Goal: Communication & Community: Answer question/provide support

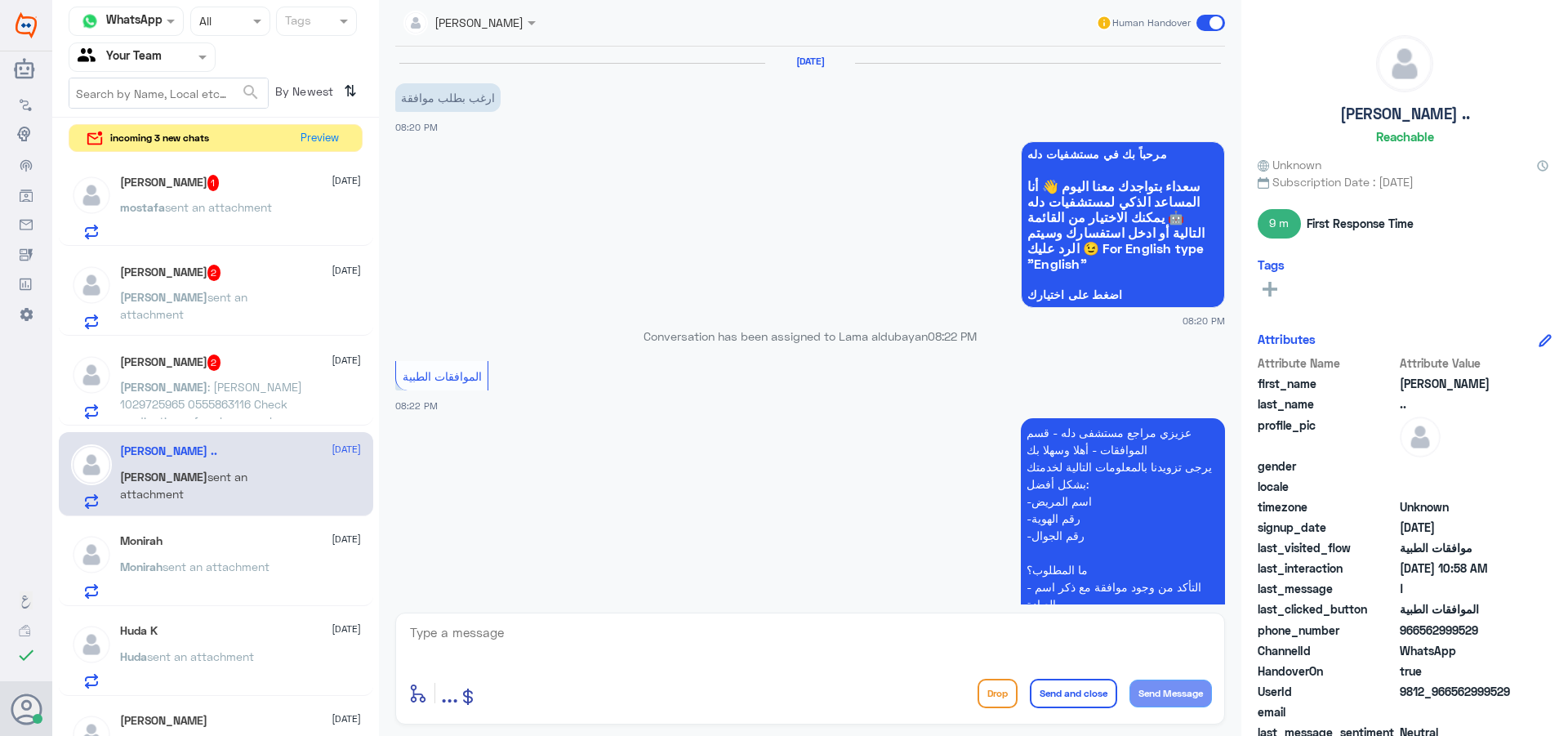
scroll to position [3015, 0]
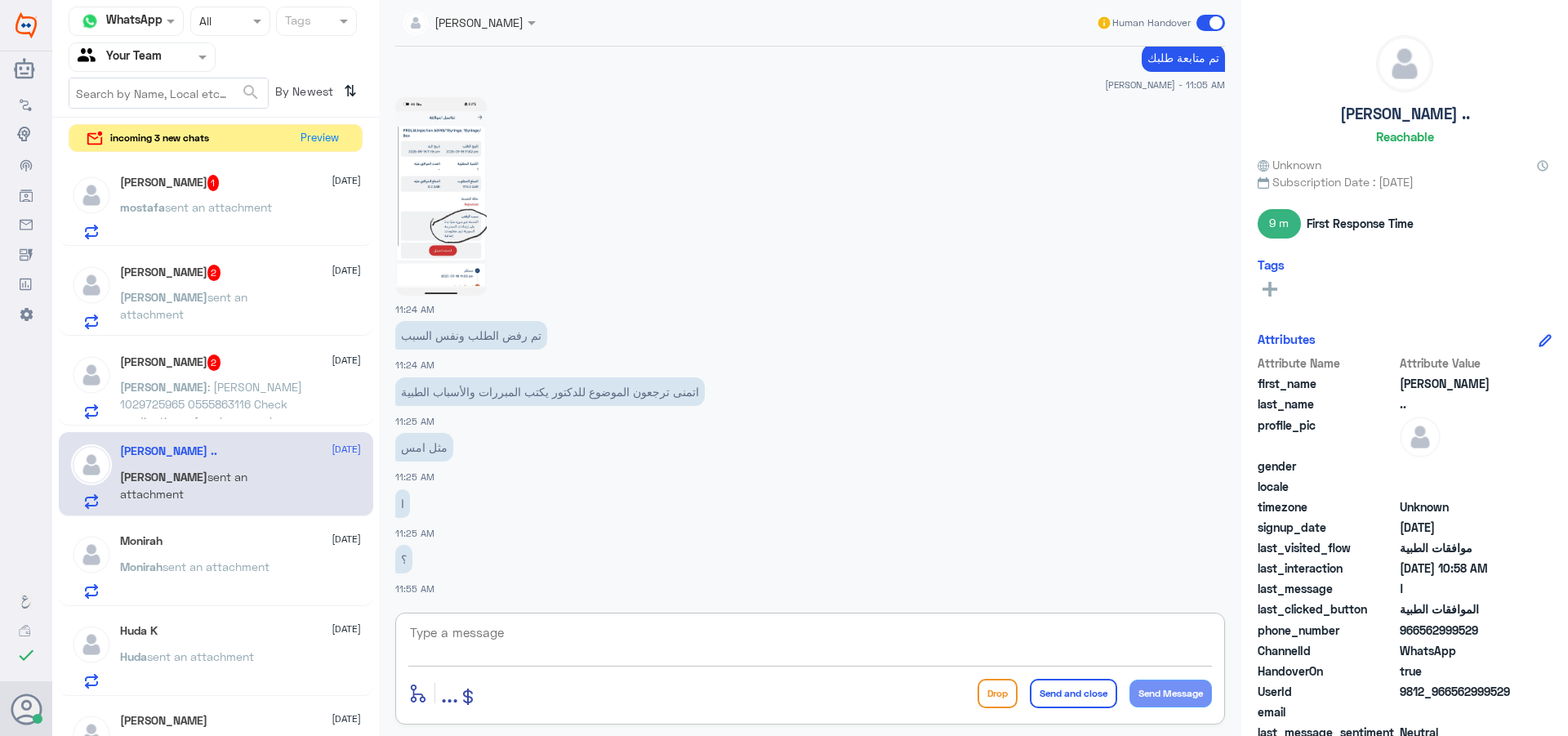
click at [207, 382] on span "[PERSON_NAME]" at bounding box center [163, 387] width 87 height 14
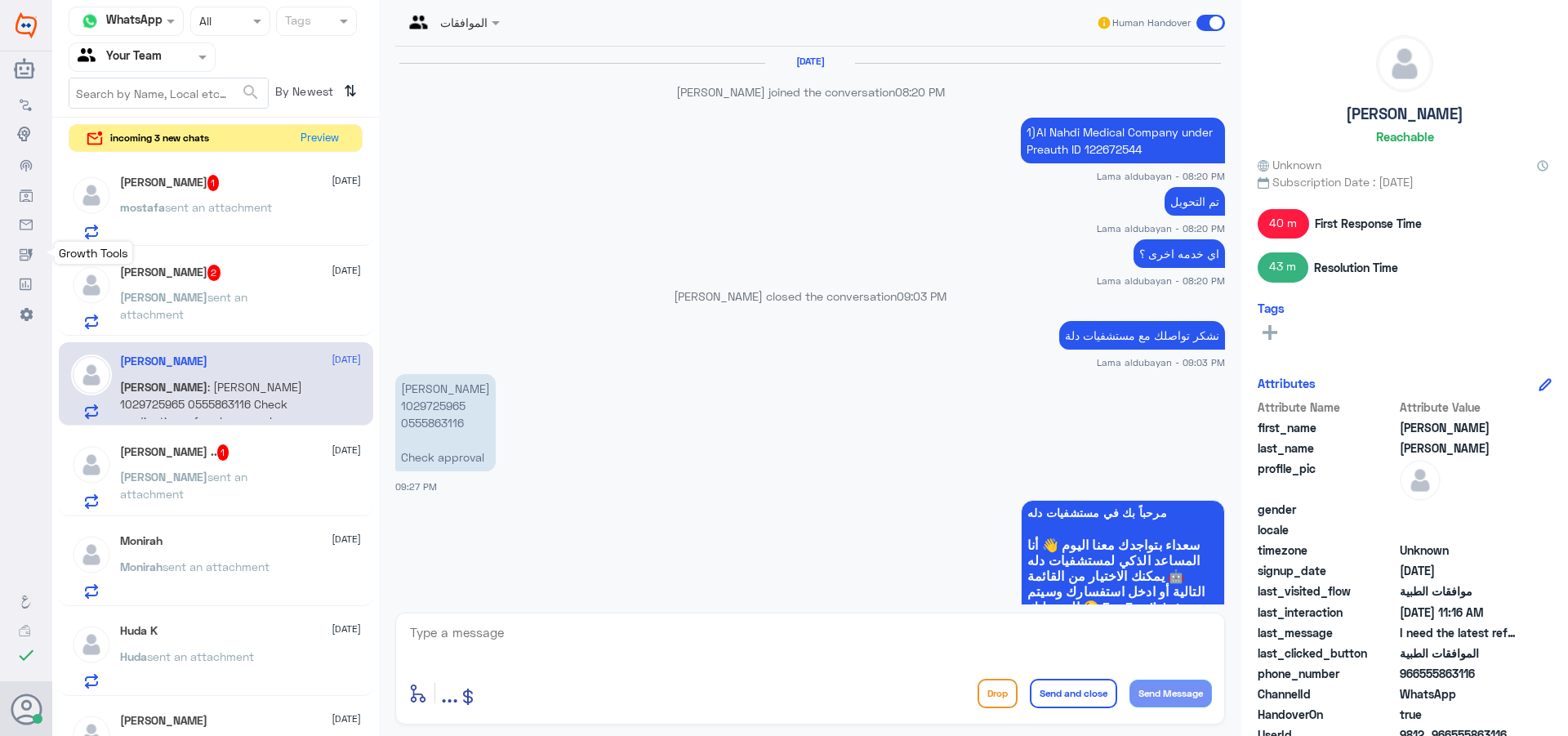
scroll to position [1786, 0]
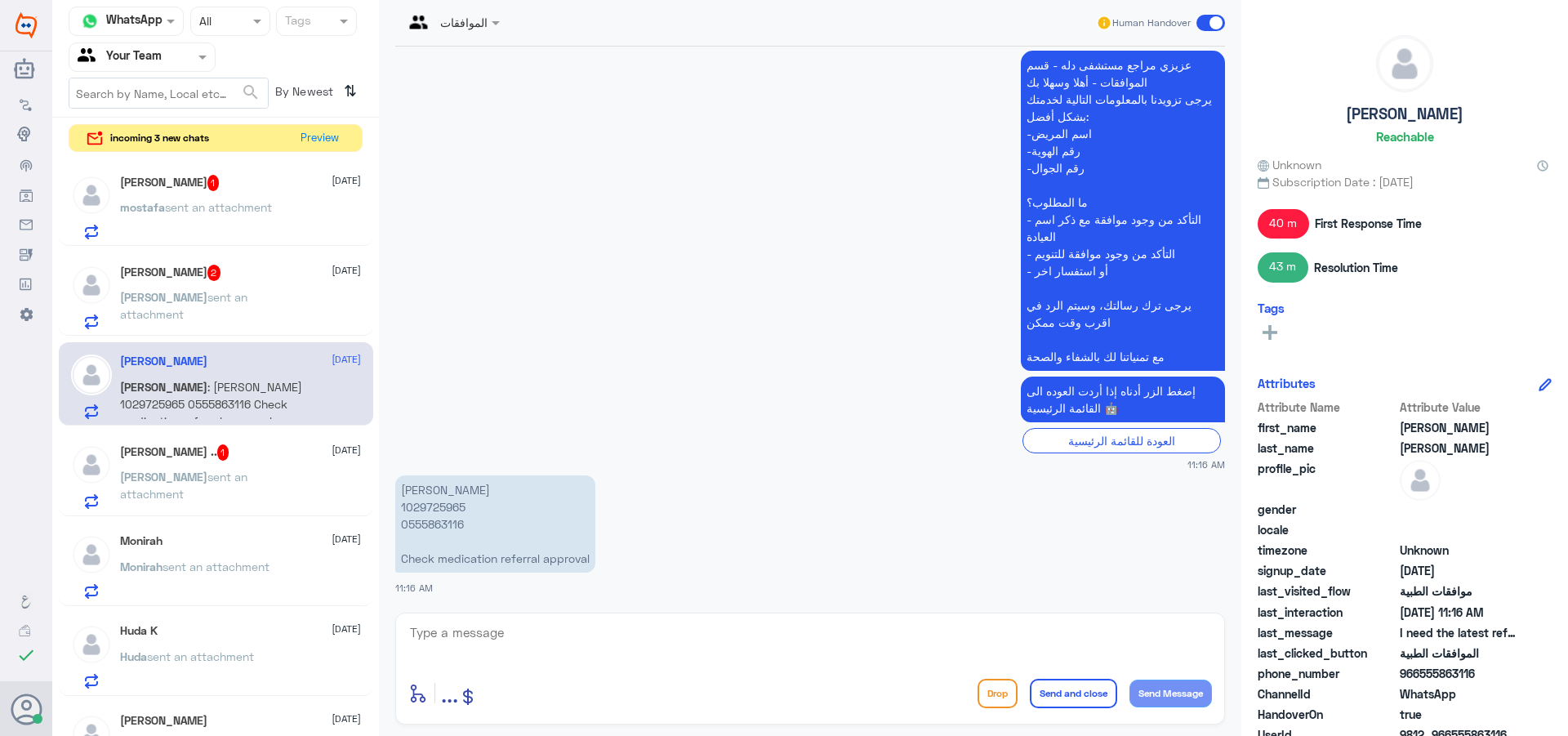
drag, startPoint x: 557, startPoint y: 631, endPoint x: 577, endPoint y: 627, distance: 20.4
click at [561, 629] on textarea at bounding box center [811, 641] width 804 height 40
type textarea "اهلا وسهلا"
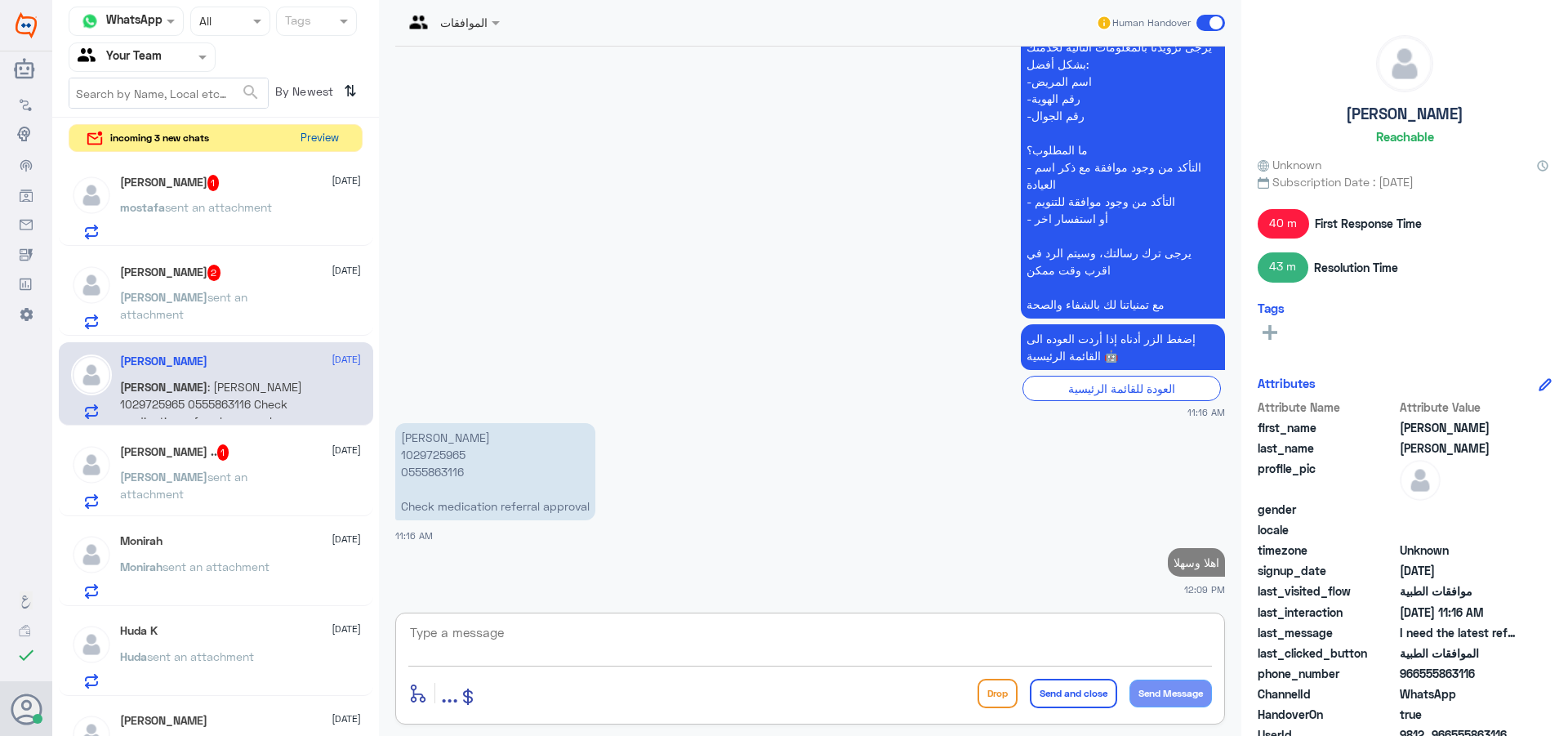
scroll to position [1835, 0]
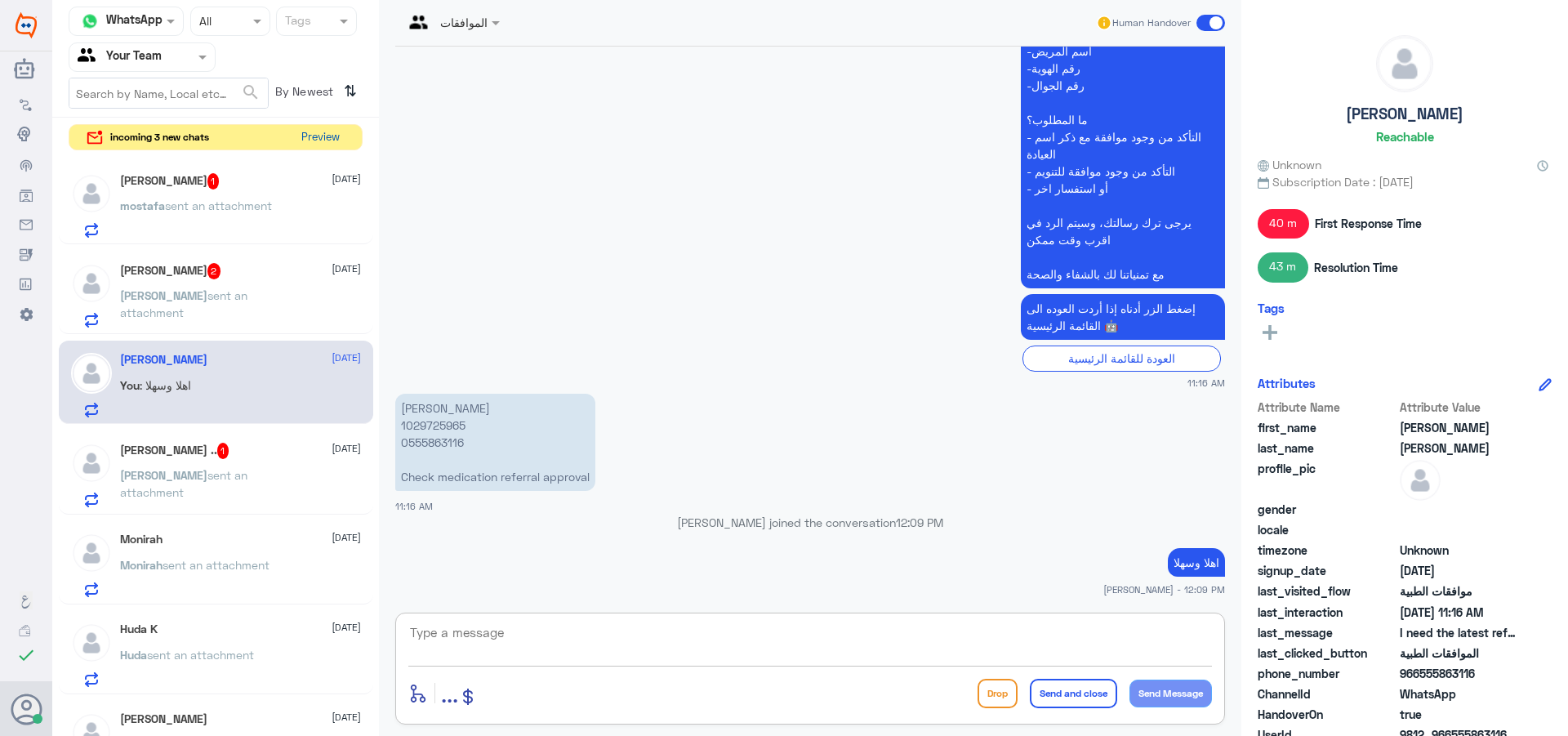
click at [330, 137] on button "Preview" at bounding box center [320, 138] width 51 height 25
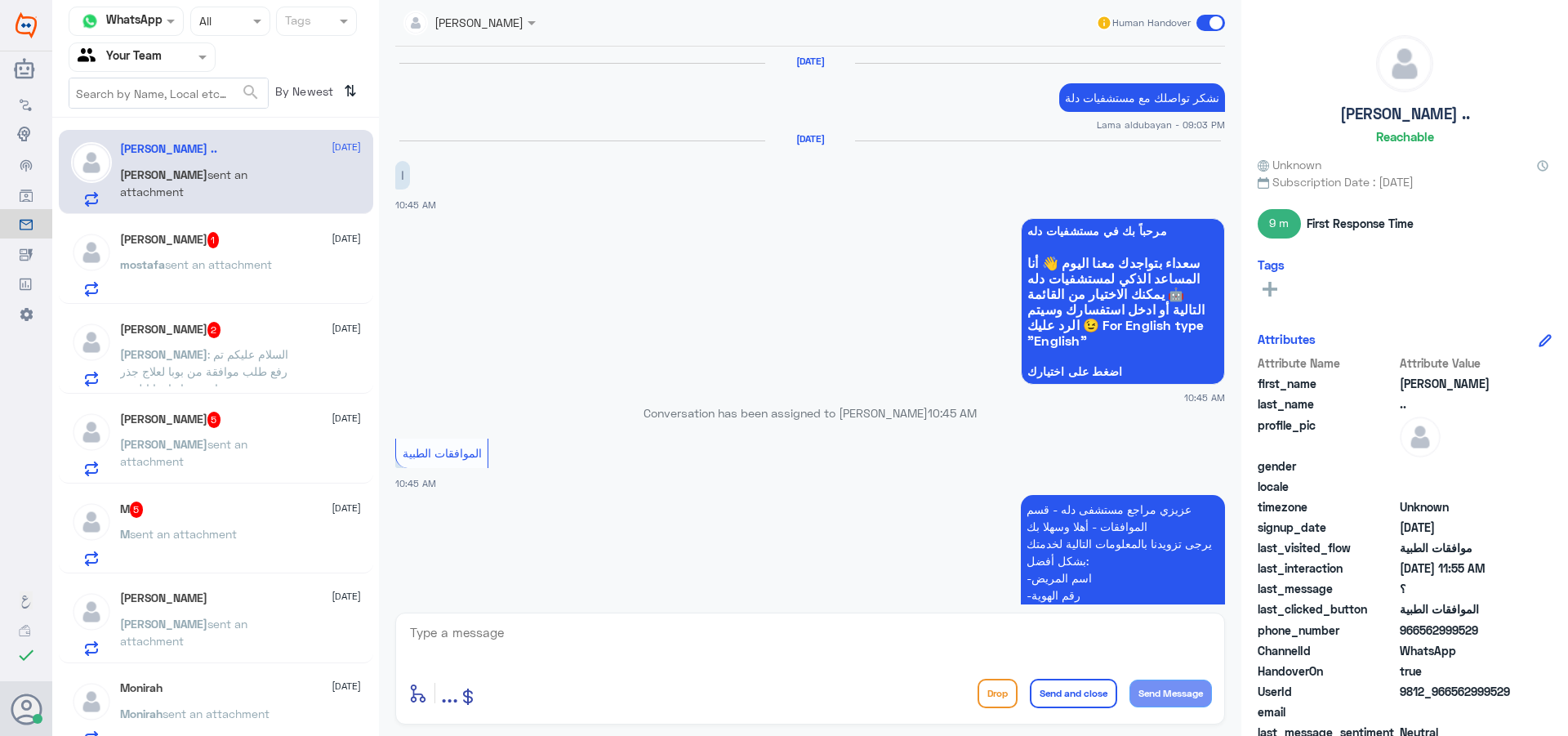
scroll to position [1367, 0]
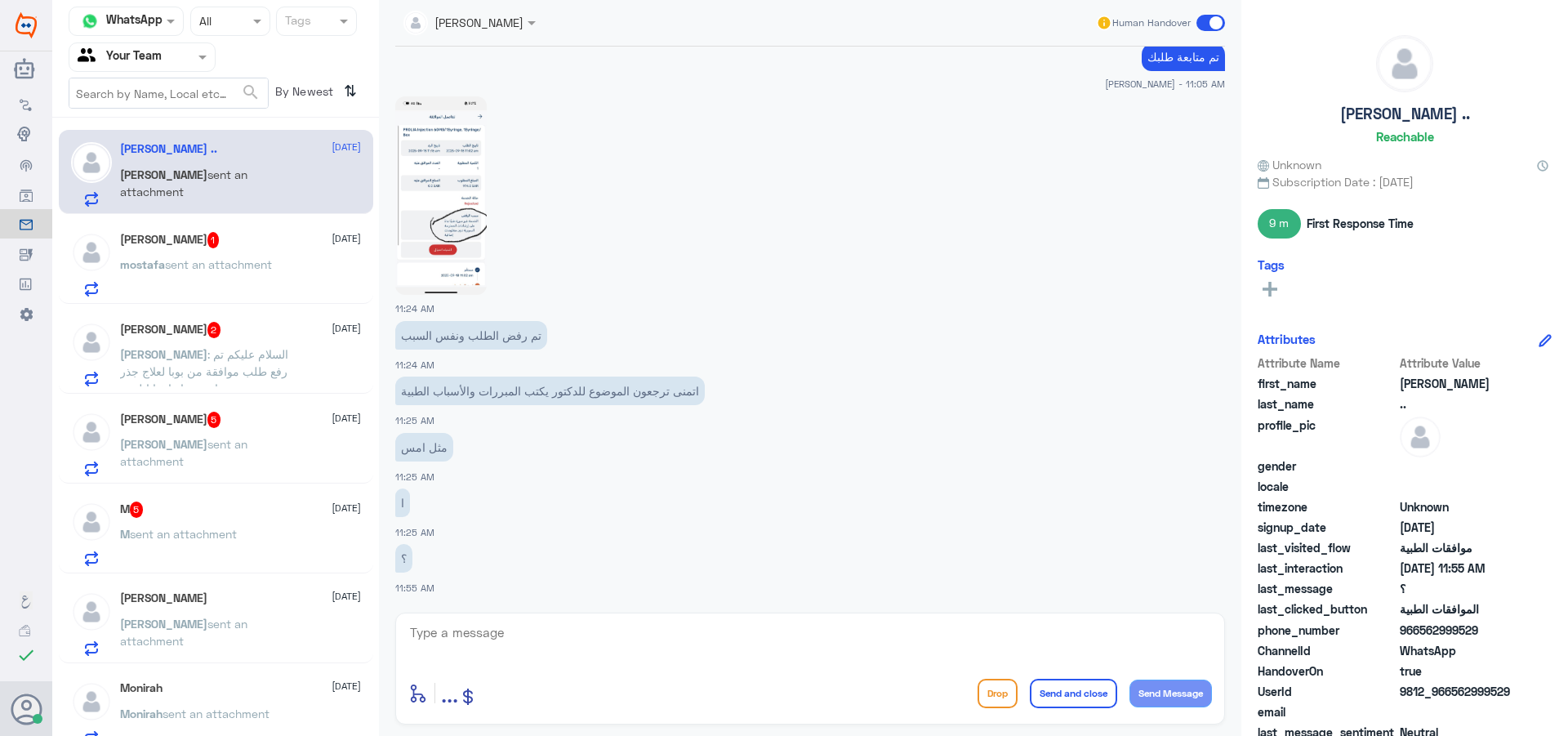
click at [167, 498] on div "M 5 [DATE] M sent an attachment" at bounding box center [215, 531] width 314 height 84
drag, startPoint x: 192, startPoint y: 529, endPoint x: 197, endPoint y: 537, distance: 9.4
click at [197, 537] on span "sent an attachment" at bounding box center [183, 534] width 107 height 14
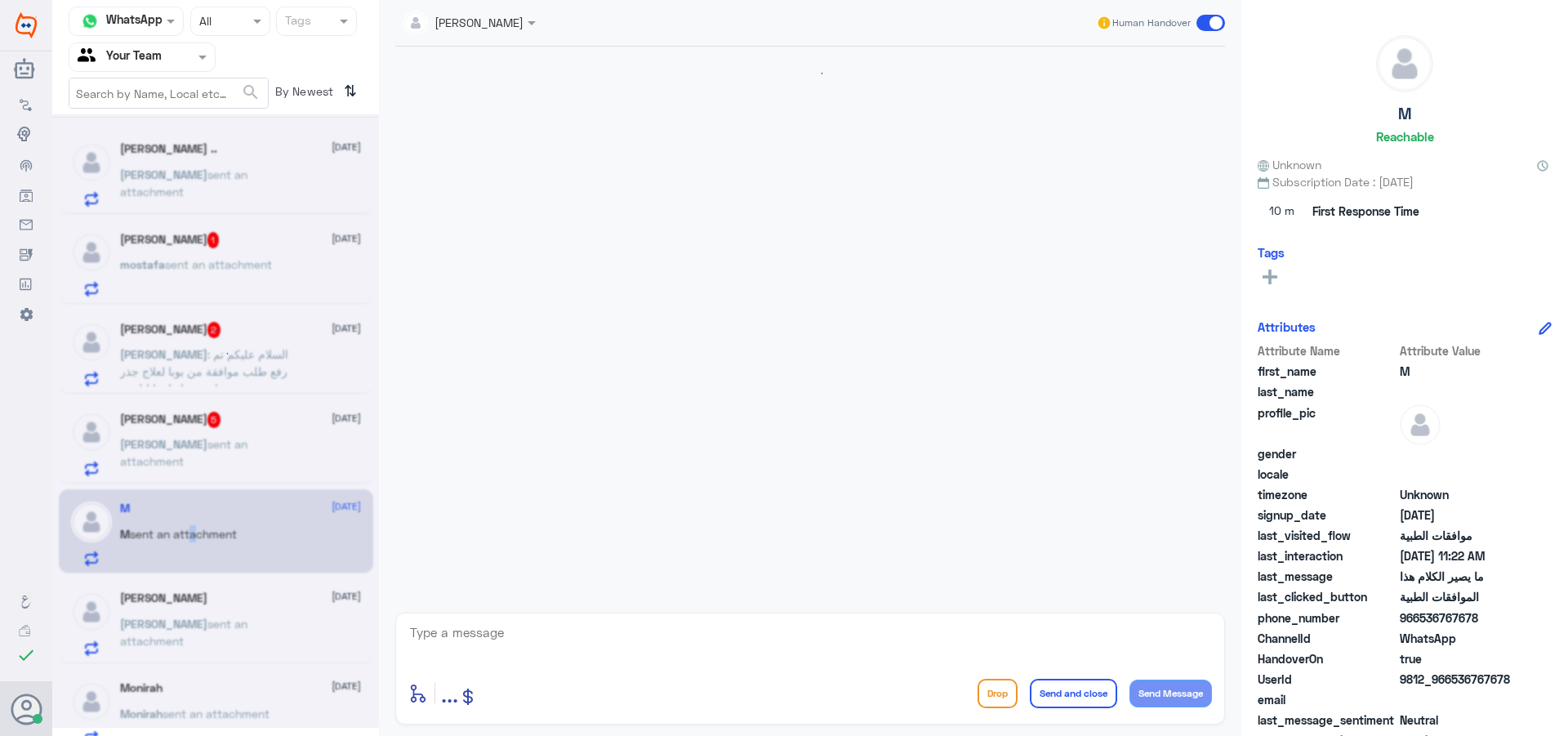
scroll to position [1591, 0]
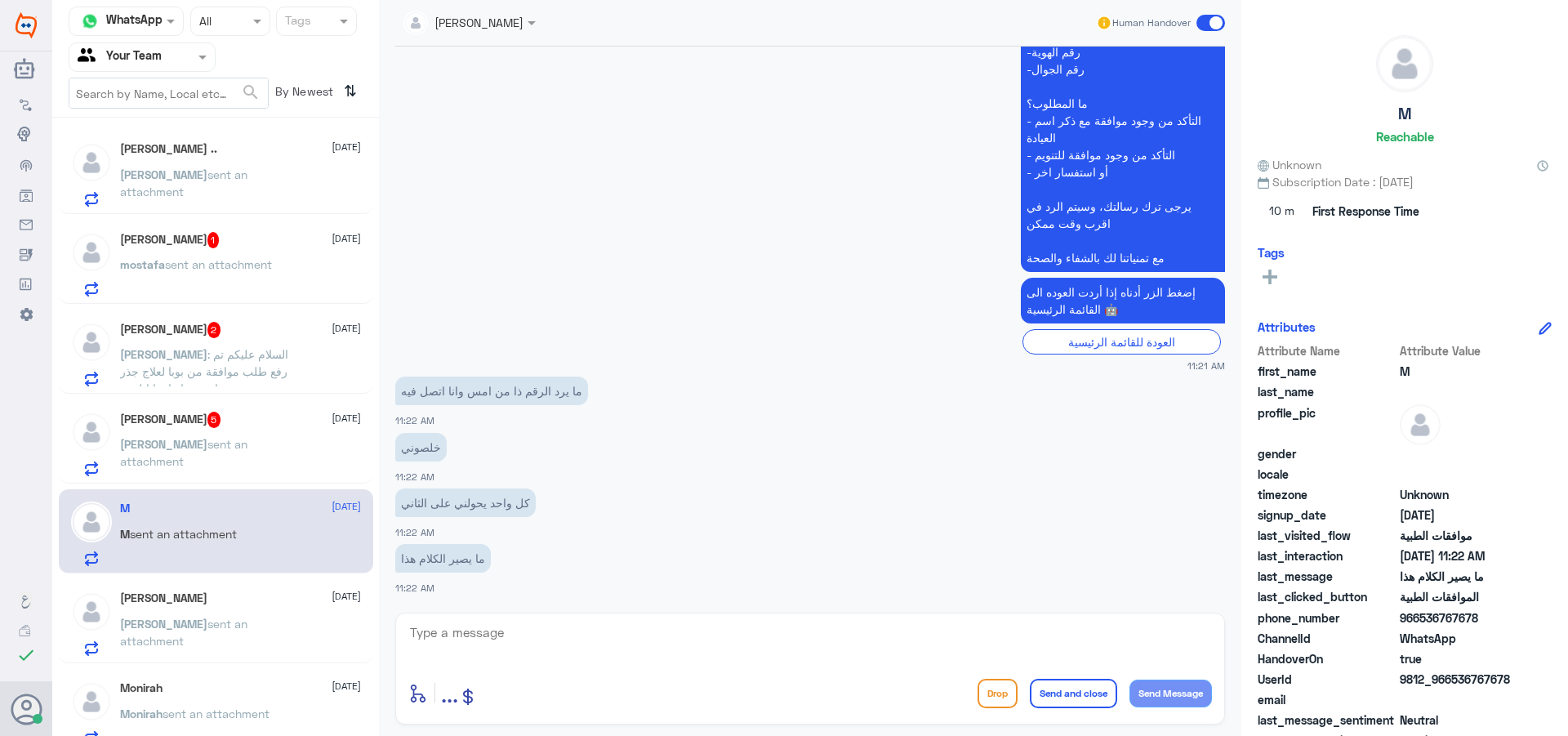
click at [260, 597] on div "[PERSON_NAME] [DATE]" at bounding box center [241, 599] width 241 height 14
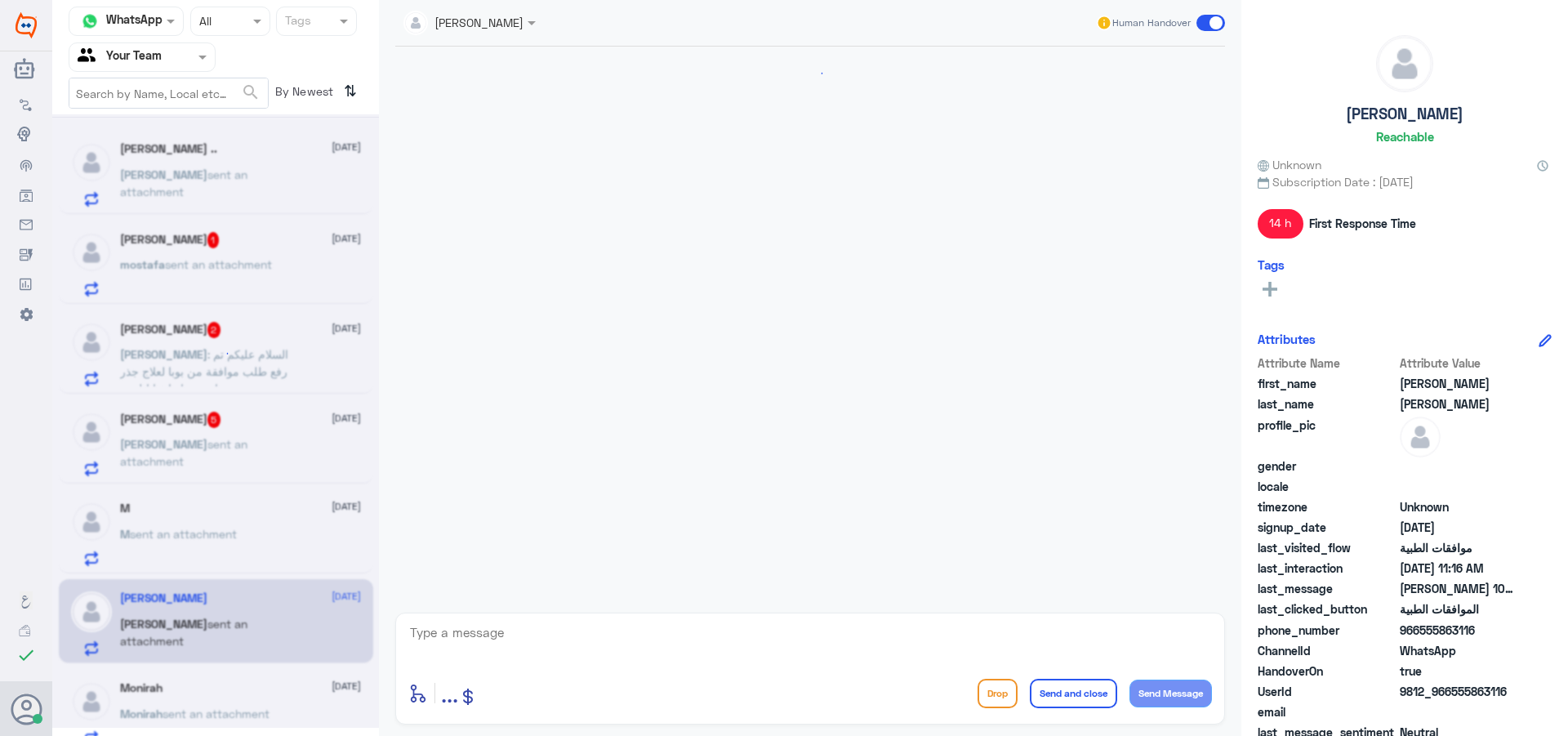
scroll to position [1766, 0]
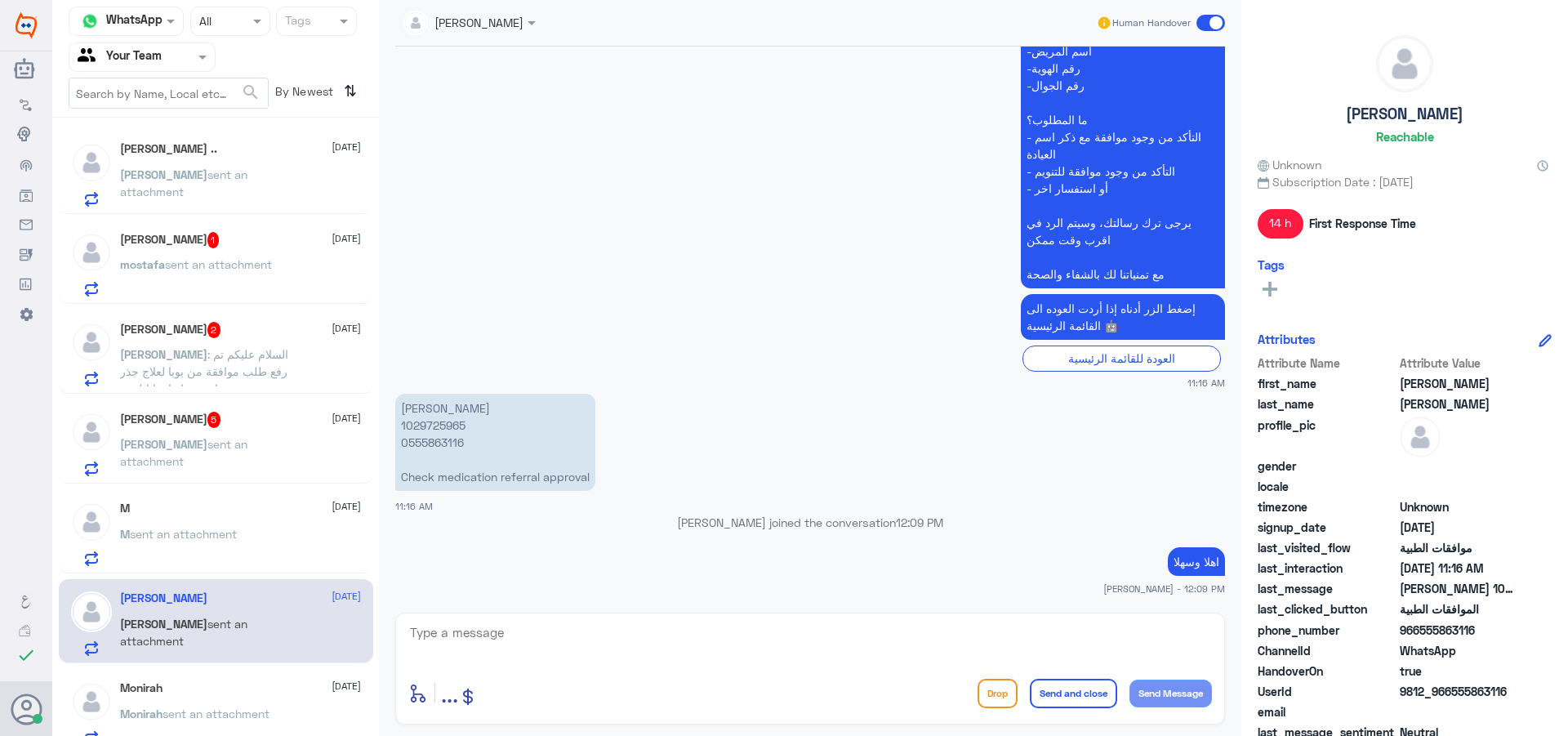
drag, startPoint x: 517, startPoint y: 637, endPoint x: 636, endPoint y: 666, distance: 122.5
click at [526, 642] on textarea at bounding box center [811, 641] width 804 height 40
type textarea "كيف اقدر اخدمك"
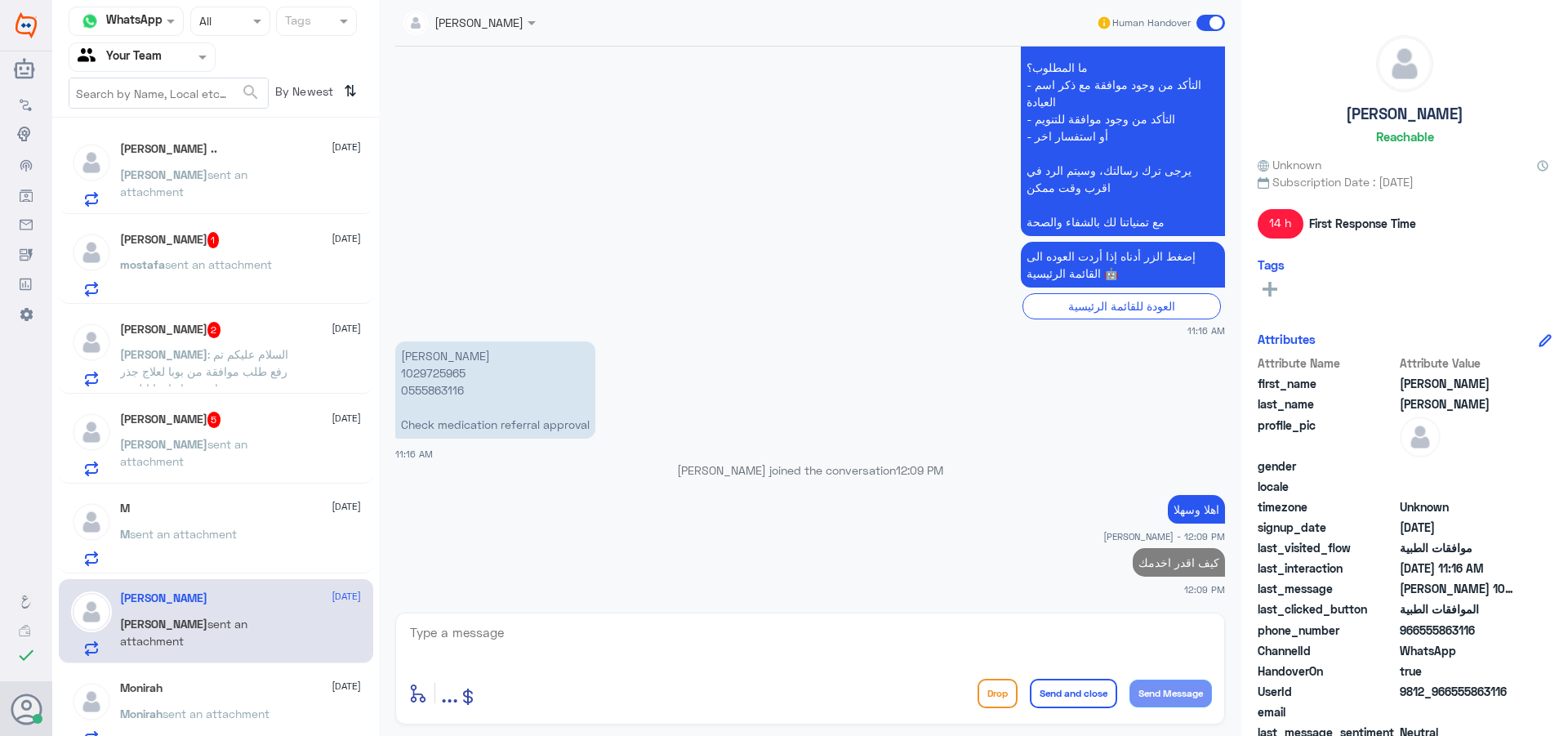
click at [218, 514] on div "M [DATE]" at bounding box center [241, 509] width 241 height 14
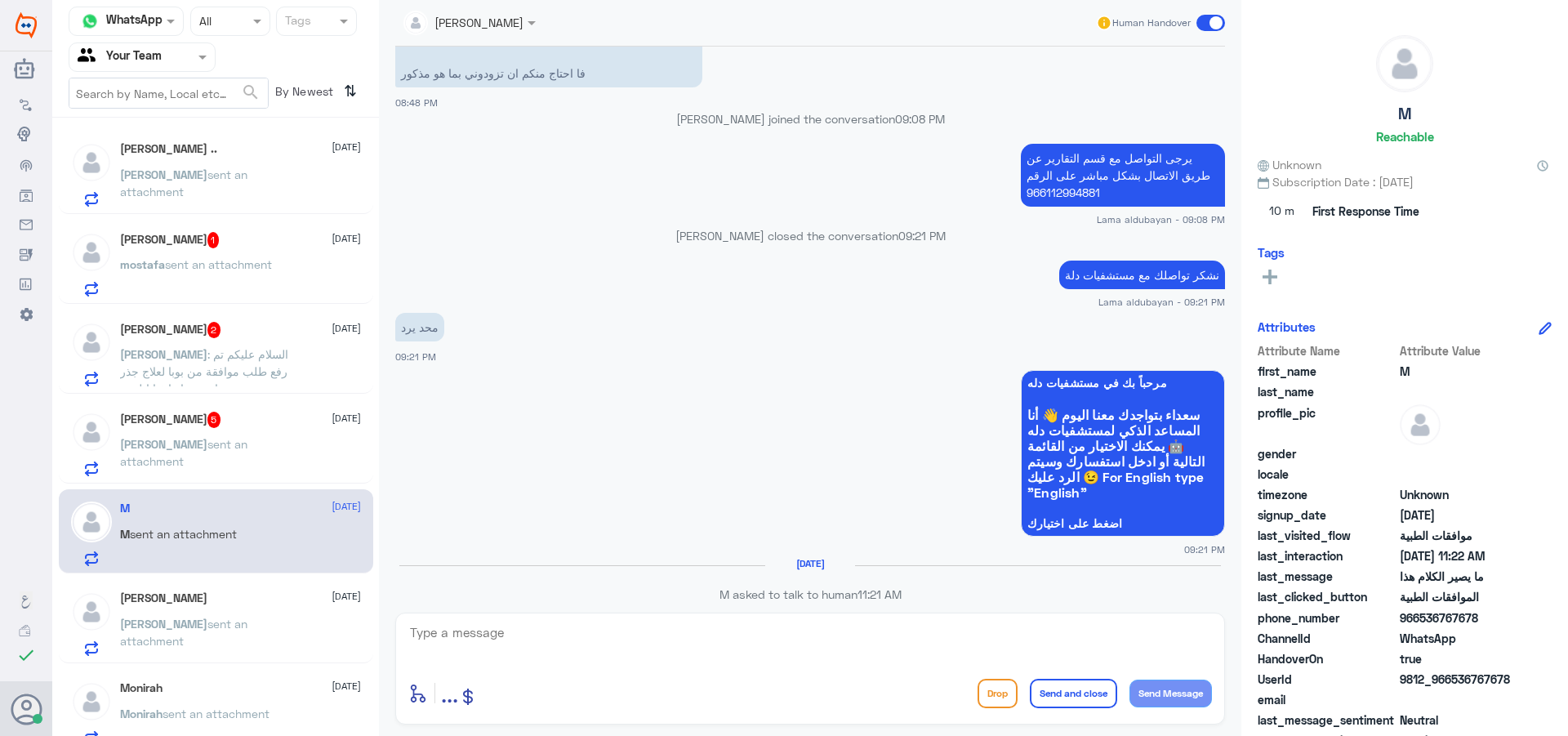
scroll to position [855, 0]
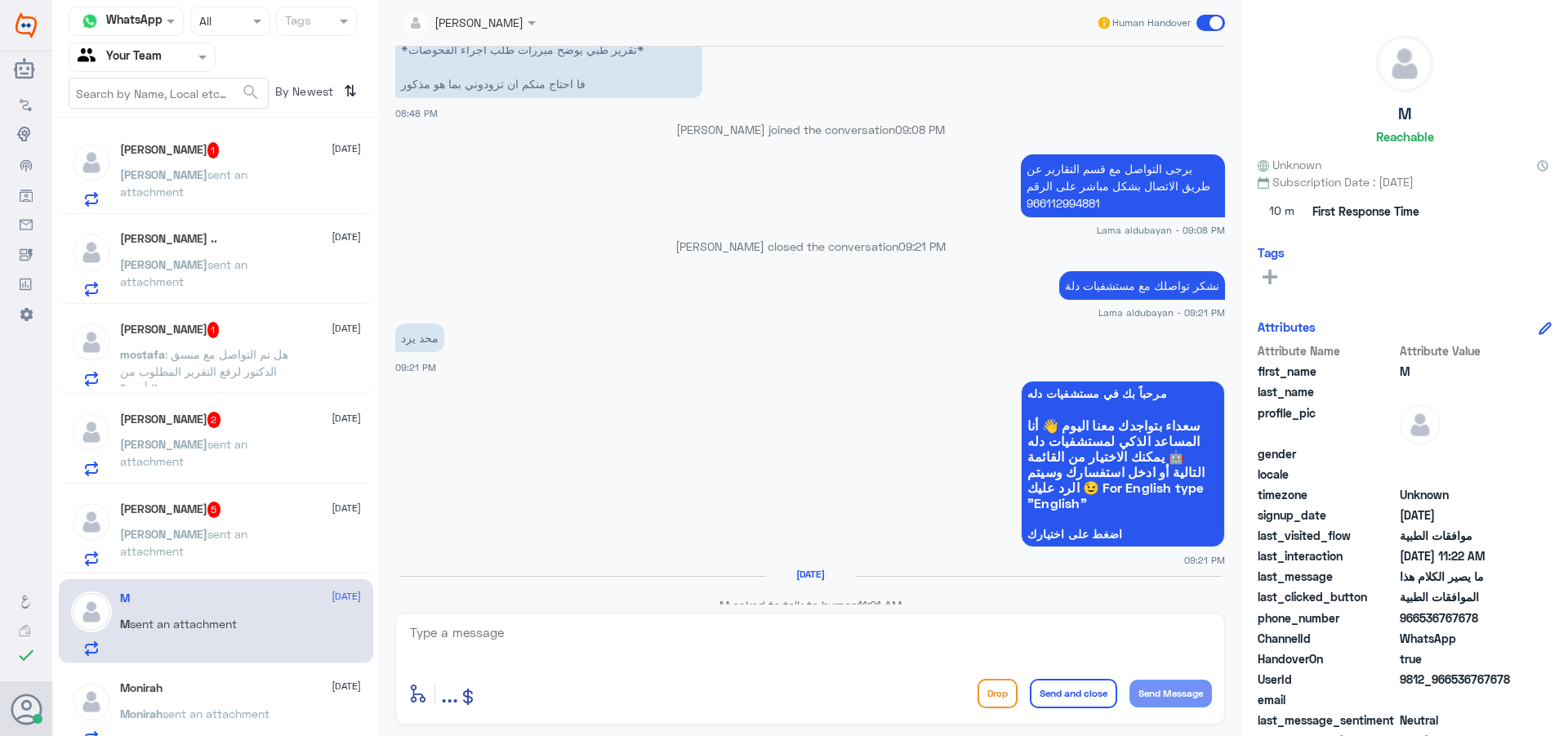
click at [458, 23] on input "text" at bounding box center [450, 22] width 92 height 19
click at [463, 62] on div "Unassigned" at bounding box center [466, 61] width 64 height 18
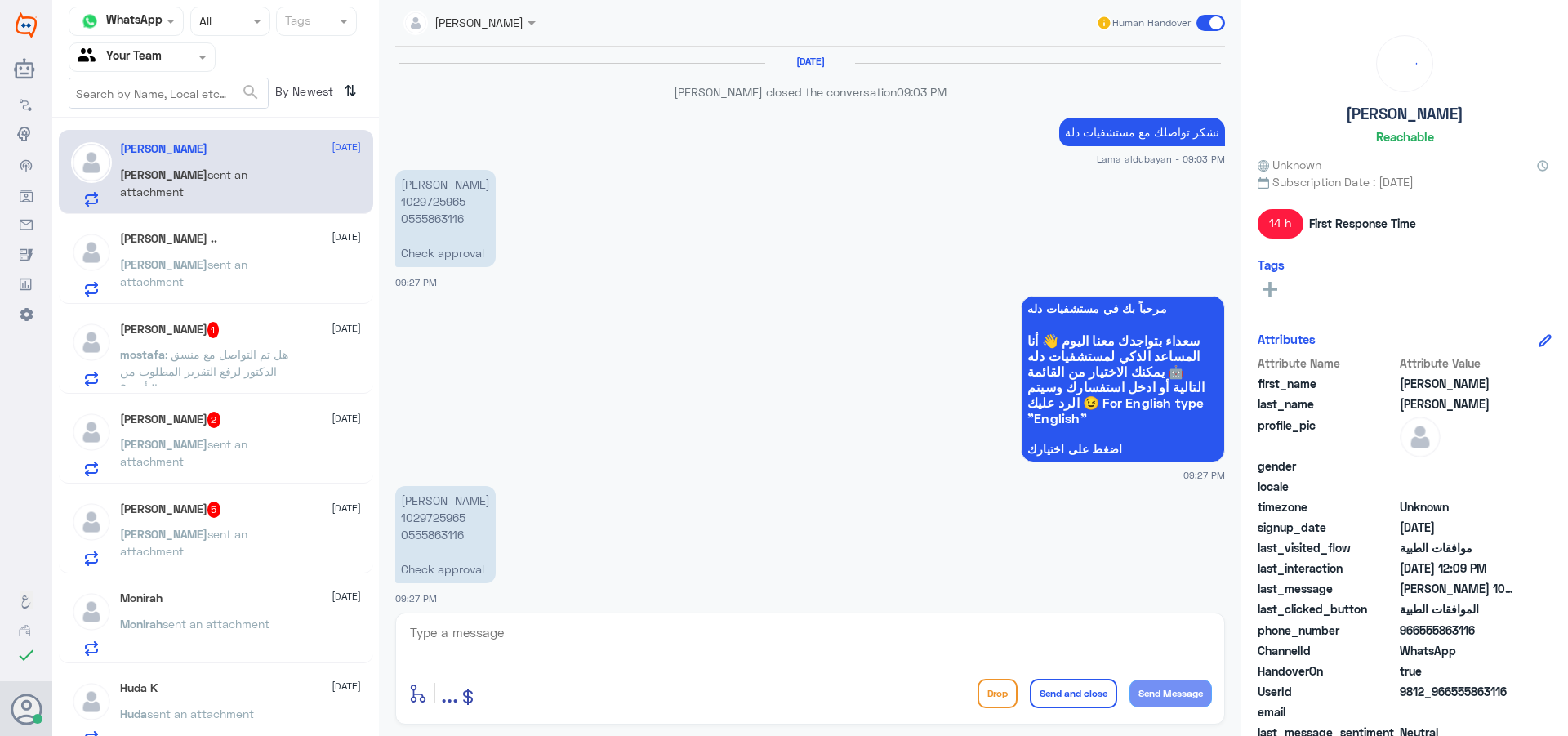
scroll to position [1841, 0]
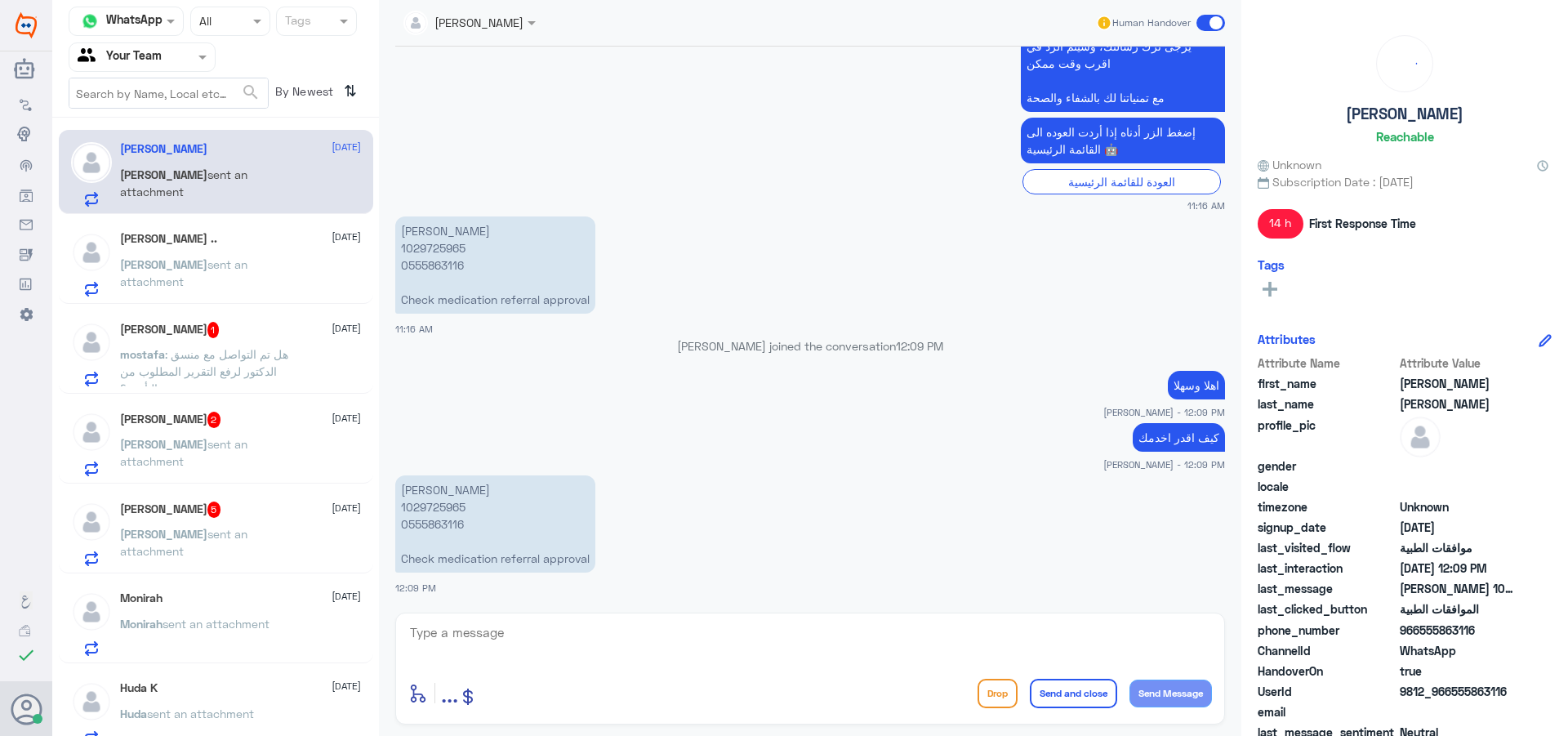
click at [203, 531] on span "sent an attachment" at bounding box center [184, 543] width 127 height 31
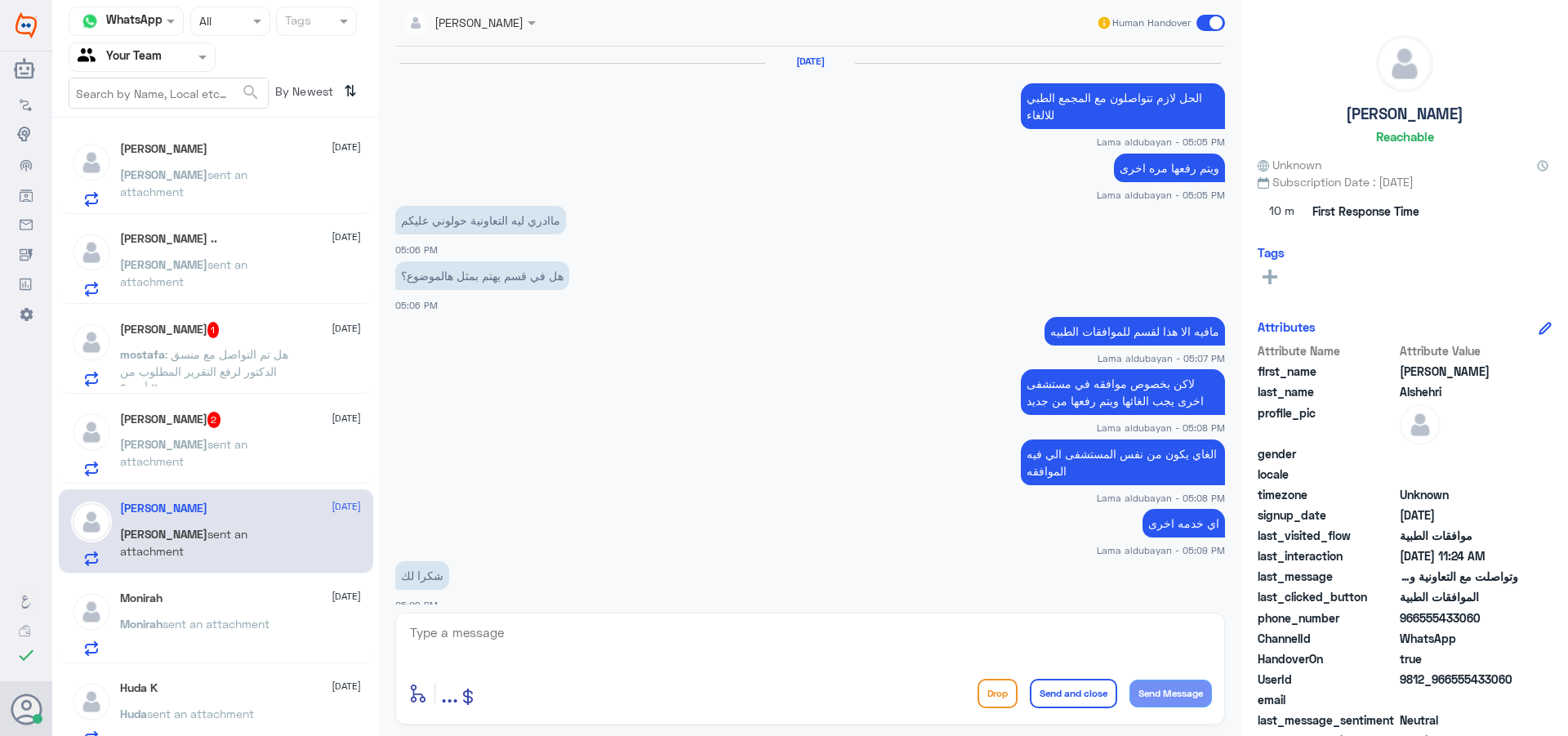
scroll to position [1085, 0]
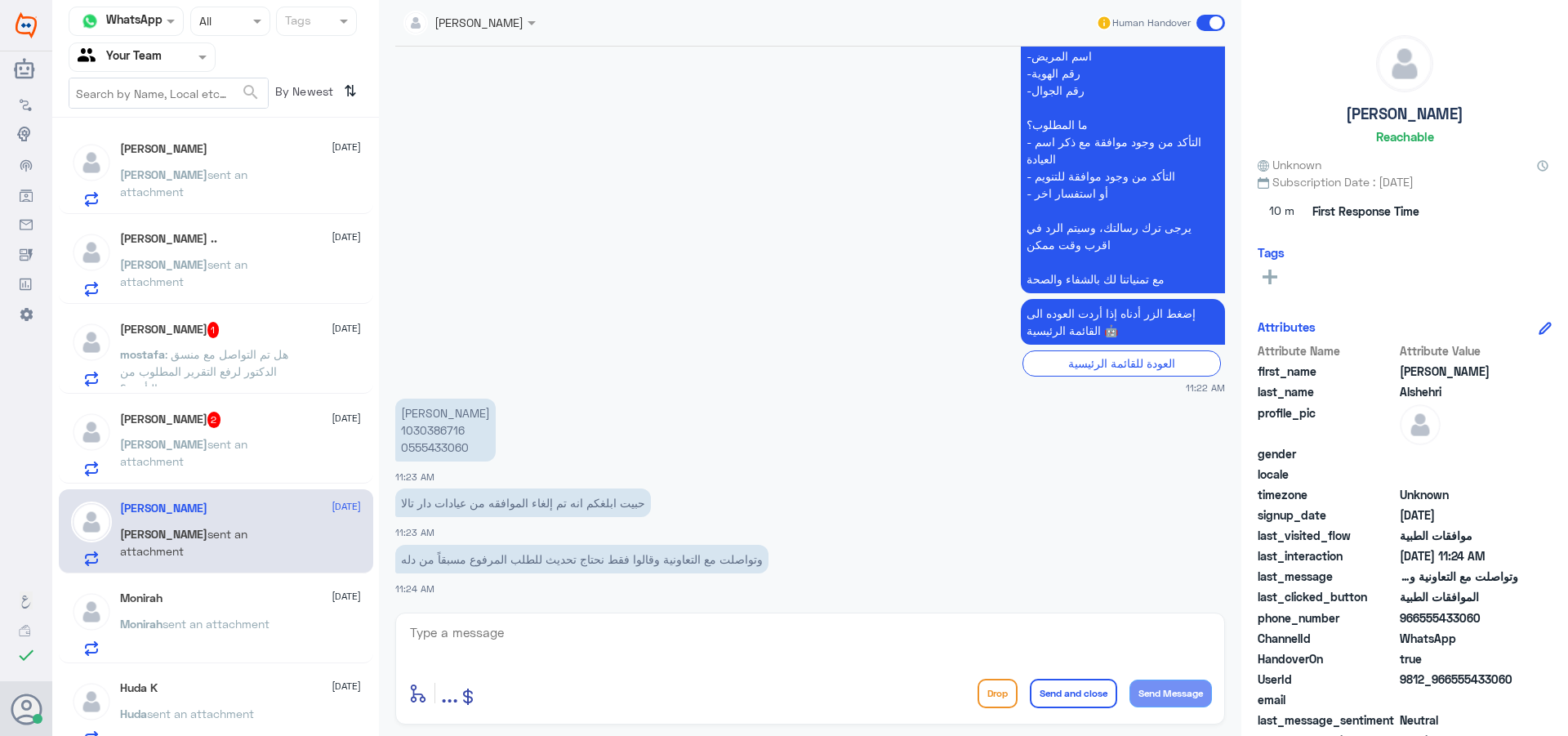
click at [634, 621] on div "enter flow name ... Drop Send and close Send Message" at bounding box center [810, 668] width 829 height 112
drag, startPoint x: 746, startPoint y: 672, endPoint x: 745, endPoint y: 682, distance: 10.0
click at [745, 681] on div "enter flow name ... Drop Send and close Send Message" at bounding box center [810, 668] width 829 height 112
click at [785, 631] on textarea at bounding box center [811, 641] width 804 height 40
type textarea "اهلا وسهلا"
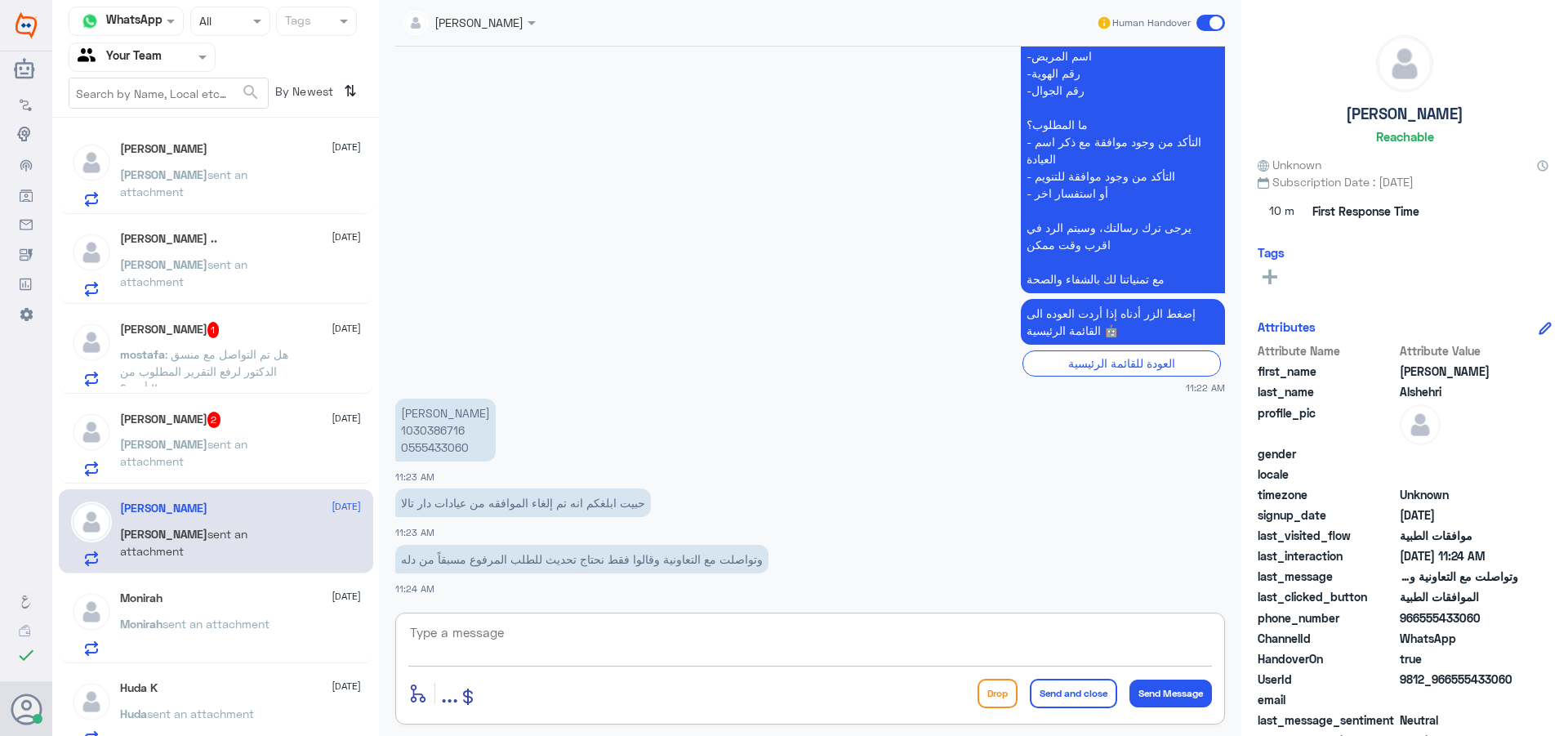
scroll to position [1137, 0]
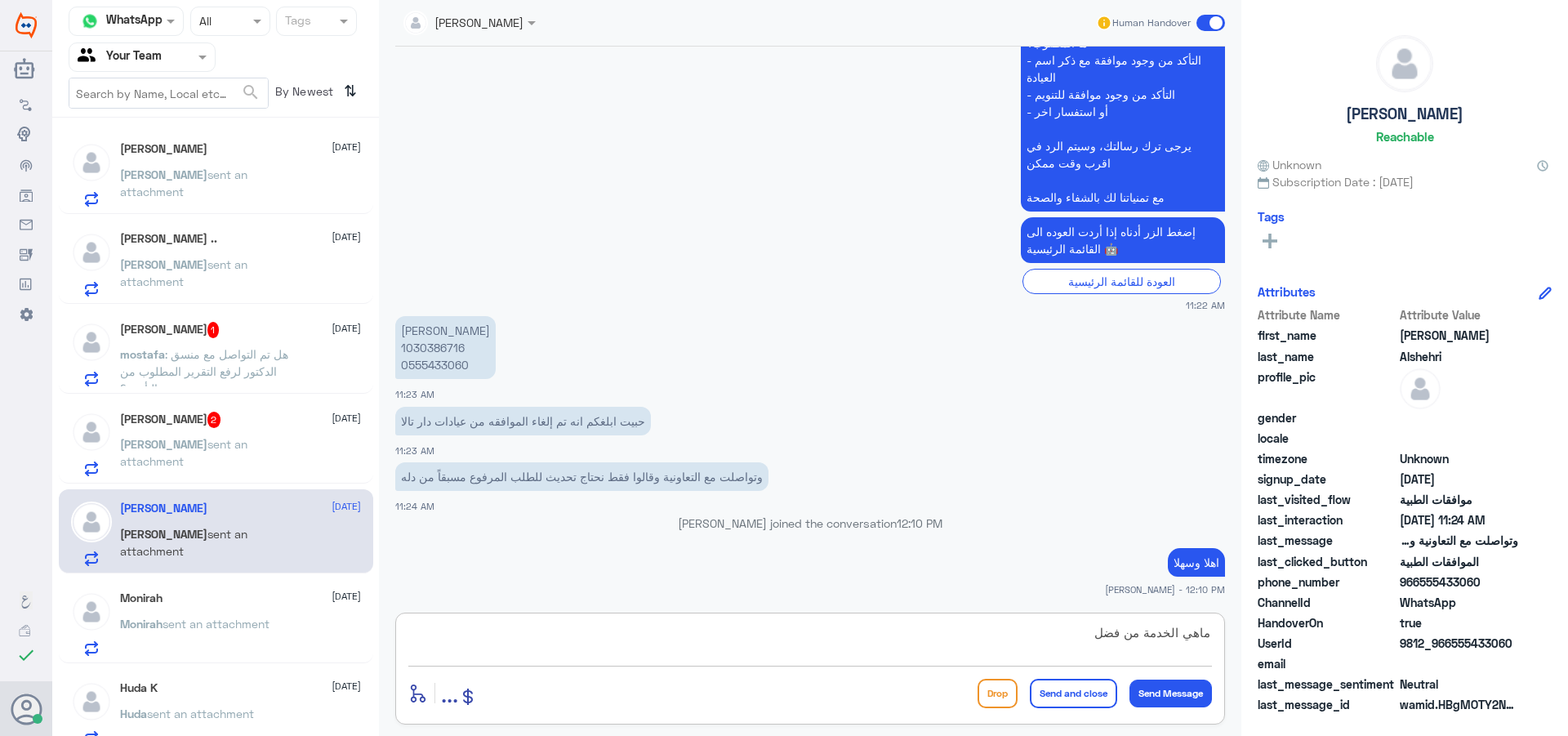
type textarea "ماهي الخدمة من فضلك"
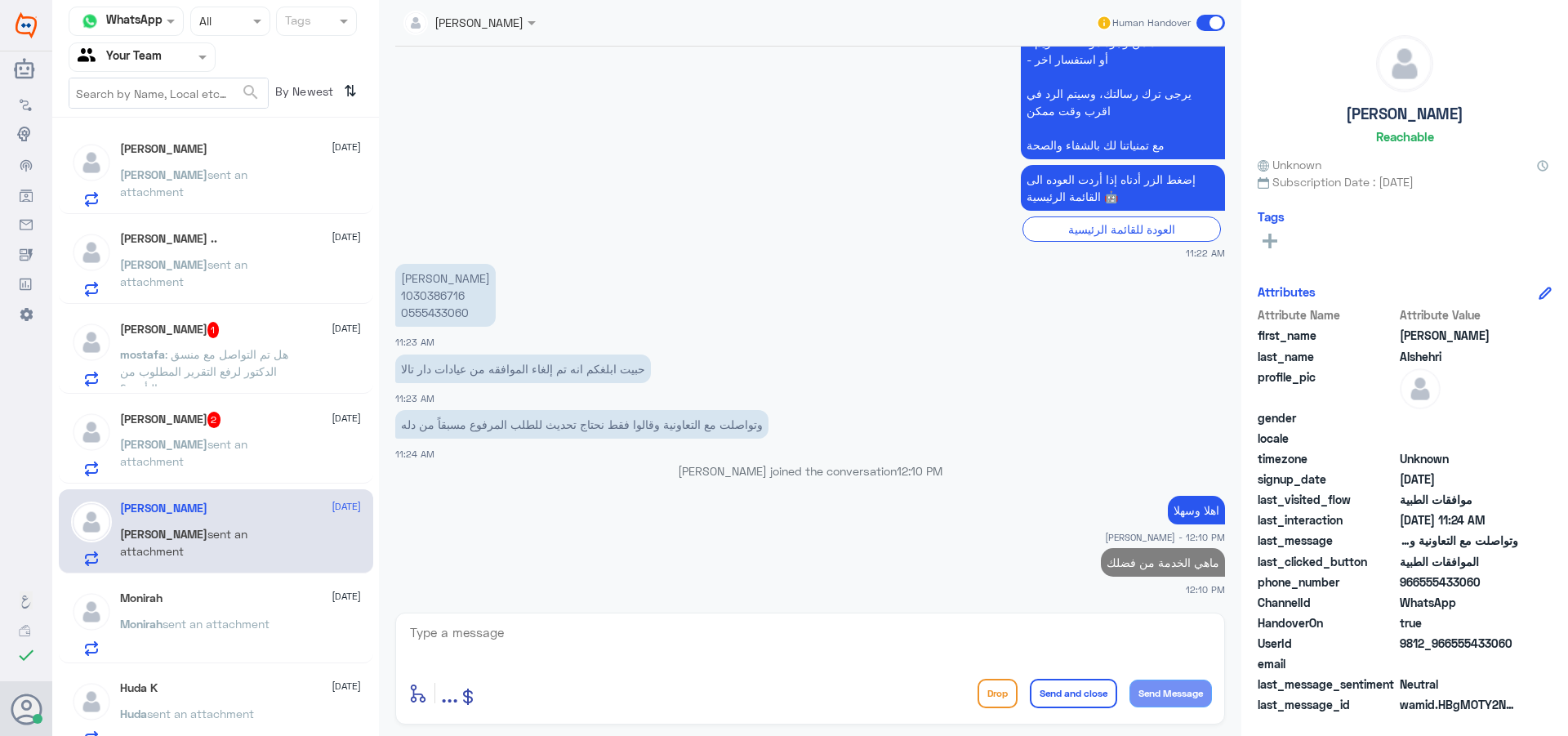
click at [156, 471] on p "[PERSON_NAME] sent an attachment" at bounding box center [212, 456] width 184 height 41
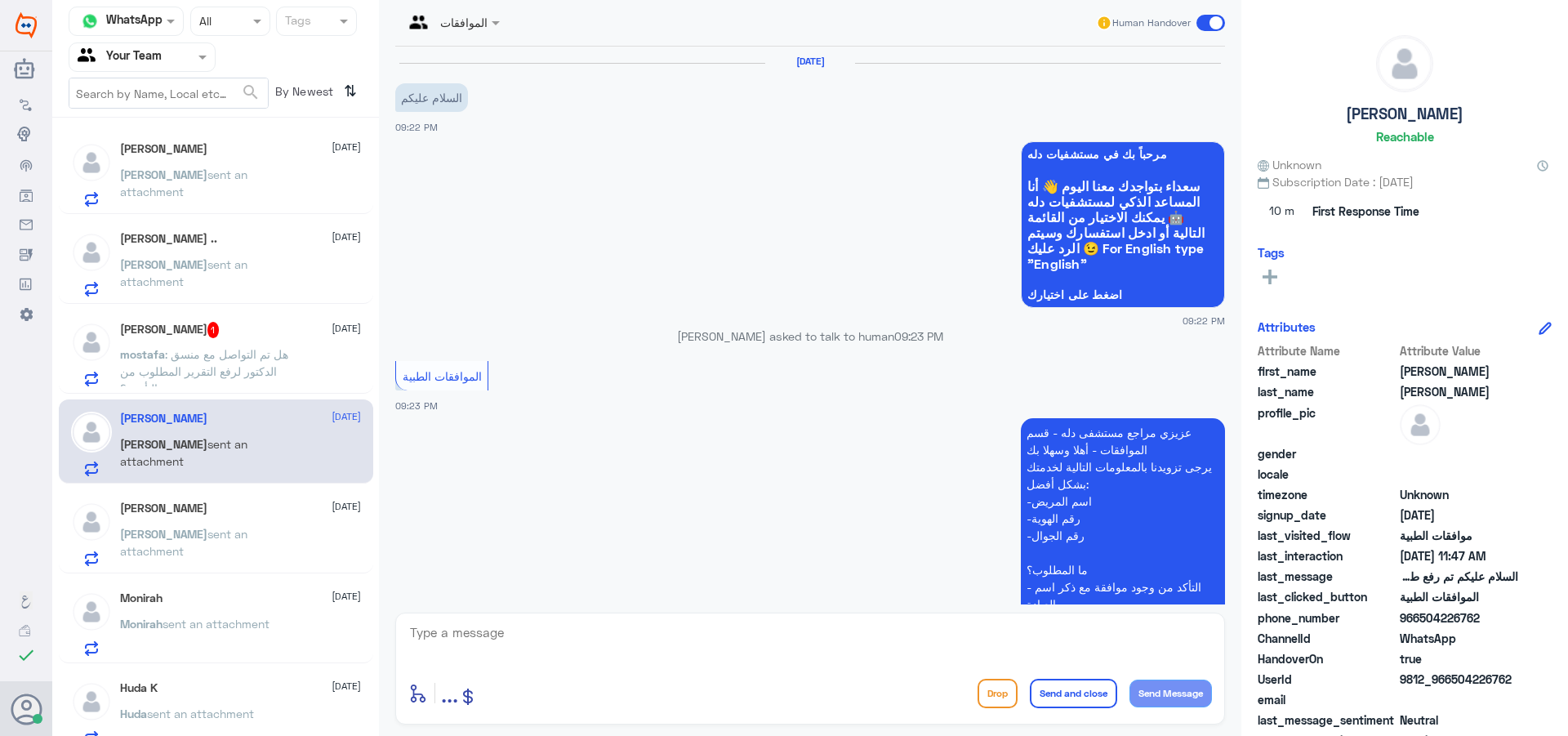
scroll to position [2451, 0]
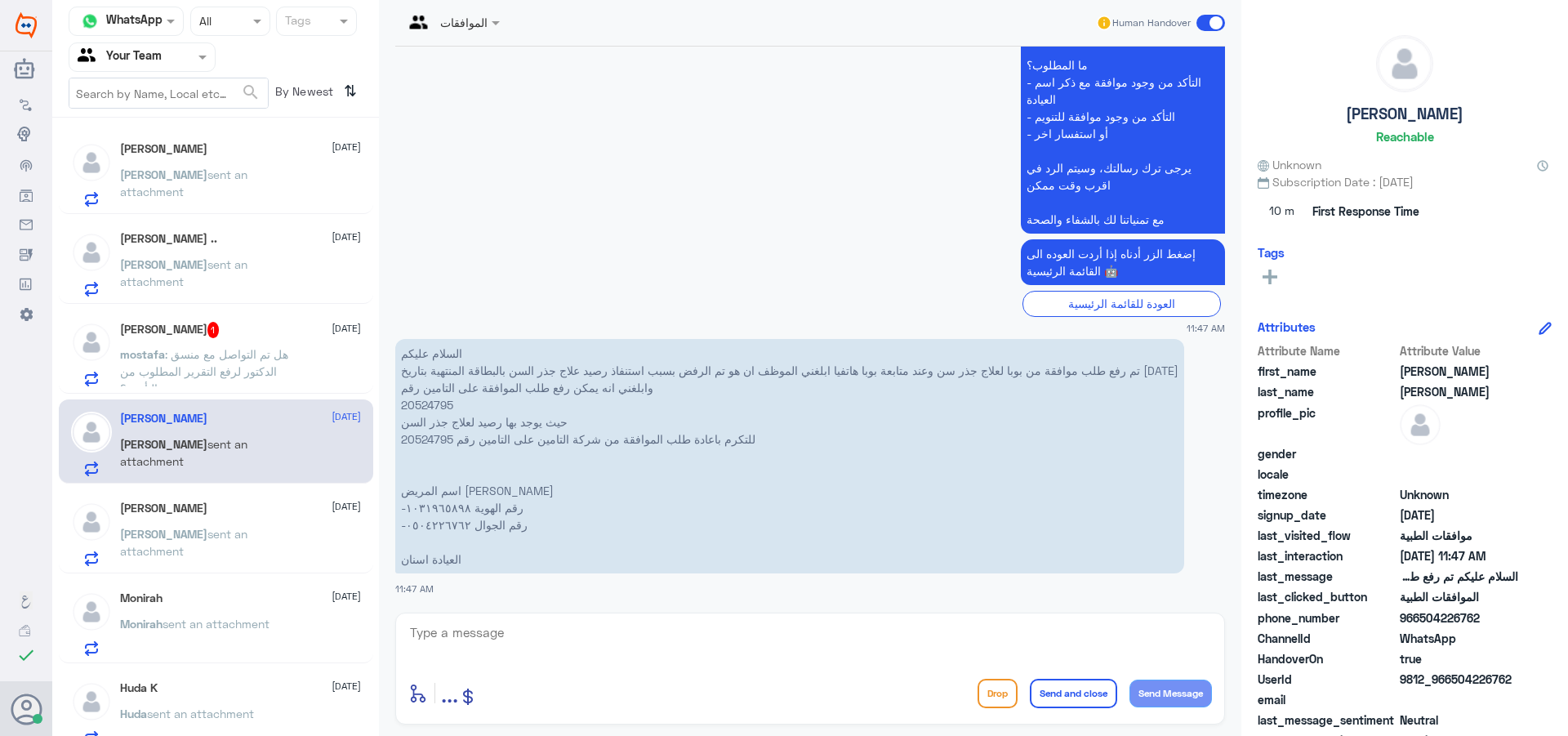
click at [433, 402] on p "السلام عليكم تم رفع طلب موافقة من بوبا لعلاج جذر سن وعند متابعة بوبا هاتفيا ابل…" at bounding box center [789, 457] width 789 height 235
copy p "20524795"
click at [422, 433] on p "السلام عليكم تم رفع طلب موافقة من بوبا لعلاج جذر سن وعند متابعة بوبا هاتفيا ابل…" at bounding box center [789, 457] width 789 height 235
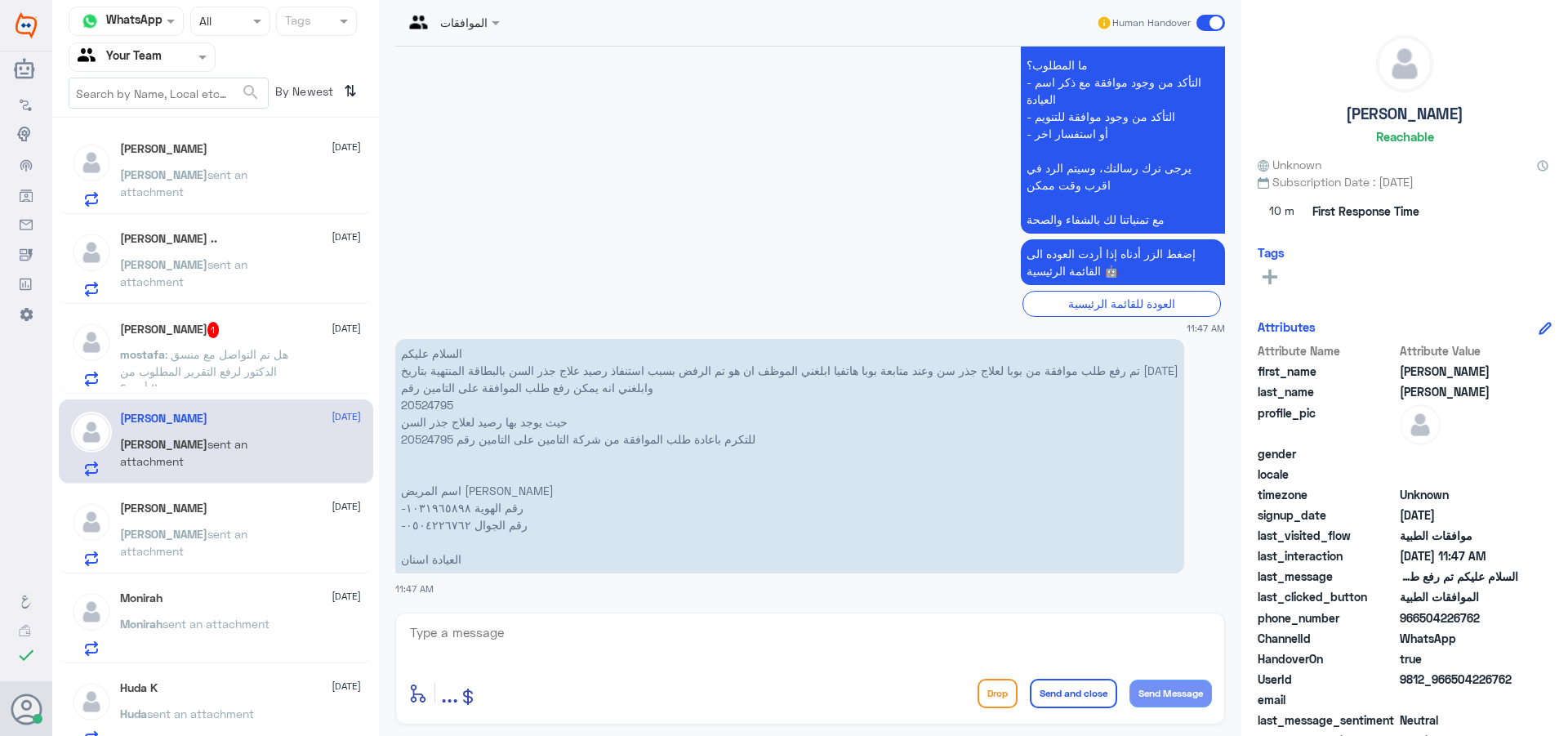
click at [422, 433] on p "السلام عليكم تم رفع طلب موافقة من بوبا لعلاج جذر سن وعند متابعة بوبا هاتفيا ابل…" at bounding box center [789, 457] width 789 height 235
click at [540, 641] on textarea at bounding box center [811, 641] width 804 height 40
click at [453, 636] on textarea "1031965898" at bounding box center [811, 641] width 804 height 40
click at [453, 633] on textarea "1031965898" at bounding box center [811, 641] width 804 height 40
click at [453, 626] on textarea "1031965898" at bounding box center [811, 641] width 804 height 40
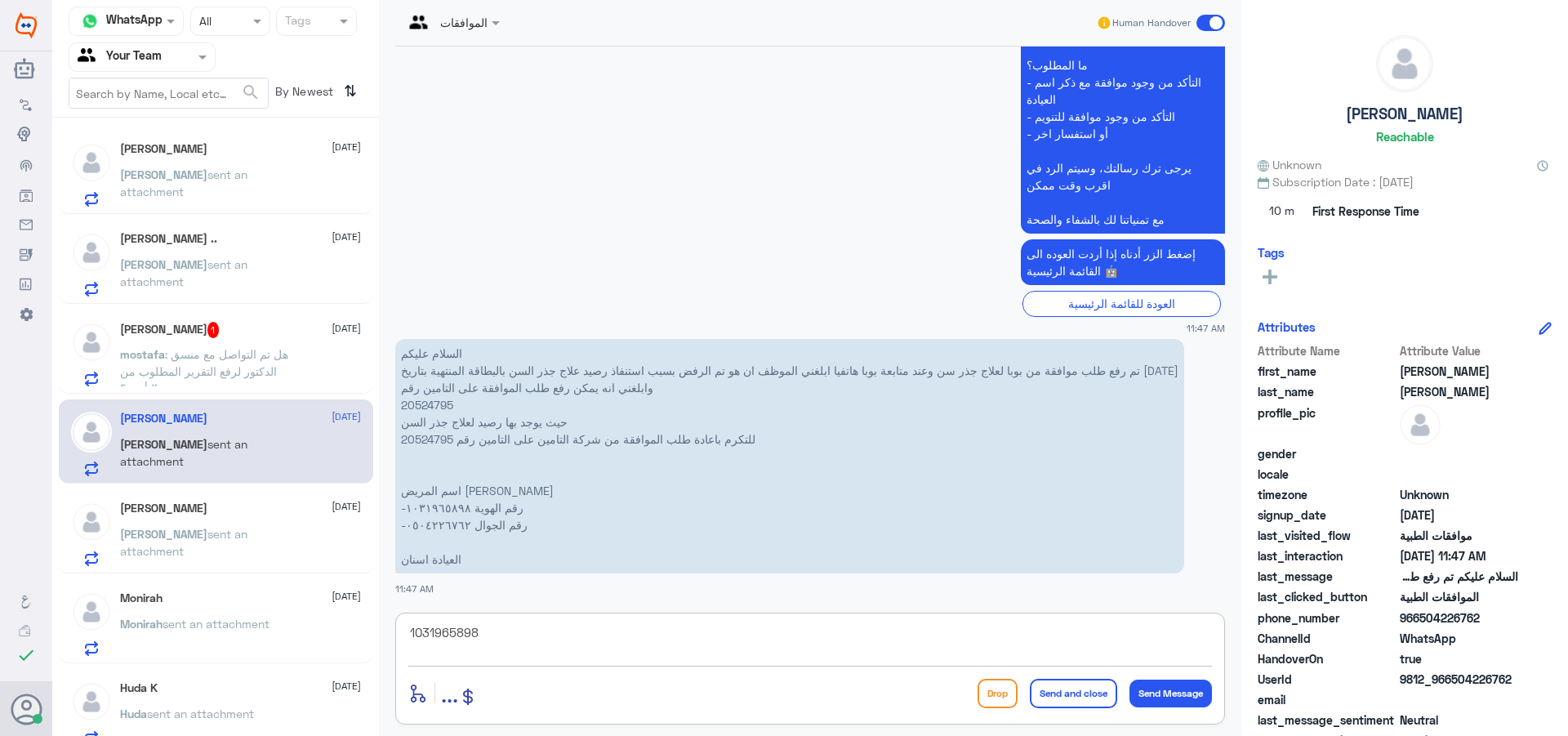
click at [453, 626] on textarea "1031965898" at bounding box center [811, 641] width 804 height 40
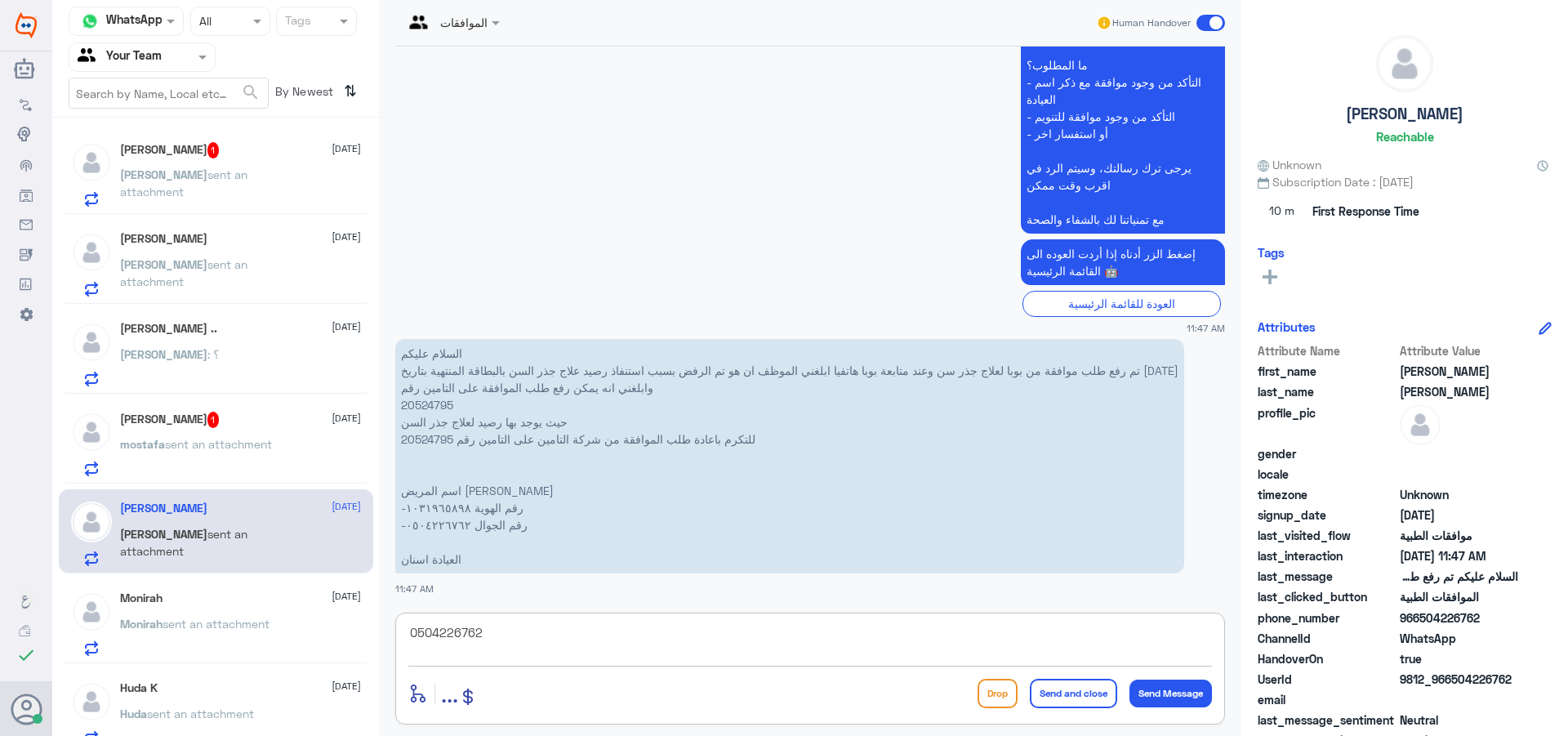
click at [466, 636] on textarea "0504226762" at bounding box center [811, 641] width 804 height 40
type textarea "0504226762"
type textarea "ح"
type textarea "جاري العمل على ذلك"
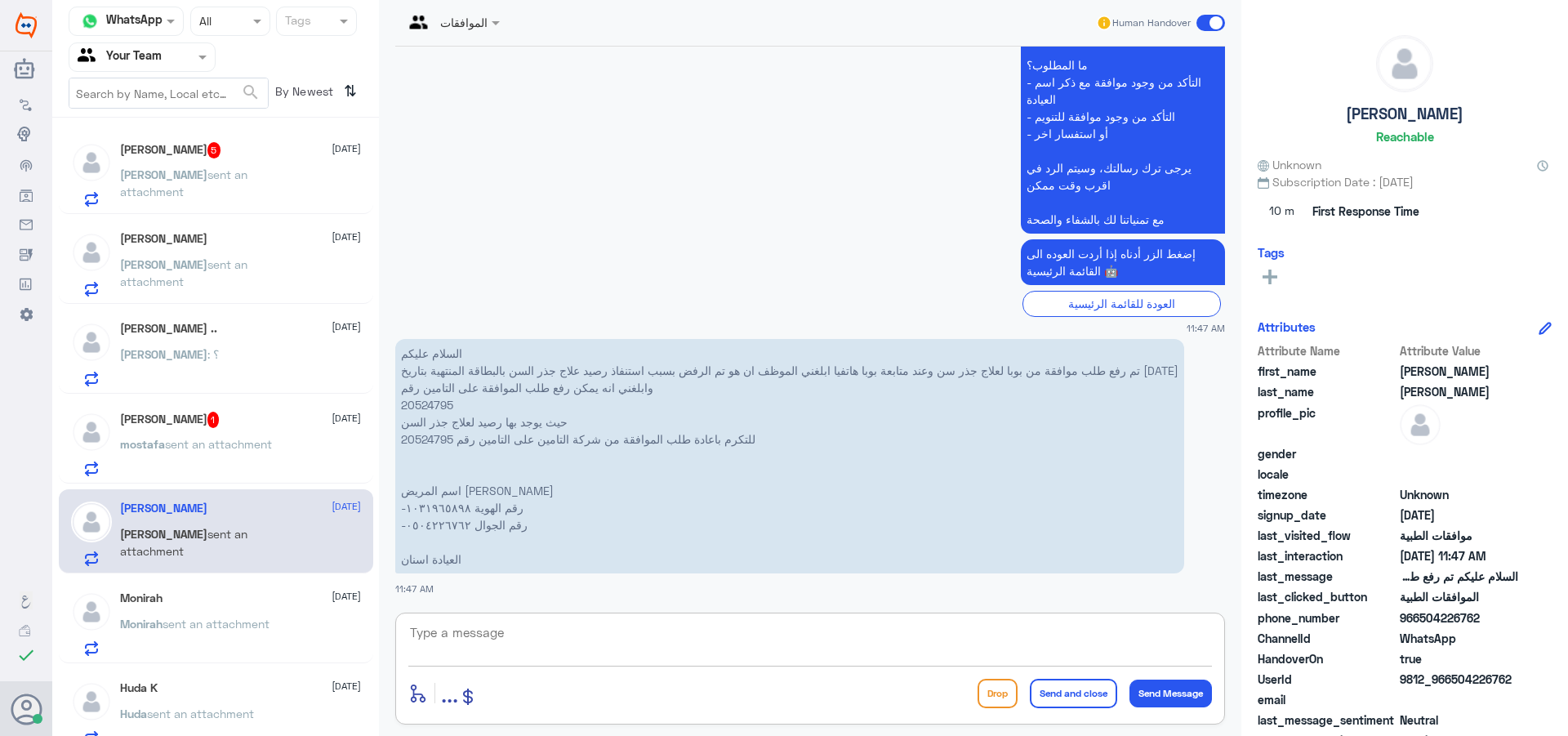
scroll to position [2504, 0]
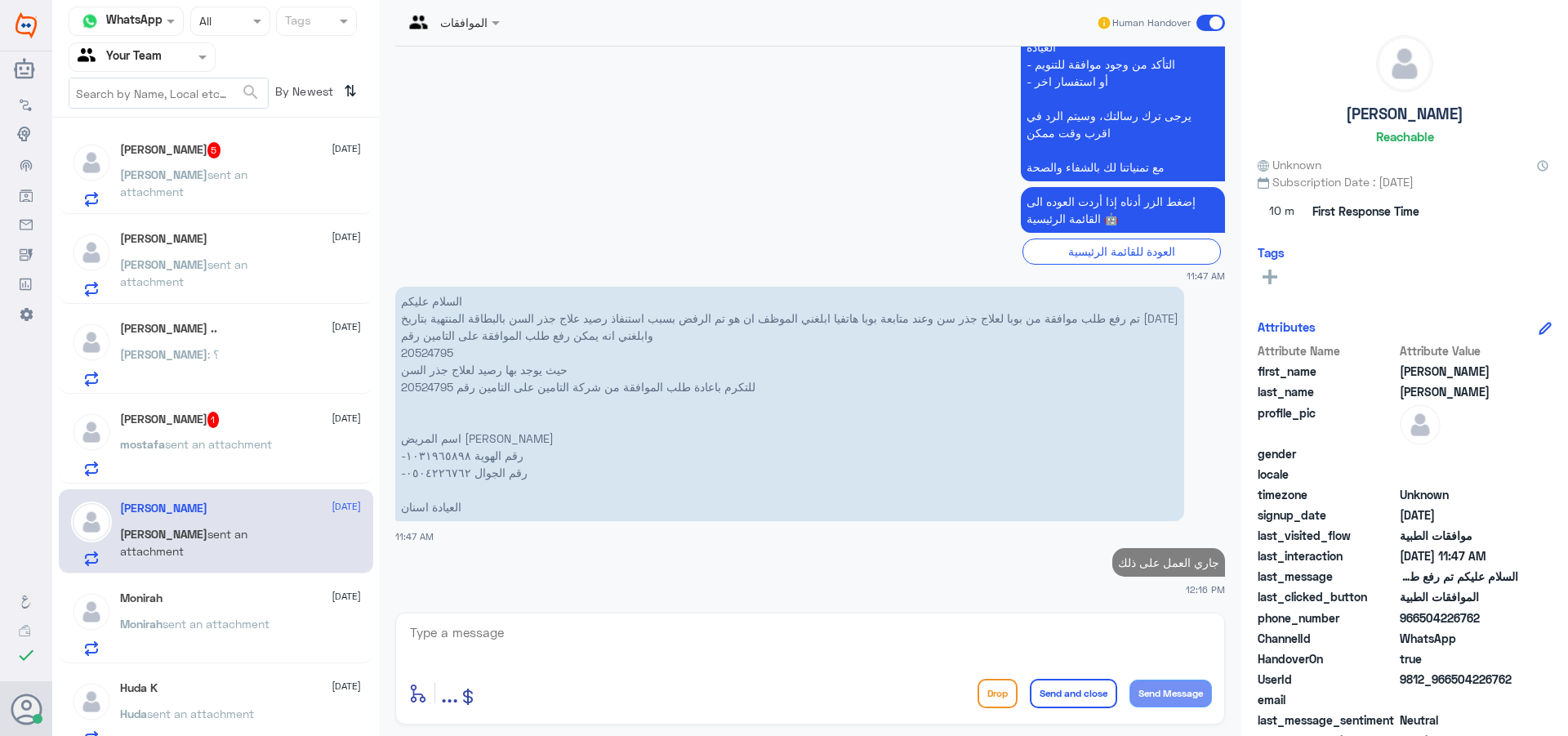
click at [163, 415] on h5 "mostafa khalil 1" at bounding box center [170, 420] width 100 height 17
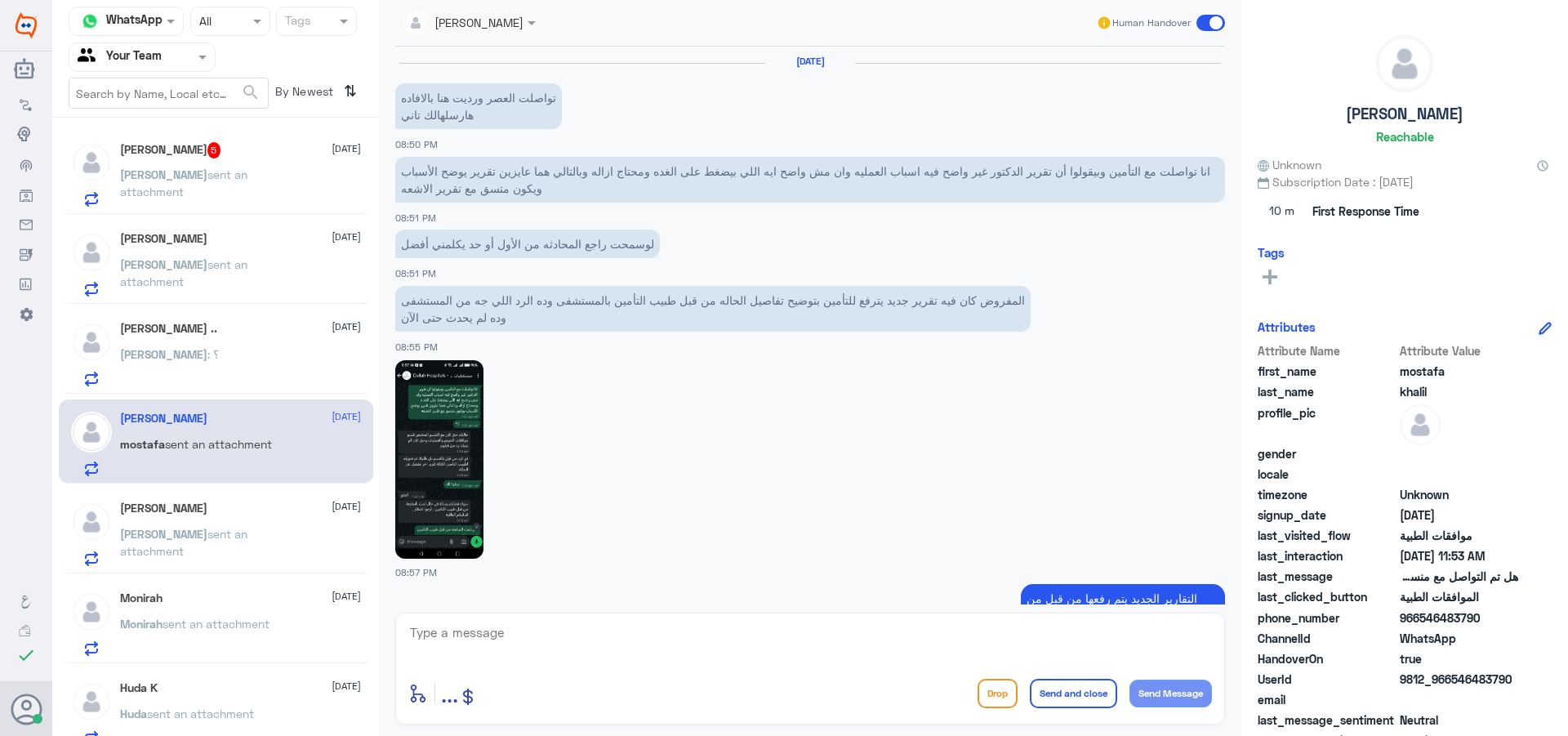
scroll to position [1668, 0]
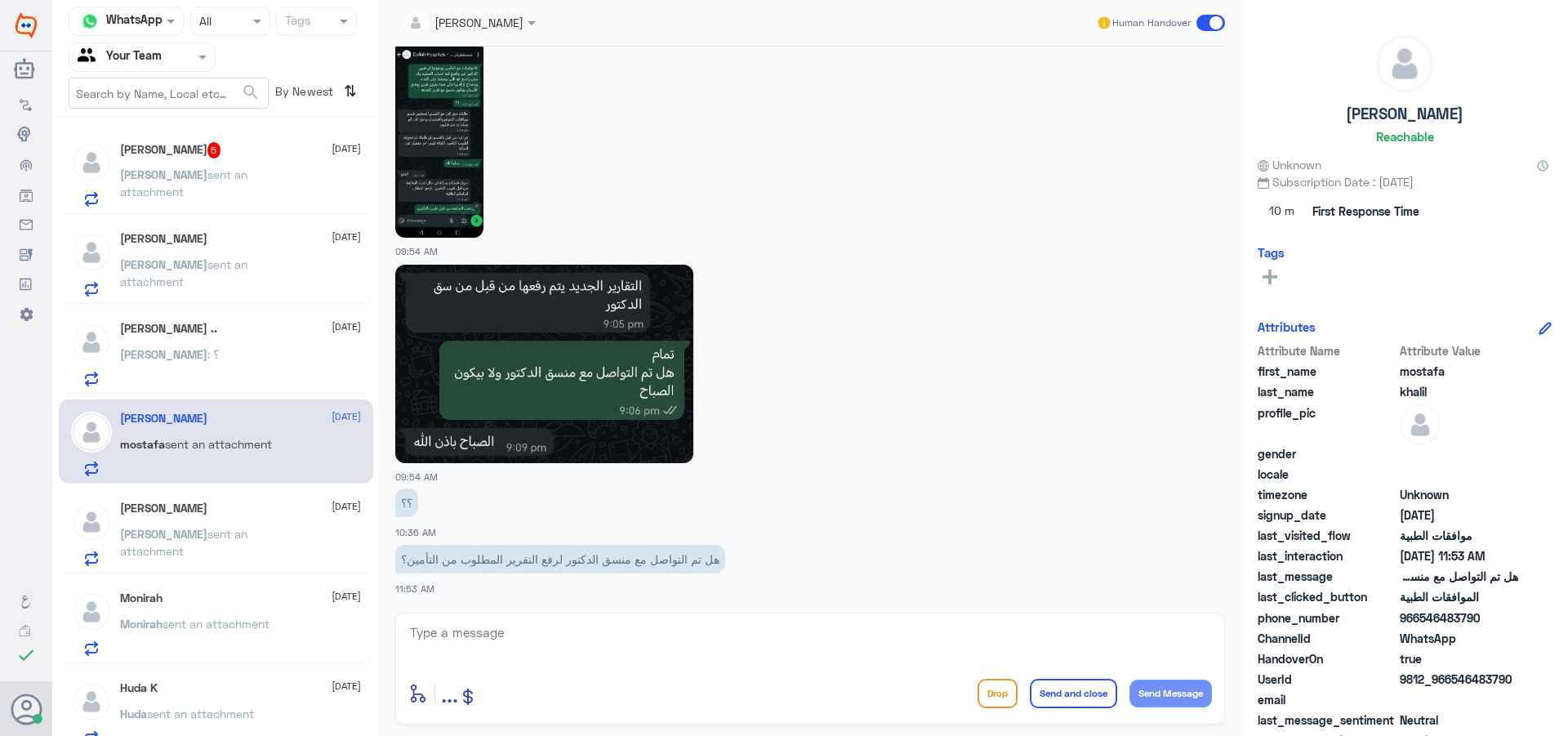
click at [228, 369] on div "[PERSON_NAME] : ؟" at bounding box center [241, 368] width 241 height 37
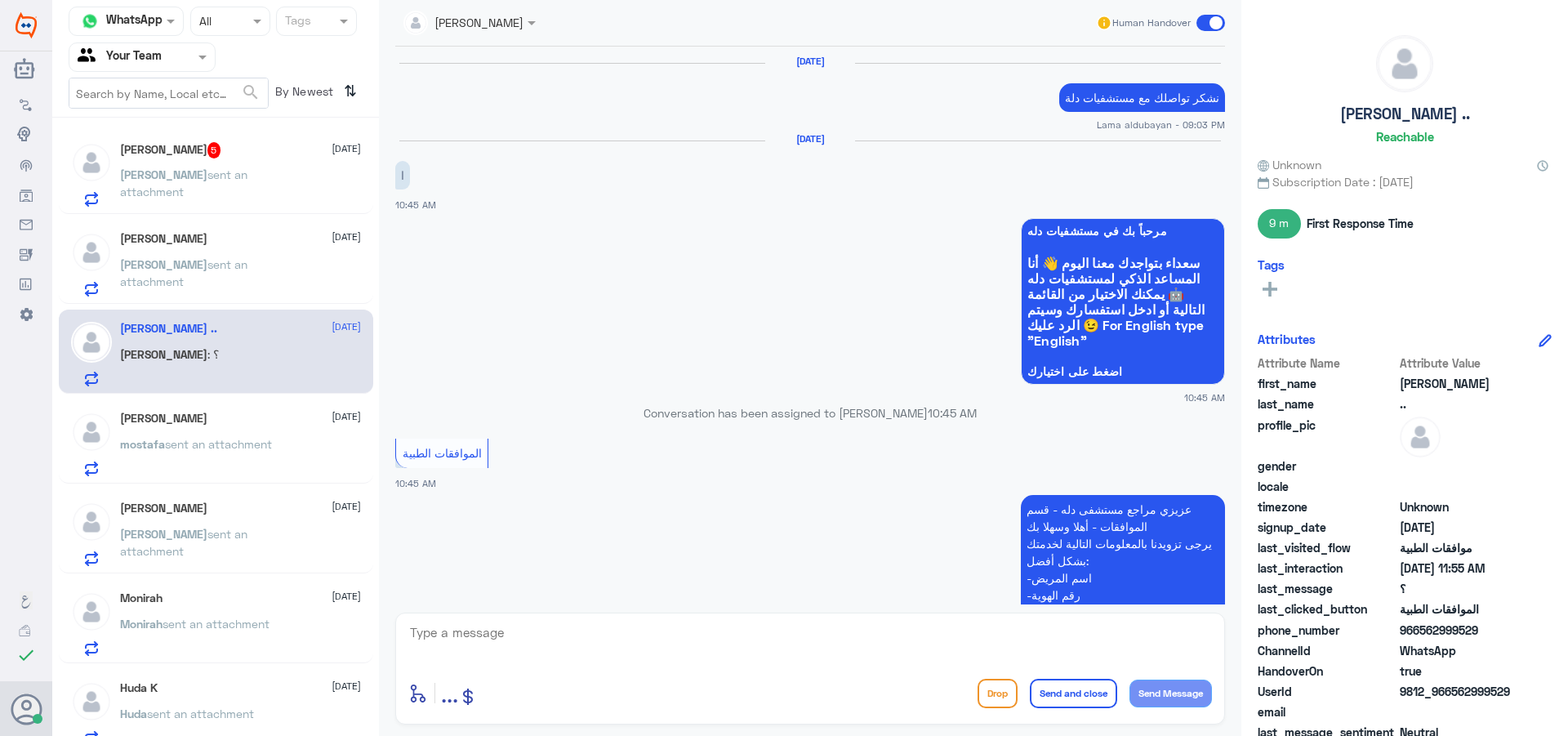
scroll to position [1367, 0]
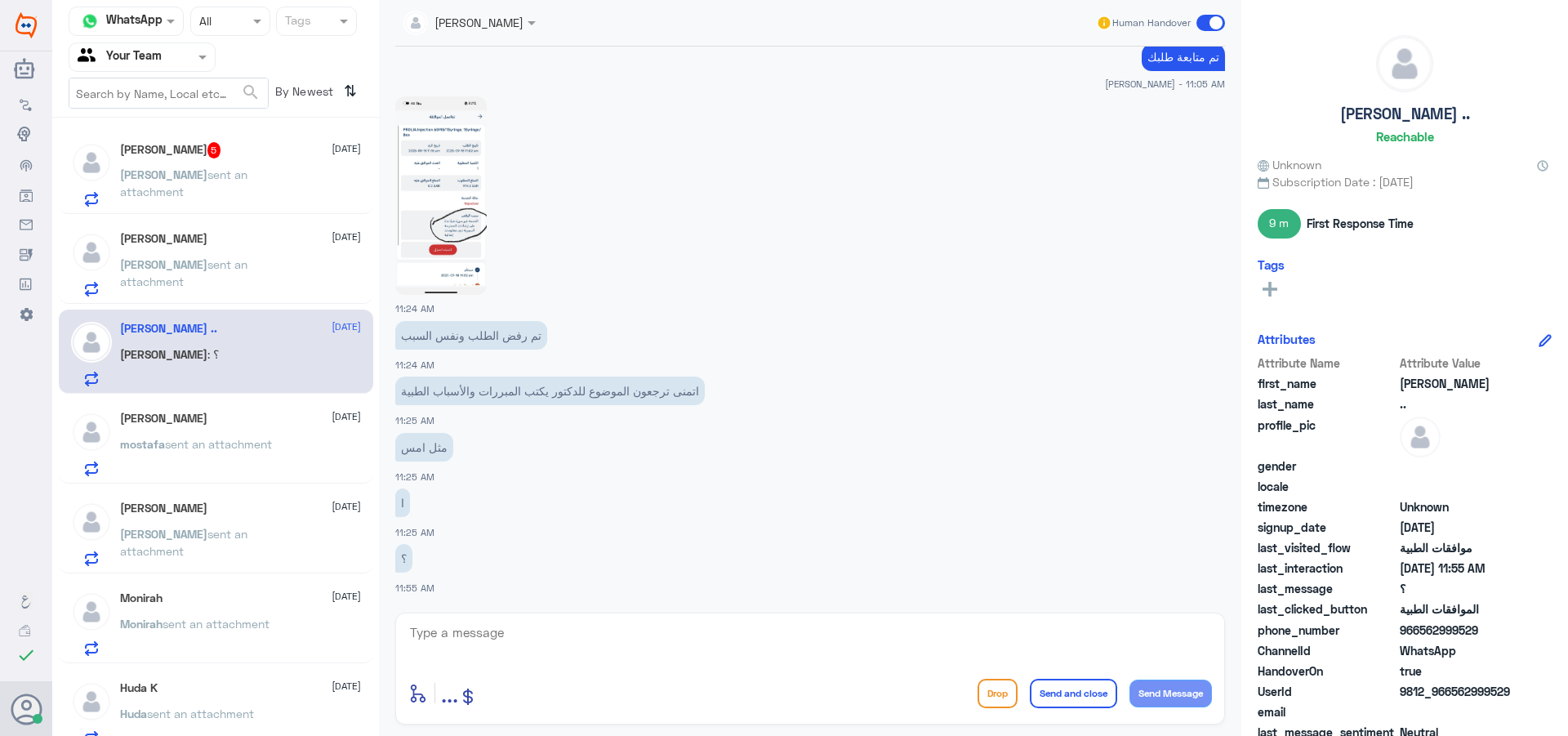
click at [228, 453] on p "mostafa sent an attachment" at bounding box center [196, 456] width 152 height 41
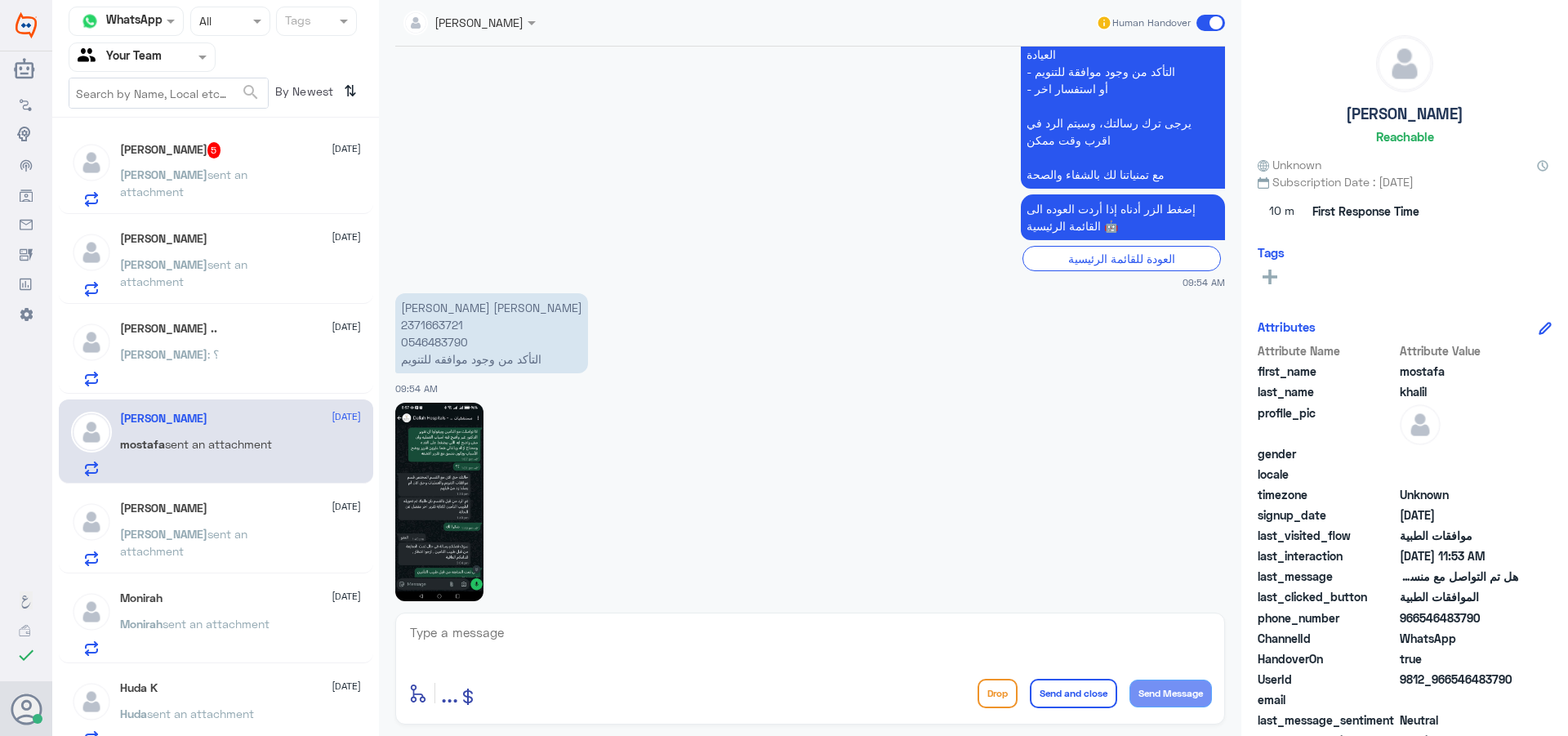
scroll to position [1260, 0]
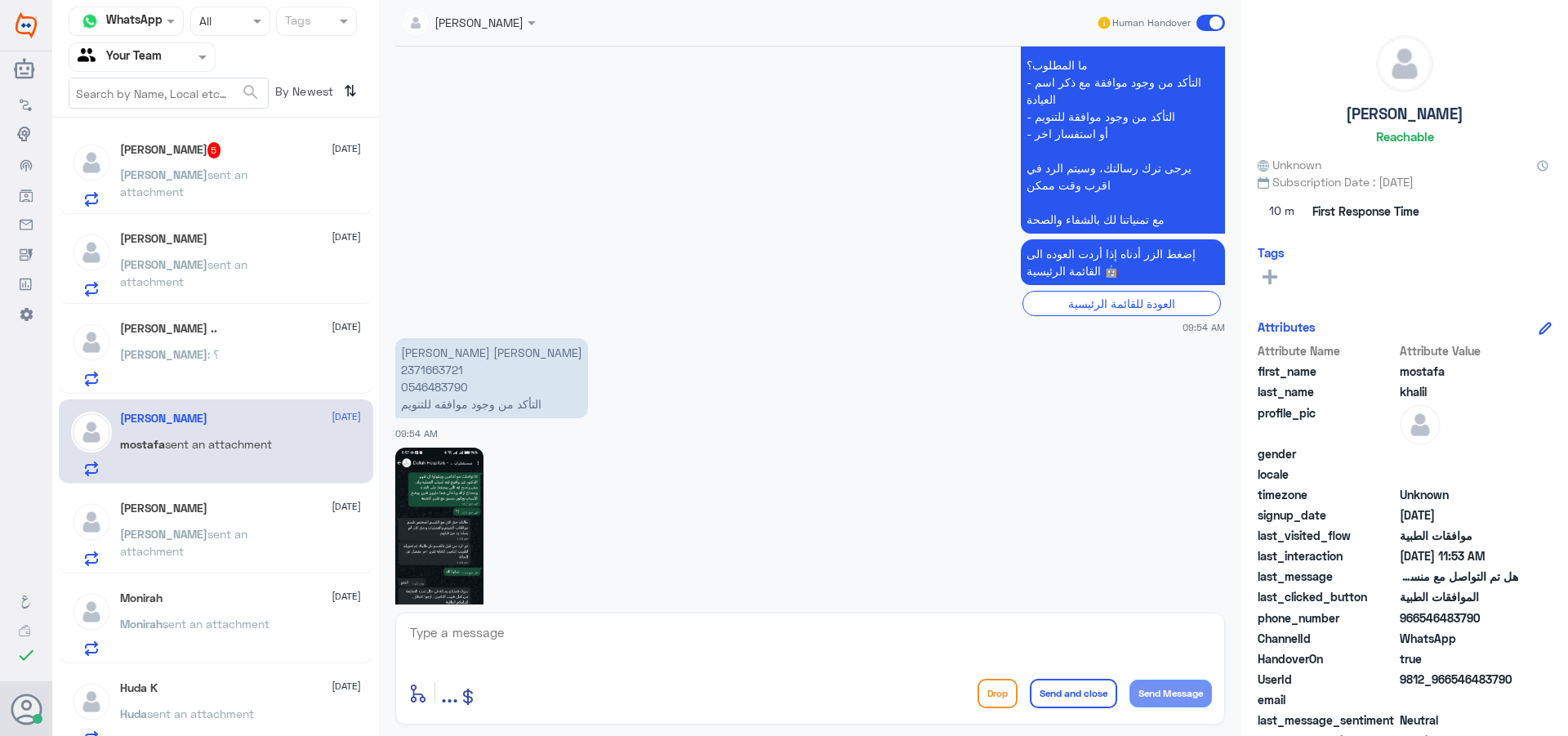
click at [211, 325] on div "[PERSON_NAME] .. [DATE] [PERSON_NAME] : ؟" at bounding box center [215, 351] width 314 height 84
click at [254, 355] on div "[PERSON_NAME] : ؟" at bounding box center [241, 368] width 241 height 37
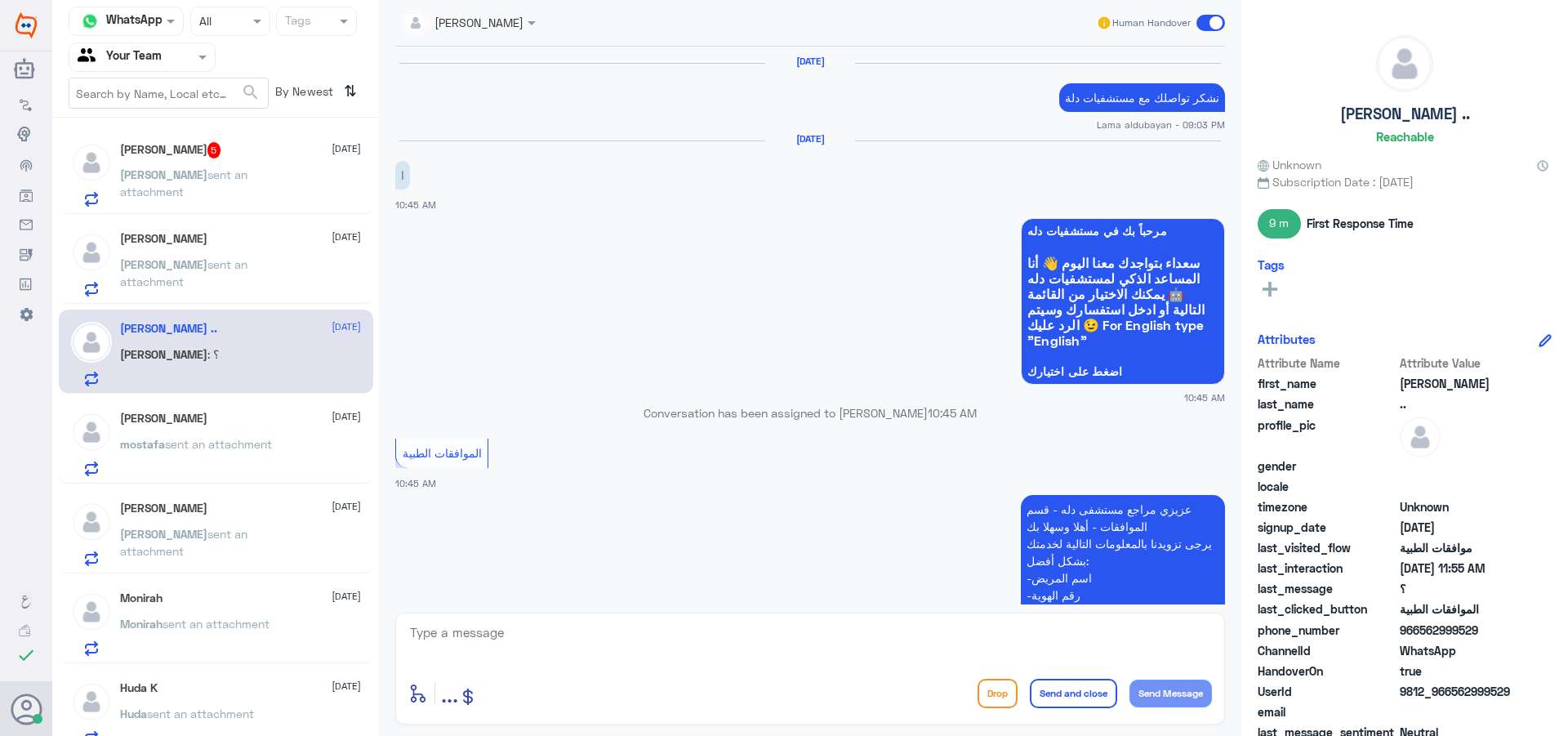
scroll to position [1367, 0]
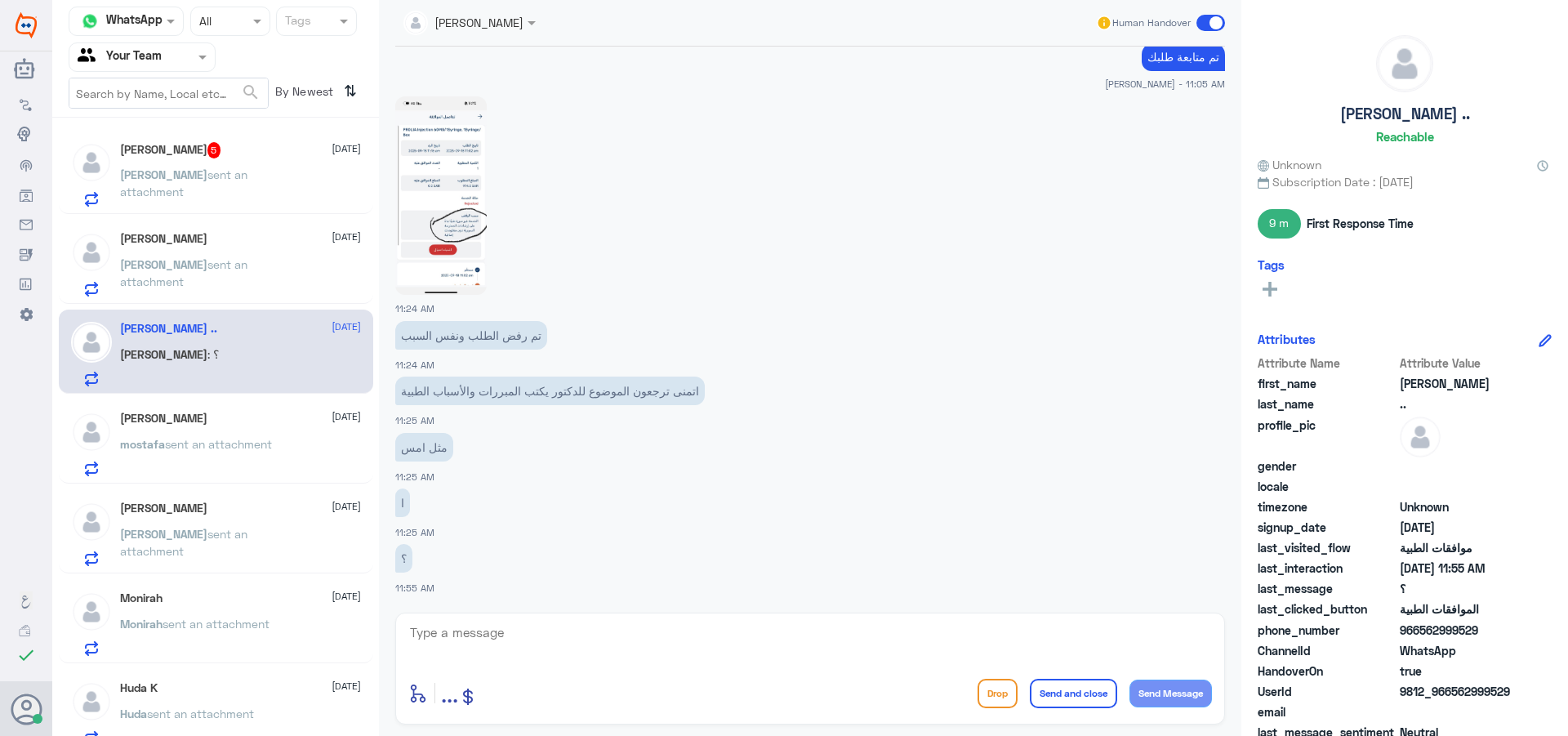
click at [144, 252] on div "[PERSON_NAME] [DATE] [PERSON_NAME] sent an attachment" at bounding box center [241, 264] width 241 height 65
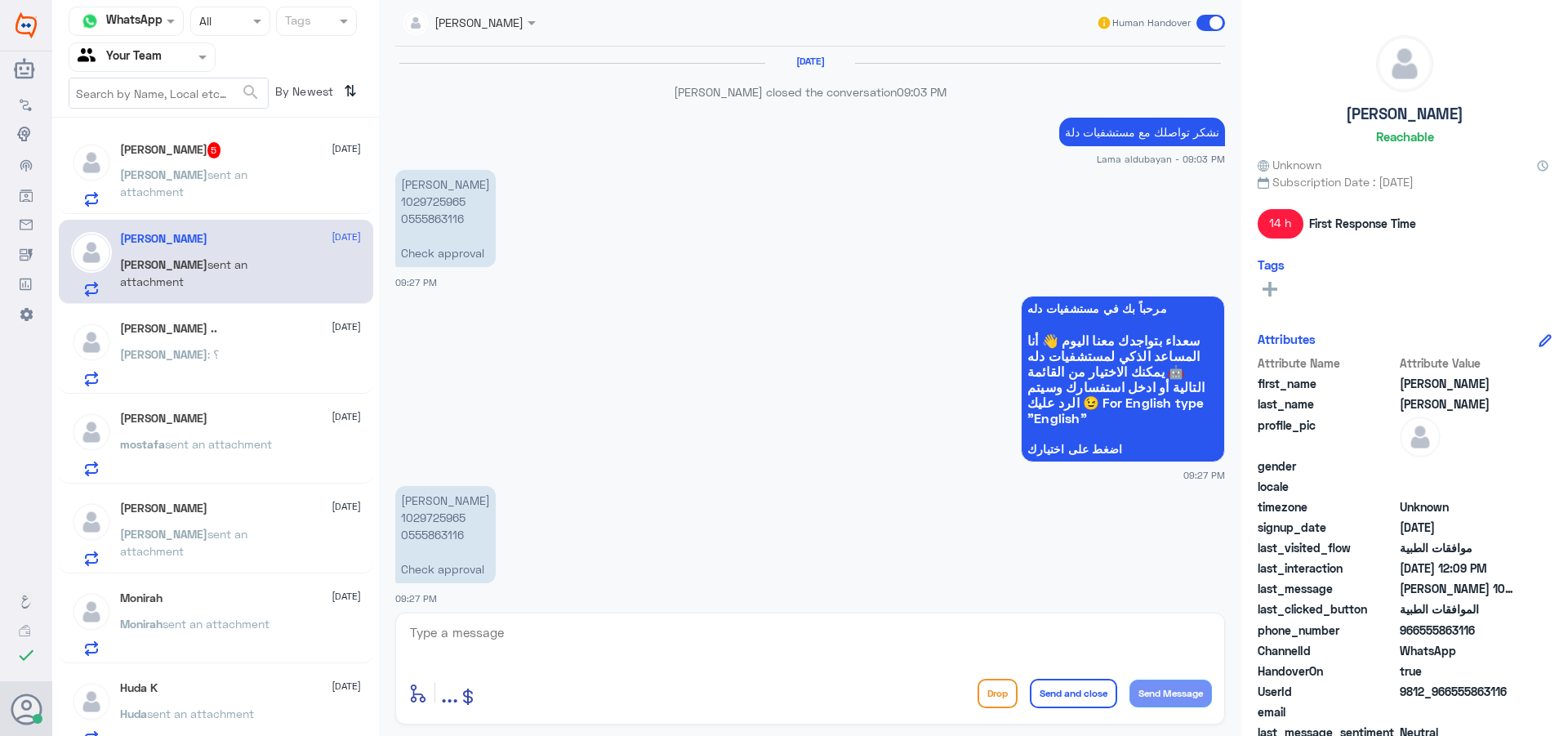
scroll to position [1841, 0]
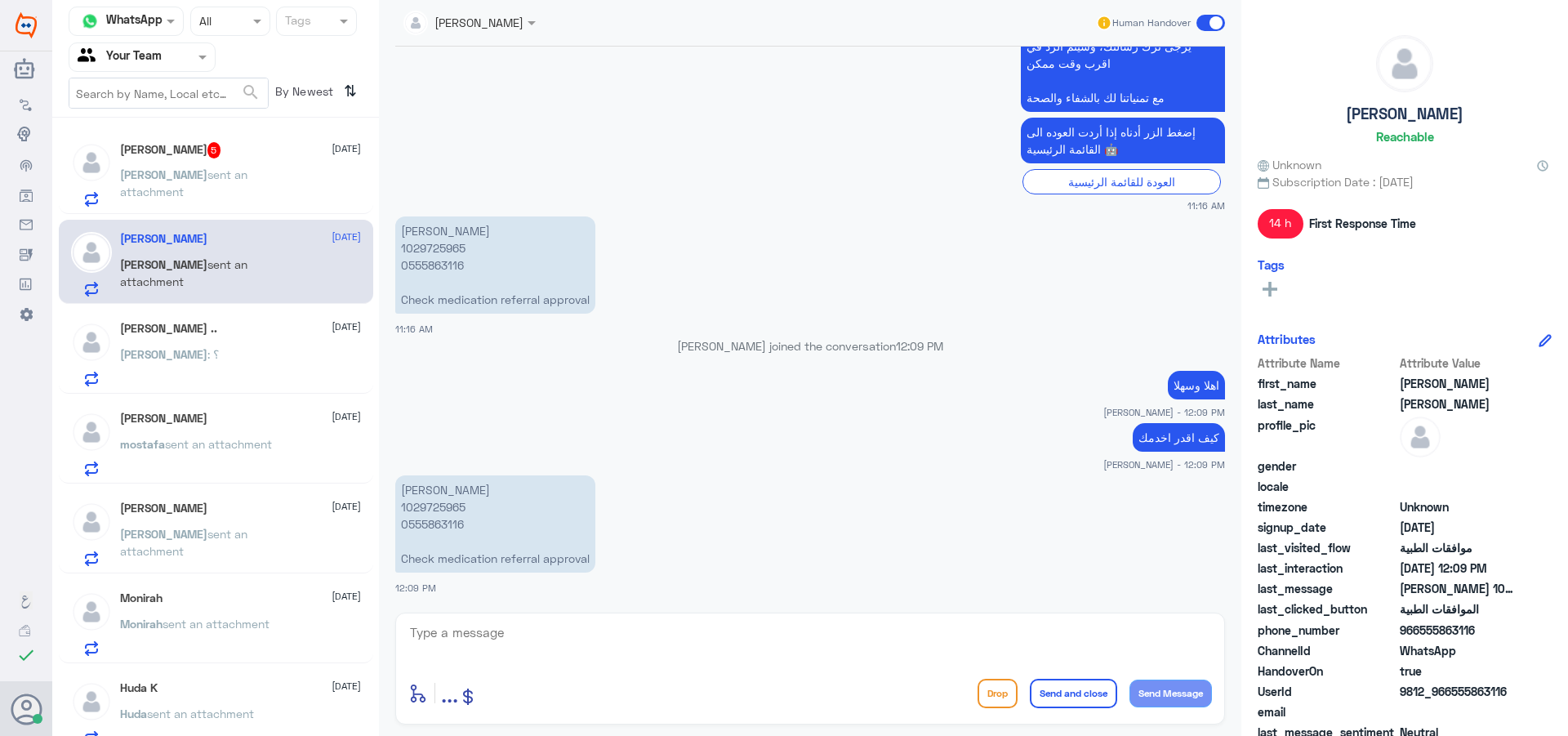
click at [422, 513] on p "[PERSON_NAME] 1029725965 0555863116 Check medication referral approval" at bounding box center [495, 524] width 201 height 97
click at [423, 512] on p "[PERSON_NAME] 1029725965 0555863116 Check medication referral approval" at bounding box center [495, 524] width 201 height 97
copy p "1029725965"
click at [493, 631] on textarea at bounding box center [811, 641] width 804 height 40
paste textarea "1)Al Nahdi Medical Company under Preauth ID 122672544"
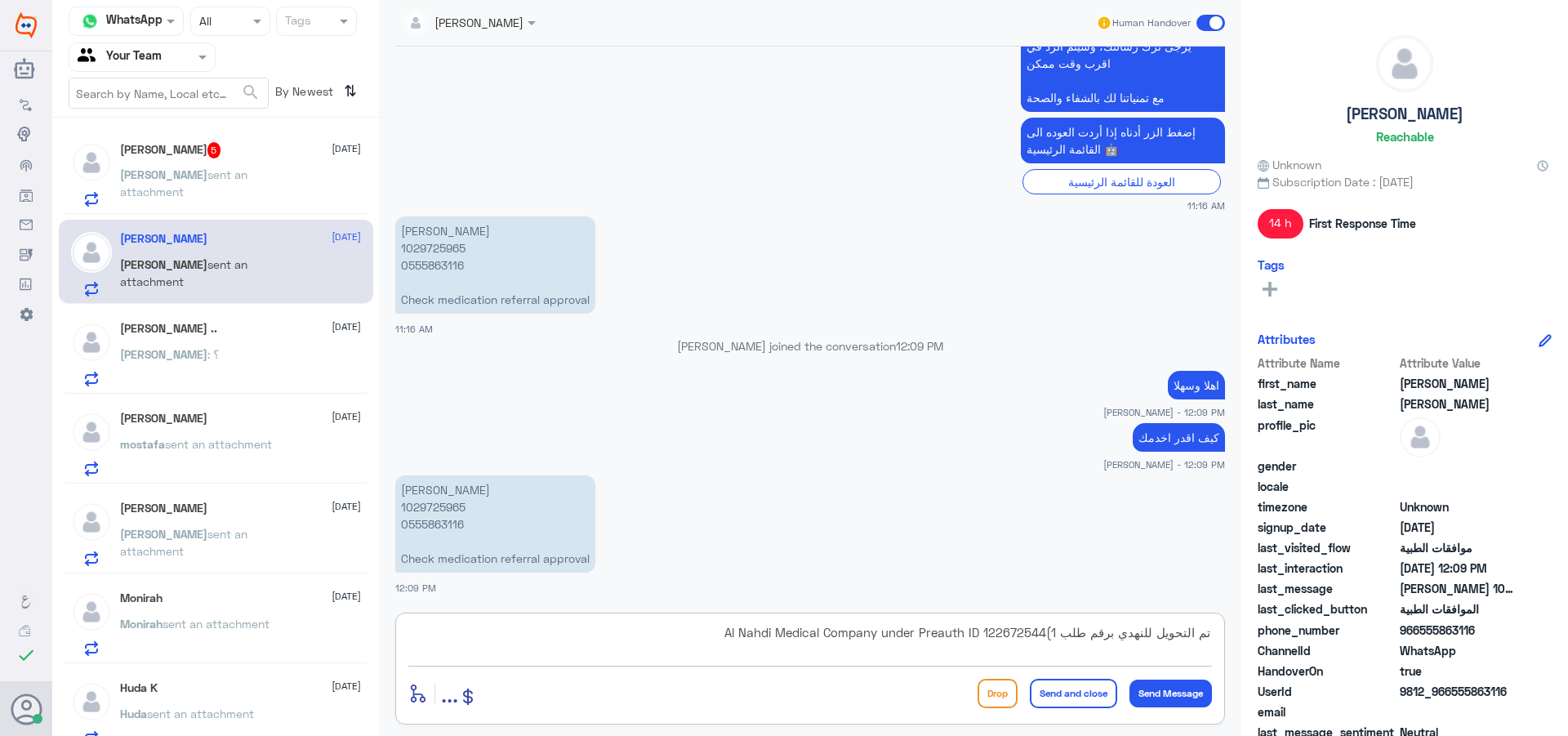
drag, startPoint x: 987, startPoint y: 631, endPoint x: 731, endPoint y: 607, distance: 257.1
click at [731, 607] on div "[PERSON_NAME] Human Handover [DATE] Lama aldubayan closed the conversation 09:0…" at bounding box center [810, 370] width 863 height 741
click at [1062, 630] on textarea "تم التحويل للنهدي برقم طلب 1) 122672544" at bounding box center [811, 641] width 804 height 40
type textarea "تم التحويل للنهدي برقم طلب ) 122672544"
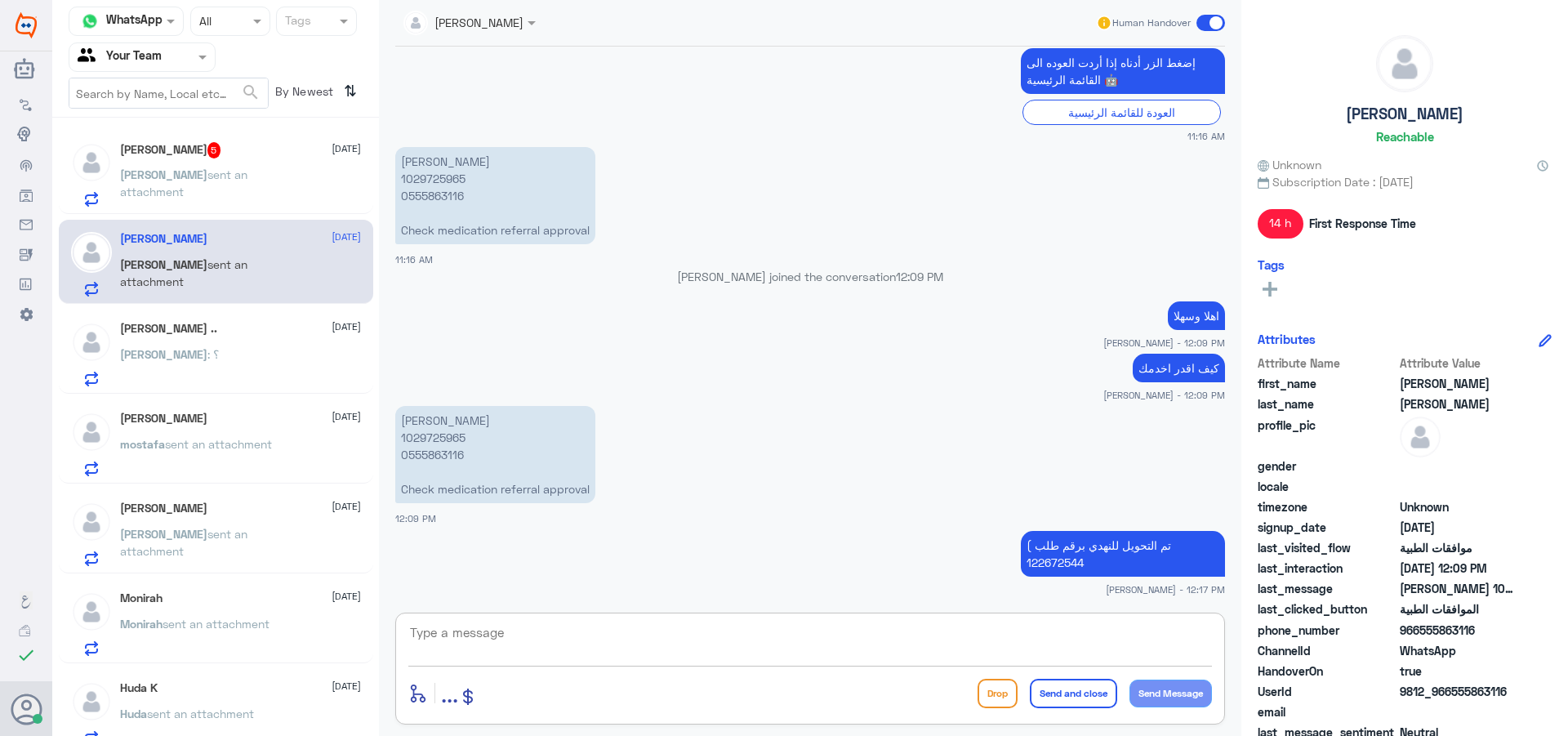
click at [228, 181] on p "[PERSON_NAME] sent an attachment" at bounding box center [212, 187] width 184 height 41
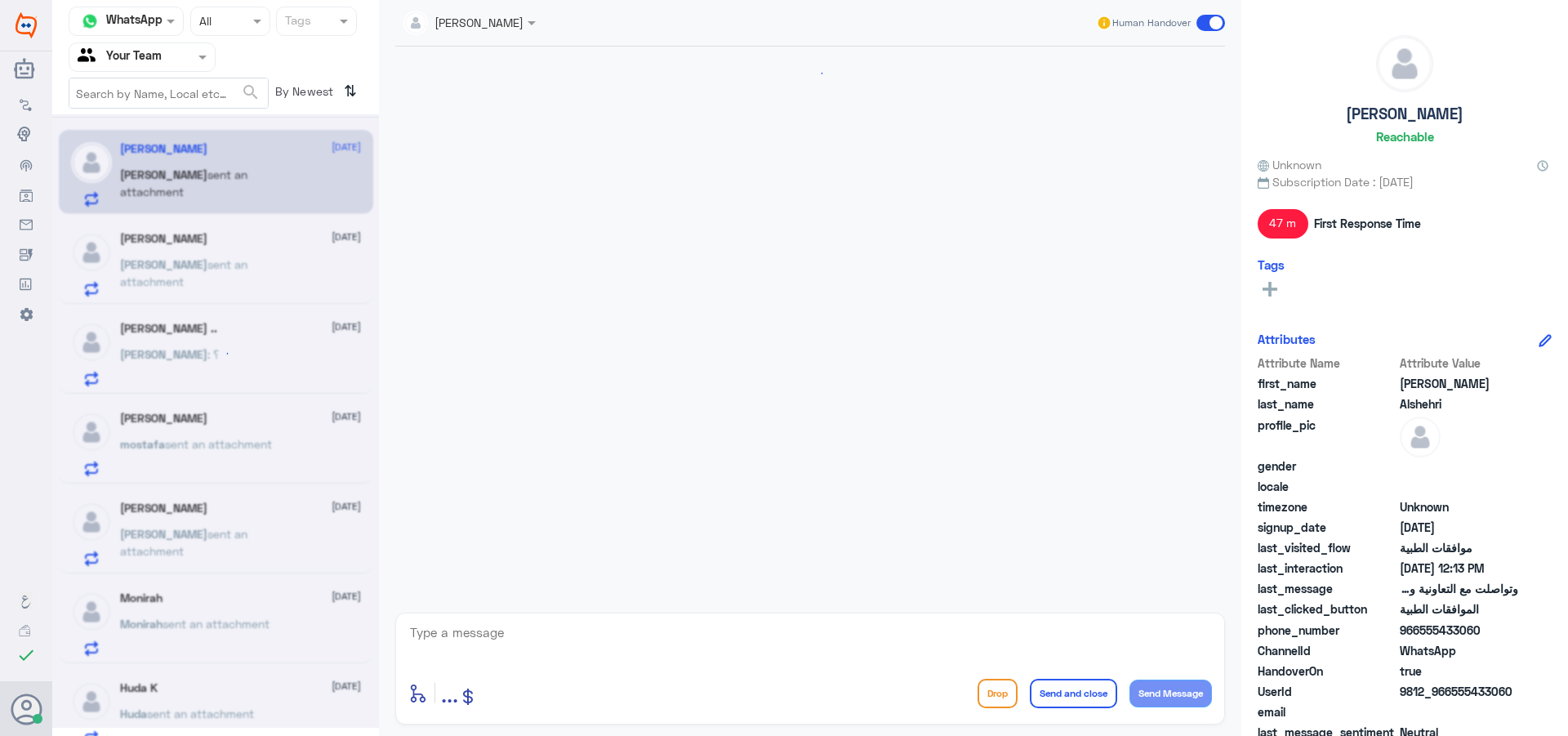
scroll to position [1191, 0]
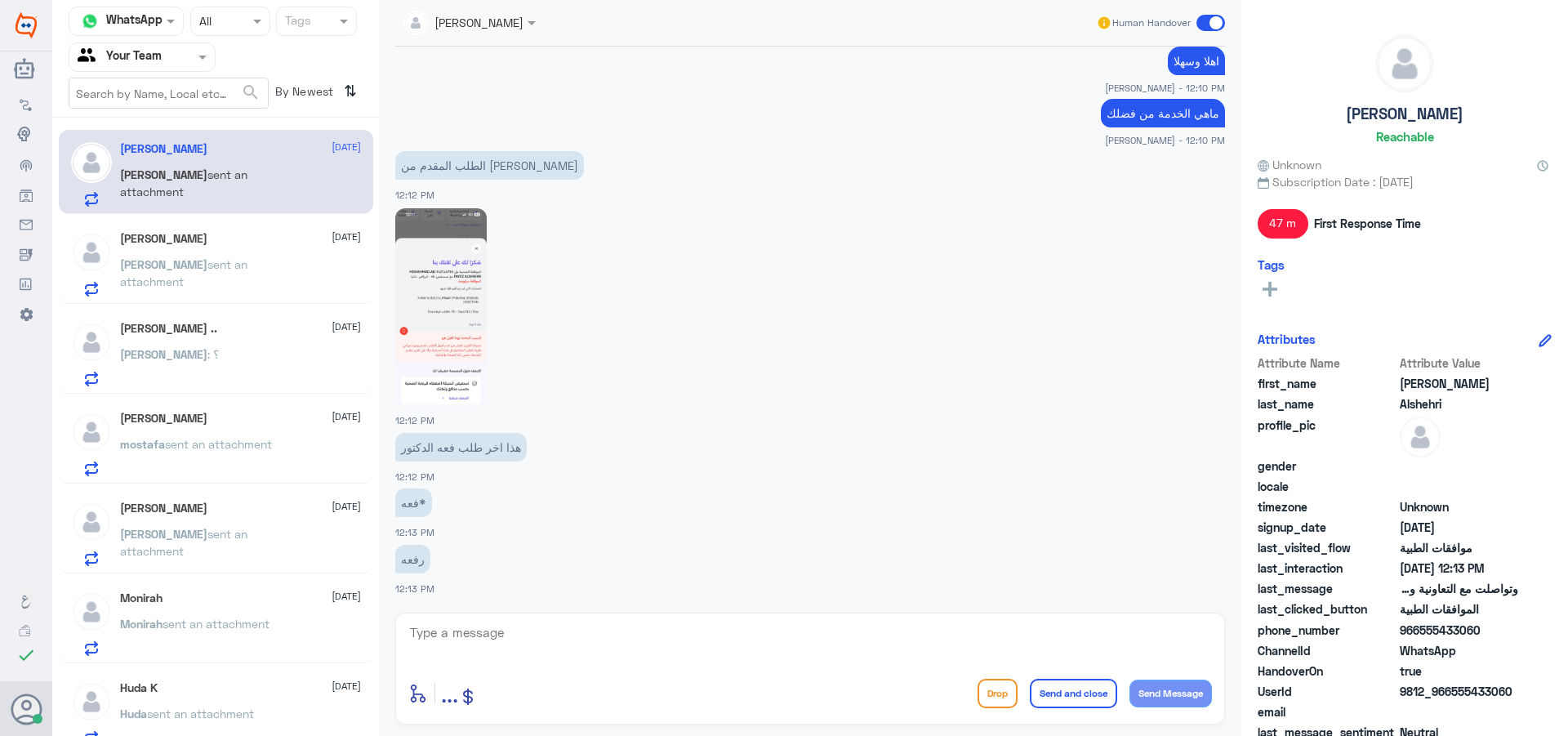
click at [428, 341] on img at bounding box center [441, 307] width 92 height 199
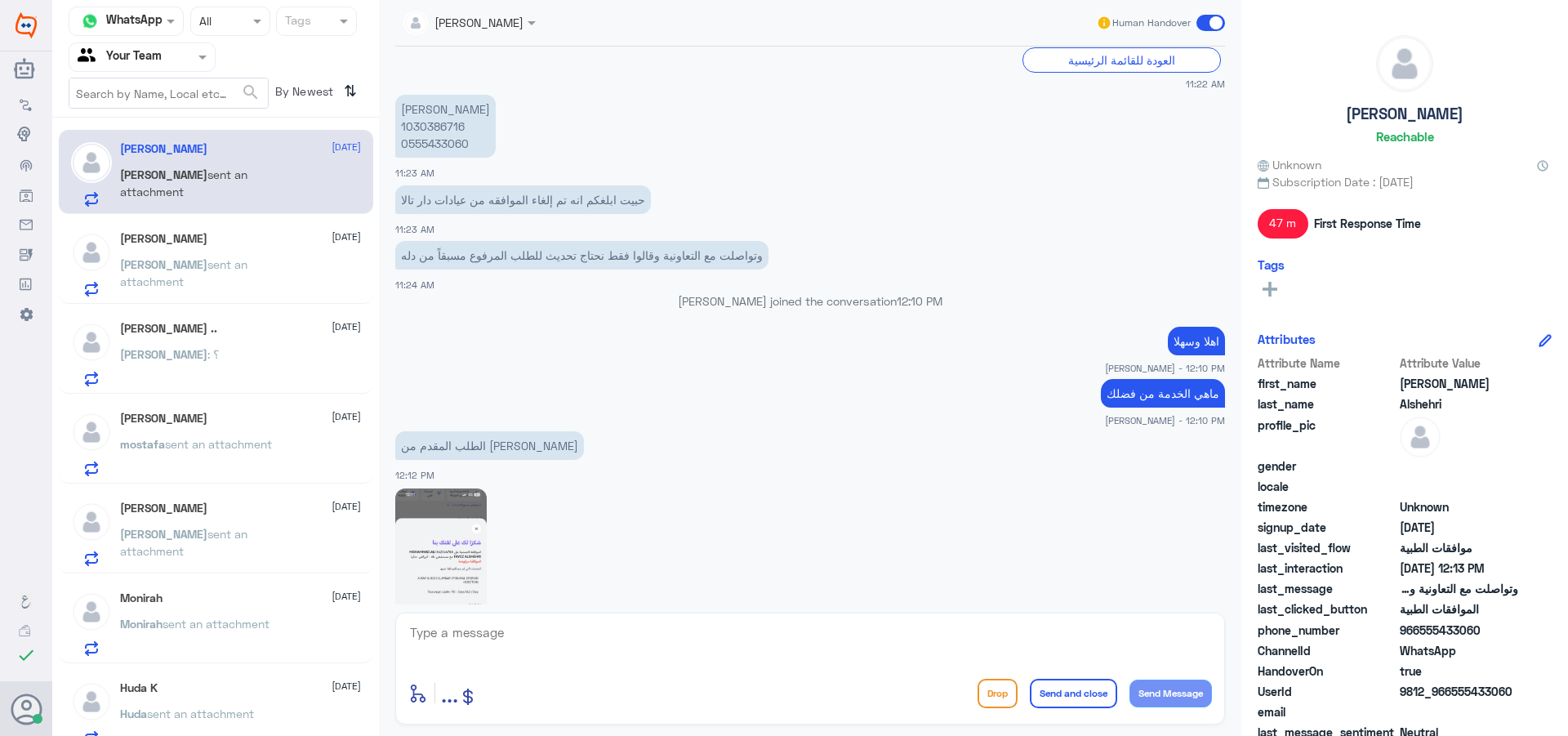
scroll to position [864, 0]
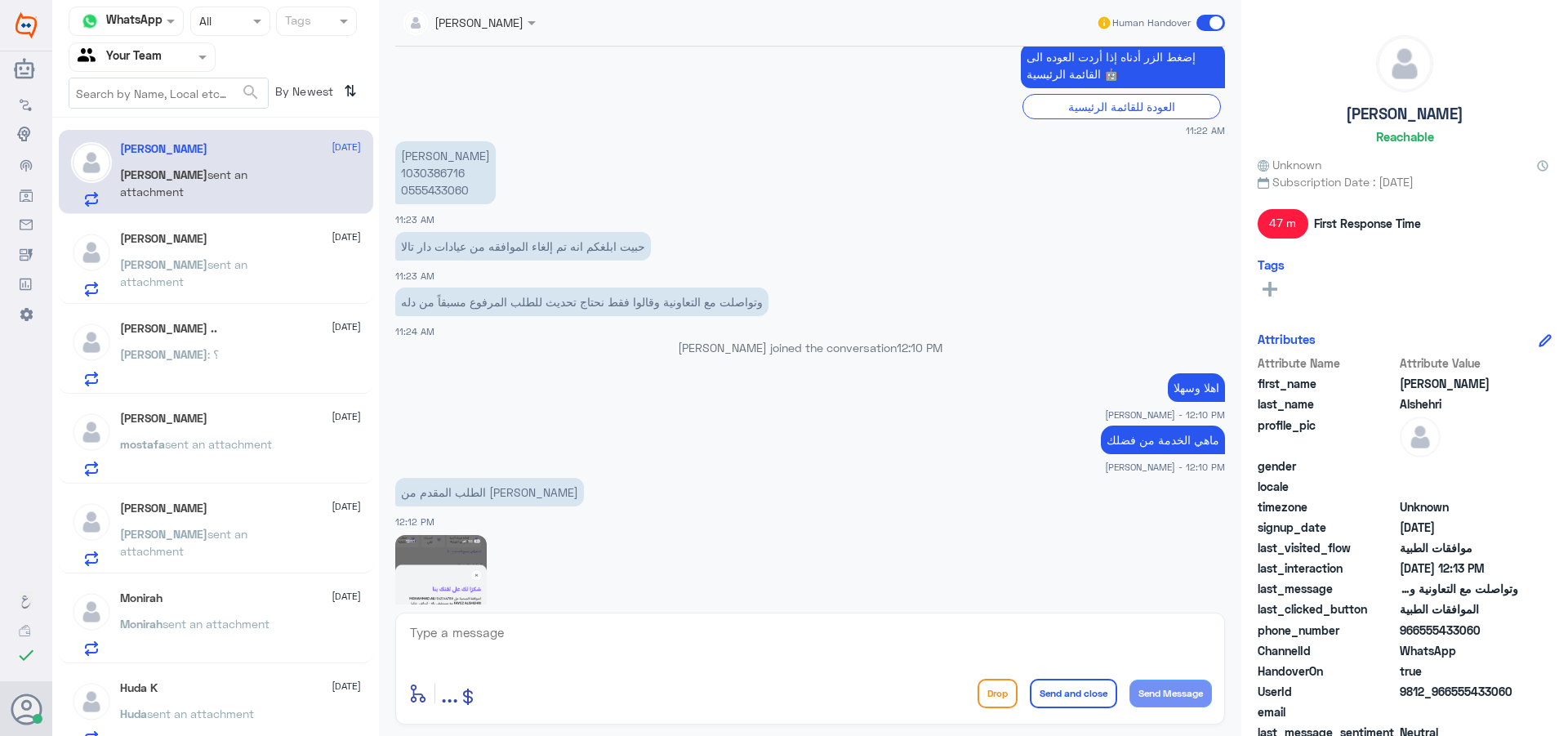
click at [449, 166] on p "[PERSON_NAME] 1030386716 0555433060" at bounding box center [445, 172] width 101 height 63
copy p "1030386716"
click at [656, 622] on div "[PERSON_NAME] Human Handover [DATE] شكرا لك 05:09 PM Lama aldubayan closed the …" at bounding box center [810, 370] width 863 height 741
click at [667, 668] on div "enter flow name ... Drop Send and close Send Message" at bounding box center [810, 668] width 829 height 112
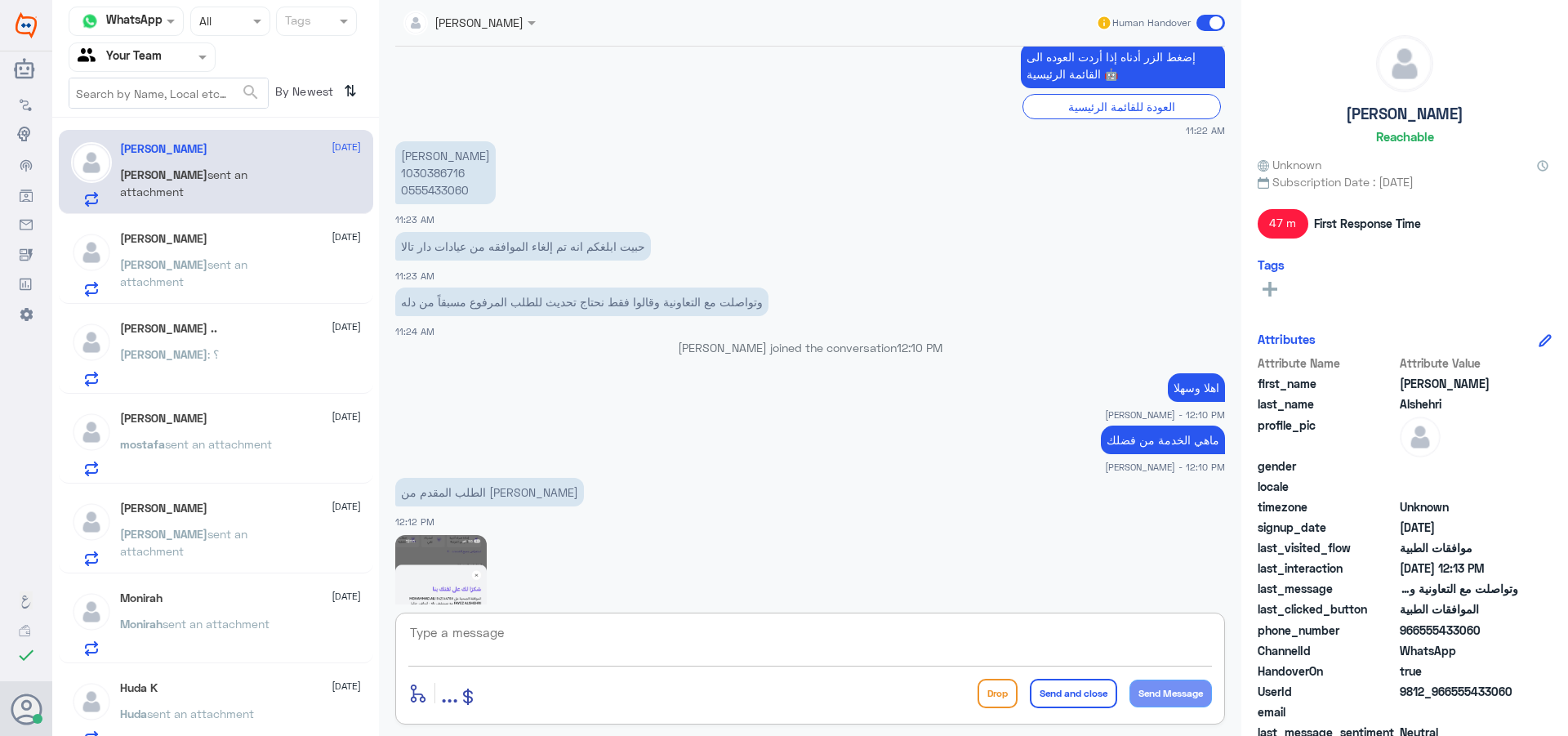
drag, startPoint x: 690, startPoint y: 659, endPoint x: 705, endPoint y: 647, distance: 19.2
click at [692, 657] on textarea at bounding box center [811, 641] width 804 height 40
type textarea "["
type textarea "جاري العمل على طلبك مع قسم التنويم"
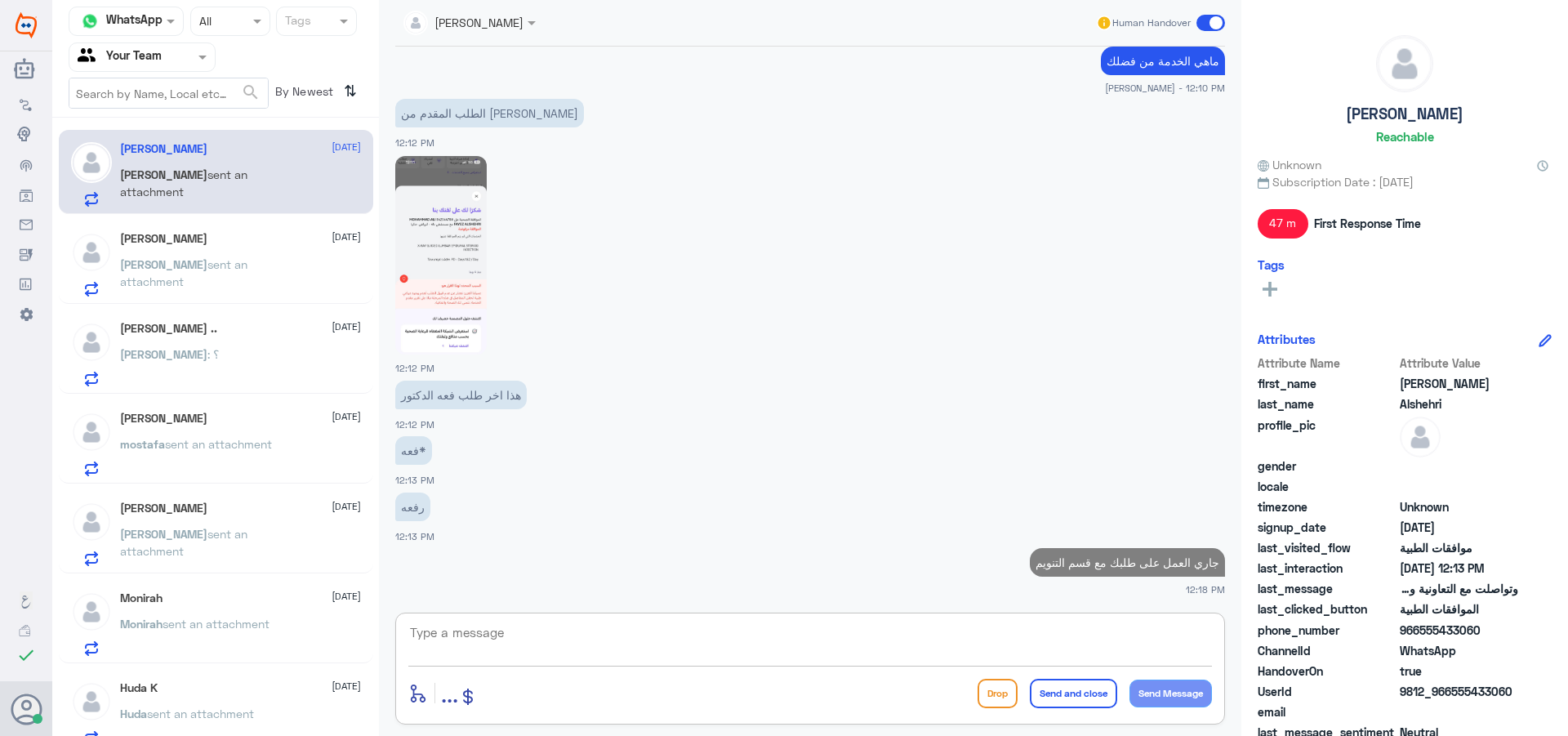
drag, startPoint x: 431, startPoint y: 233, endPoint x: 424, endPoint y: 225, distance: 10.6
click at [429, 230] on img at bounding box center [441, 254] width 92 height 199
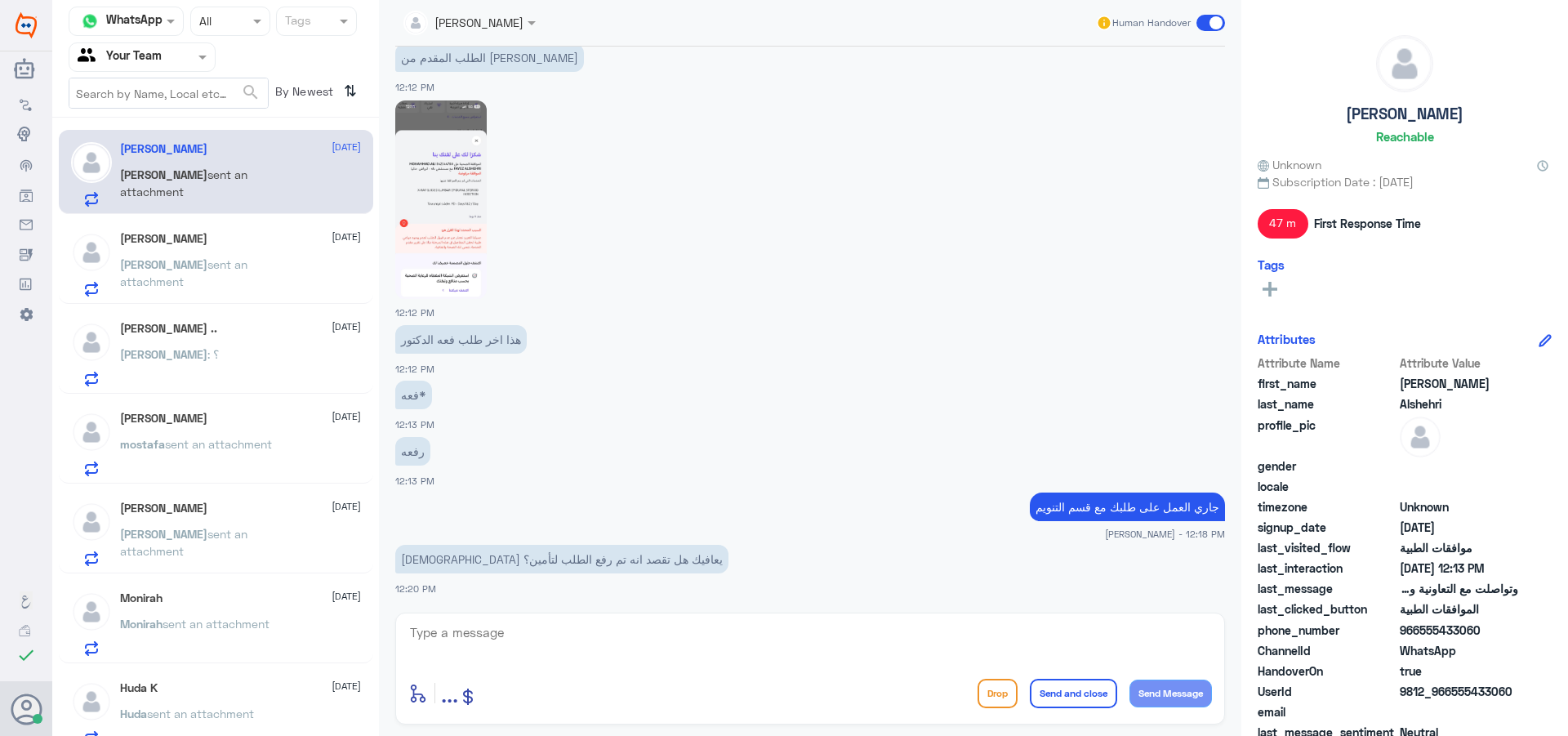
click at [594, 652] on textarea at bounding box center [811, 641] width 804 height 40
type textarea "t"
type textarea "طلبك مرفوض [PERSON_NAME] وجاري الان العمل عليها ومعرفة سبب الرفض بانتظار قسم ال…"
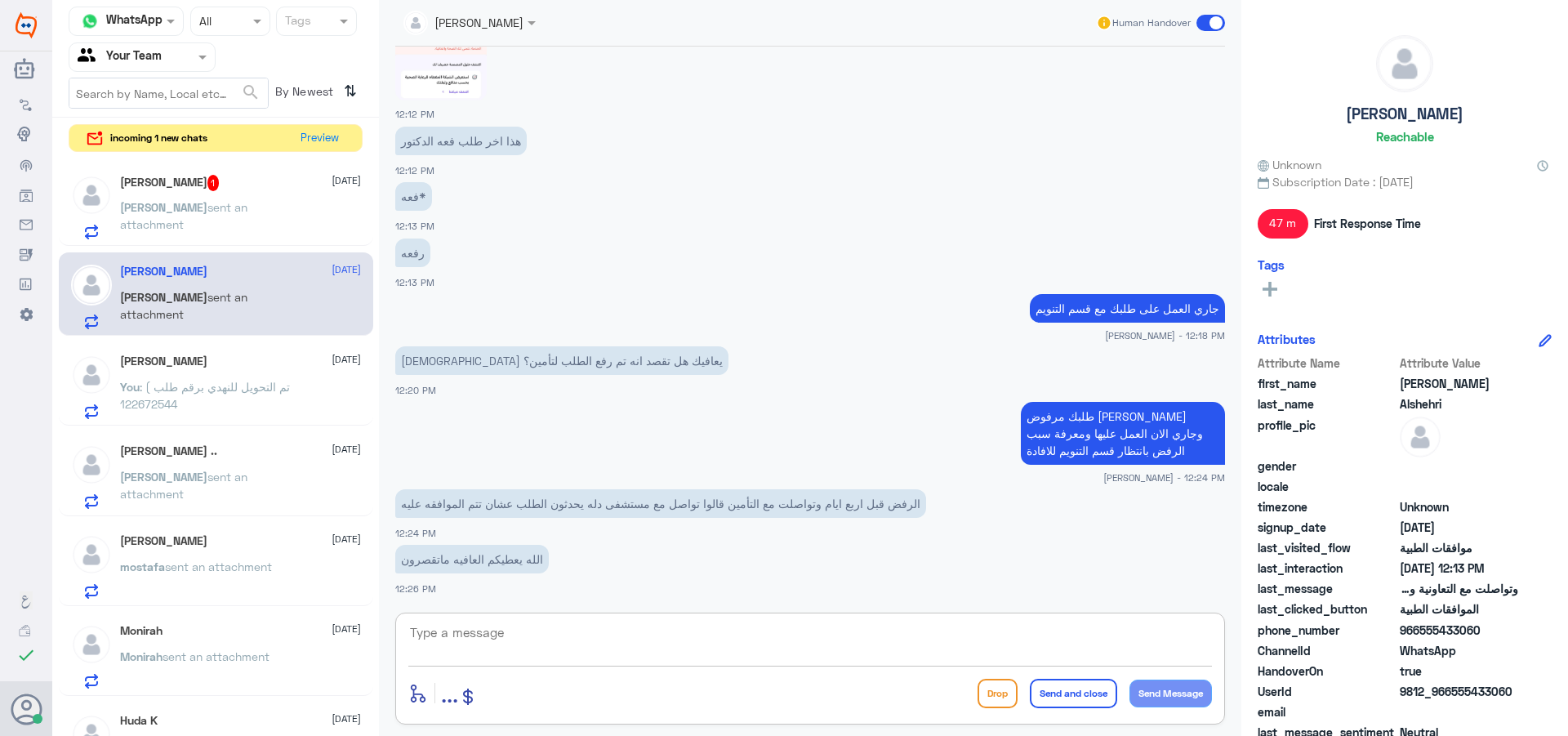
scroll to position [1554, 0]
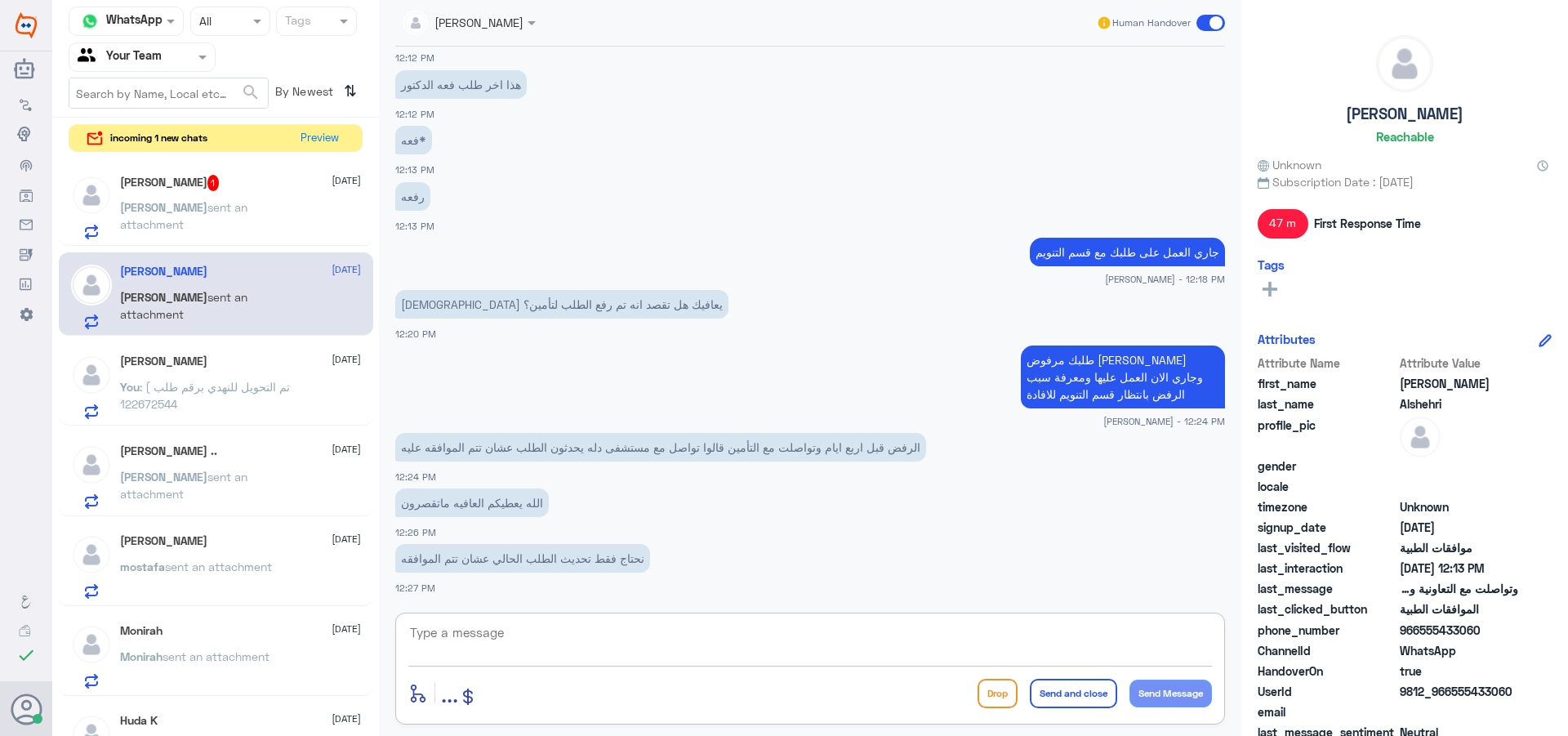
click at [311, 385] on div "You : تم التحويل للنهدي برقم طلب ) 122672544" at bounding box center [241, 401] width 241 height 37
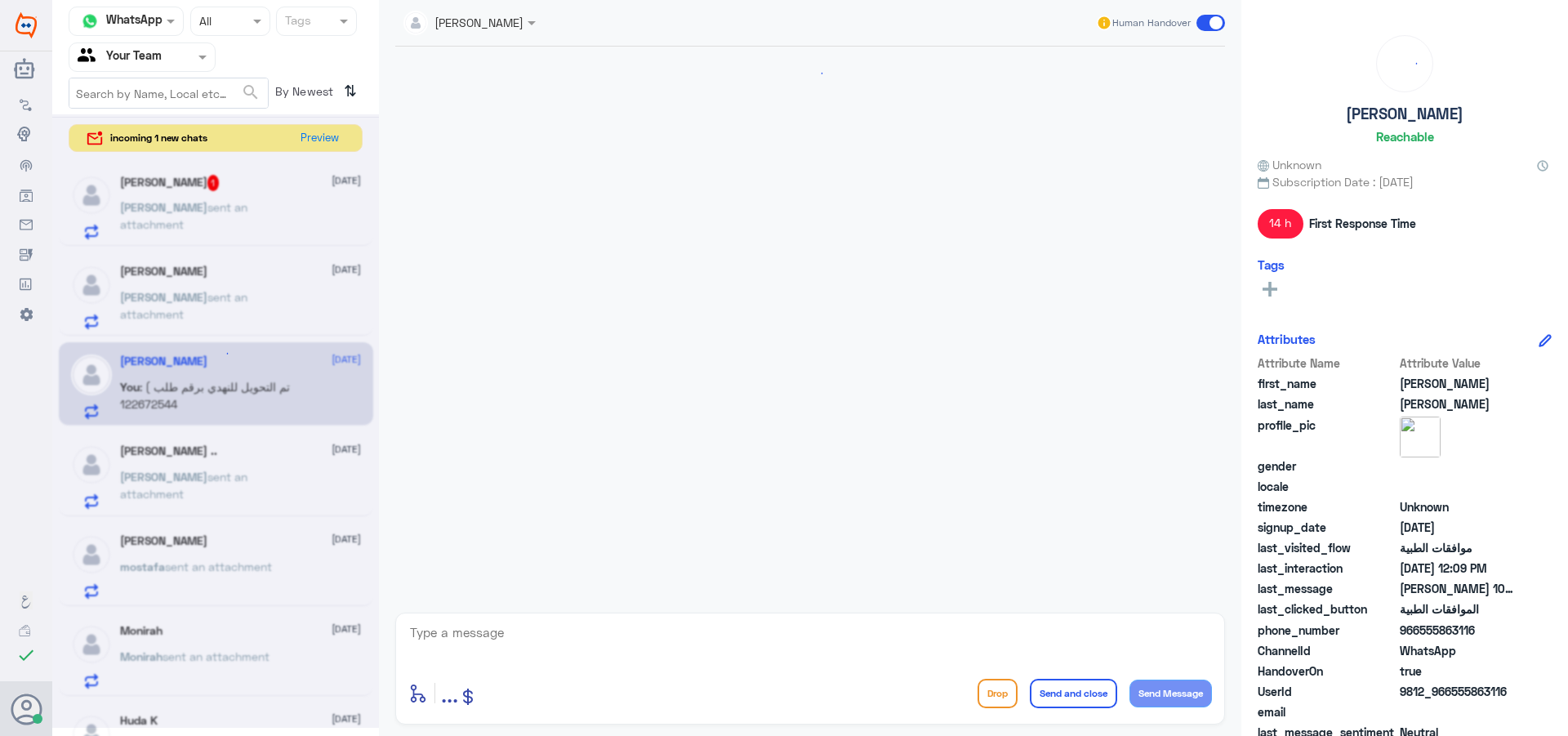
scroll to position [1877, 0]
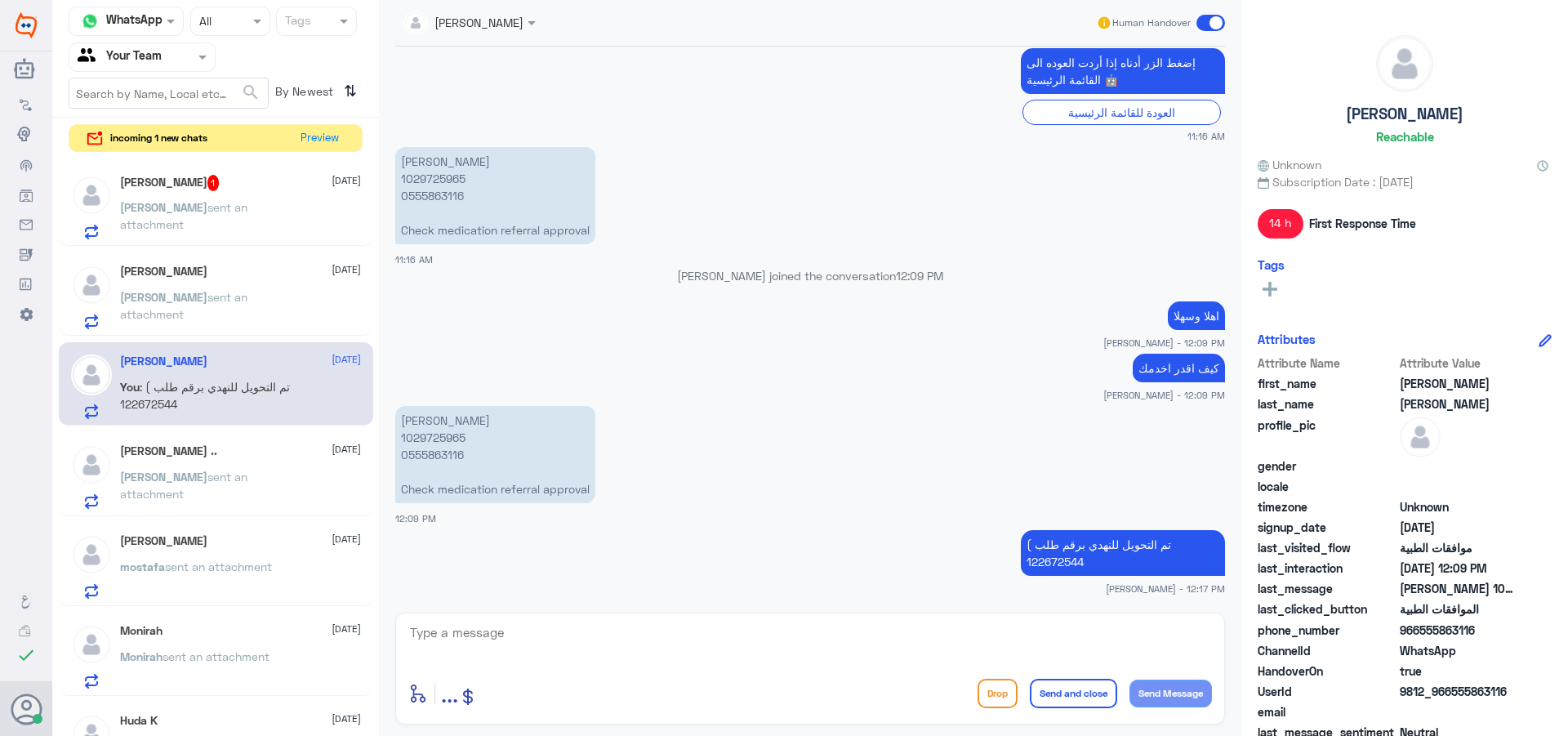
click at [973, 626] on div "enter flow name ... Drop Send and close Send Message" at bounding box center [810, 668] width 829 height 112
click at [972, 635] on textarea at bounding box center [811, 641] width 804 height 40
type textarea "قدامك العافية"
click at [1063, 696] on button "Send and close" at bounding box center [1073, 694] width 87 height 29
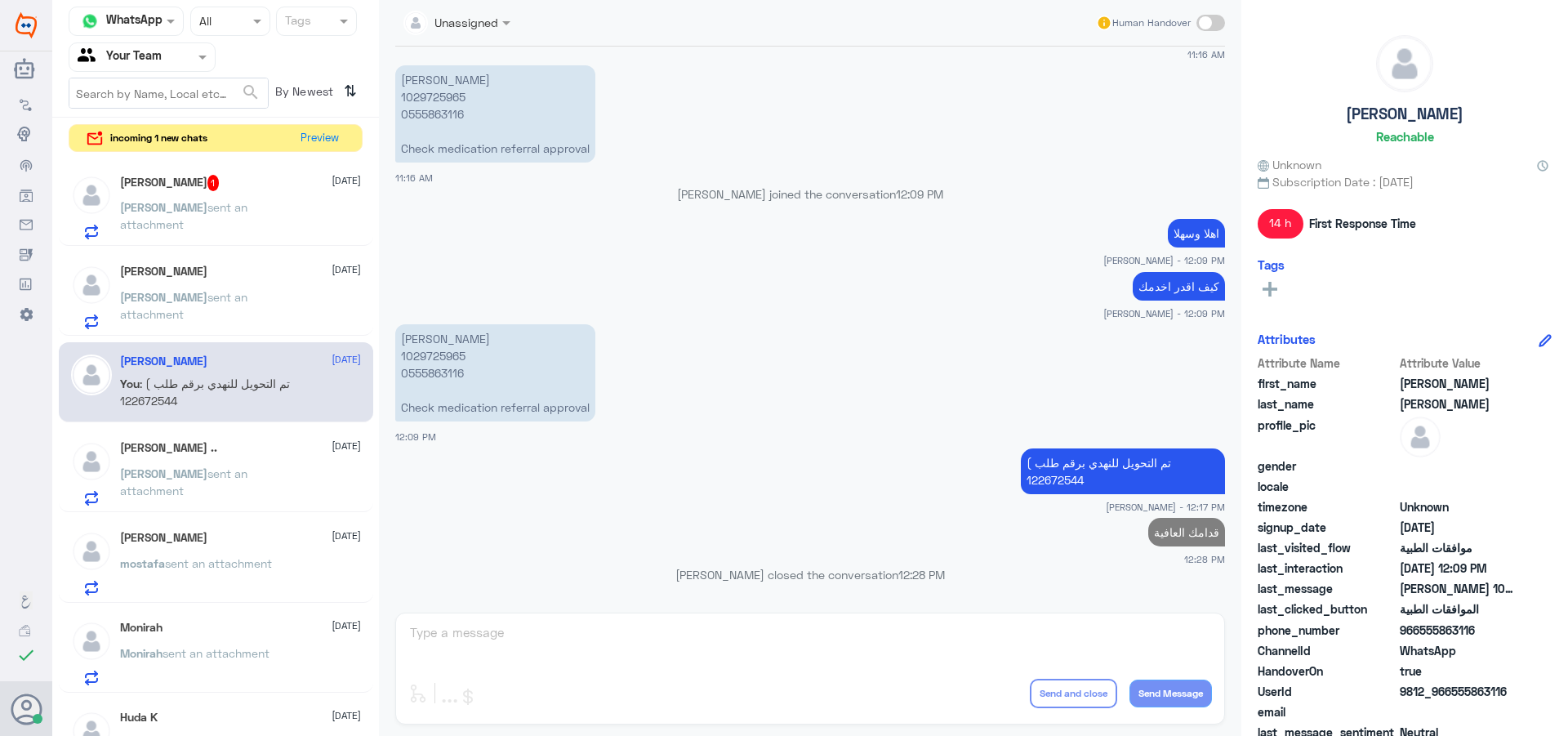
click at [264, 276] on div "[PERSON_NAME] [DATE]" at bounding box center [241, 272] width 241 height 14
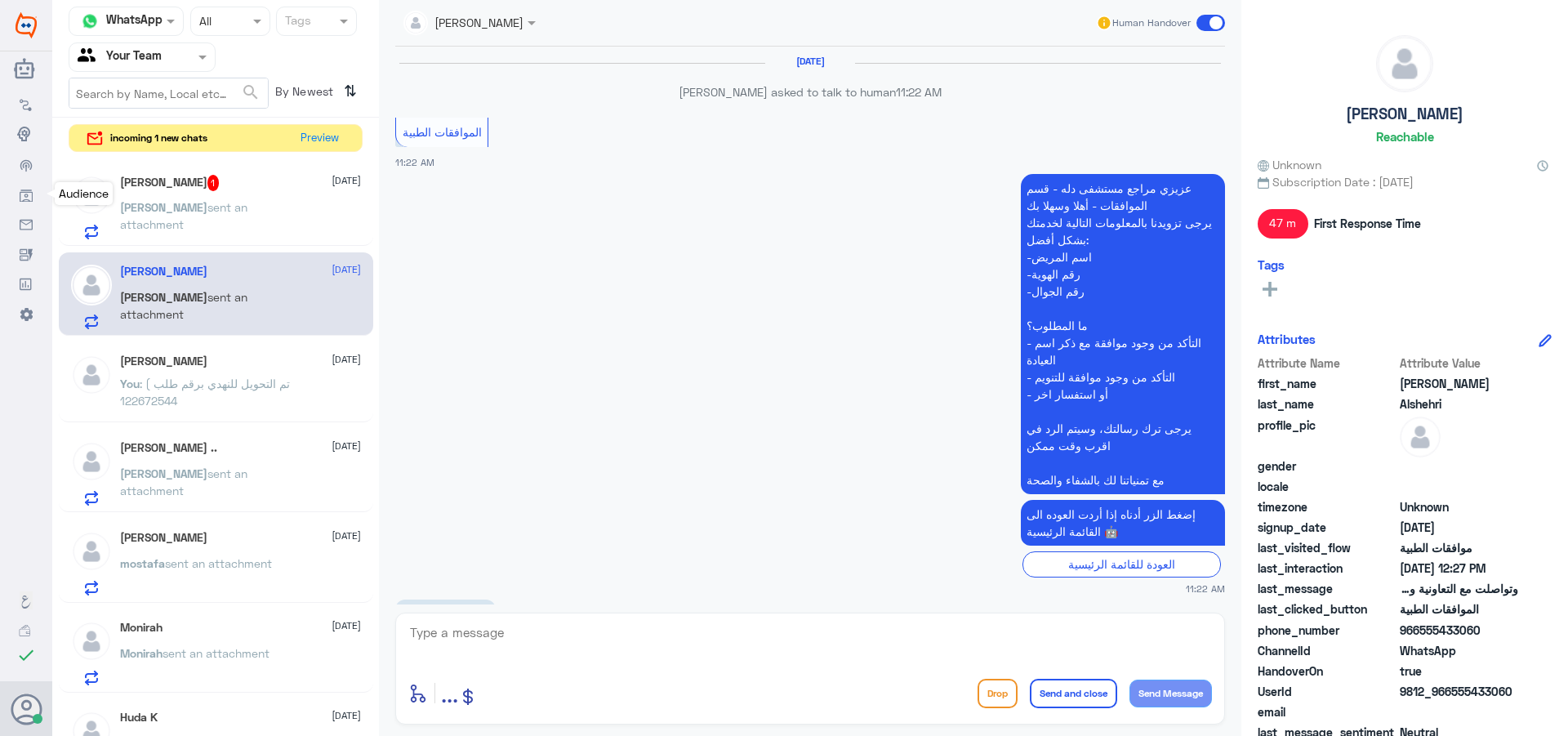
scroll to position [1147, 0]
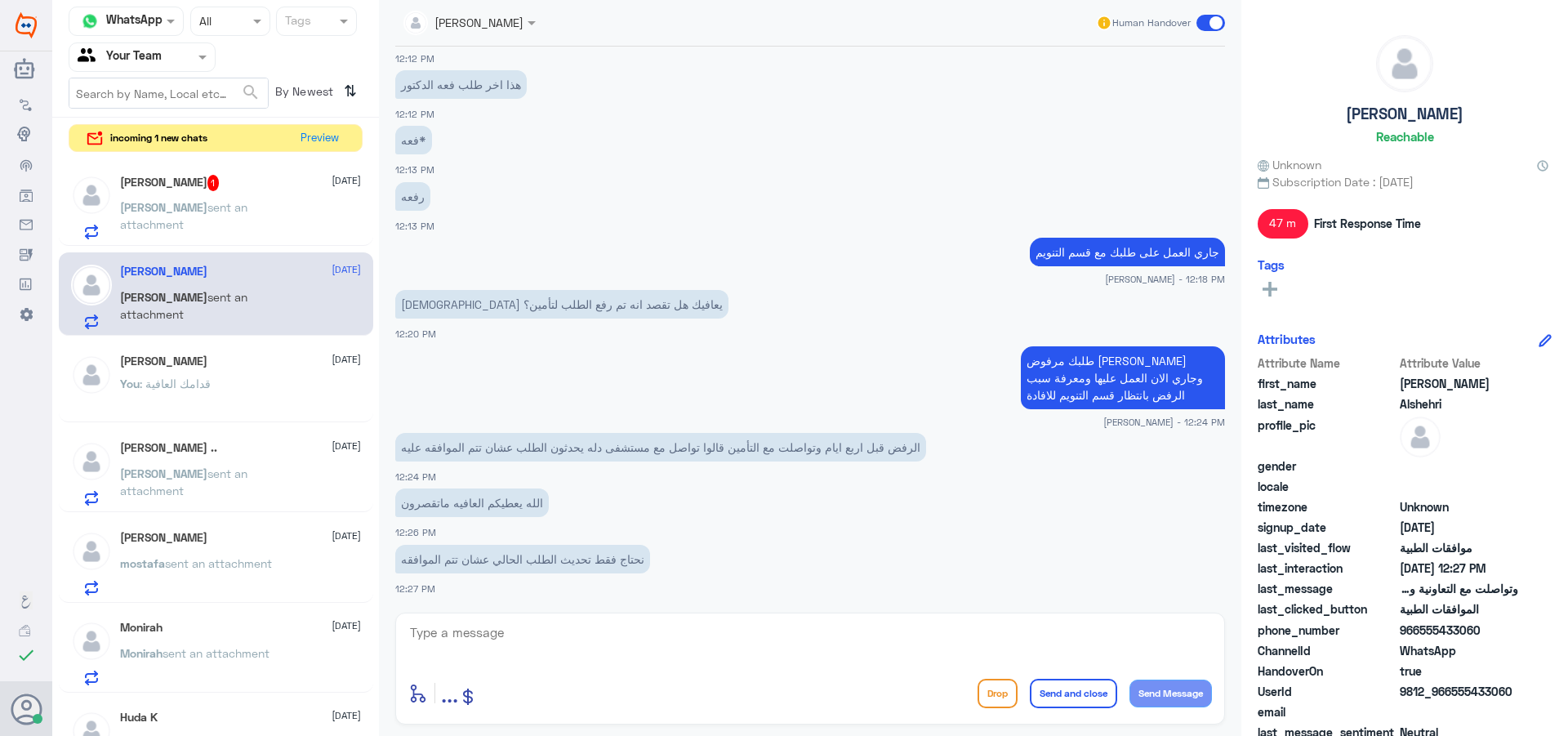
click at [316, 215] on div "[PERSON_NAME] sent an attachment" at bounding box center [241, 221] width 241 height 37
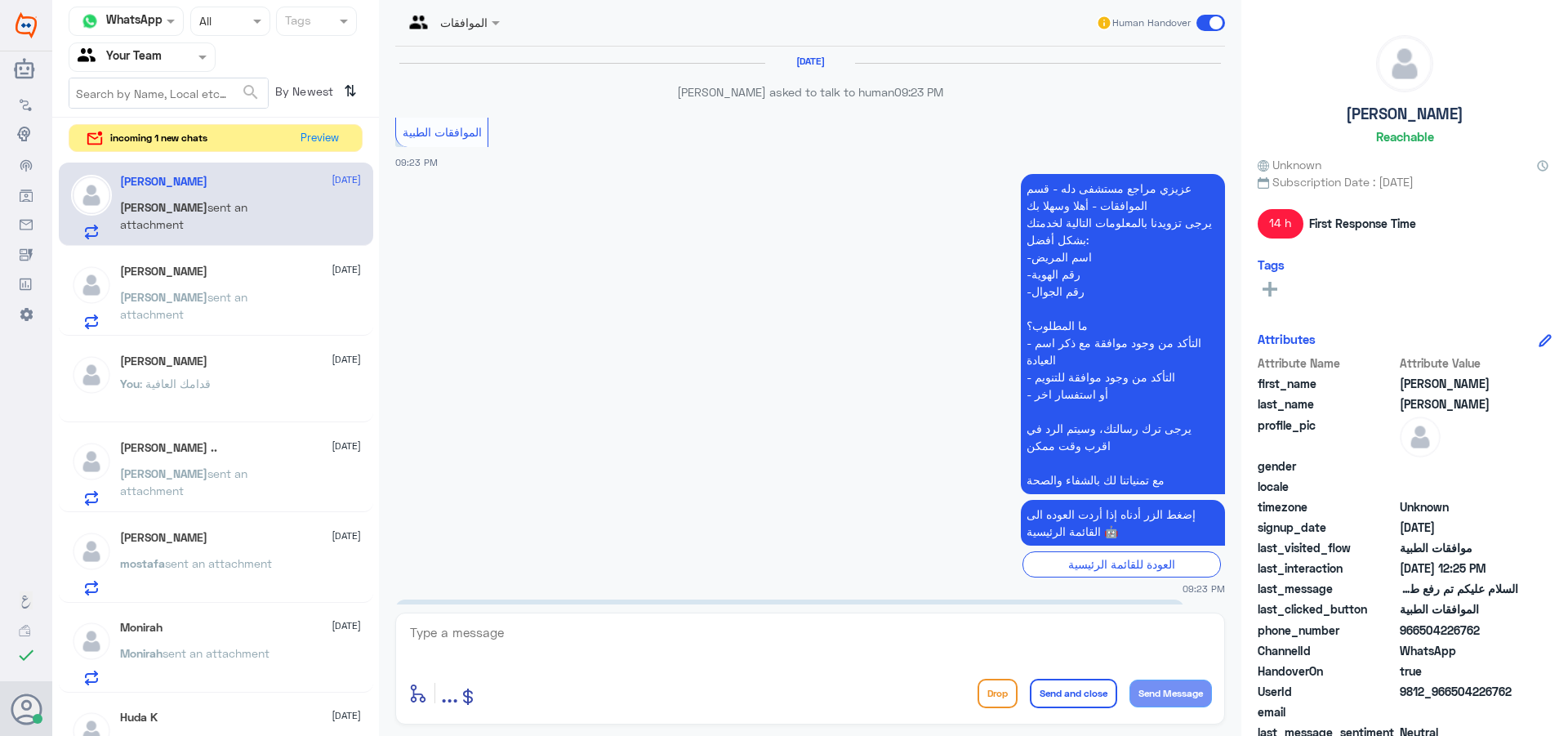
scroll to position [2379, 0]
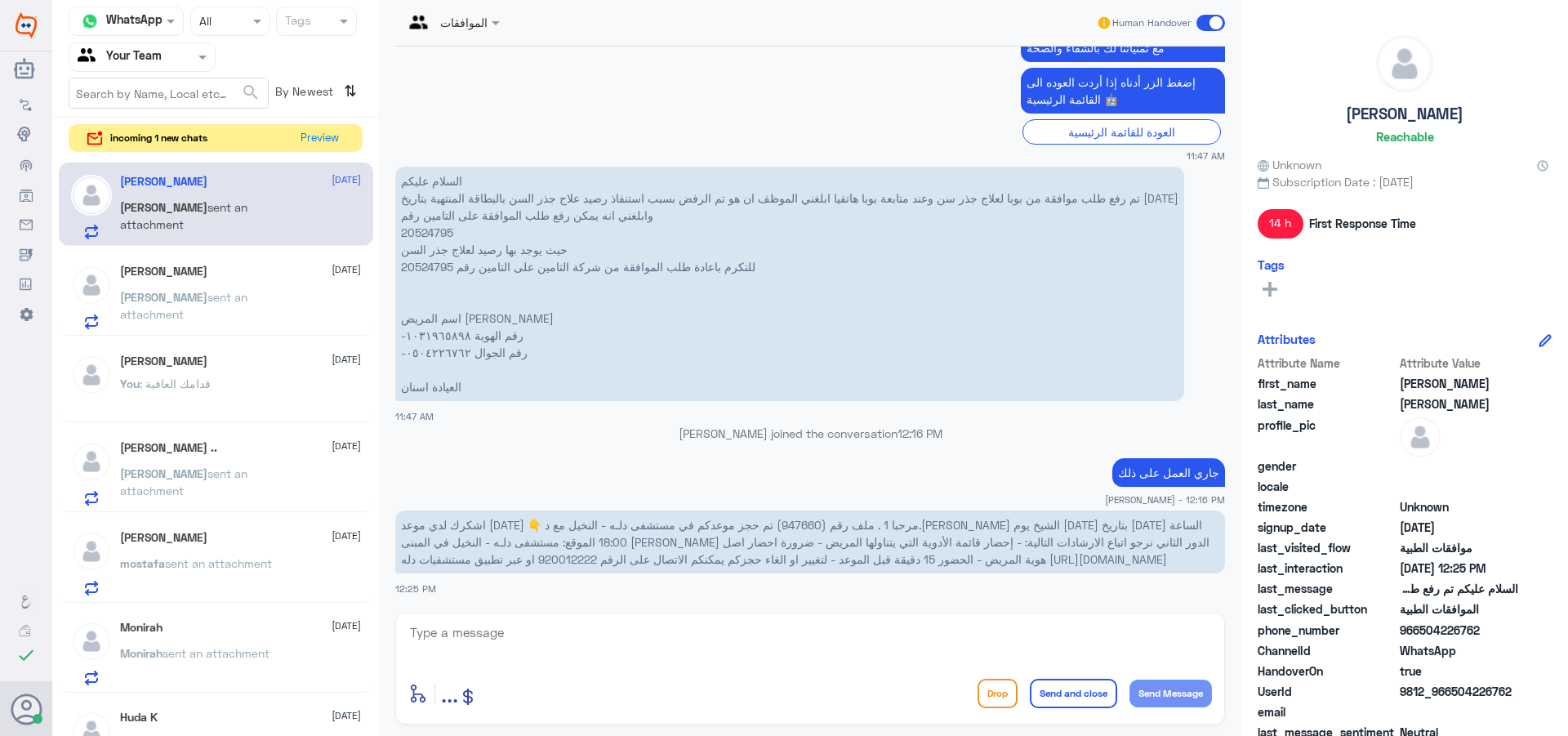
click at [602, 638] on textarea at bounding box center [811, 641] width 804 height 40
type textarea "عزيزي المراجع حسب لمت جذور لمت الاسنان تم استهلاكه بالكامل"
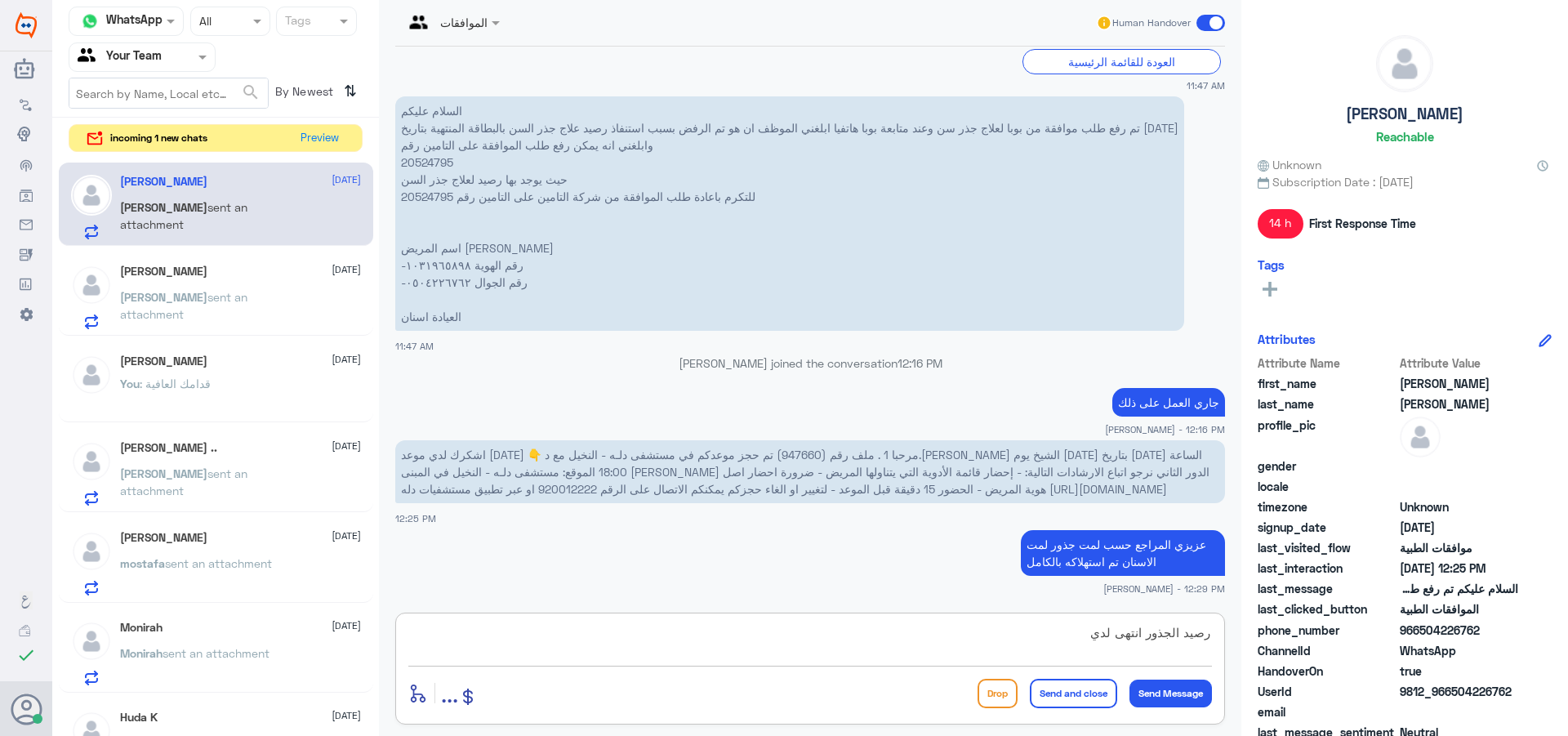
type textarea "رصيد الجذور انتهى لديك"
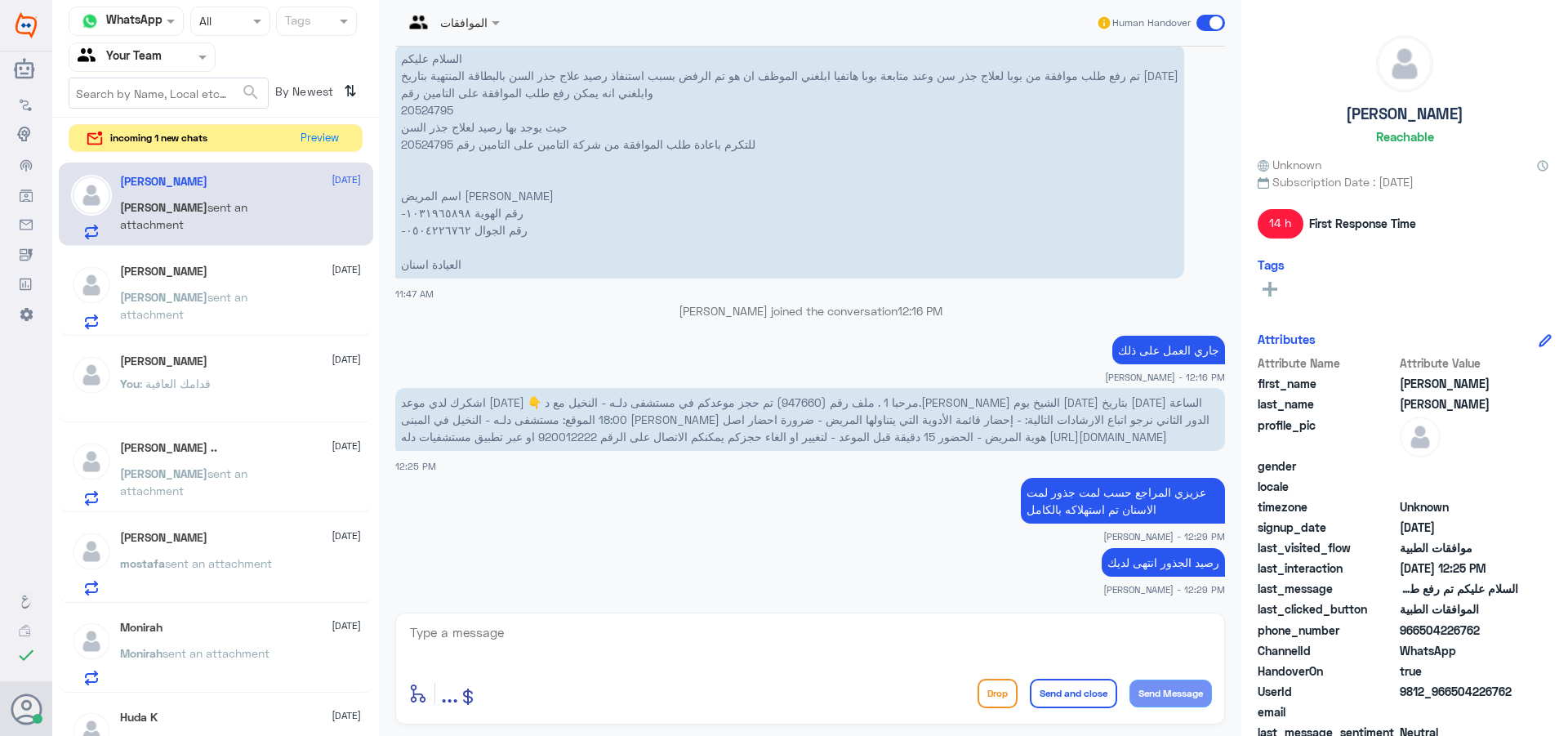
click at [594, 667] on div "enter flow name ... Drop Send and close Send Message" at bounding box center [810, 668] width 829 height 112
click at [576, 651] on textarea at bounding box center [811, 641] width 804 height 40
click at [585, 647] on textarea at bounding box center [811, 641] width 804 height 40
type textarea "لذلك تم الرفض"
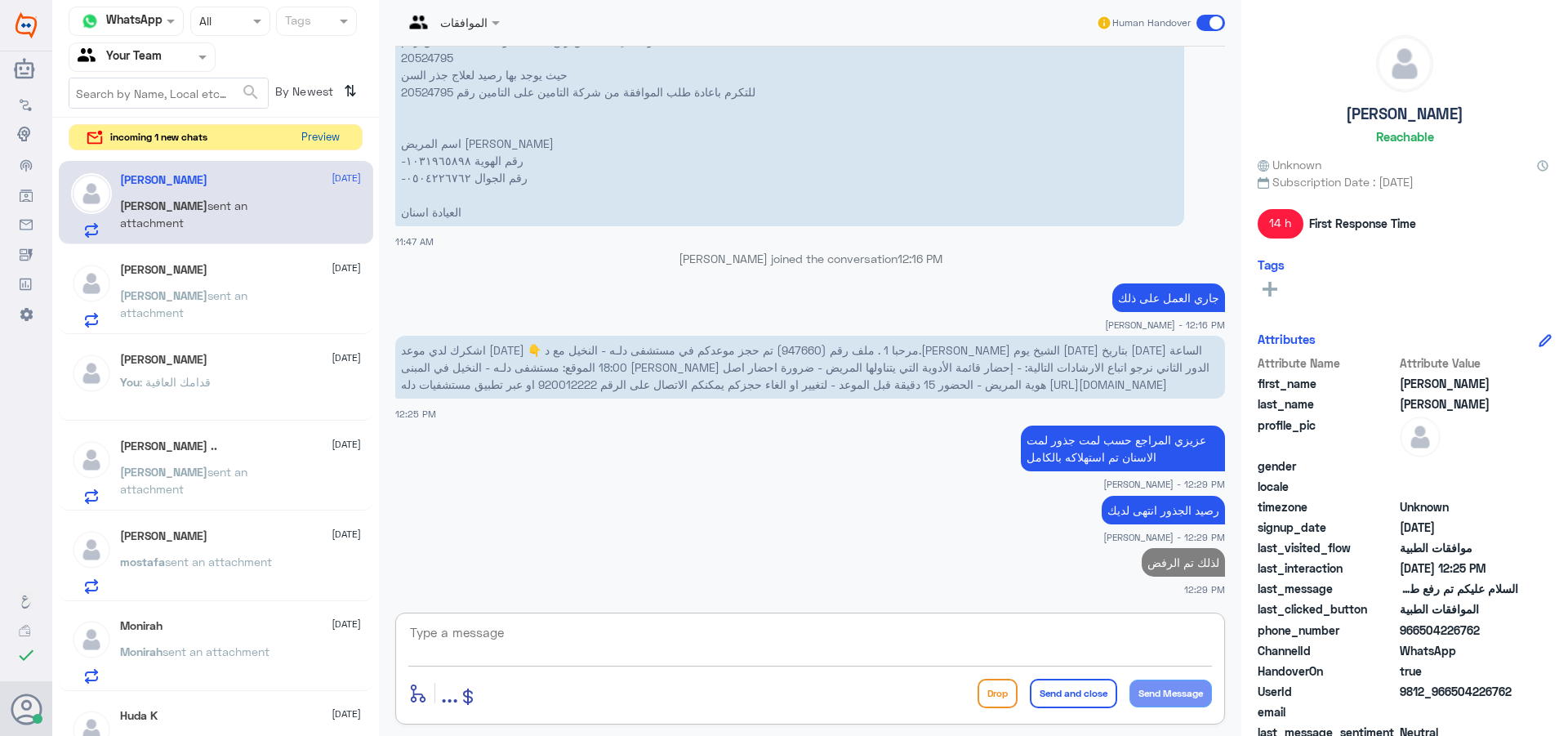
click at [334, 141] on button "Preview" at bounding box center [320, 138] width 51 height 25
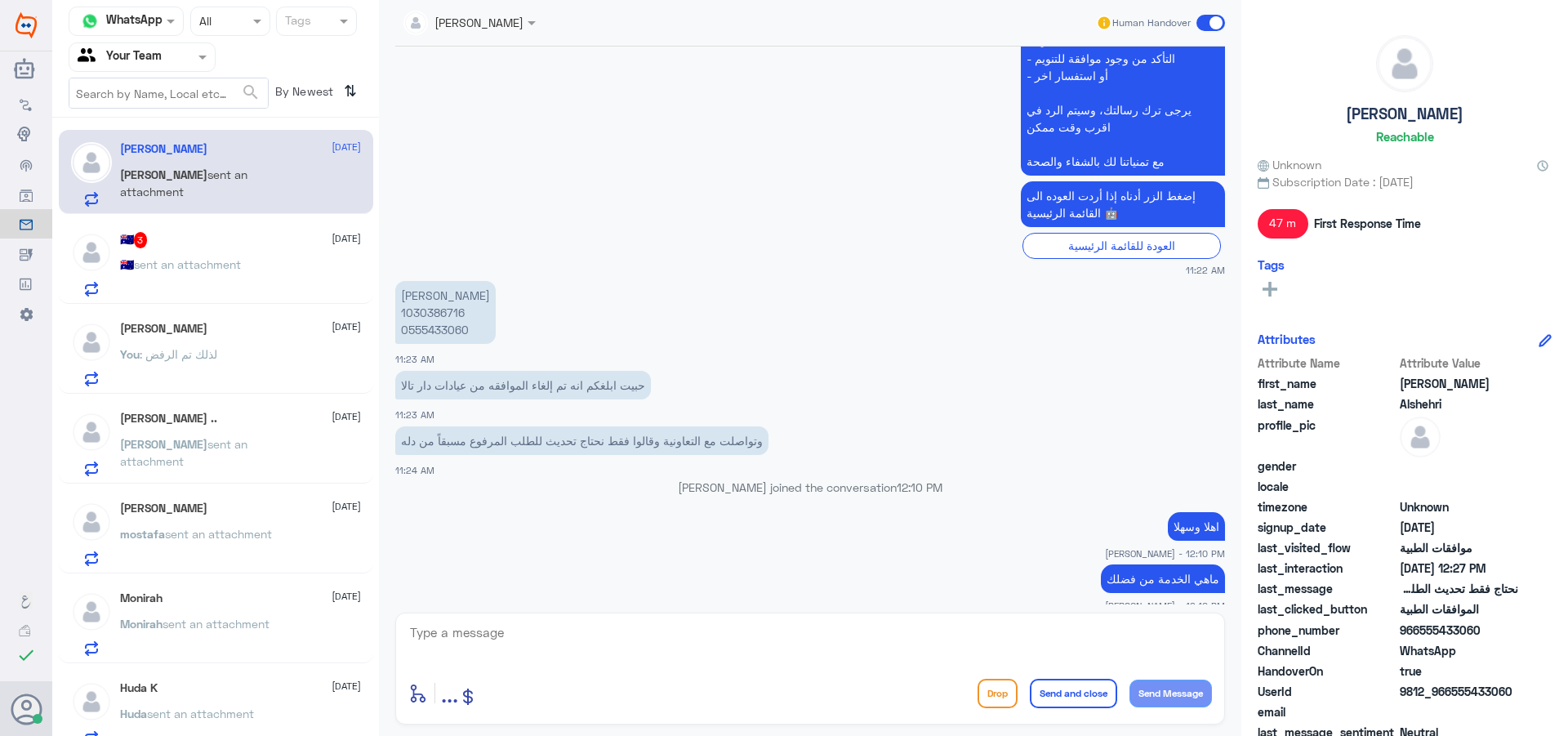
scroll to position [249, 0]
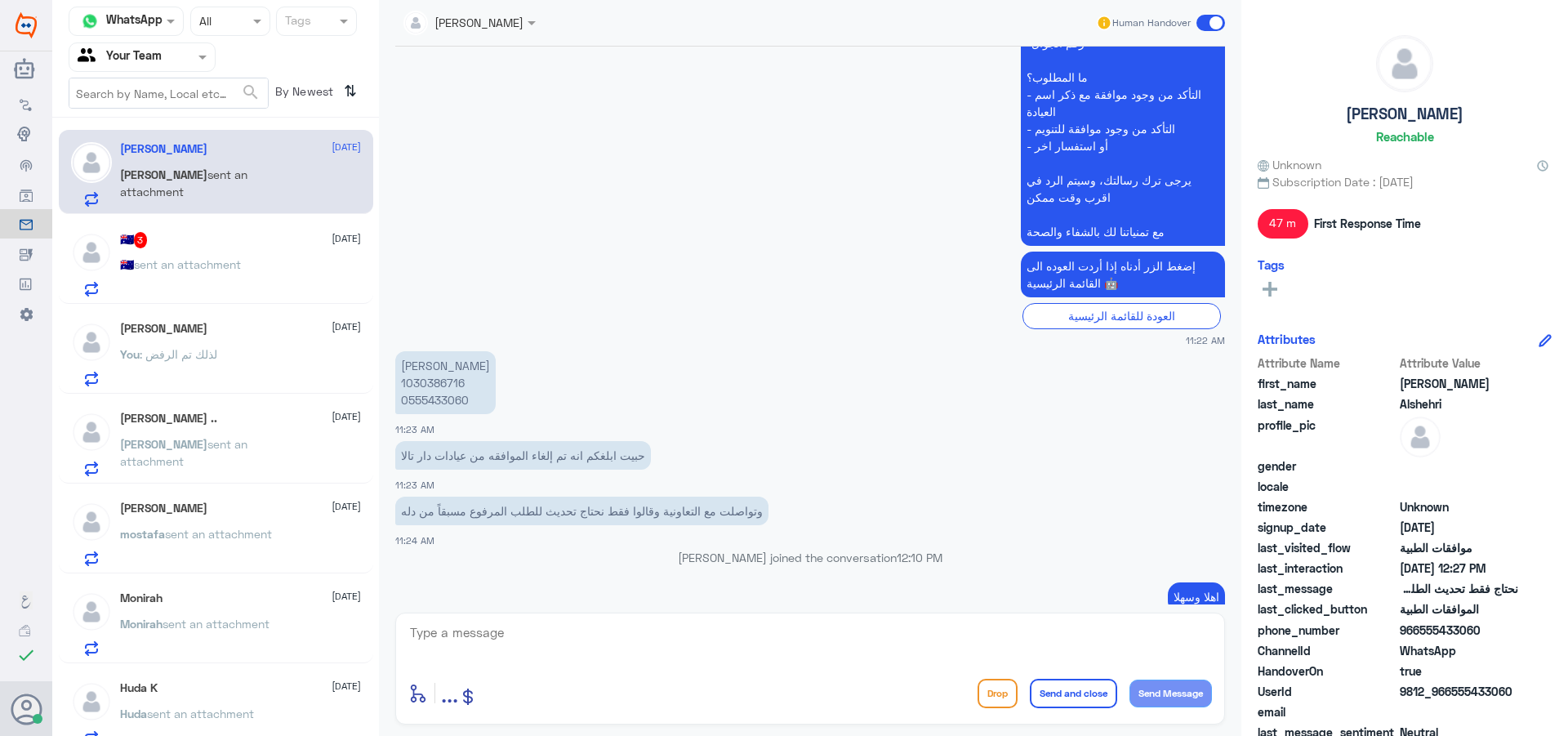
click at [422, 382] on p "[PERSON_NAME] 1030386716 0555433060" at bounding box center [445, 383] width 101 height 63
click at [421, 382] on p "[PERSON_NAME] 1030386716 0555433060" at bounding box center [445, 383] width 101 height 63
copy p "1030386716"
click at [641, 667] on div "enter flow name ... Drop Send and close Send Message" at bounding box center [810, 668] width 829 height 112
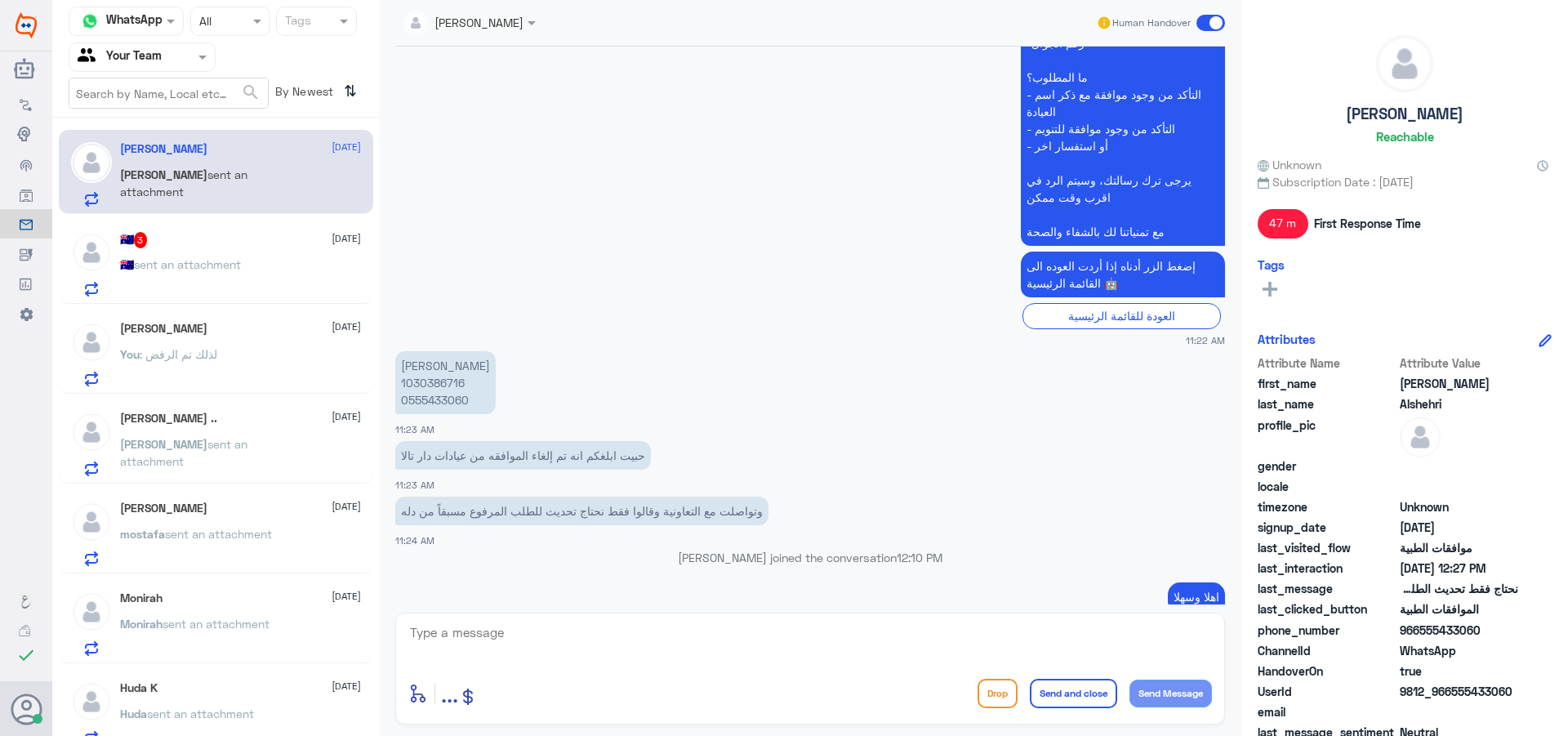
click at [640, 631] on textarea at bounding box center [811, 641] width 804 height 40
type textarea "j"
type textarea "تمام"
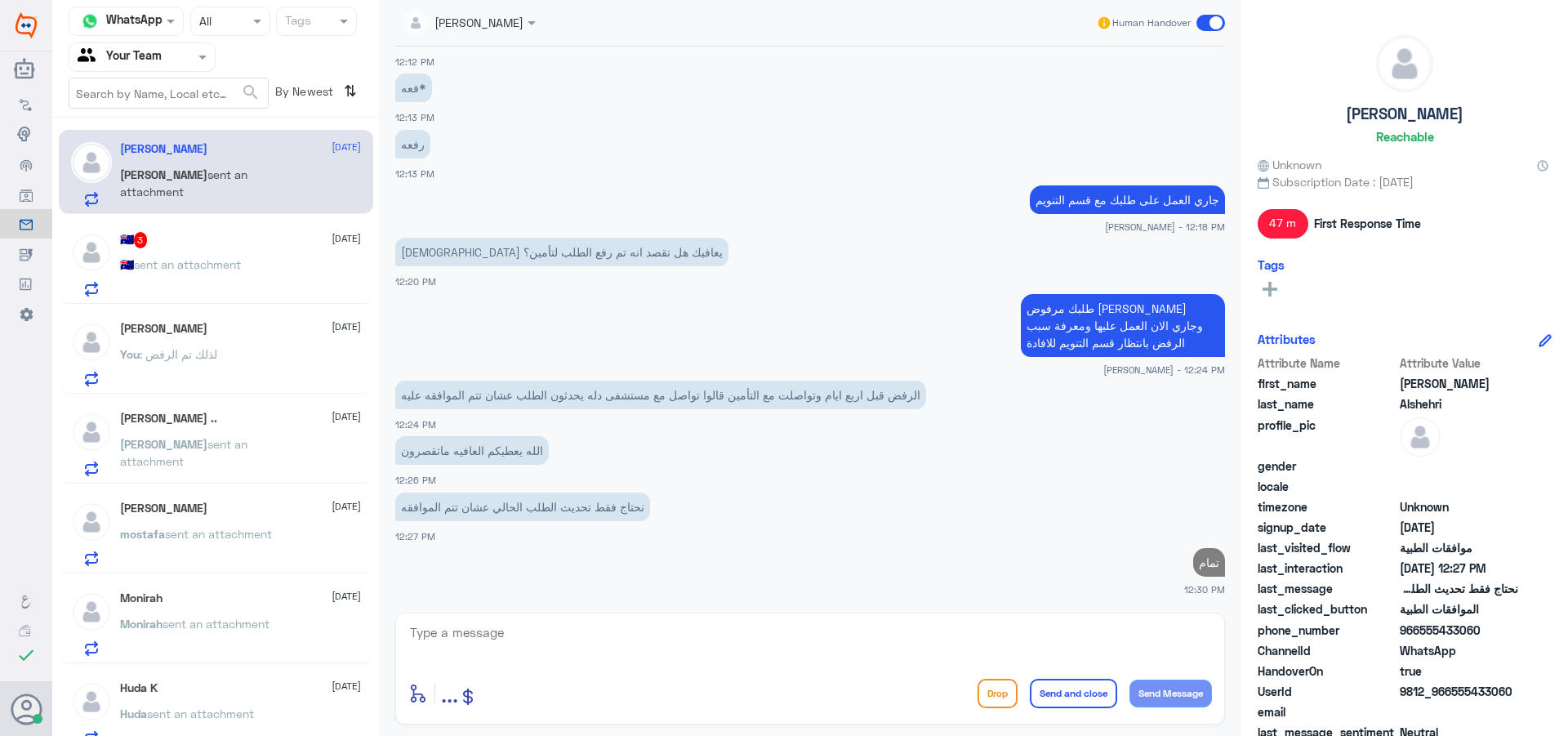
click at [199, 235] on div "🇦🇺 3 [DATE]" at bounding box center [241, 240] width 241 height 17
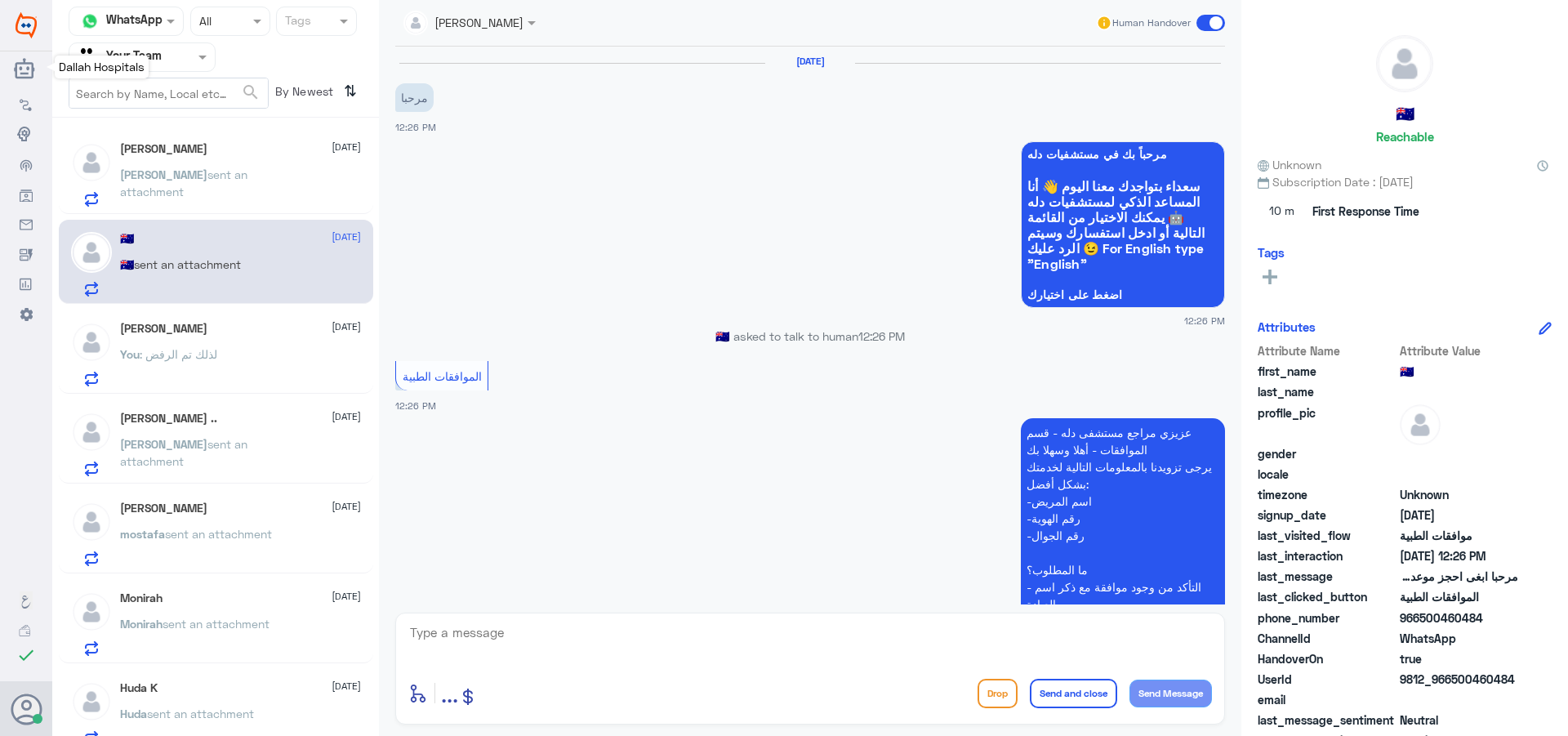
scroll to position [299, 0]
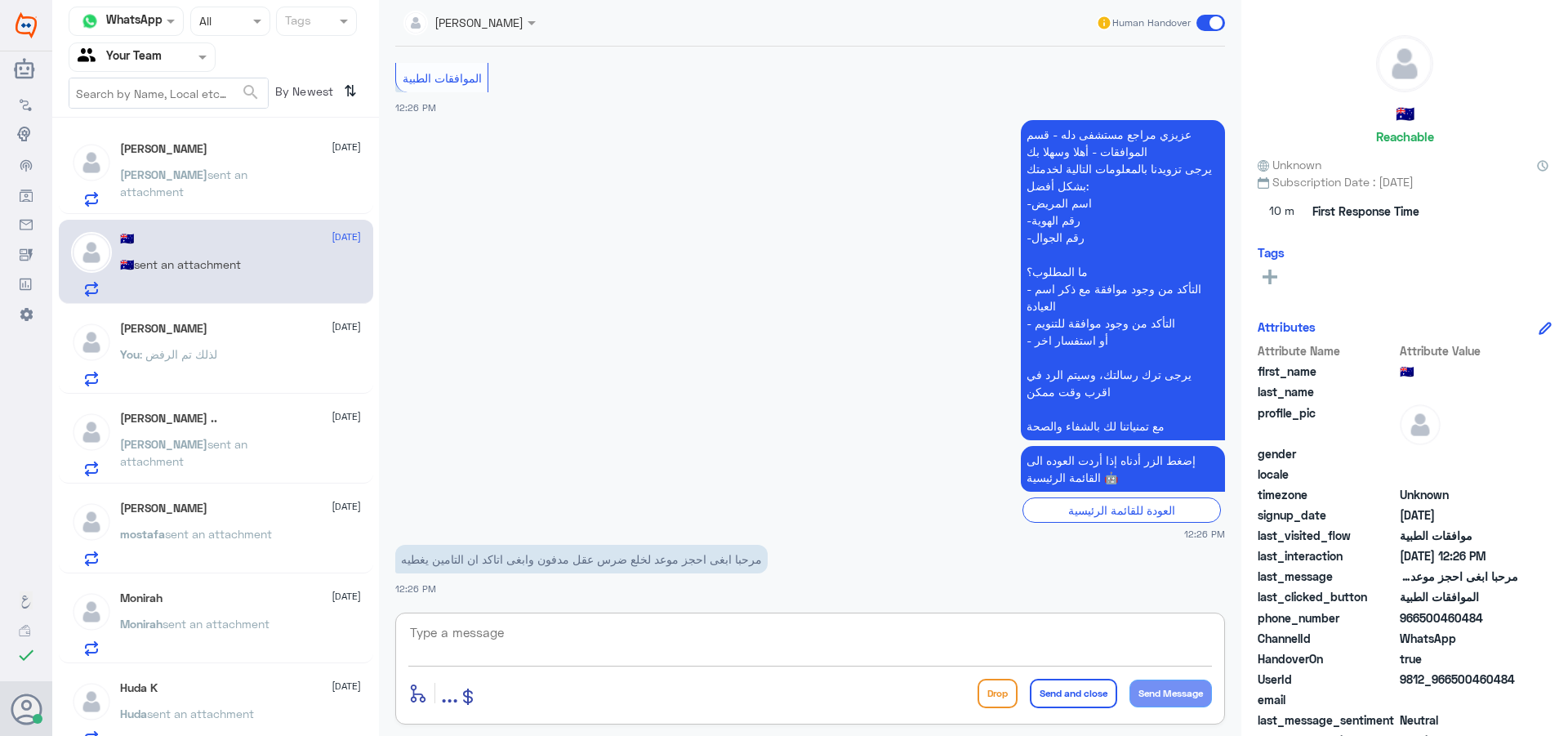
click at [592, 641] on textarea at bounding box center [811, 641] width 804 height 40
type textarea "اهلا وسهلا"
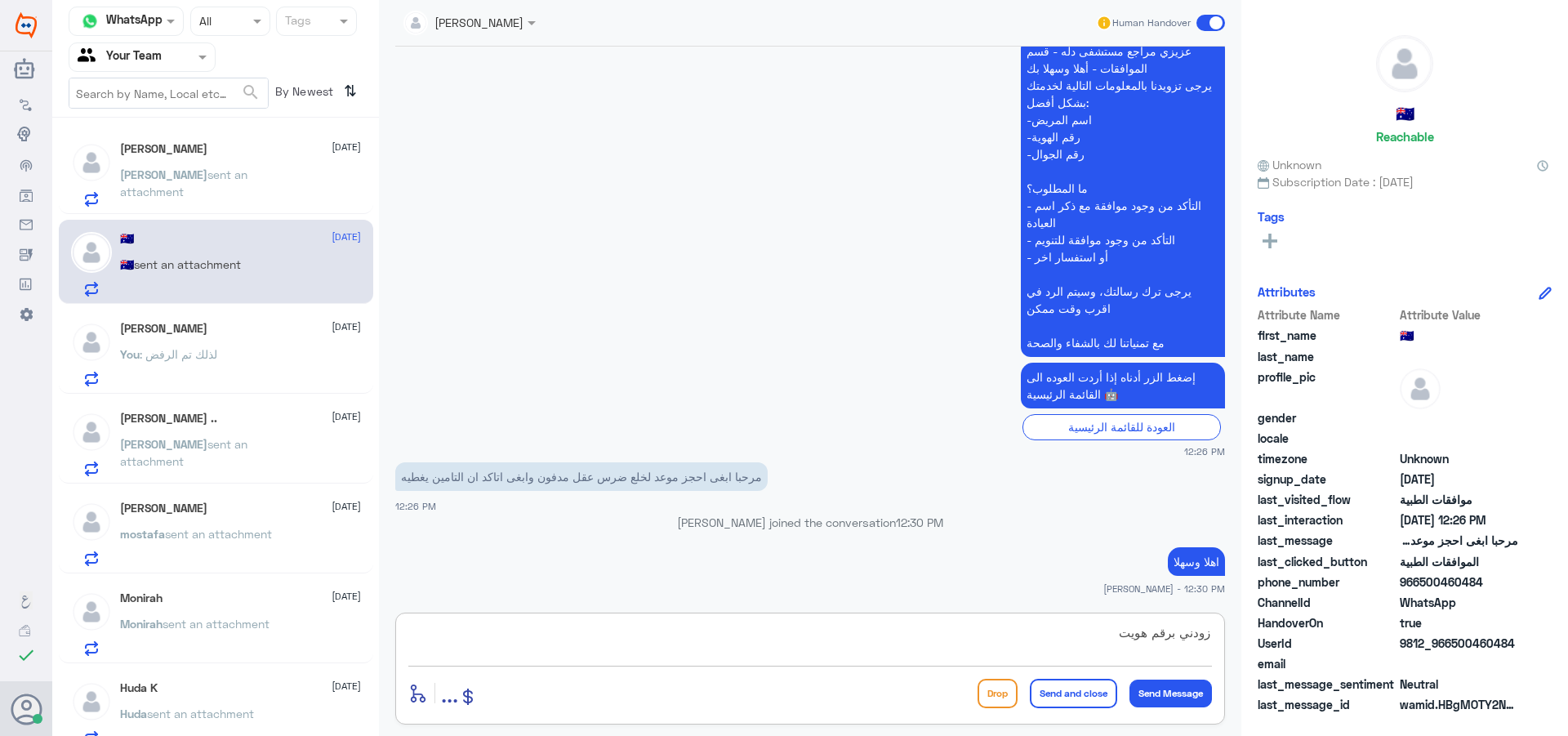
type textarea "زودني برقم هويتك"
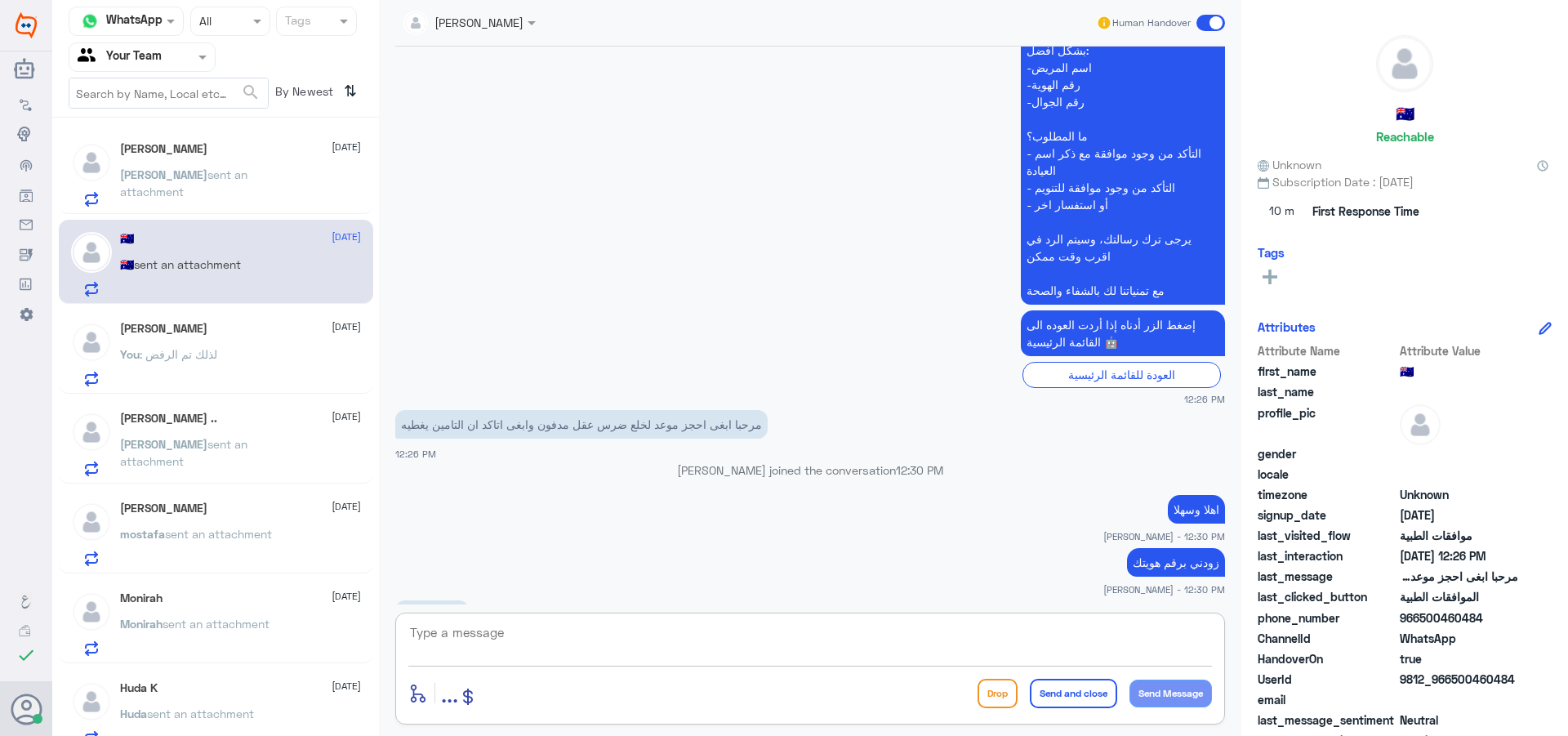
scroll to position [459, 0]
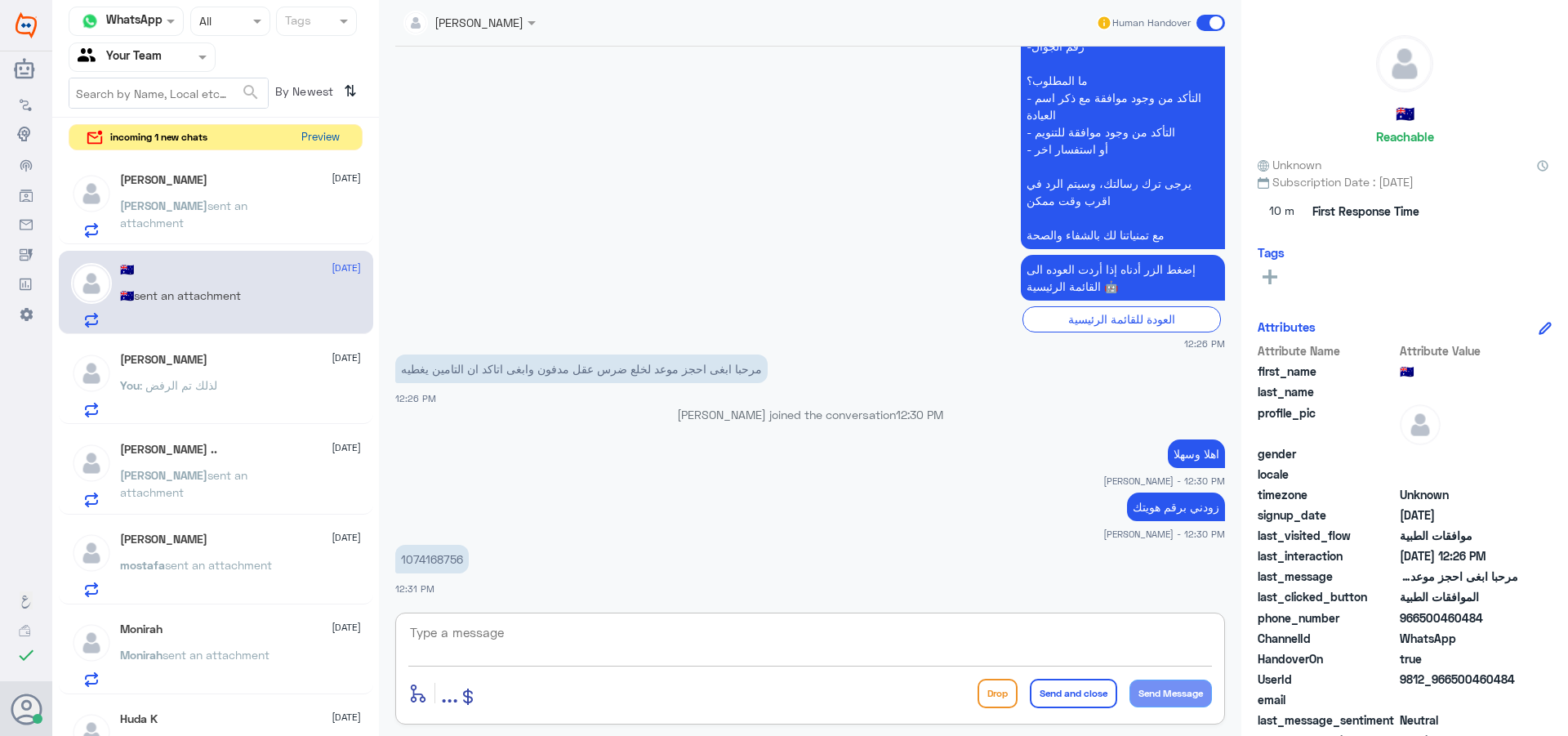
click at [325, 138] on button "Preview" at bounding box center [320, 138] width 51 height 25
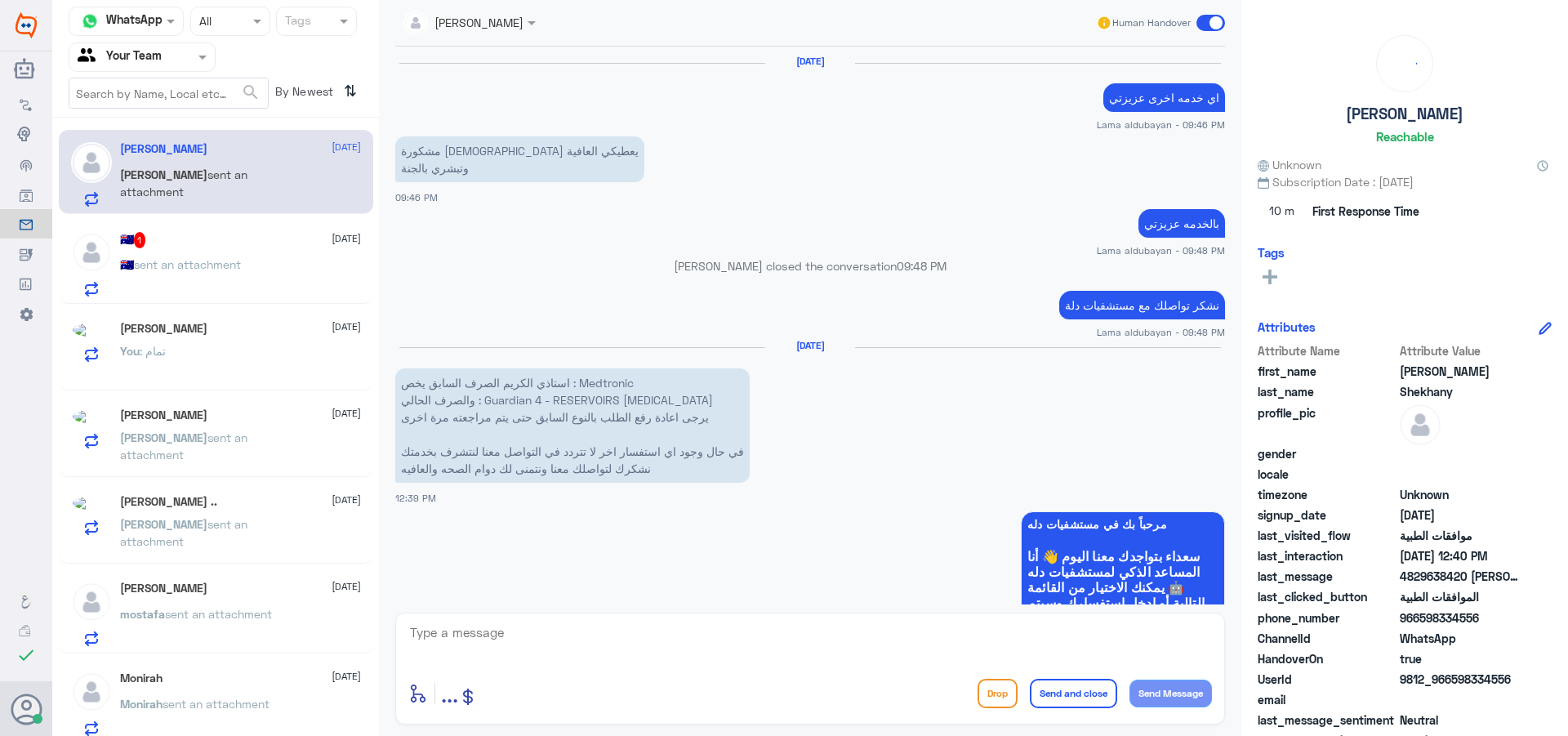
scroll to position [1799, 0]
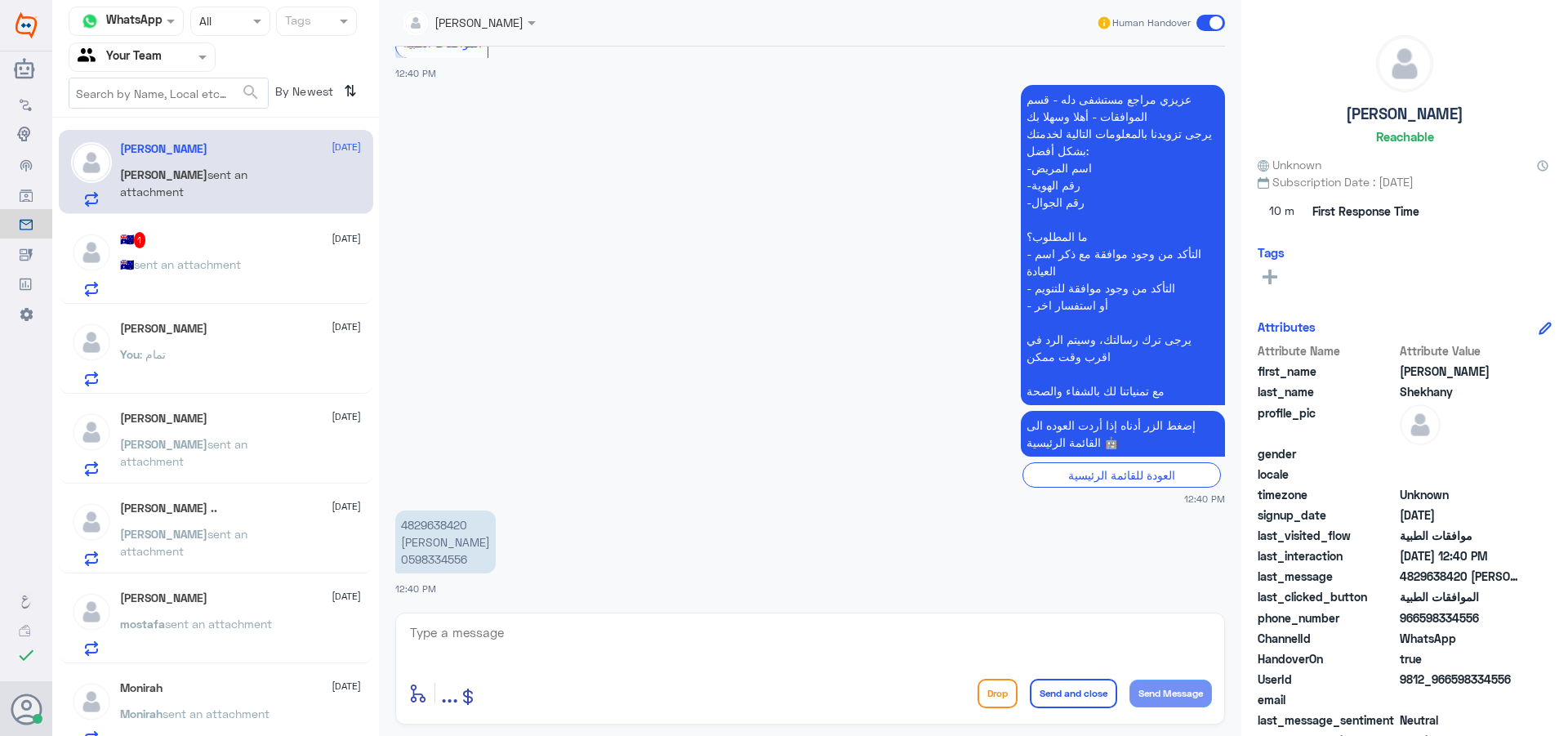
click at [224, 264] on span "sent an attachment" at bounding box center [187, 264] width 107 height 14
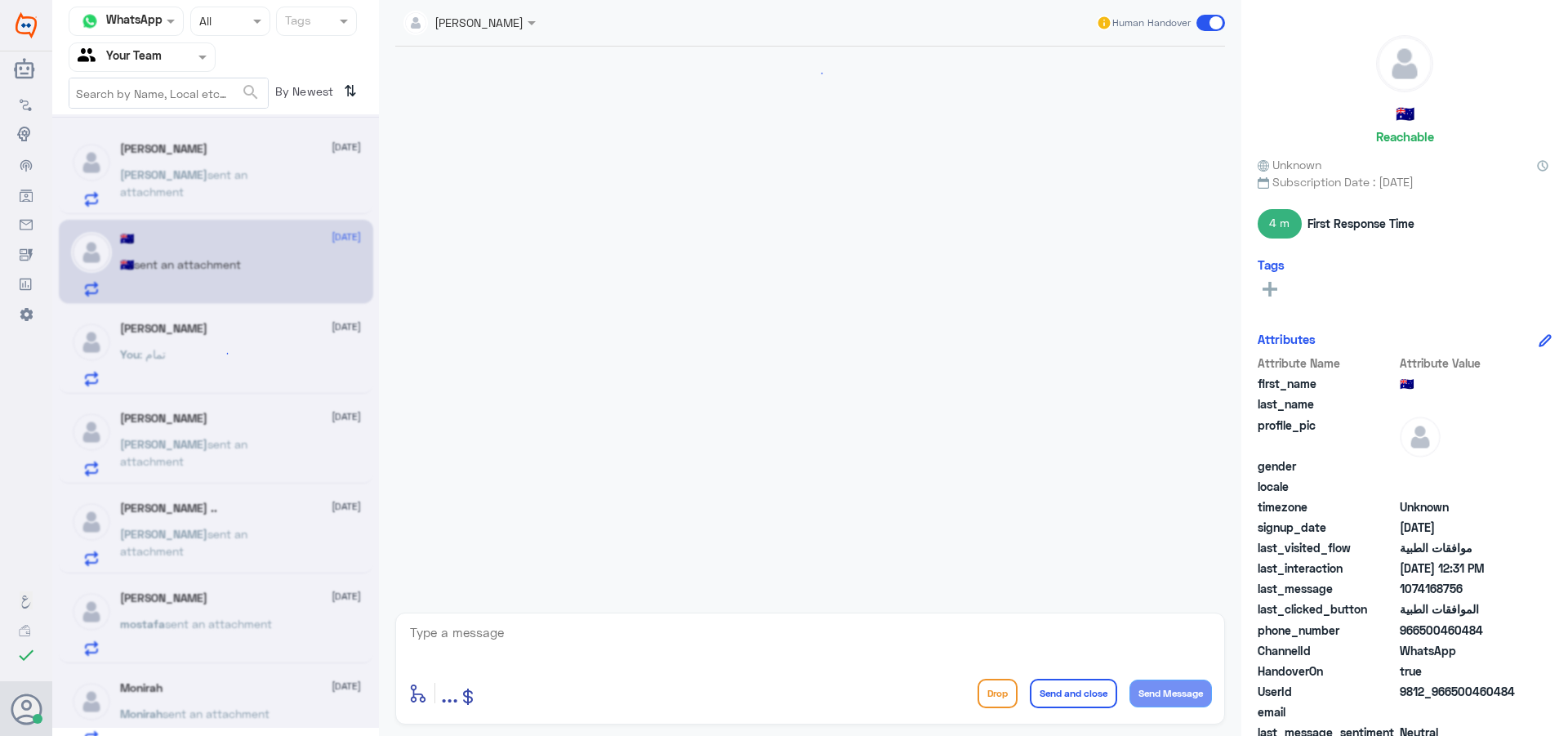
scroll to position [488, 0]
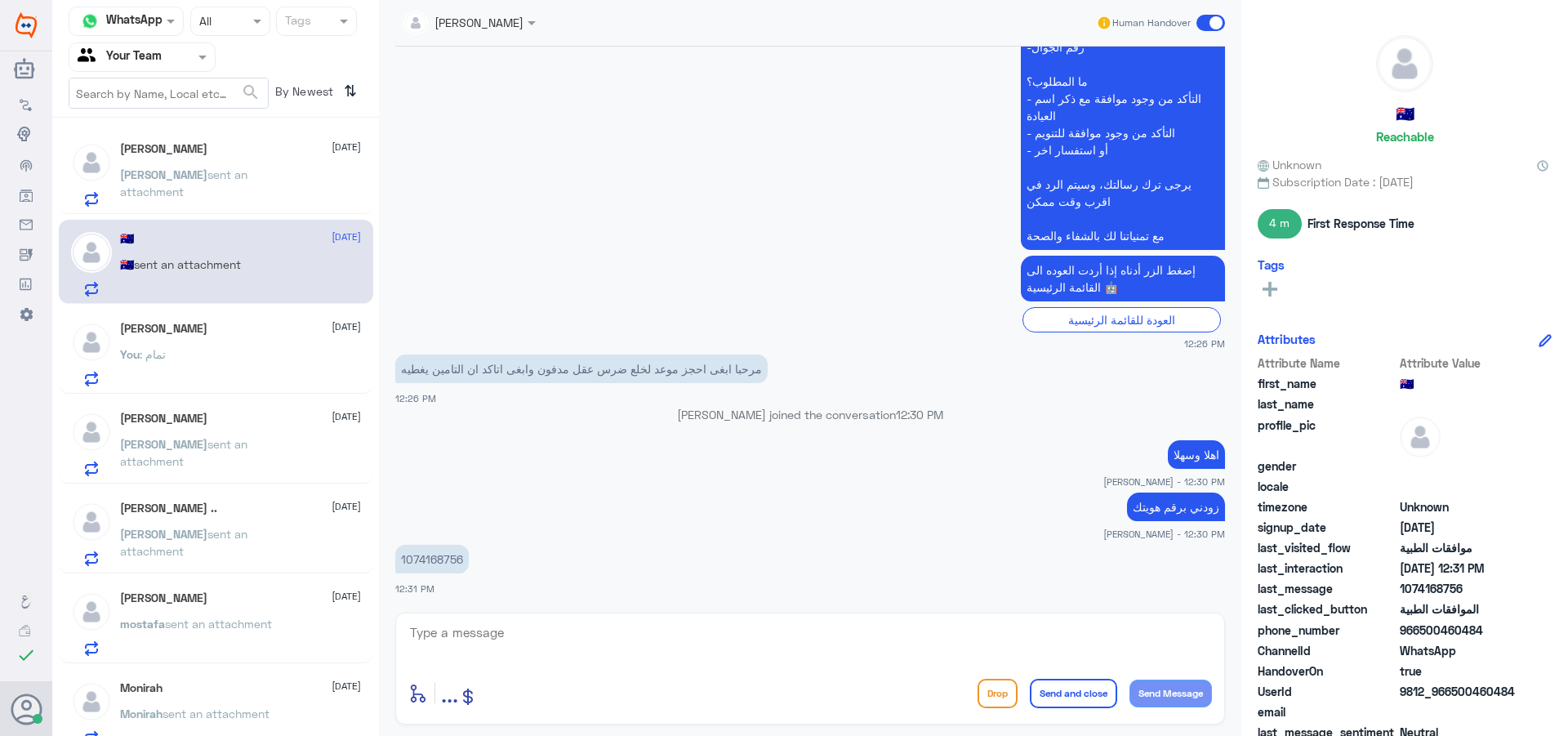
click at [435, 560] on p "1074168756" at bounding box center [431, 559] width 73 height 28
copy p "1074168756"
click at [590, 649] on textarea at bounding box center [811, 641] width 804 height 40
type textarea ",[PERSON_NAME] ولا تعاونية عزيزي"
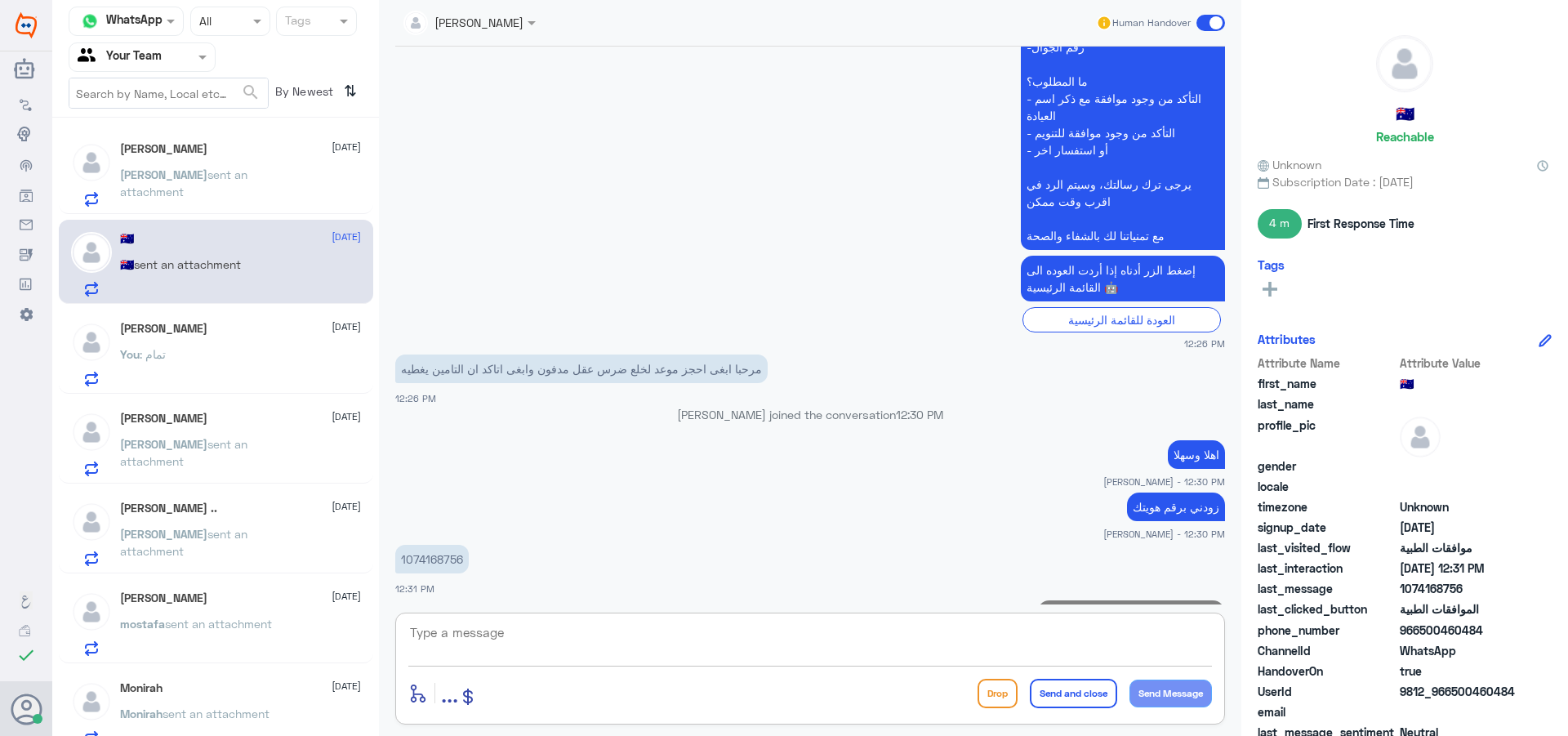
scroll to position [542, 0]
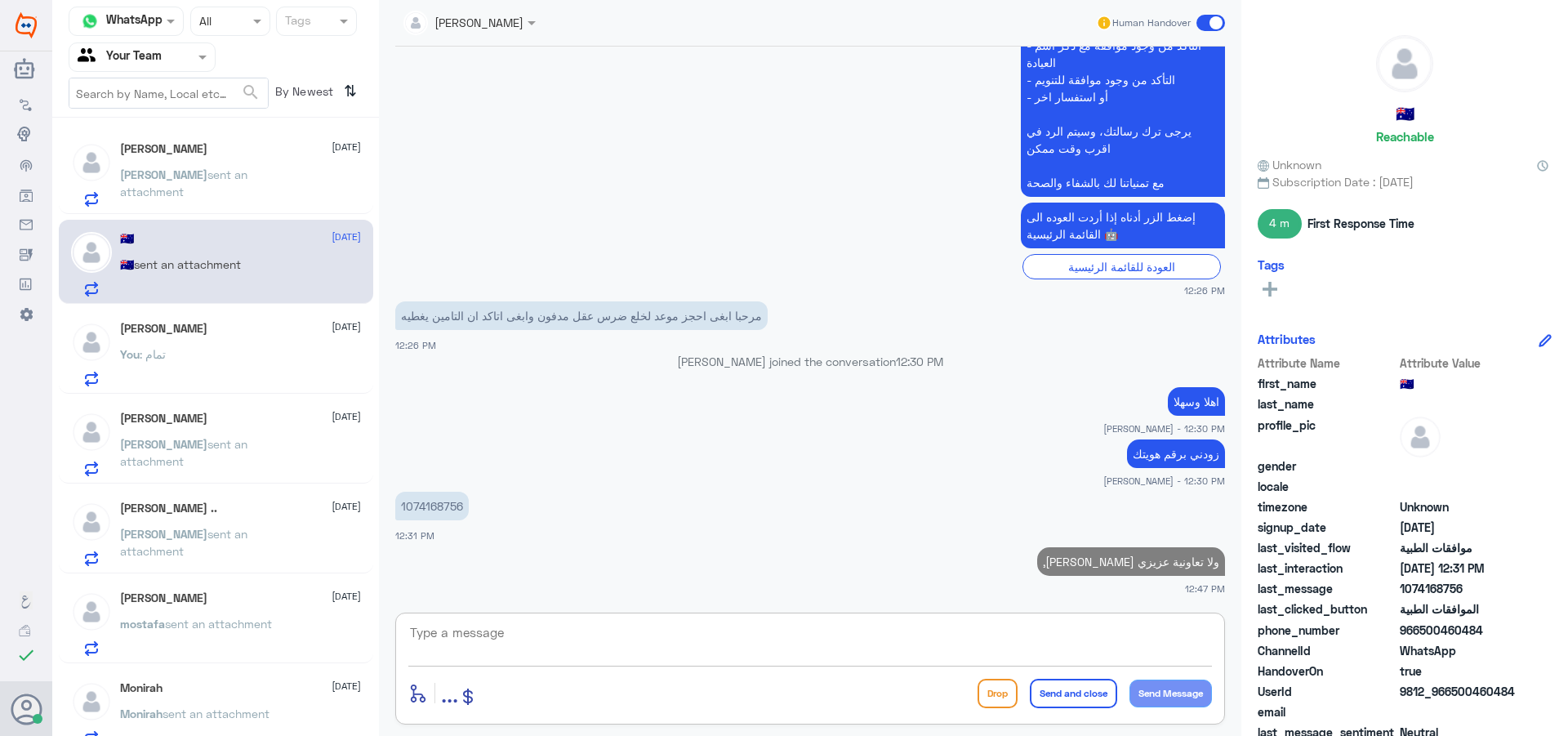
click at [231, 165] on div "[PERSON_NAME] [DATE] [PERSON_NAME] sent an attachment" at bounding box center [241, 174] width 241 height 65
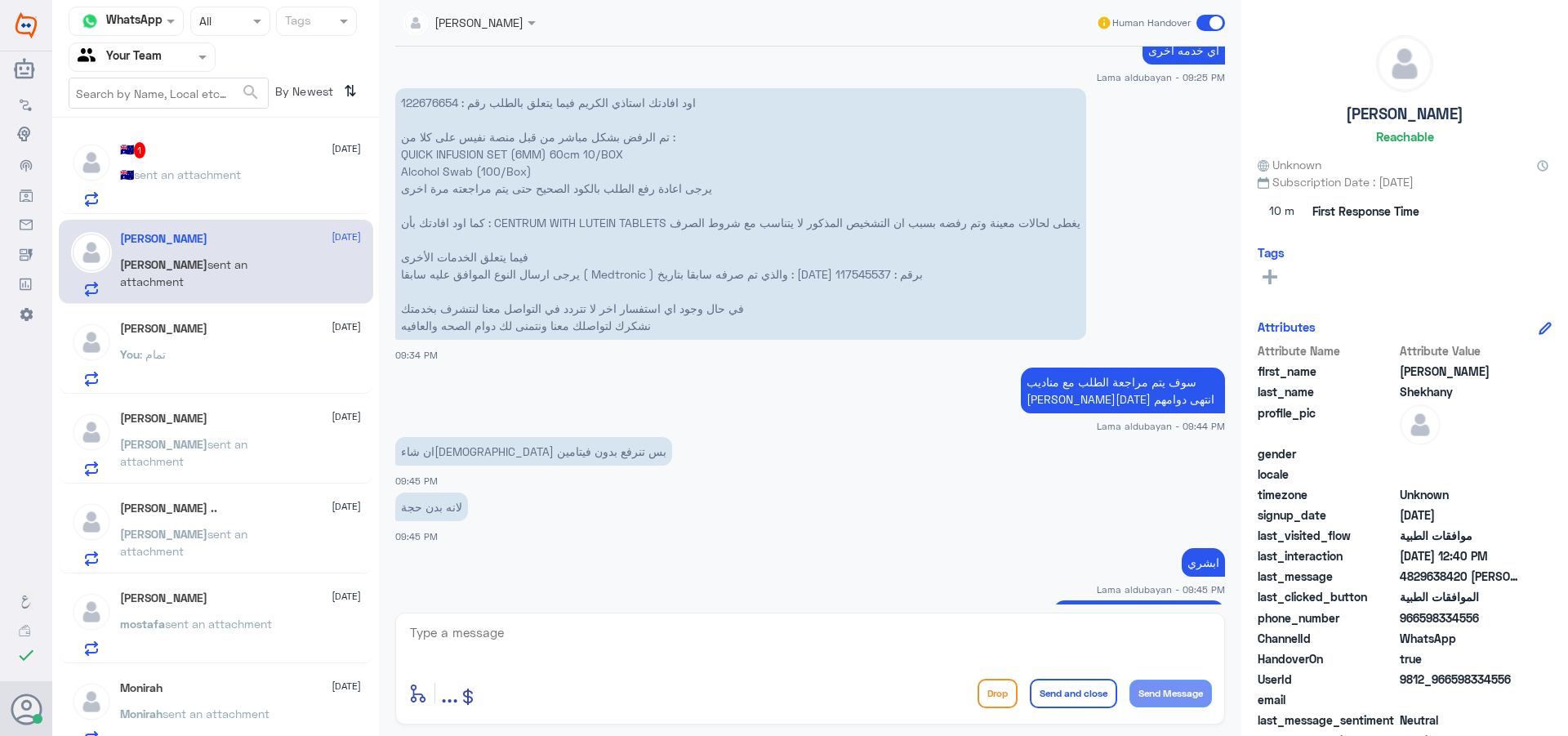
scroll to position [530, 0]
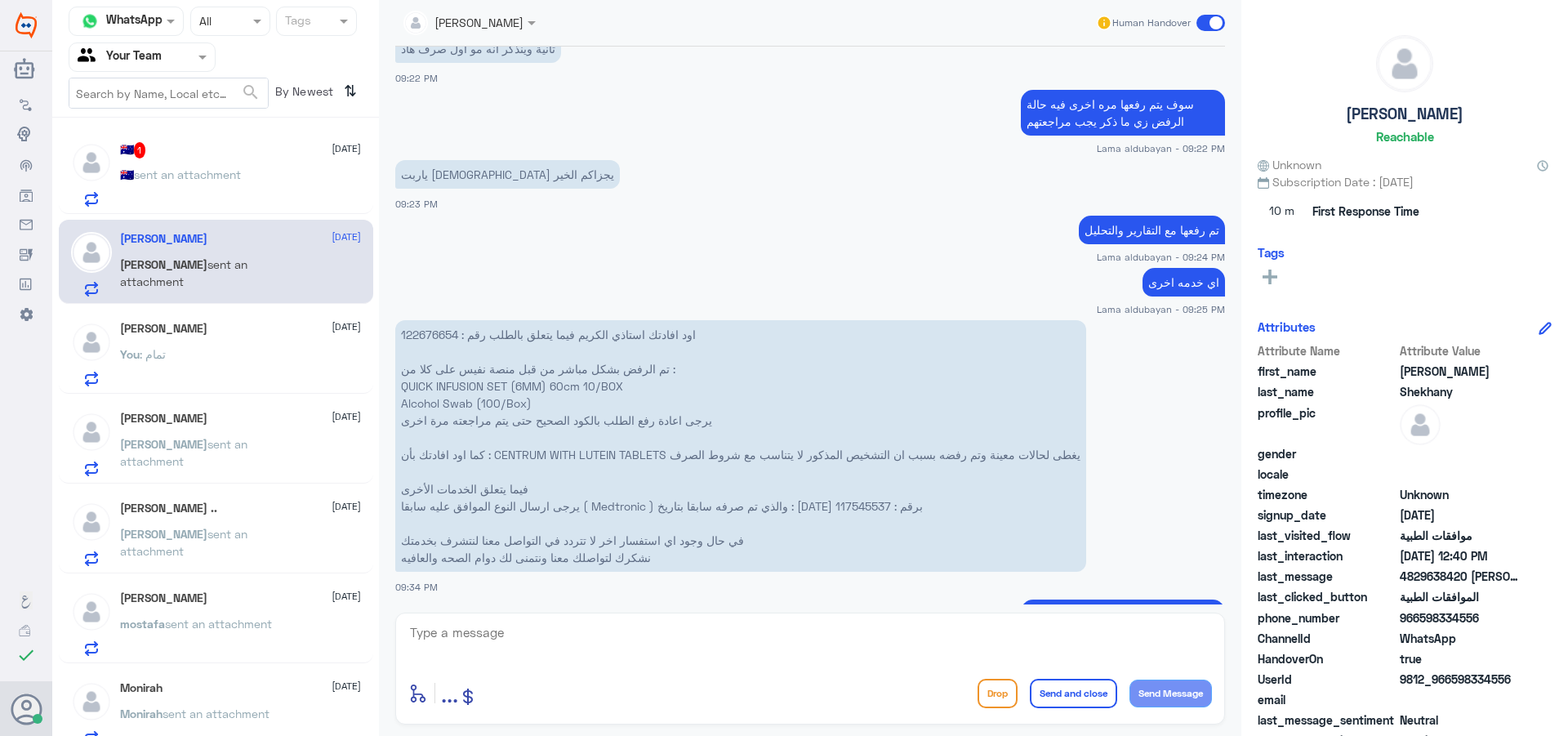
click at [426, 340] on p "اود افادتك استاذي الكريم فيما يتعلق بالطلب رقم : 122676654 تم الرفض بشكل مباشر …" at bounding box center [740, 445] width 691 height 252
copy p "122676654"
click at [195, 162] on div "🇦🇺 1 [DATE] 🇦🇺 sent an attachment" at bounding box center [241, 174] width 241 height 65
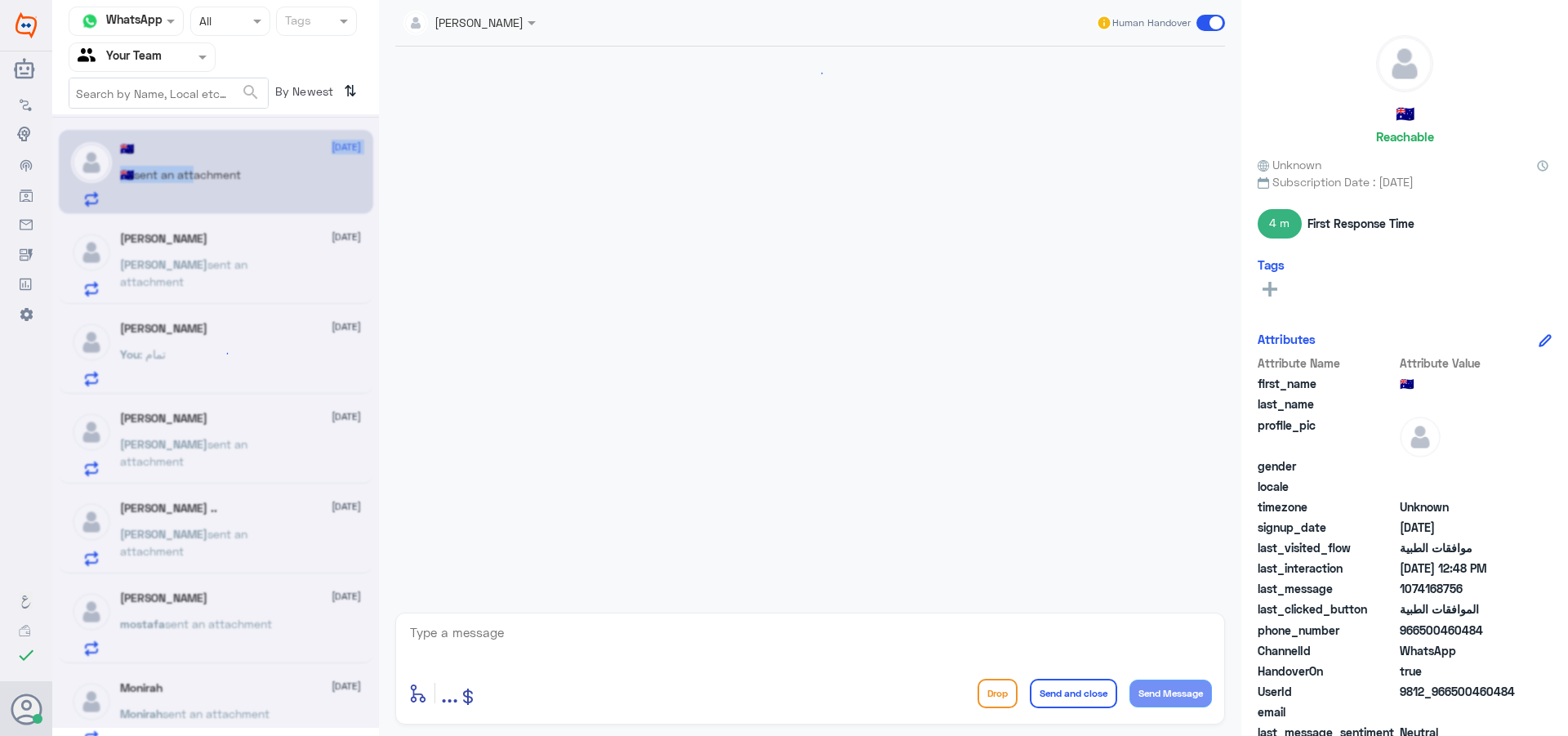
scroll to position [597, 0]
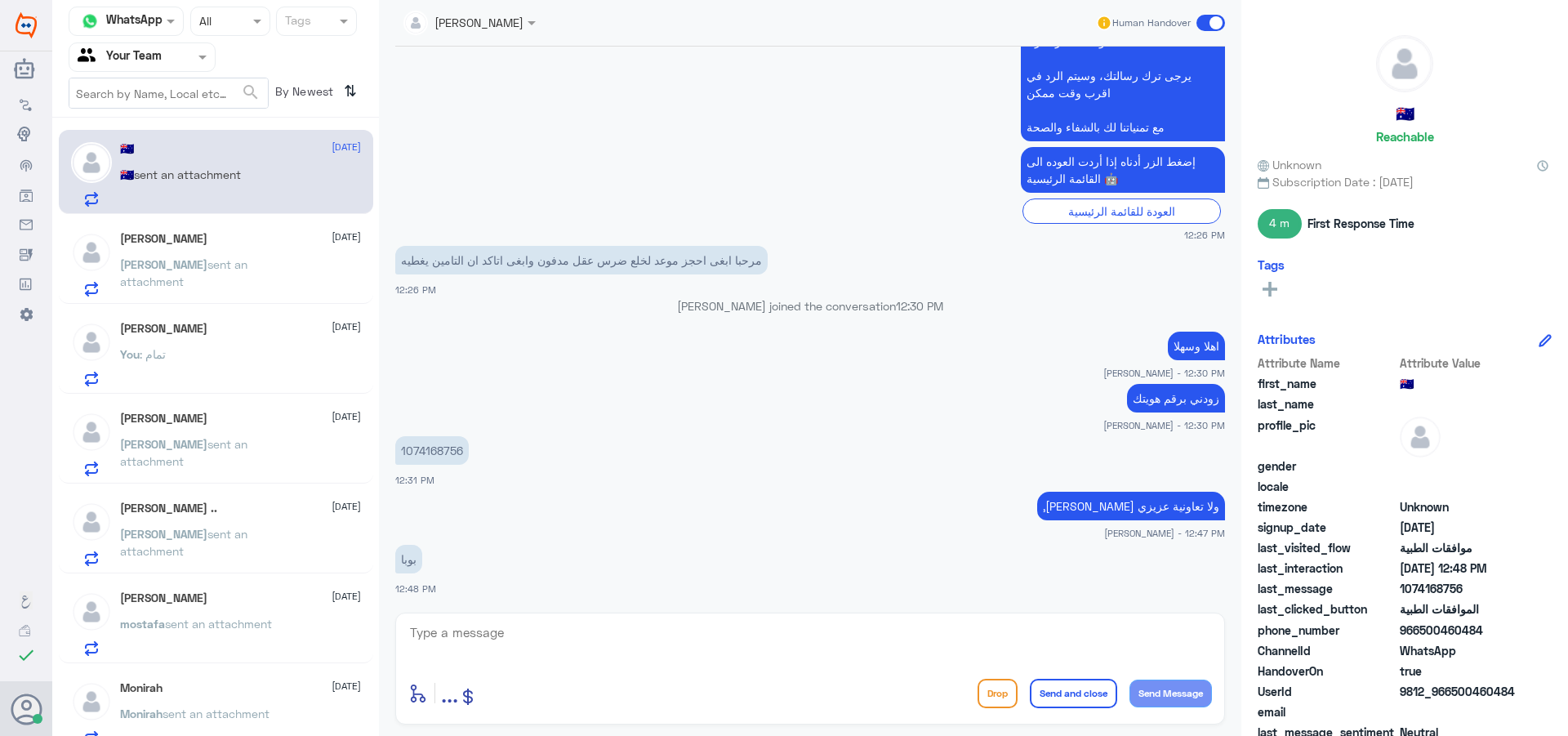
click at [224, 246] on div "[PERSON_NAME] [DATE]" at bounding box center [241, 239] width 241 height 14
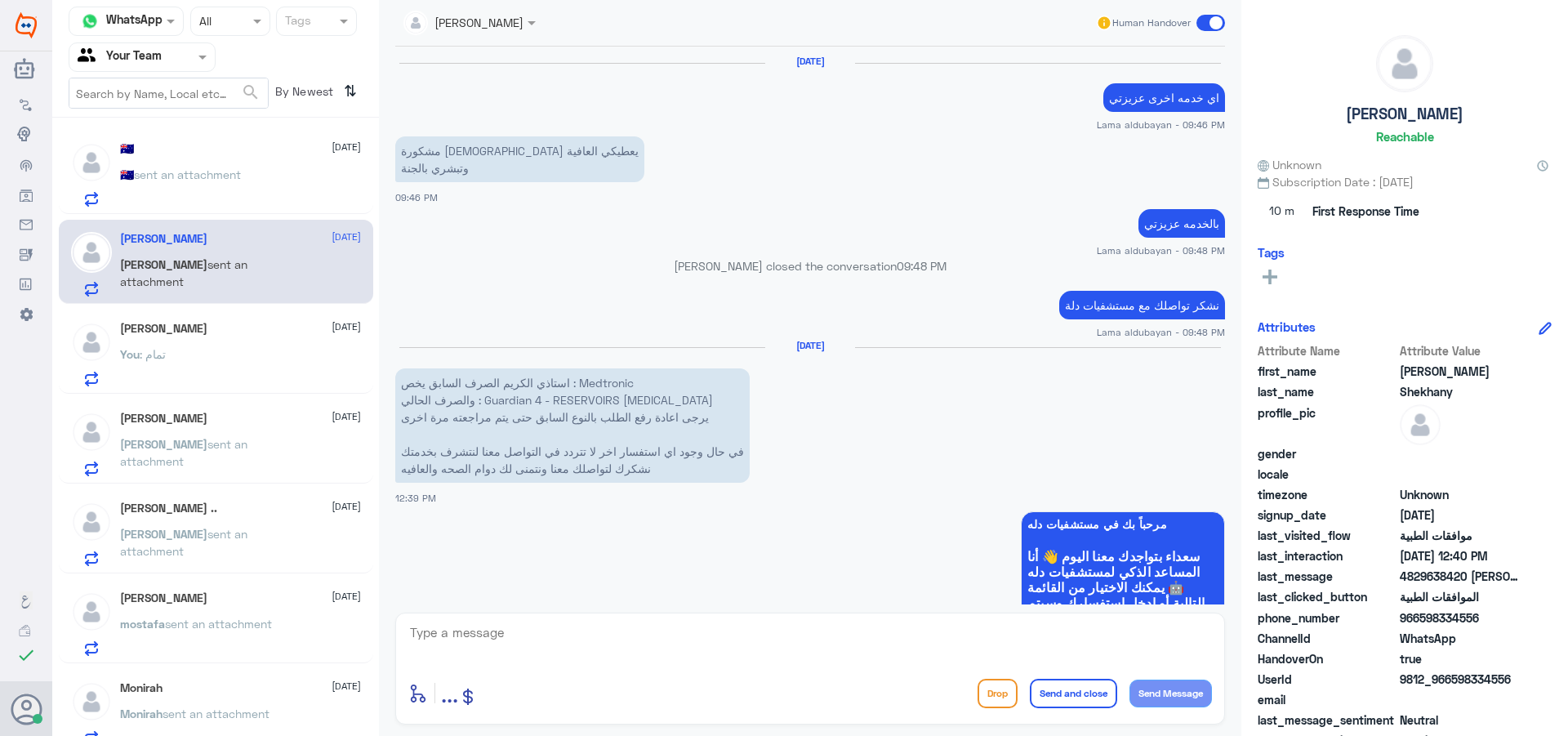
scroll to position [1799, 0]
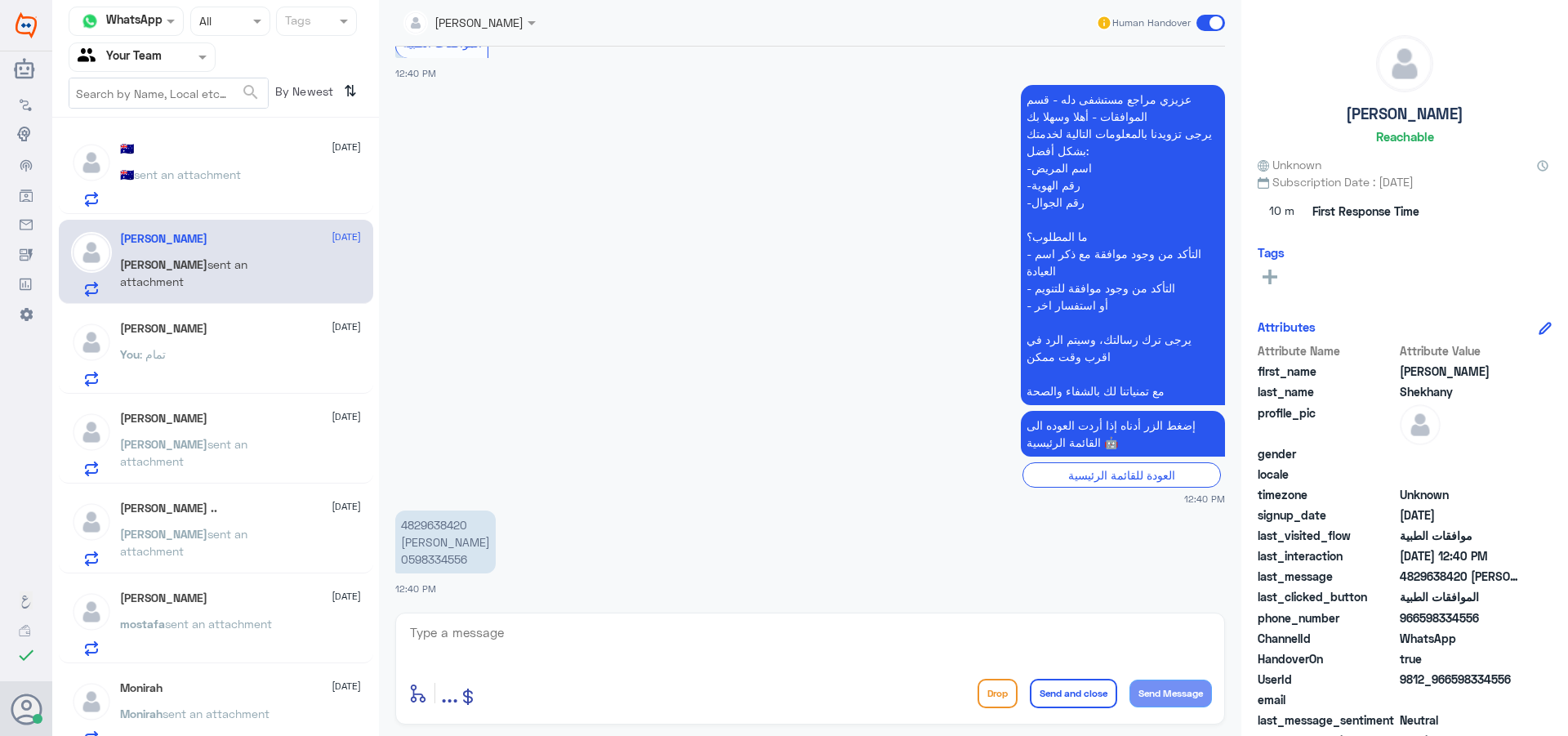
click at [438, 561] on p "4829638420 [PERSON_NAME] 0598334556" at bounding box center [445, 542] width 101 height 63
copy p "0598334556"
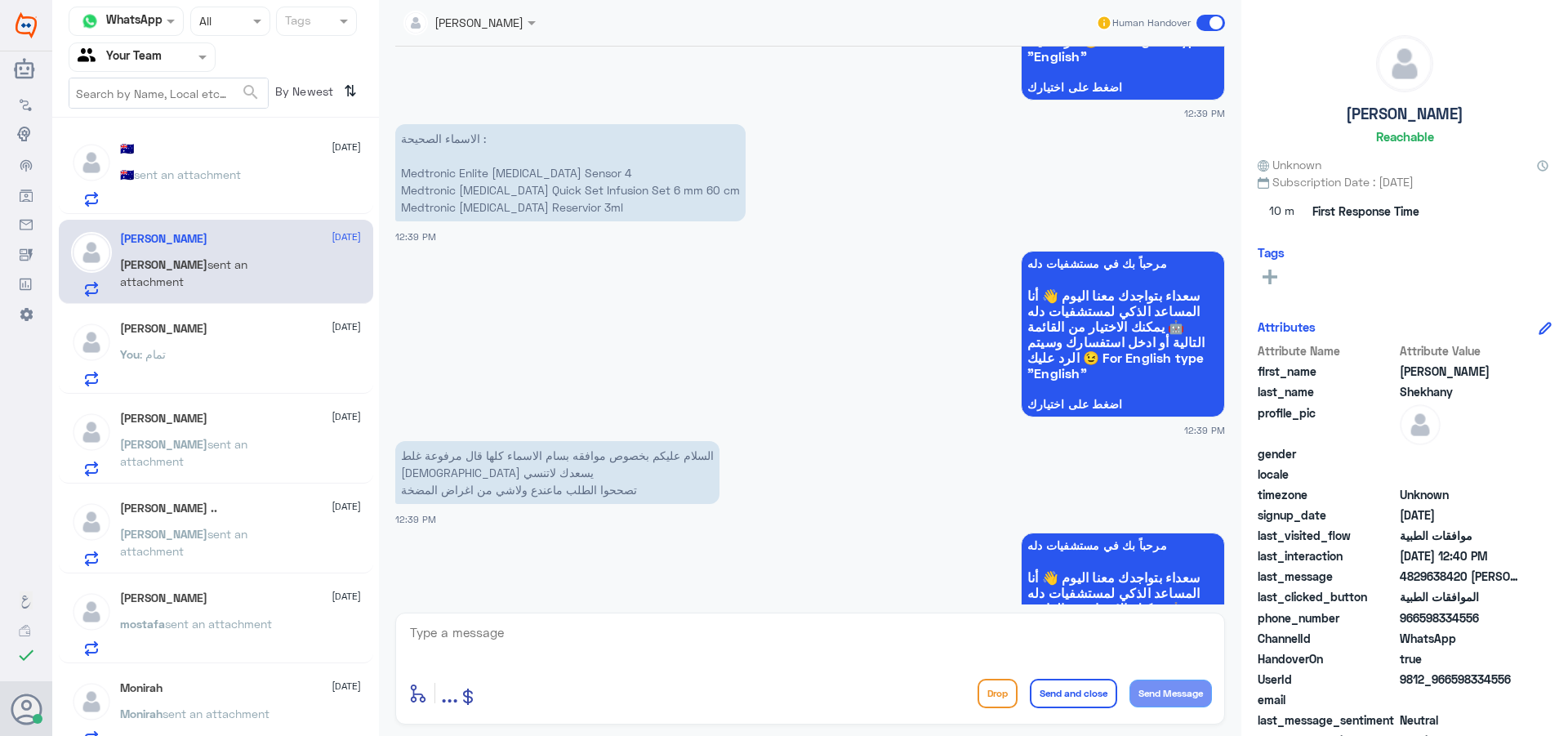
scroll to position [1063, 0]
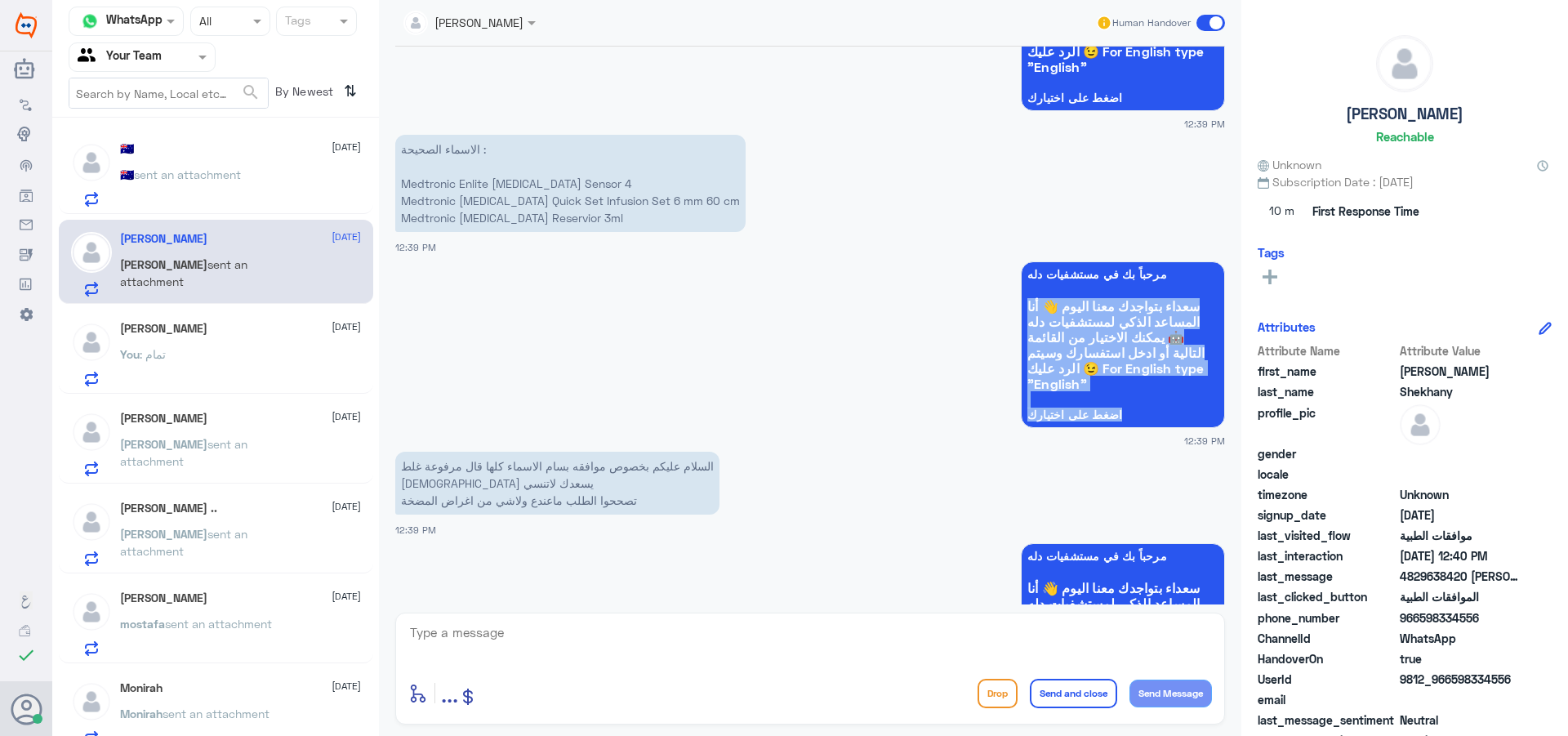
drag, startPoint x: 1235, startPoint y: 423, endPoint x: 1203, endPoint y: 400, distance: 39.4
click at [1235, 398] on div "[PERSON_NAME] Human Handover [DATE] اي خدمه اخرى عزيزتي Lama aldubayan - 09:46 …" at bounding box center [810, 370] width 863 height 741
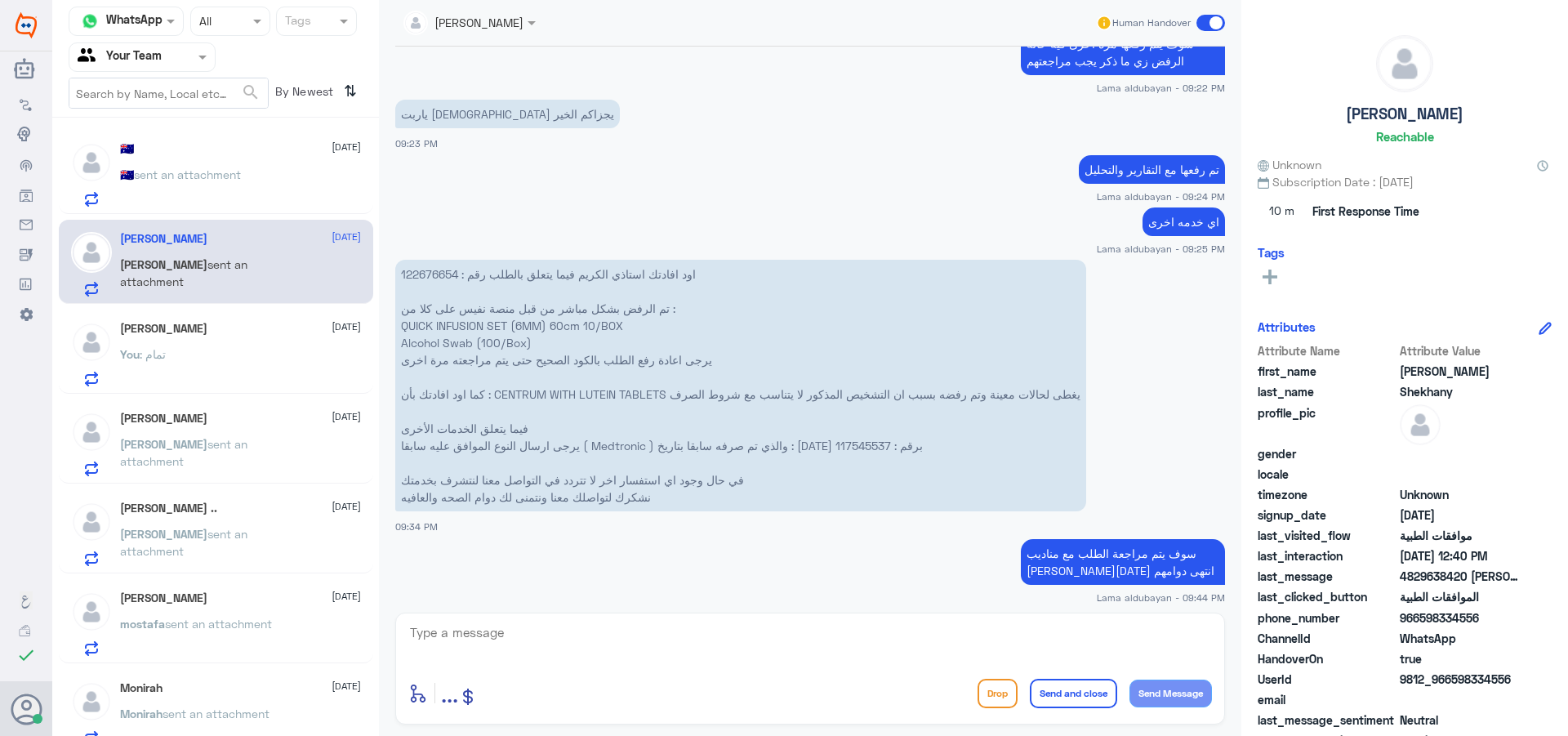
scroll to position [775, 0]
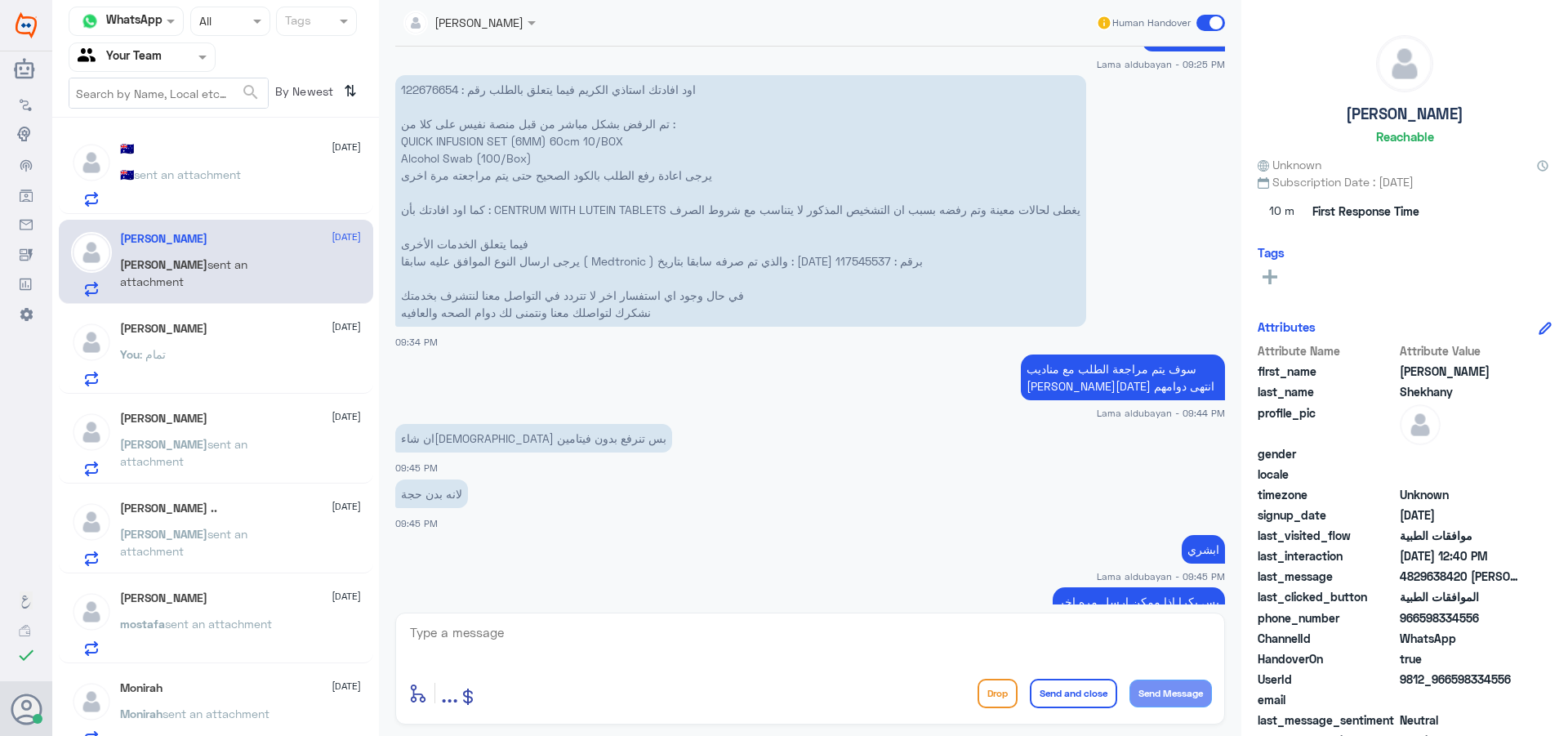
click at [562, 639] on textarea at bounding box center [811, 641] width 804 height 40
type textarea "u"
type textarea "عزيزي المراجع حسب رد تأمينك غير مغطى"
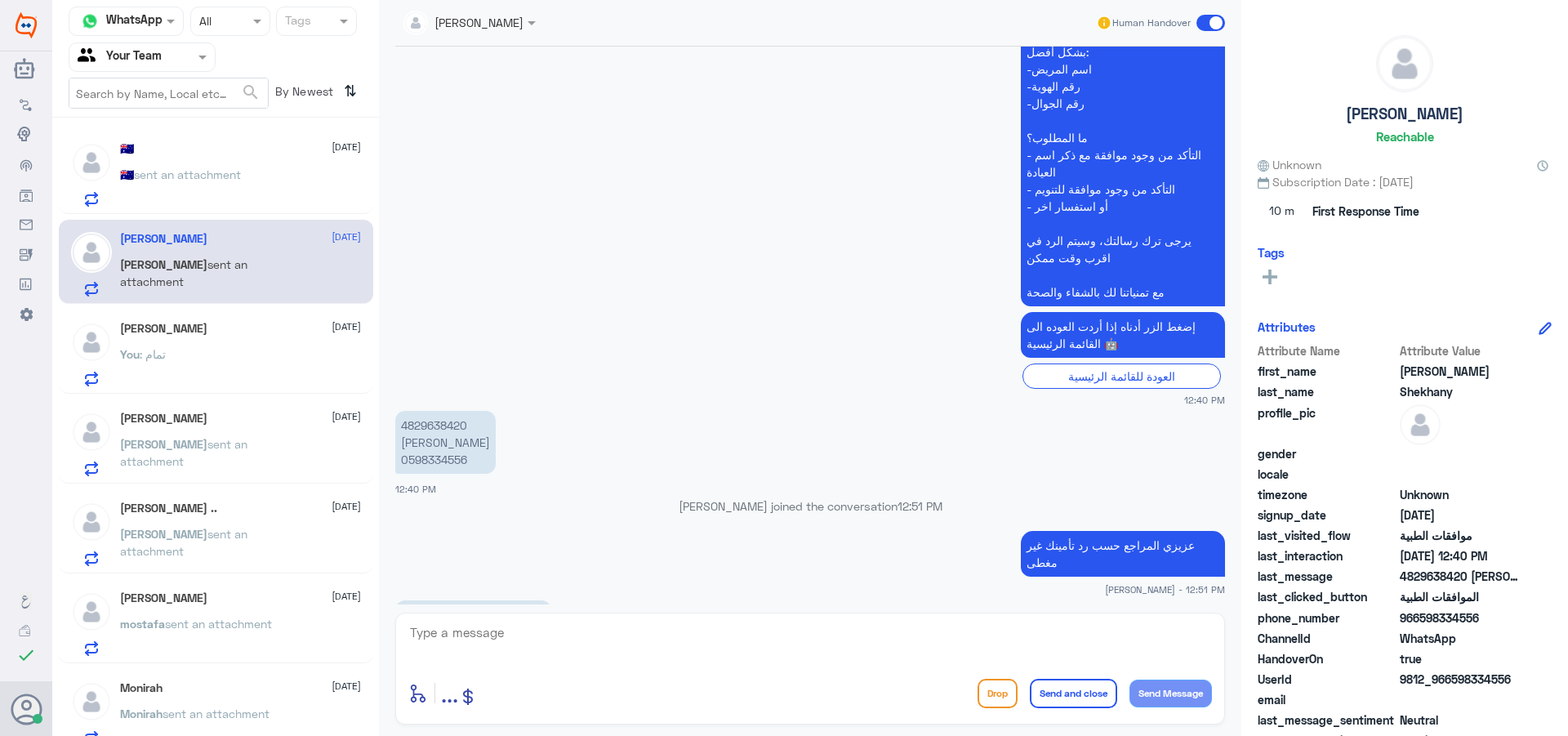
scroll to position [3365, 0]
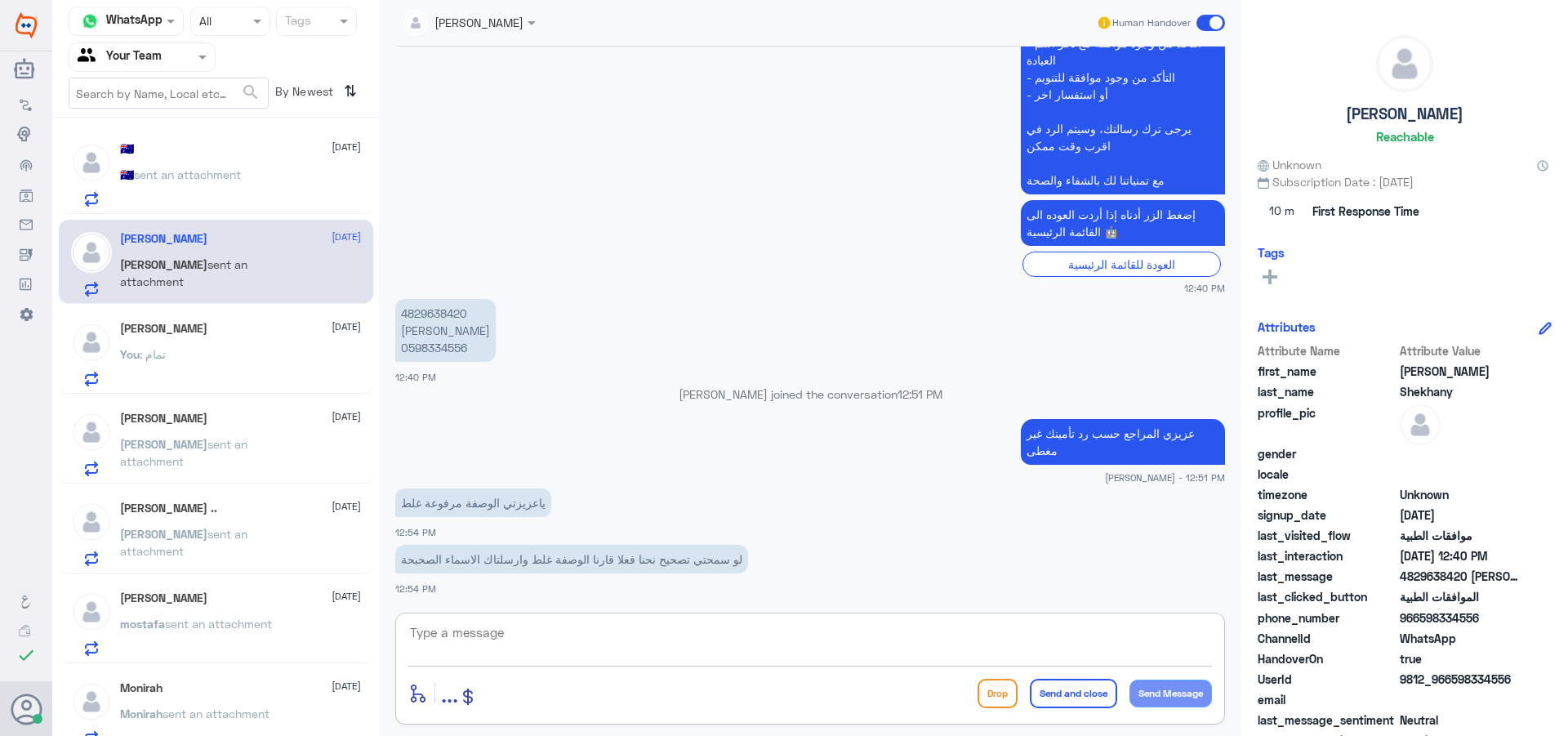
drag, startPoint x: 198, startPoint y: 144, endPoint x: 213, endPoint y: 175, distance: 34.4
click at [198, 149] on div "🇦🇺 [DATE] 🇦🇺 sent an attachment" at bounding box center [215, 172] width 314 height 84
drag, startPoint x: 600, startPoint y: 671, endPoint x: 596, endPoint y: 647, distance: 24.3
click at [600, 671] on div "enter flow name ... Drop Send and close Send Message" at bounding box center [810, 668] width 829 height 112
click at [587, 633] on textarea at bounding box center [811, 641] width 804 height 40
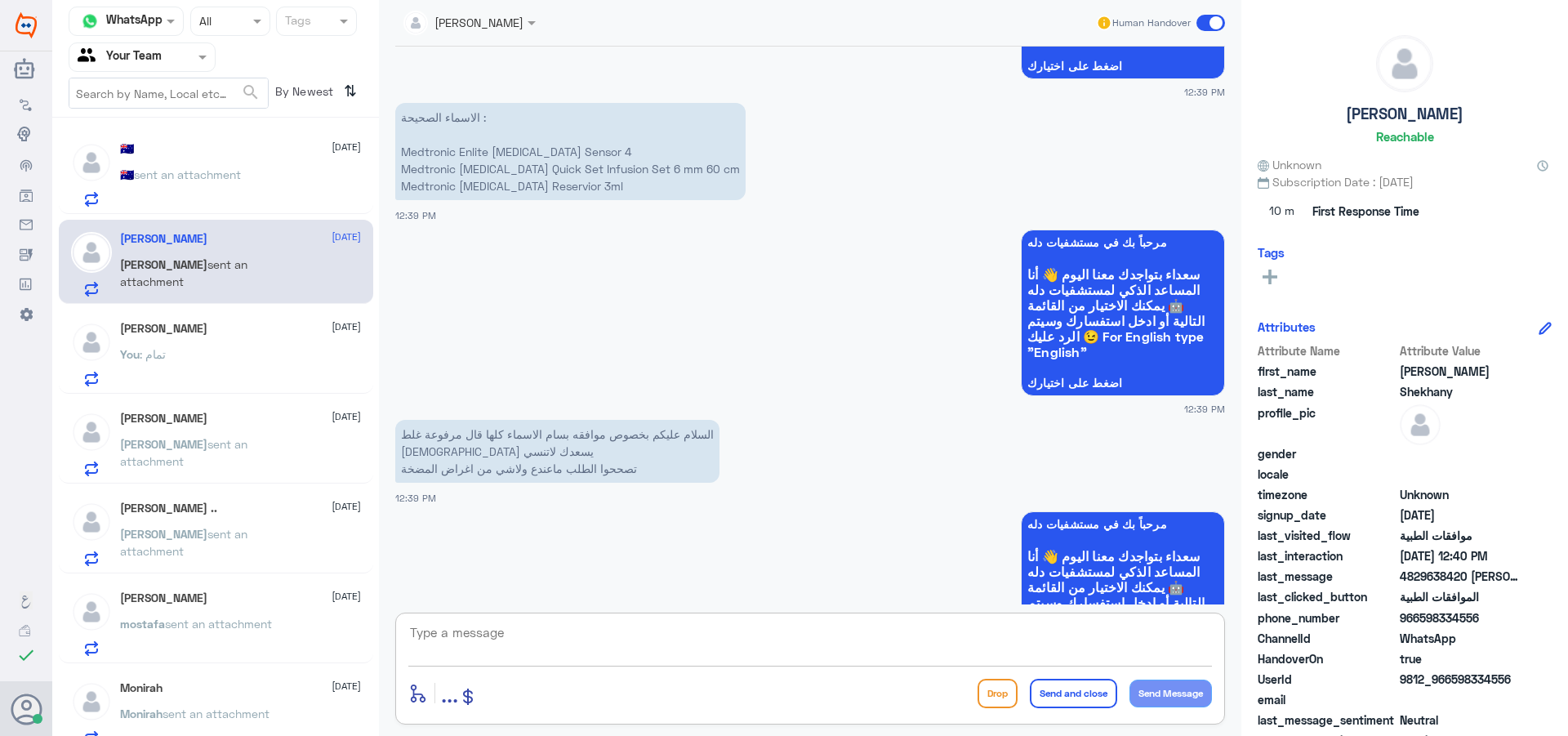
scroll to position [2221, 0]
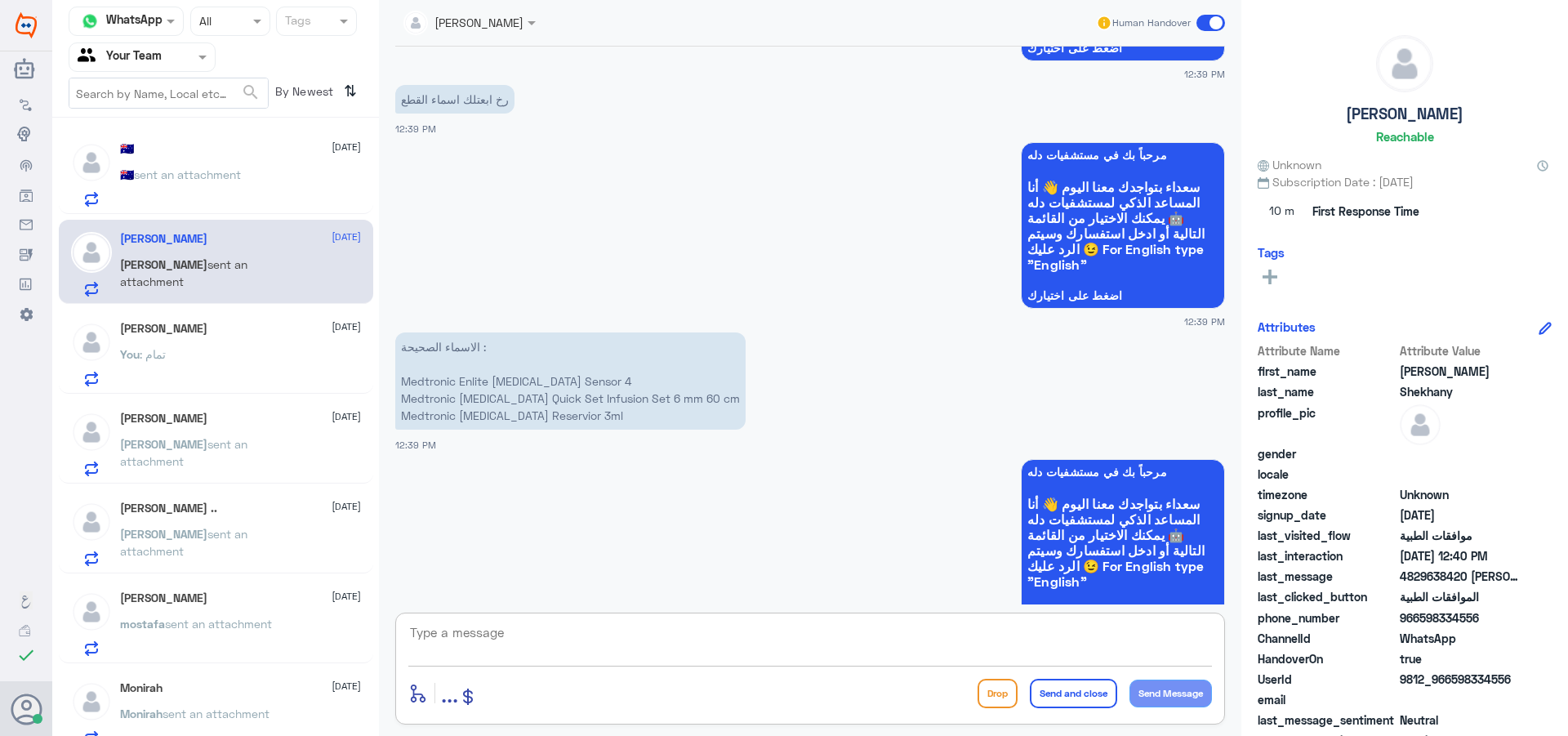
click at [502, 647] on textarea at bounding box center [811, 641] width 804 height 40
type textarea ";"
type textarea "هل يوجد وصفى على هذه المضخة بالاسماء الجديدة ؟؟"
click at [1192, 701] on button "Send Message" at bounding box center [1171, 694] width 82 height 27
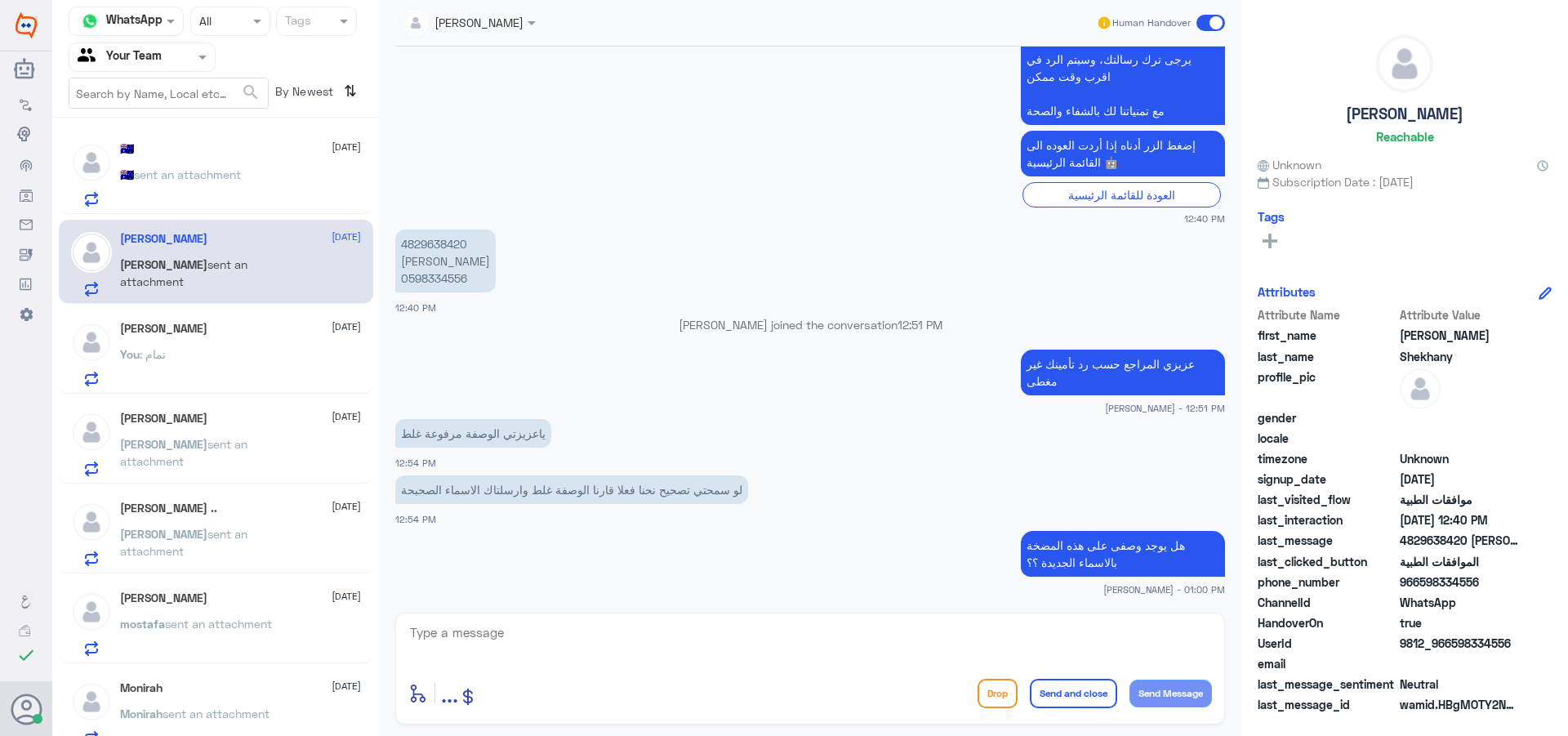
drag, startPoint x: 651, startPoint y: 627, endPoint x: 656, endPoint y: 656, distance: 29.4
click at [651, 637] on textarea at bounding box center [811, 641] width 804 height 40
type textarea "لانستطيع ادخال هذه في النظام الا باكوادها والوصفة الطبية بالاسماء"
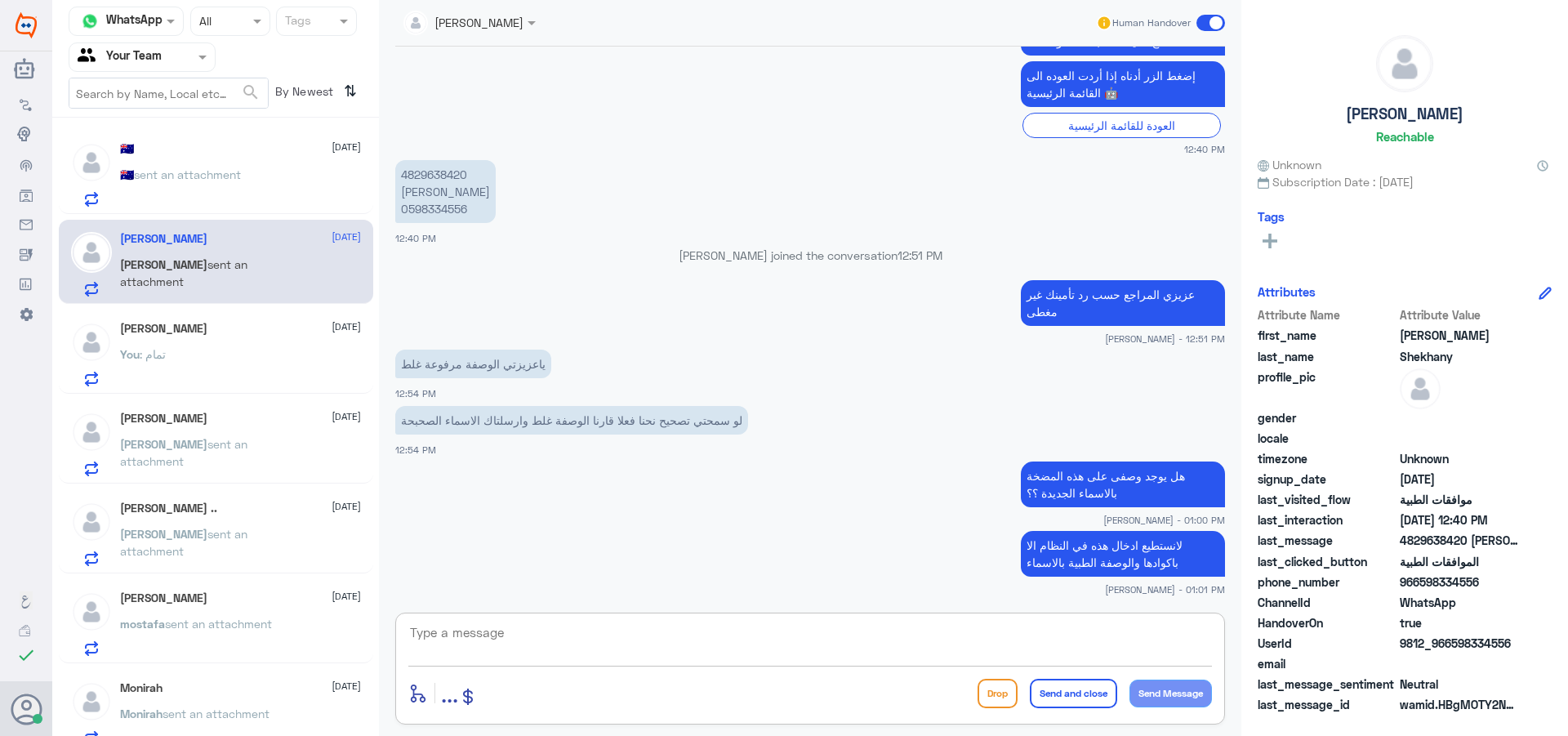
click at [125, 359] on span "You" at bounding box center [130, 354] width 20 height 14
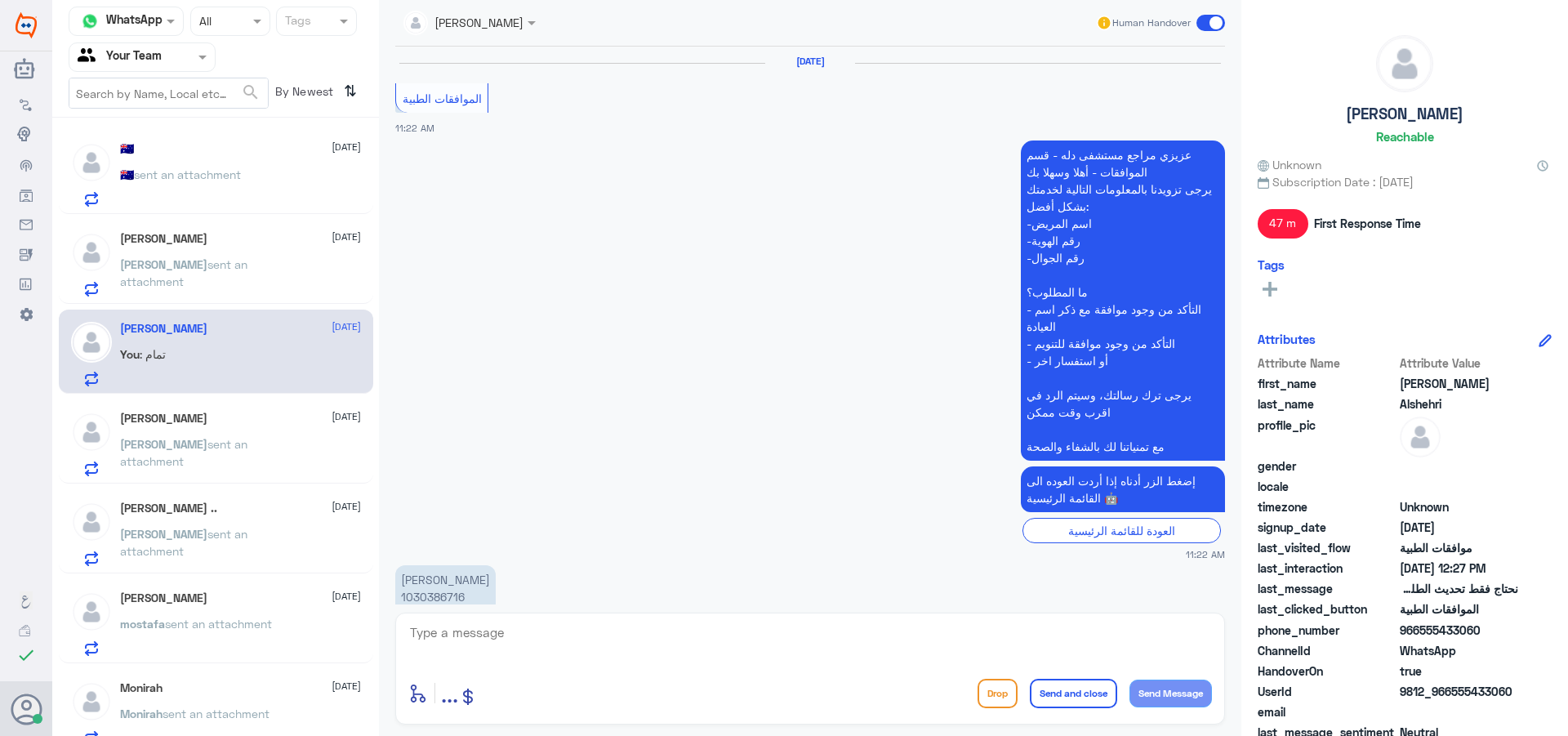
scroll to position [1167, 0]
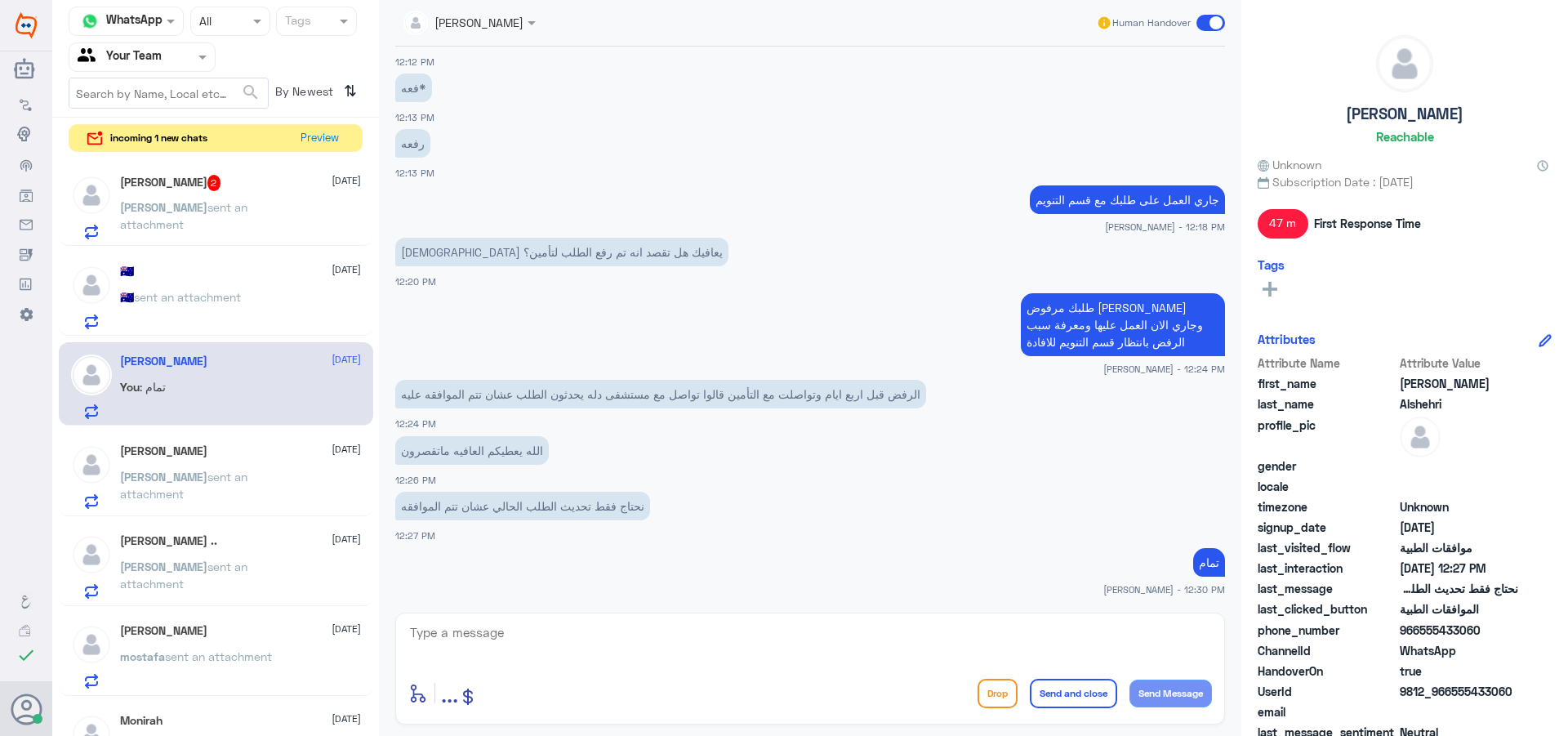
click at [206, 210] on span "sent an attachment" at bounding box center [184, 216] width 127 height 31
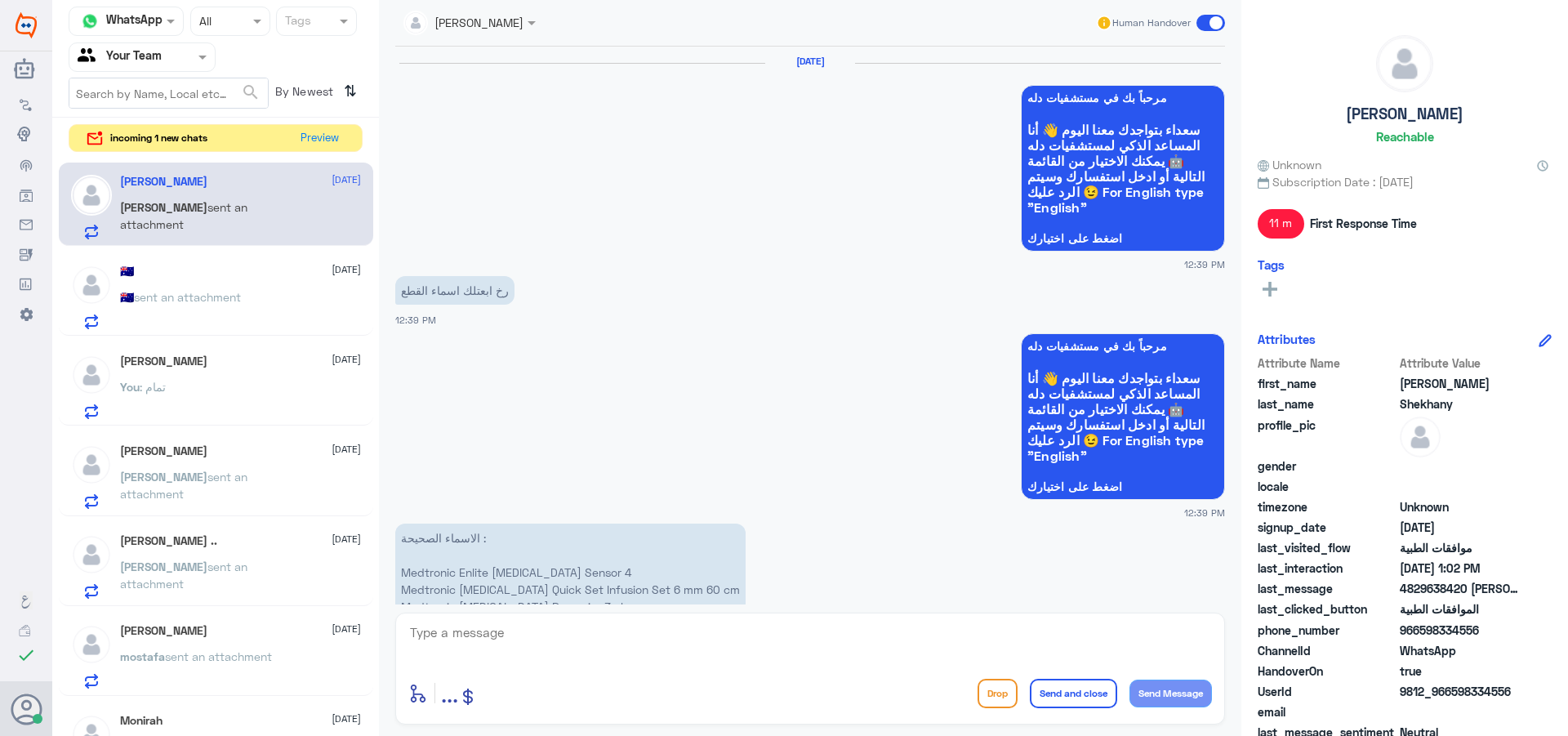
scroll to position [1655, 0]
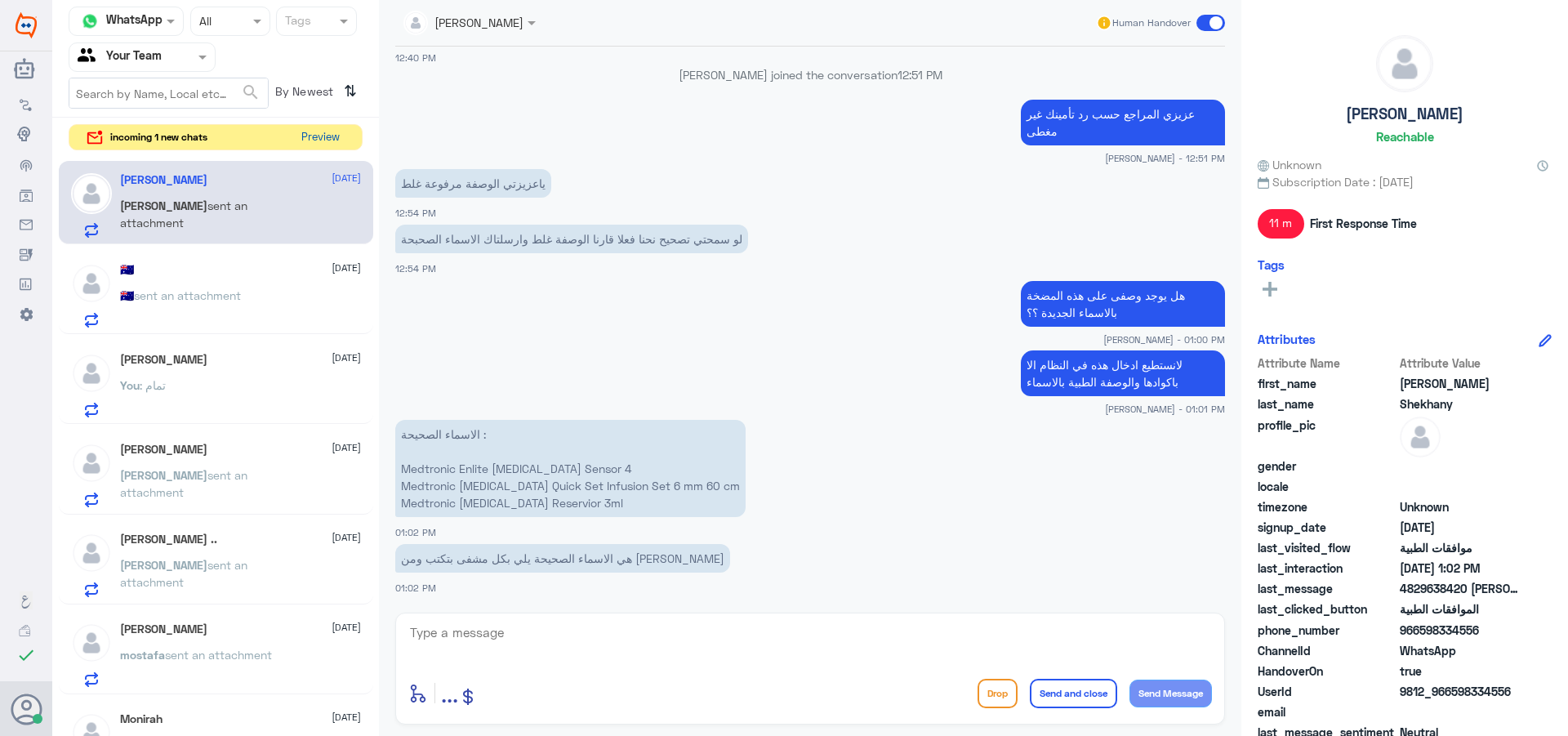
click at [312, 136] on button "Preview" at bounding box center [320, 138] width 51 height 25
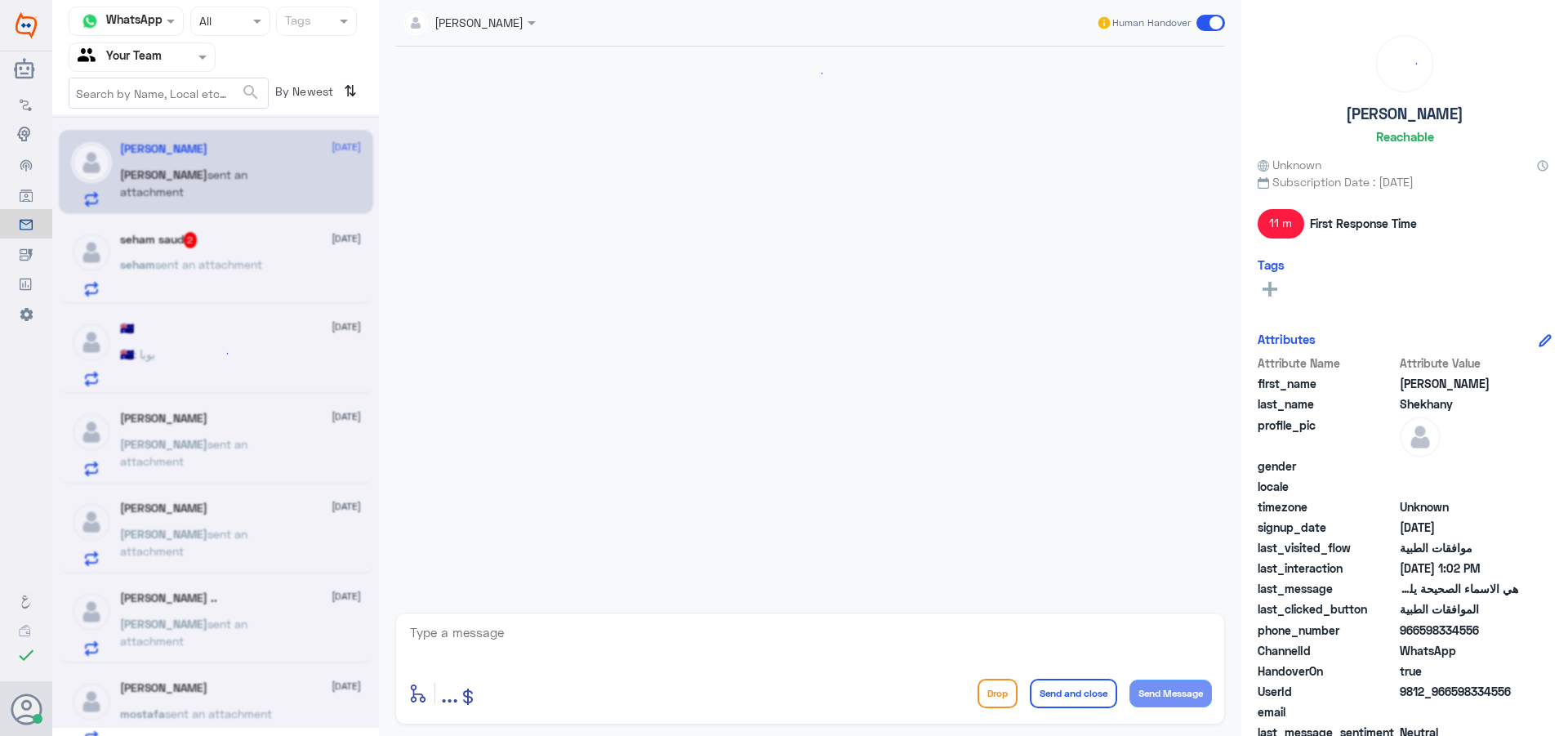
scroll to position [1655, 0]
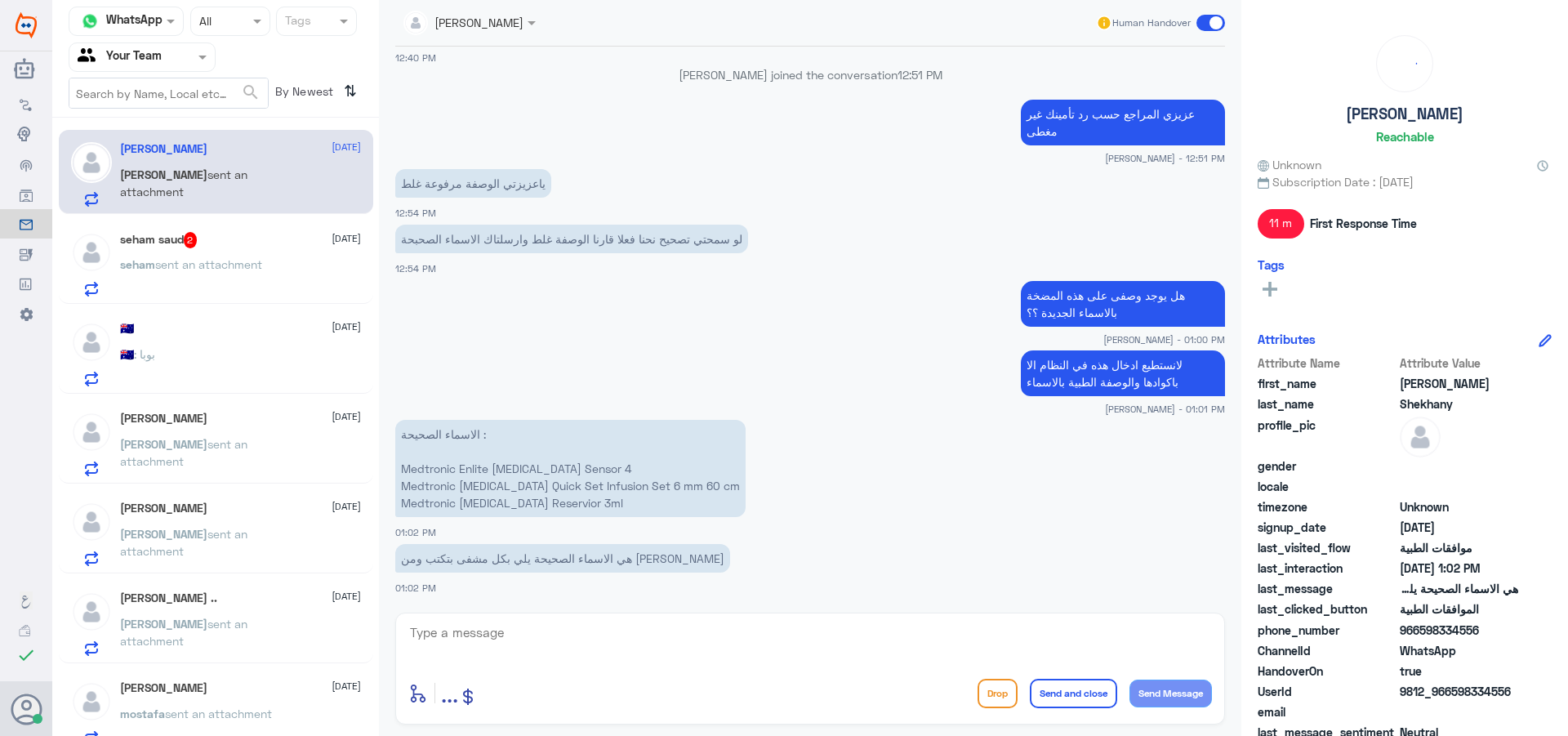
click at [274, 253] on div "seham saud 2 [DATE] seham sent an attachment" at bounding box center [241, 264] width 241 height 65
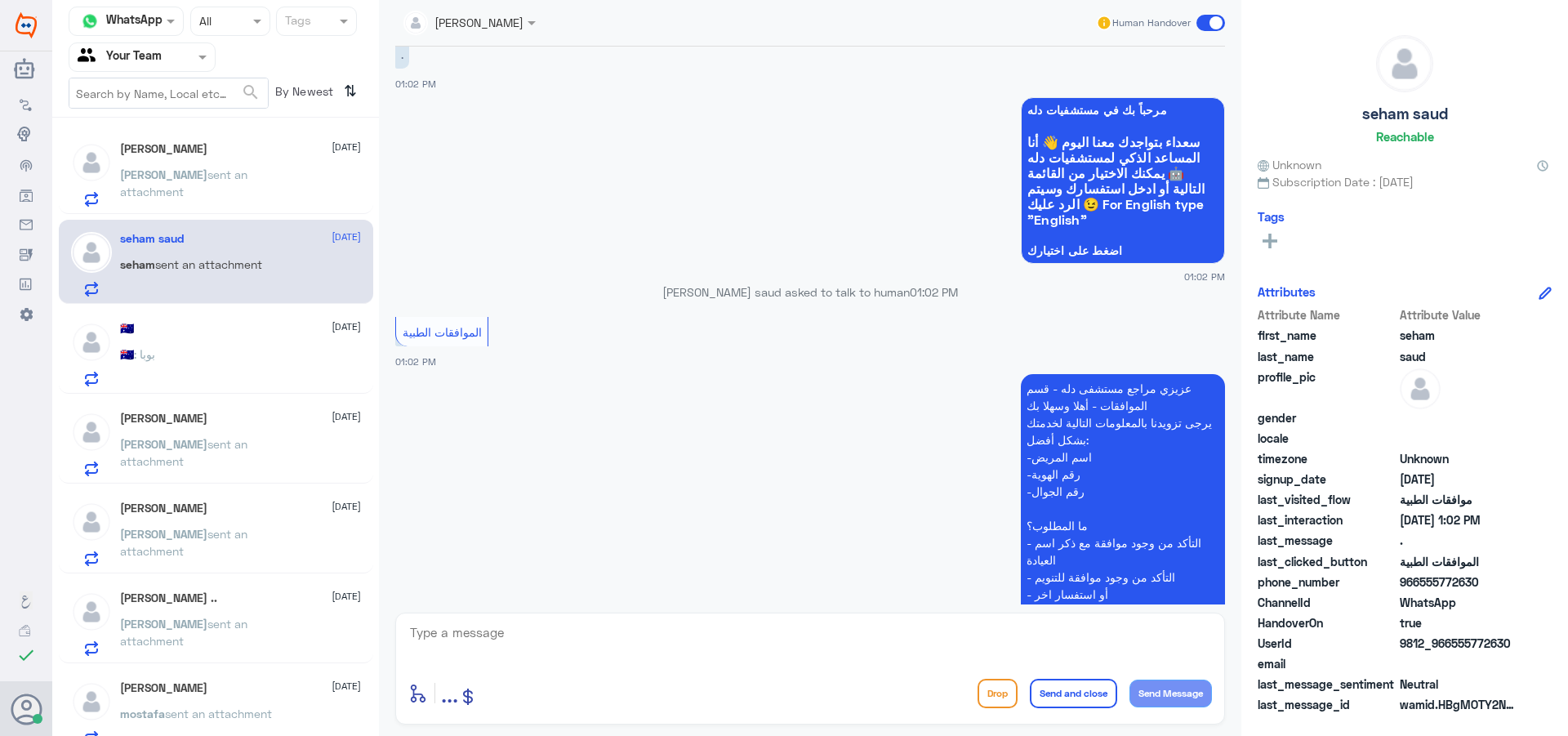
scroll to position [1445, 0]
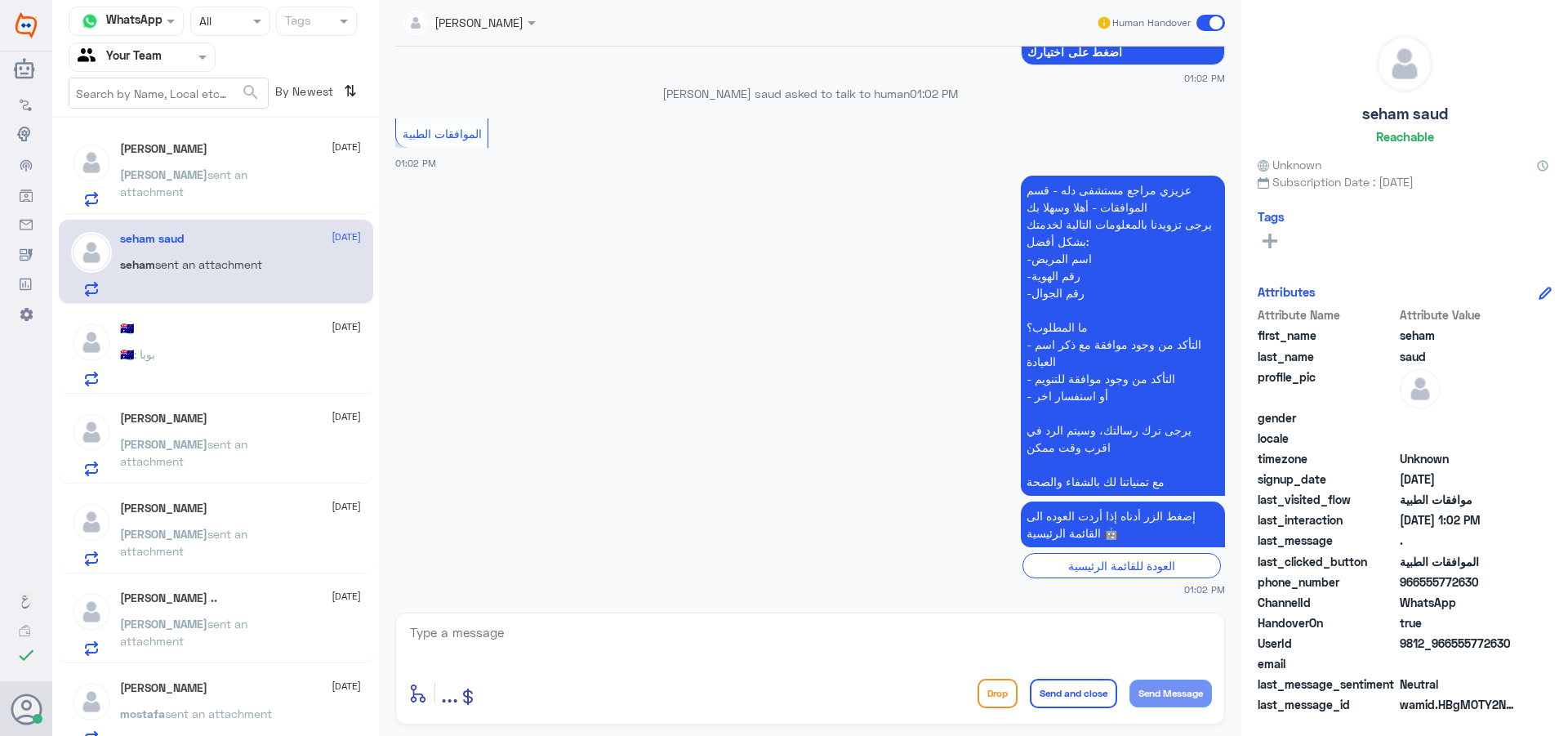
drag, startPoint x: 196, startPoint y: 479, endPoint x: 210, endPoint y: 466, distance: 19.1
click at [199, 478] on div "[PERSON_NAME] [DATE] [PERSON_NAME] sent an attachment" at bounding box center [215, 441] width 314 height 84
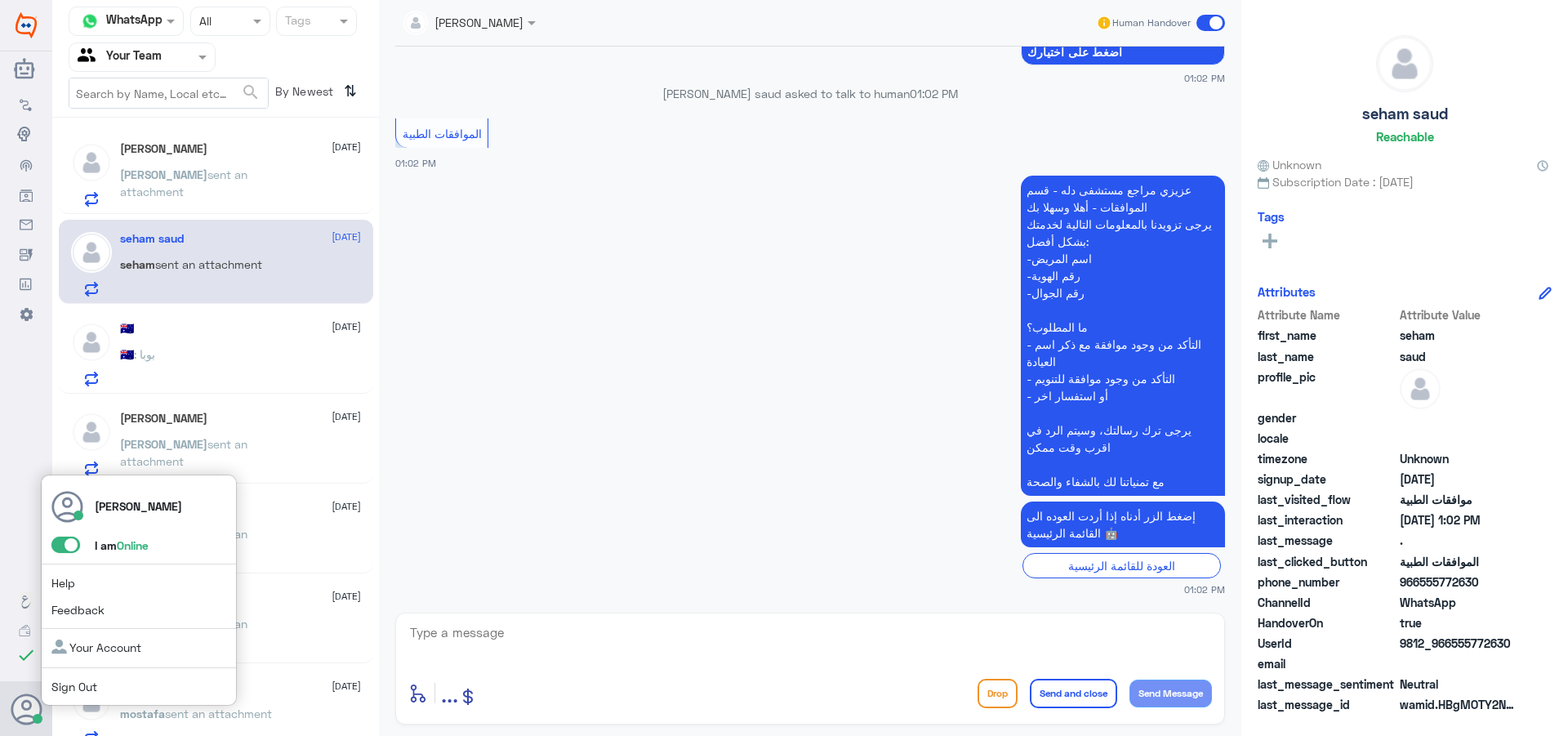
click at [71, 537] on span at bounding box center [66, 545] width 28 height 17
click at [0, 0] on input "checkbox" at bounding box center [0, 0] width 0 height 0
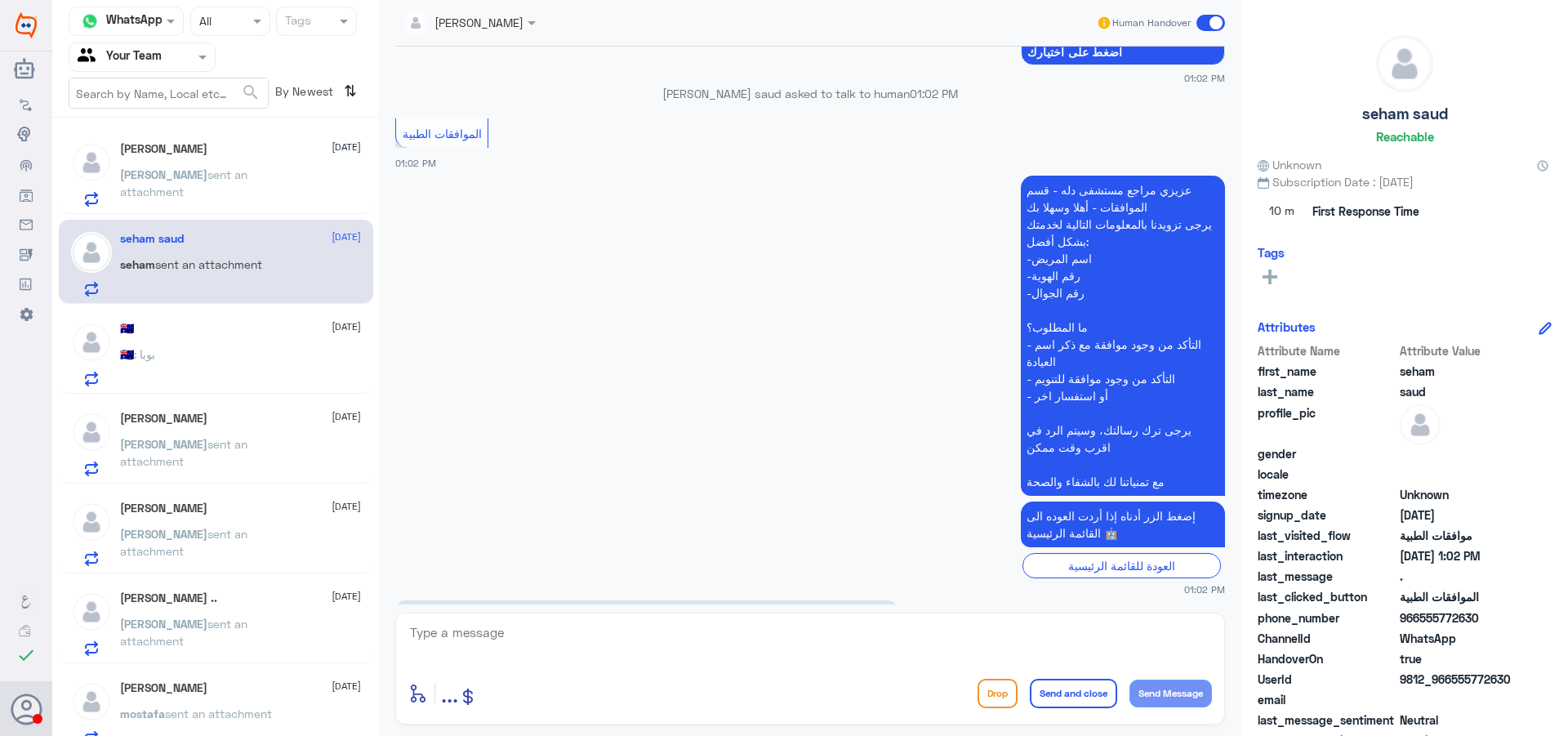
scroll to position [1587, 0]
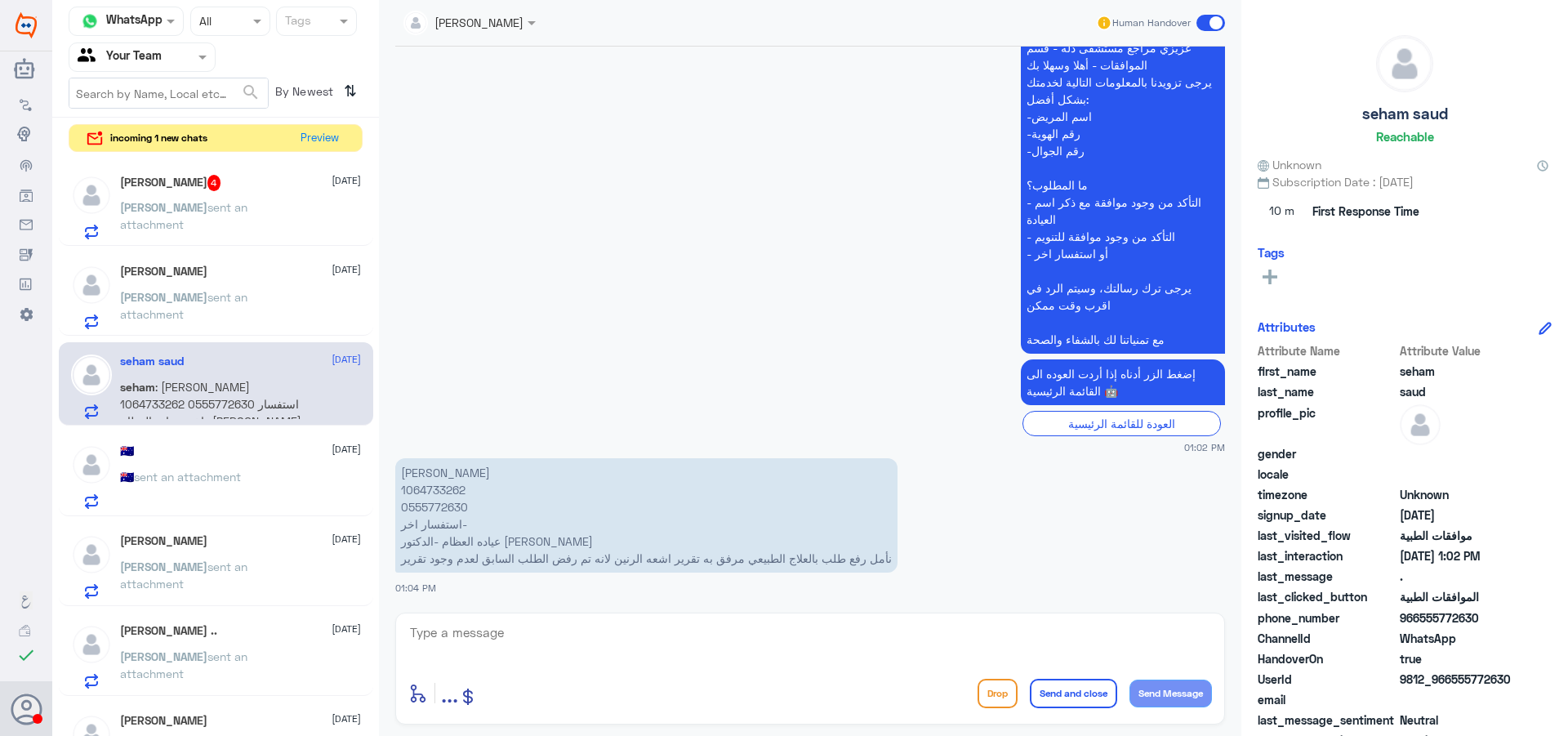
click at [247, 209] on span "sent an attachment" at bounding box center [184, 216] width 127 height 31
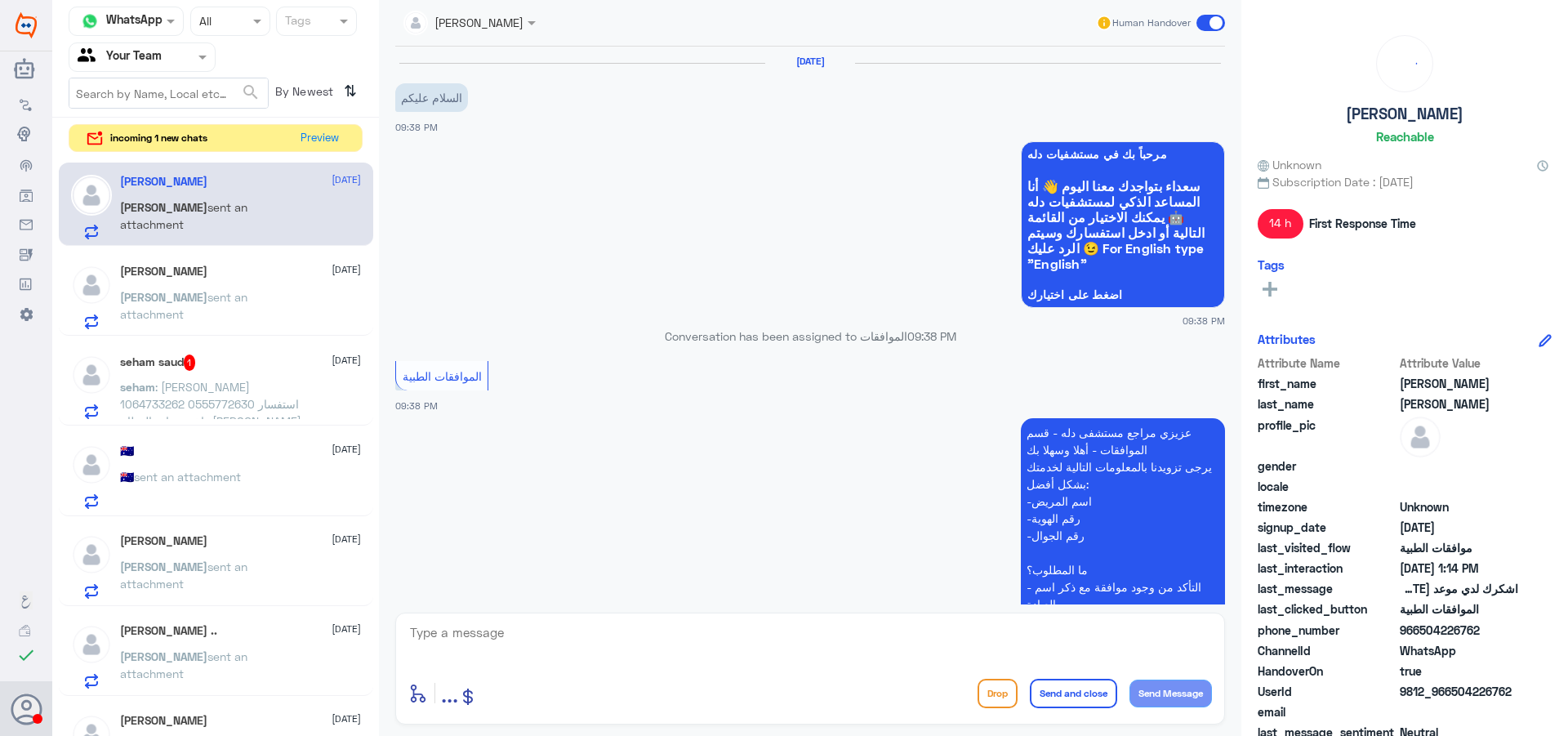
scroll to position [2252, 0]
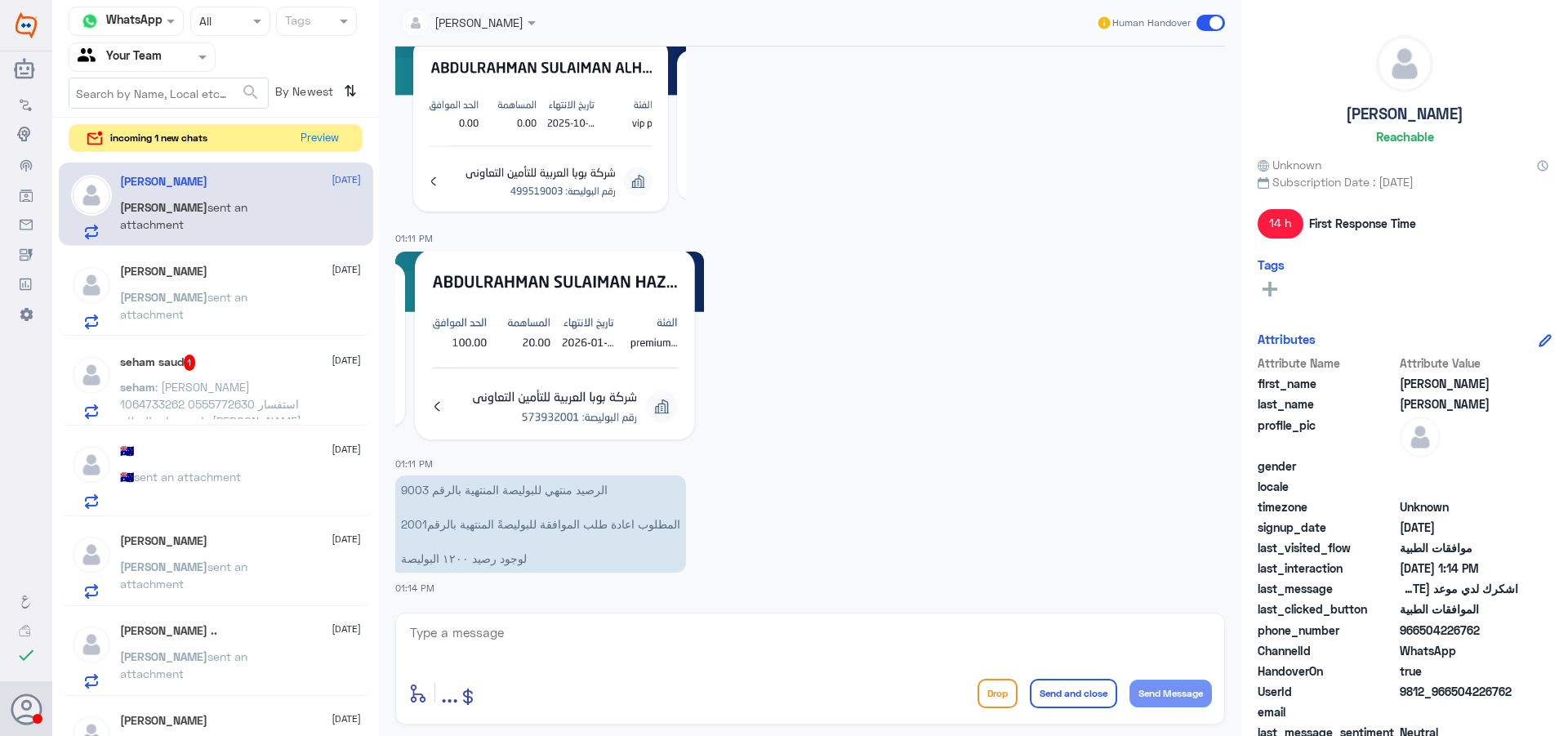
click at [246, 368] on div "seham saud 1 [DATE]" at bounding box center [241, 362] width 241 height 17
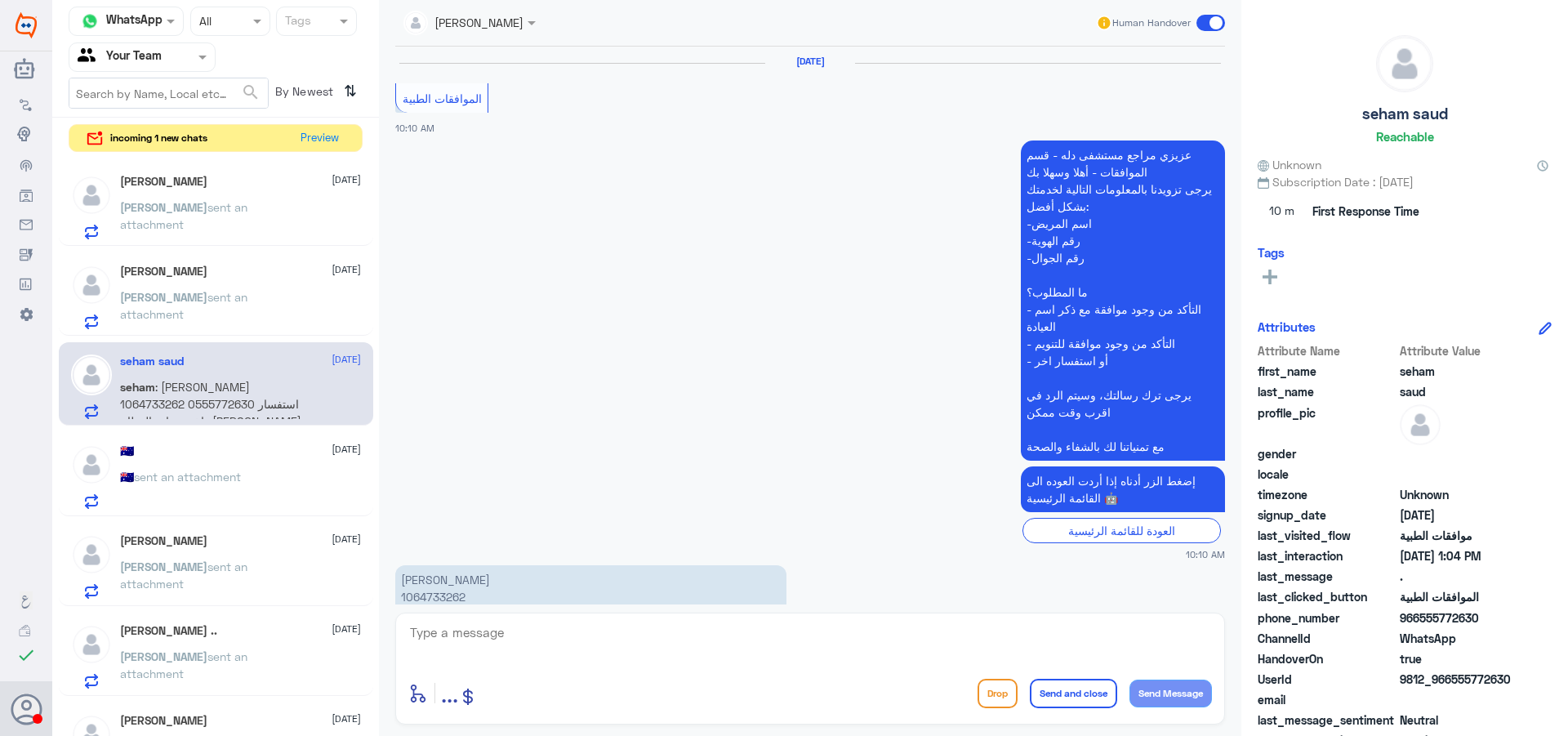
scroll to position [1553, 0]
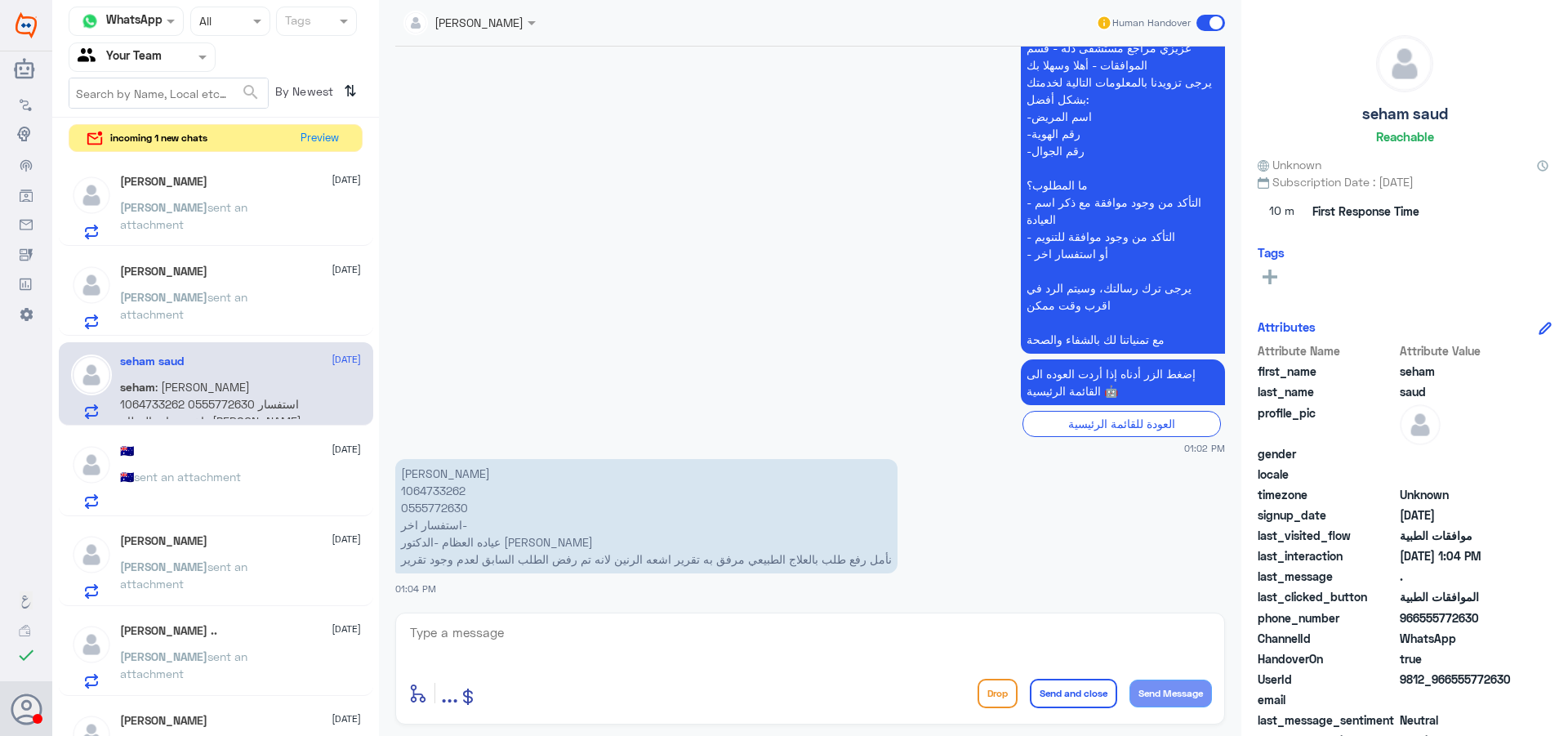
drag, startPoint x: 500, startPoint y: 632, endPoint x: 602, endPoint y: 667, distance: 107.8
click at [501, 632] on textarea at bounding box center [811, 641] width 804 height 40
type textarea "h"
type textarea "اهلا وسهلا"
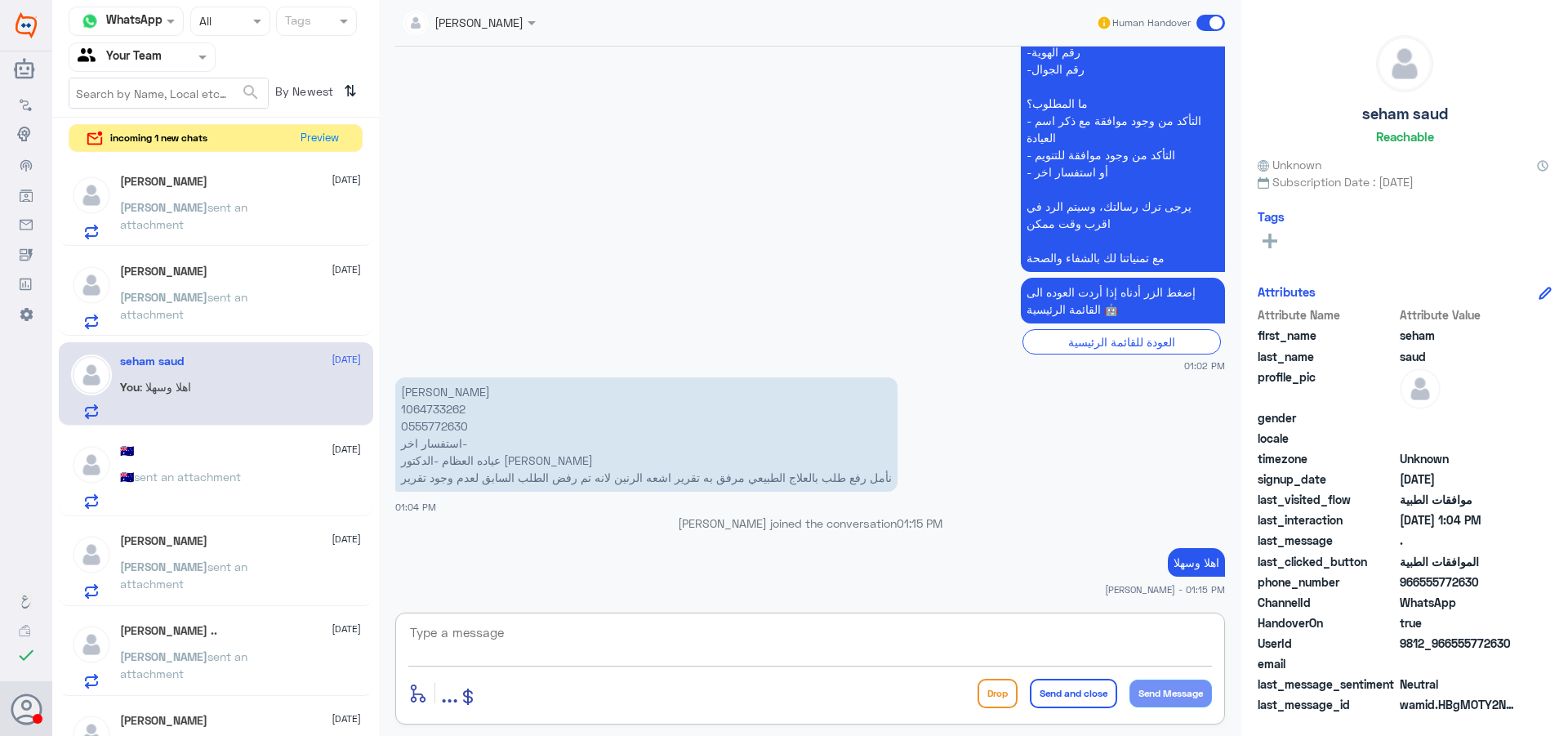
click at [448, 439] on p "[PERSON_NAME] 1064733262 0555772630 استفسار اخر- عياده العظام -[PERSON_NAME] رف…" at bounding box center [647, 435] width 503 height 115
click at [447, 409] on p "[PERSON_NAME] 1064733262 0555772630 استفسار اخر- عياده العظام -[PERSON_NAME] رف…" at bounding box center [647, 435] width 503 height 115
copy p "1064733262"
drag, startPoint x: 545, startPoint y: 681, endPoint x: 540, endPoint y: 644, distance: 37.3
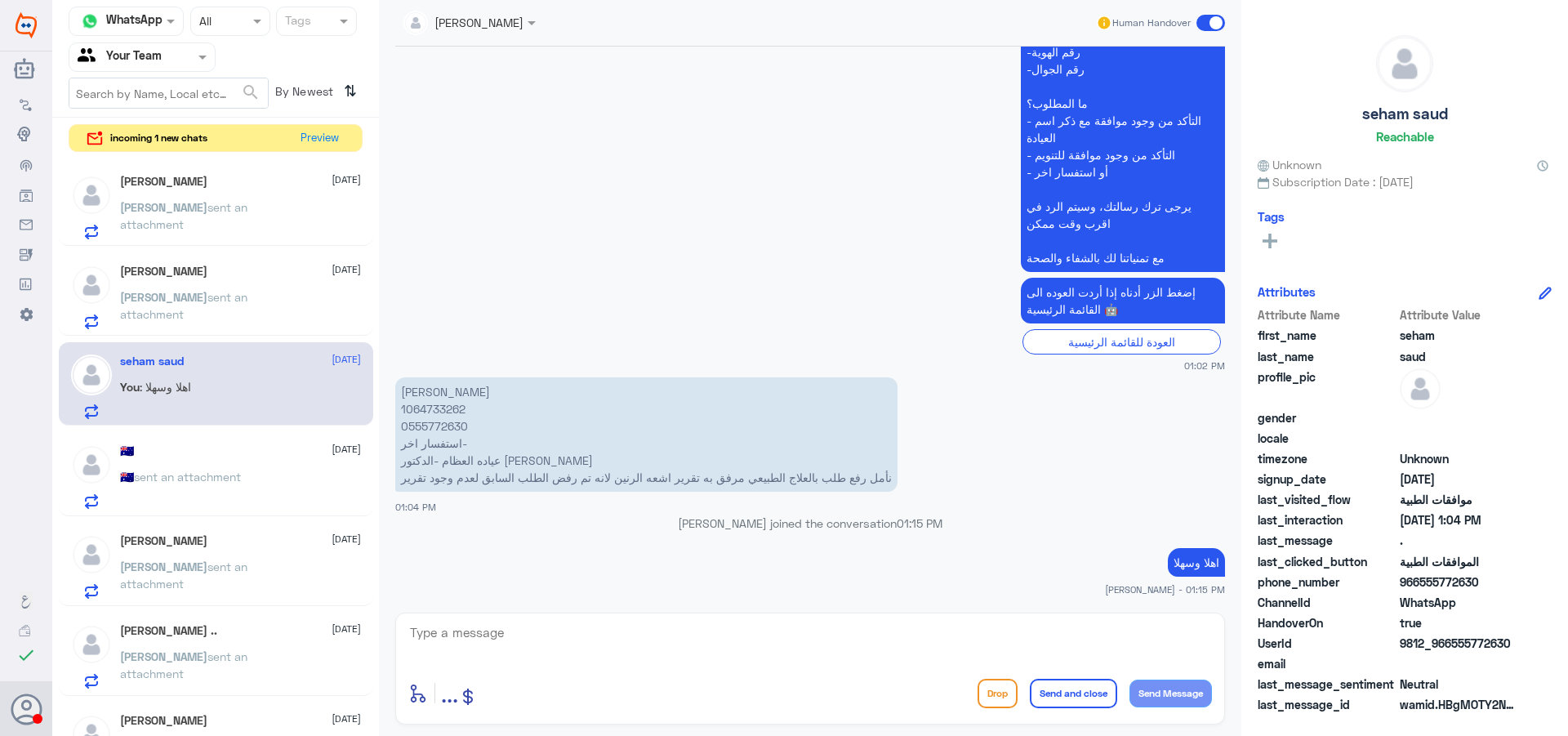
click at [545, 672] on div "enter flow name ... Drop Send and close Send Message" at bounding box center [810, 668] width 829 height 112
drag, startPoint x: 540, startPoint y: 643, endPoint x: 559, endPoint y: 646, distance: 19.2
click at [549, 644] on textarea at bounding box center [811, 641] width 804 height 40
type textarea "j"
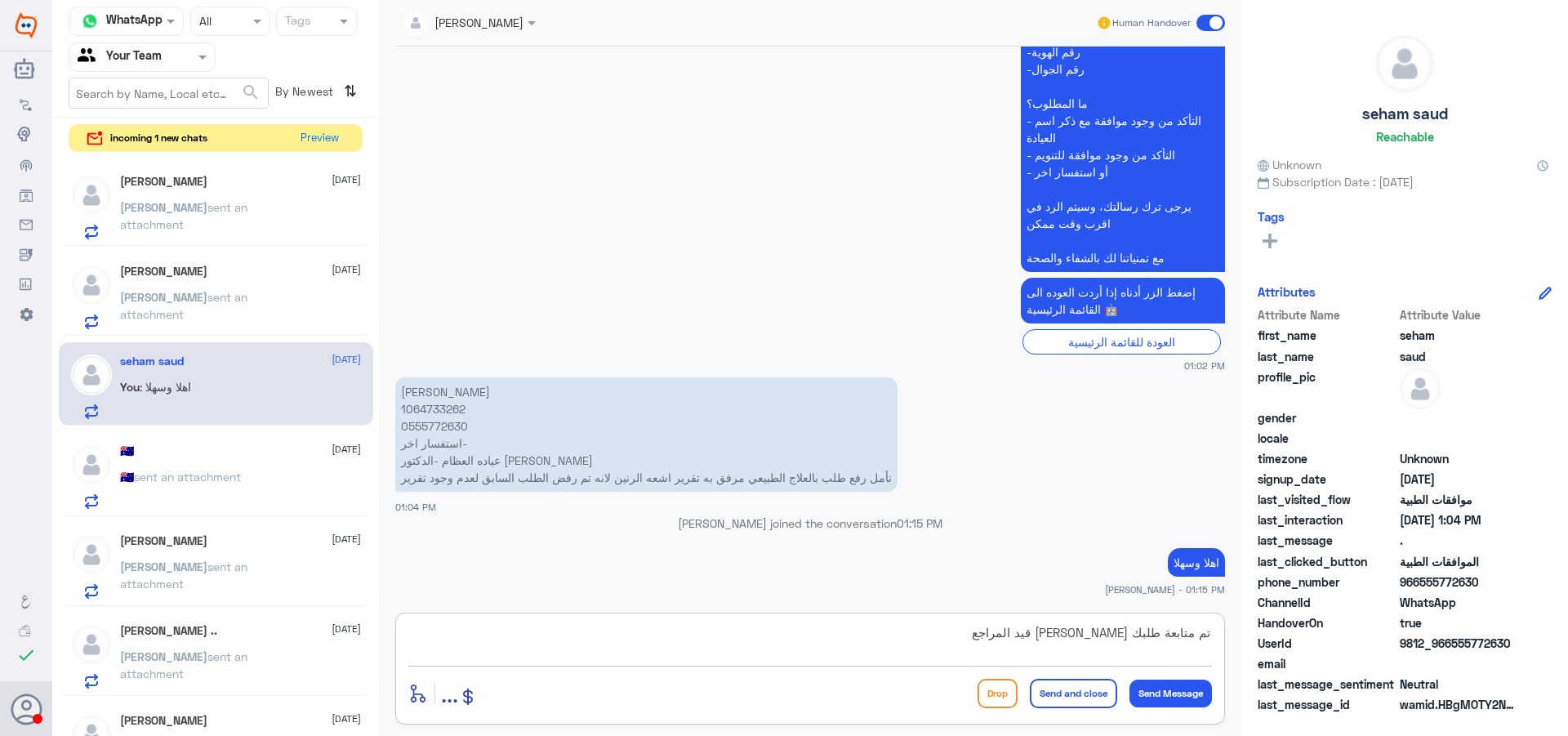
type textarea "تم متابعة طلبك [PERSON_NAME] قيد المراجعة"
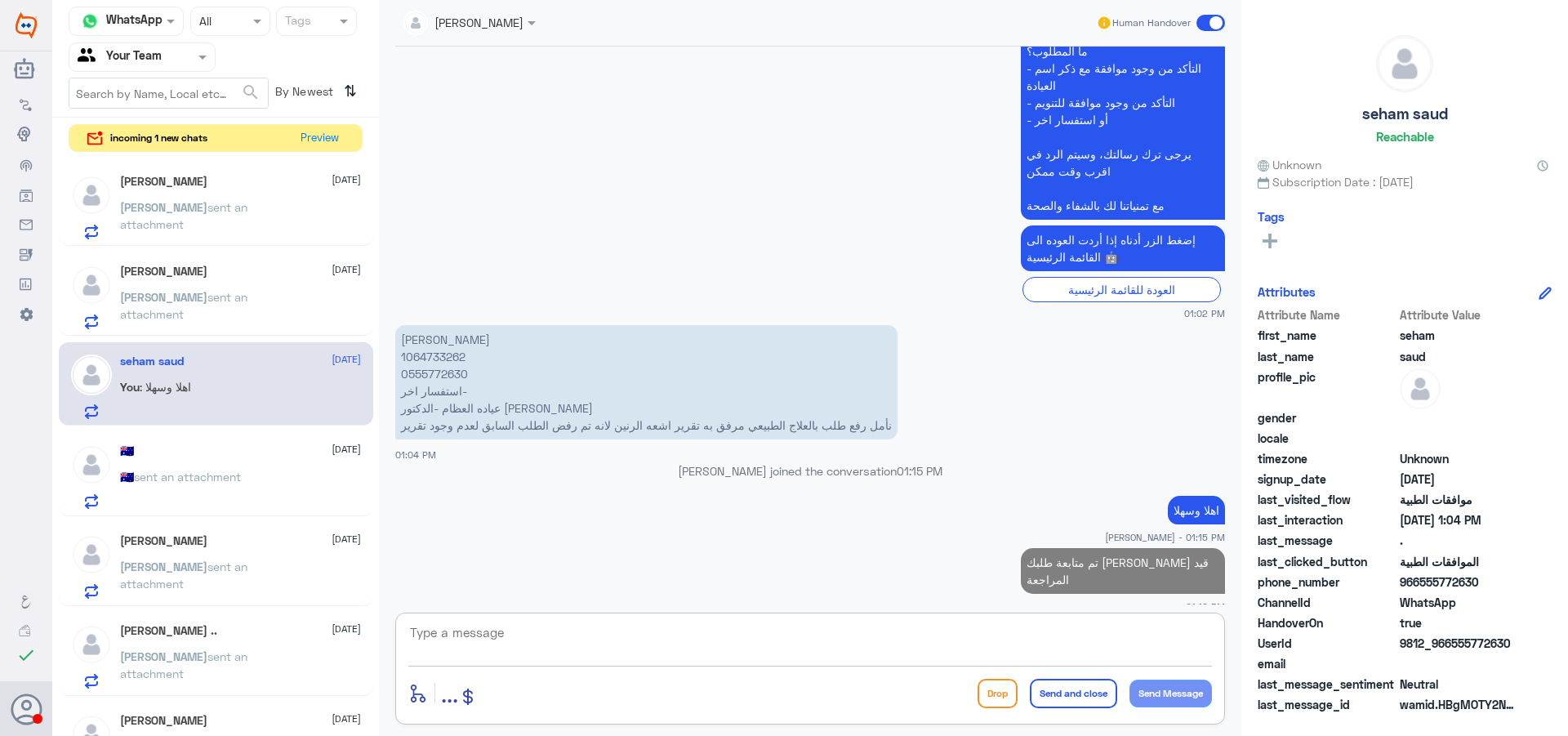
click at [226, 299] on span "sent an attachment" at bounding box center [184, 305] width 127 height 31
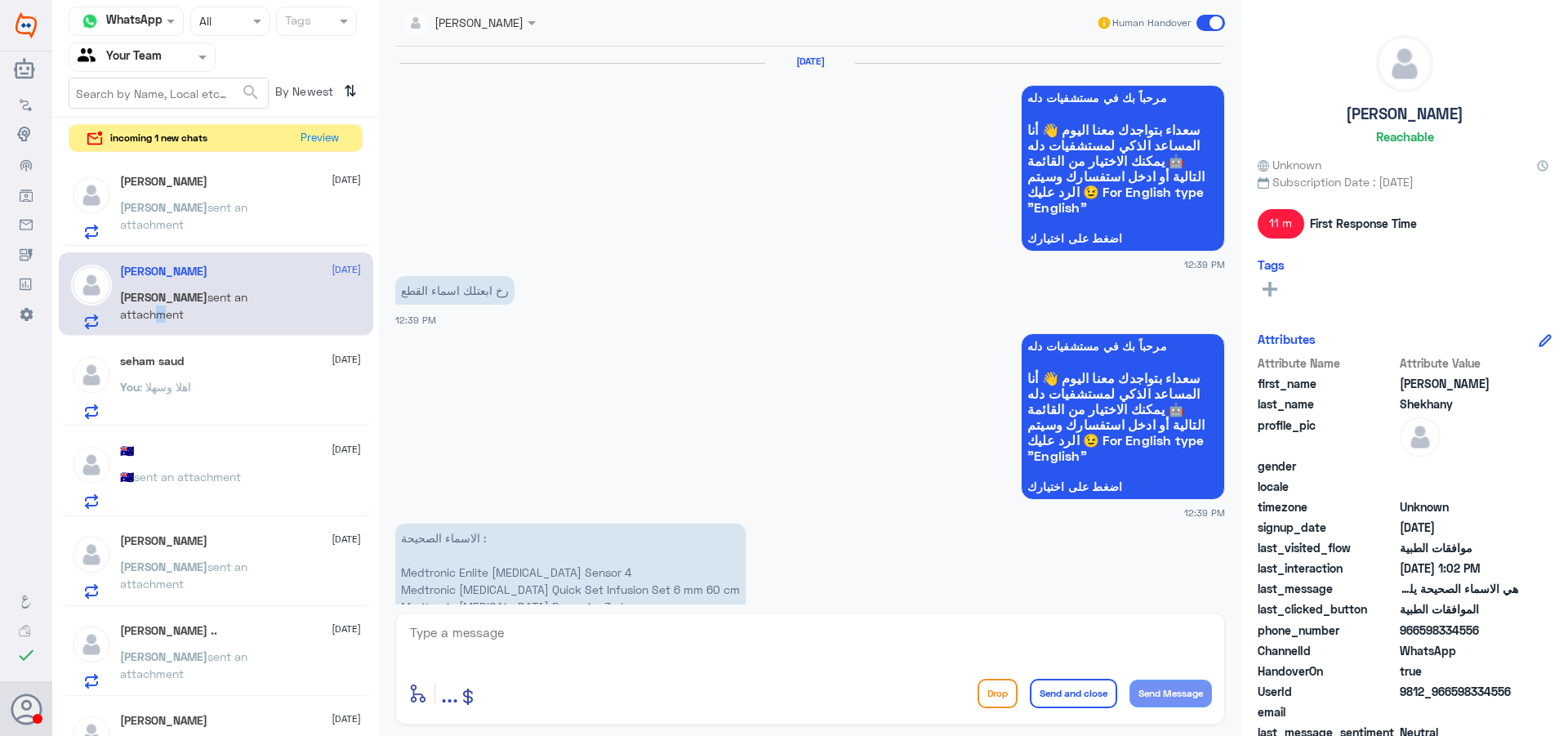
scroll to position [1655, 0]
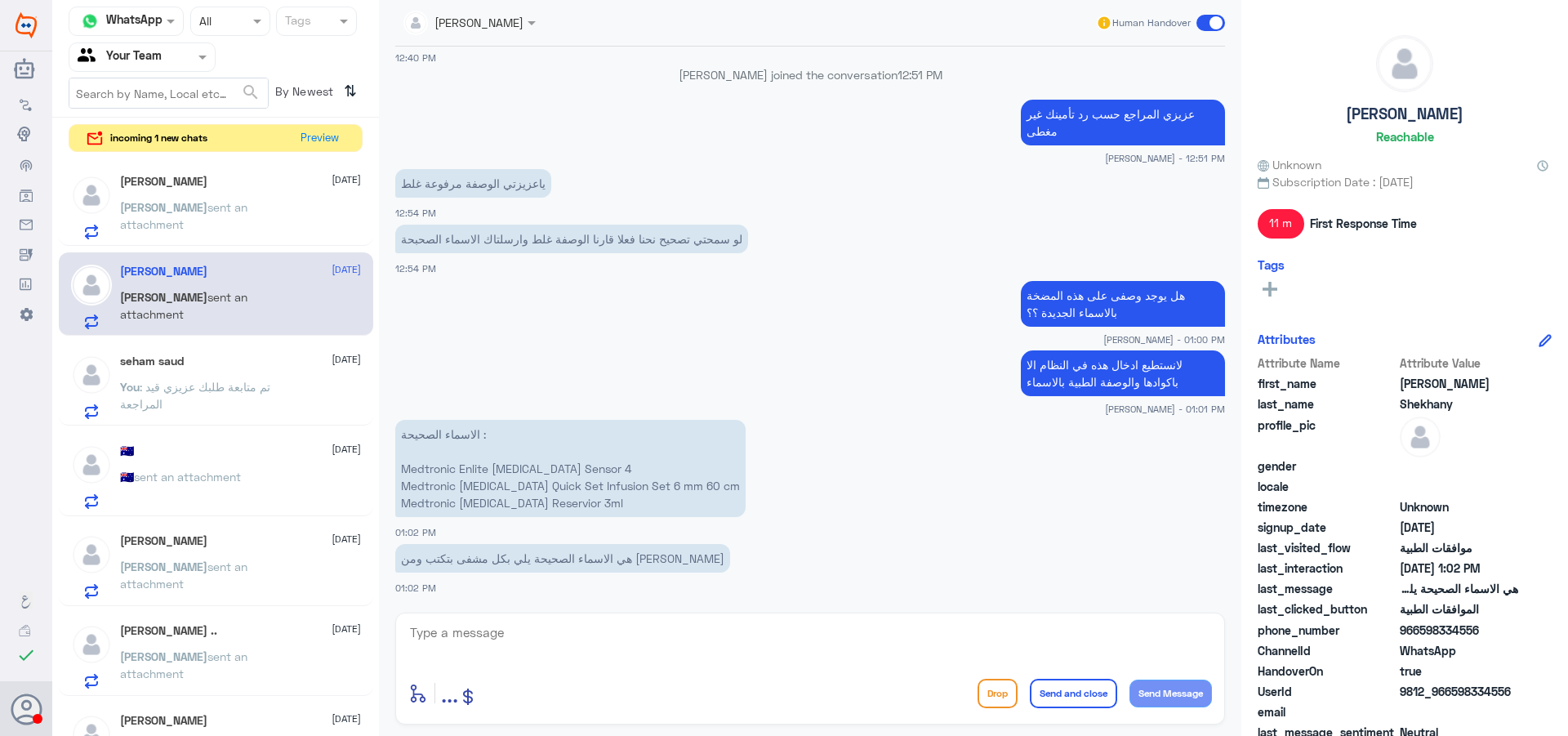
click at [240, 206] on span "sent an attachment" at bounding box center [184, 216] width 127 height 31
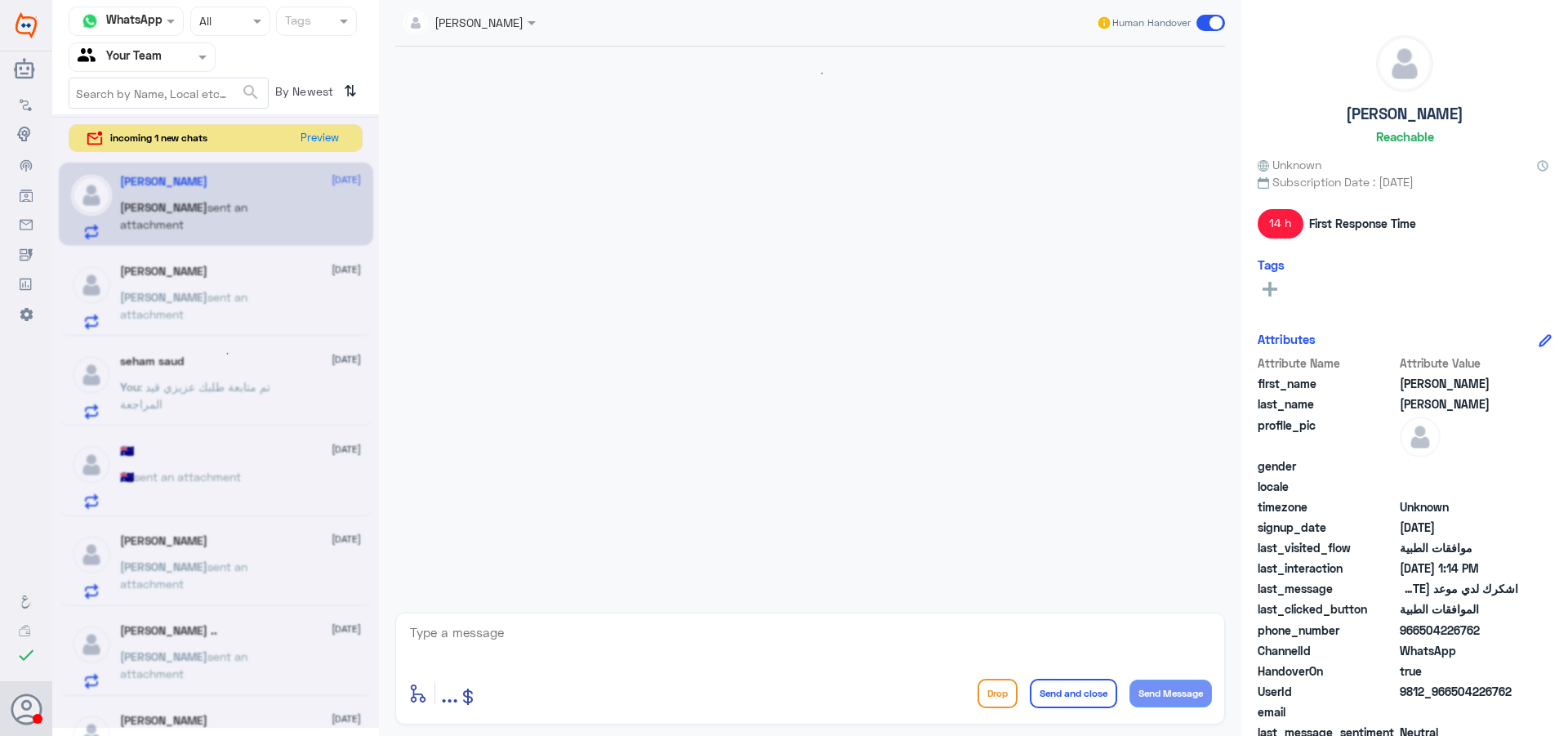
scroll to position [2252, 0]
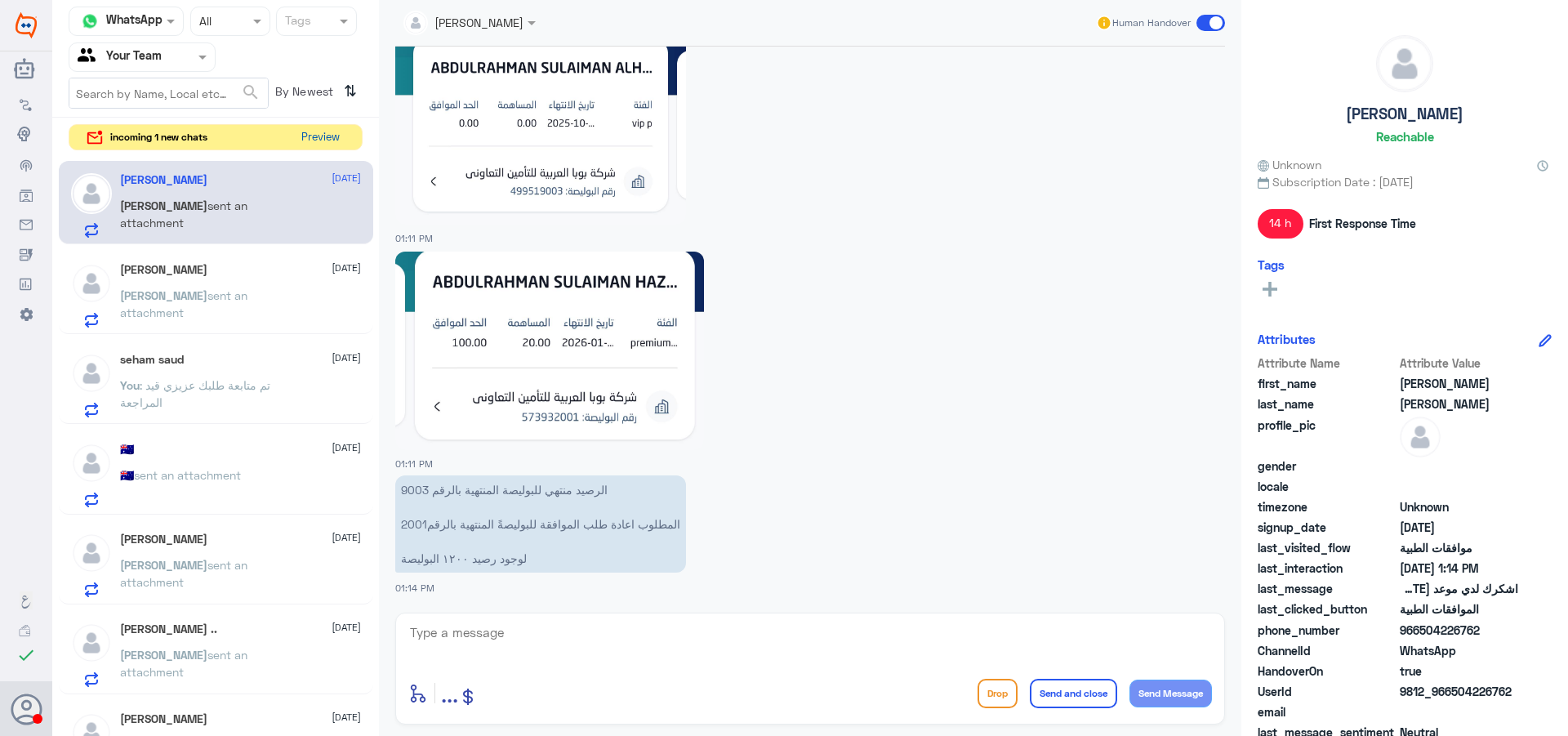
click at [327, 146] on button "Preview" at bounding box center [320, 138] width 51 height 25
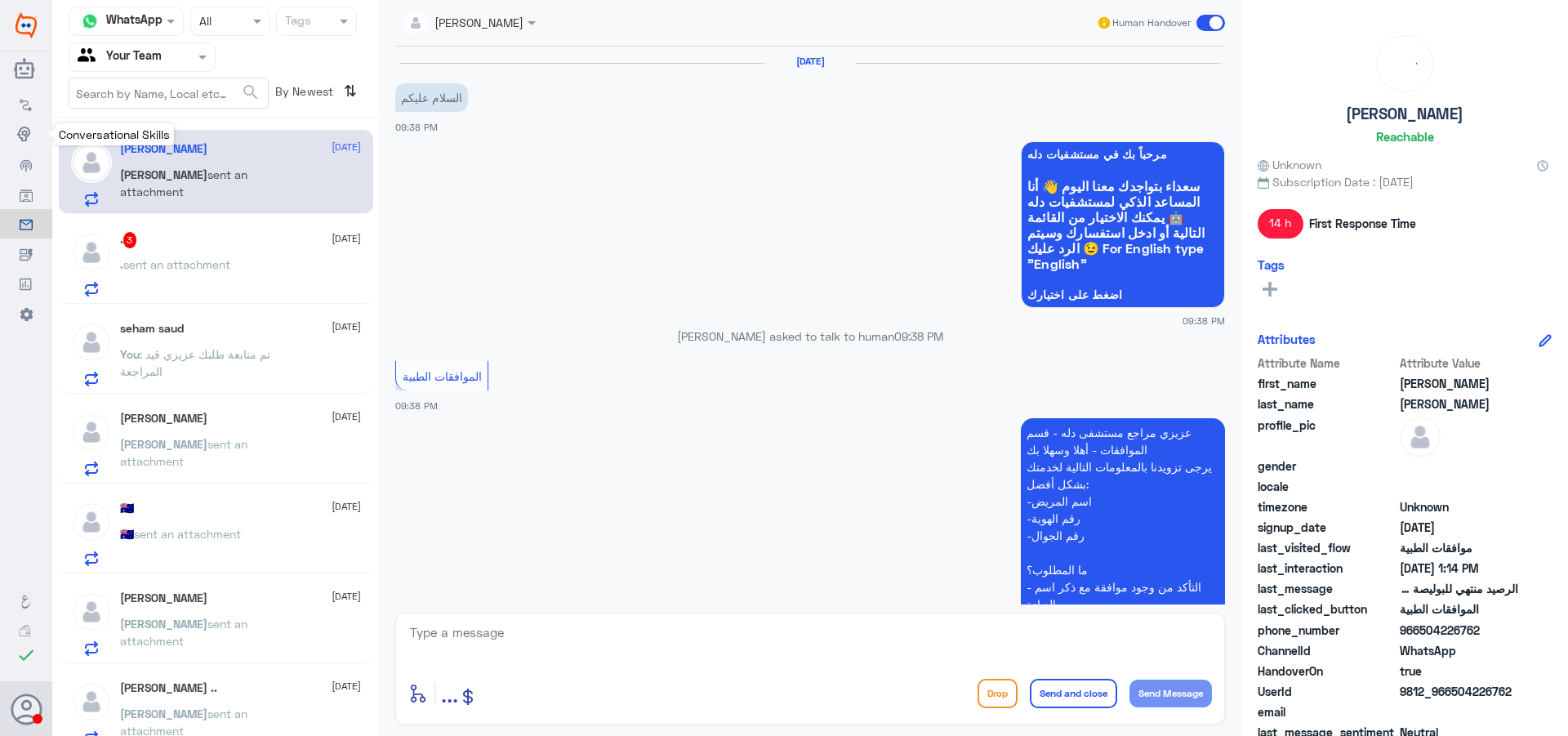
scroll to position [2252, 0]
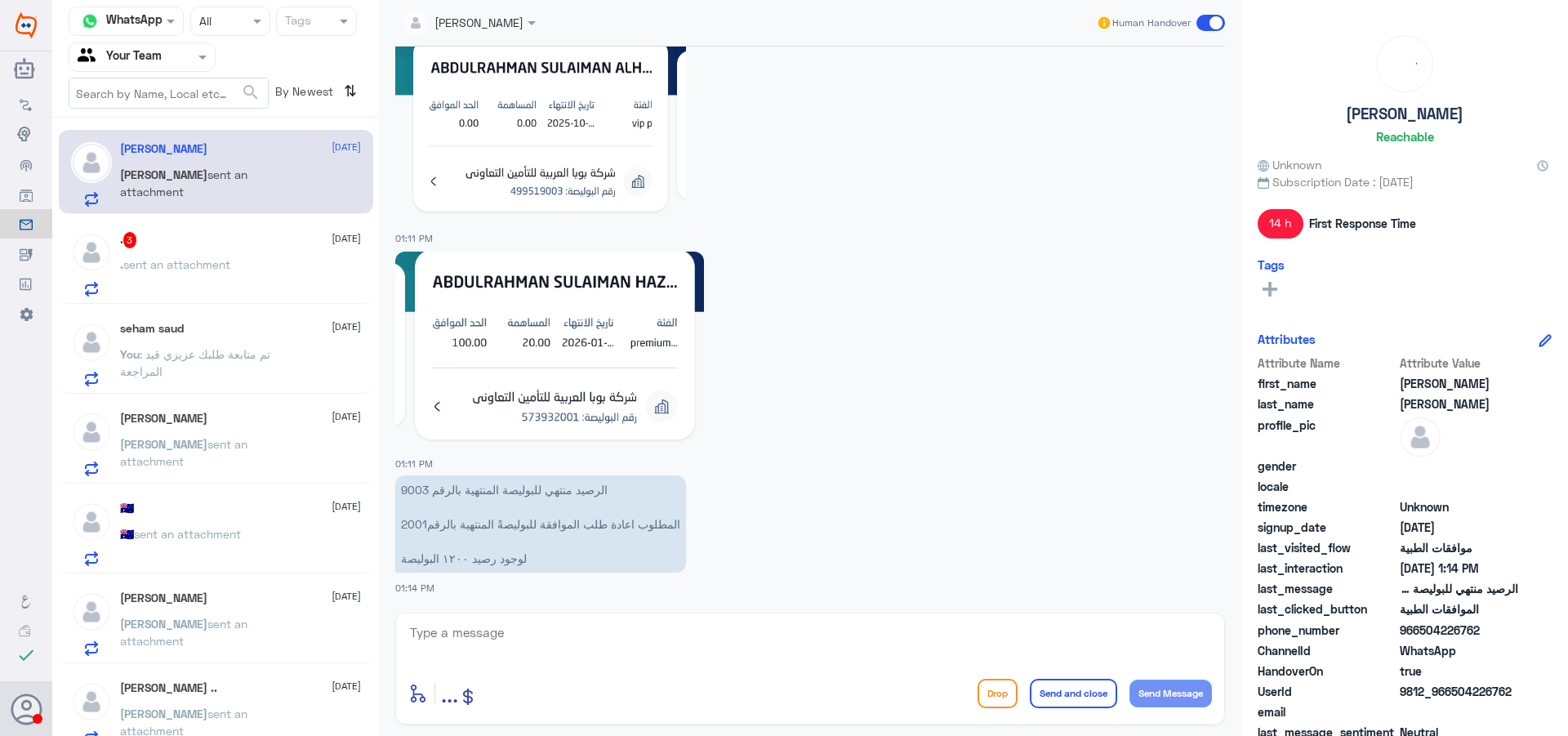
click at [277, 260] on div ". sent an attachment" at bounding box center [241, 279] width 241 height 37
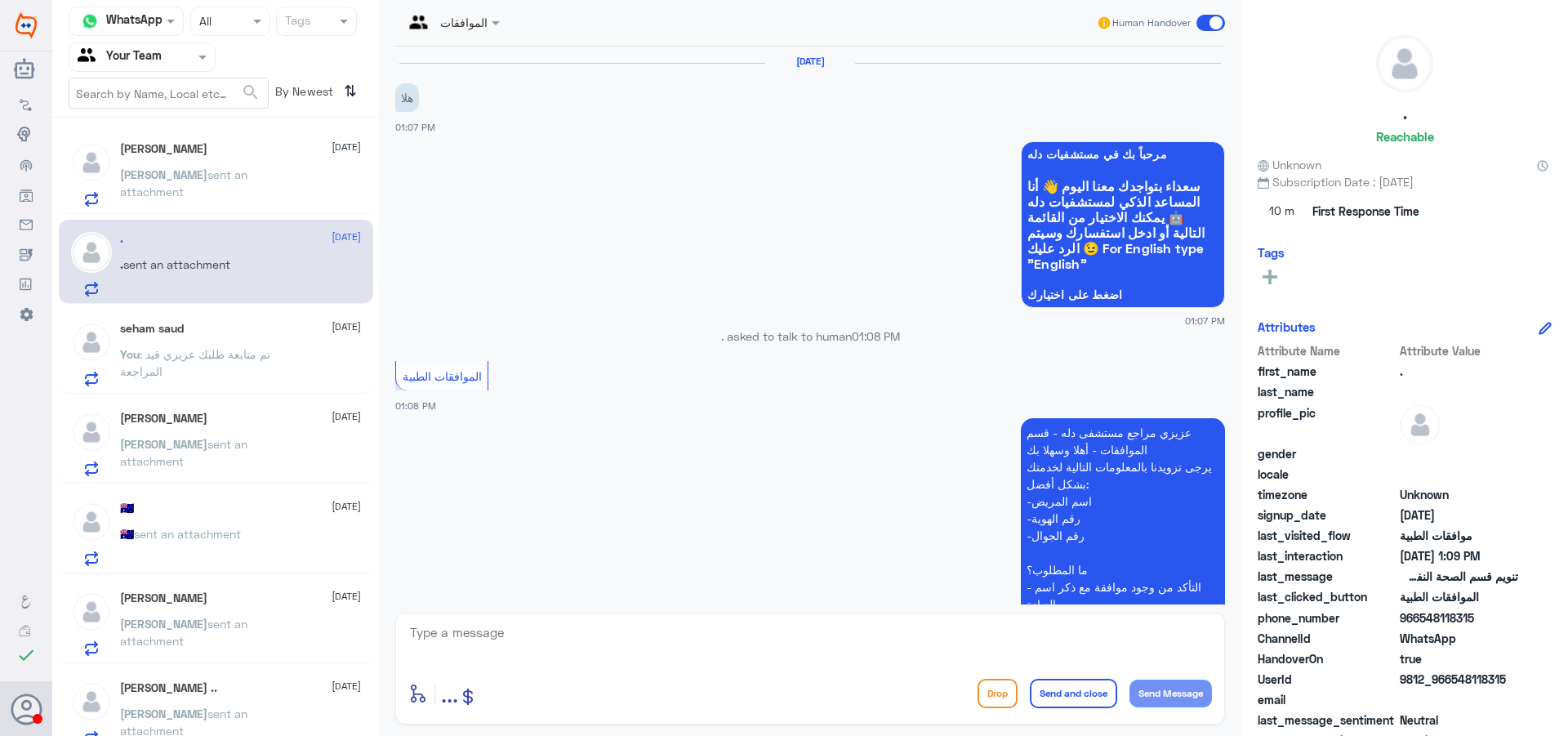
click at [470, 32] on div "الموافقات" at bounding box center [446, 23] width 84 height 39
click at [260, 476] on div "[PERSON_NAME] sent an attachment" at bounding box center [241, 458] width 241 height 37
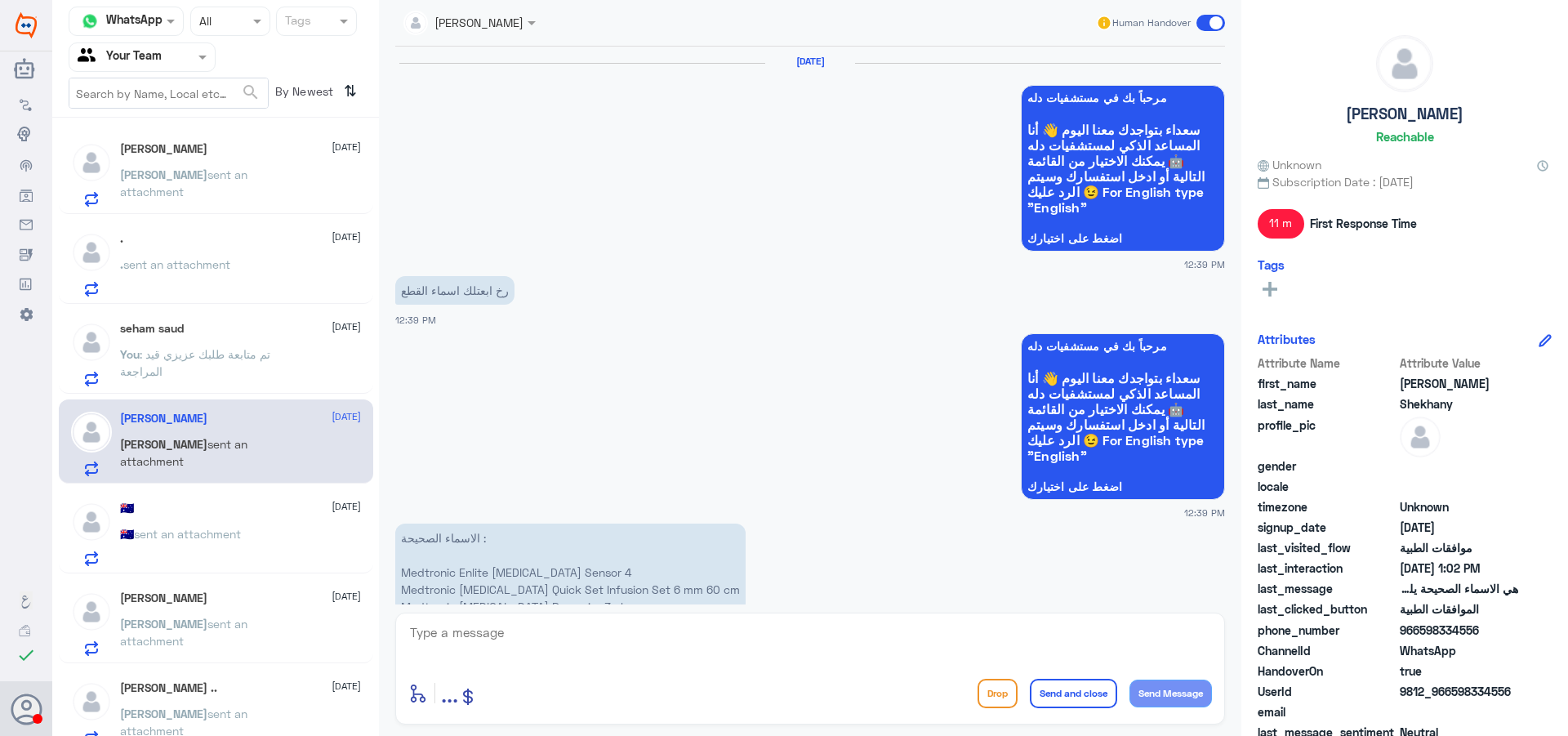
scroll to position [1655, 0]
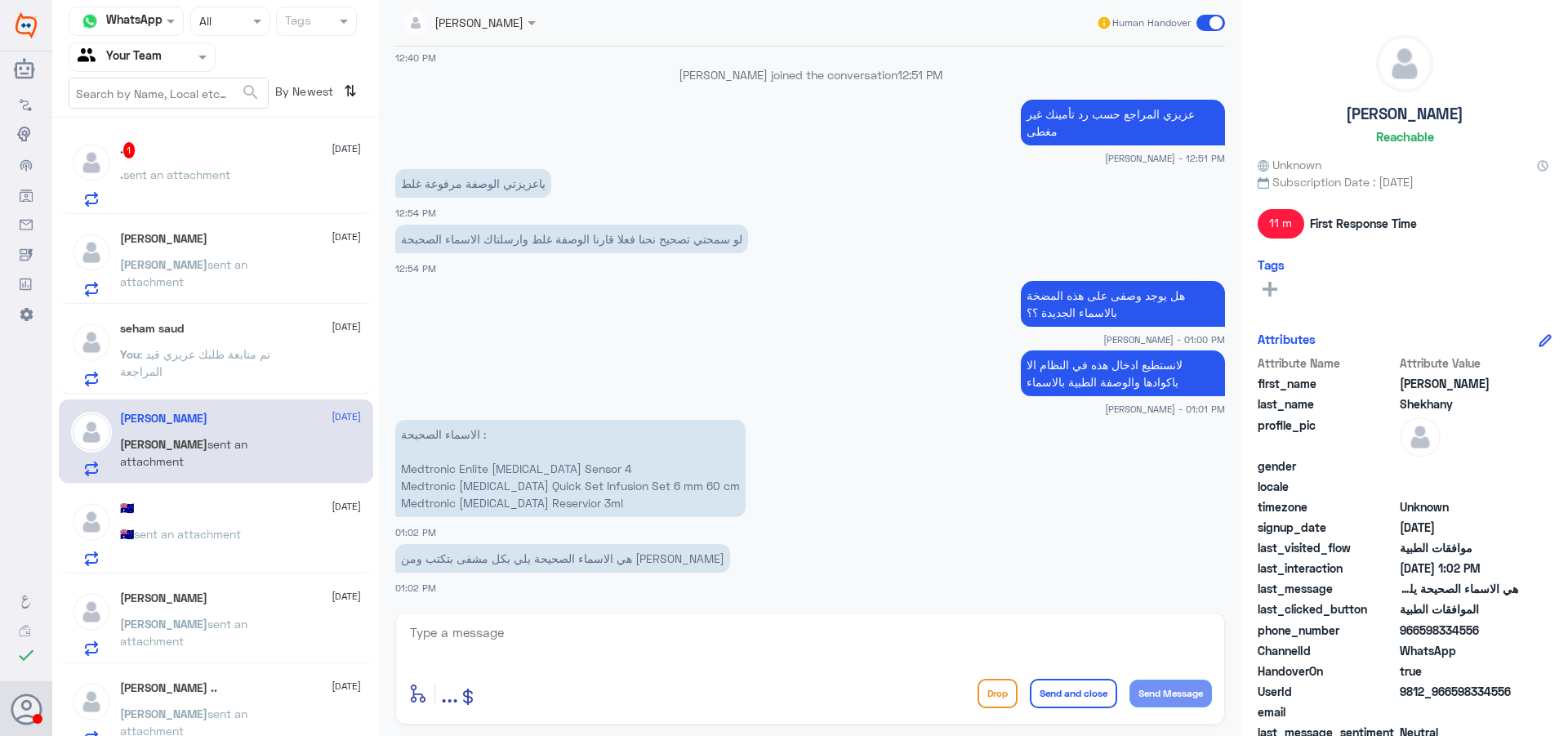
click at [272, 162] on div ". 1 [DATE] . sent an attachment" at bounding box center [241, 174] width 241 height 65
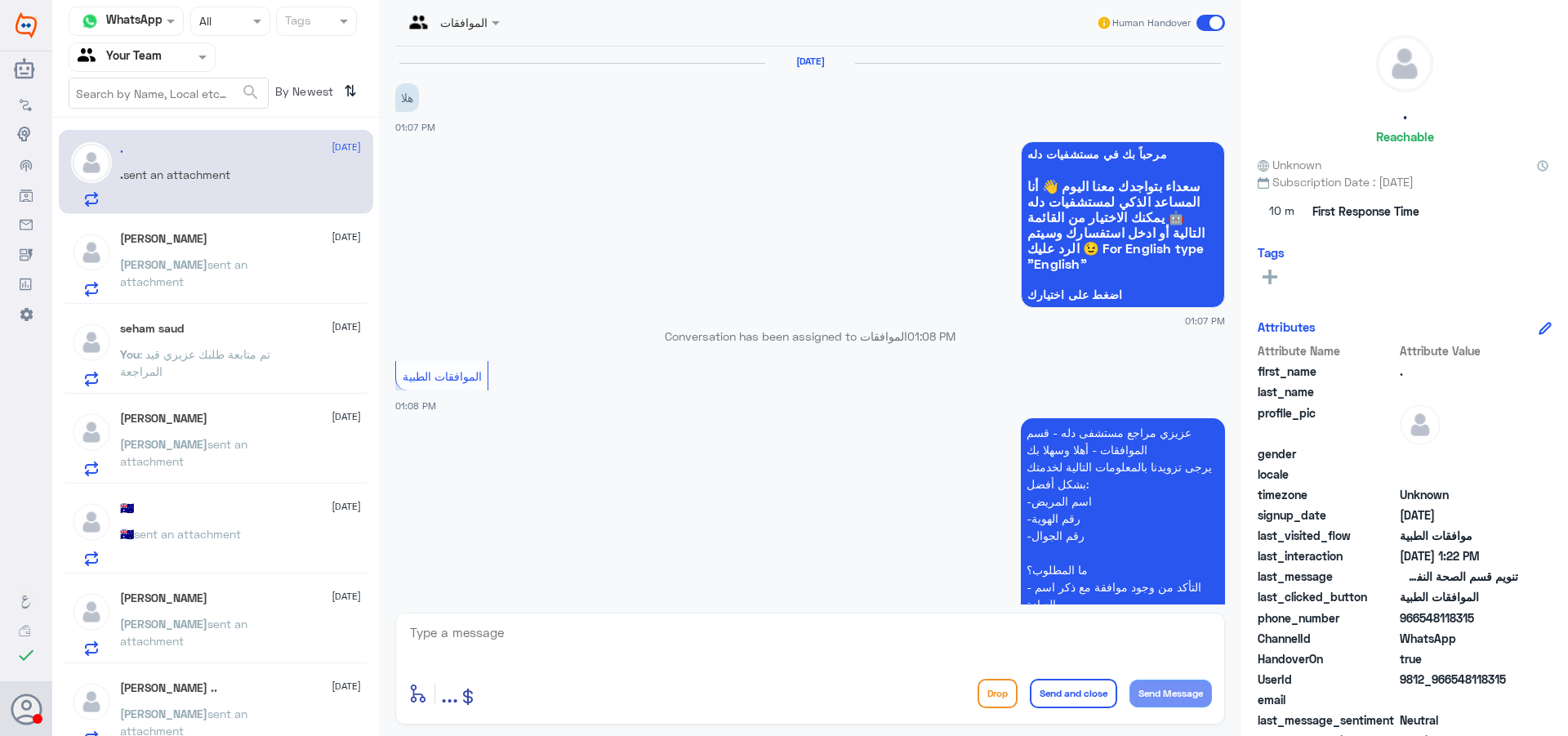
scroll to position [354, 0]
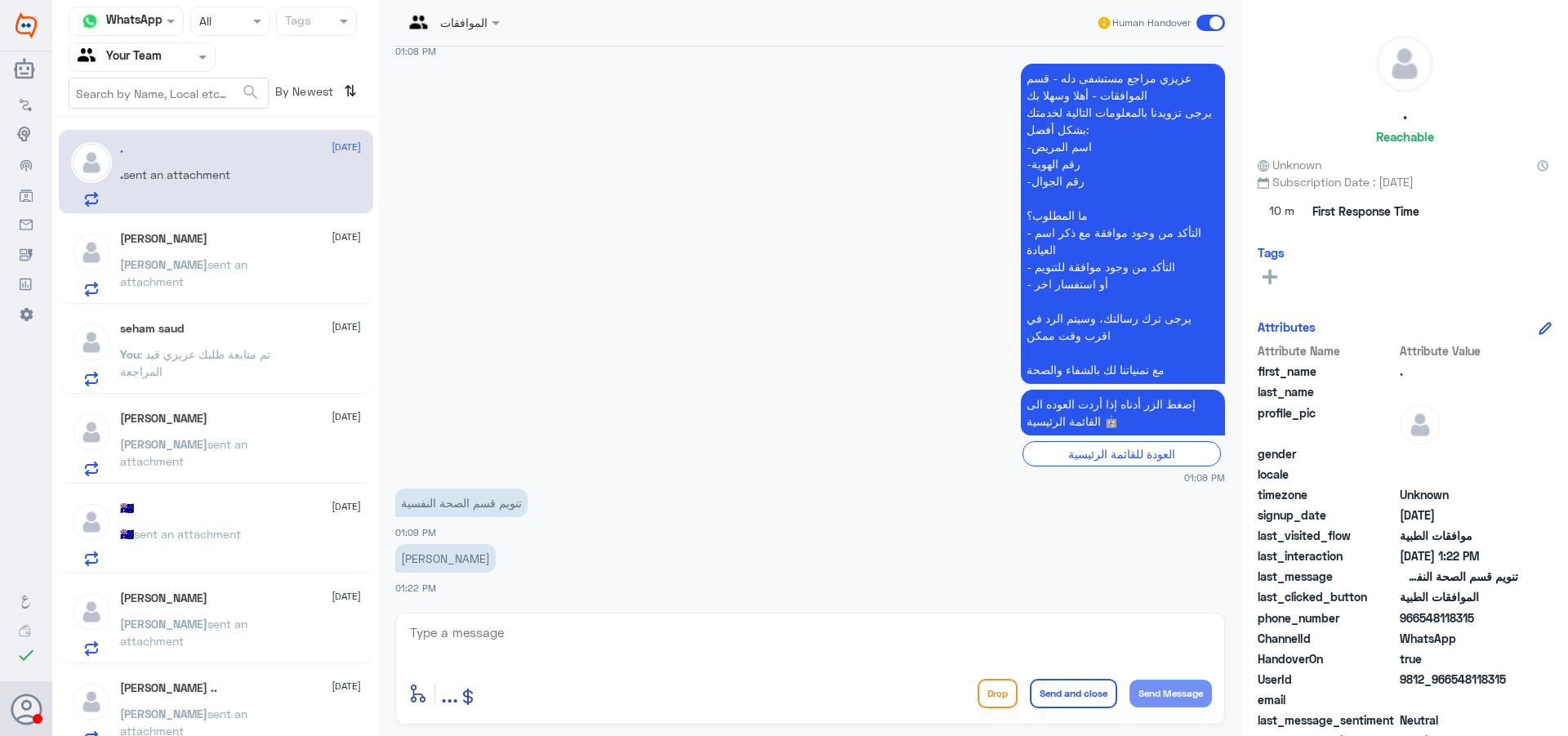
click at [241, 616] on div "[PERSON_NAME] [DATE] [PERSON_NAME] sent an attachment" at bounding box center [241, 624] width 241 height 65
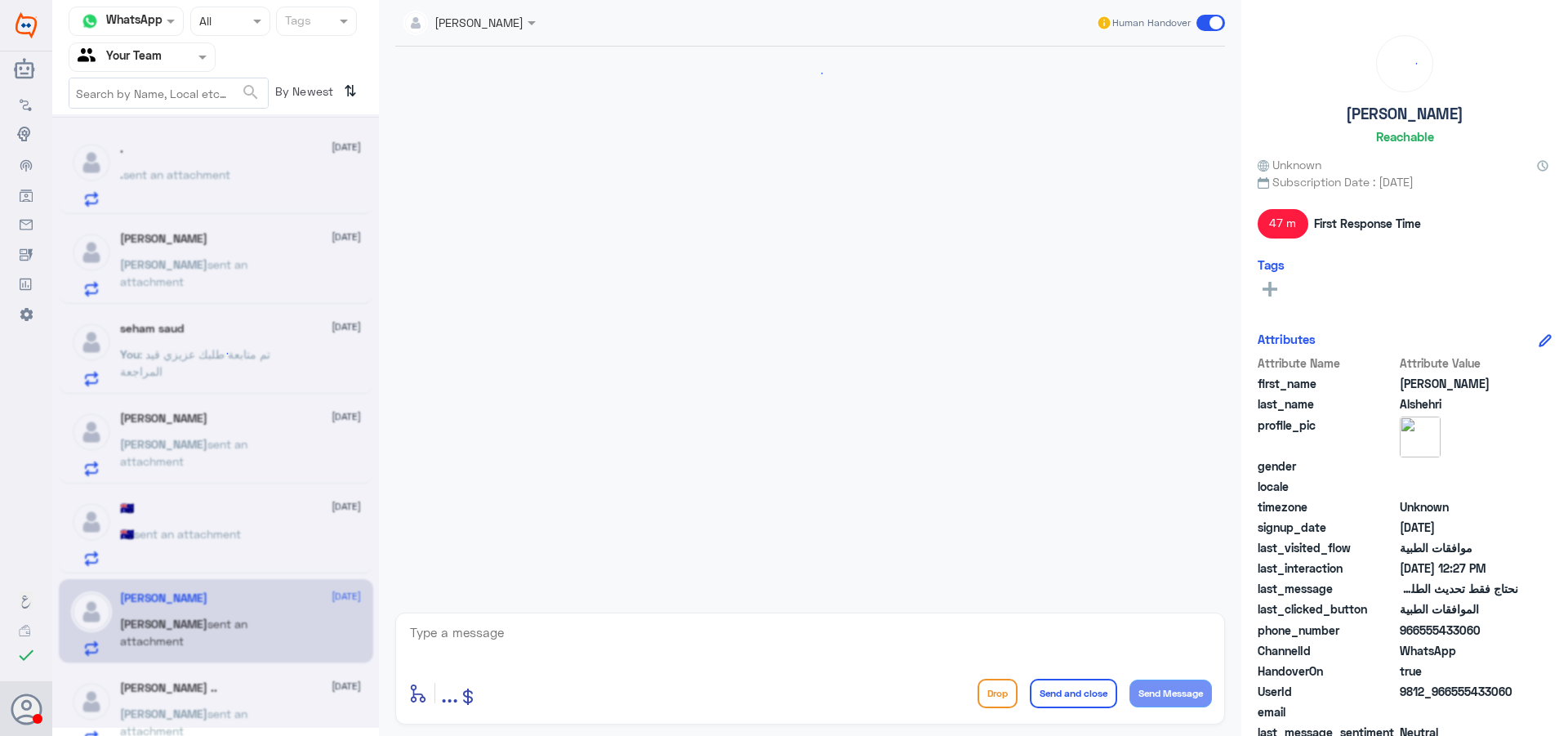
scroll to position [1167, 0]
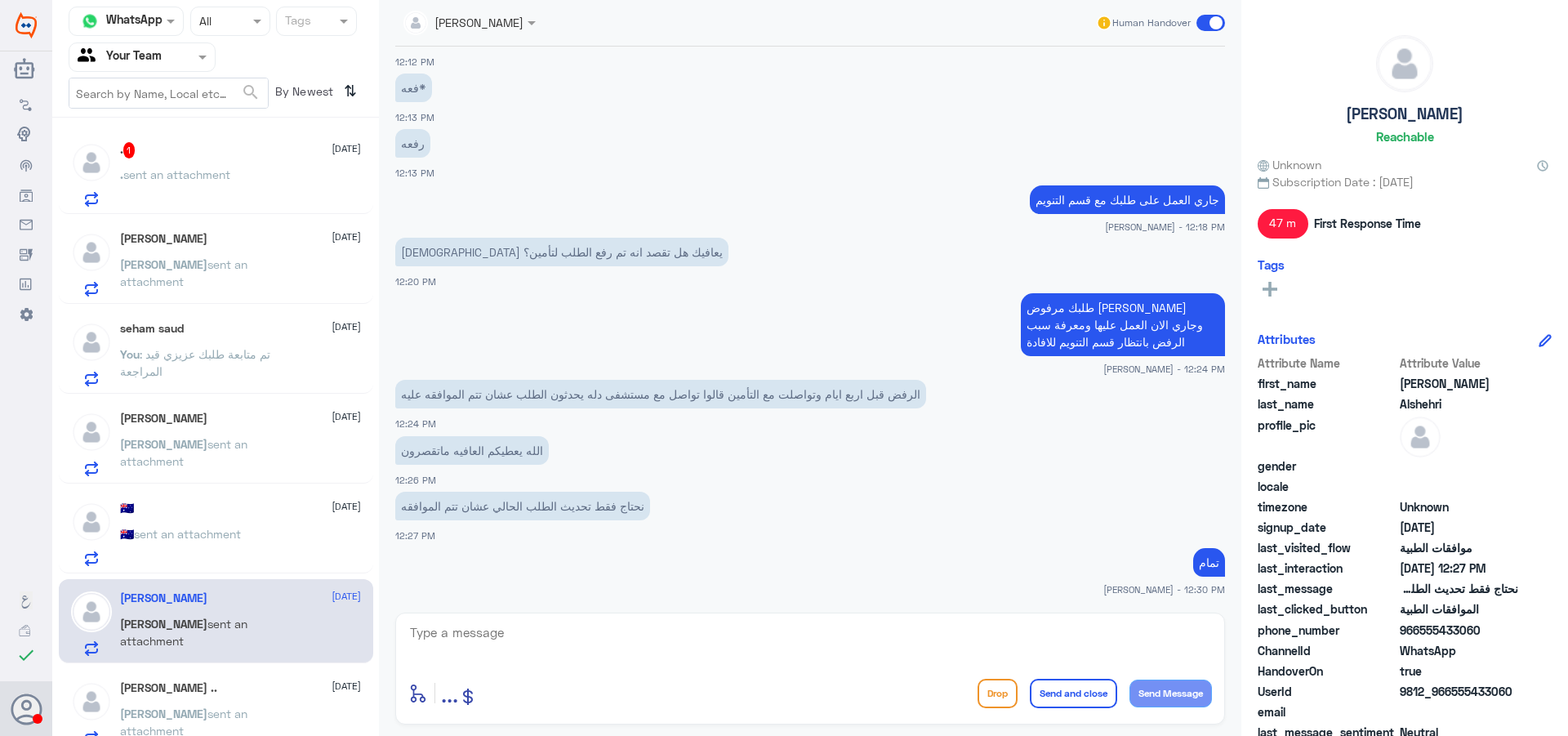
click at [257, 173] on div ". sent an attachment" at bounding box center [241, 189] width 241 height 37
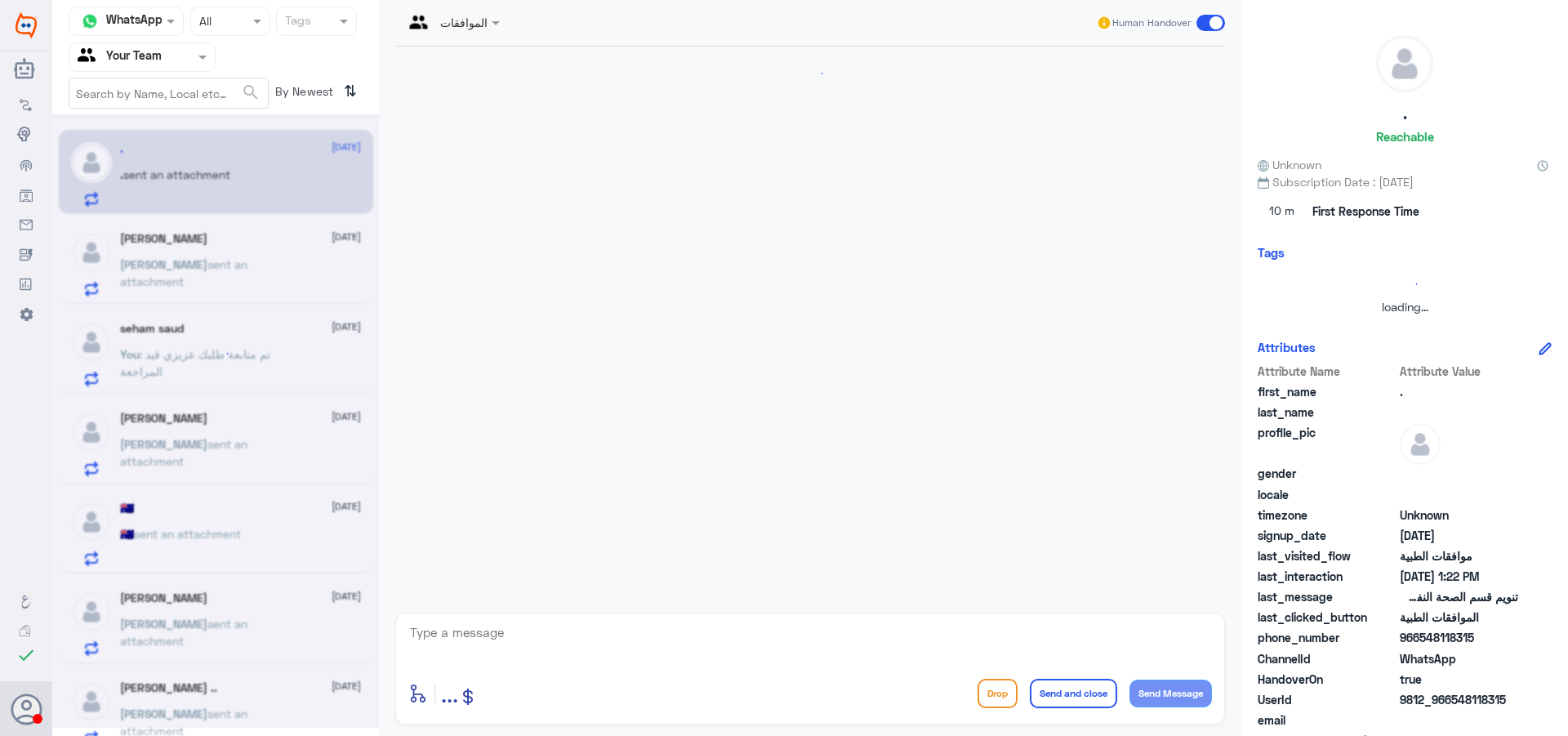
scroll to position [410, 0]
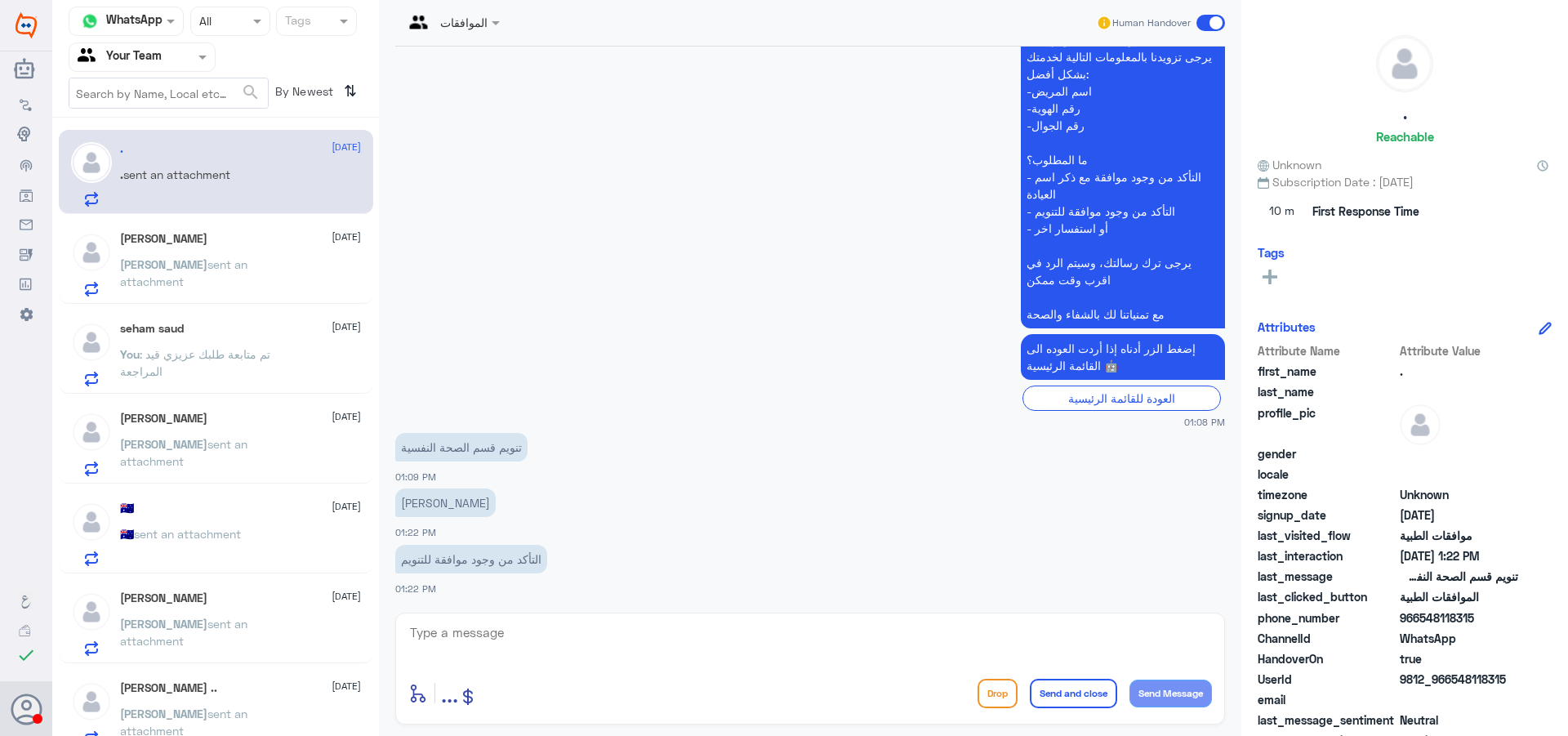
click at [323, 641] on div "[PERSON_NAME] sent an attachment" at bounding box center [241, 638] width 241 height 37
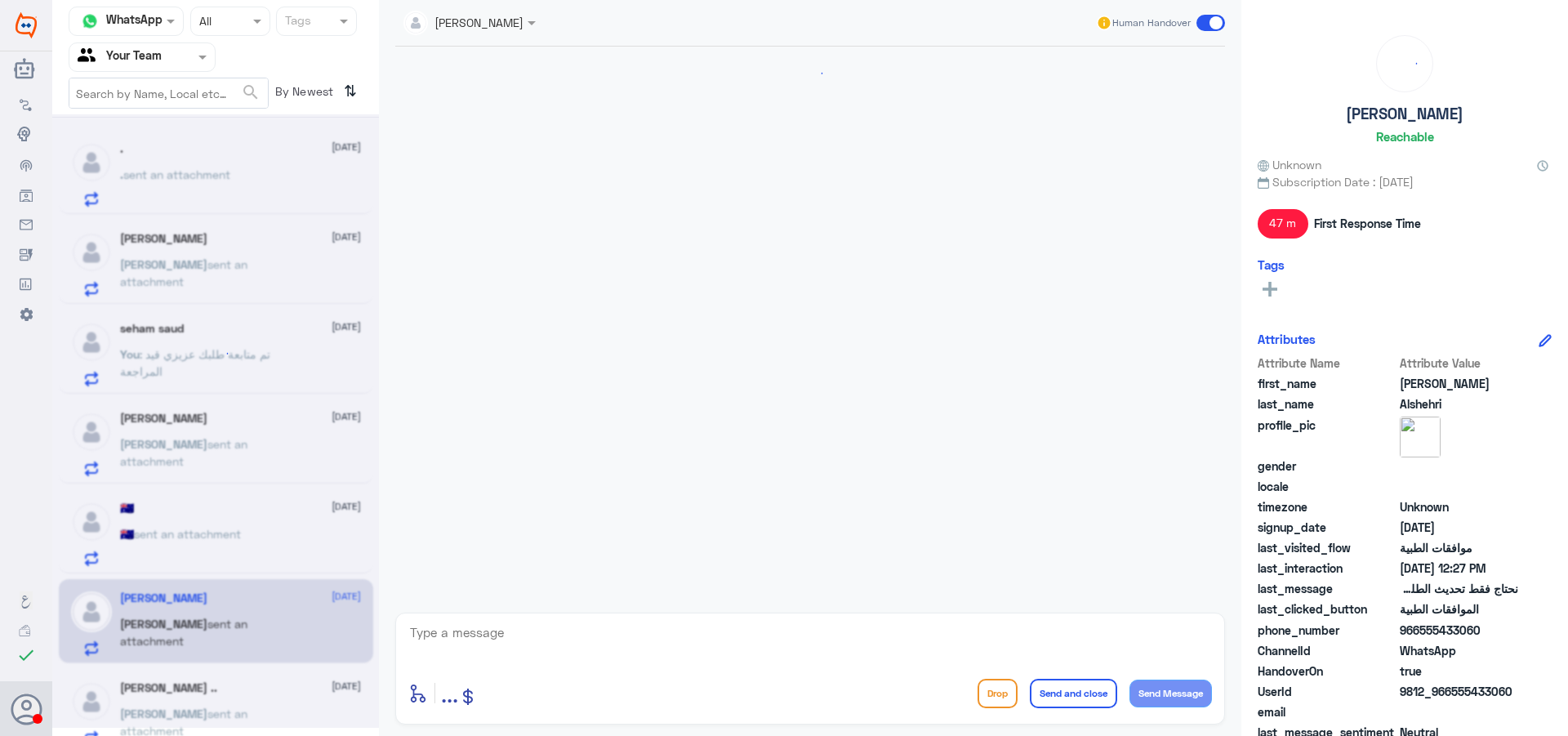
scroll to position [1167, 0]
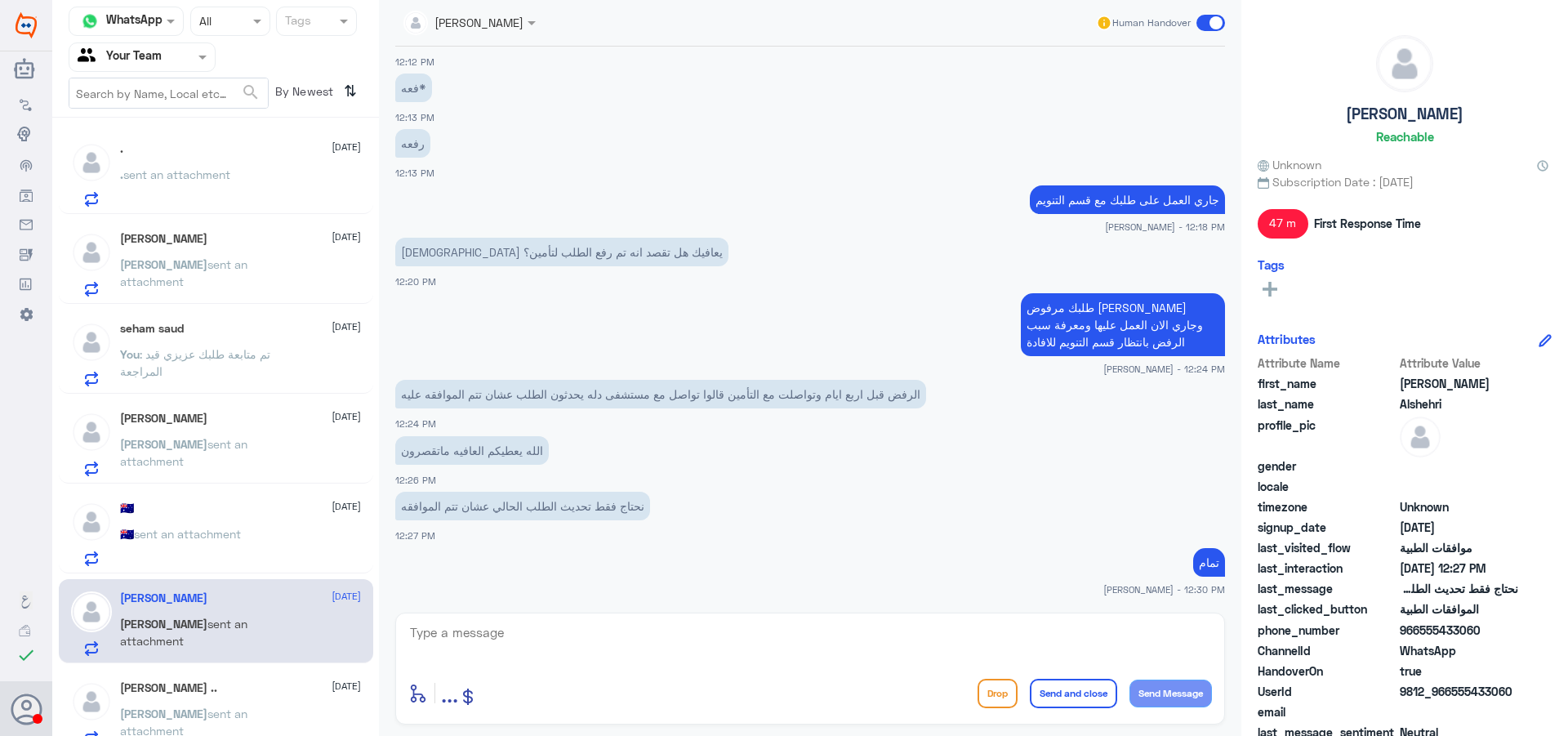
click at [236, 518] on div "🇦🇺 [DATE] 🇦🇺 sent an attachment" at bounding box center [241, 534] width 241 height 65
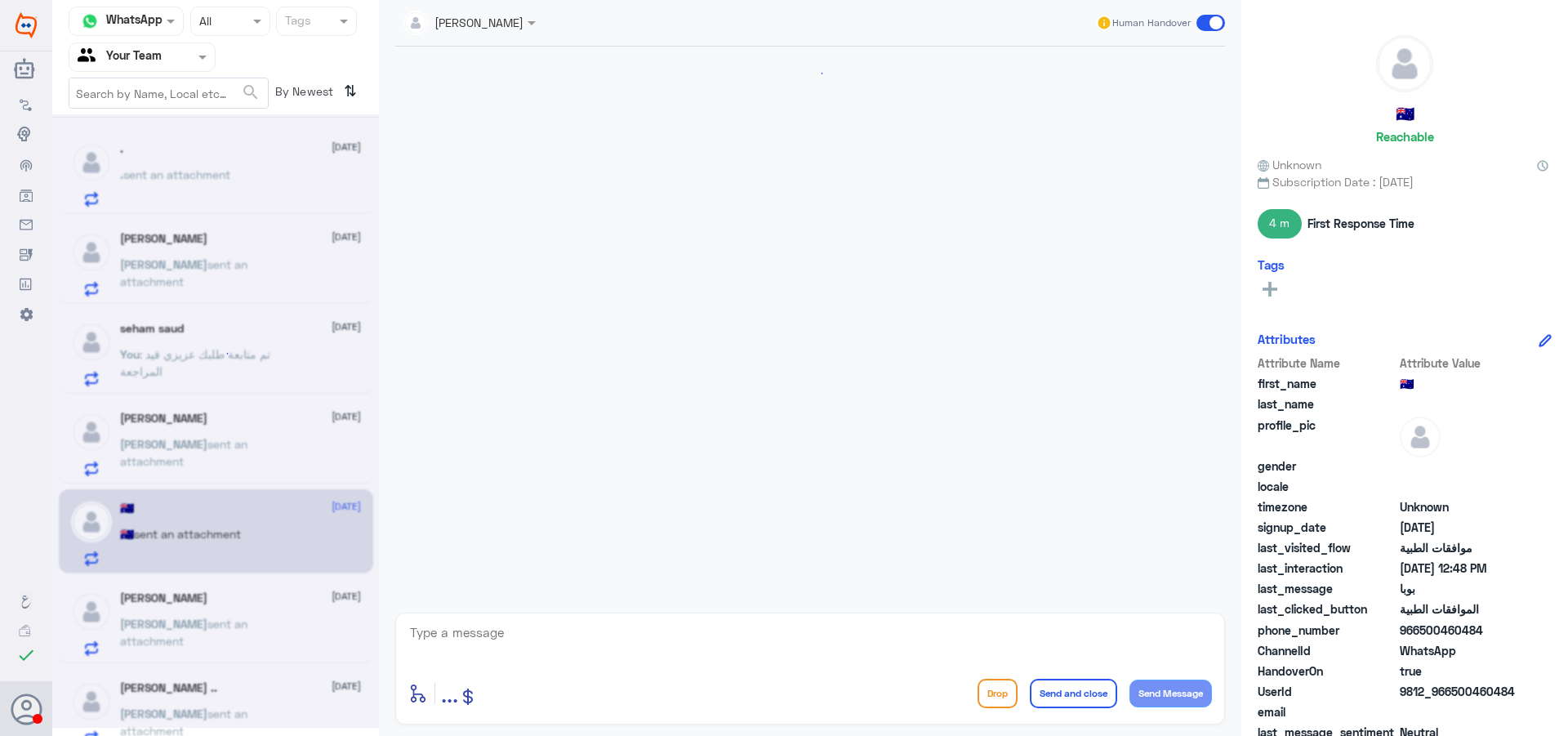
scroll to position [597, 0]
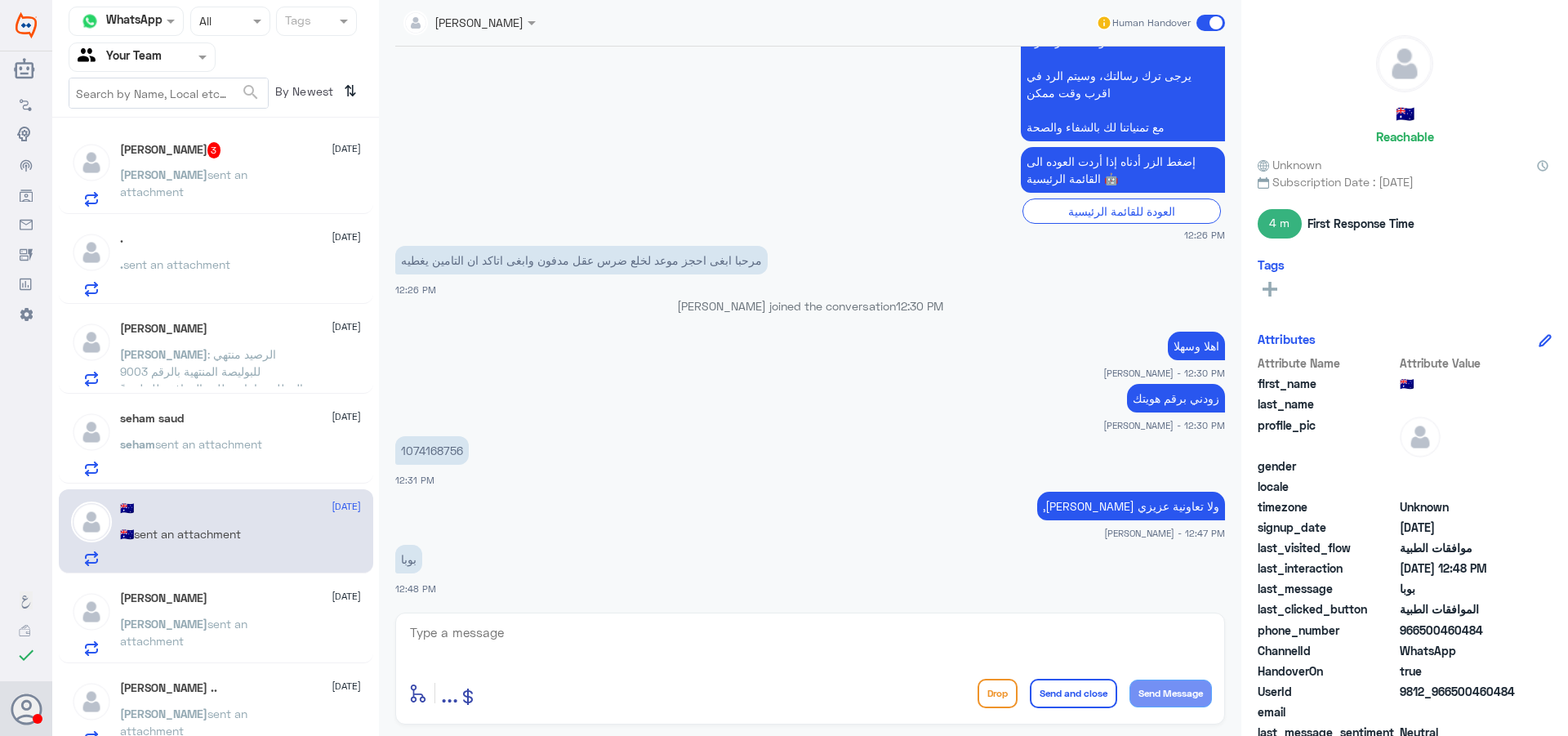
click at [250, 162] on div "[PERSON_NAME] 3 [DATE] [PERSON_NAME] sent an attachment" at bounding box center [241, 174] width 241 height 65
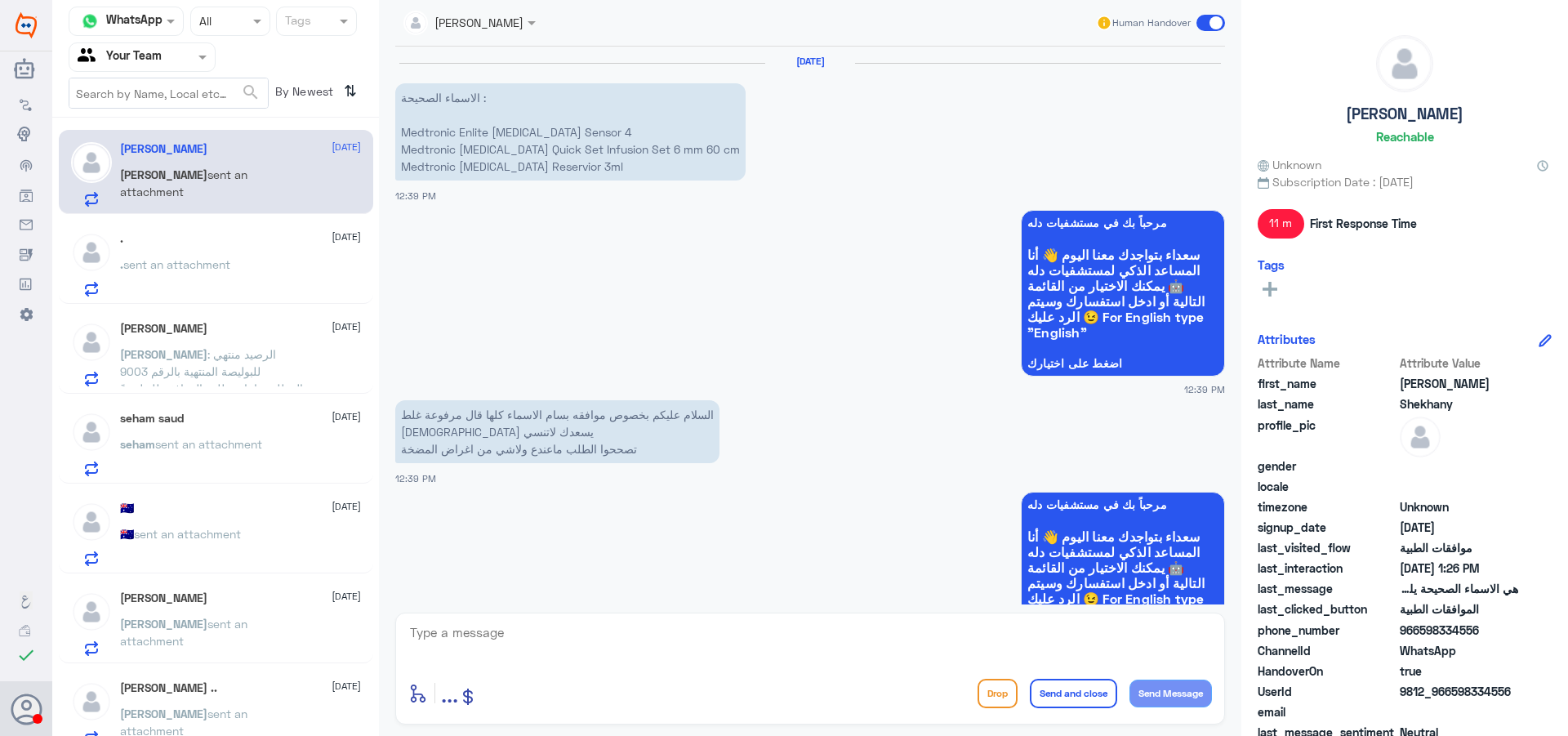
scroll to position [1382, 0]
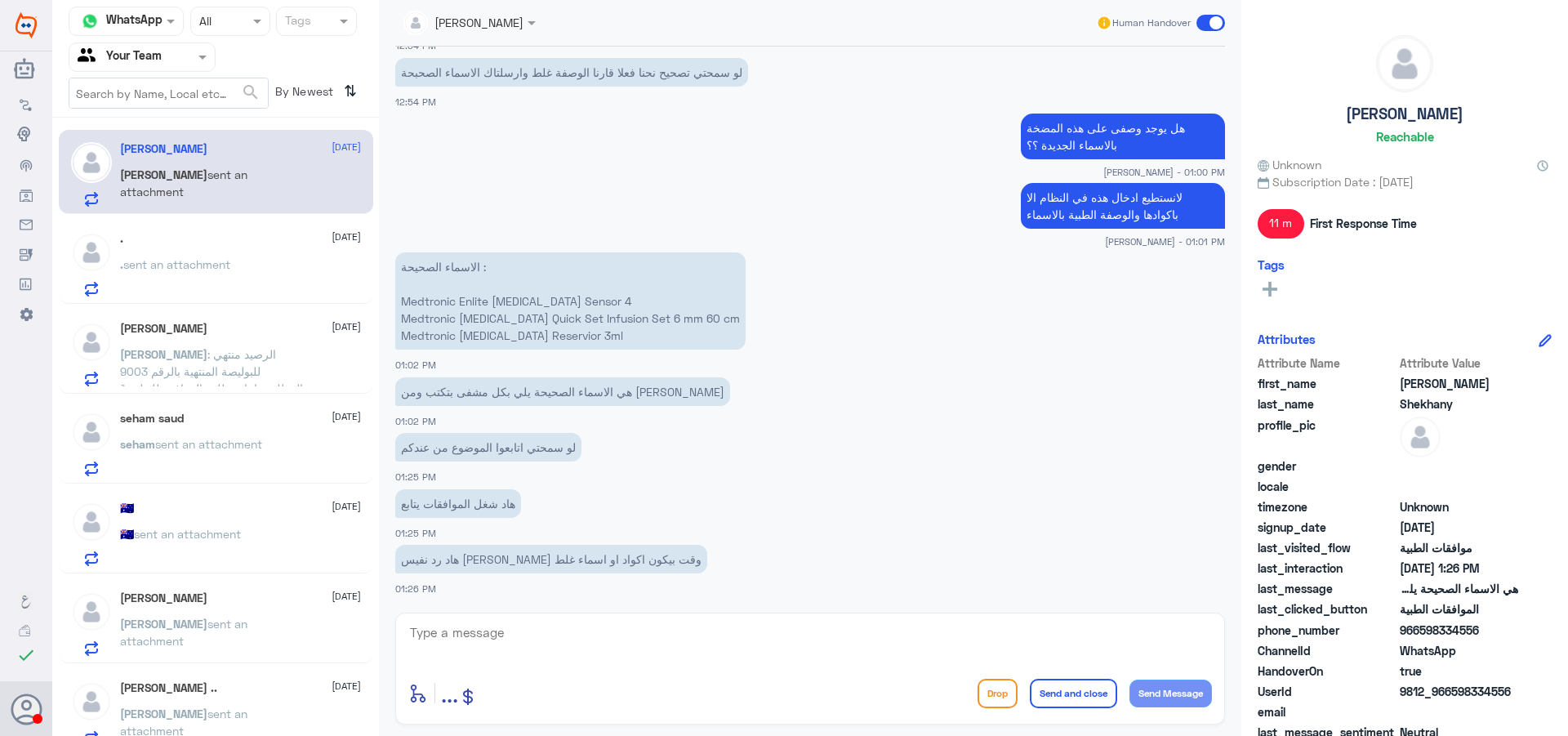
click at [207, 296] on p ". sent an attachment" at bounding box center [175, 276] width 111 height 41
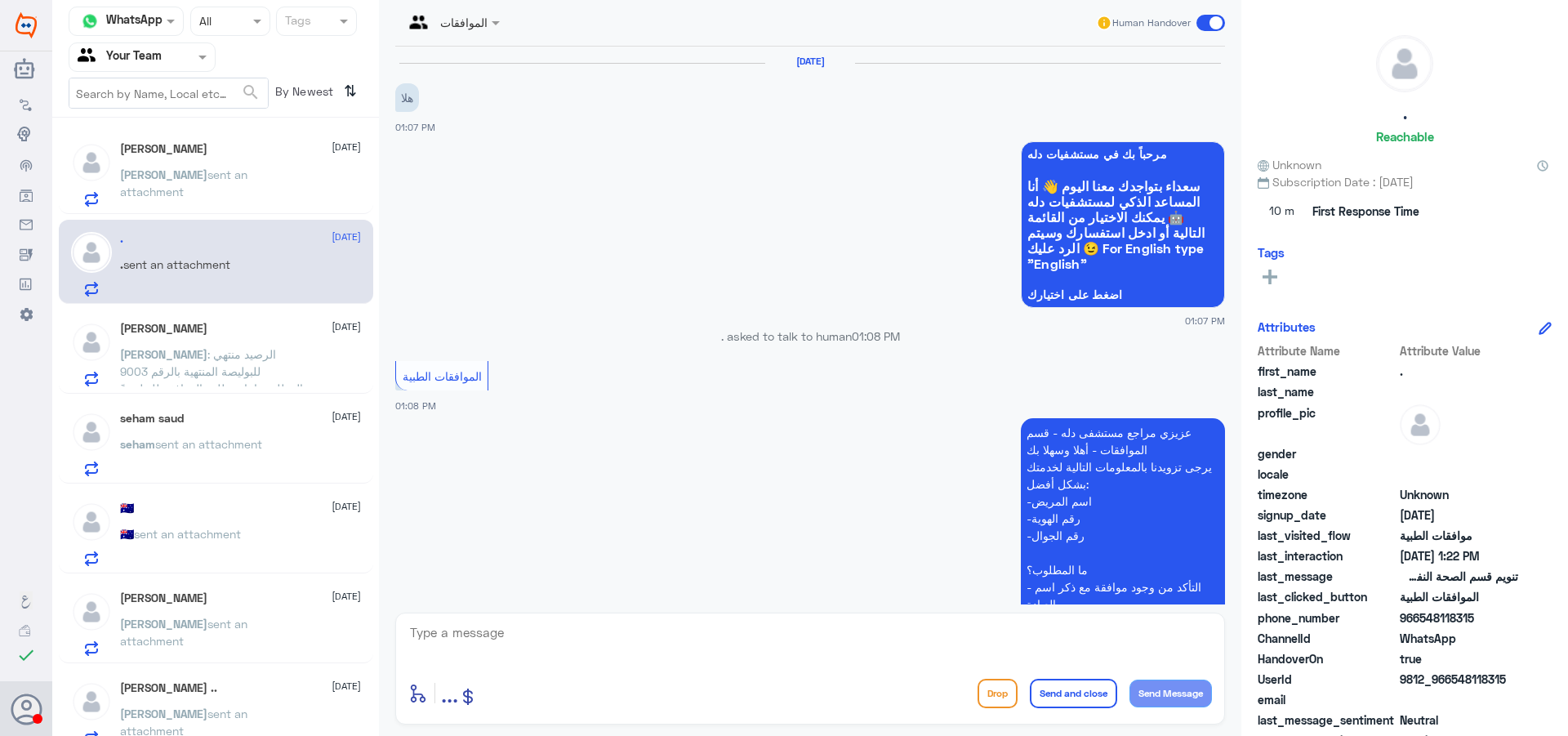
scroll to position [410, 0]
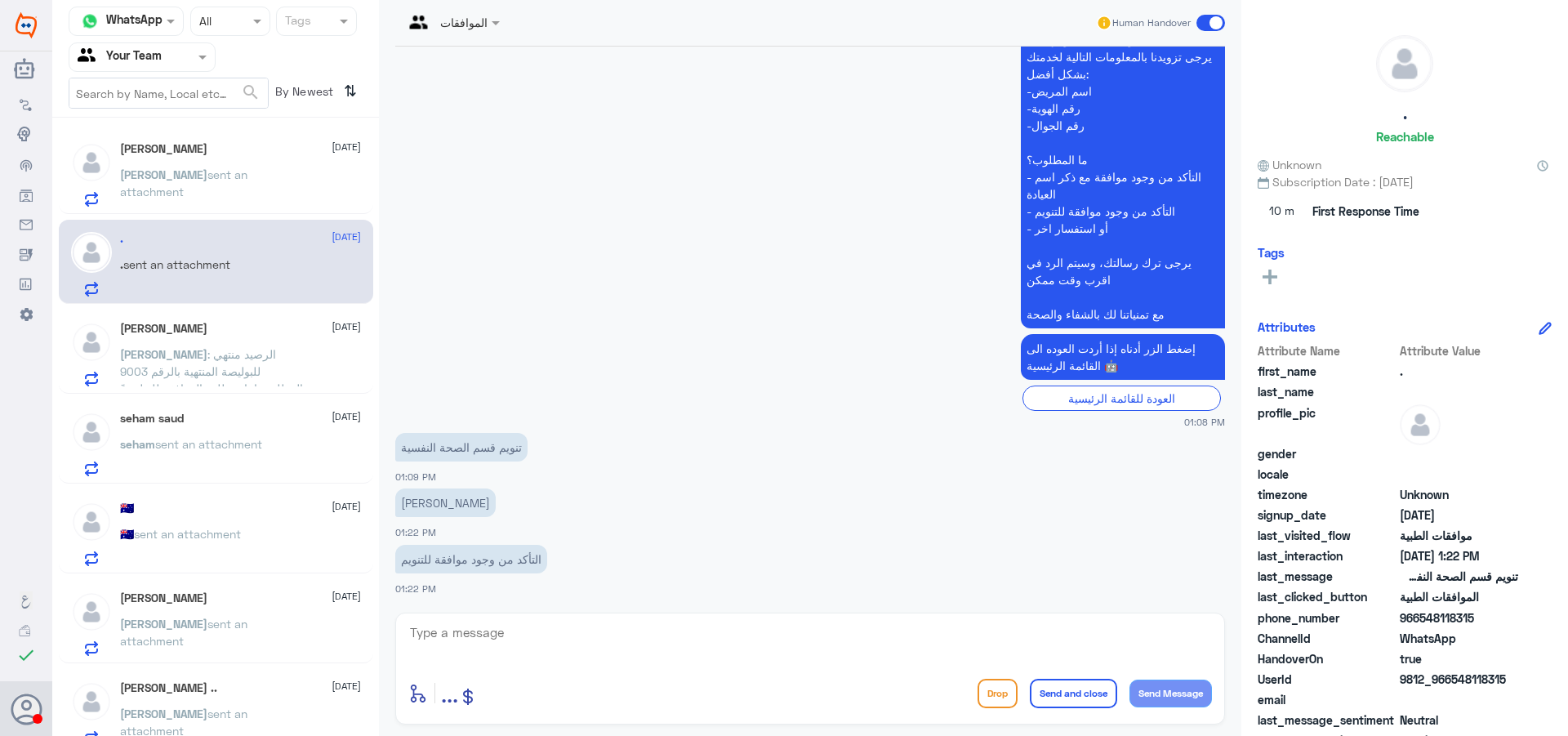
click at [199, 367] on span ": الرصيد منتهي للبوليصة المنتهية بالرقم 9003 المطلوب اعادة طلب الموافقة للبوليص…" at bounding box center [211, 389] width 183 height 82
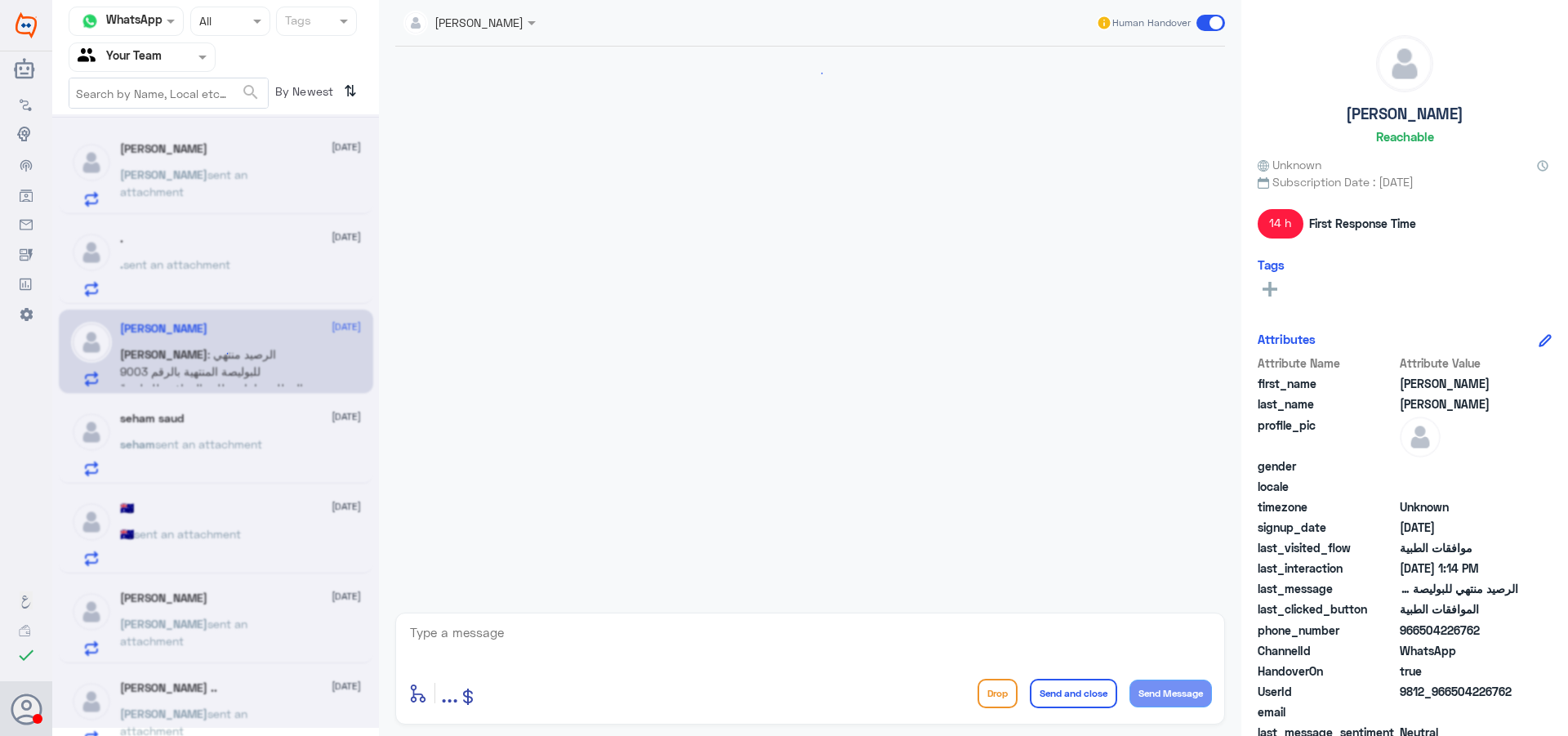
scroll to position [2252, 0]
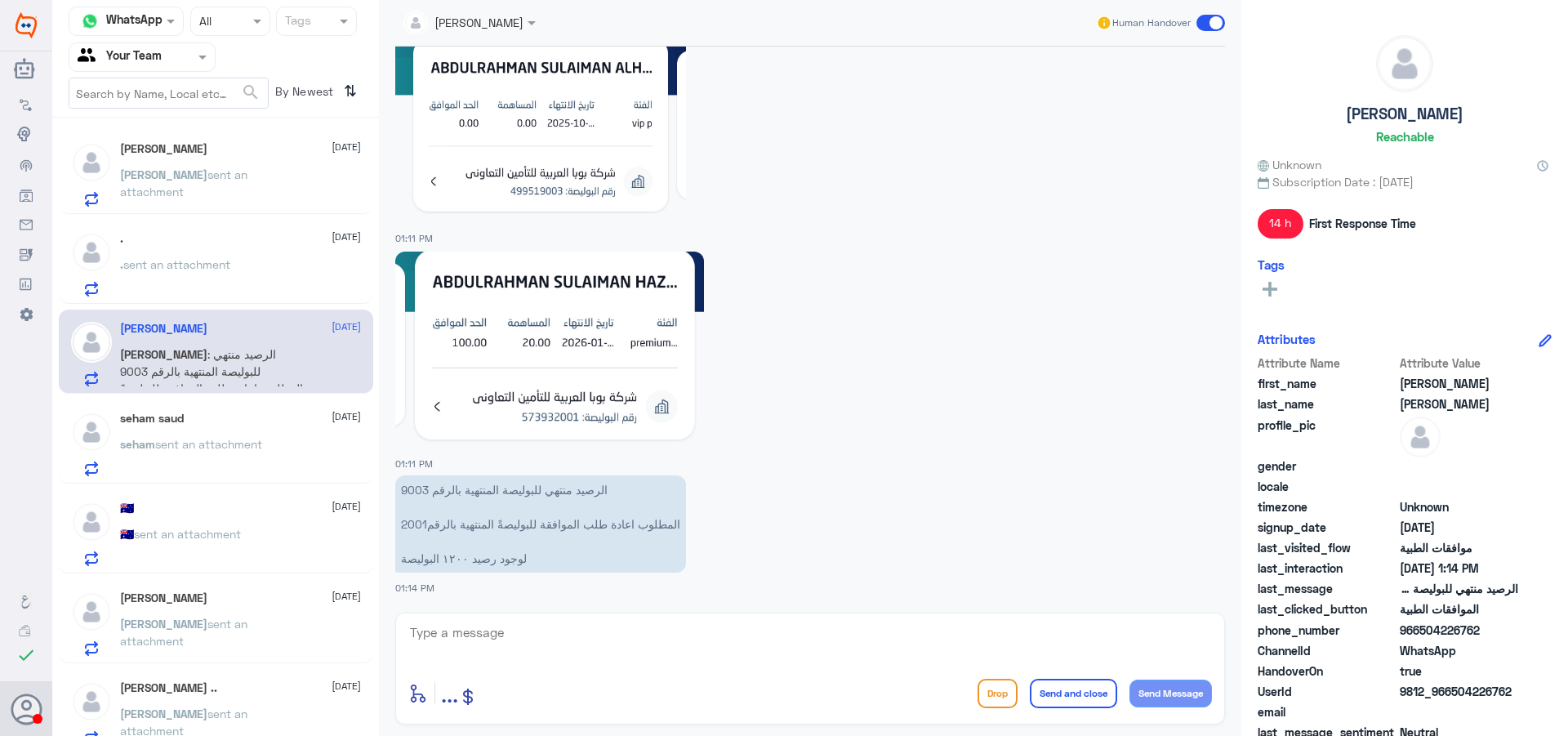
click at [259, 468] on p "seham sent an attachment" at bounding box center [191, 456] width 142 height 41
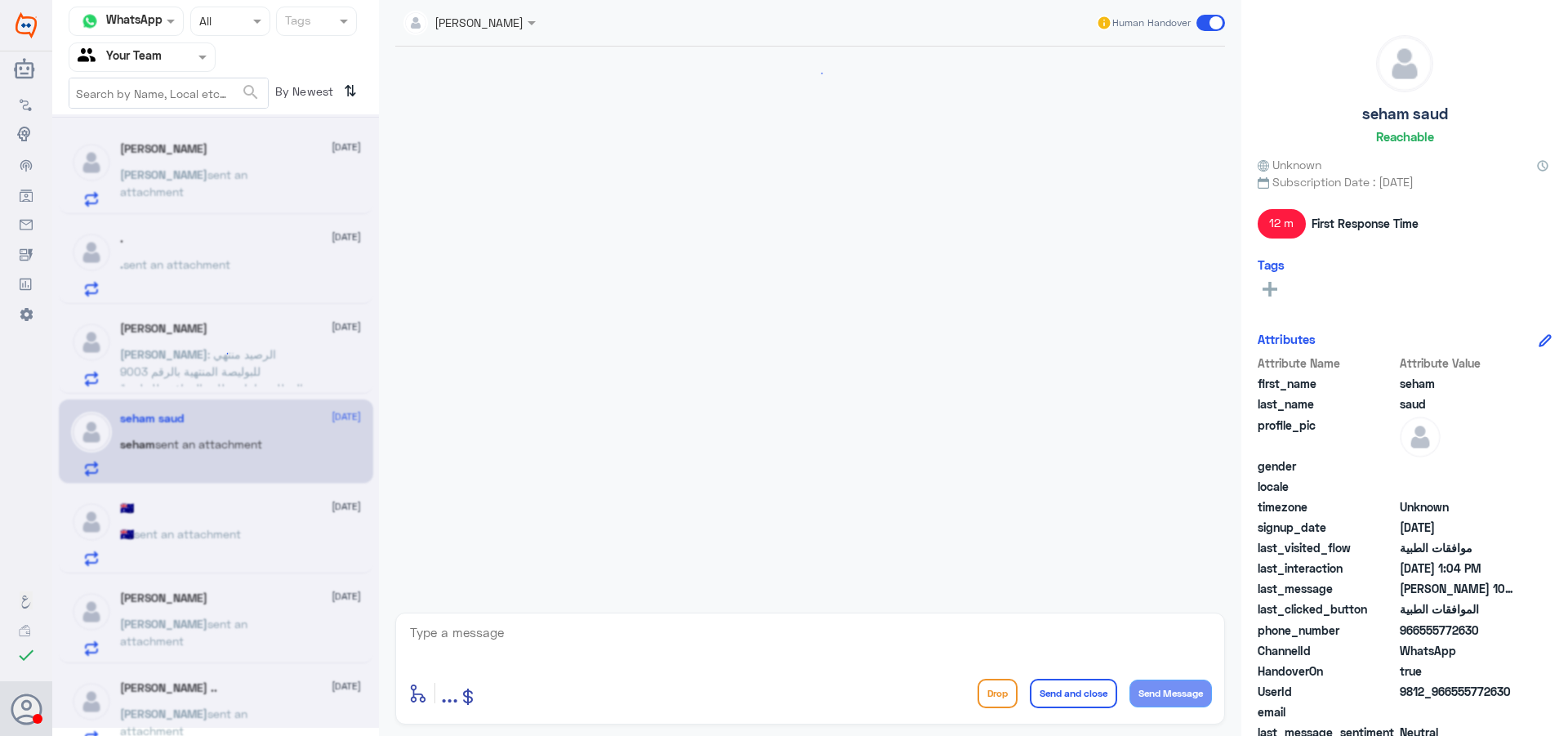
scroll to position [1102, 0]
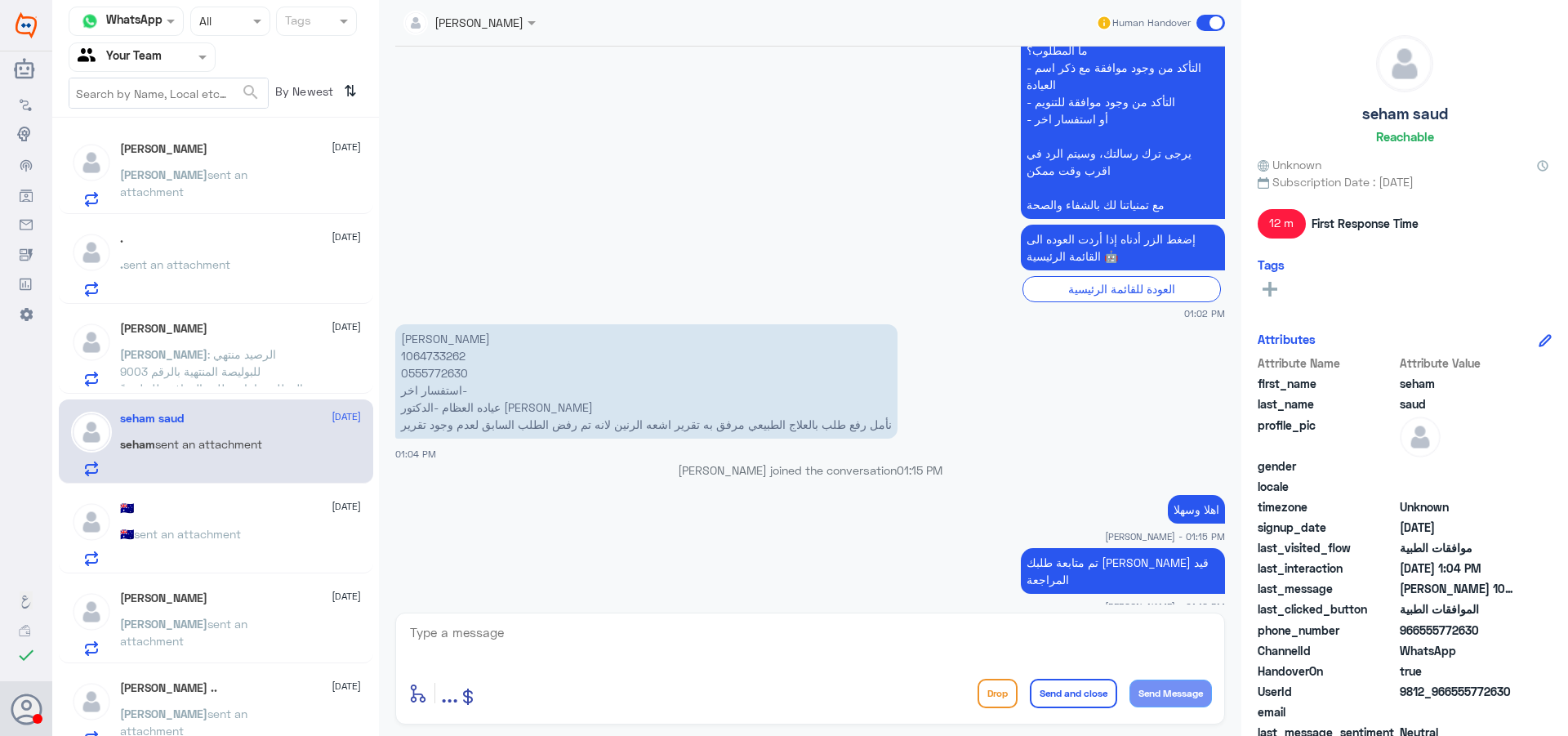
click at [230, 523] on div "🇦🇺 [DATE] 🇦🇺 sent an attachment" at bounding box center [241, 534] width 241 height 65
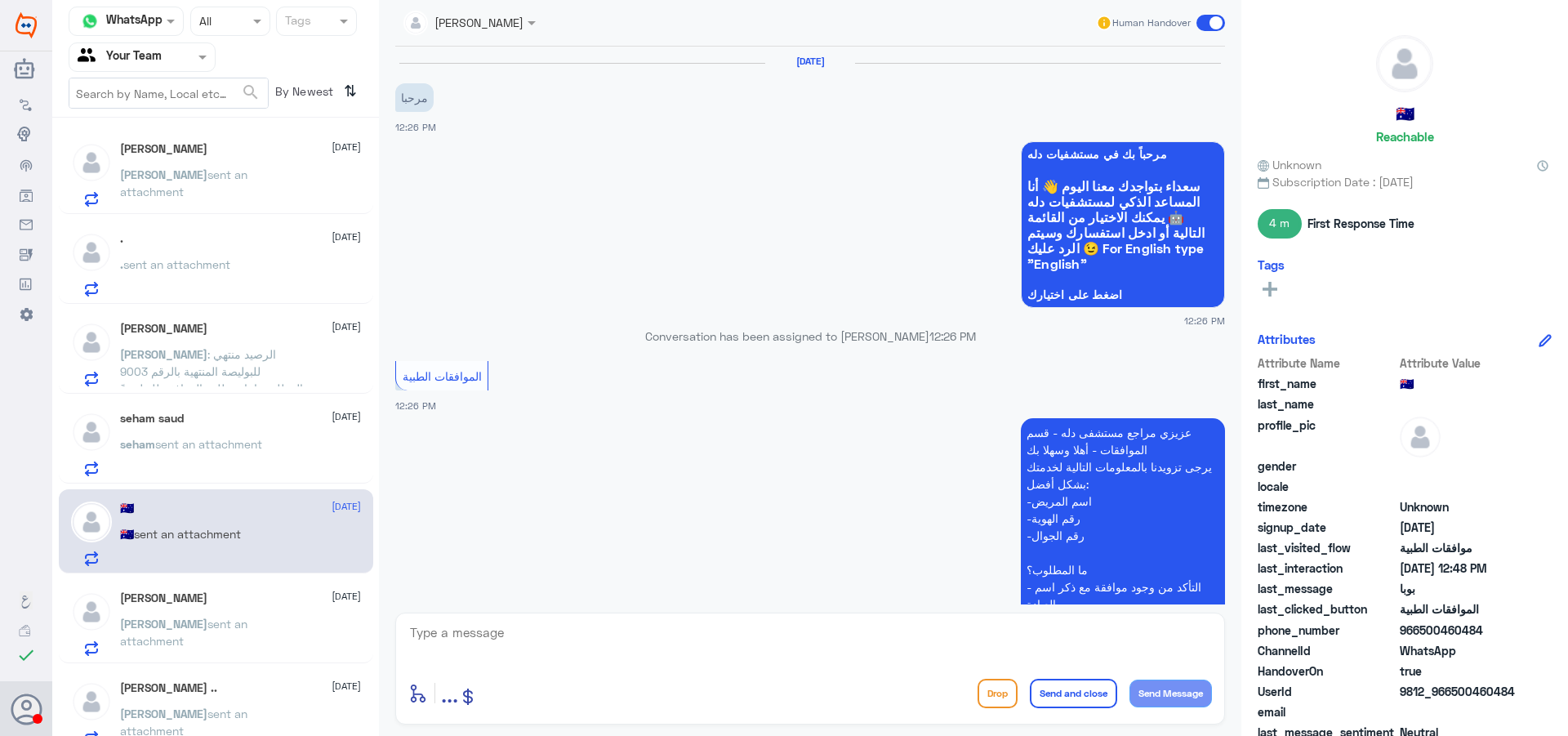
scroll to position [597, 0]
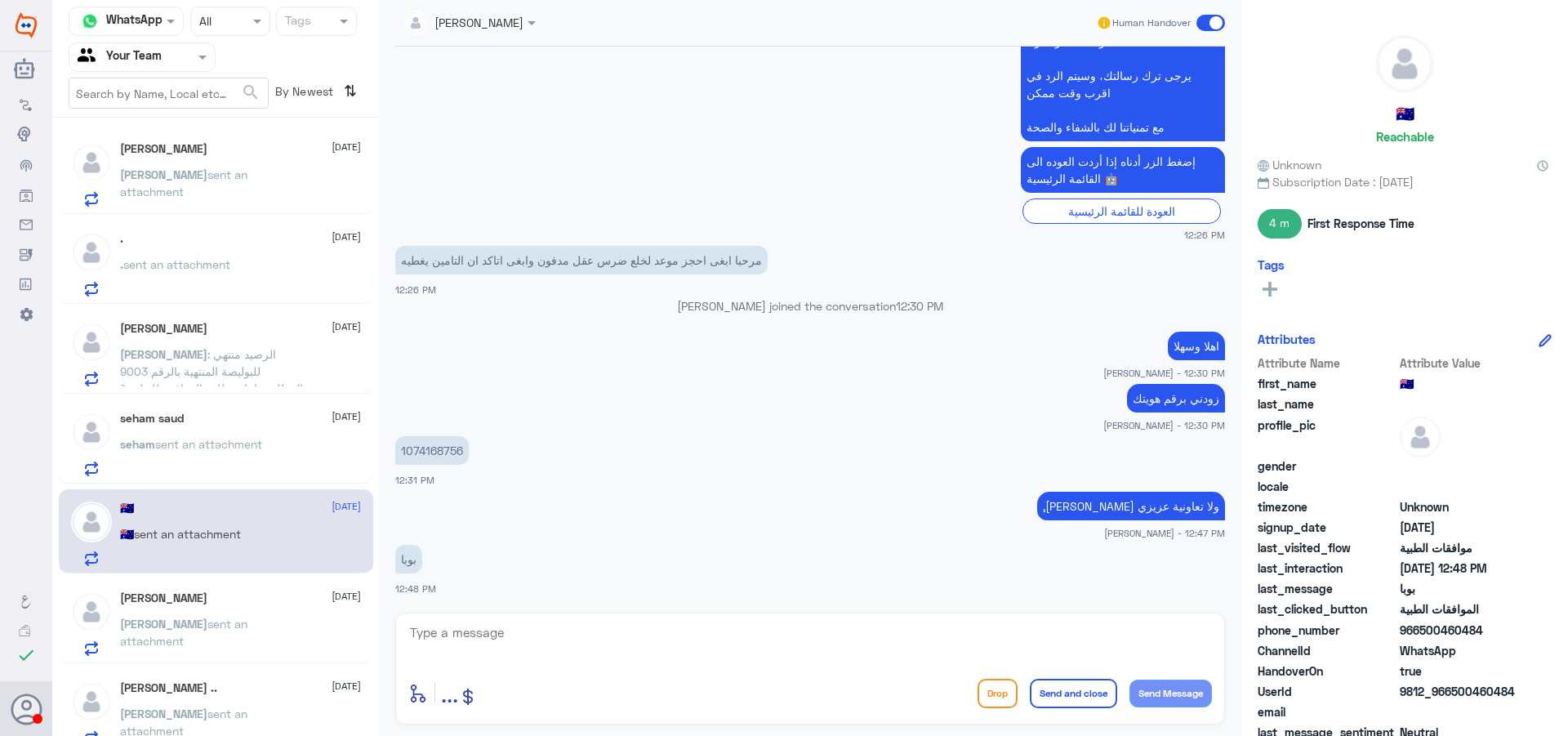
click at [247, 474] on p "seham sent an attachment" at bounding box center [191, 456] width 142 height 41
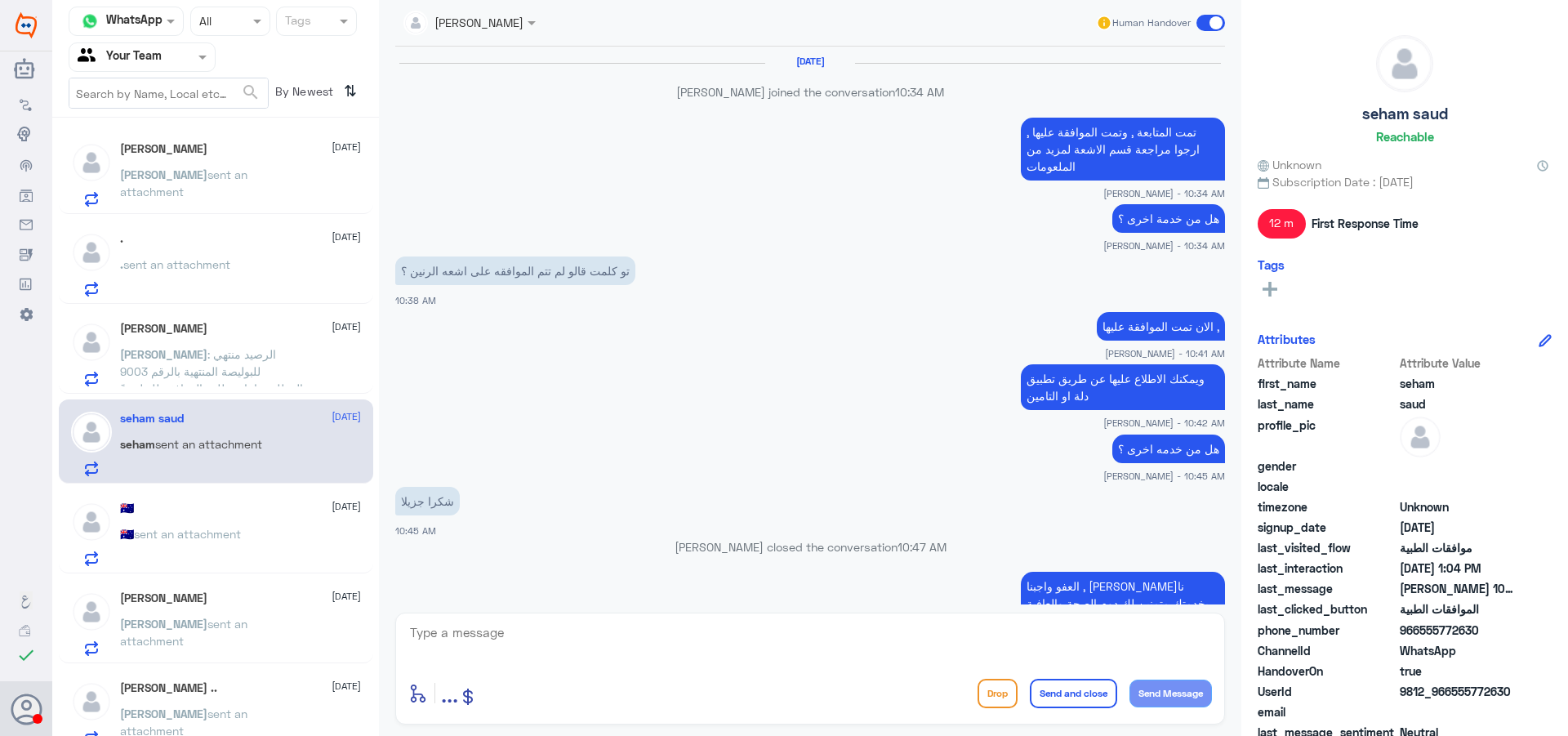
scroll to position [1102, 0]
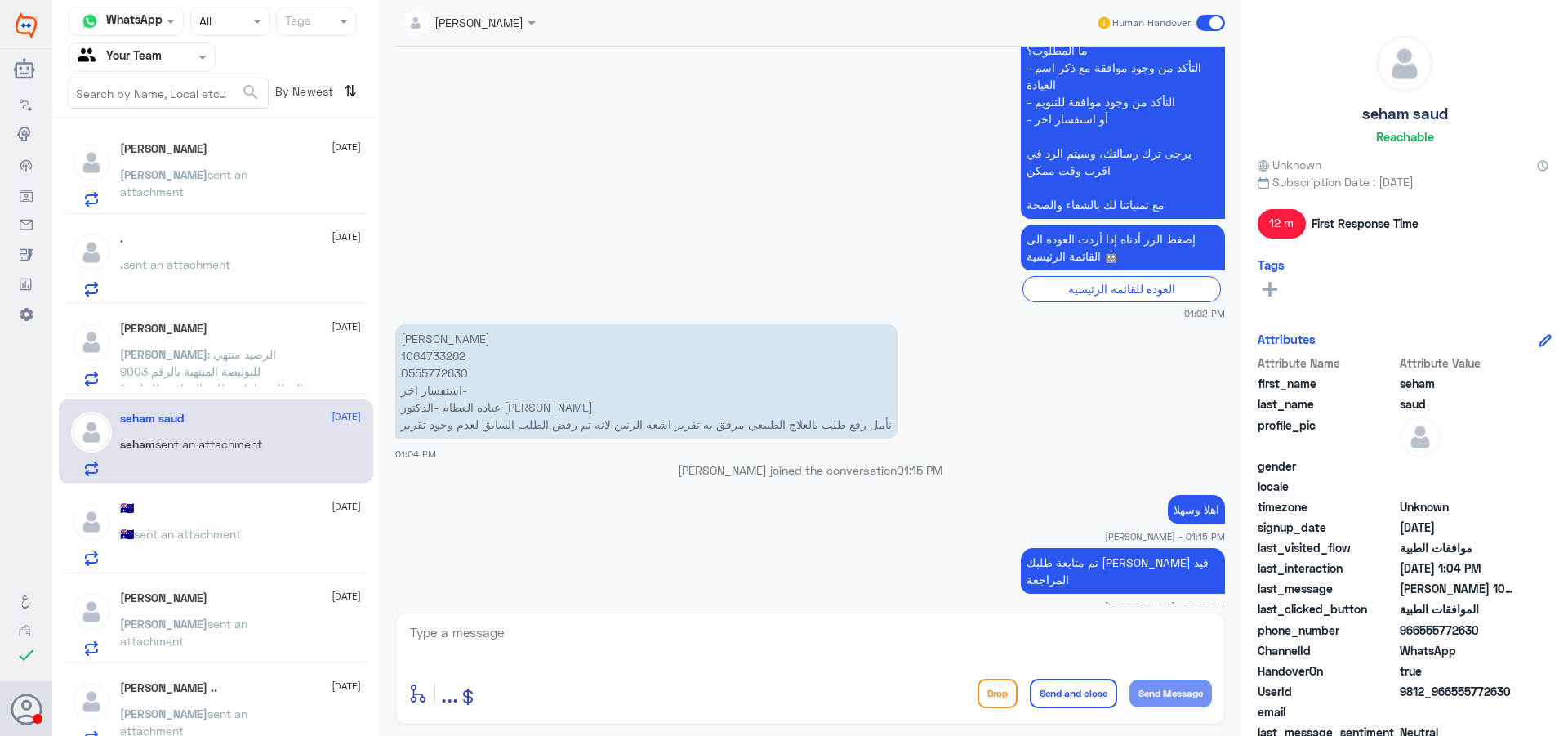
click at [262, 541] on div "🇦🇺 sent an attachment" at bounding box center [241, 548] width 241 height 37
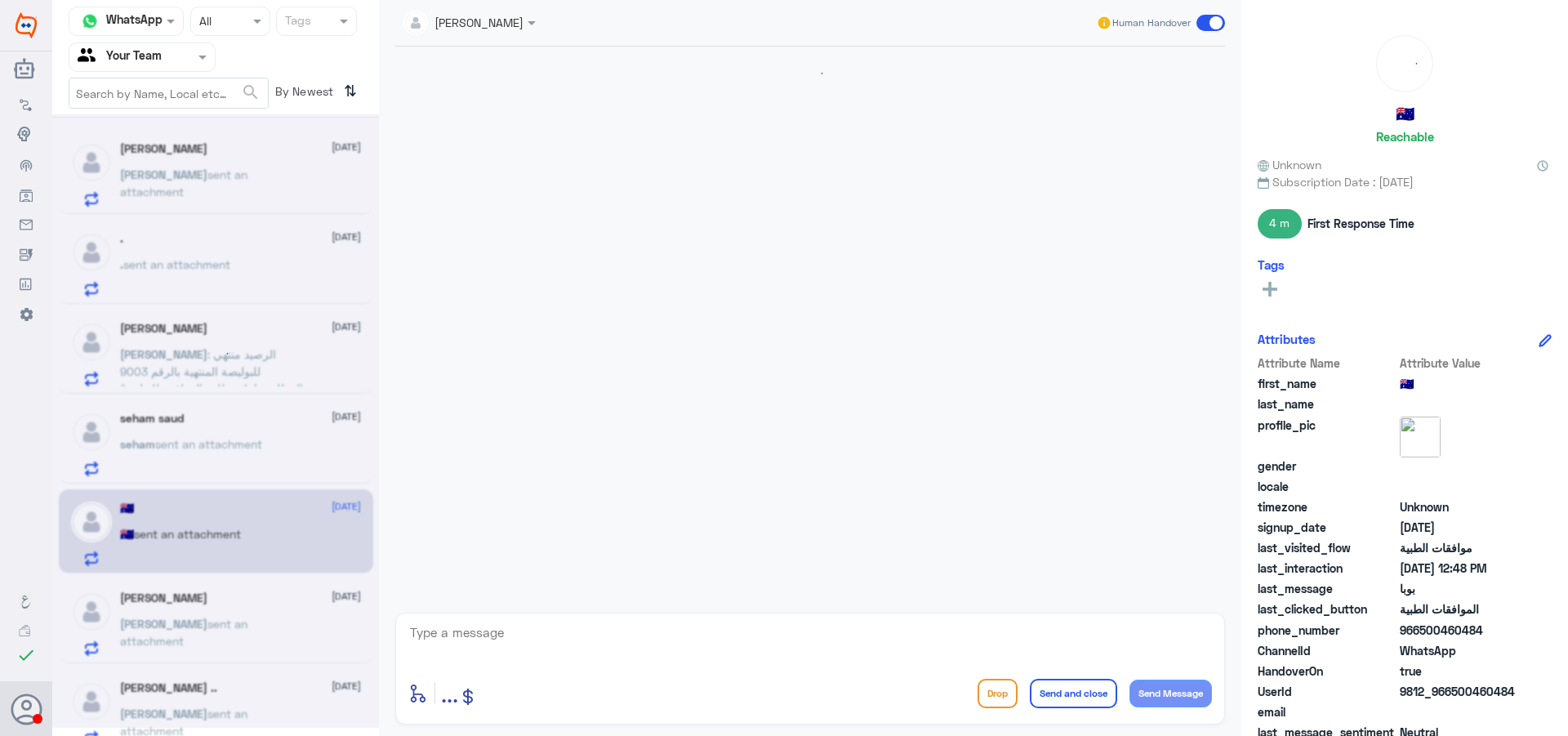
scroll to position [597, 0]
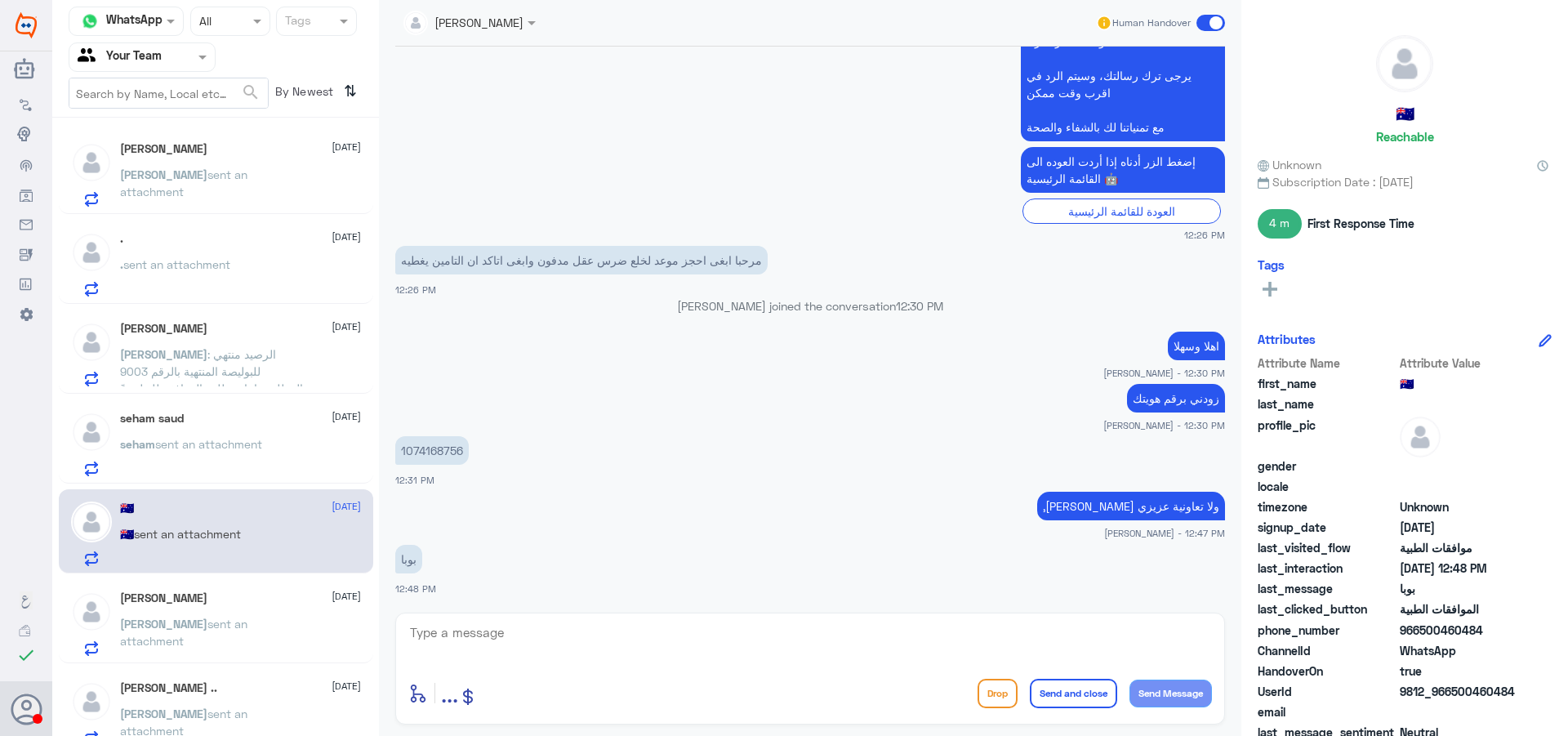
click at [247, 621] on span "sent an attachment" at bounding box center [184, 632] width 127 height 31
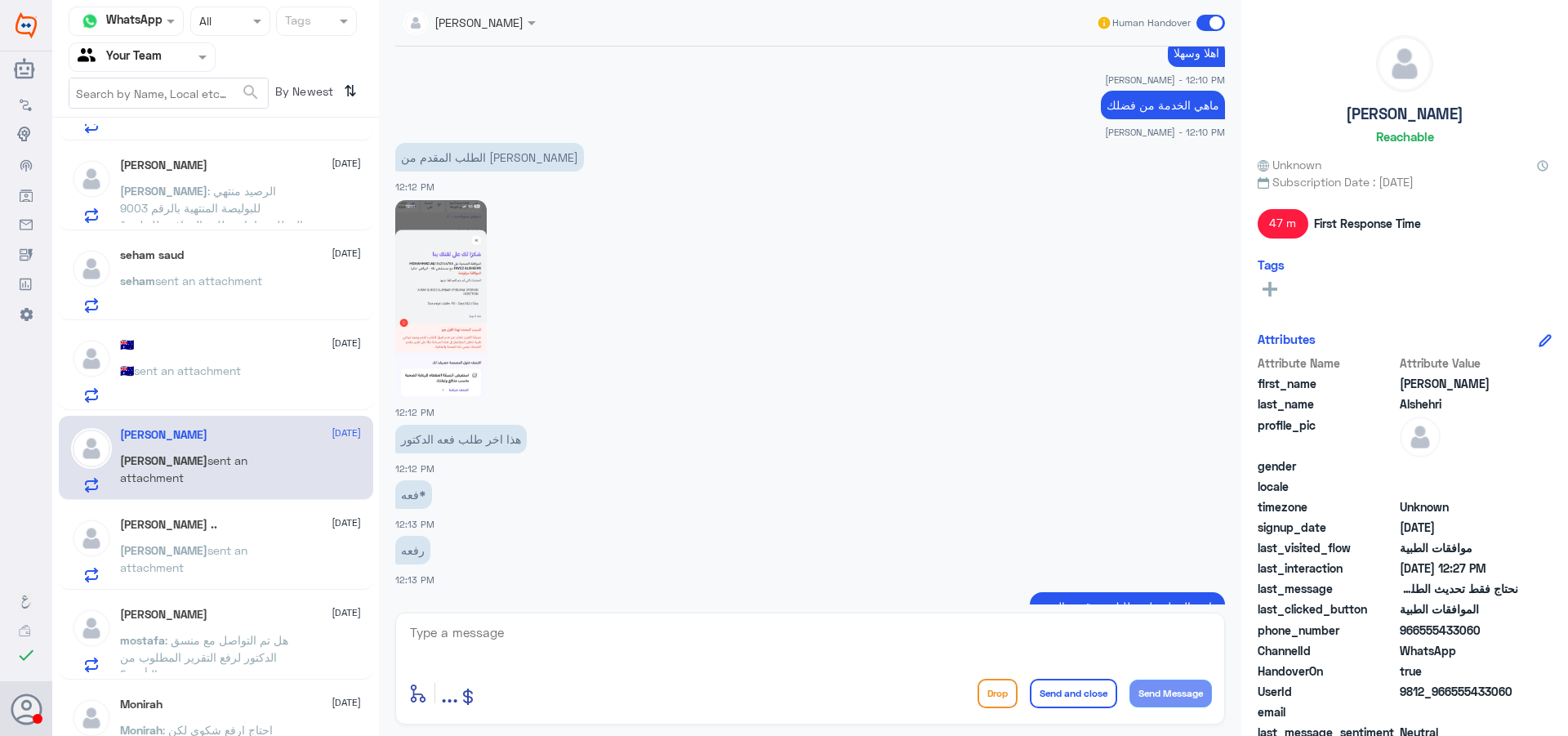
scroll to position [840, 0]
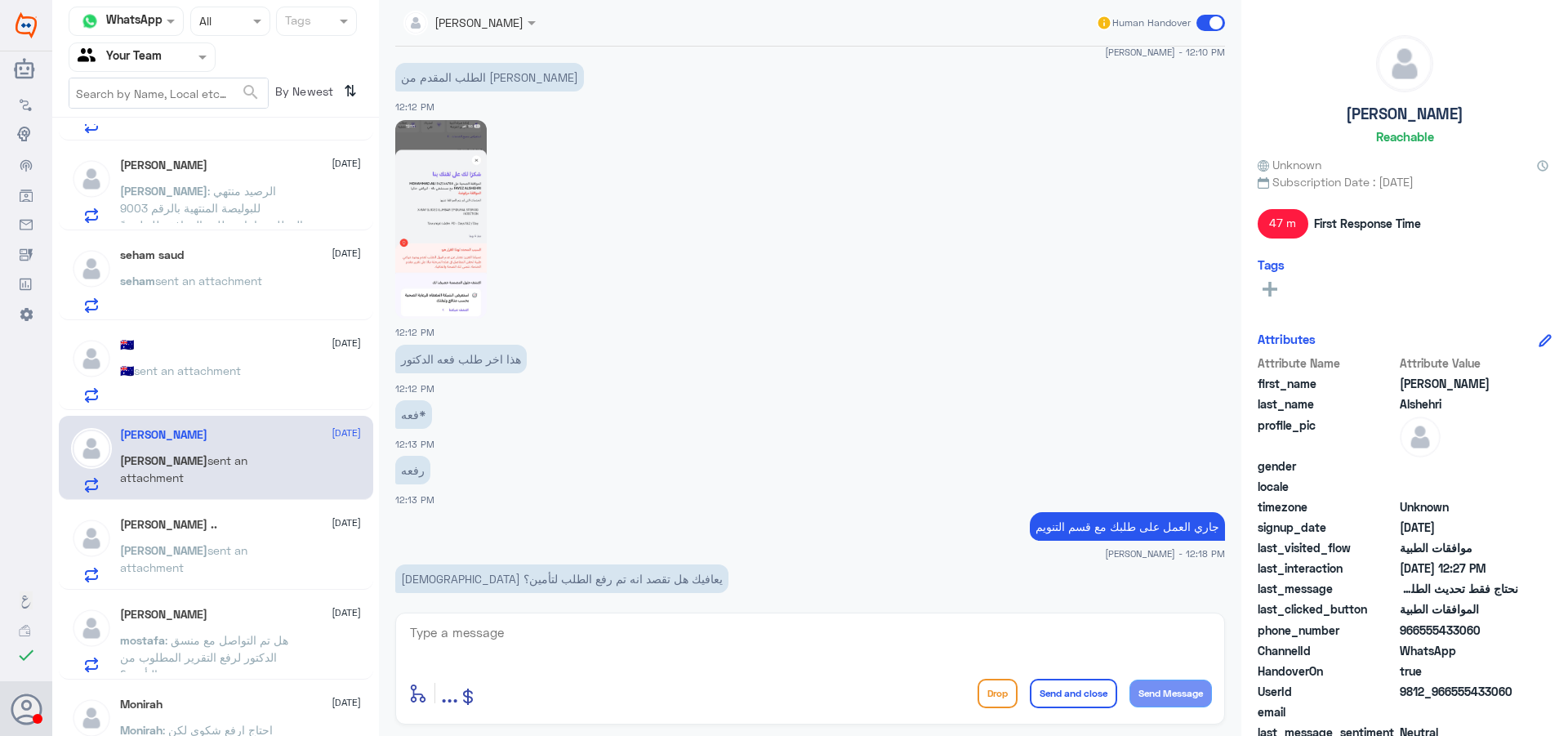
click at [455, 236] on img at bounding box center [441, 219] width 92 height 199
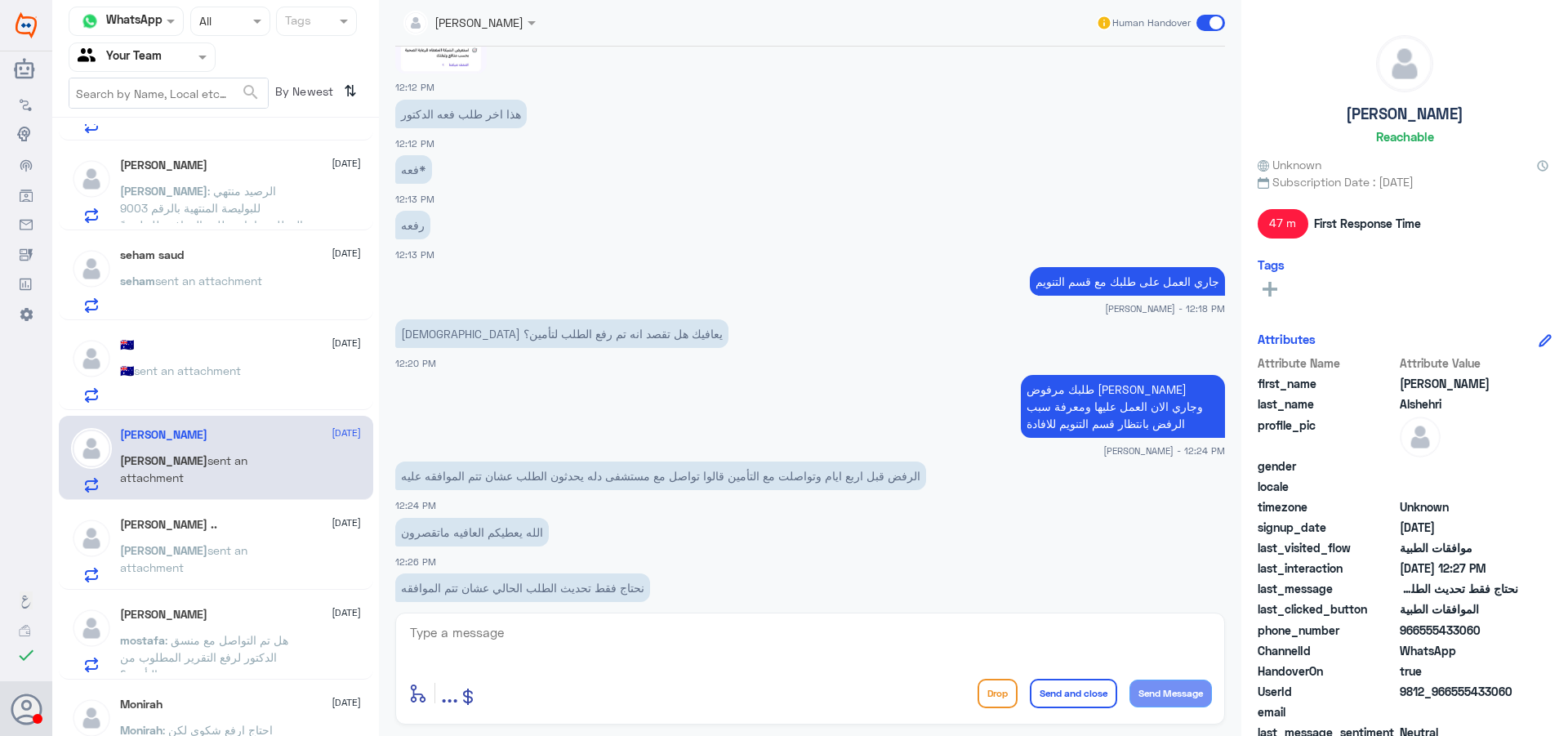
scroll to position [1167, 0]
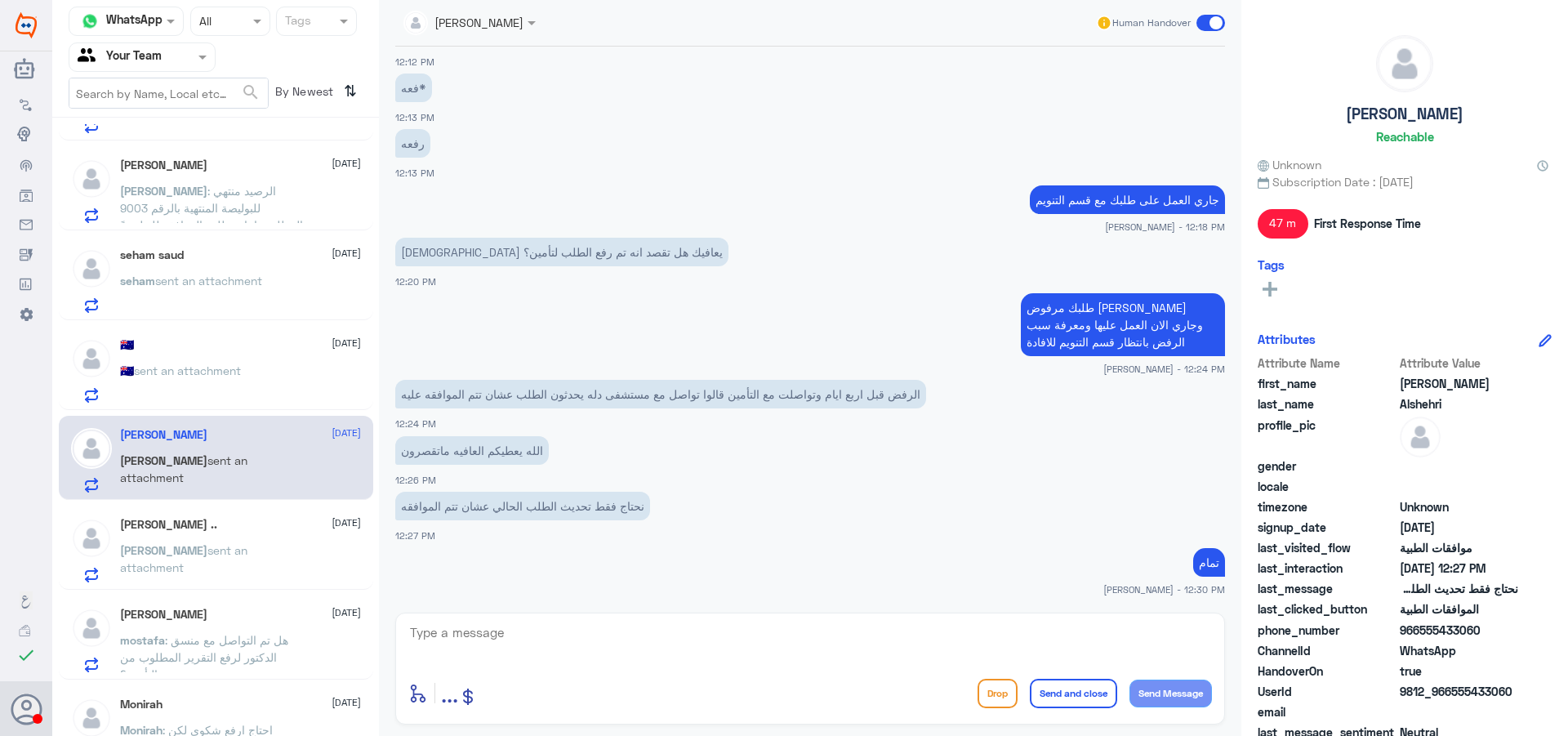
click at [243, 537] on div "[PERSON_NAME] .. [DATE] [PERSON_NAME] sent an attachment" at bounding box center [241, 550] width 241 height 65
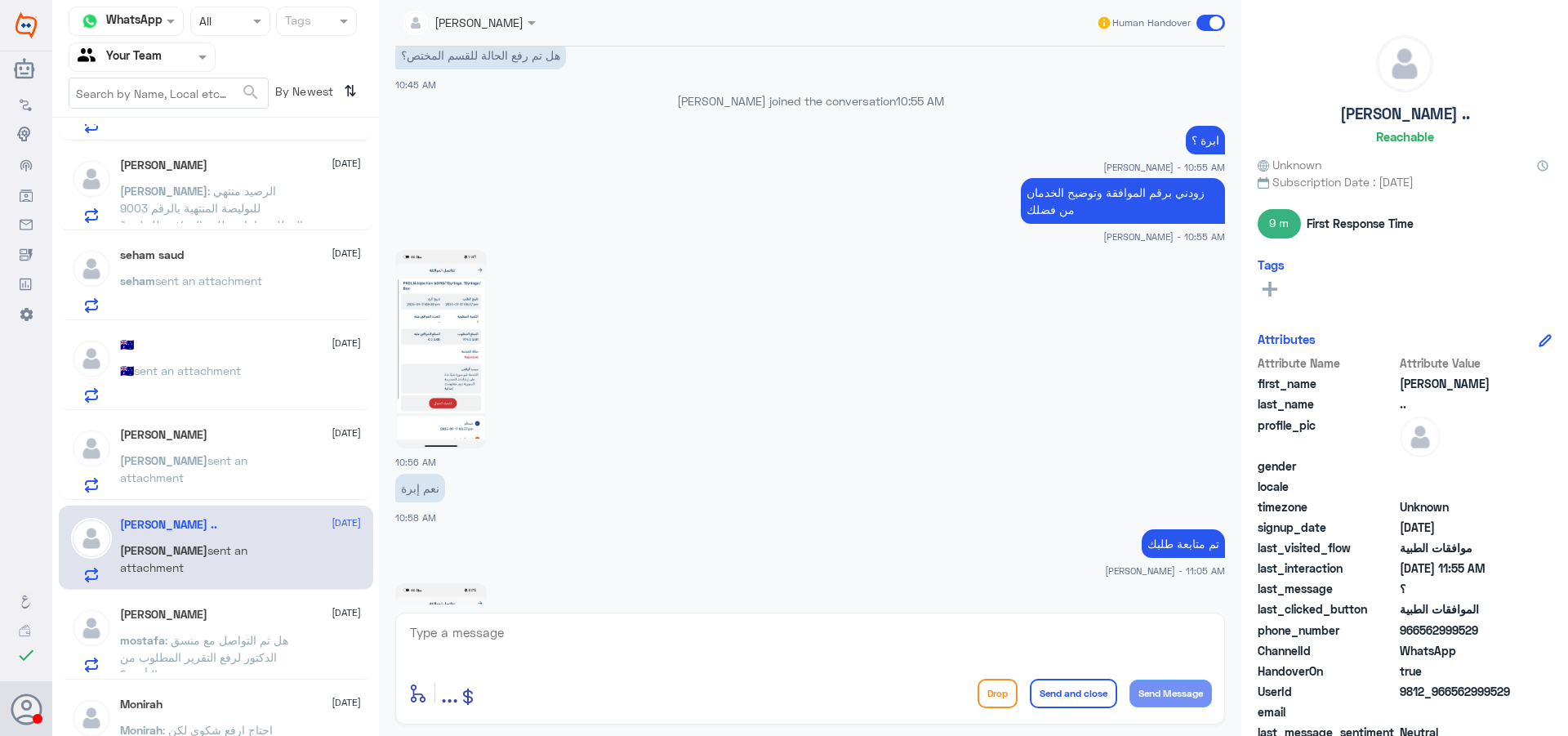
scroll to position [877, 0]
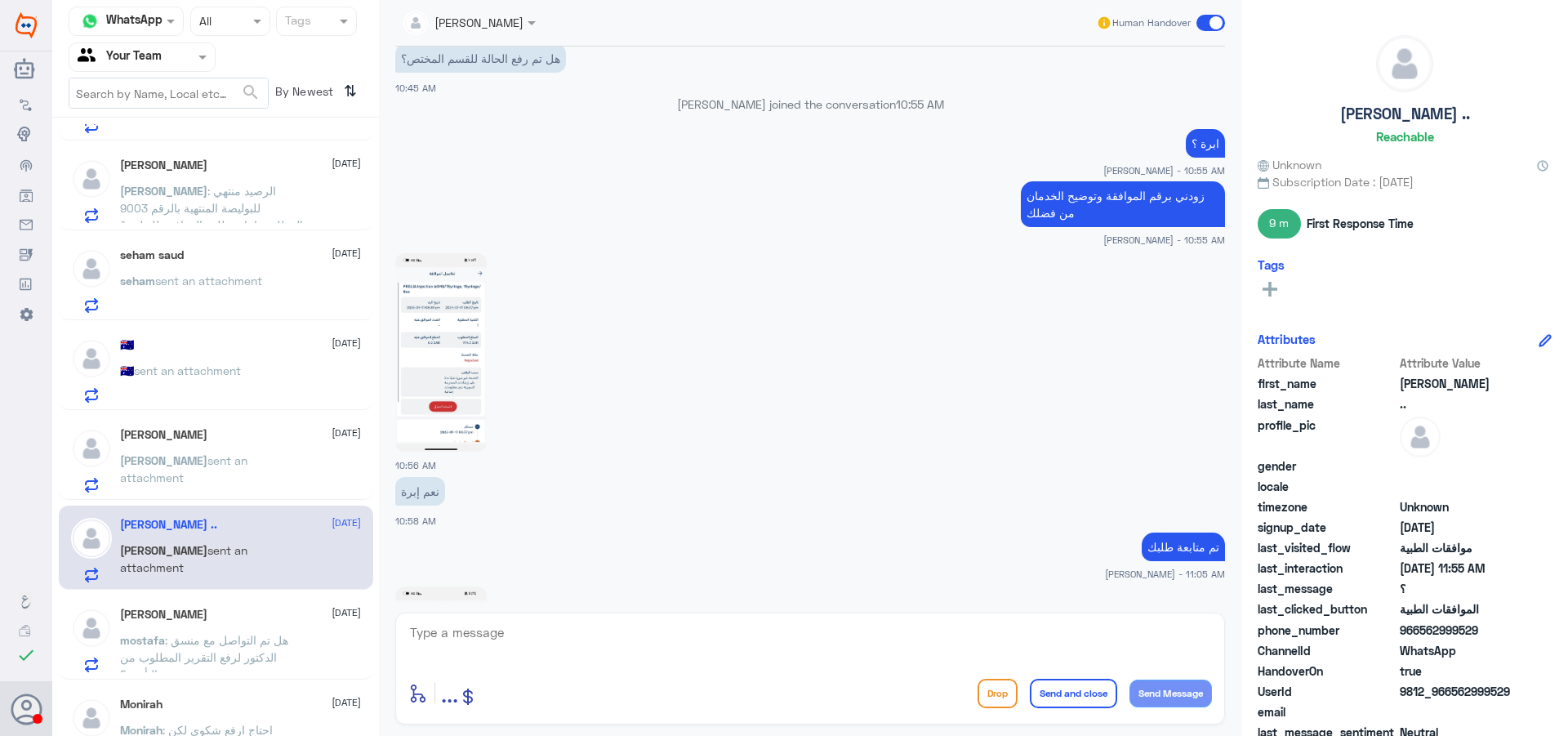
click at [260, 634] on span ": هل تم التواصل مع منسق الدكتور لرفع التقرير المطلوب من التأمين؟" at bounding box center [204, 657] width 168 height 48
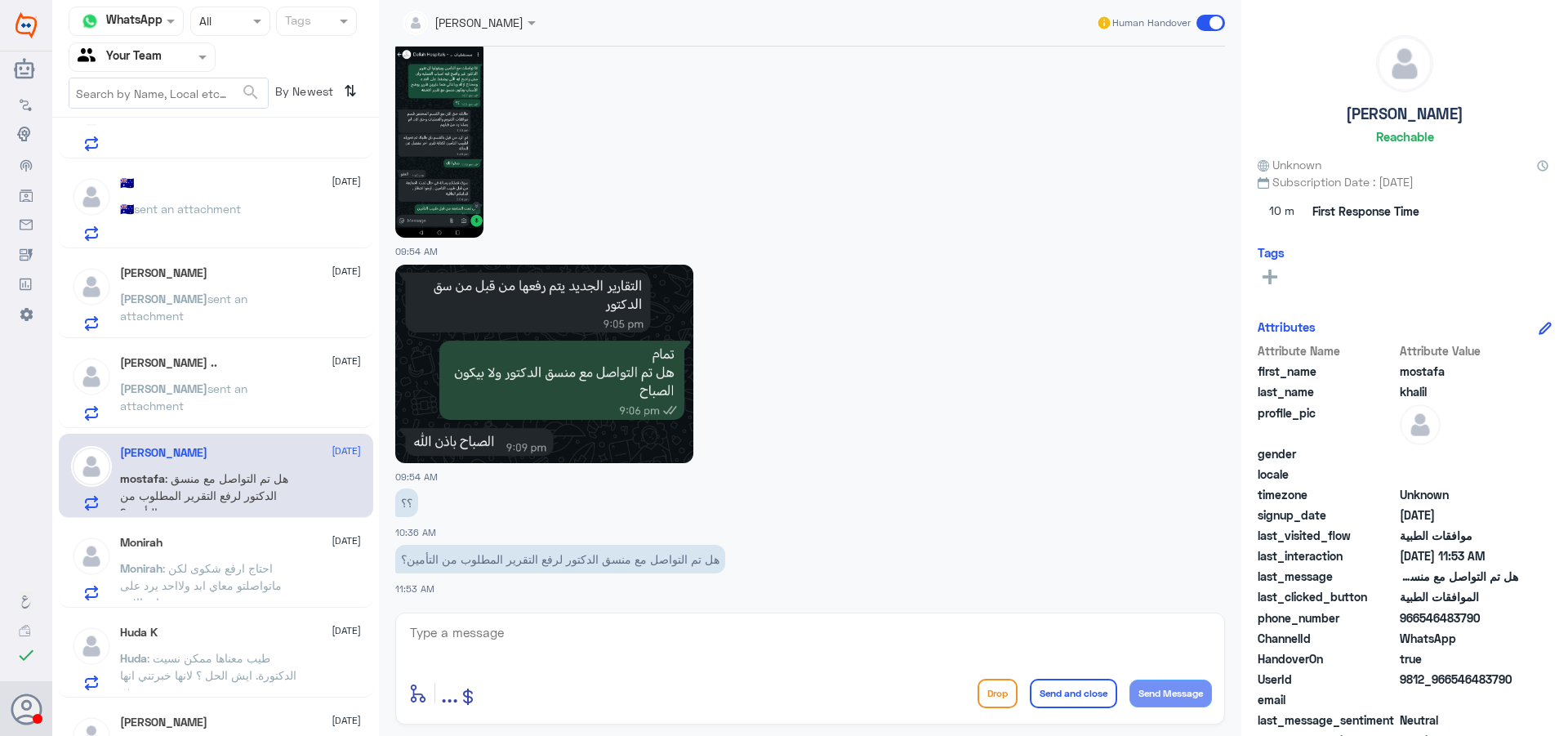
scroll to position [327, 0]
click at [245, 575] on p "Monirah : احتاج ارفع شكوى لكن ماتواصلتو معاي ابد ولااحد يرد على اتصالاتي" at bounding box center [212, 578] width 184 height 41
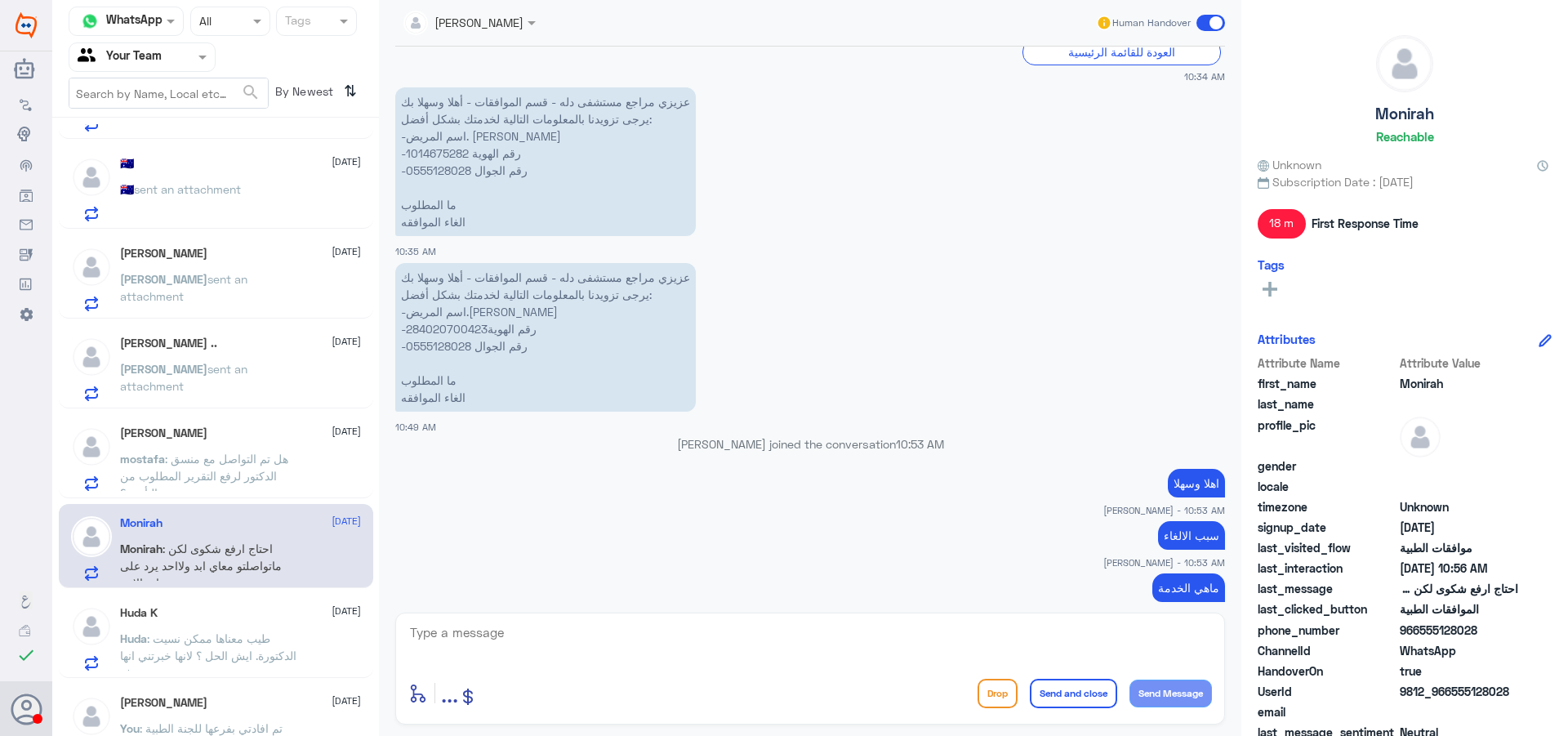
scroll to position [490, 0]
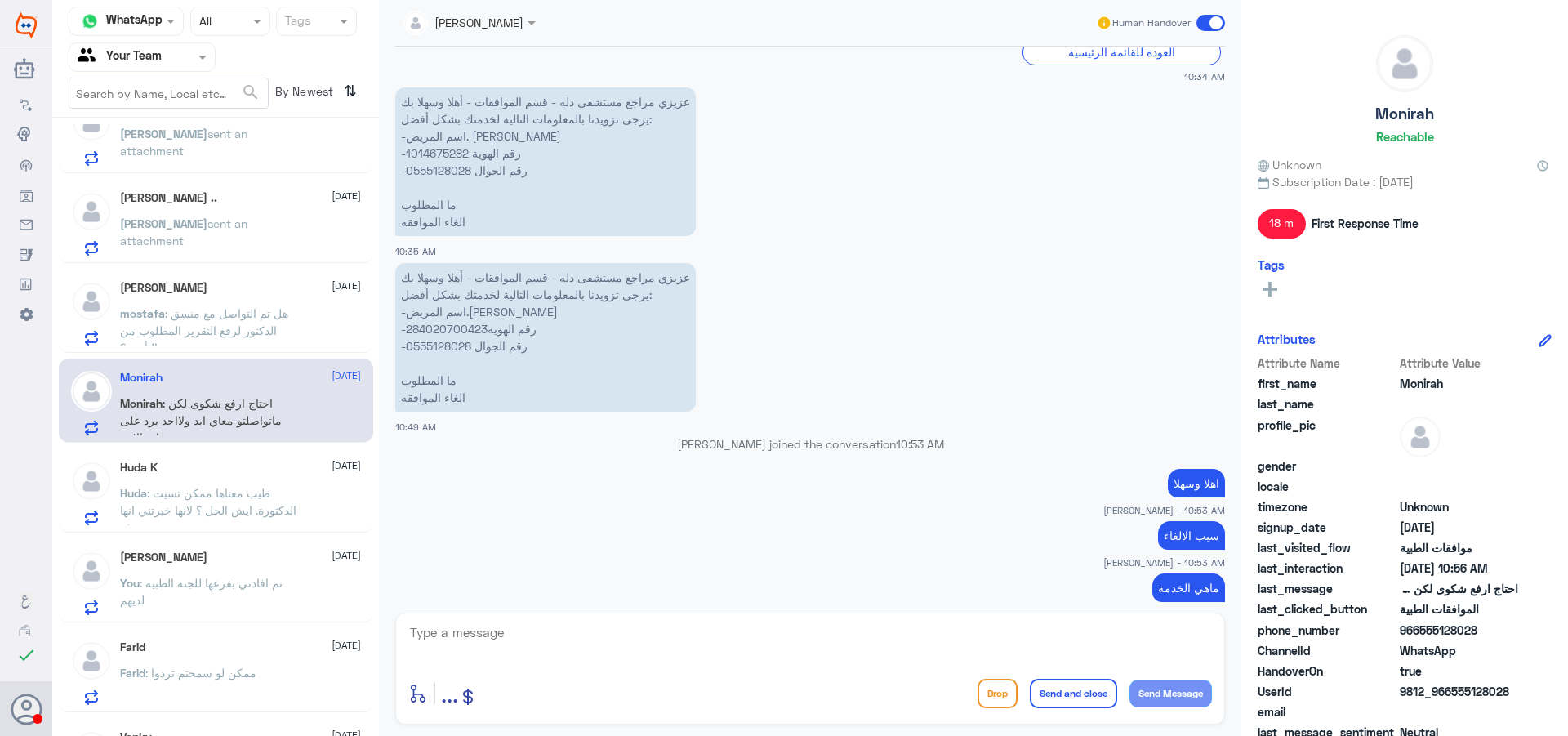
click at [260, 516] on span ": طيب معناها ممكن نسيت الدكتورة. ايش الحل ؟ لانها خبرتني انها حترفع" at bounding box center [208, 510] width 176 height 48
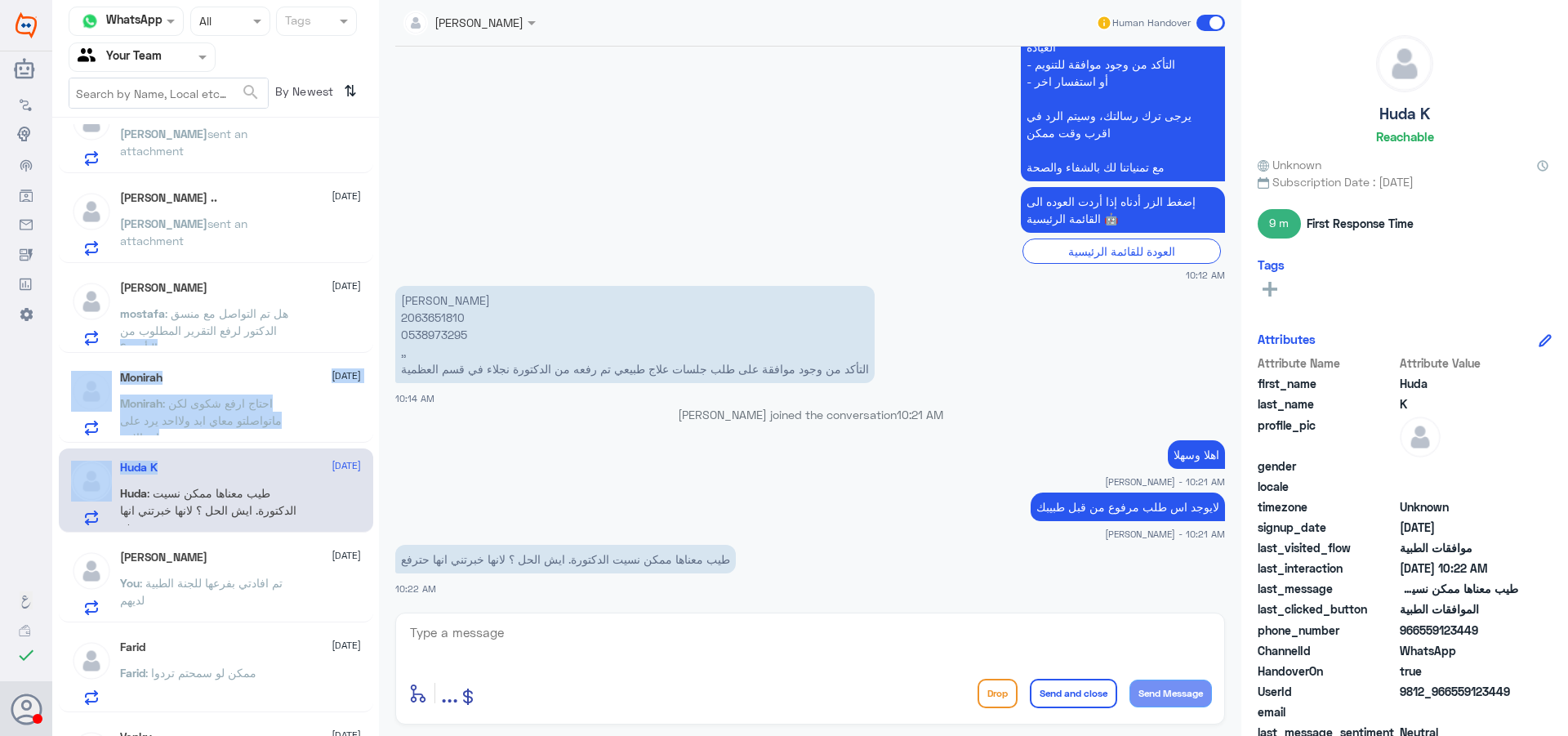
drag, startPoint x: 281, startPoint y: 444, endPoint x: 364, endPoint y: 330, distance: 141.0
click at [358, 333] on div "[PERSON_NAME] [DATE] [PERSON_NAME] sent an attachment . [DATE] . sent an attach…" at bounding box center [215, 433] width 327 height 618
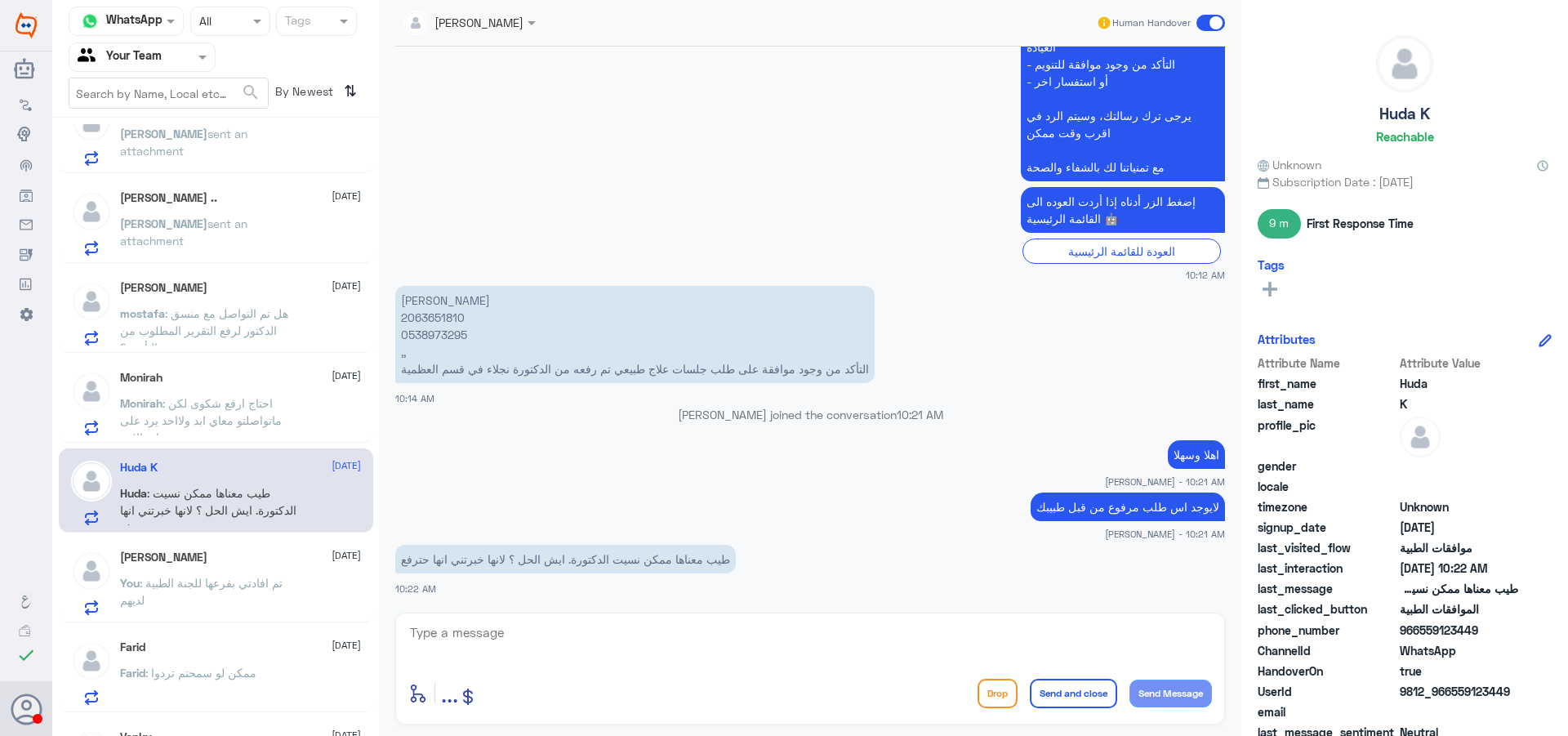
click at [223, 587] on span ": تم افادتي بفرعها للجنة الطبية لديهم" at bounding box center [202, 592] width 162 height 31
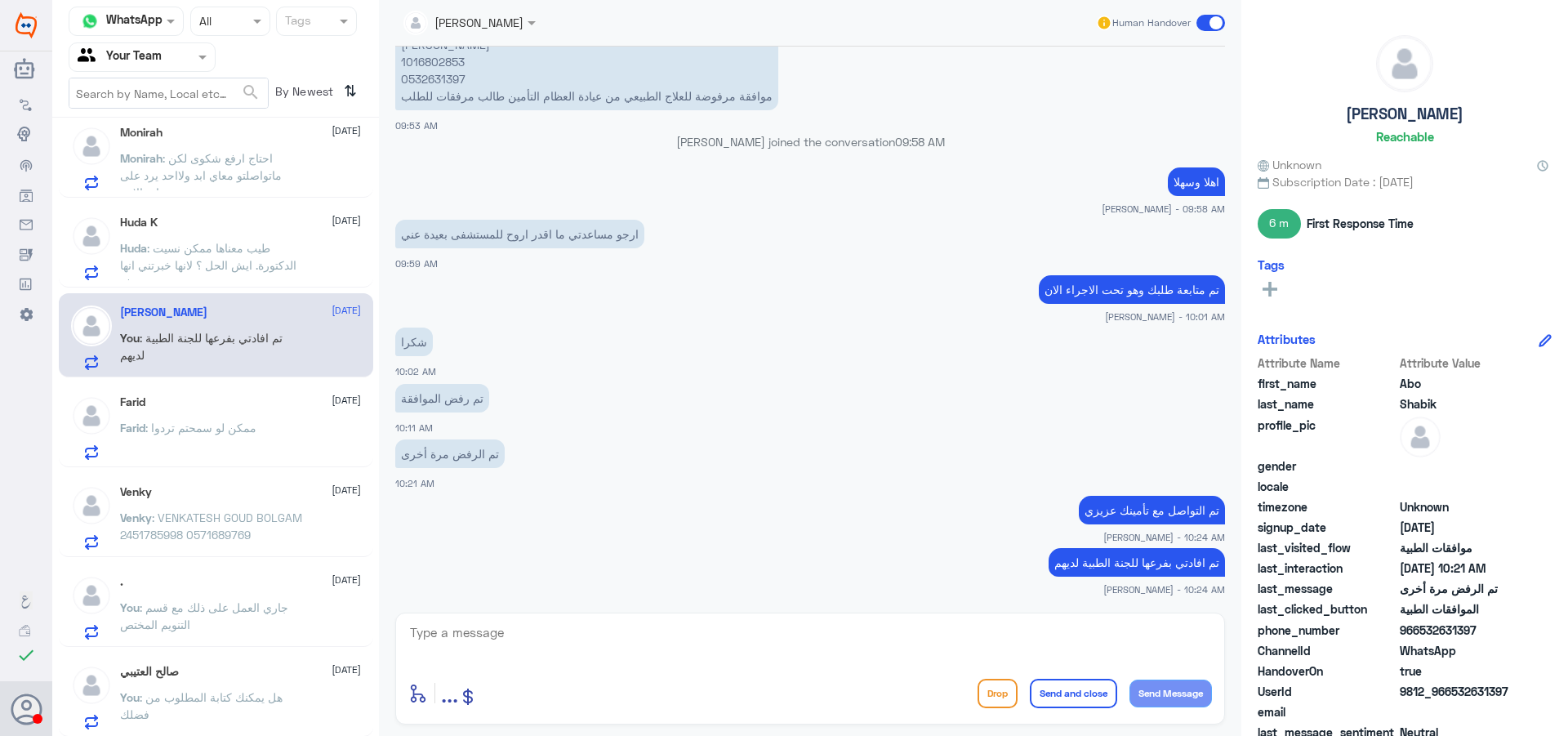
click at [216, 453] on p "Farid : ممكن لو سمحتم تردوا" at bounding box center [188, 439] width 136 height 41
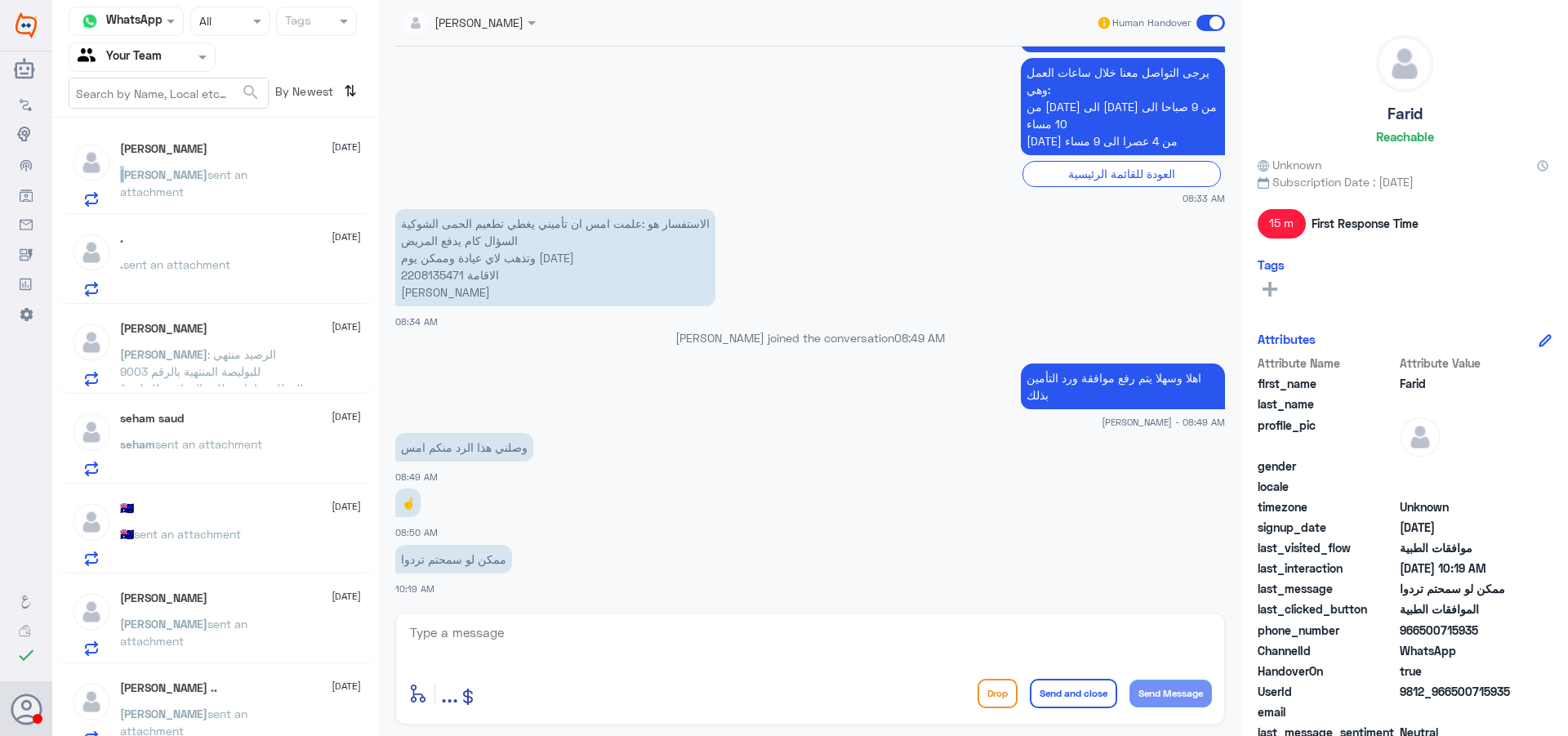
click at [121, 170] on span "[PERSON_NAME]" at bounding box center [163, 174] width 87 height 14
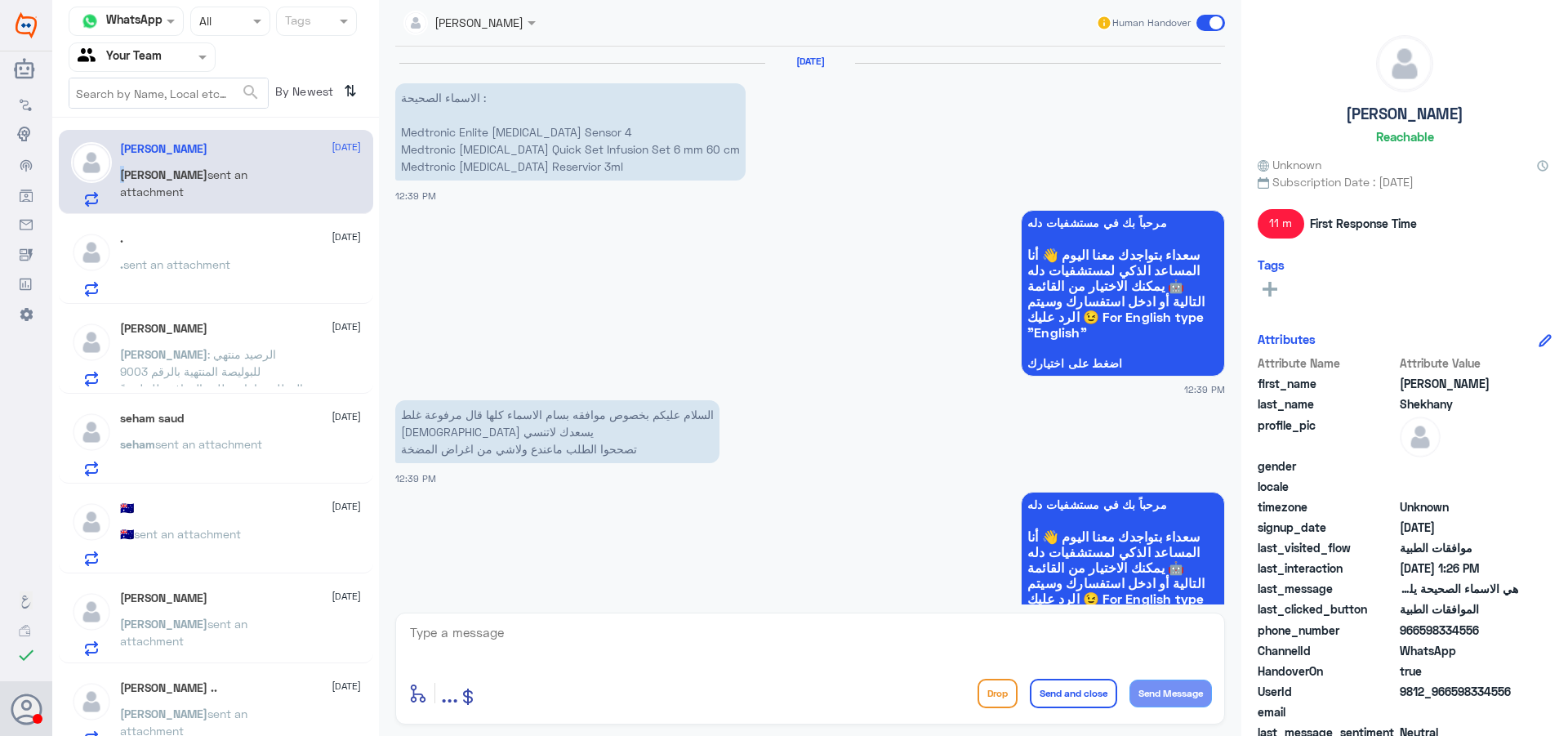
scroll to position [1382, 0]
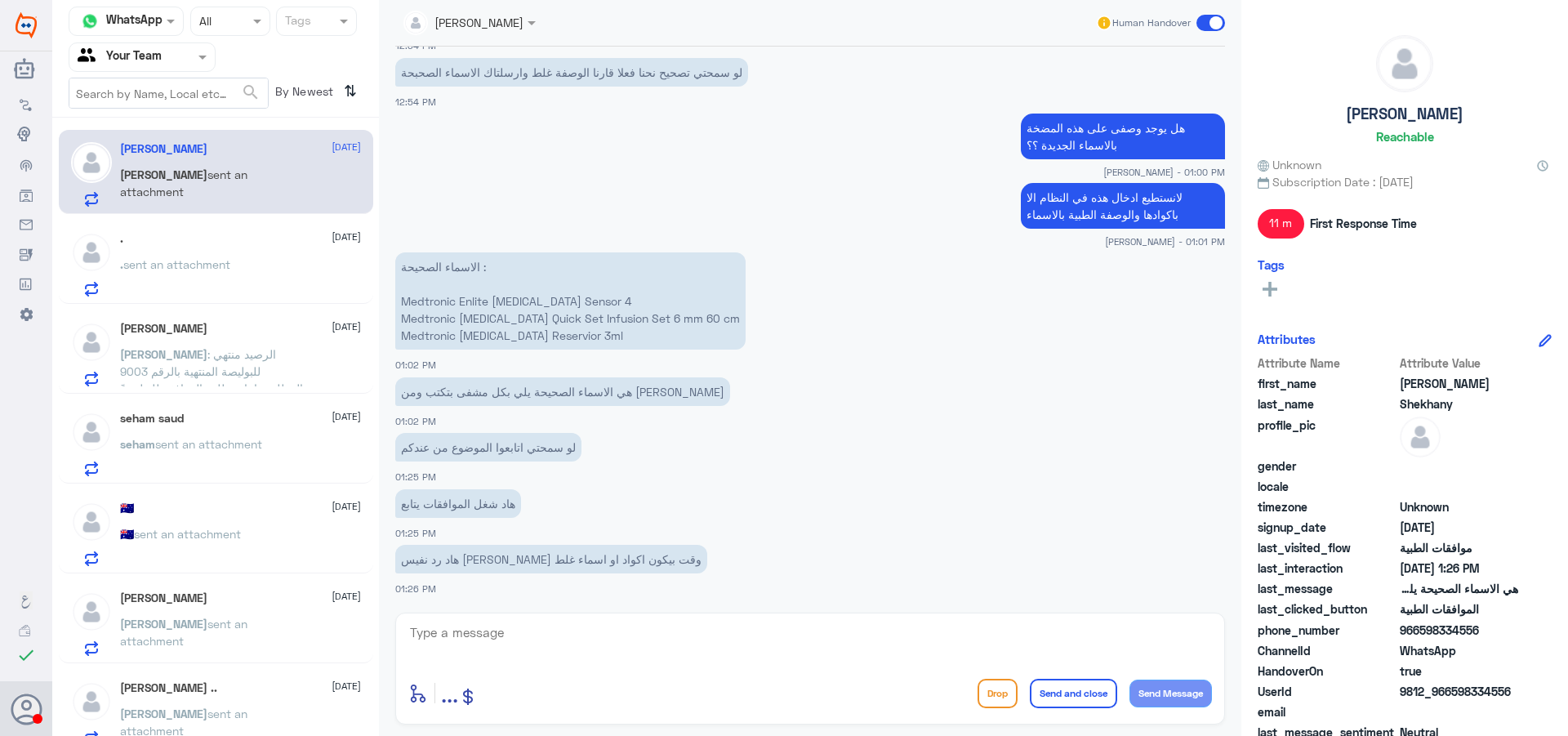
click at [244, 266] on div ". sent an attachment" at bounding box center [241, 279] width 241 height 37
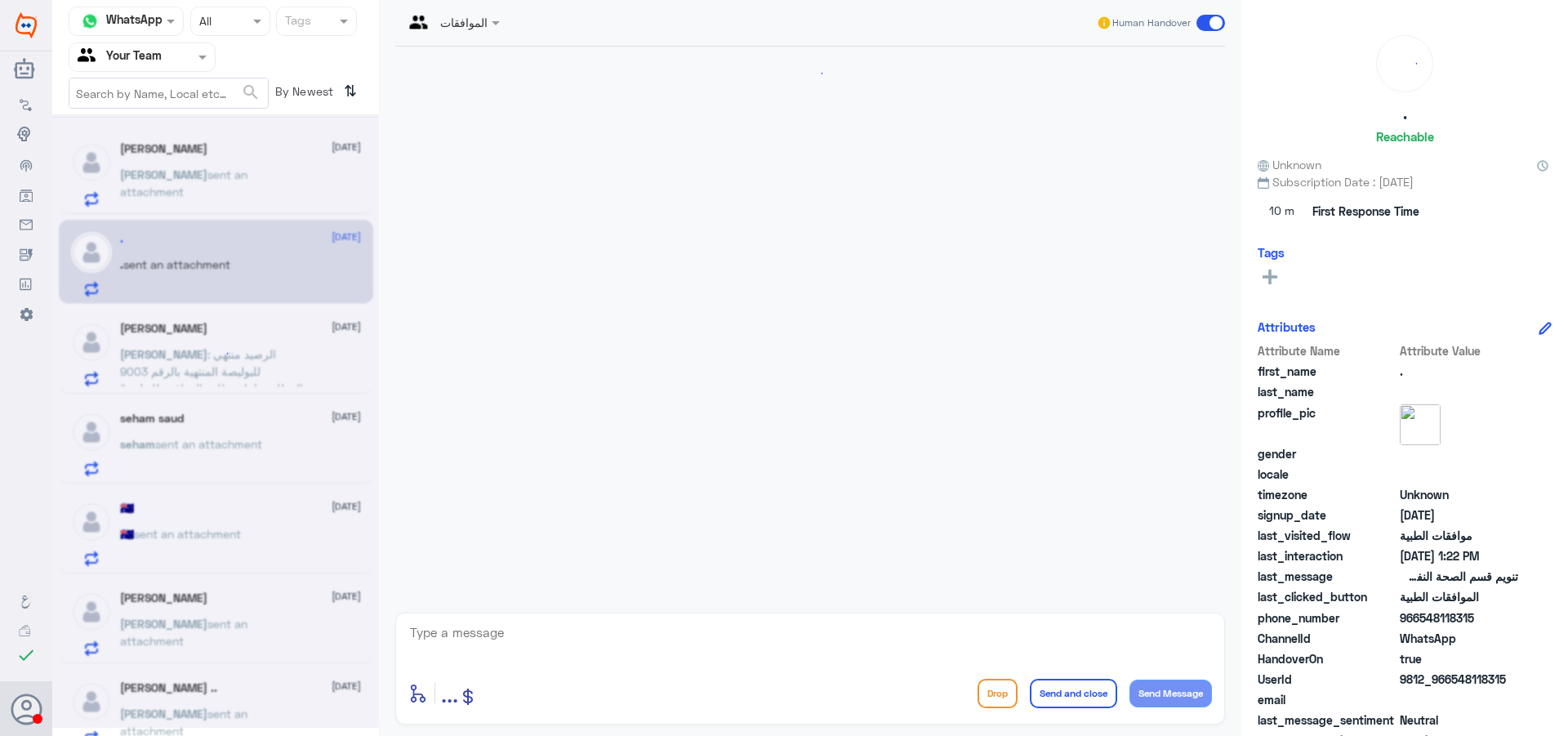
scroll to position [410, 0]
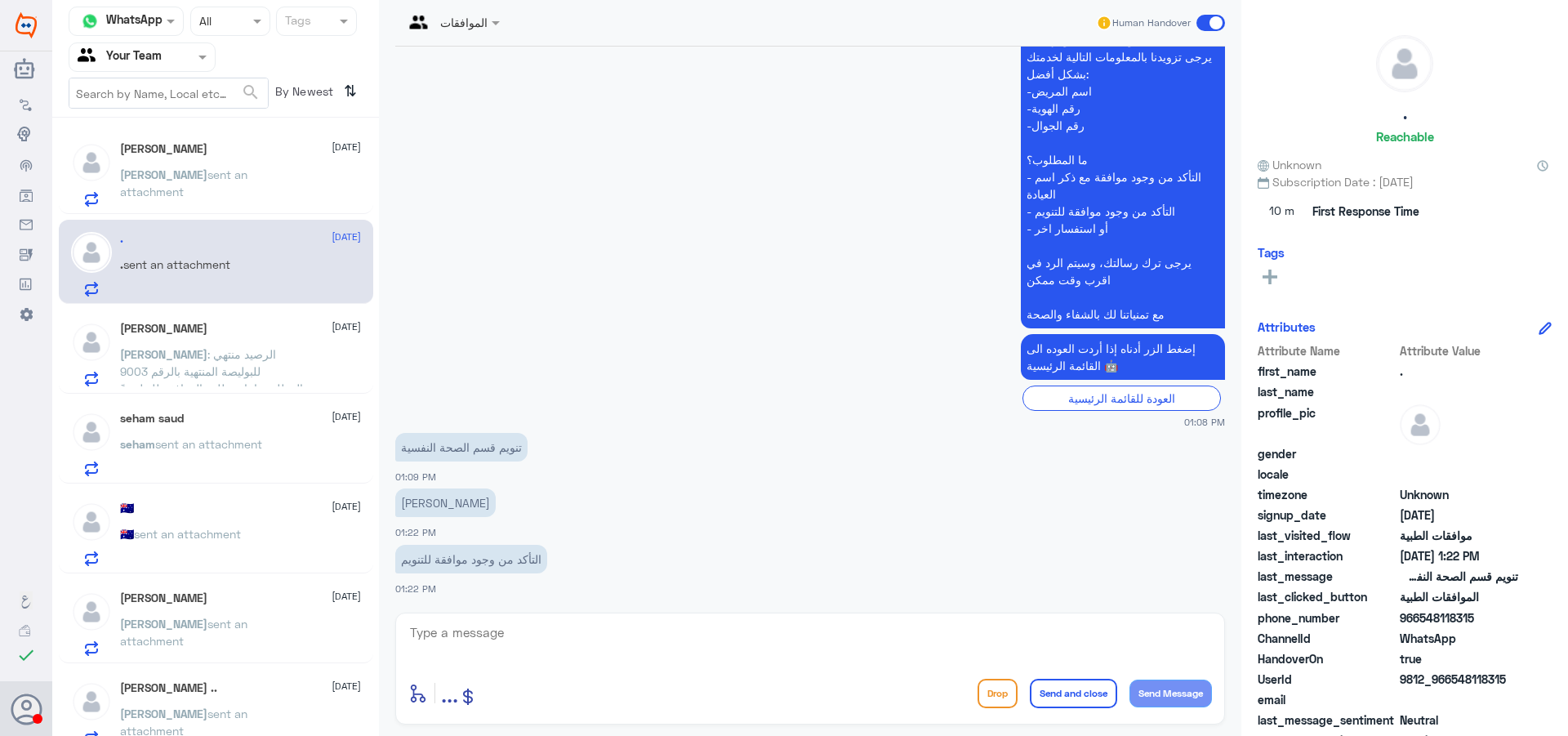
click at [293, 356] on p "[PERSON_NAME] : الرصيد منتهي للبوليصة المنتهية بالرقم 9003 المطلوب اعادة طلب ال…" at bounding box center [212, 366] width 184 height 41
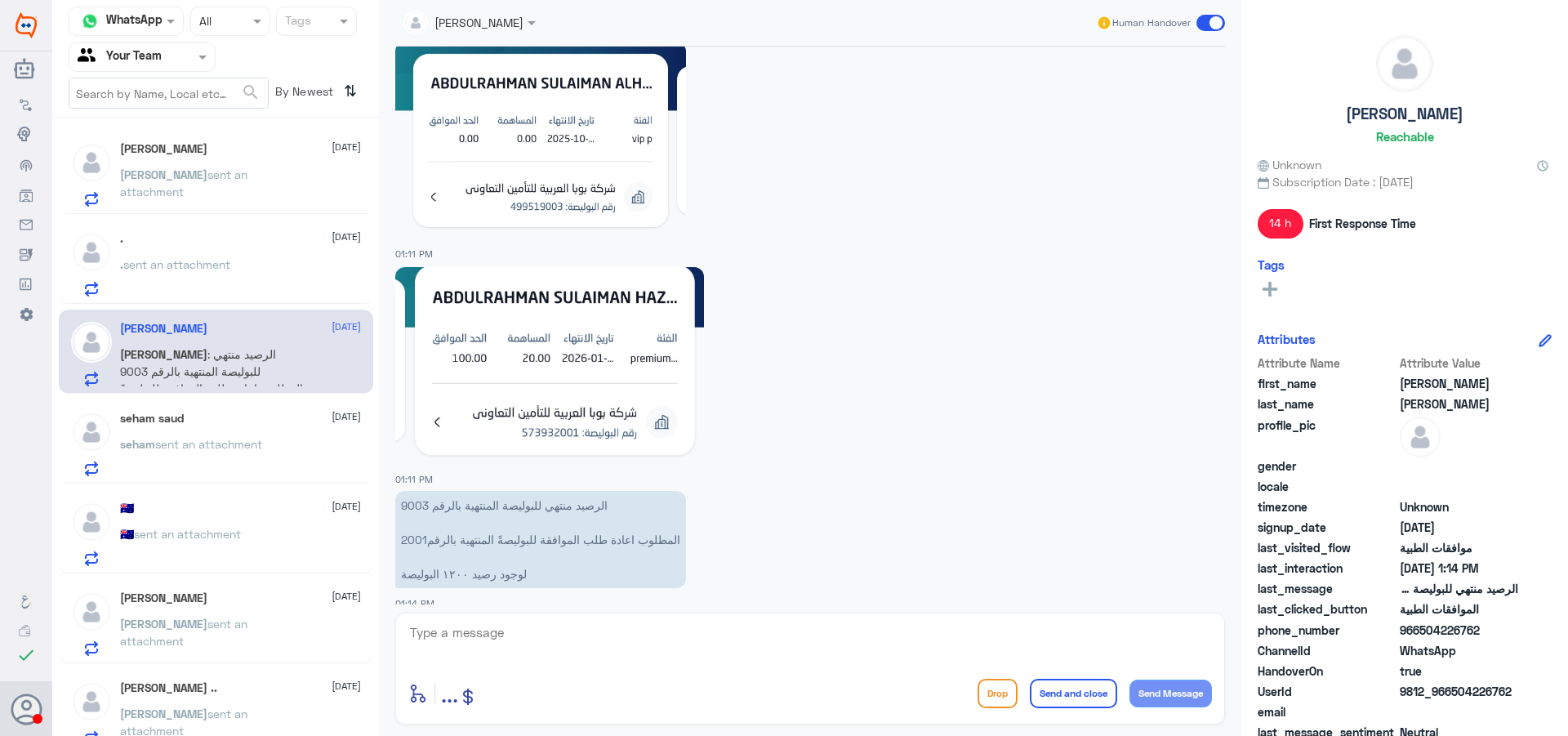
scroll to position [2252, 0]
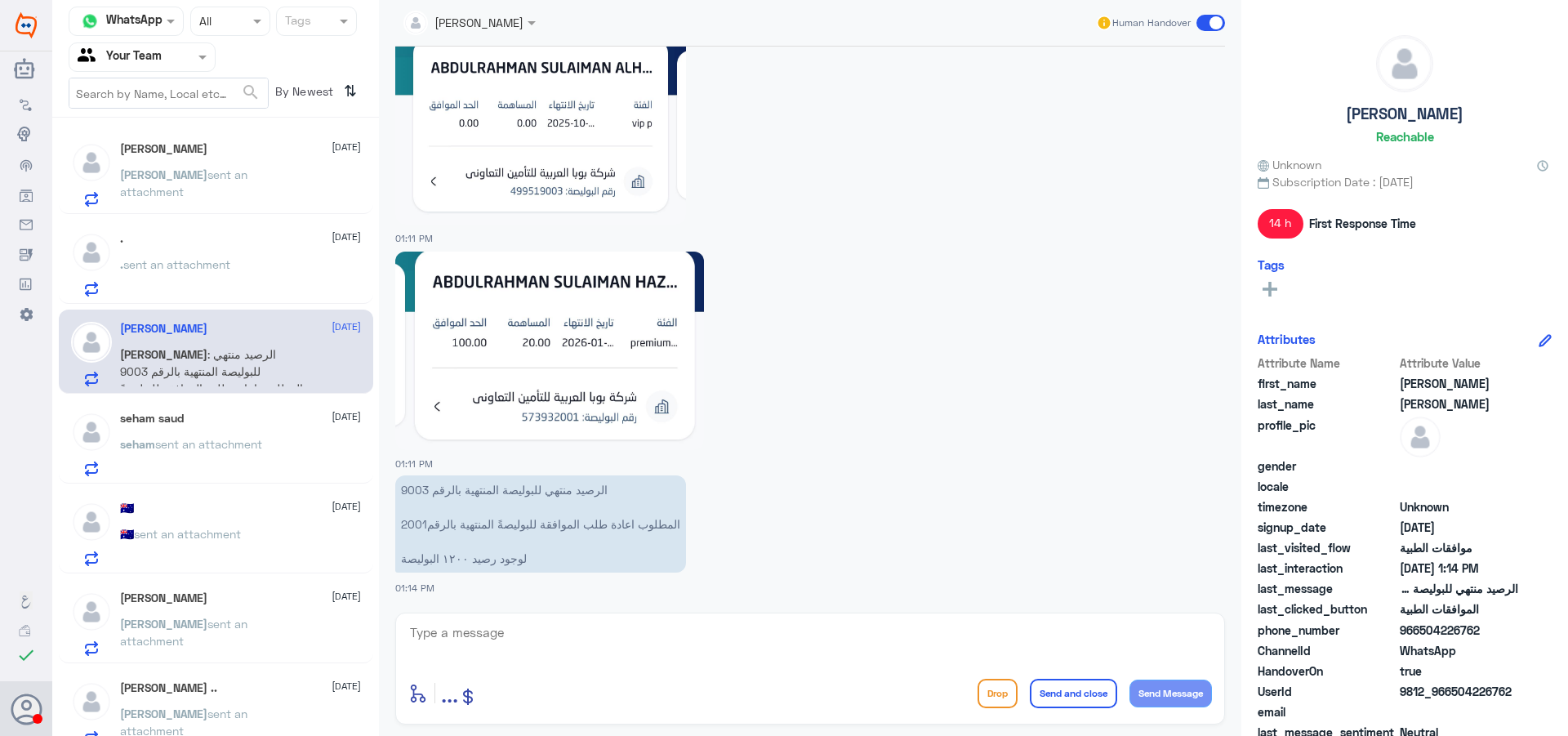
click at [255, 441] on span "sent an attachment" at bounding box center [208, 444] width 107 height 14
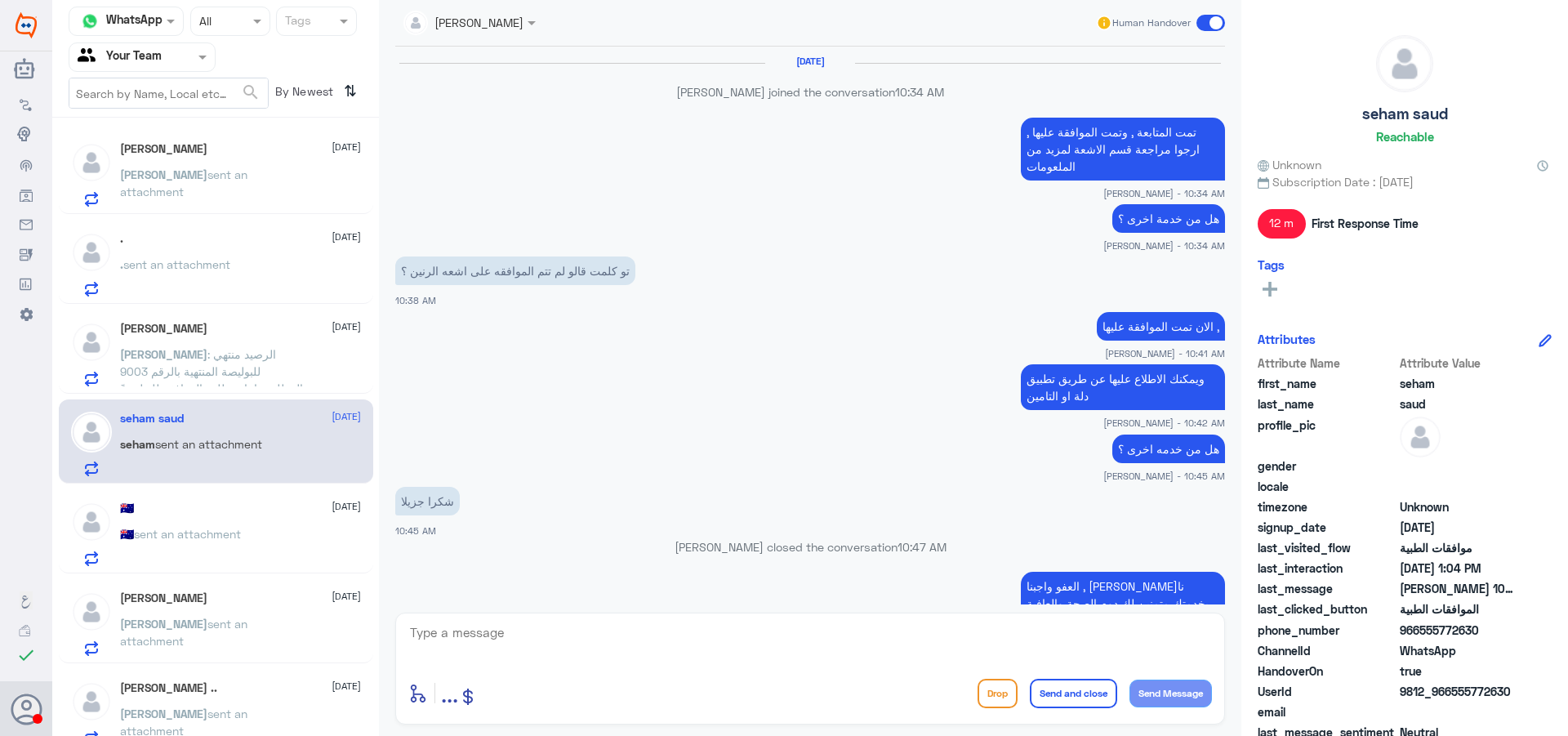
scroll to position [1102, 0]
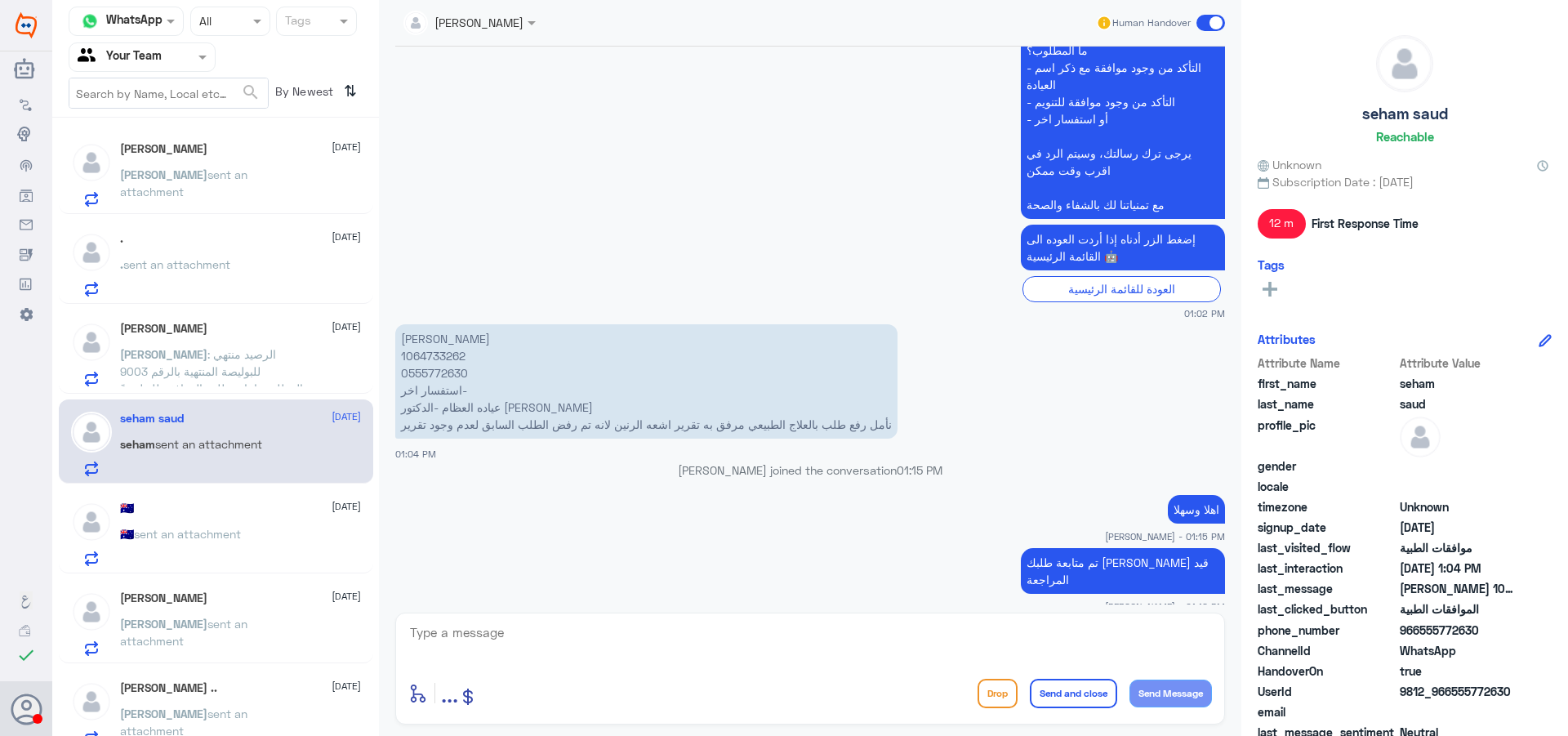
click at [198, 507] on div "🇦🇺 [DATE]" at bounding box center [241, 509] width 241 height 14
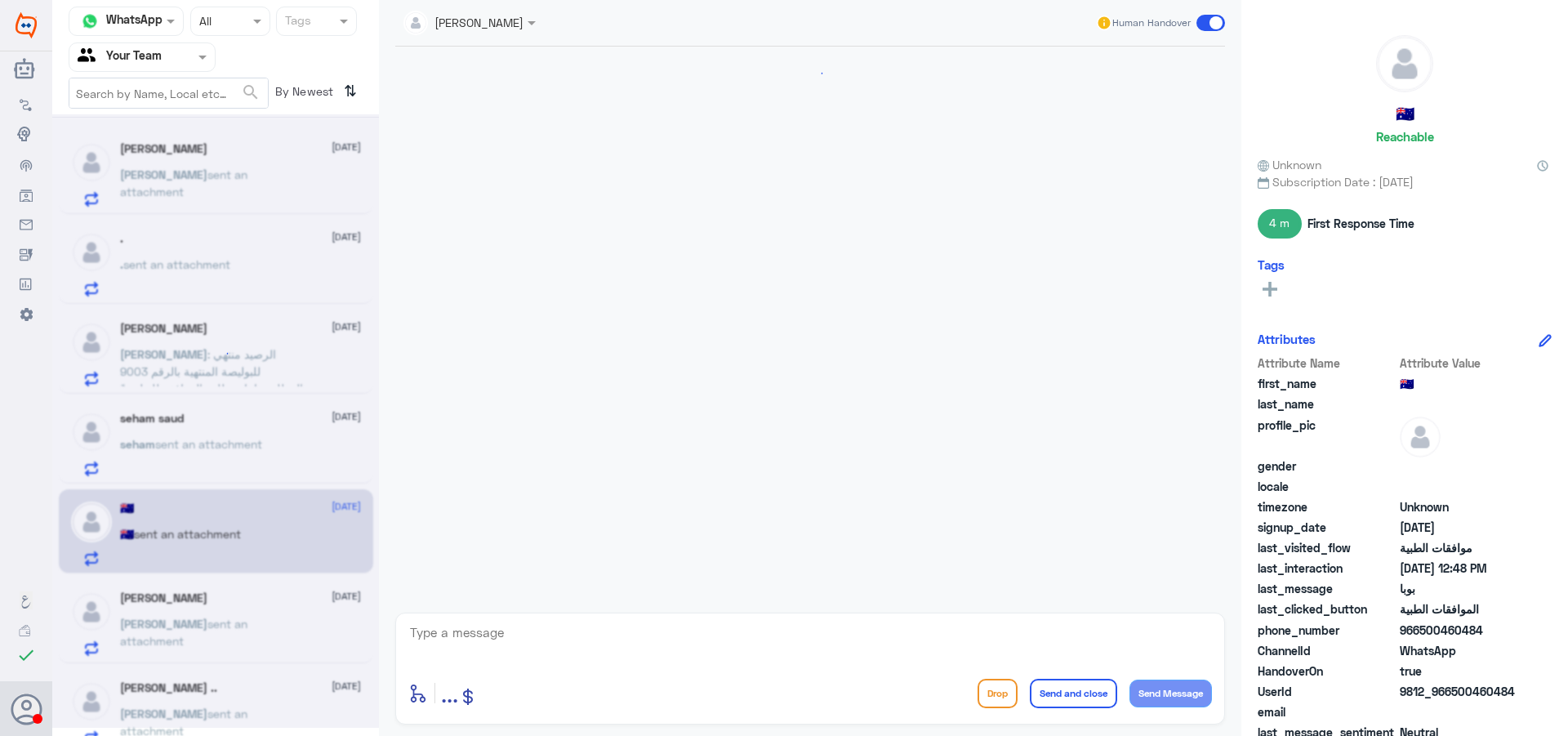
scroll to position [597, 0]
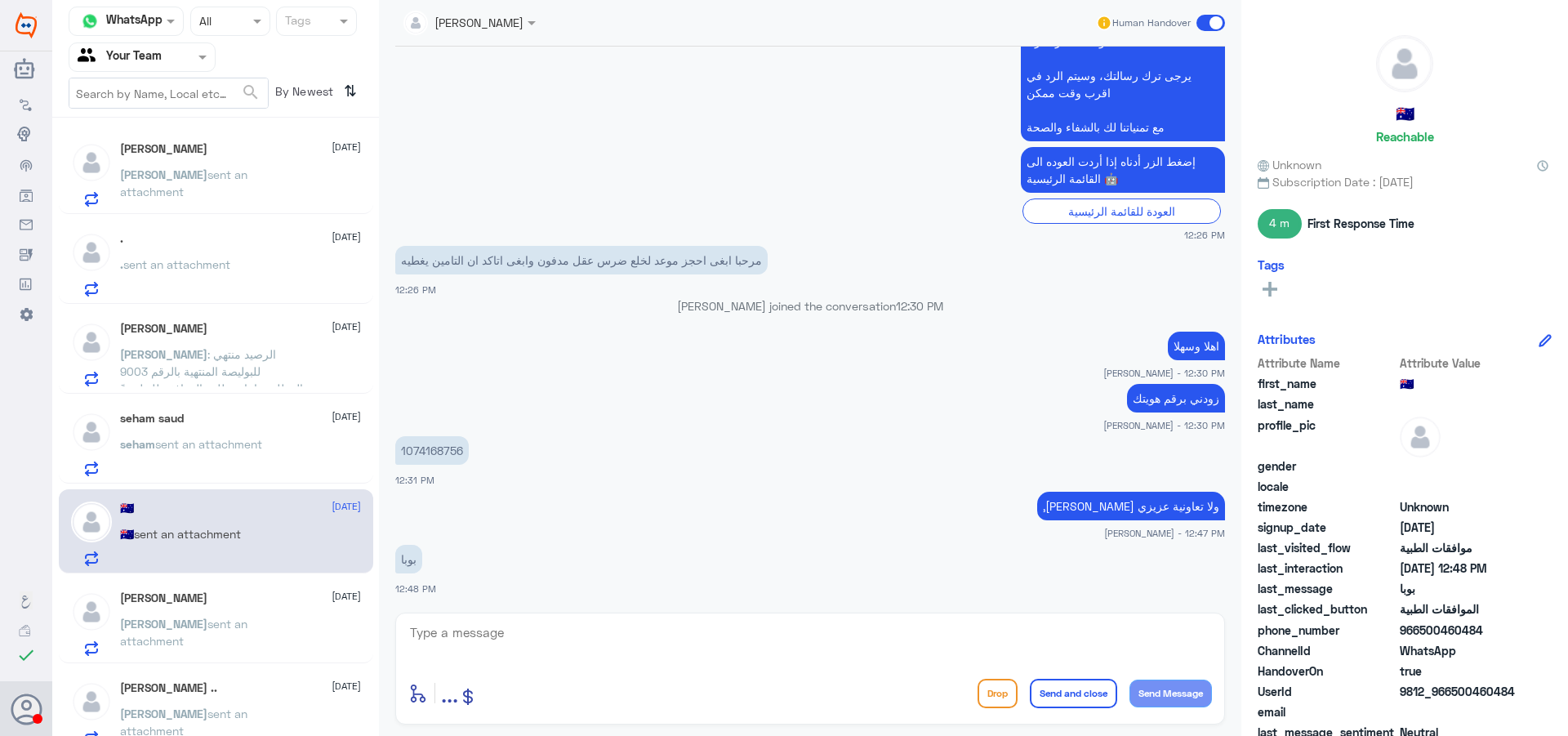
click at [287, 603] on div "[PERSON_NAME] [DATE]" at bounding box center [241, 599] width 241 height 14
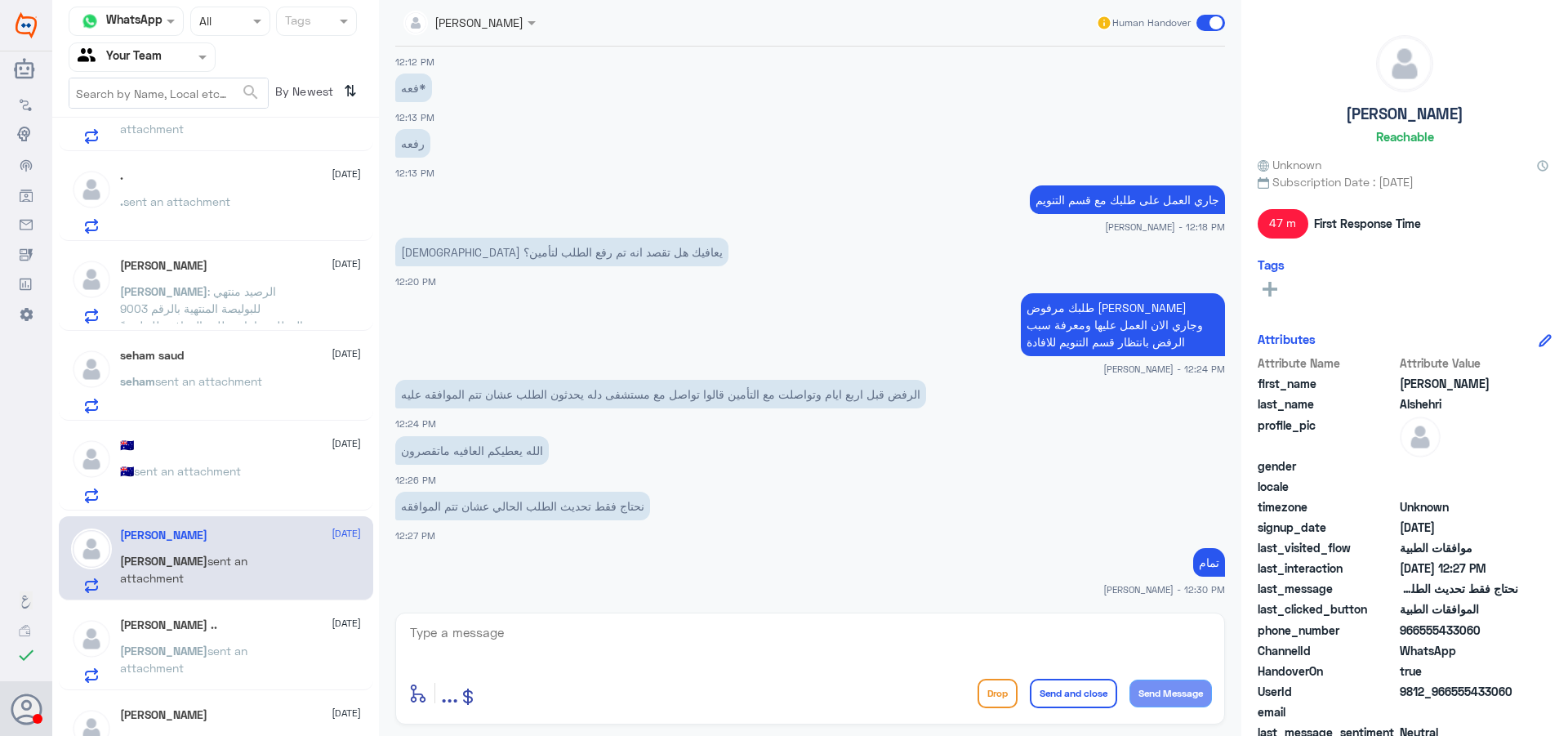
scroll to position [163, 0]
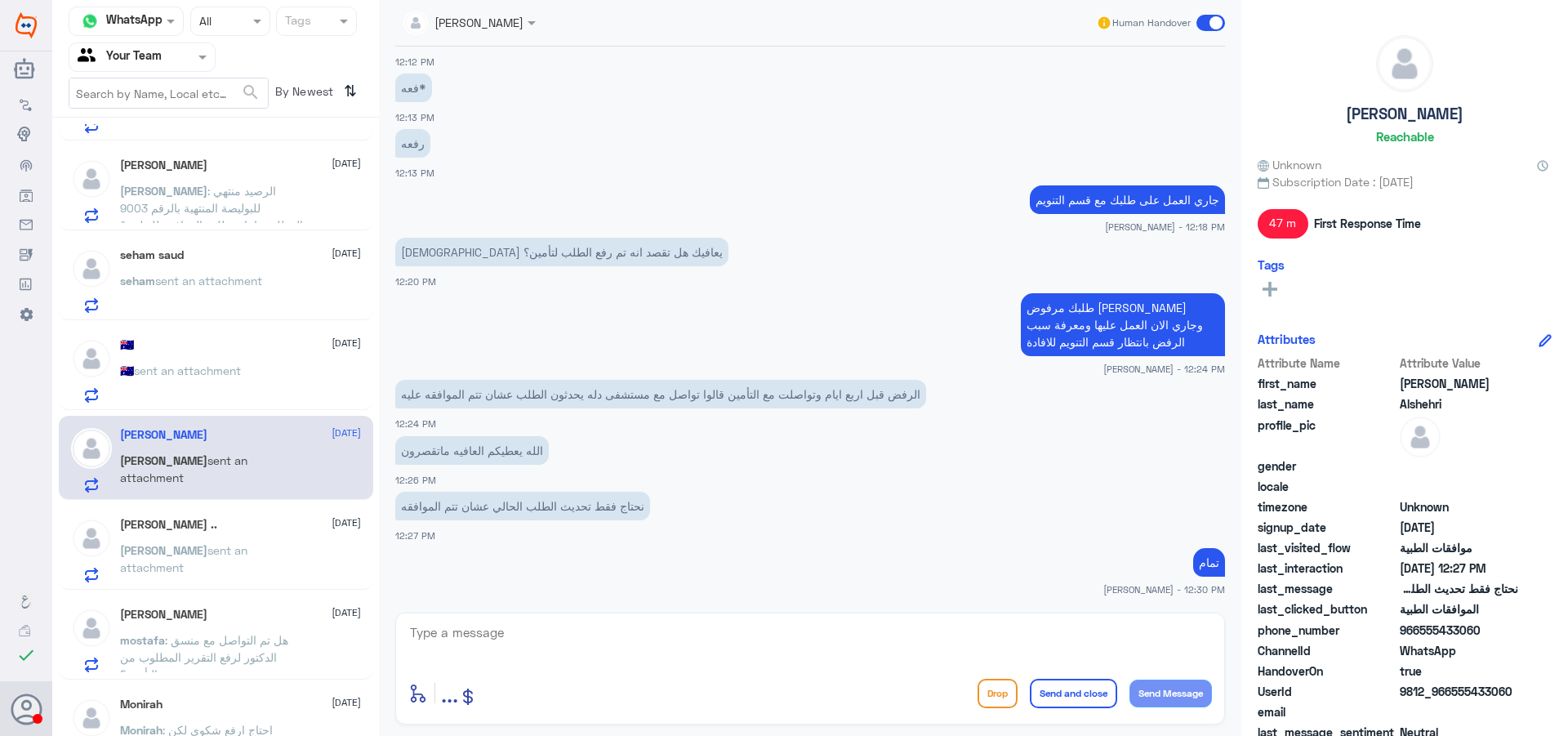
click at [218, 552] on span "sent an attachment" at bounding box center [184, 559] width 127 height 31
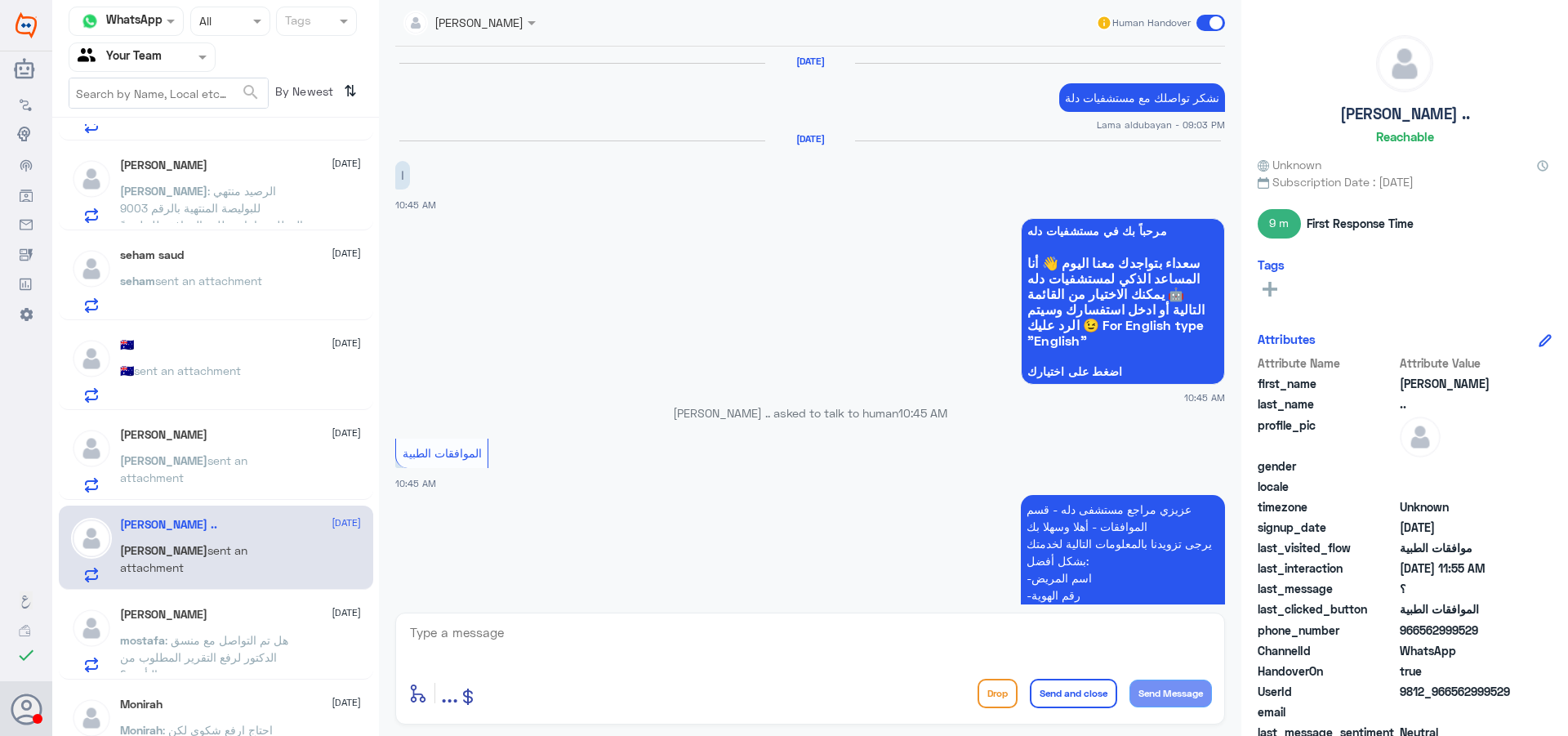
scroll to position [1367, 0]
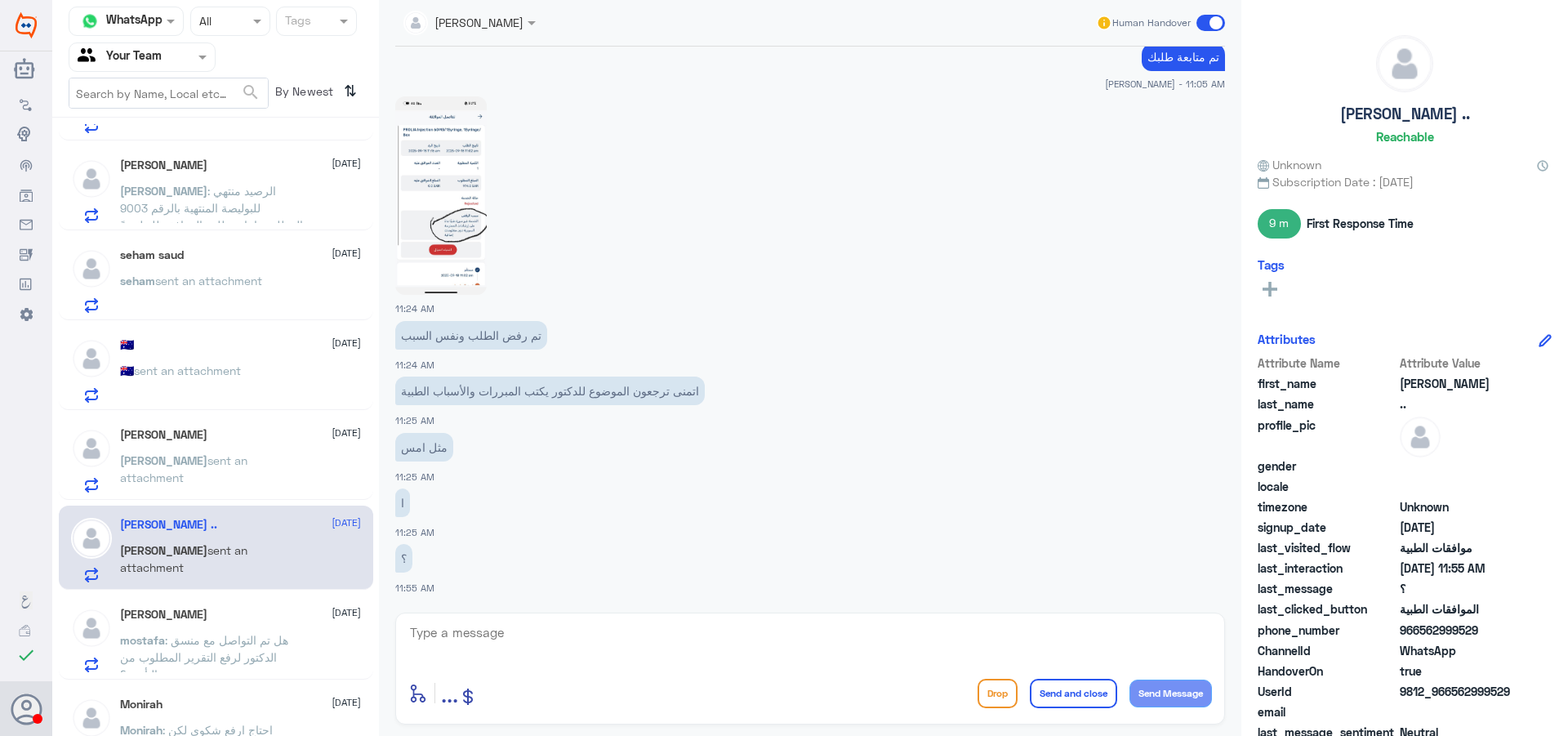
click at [247, 461] on span "sent an attachment" at bounding box center [184, 469] width 127 height 31
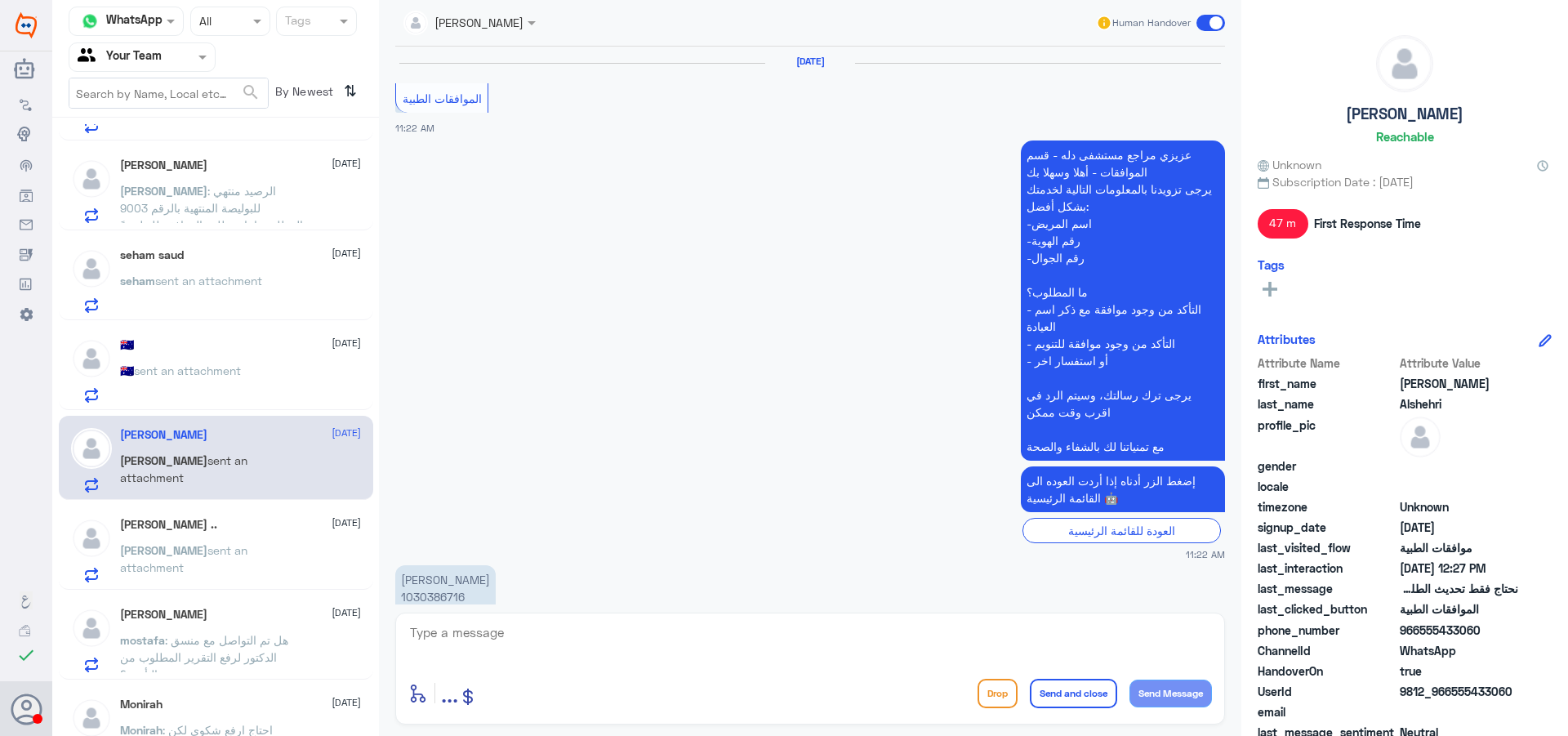
scroll to position [1167, 0]
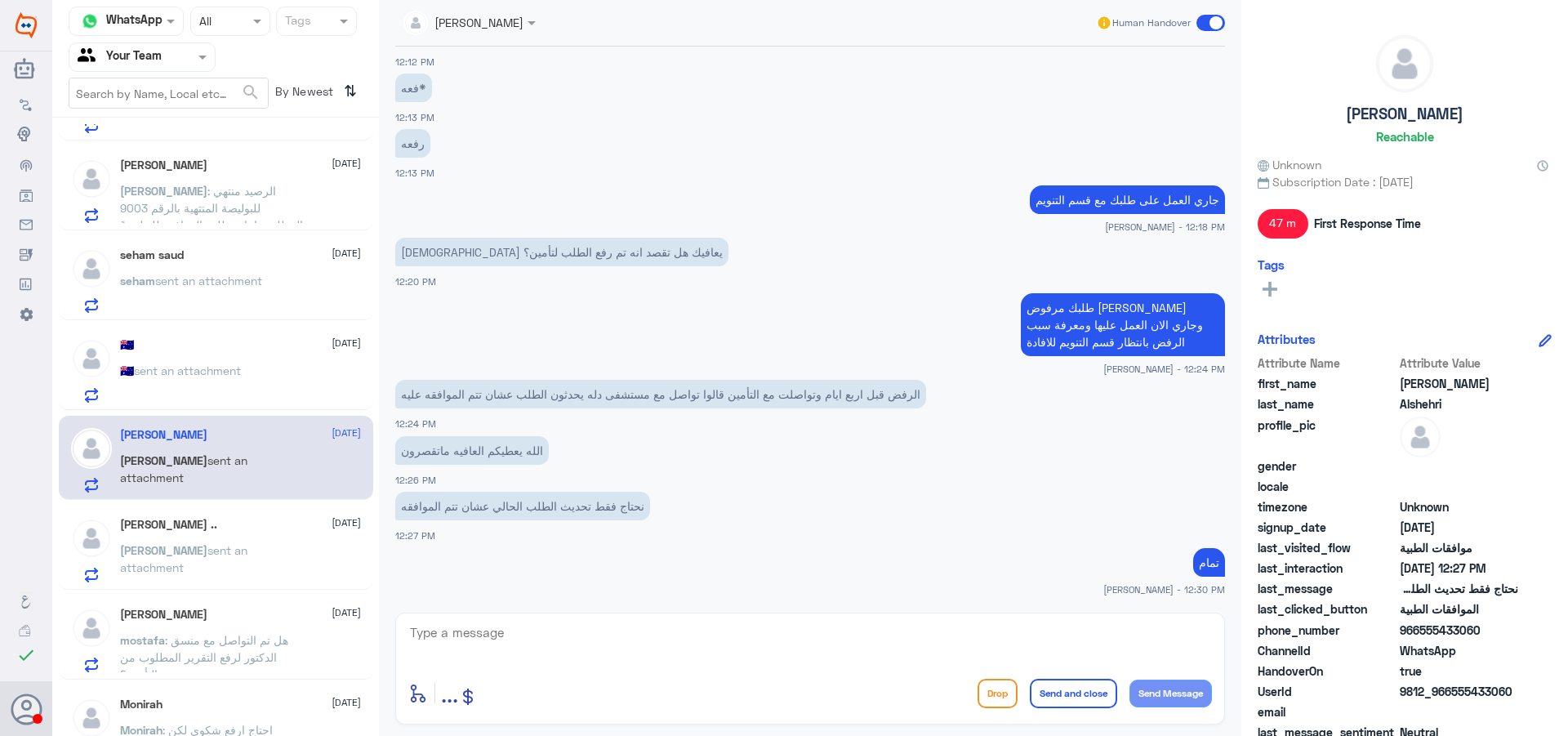
click at [238, 573] on p "[PERSON_NAME] sent an attachment" at bounding box center [212, 563] width 184 height 41
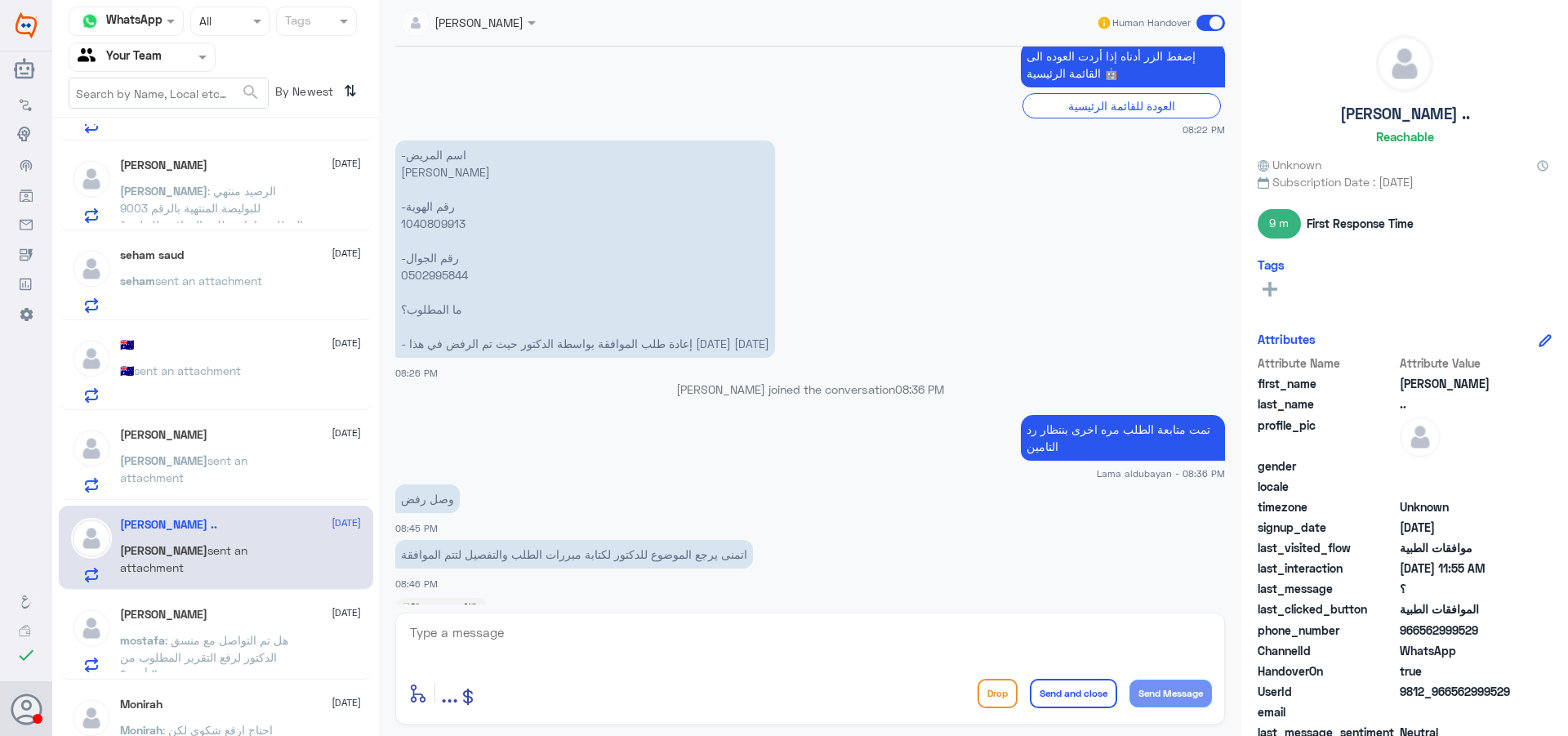
scroll to position [631, 0]
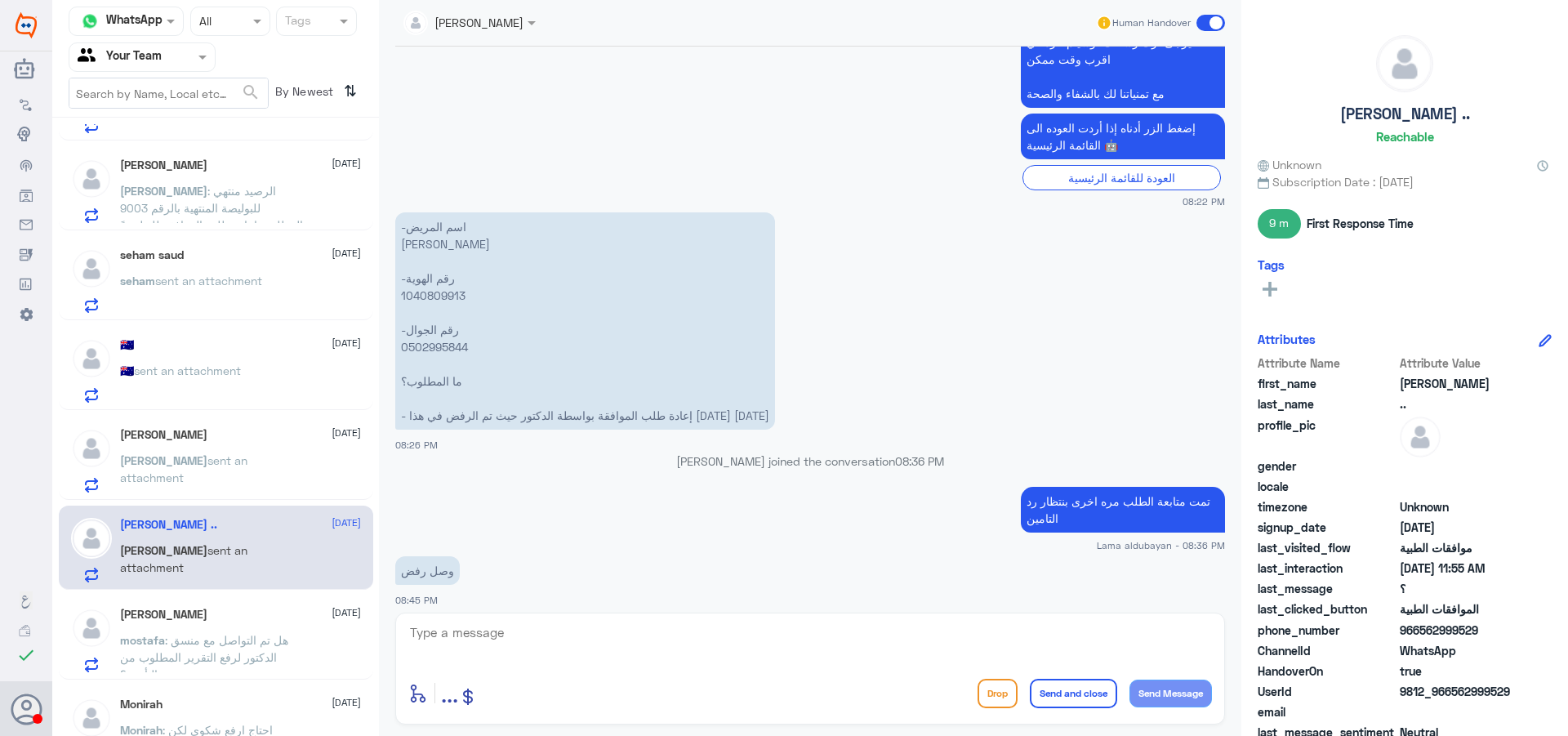
click at [435, 353] on p "-اسم المريض [PERSON_NAME] -رقم الهوية 1040809913 -رقم الجوال 0502995844 ما المط…" at bounding box center [585, 321] width 380 height 217
copy p "0502995844"
click at [180, 451] on div "[PERSON_NAME] [DATE] [PERSON_NAME] sent an attachment" at bounding box center [241, 461] width 241 height 65
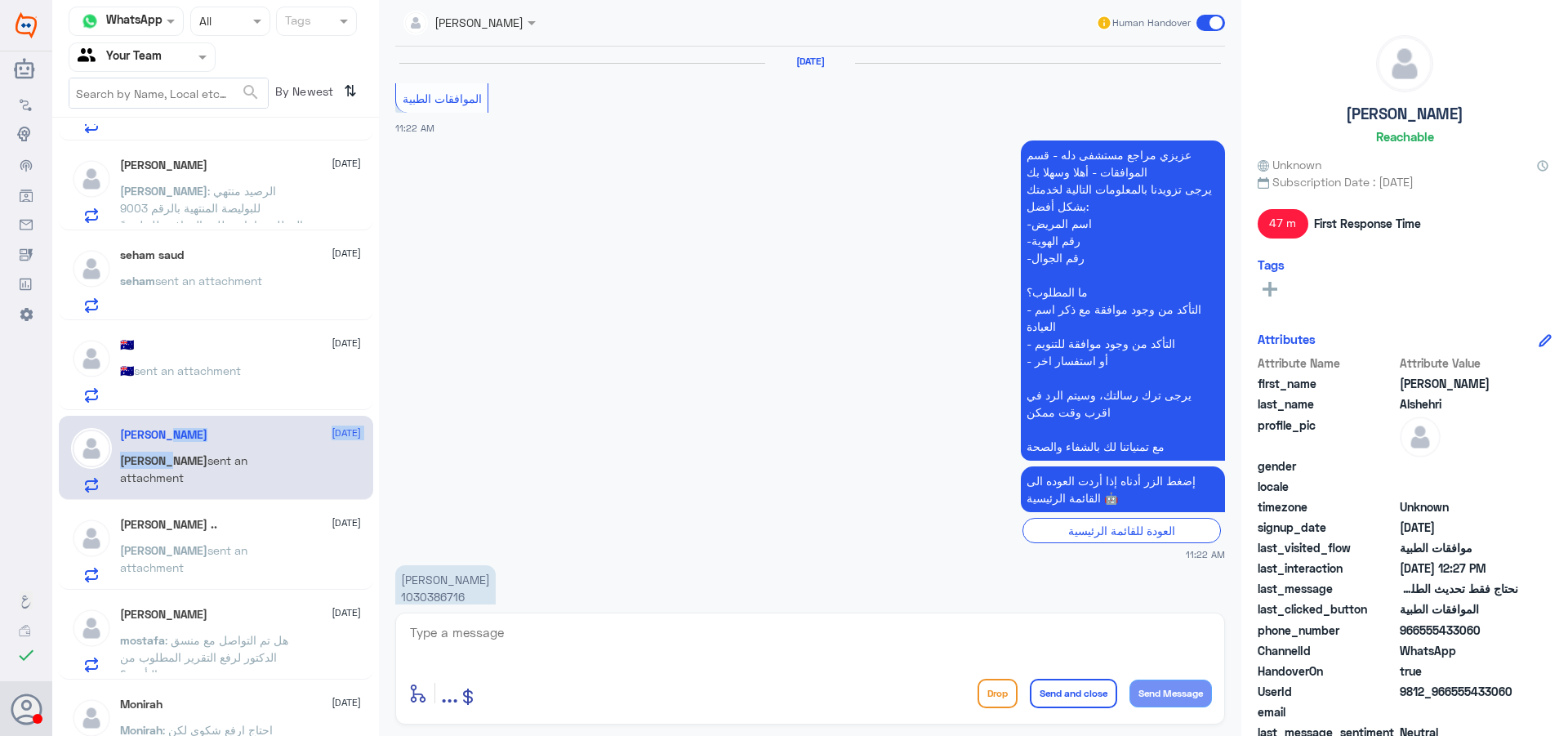
scroll to position [1167, 0]
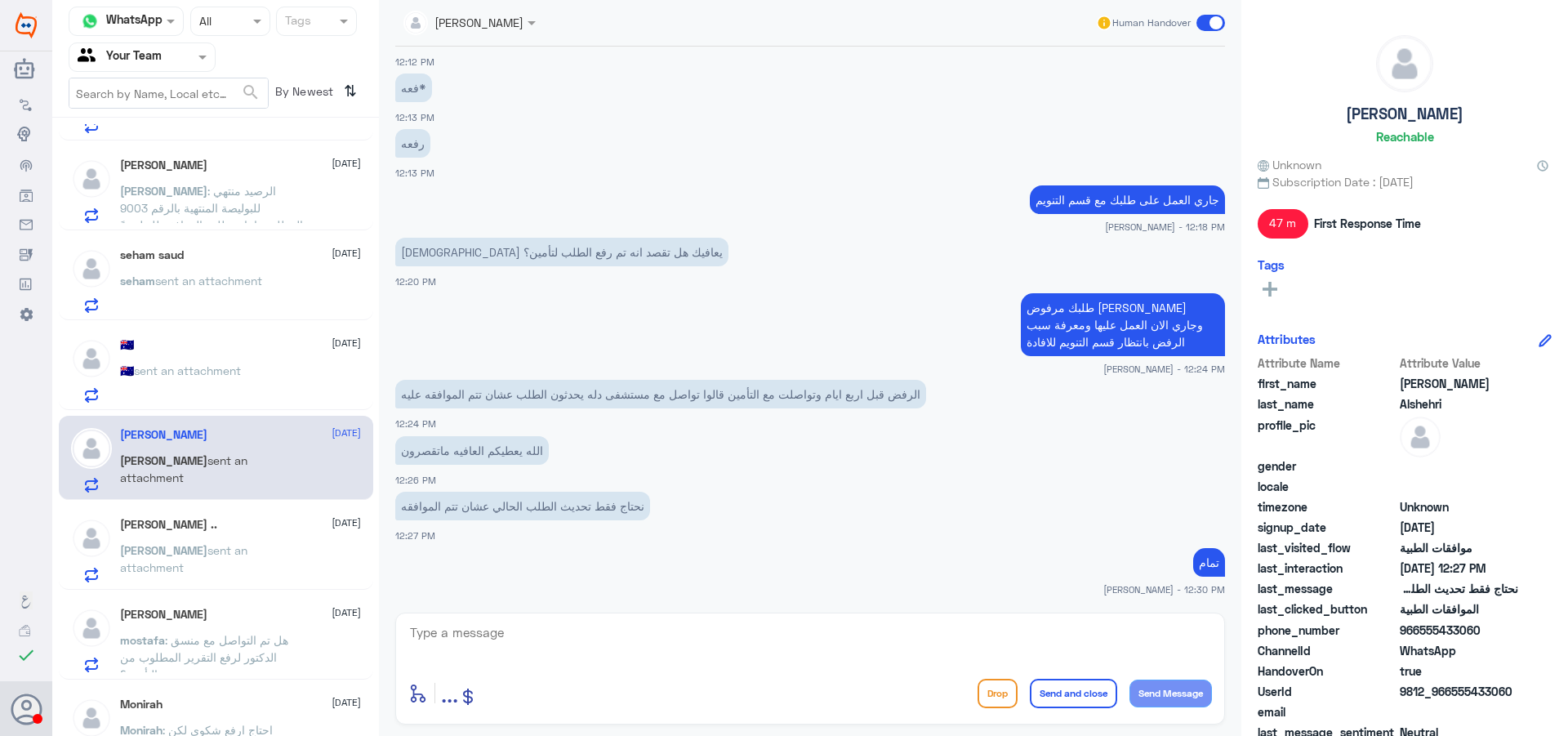
click at [226, 574] on p "[PERSON_NAME] sent an attachment" at bounding box center [212, 563] width 184 height 41
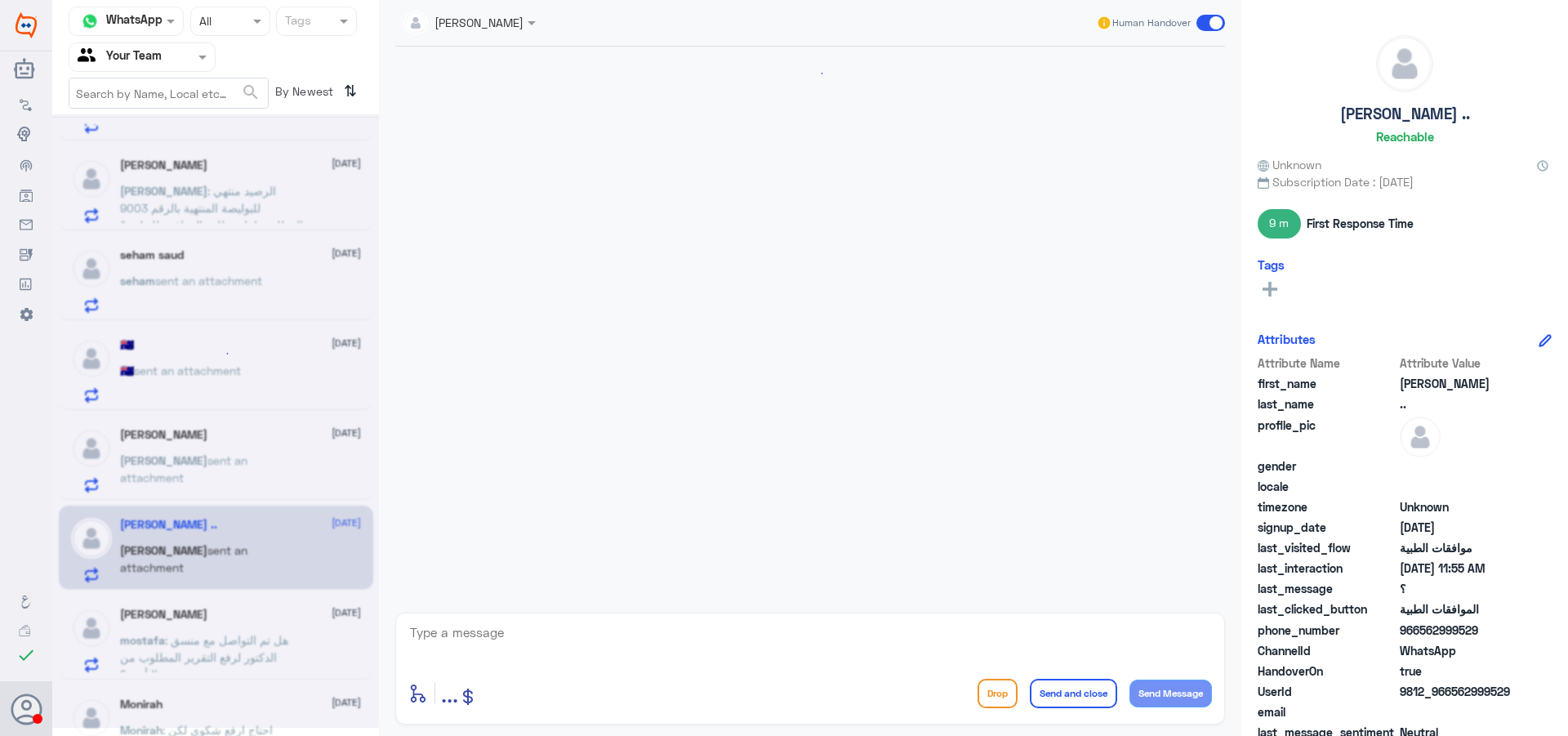
click at [597, 649] on textarea at bounding box center [811, 641] width 804 height 40
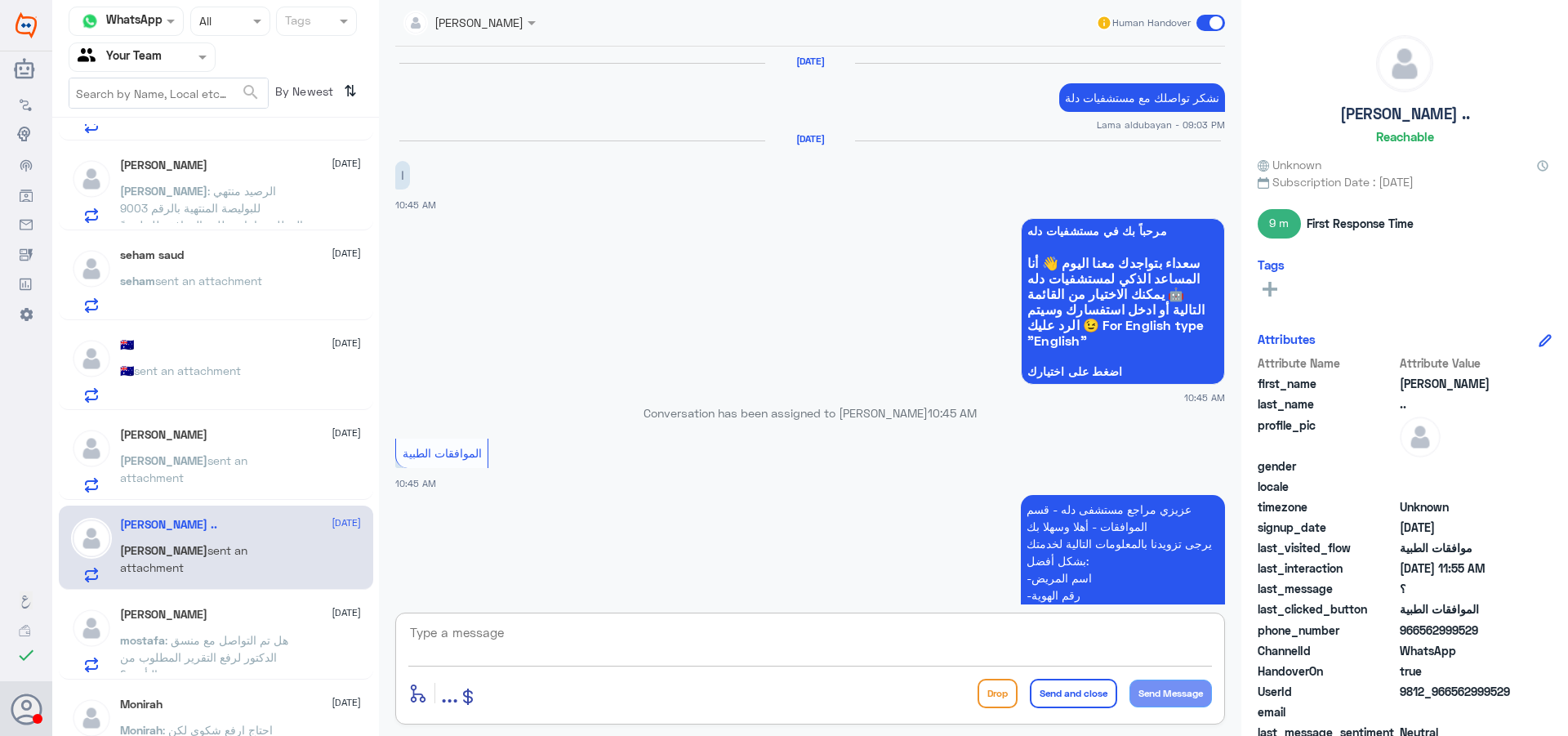
scroll to position [1367, 0]
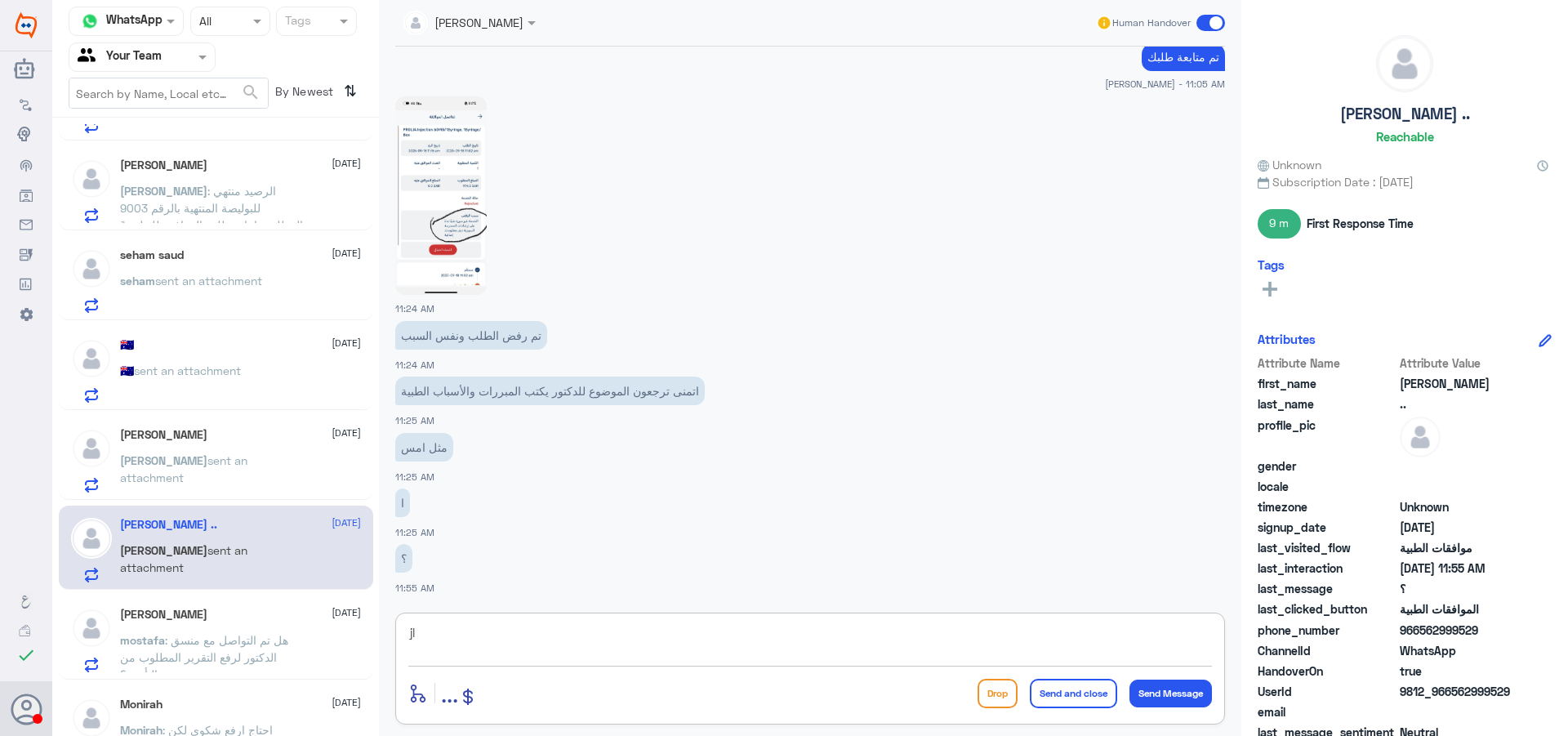
type textarea "j"
type textarea "تم تحويل الحالة لطبيب الموافقات للعمل عليها"
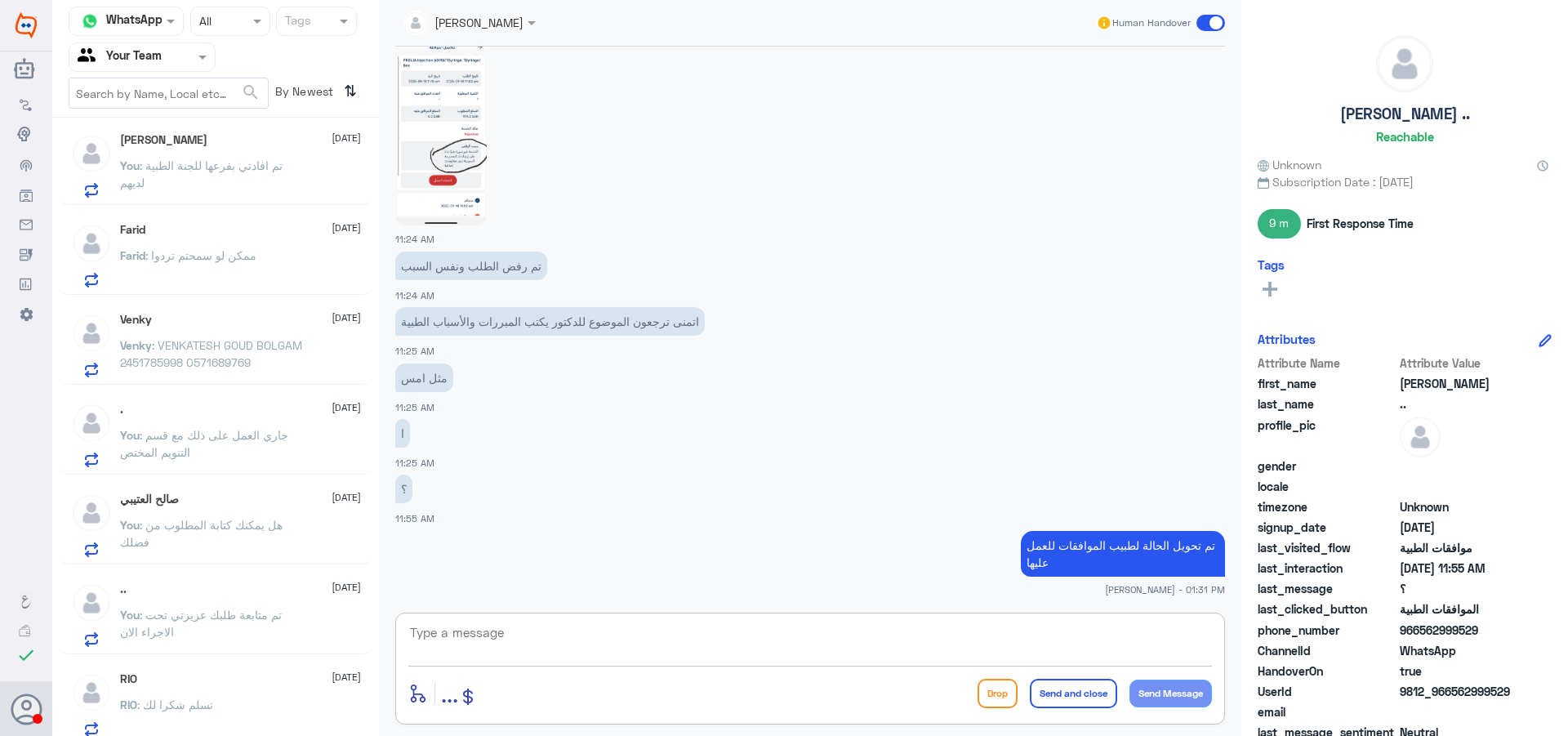
scroll to position [899, 0]
click at [262, 529] on span ": هل يمكنك كتابة المطلوب من فضلك" at bounding box center [202, 543] width 162 height 31
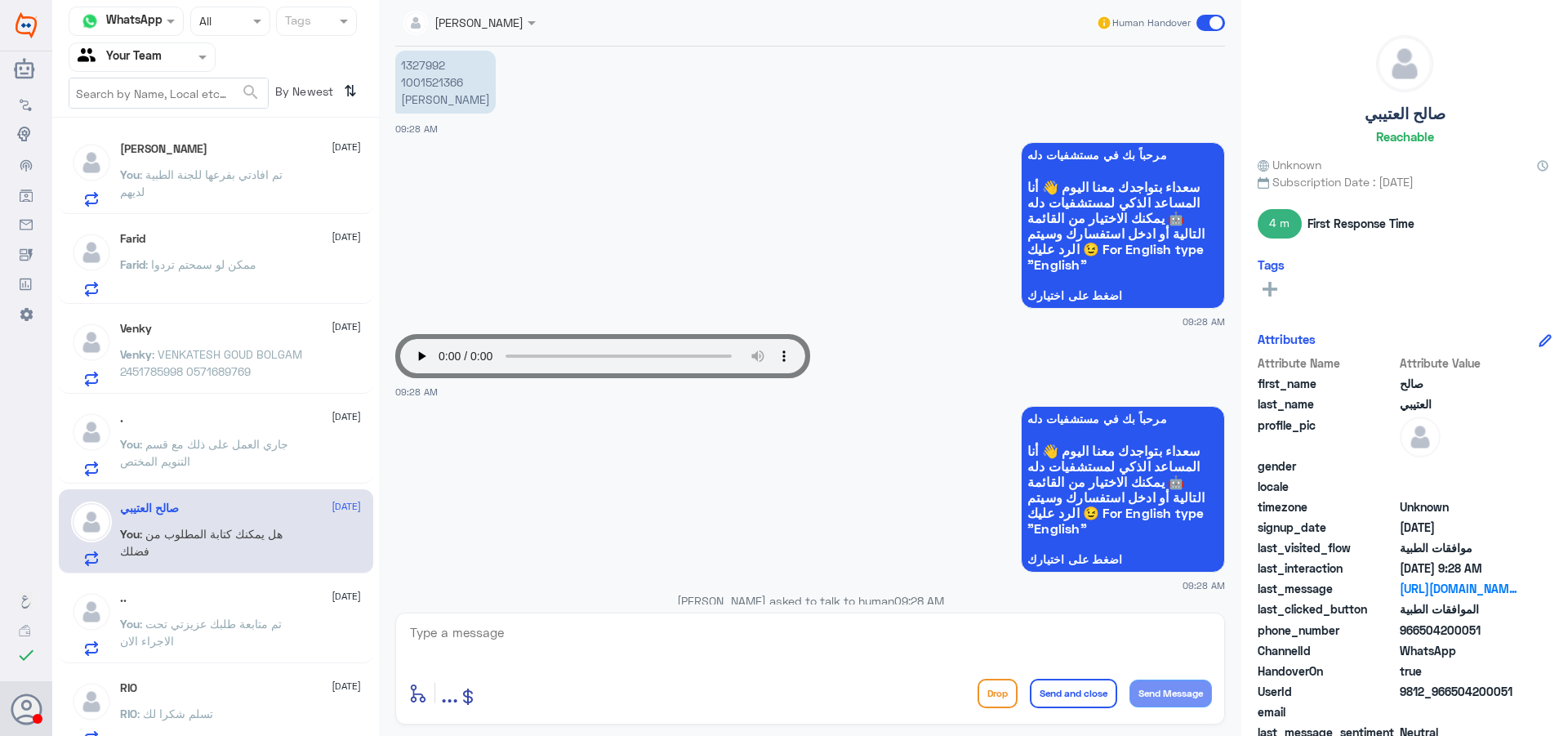
scroll to position [1028, 0]
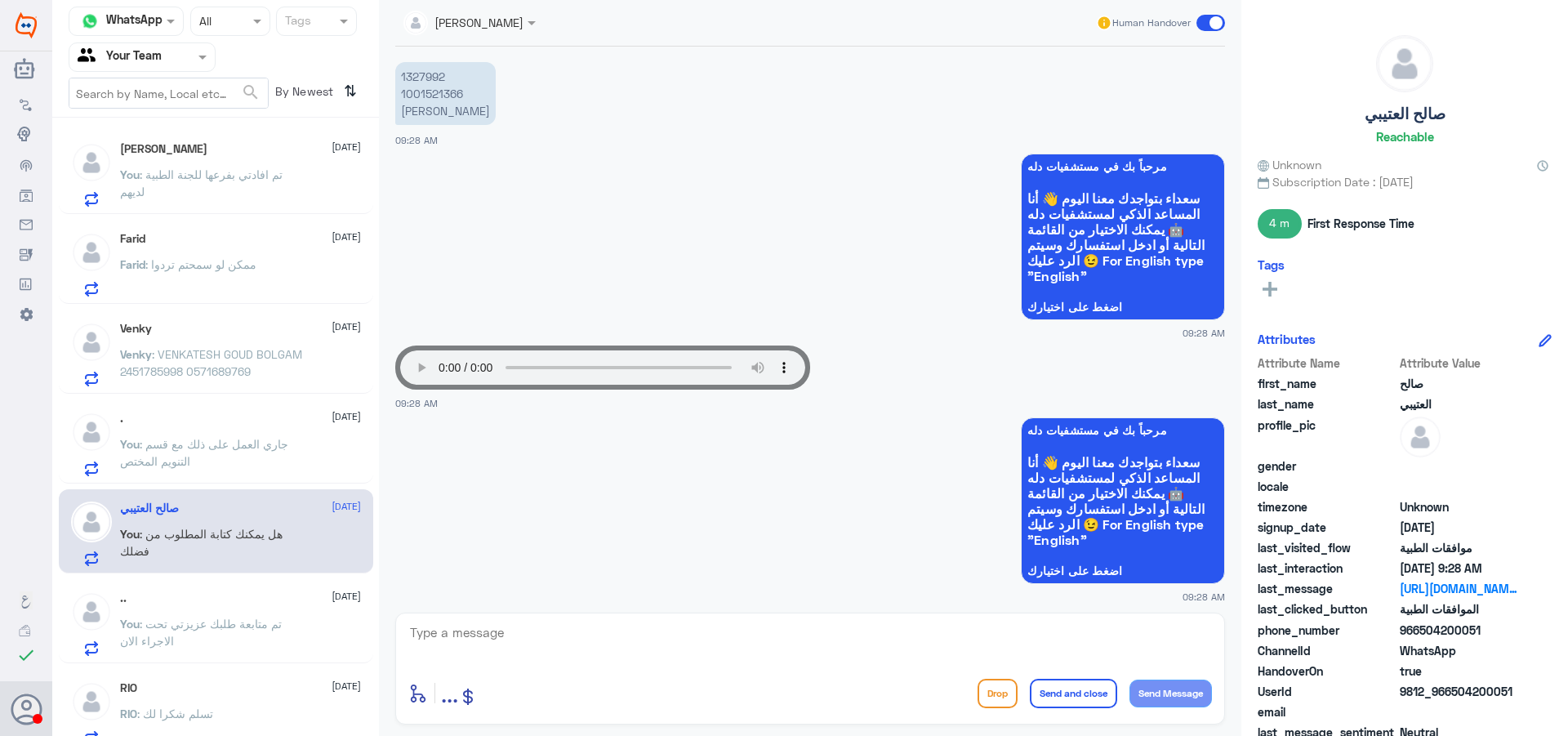
click at [424, 81] on p "1327992 1001521366 [PERSON_NAME]" at bounding box center [445, 93] width 101 height 63
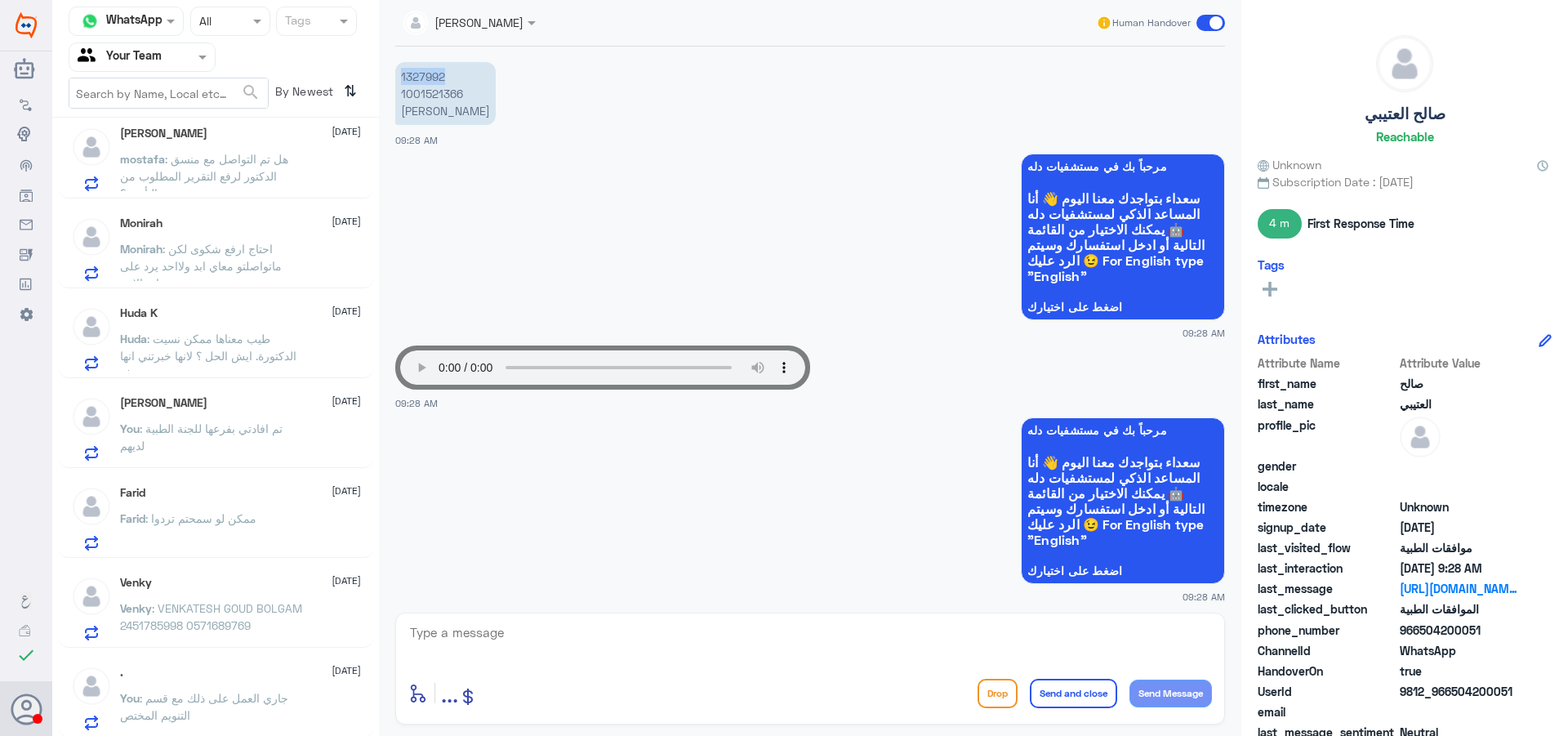
scroll to position [654, 0]
click at [217, 238] on span ": احتاج ارفع شكوى لكن ماتواصلتو معاي ابد ولااحد يرد على اتصالاتي" at bounding box center [201, 256] width 161 height 48
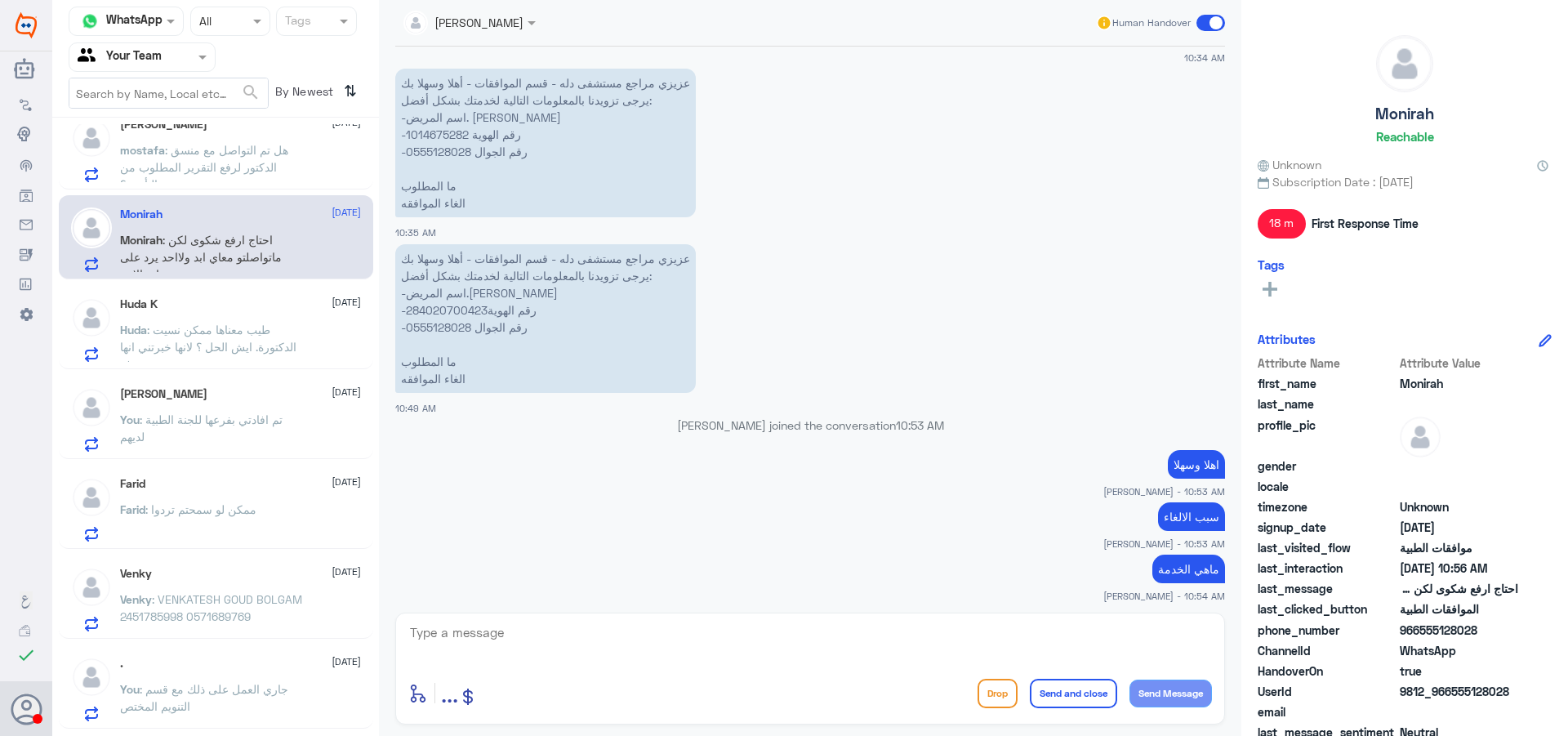
scroll to position [1294, 0]
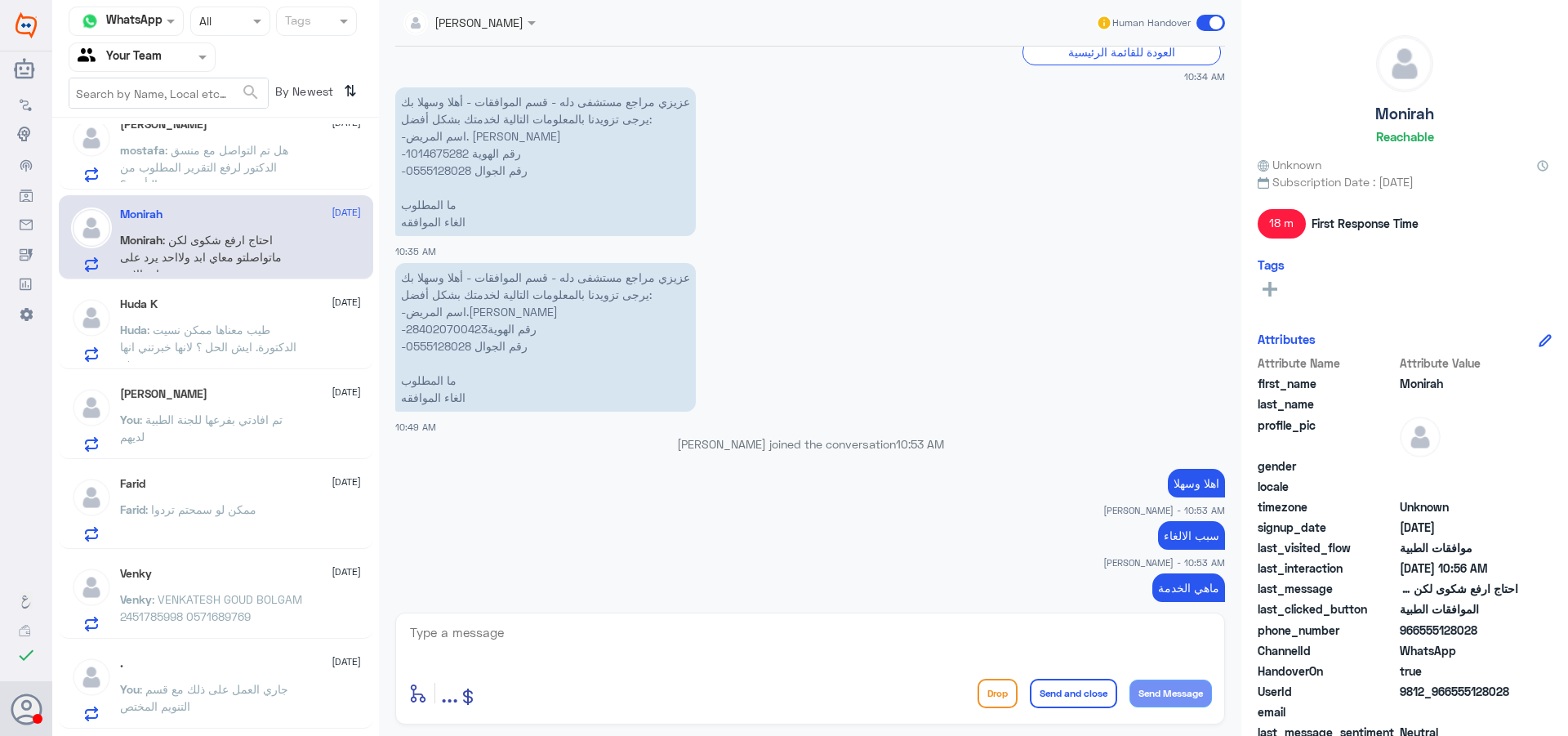
click at [434, 323] on p "عزيزي مراجع مستشفى دله - قسم الموافقات - أهلا وسهلا بك يرجى تزويدنا بالمعلومات …" at bounding box center [545, 338] width 300 height 149
drag, startPoint x: 424, startPoint y: 361, endPoint x: 425, endPoint y: 350, distance: 11.0
click at [425, 360] on p "عزيزي مراجع مستشفى دله - قسم الموافقات - أهلا وسهلا بك يرجى تزويدنا بالمعلومات …" at bounding box center [545, 338] width 300 height 149
click at [434, 349] on p "عزيزي مراجع مستشفى دله - قسم الموافقات - أهلا وسهلا بك يرجى تزويدنا بالمعلومات …" at bounding box center [545, 338] width 300 height 149
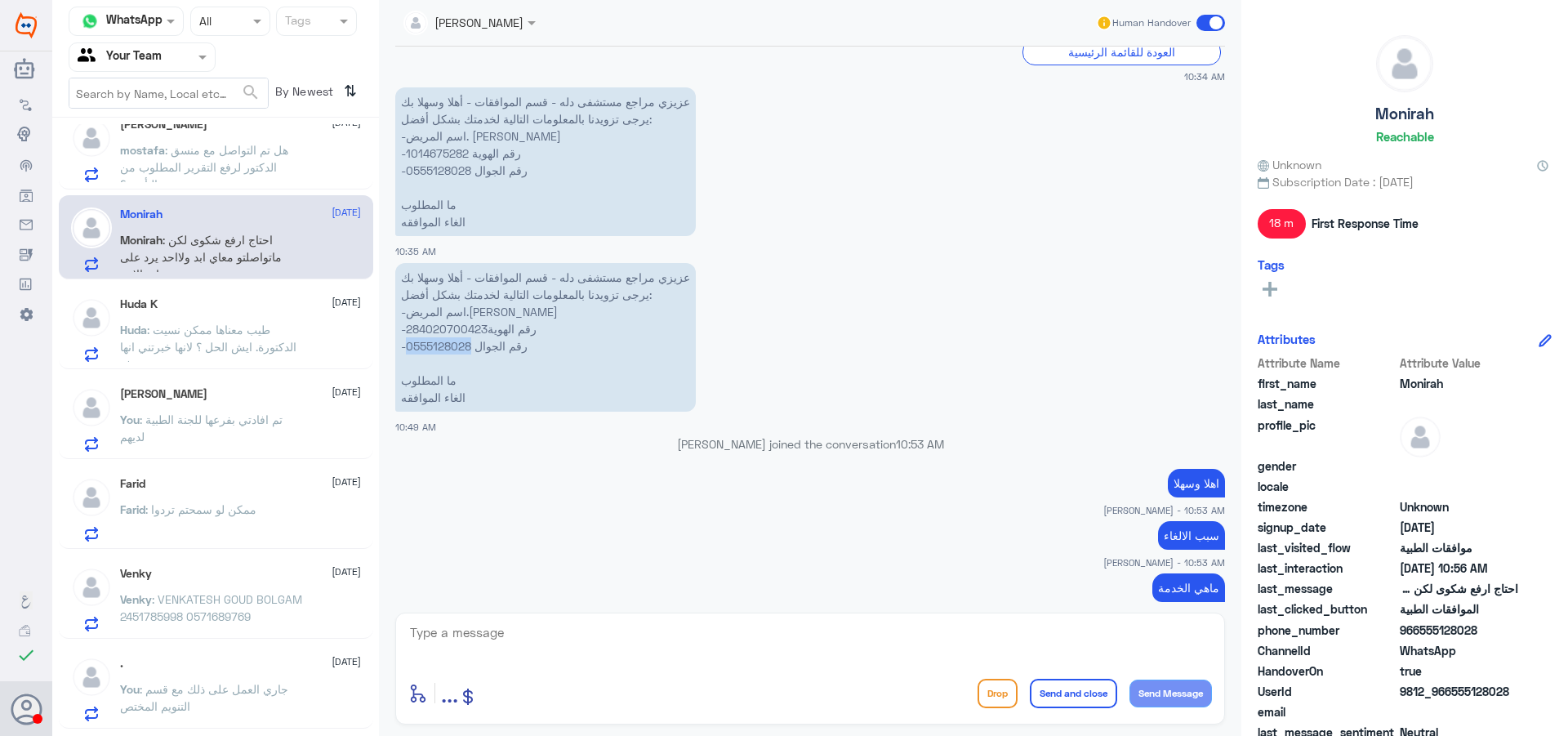
drag, startPoint x: 434, startPoint y: 349, endPoint x: 409, endPoint y: 339, distance: 26.9
click at [435, 348] on p "عزيزي مراجع مستشفى دله - قسم الموافقات - أهلا وسهلا بك يرجى تزويدنا بالمعلومات …" at bounding box center [545, 338] width 300 height 149
click at [521, 637] on textarea at bounding box center [811, 641] width 804 height 40
type textarea "تم الالغاء"
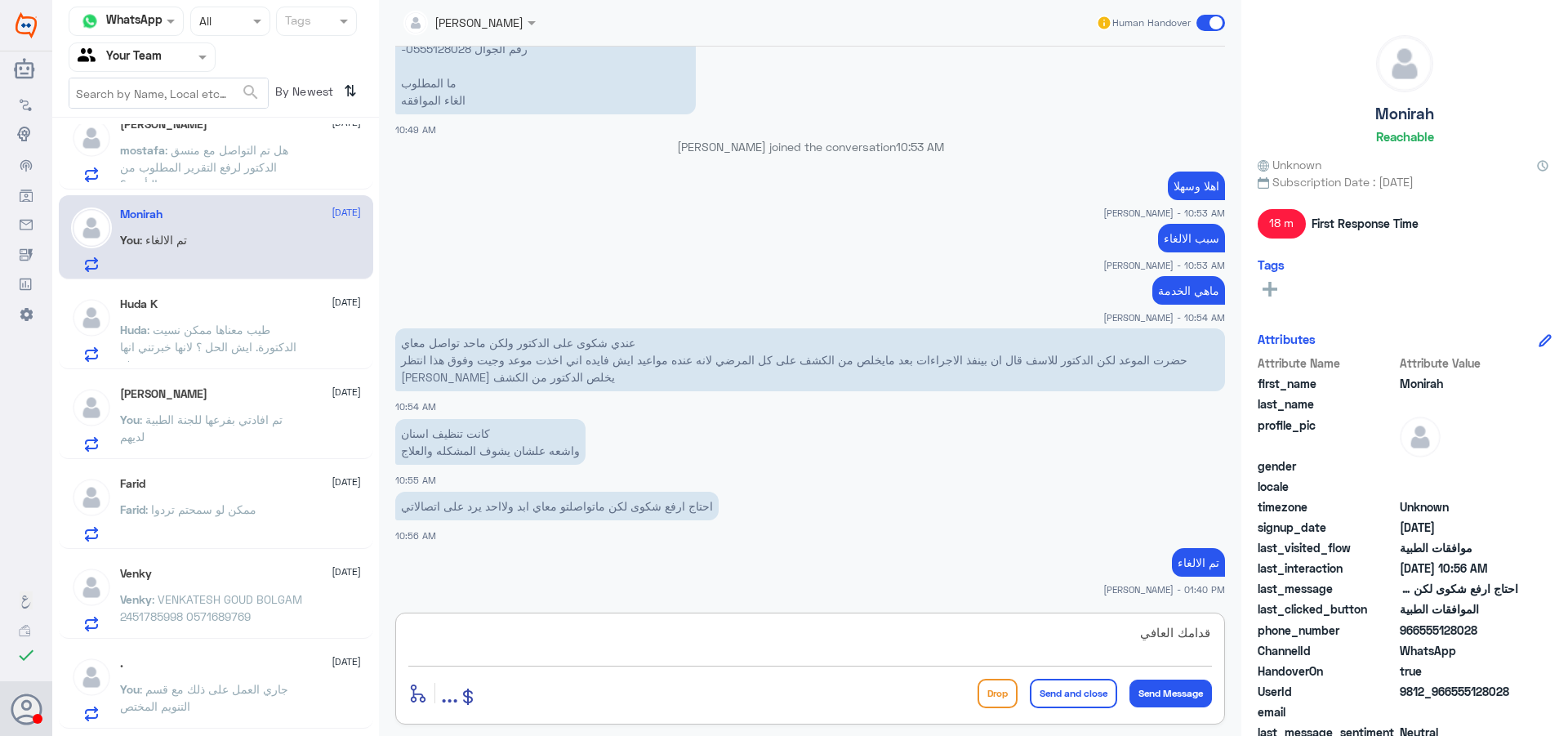
type textarea "قدامك العافية"
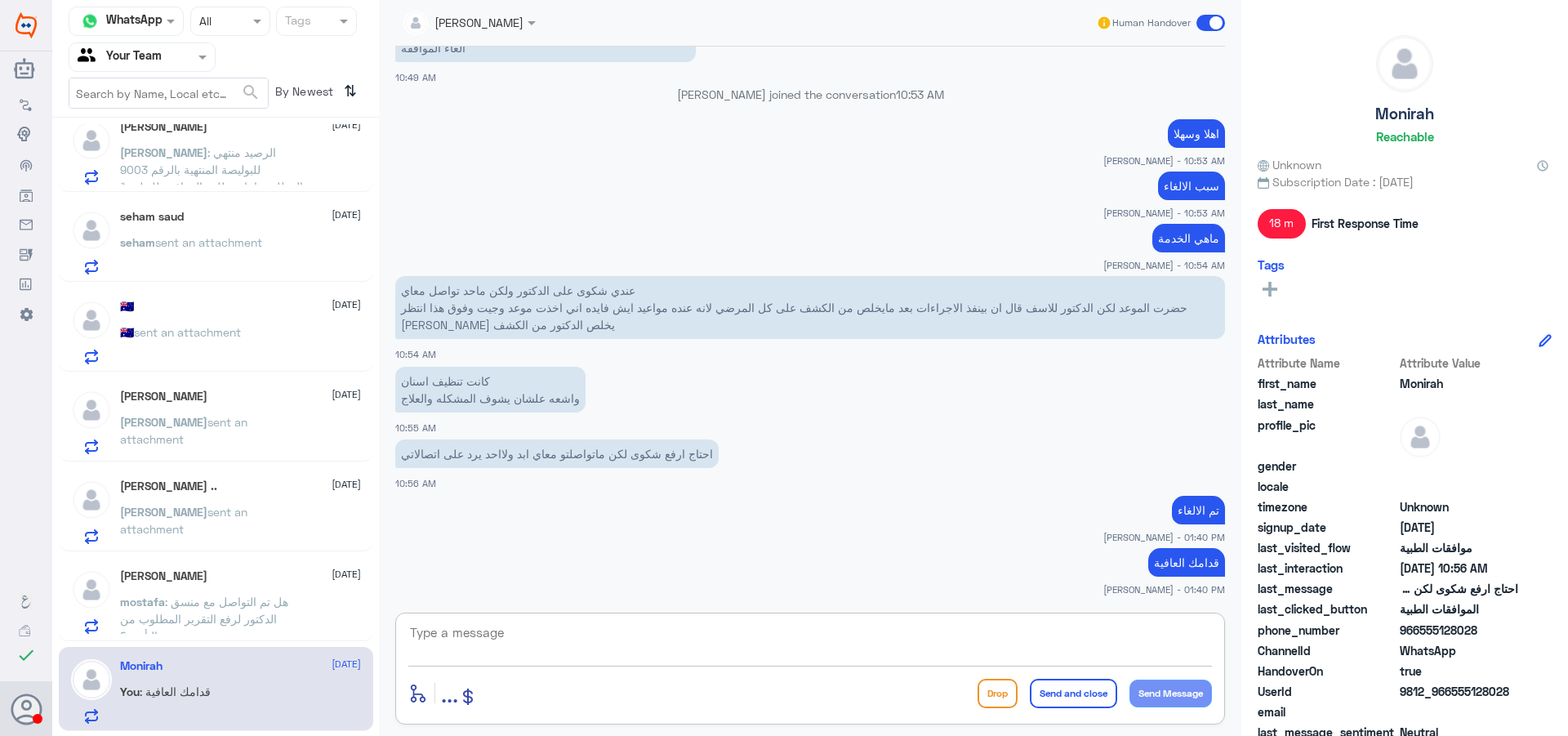
scroll to position [0, 0]
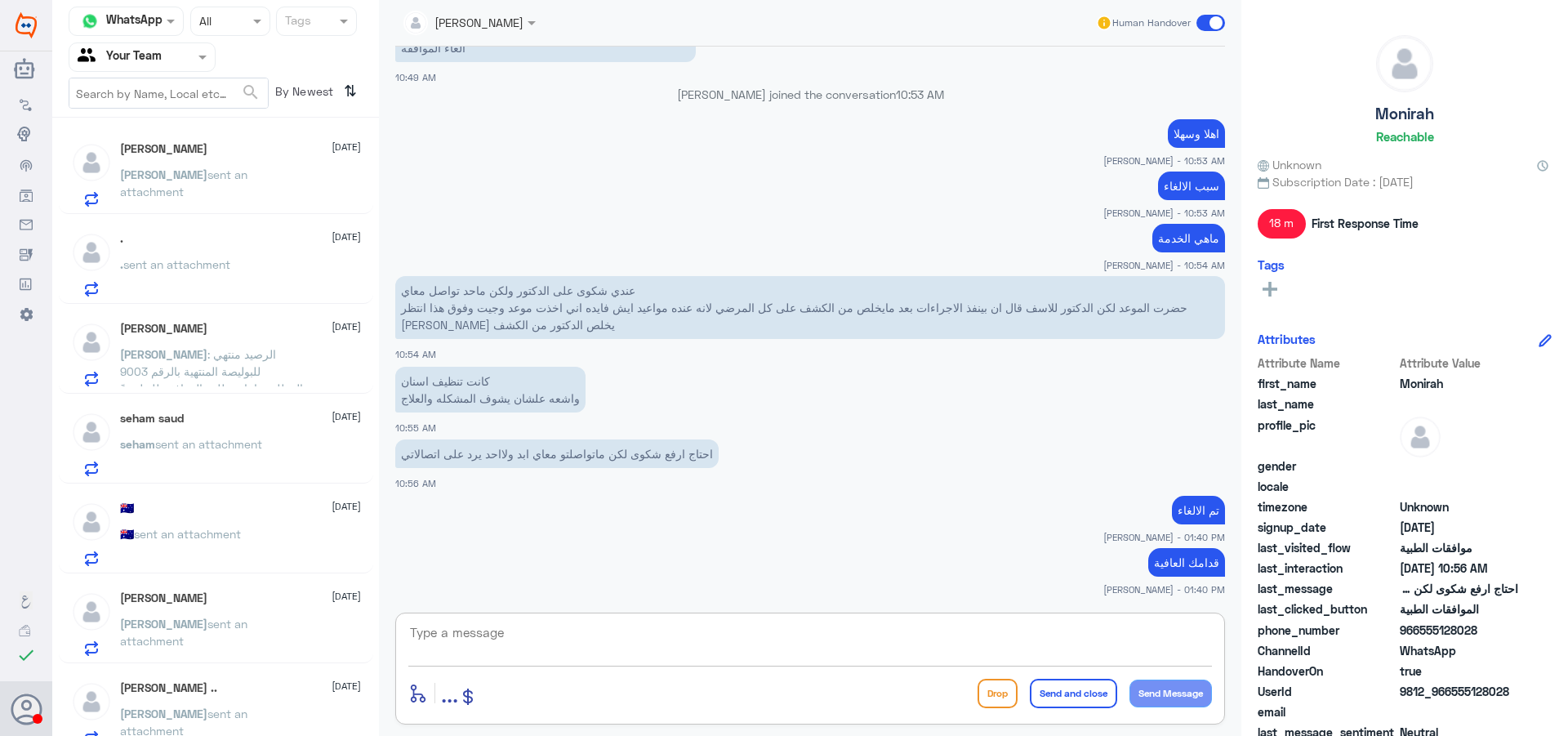
click at [170, 181] on span "sent an attachment" at bounding box center [184, 183] width 127 height 31
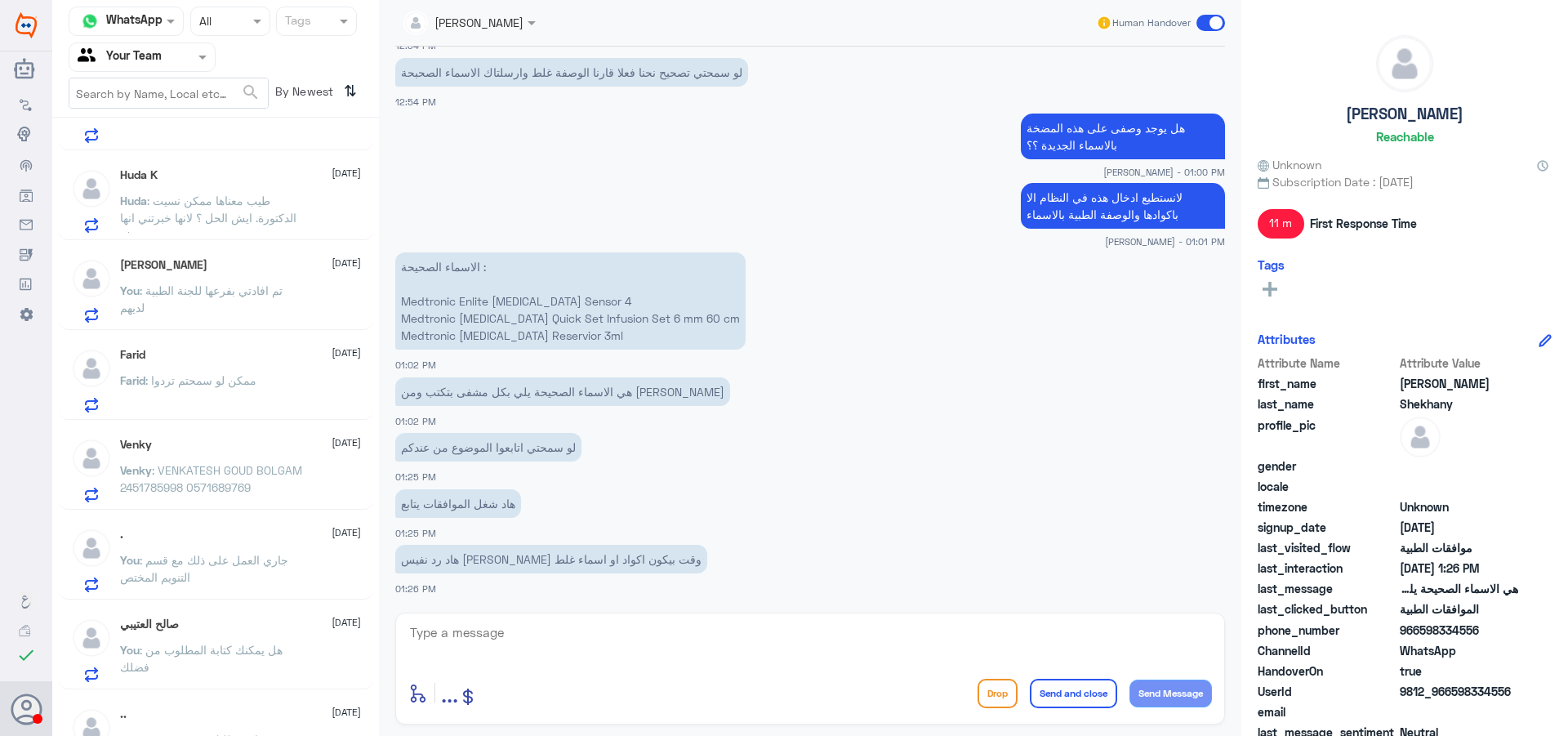
scroll to position [817, 0]
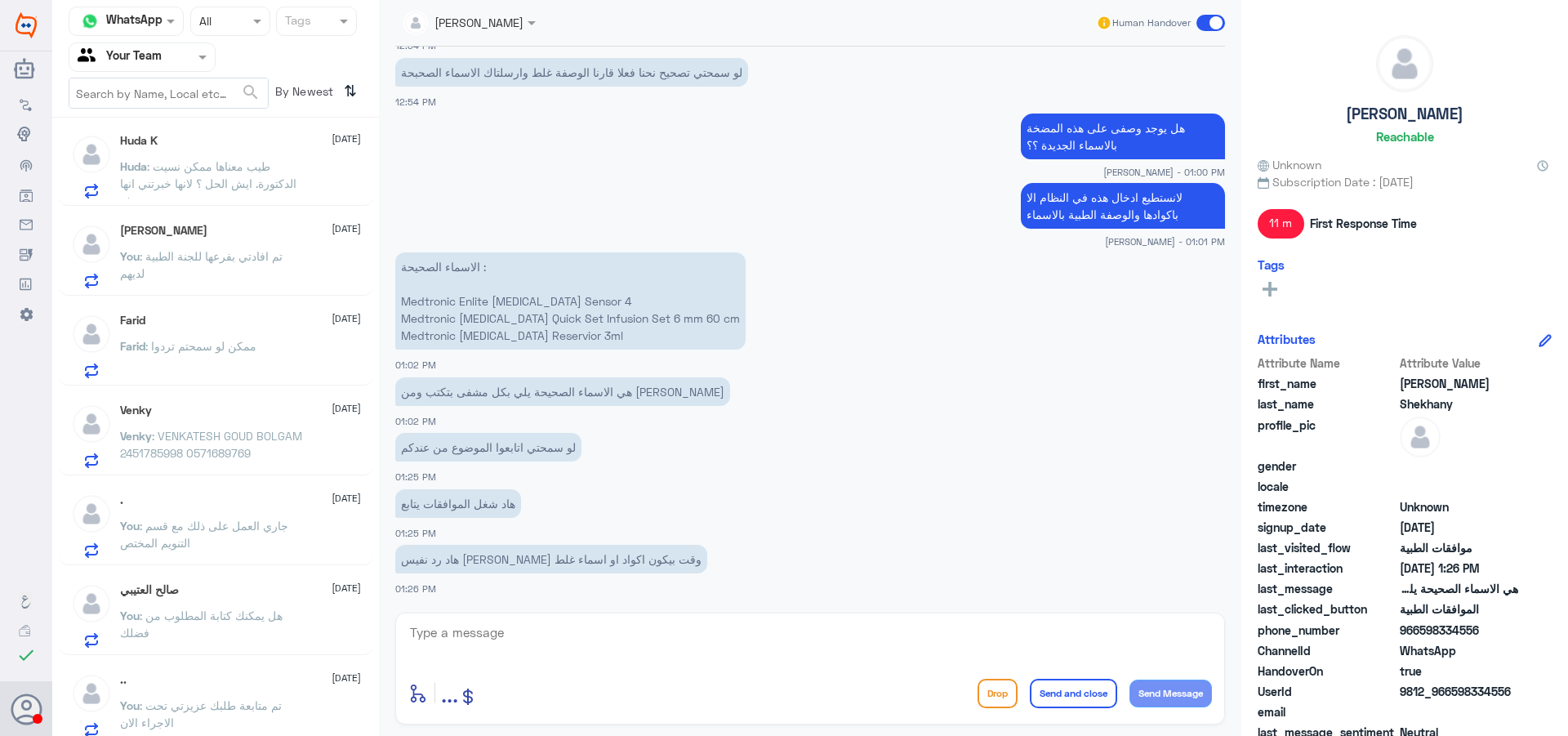
click at [267, 186] on span ": طيب معناها ممكن نسيت الدكتورة. ايش الحل ؟ لانها خبرتني انها حترفع" at bounding box center [208, 183] width 176 height 48
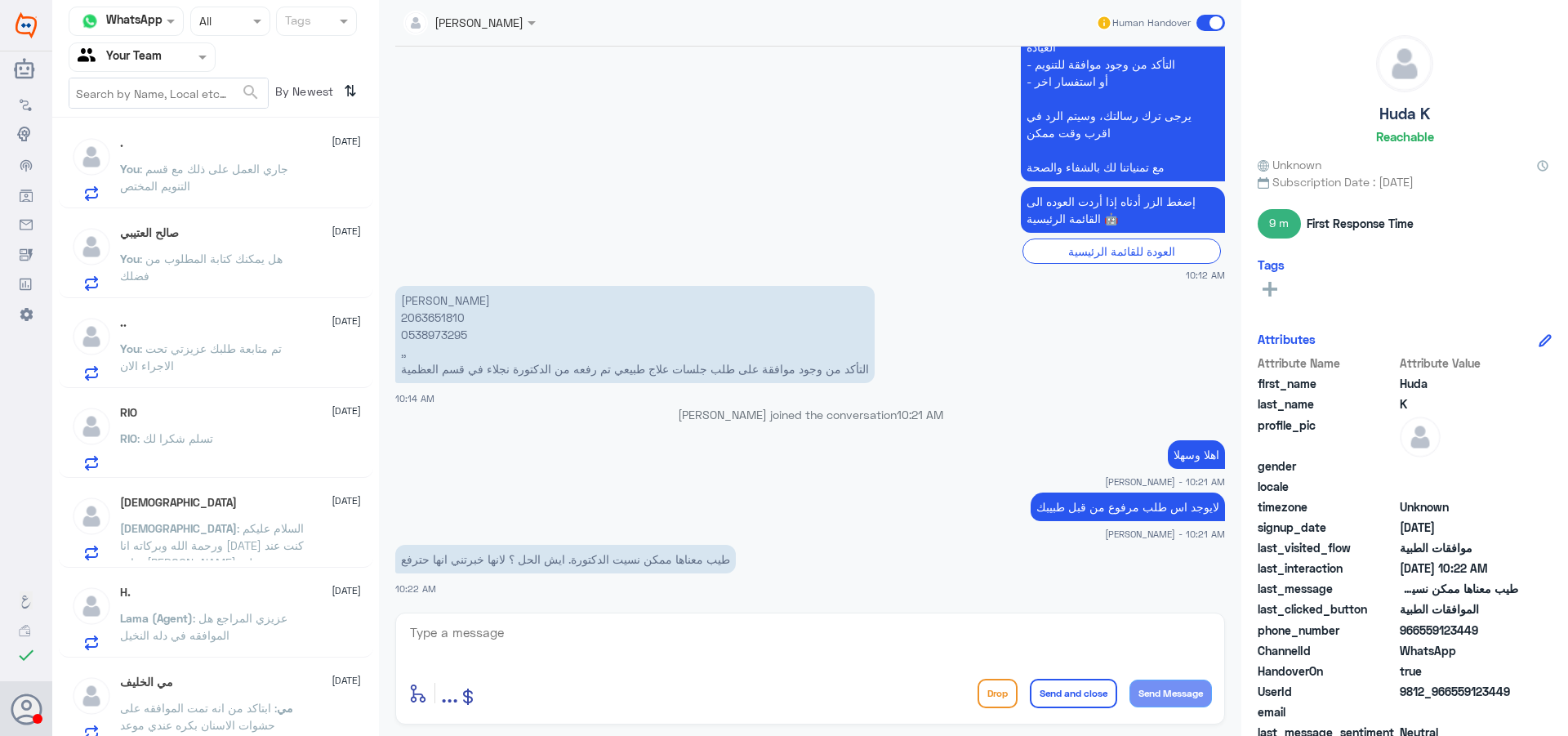
scroll to position [1186, 0]
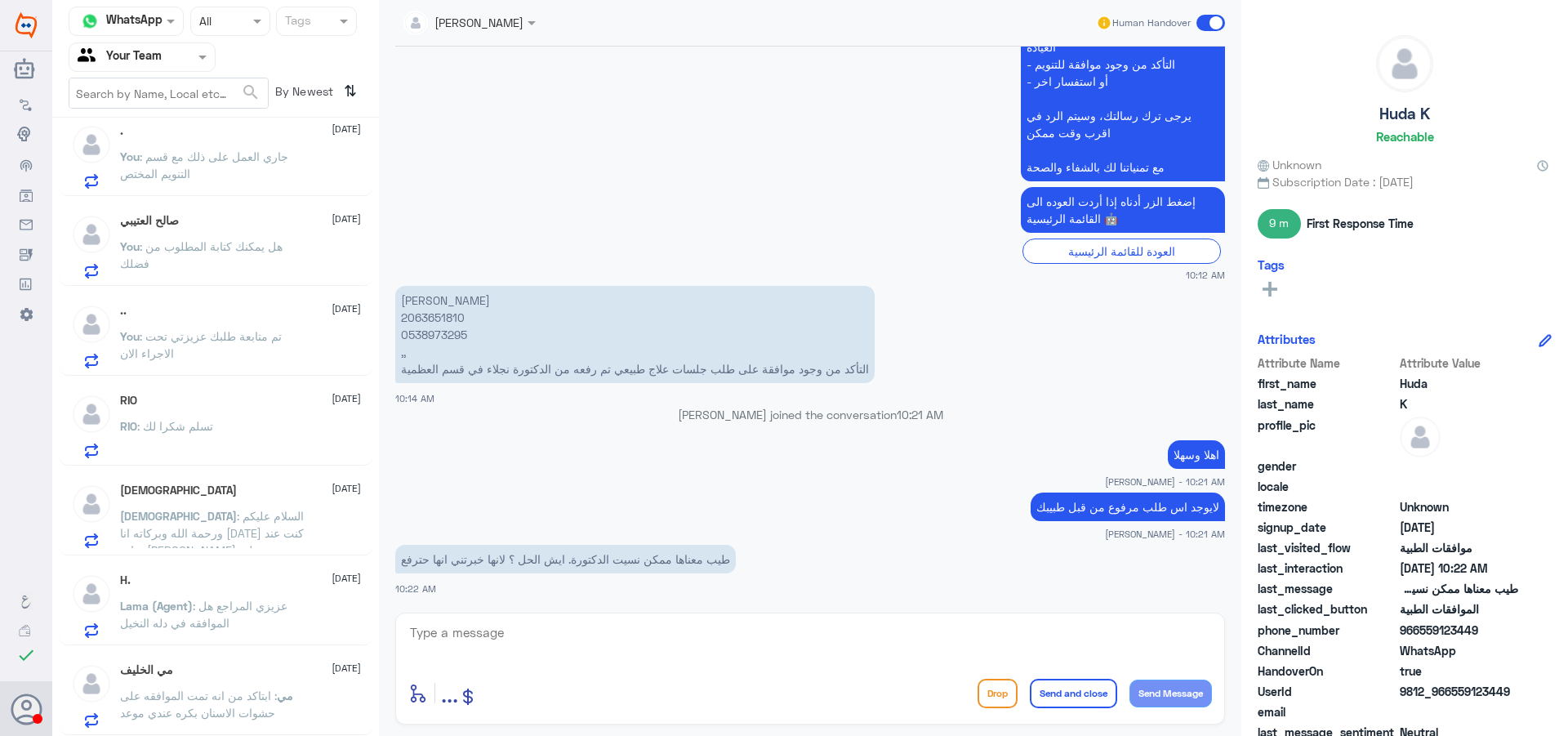
click at [215, 590] on div "H. [DATE] Lama (Agent) : عزيزي المراجع هل الموافقه في دله النخيل" at bounding box center [241, 606] width 241 height 65
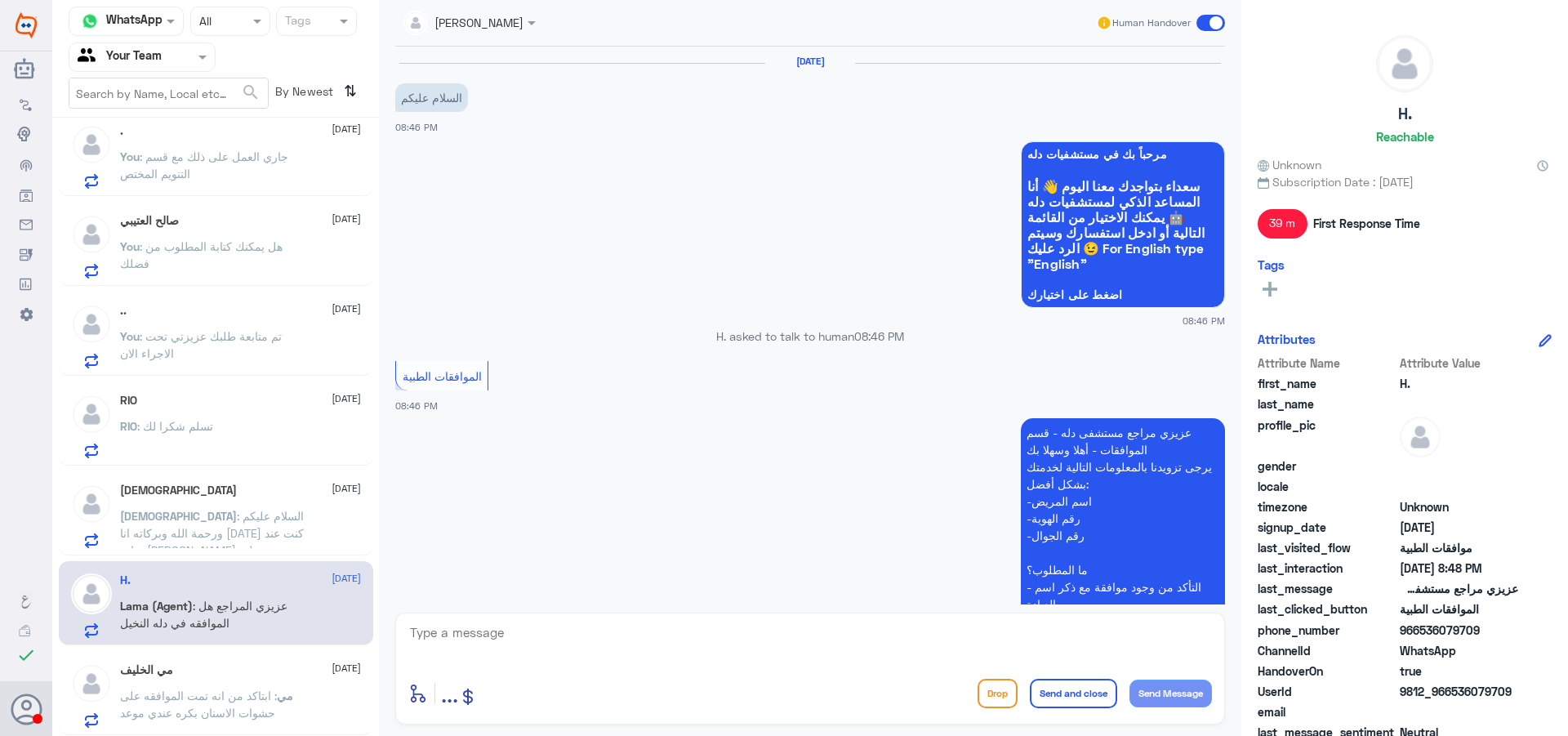
scroll to position [621, 0]
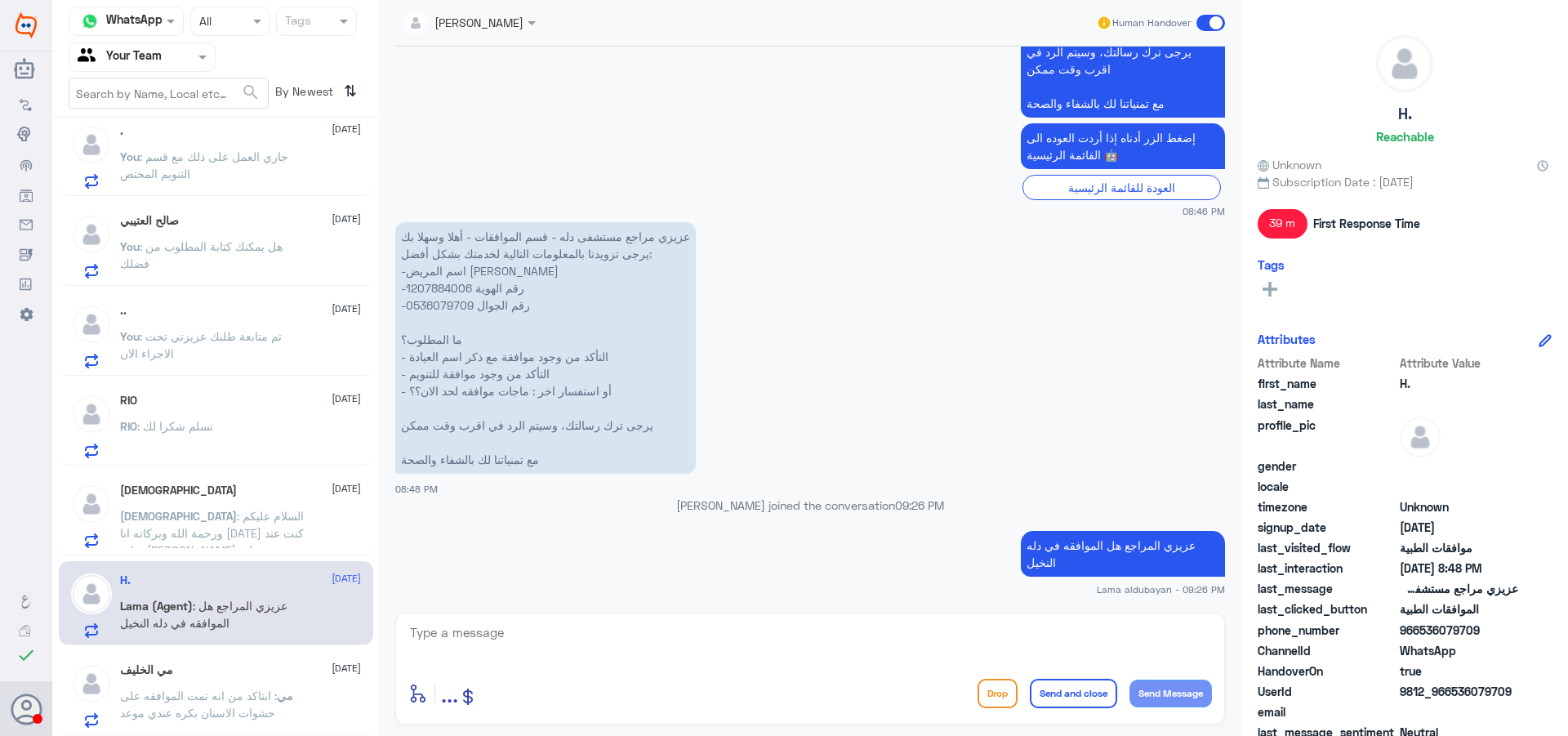
click at [216, 691] on span ": ابتاكد من انه تمت الموافقه على حشوات الاسنان بكره عندي موعد" at bounding box center [199, 705] width 157 height 31
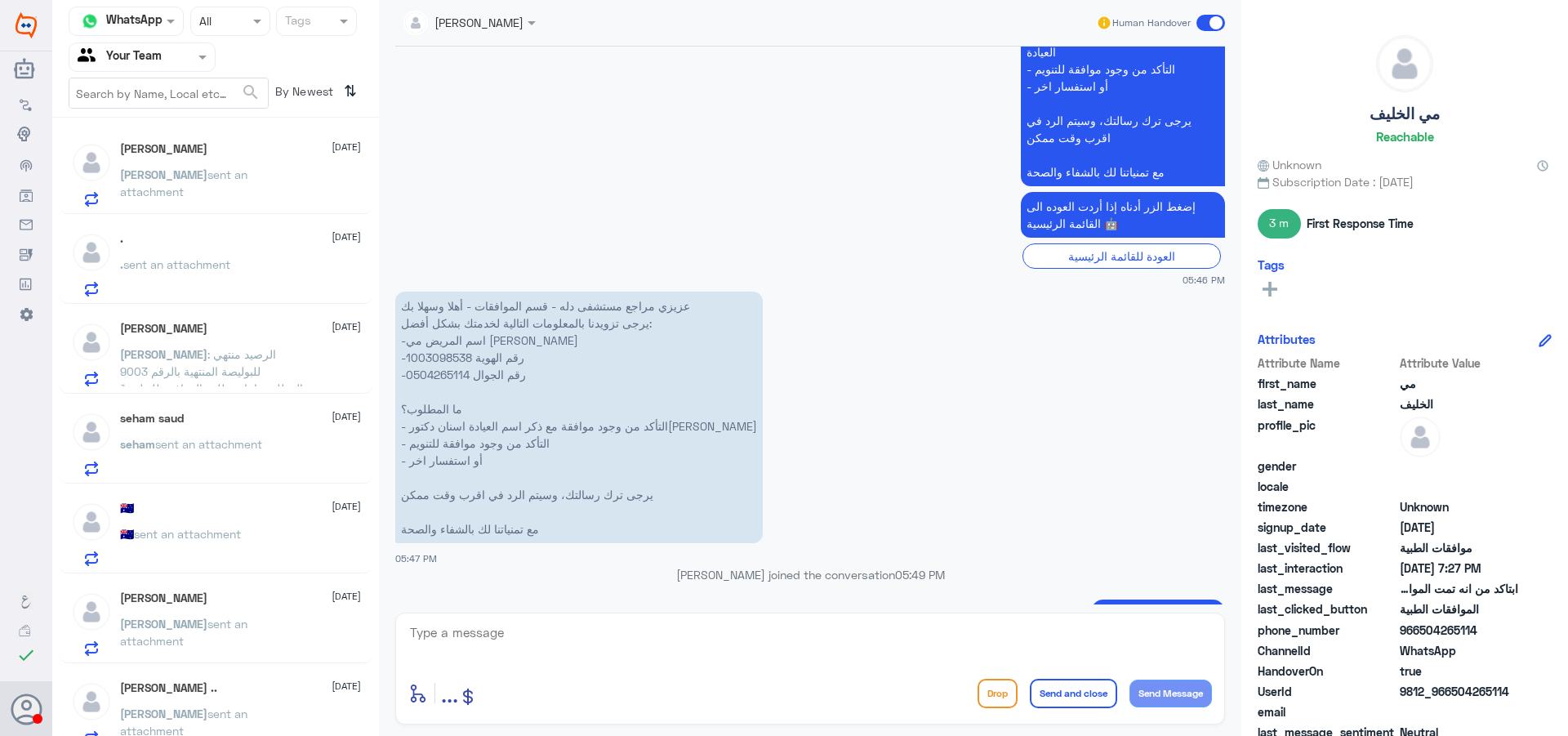
click at [254, 529] on div "🇦🇺 sent an attachment" at bounding box center [241, 548] width 241 height 37
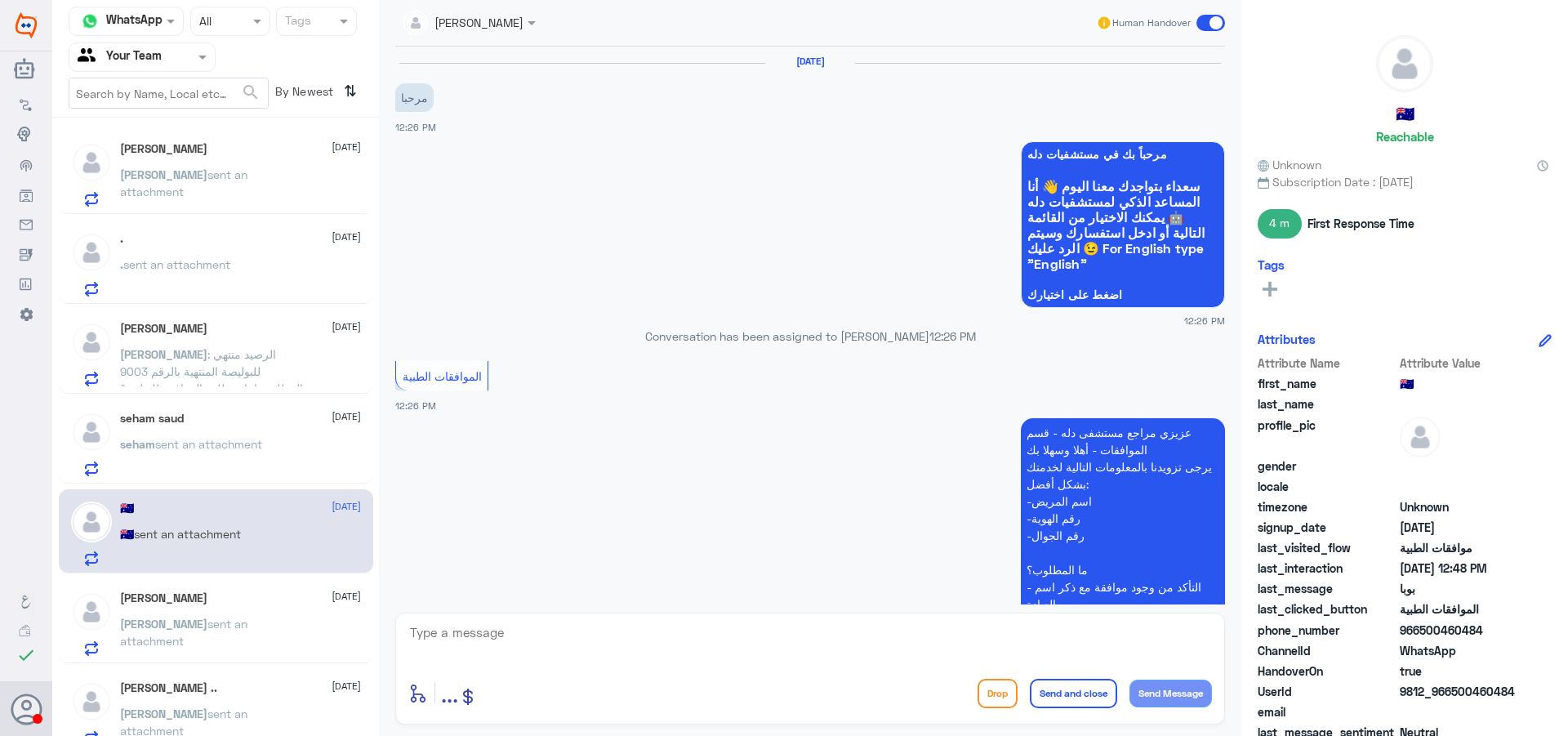
scroll to position [597, 0]
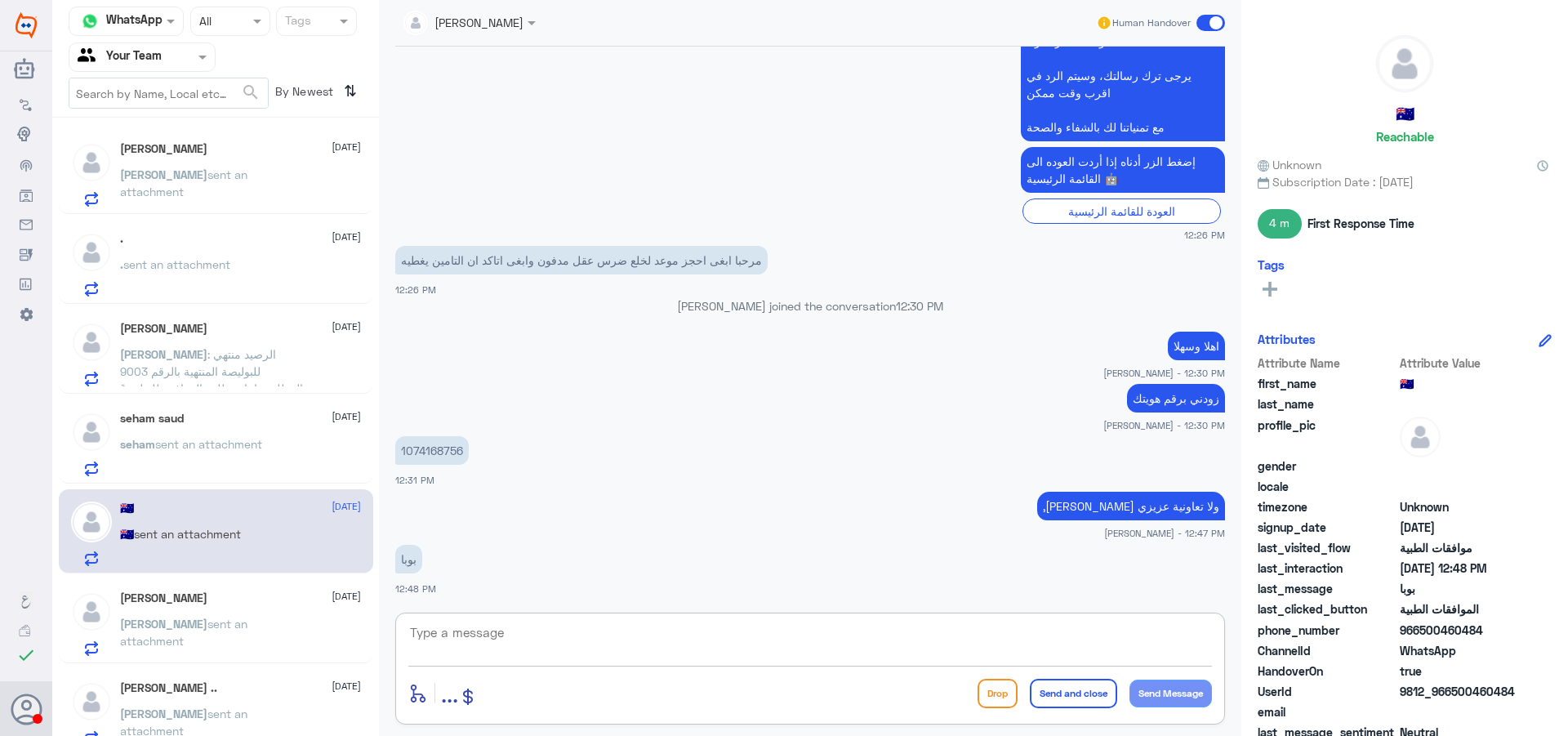
click at [490, 623] on textarea at bounding box center [811, 641] width 804 height 40
click at [506, 641] on textarea at bounding box center [811, 641] width 804 height 40
type textarea "نعم يغطى تأمينك"
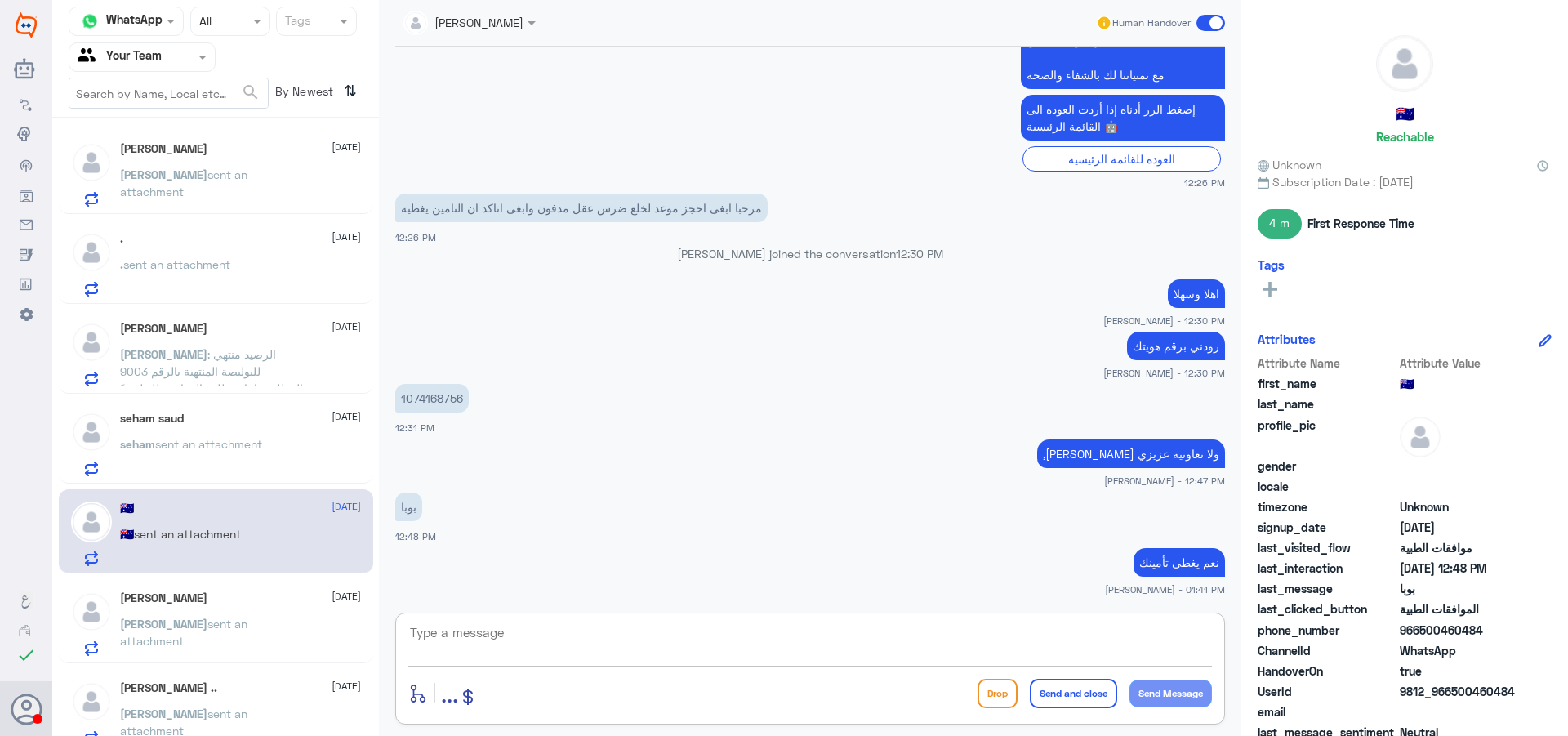
click at [186, 275] on p ". sent an attachment" at bounding box center [175, 276] width 111 height 41
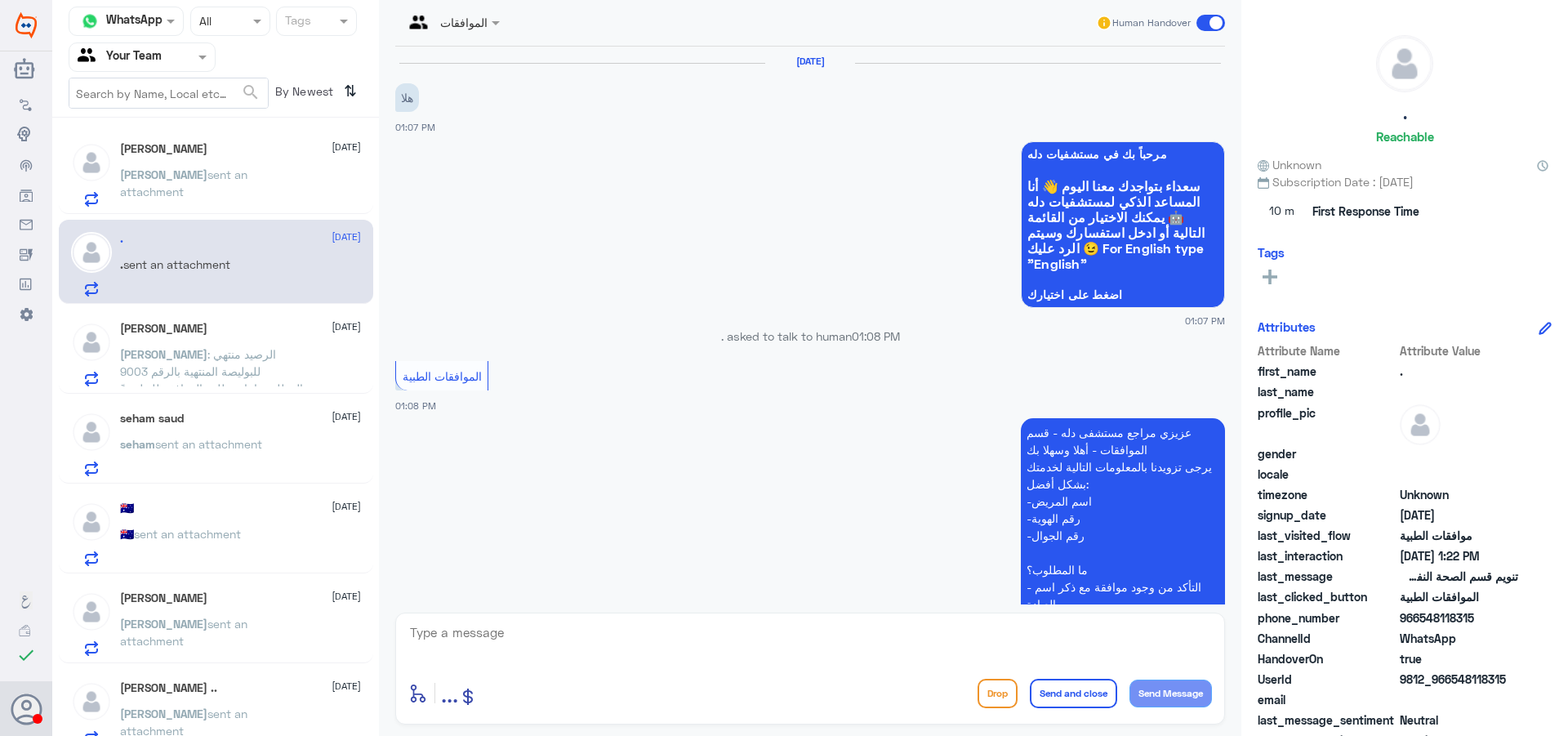
scroll to position [410, 0]
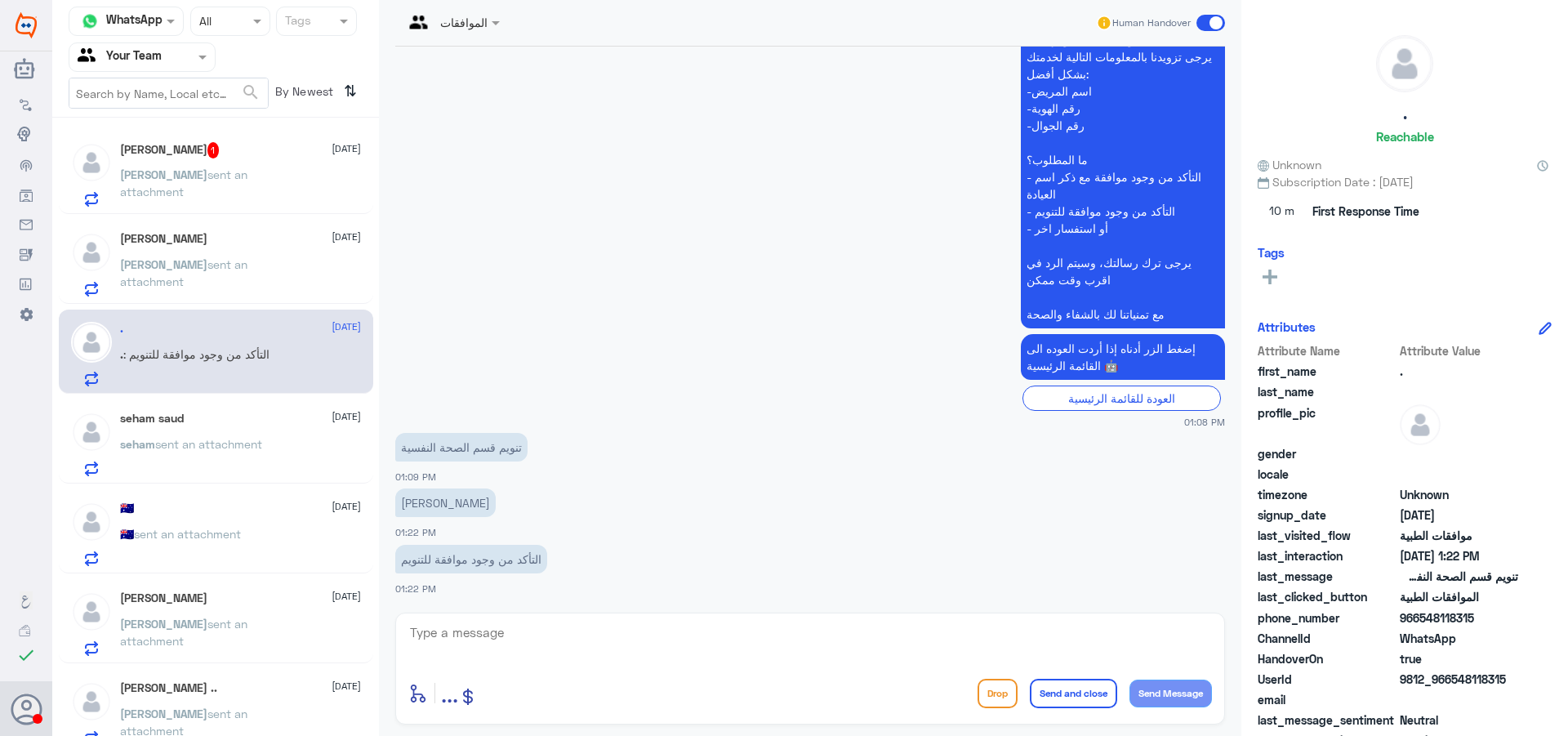
click at [285, 182] on div "[PERSON_NAME] sent an attachment" at bounding box center [241, 189] width 241 height 37
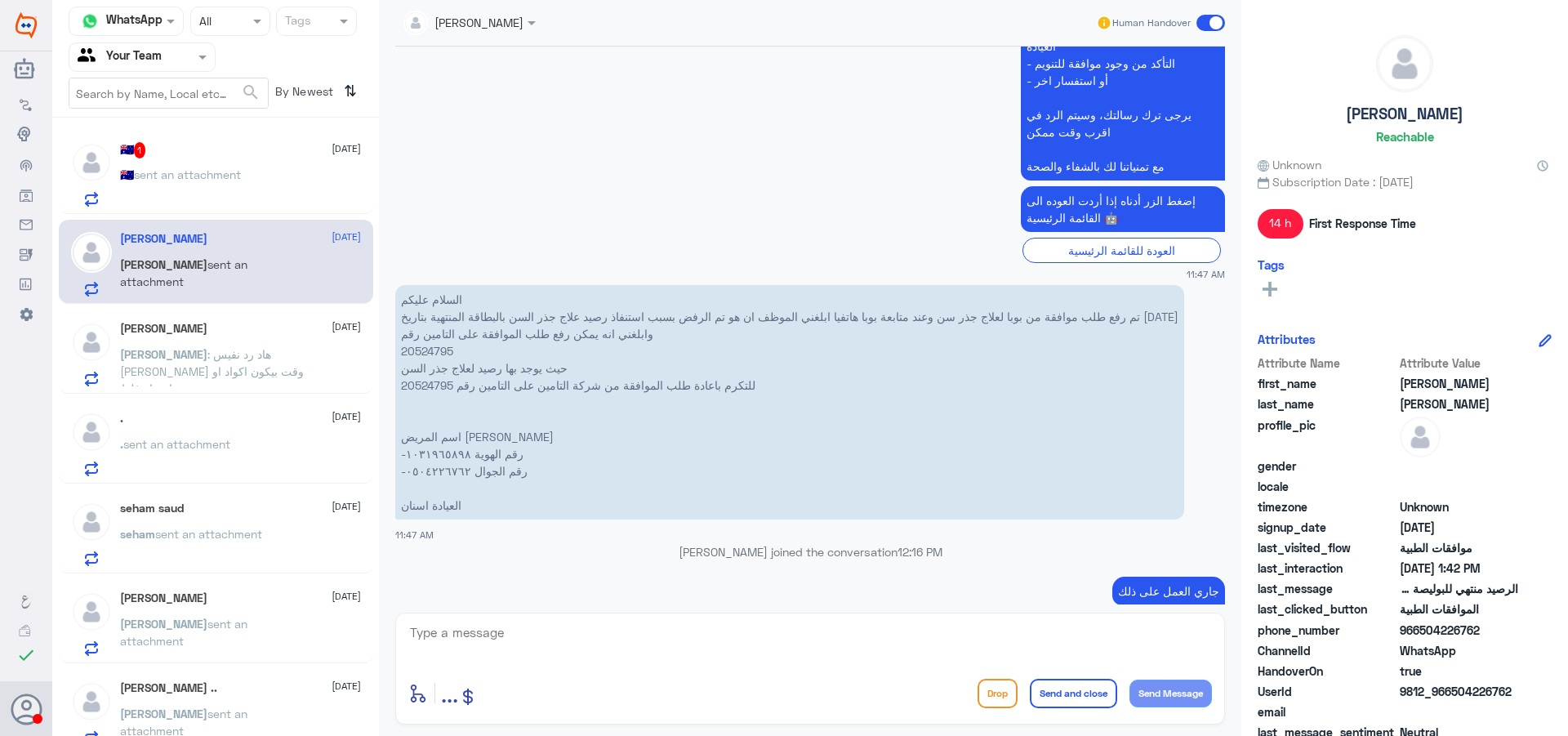
scroll to position [1190, 0]
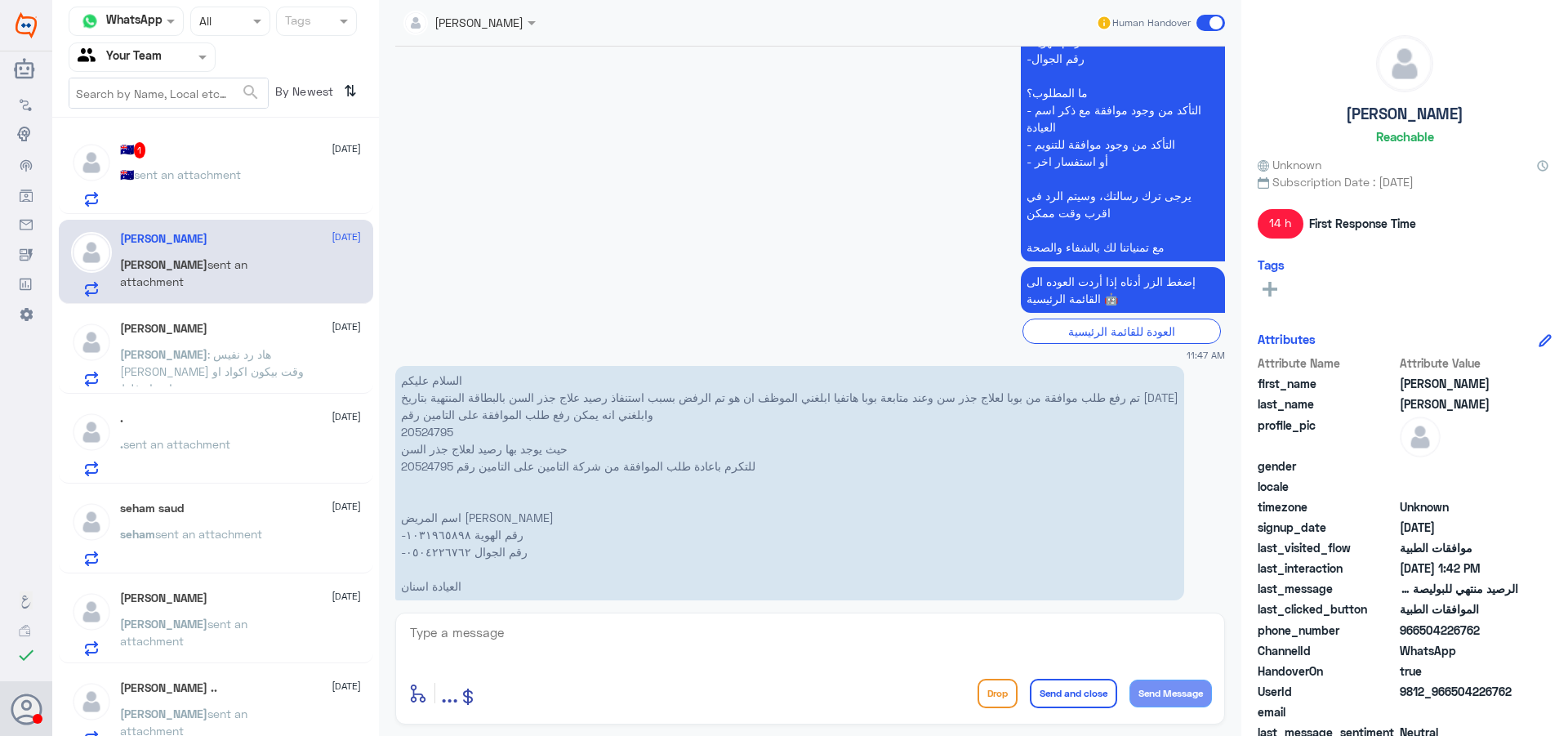
drag, startPoint x: 644, startPoint y: 666, endPoint x: 641, endPoint y: 644, distance: 22.2
click at [643, 663] on div at bounding box center [811, 643] width 804 height 44
click at [641, 643] on textarea at bounding box center [811, 641] width 804 height 40
click at [470, 634] on textarea "1031965898" at bounding box center [811, 641] width 804 height 40
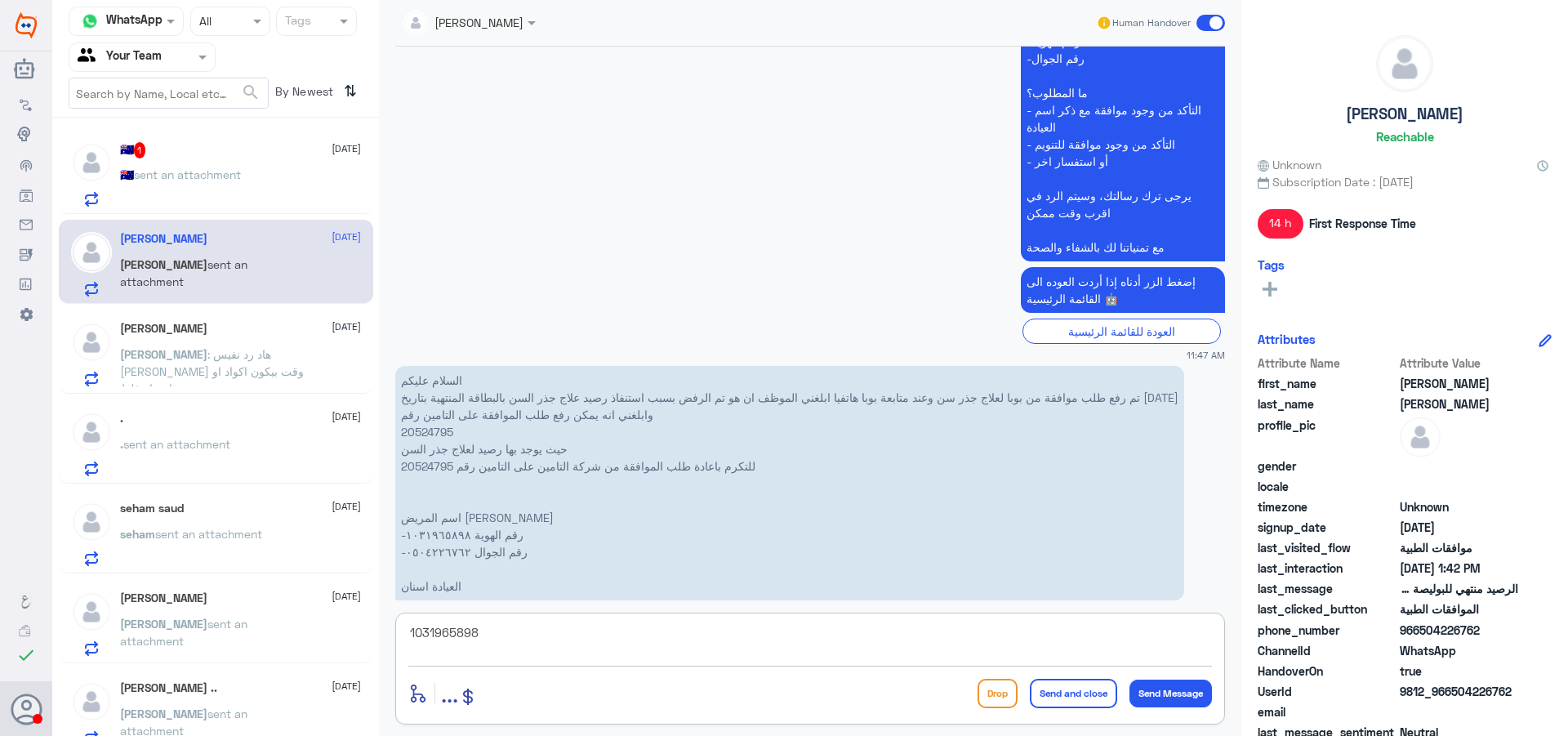
type textarea "1031965898"
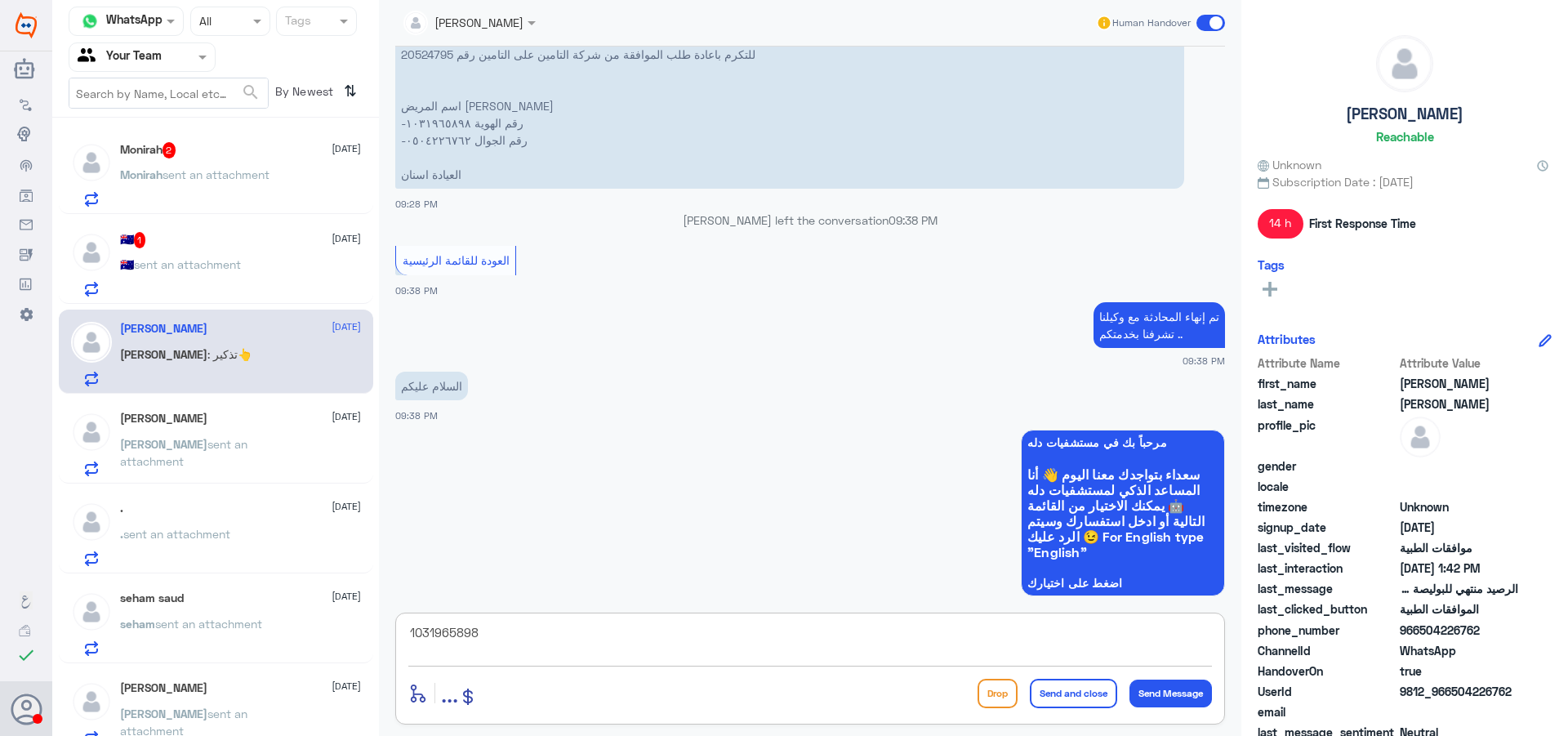
scroll to position [706, 0]
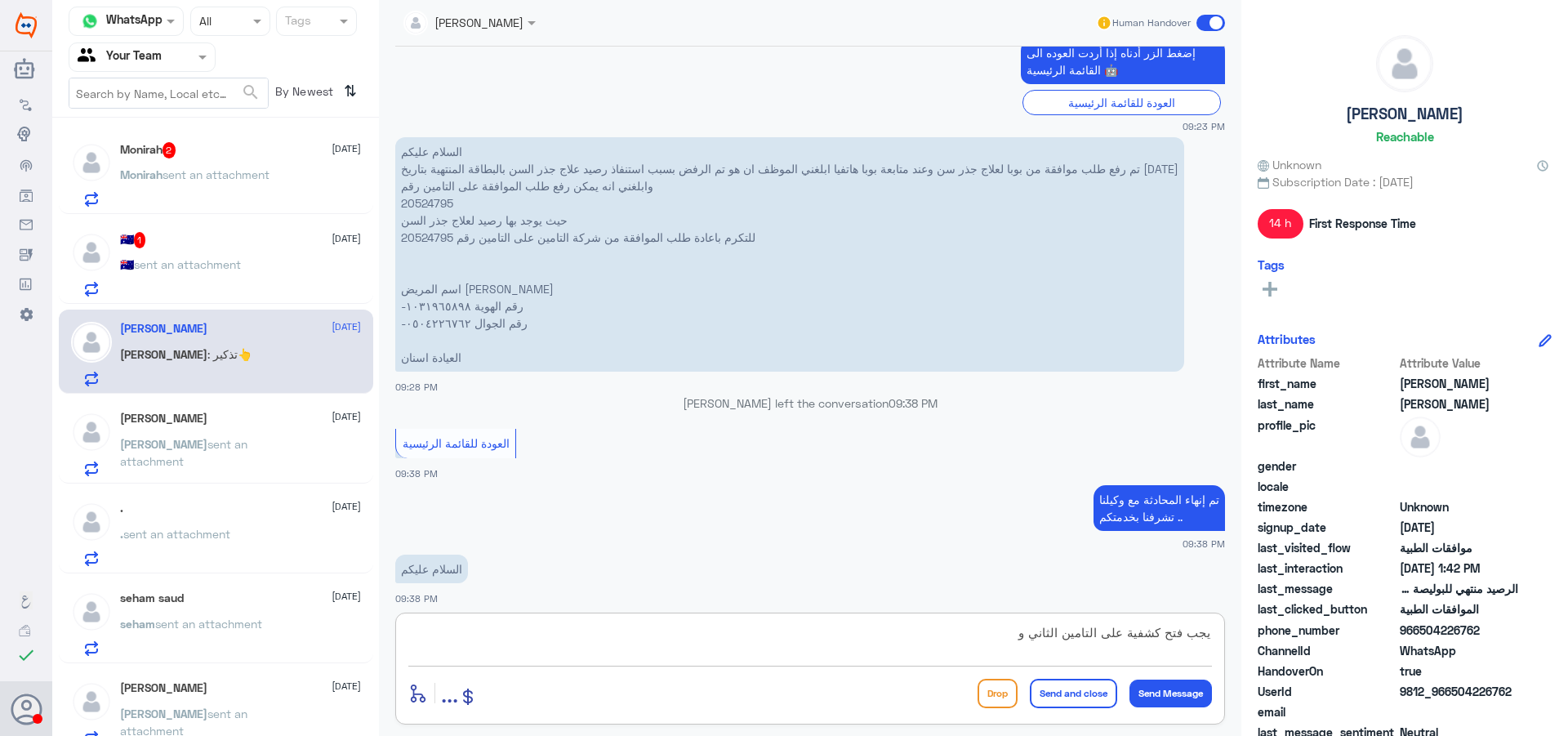
type textarea "يجب فتح كشفية على التامين الثاني"
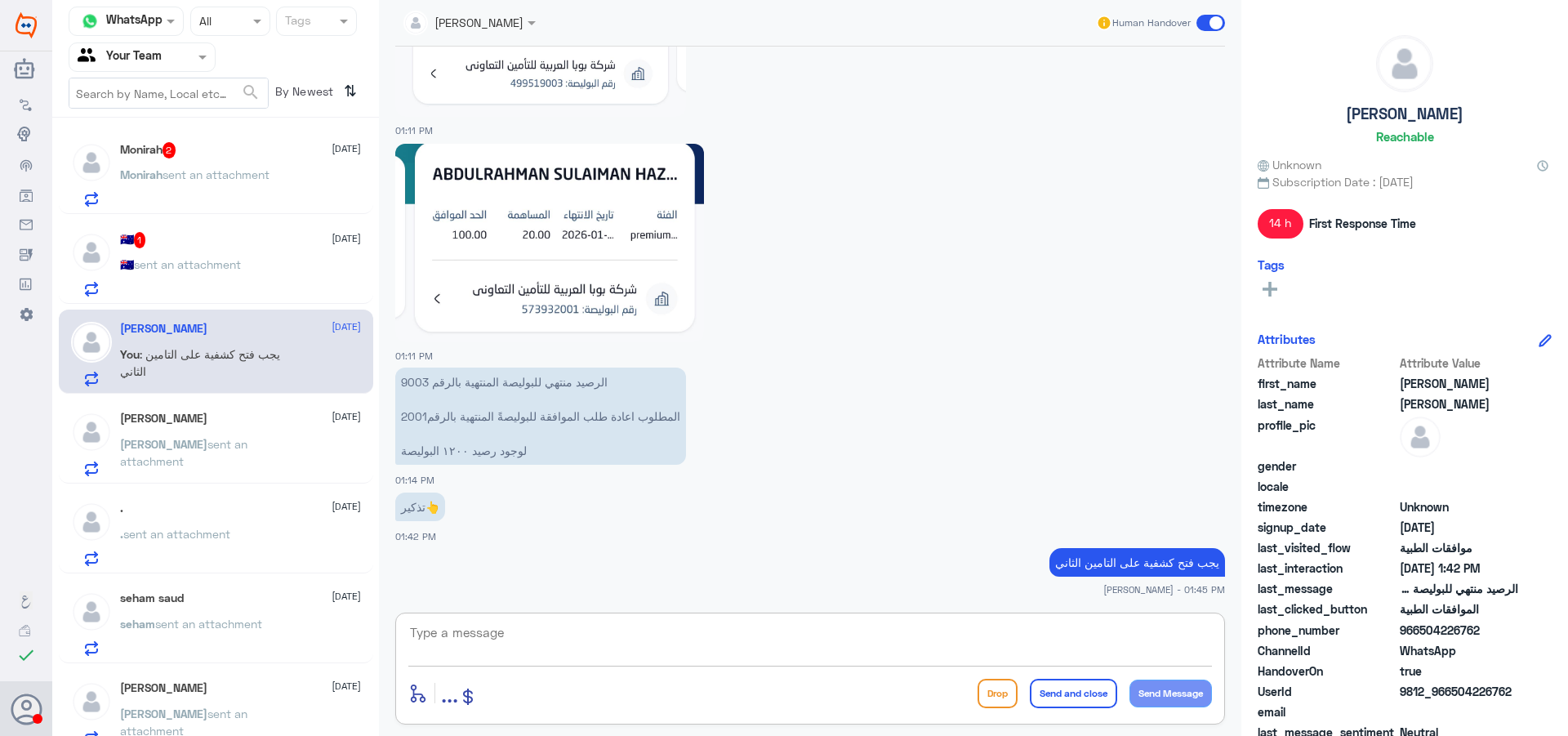
click at [222, 239] on div "🇦🇺 1 [DATE]" at bounding box center [241, 240] width 241 height 17
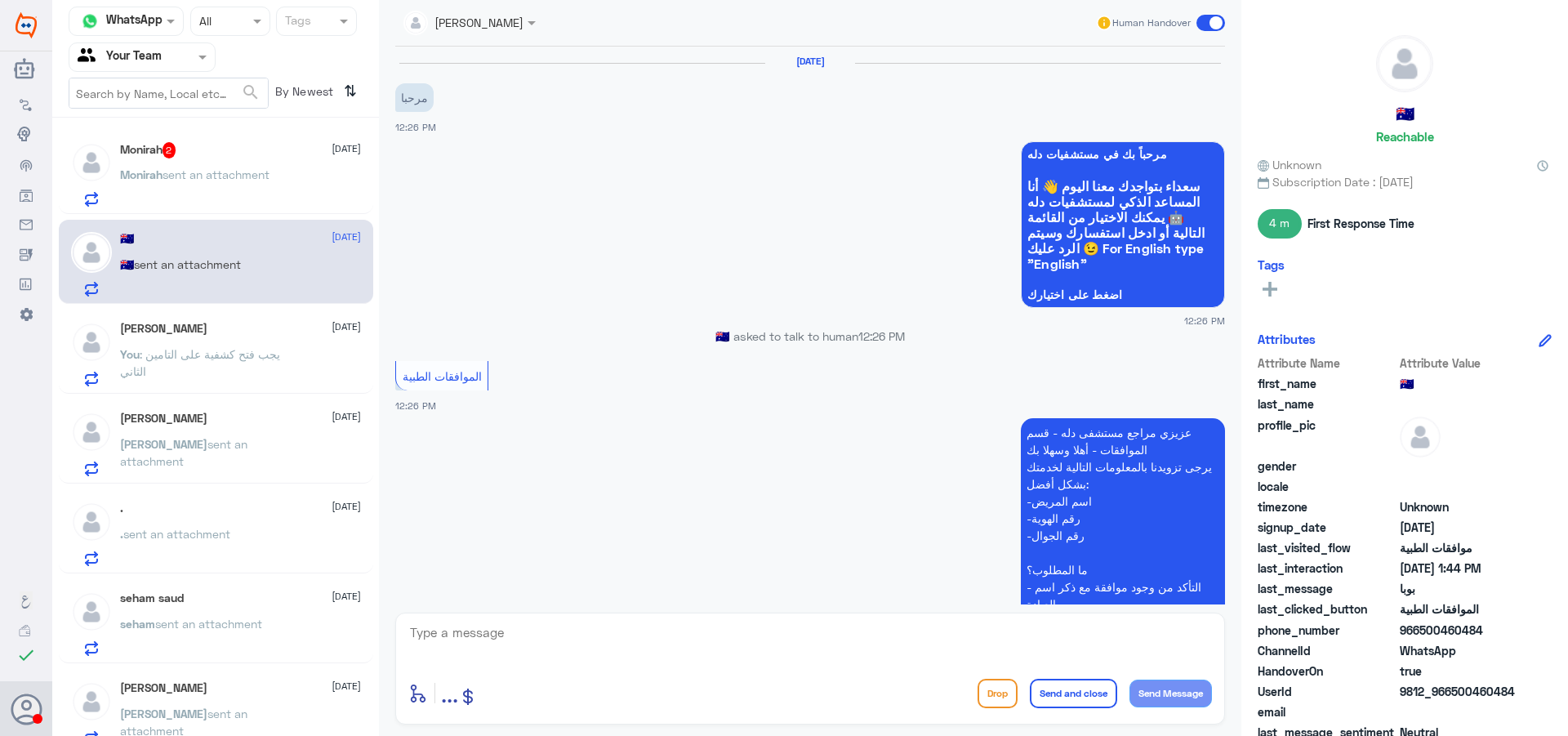
scroll to position [706, 0]
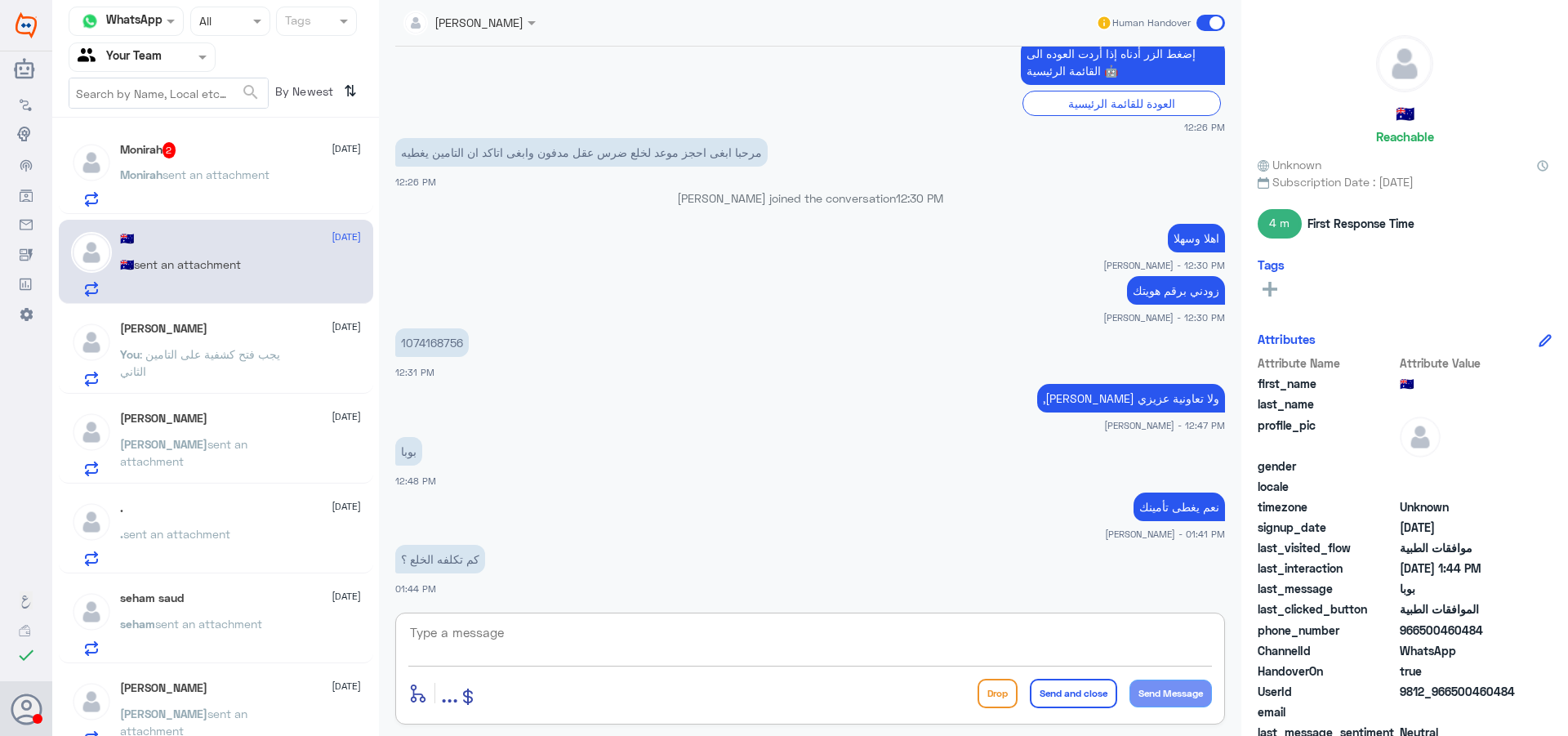
click at [533, 637] on textarea at bounding box center [811, 641] width 804 height 40
click at [295, 207] on div "Monirah sent an attachment" at bounding box center [241, 189] width 241 height 37
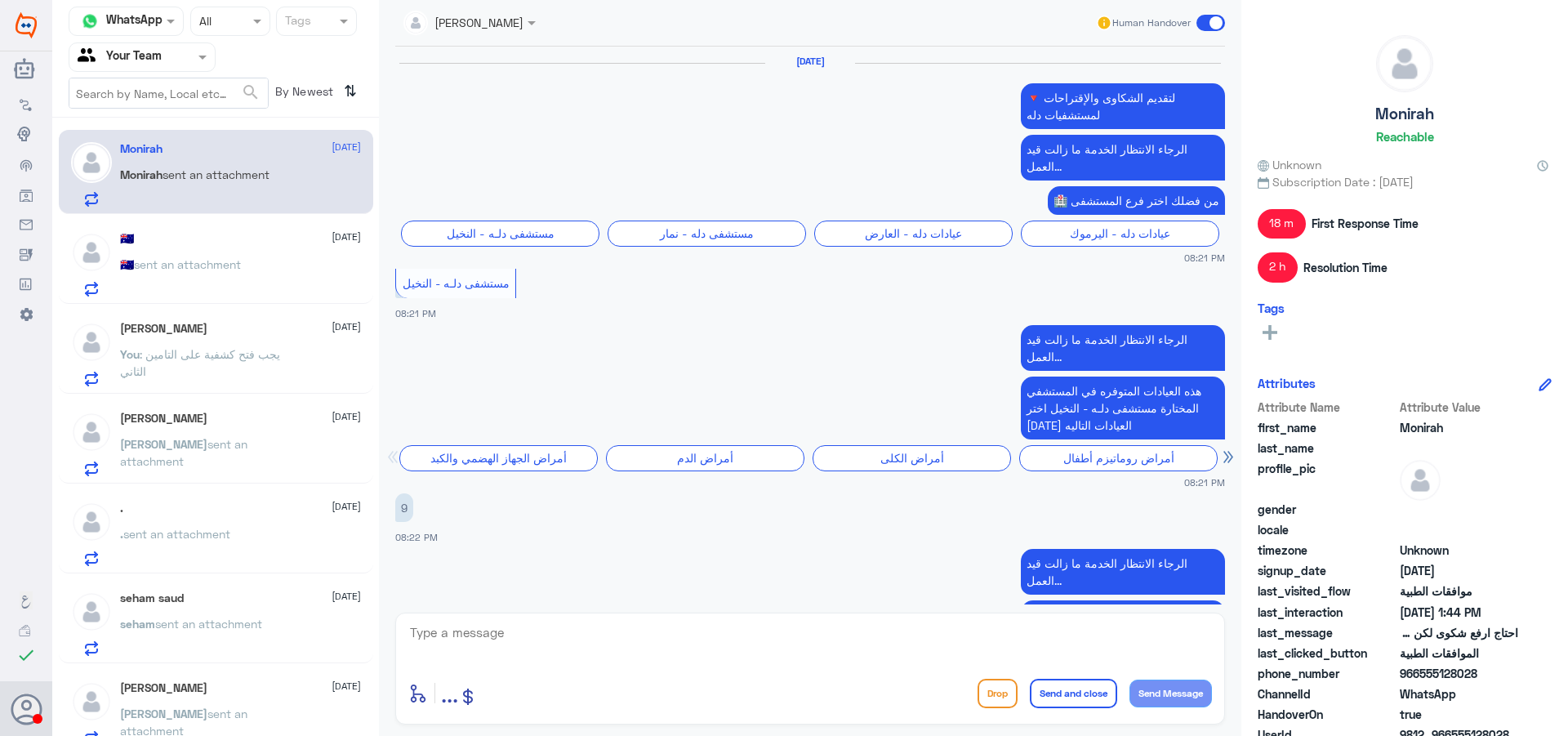
scroll to position [2249, 0]
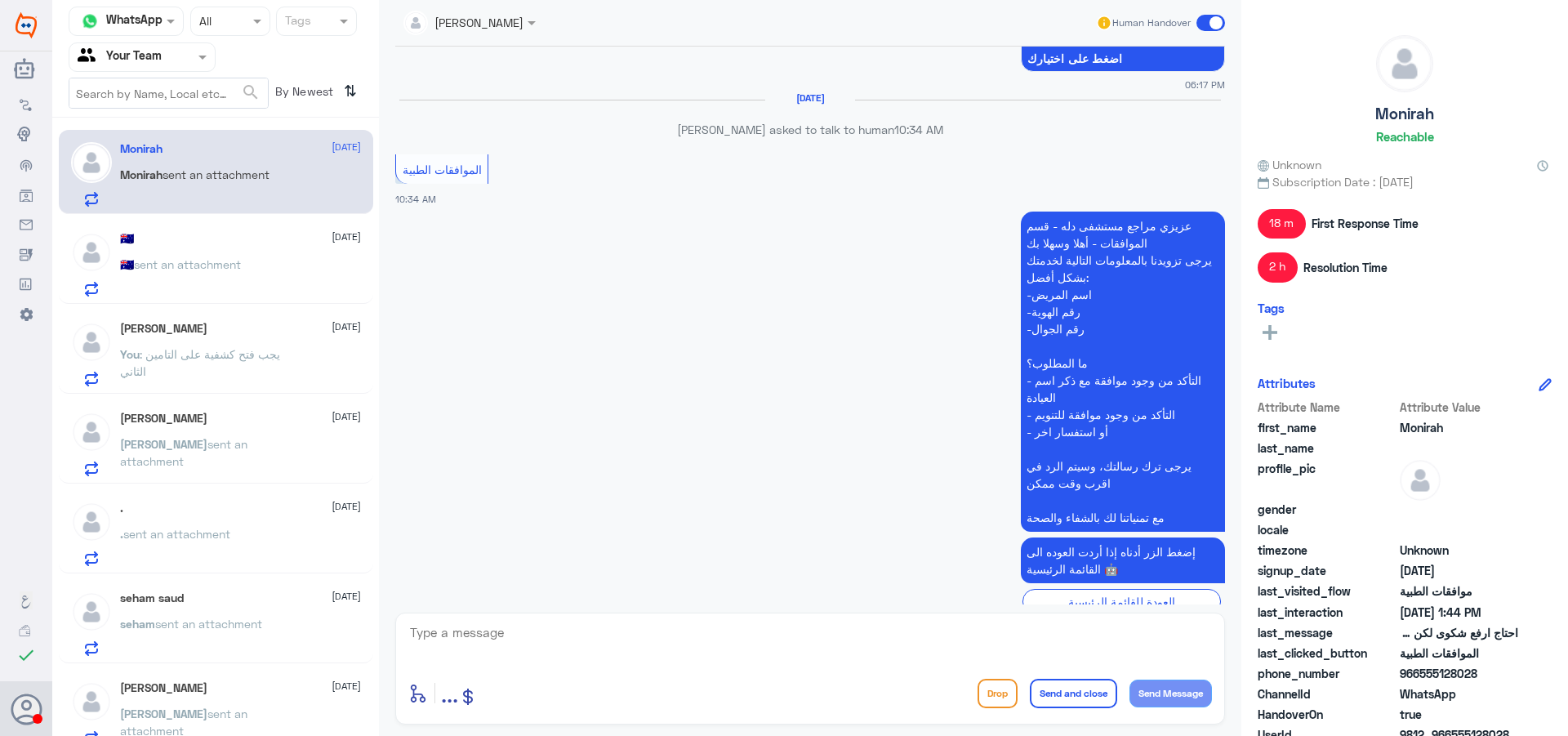
click at [196, 246] on div "🇦🇺 [DATE] 🇦🇺 sent an attachment" at bounding box center [241, 264] width 241 height 65
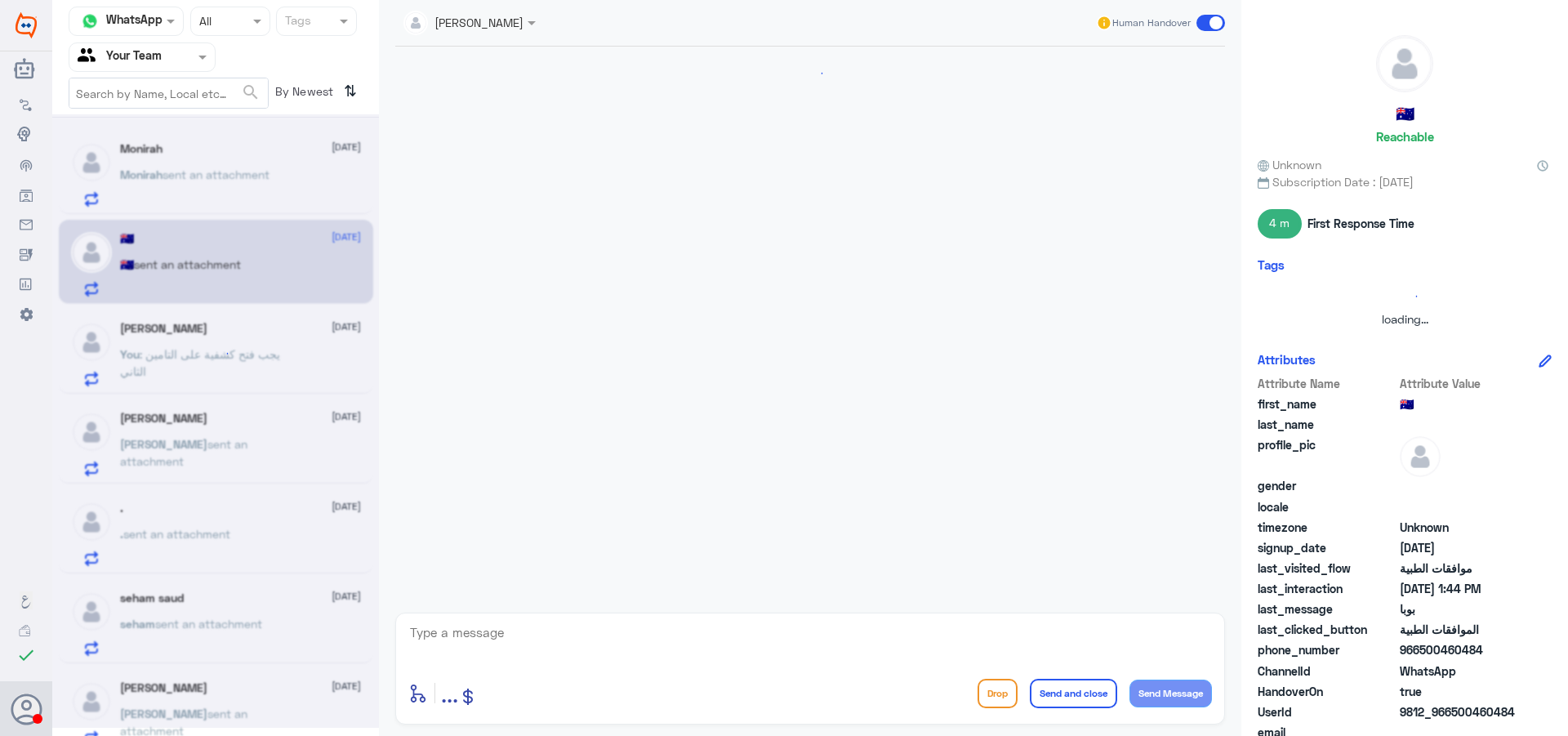
scroll to position [706, 0]
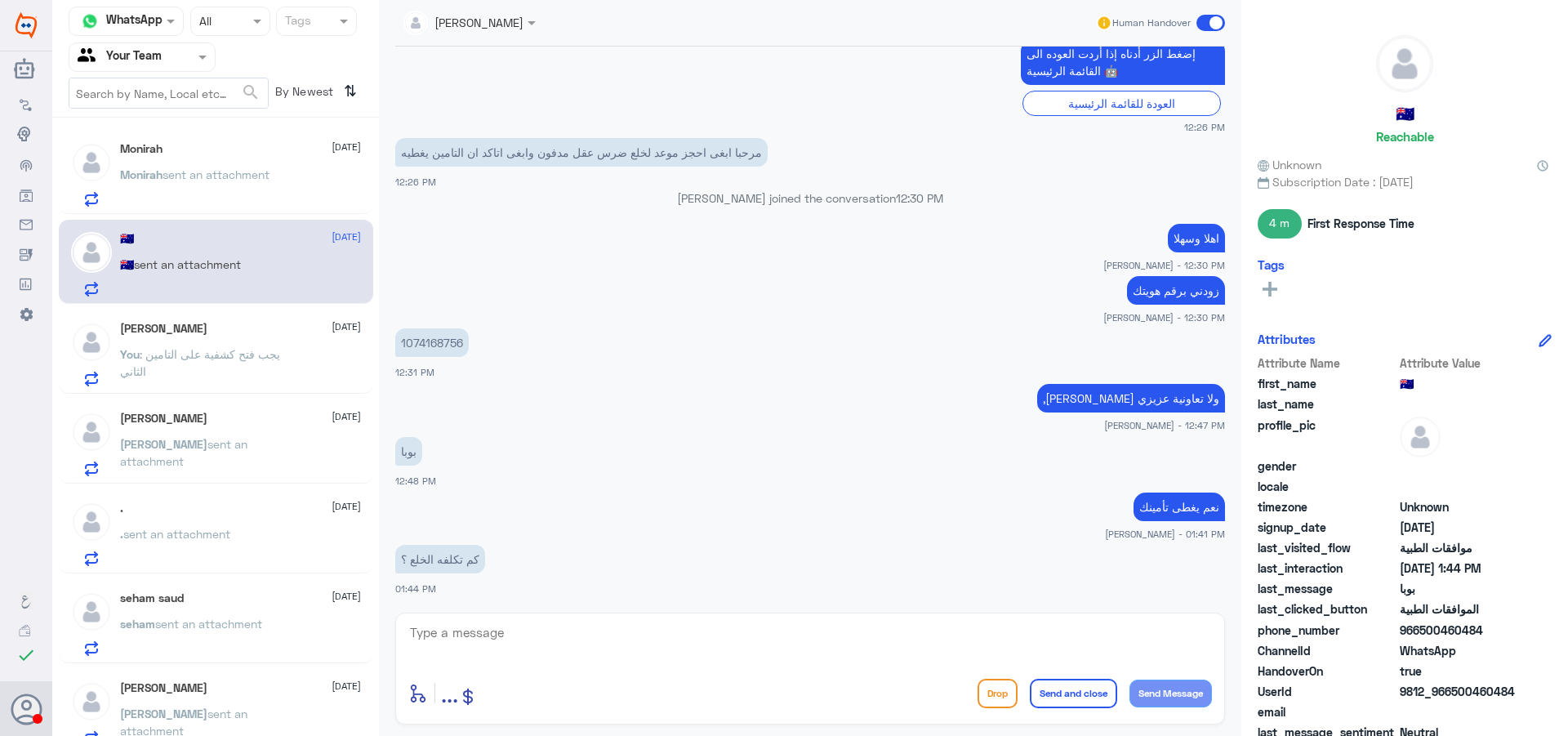
click at [230, 202] on p "Monirah sent an attachment" at bounding box center [195, 187] width 150 height 41
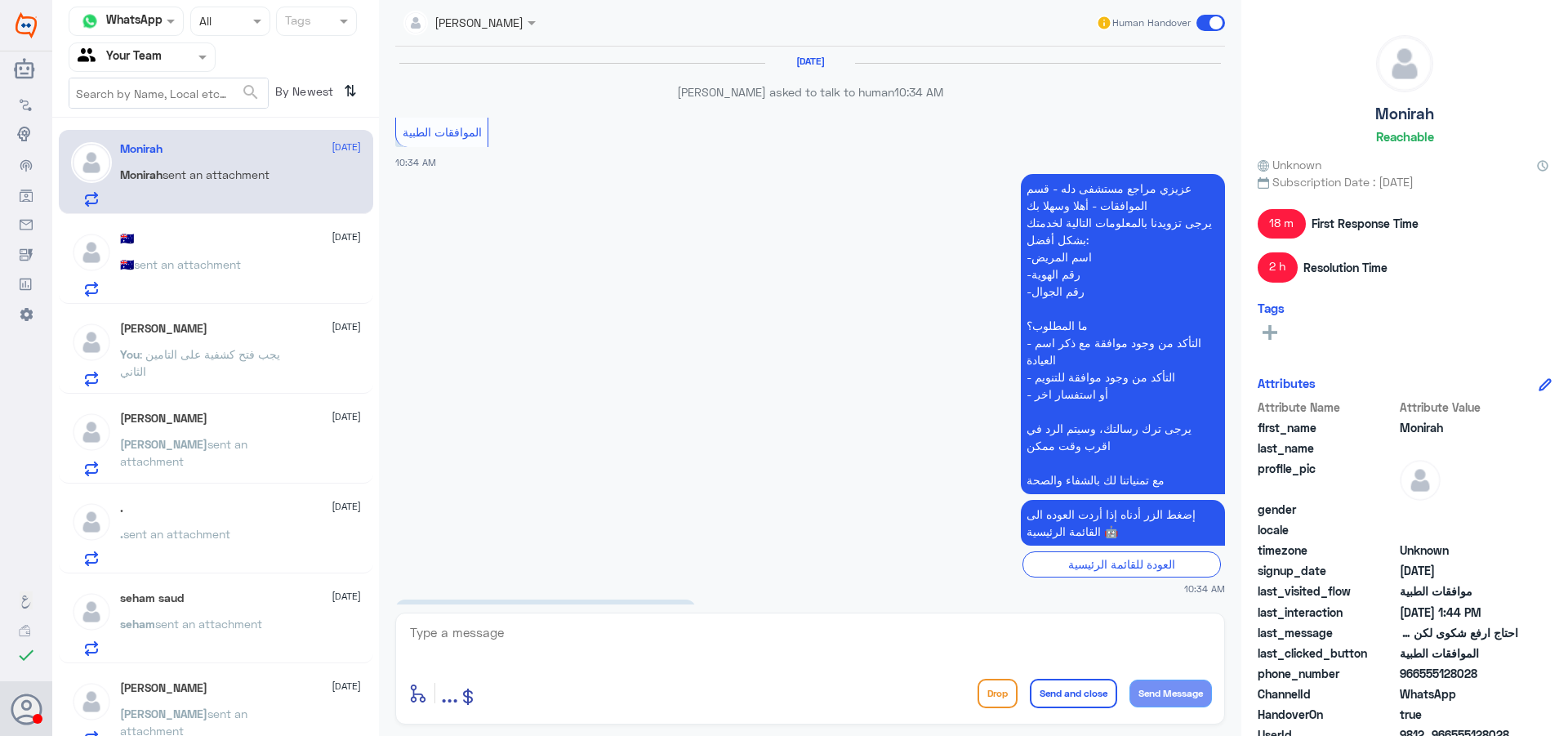
scroll to position [1388, 0]
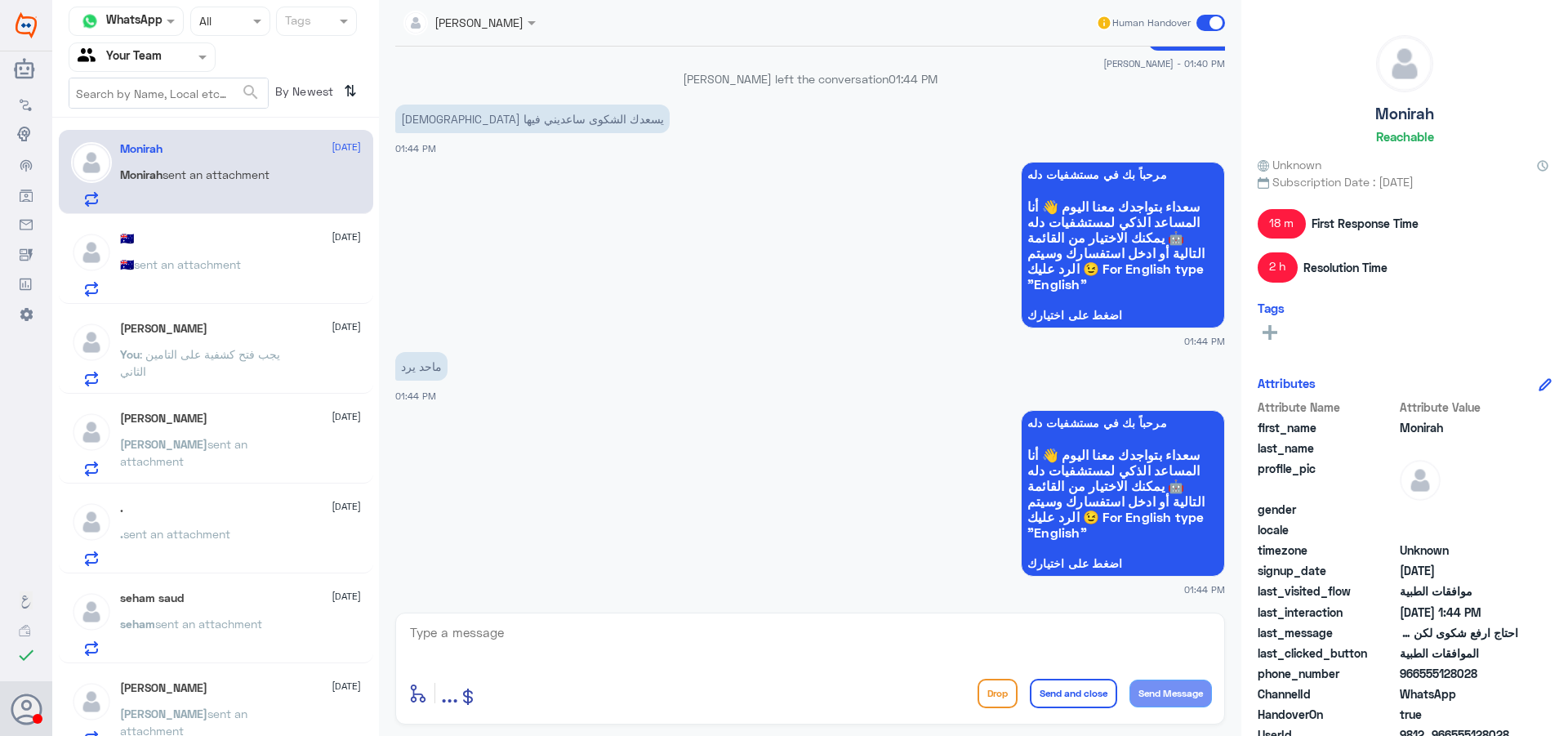
click at [238, 251] on div "🇦🇺 [DATE] 🇦🇺 sent an attachment" at bounding box center [241, 264] width 241 height 65
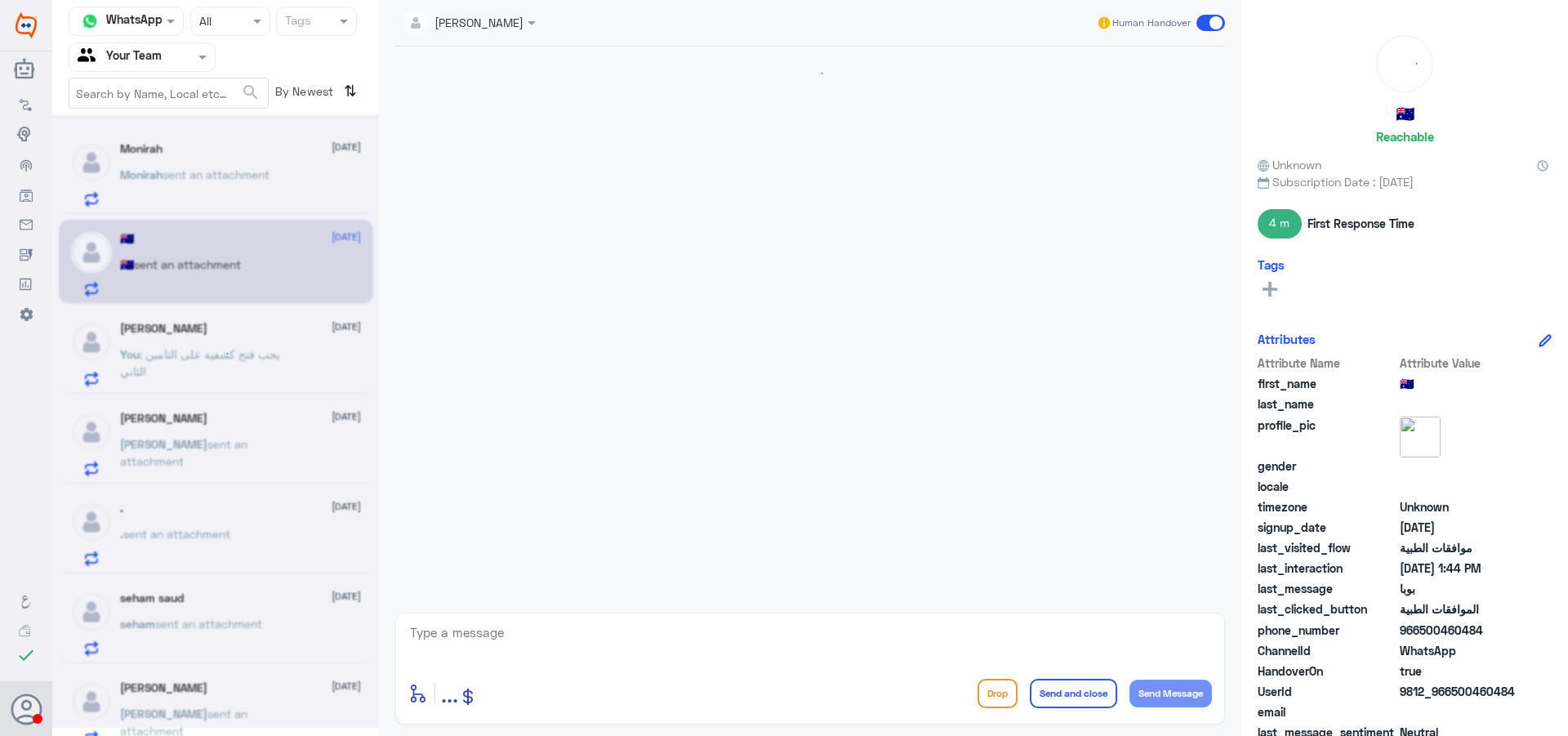
scroll to position [706, 0]
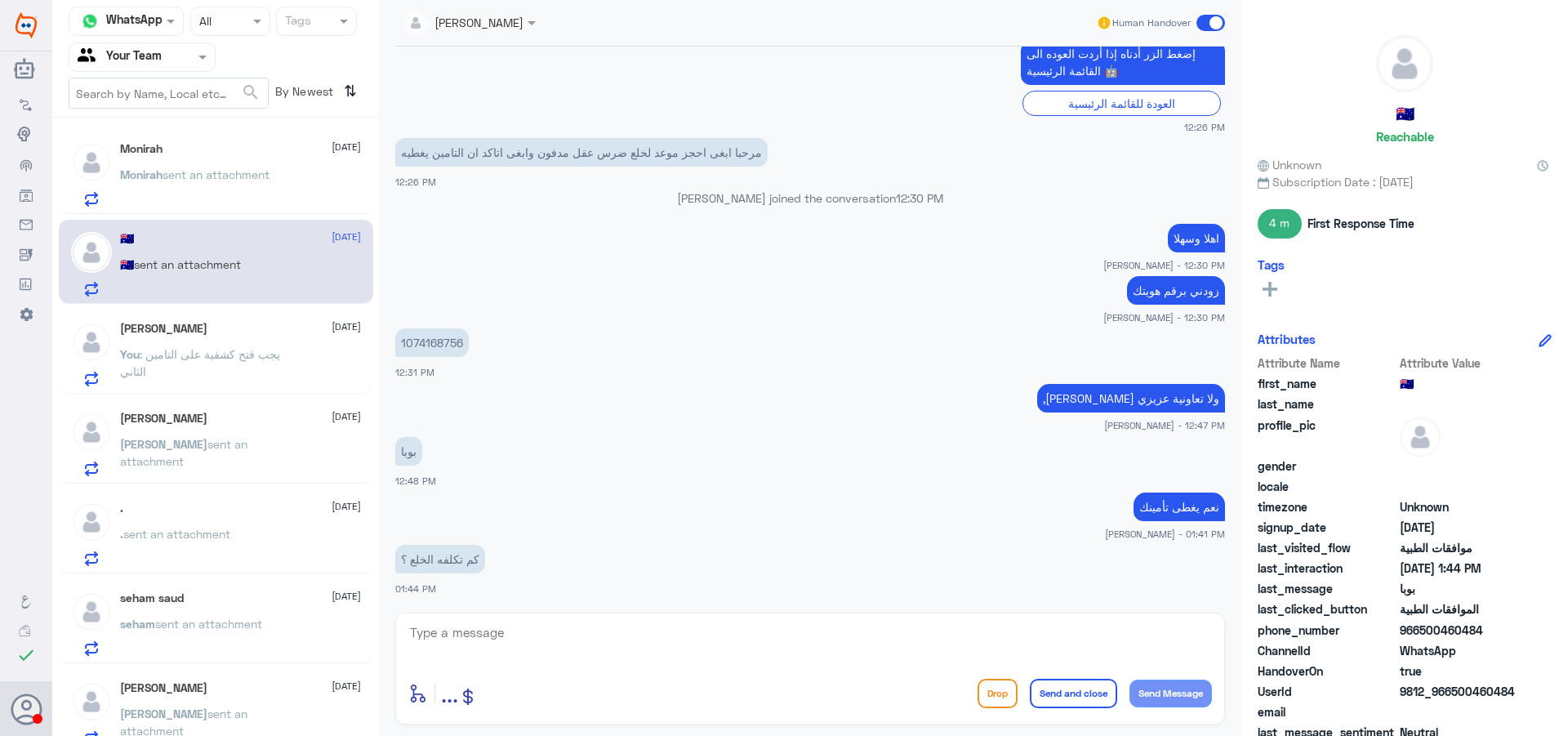
click at [513, 636] on textarea at bounding box center [811, 641] width 804 height 40
type textarea "س"
click at [309, 374] on div "You : يجب فتح كشفية على التامين الثاني" at bounding box center [241, 368] width 241 height 37
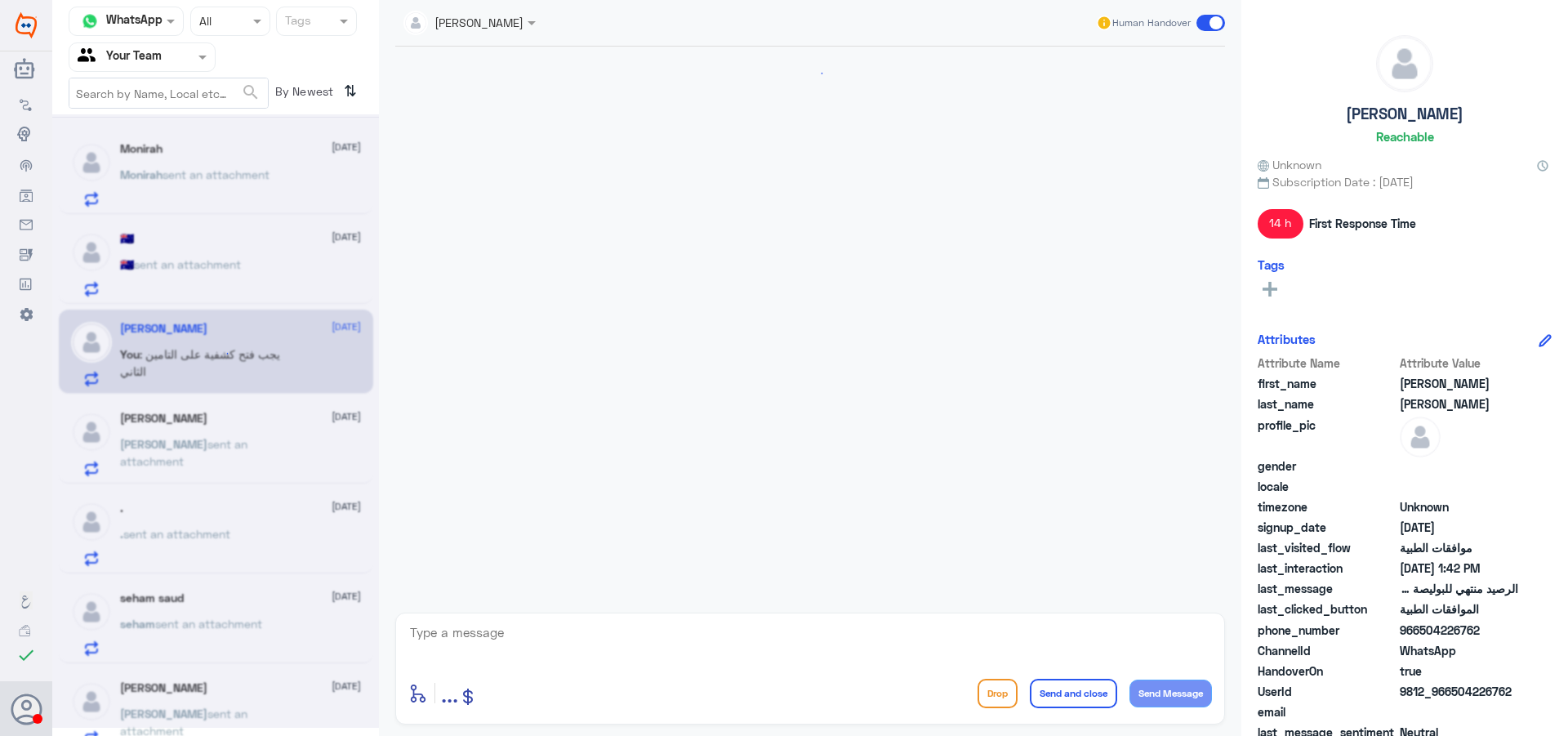
scroll to position [2117, 0]
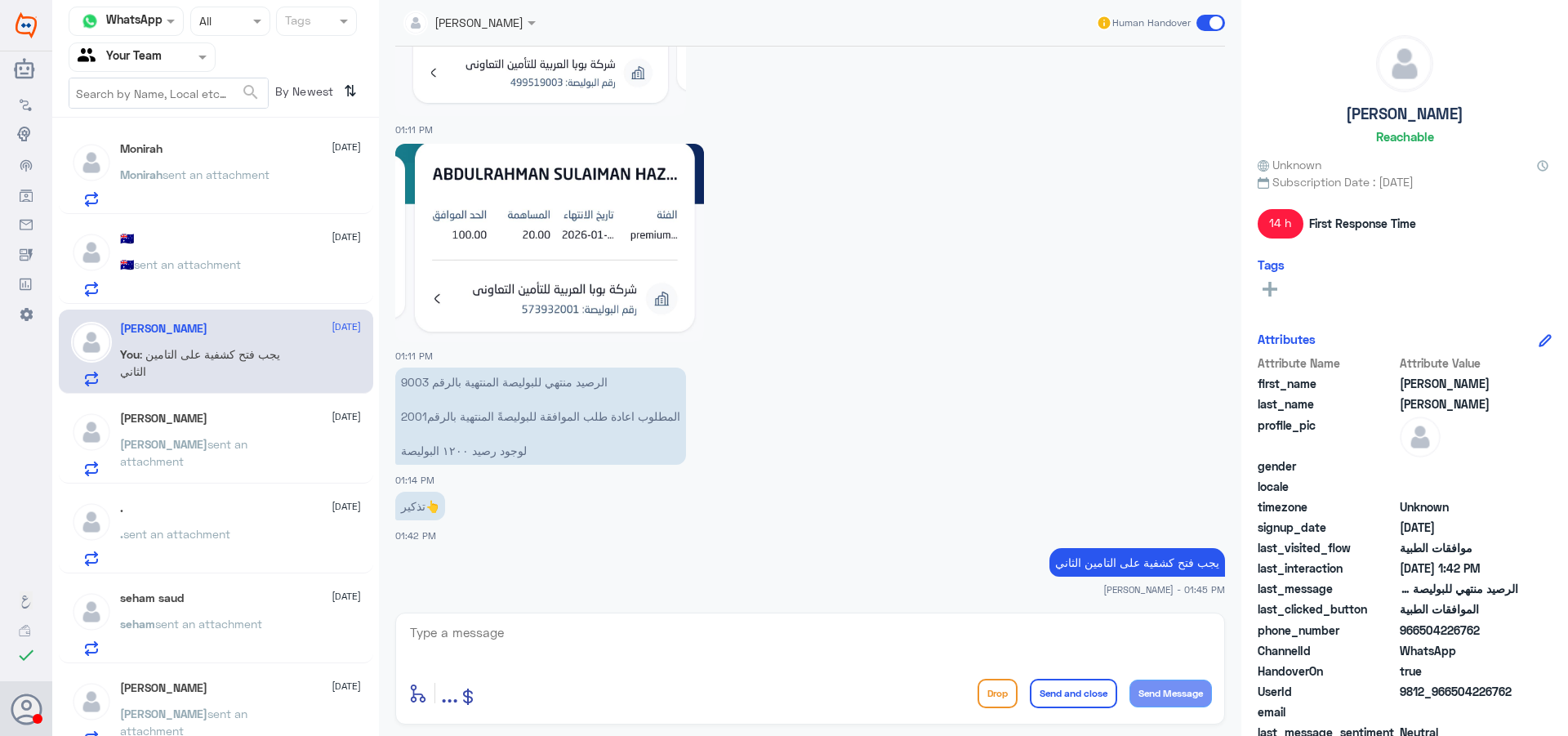
click at [296, 260] on div "🇦🇺 sent an attachment" at bounding box center [241, 279] width 241 height 37
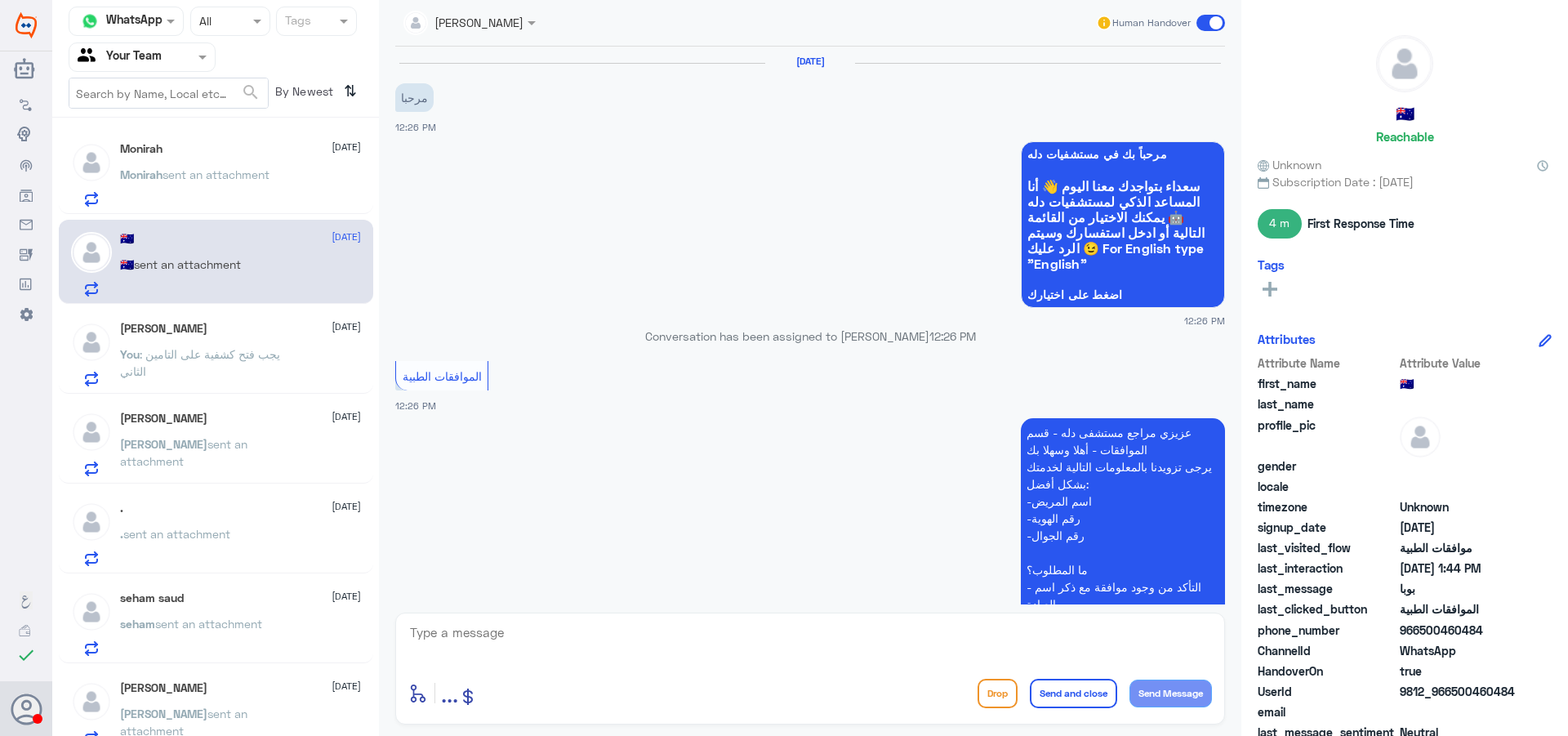
scroll to position [706, 0]
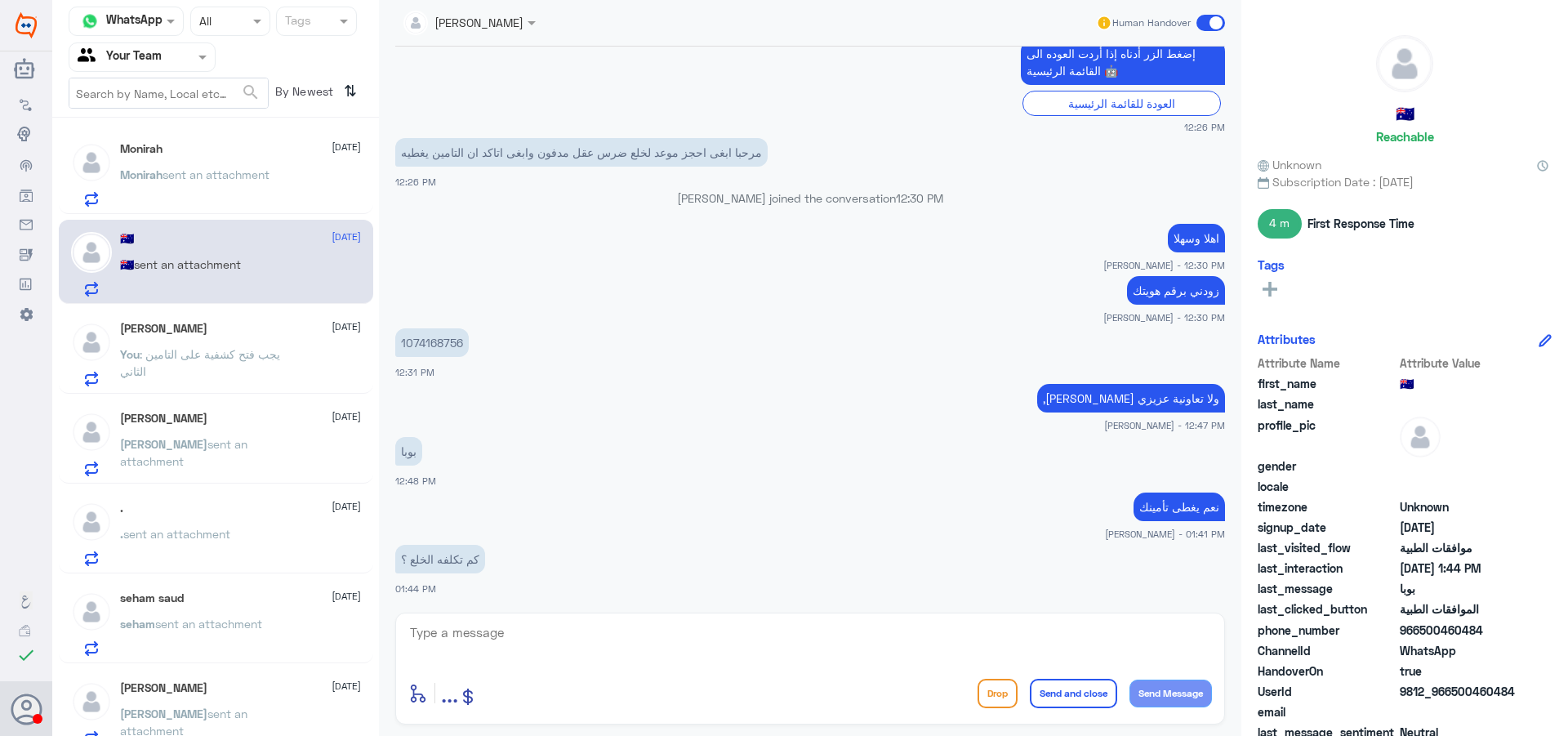
click at [223, 374] on p "You : يجب فتح كشفية على التامين الثاني" at bounding box center [212, 366] width 184 height 41
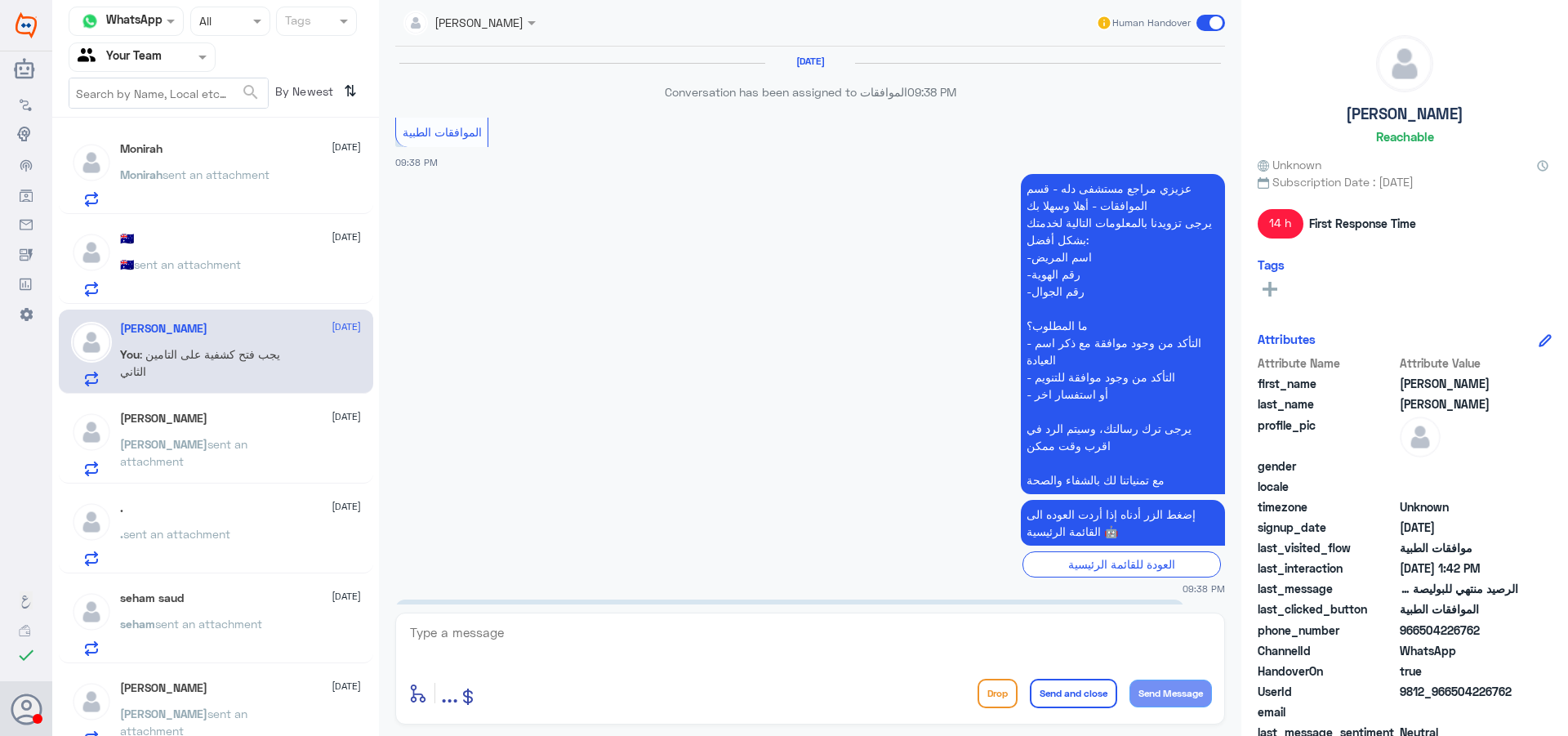
scroll to position [2117, 0]
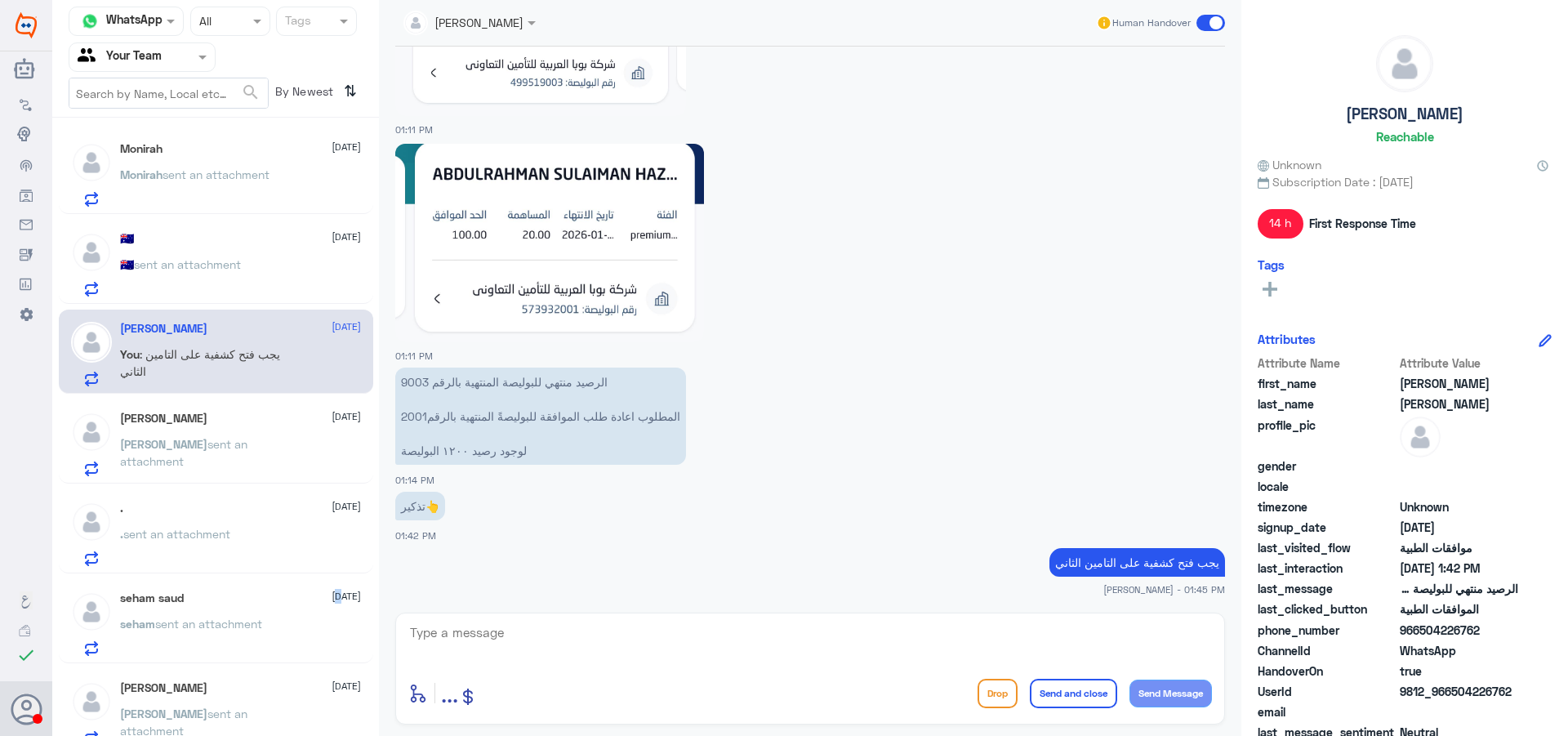
click at [298, 592] on div "seham saud [DATE] seham sent an attachment" at bounding box center [215, 621] width 314 height 84
click at [262, 649] on p "seham sent an attachment" at bounding box center [191, 636] width 142 height 41
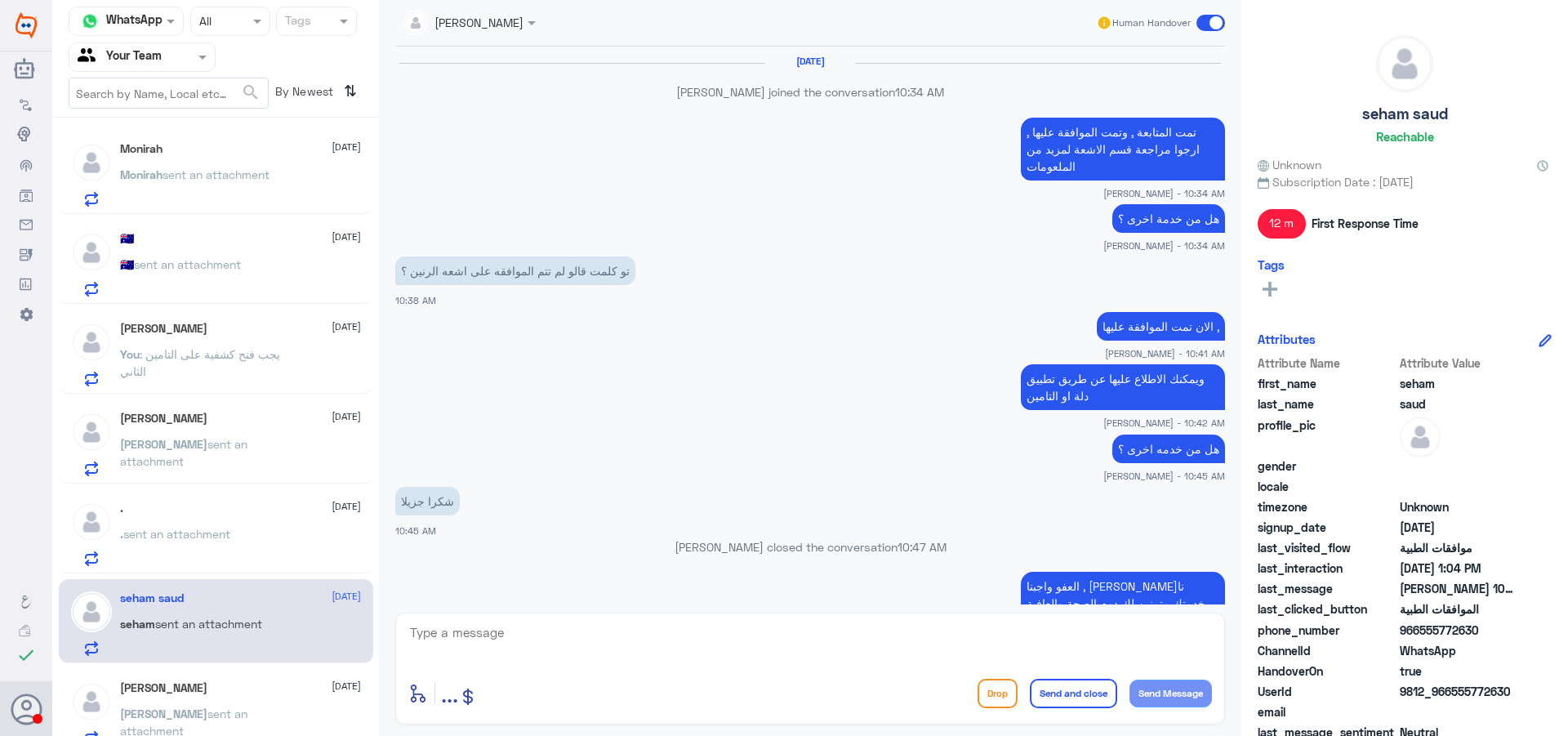
scroll to position [1102, 0]
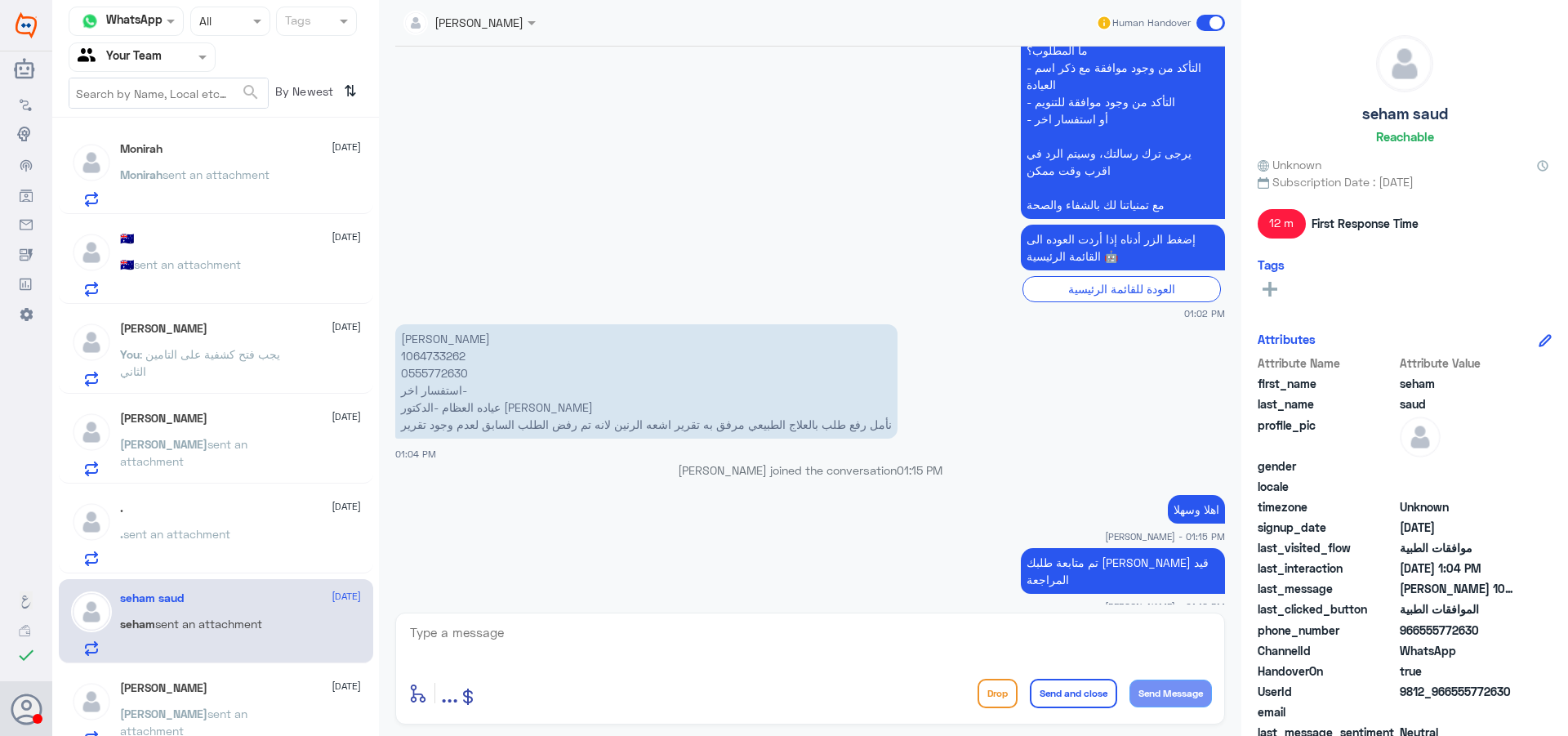
click at [169, 179] on span "sent an attachment" at bounding box center [215, 174] width 107 height 14
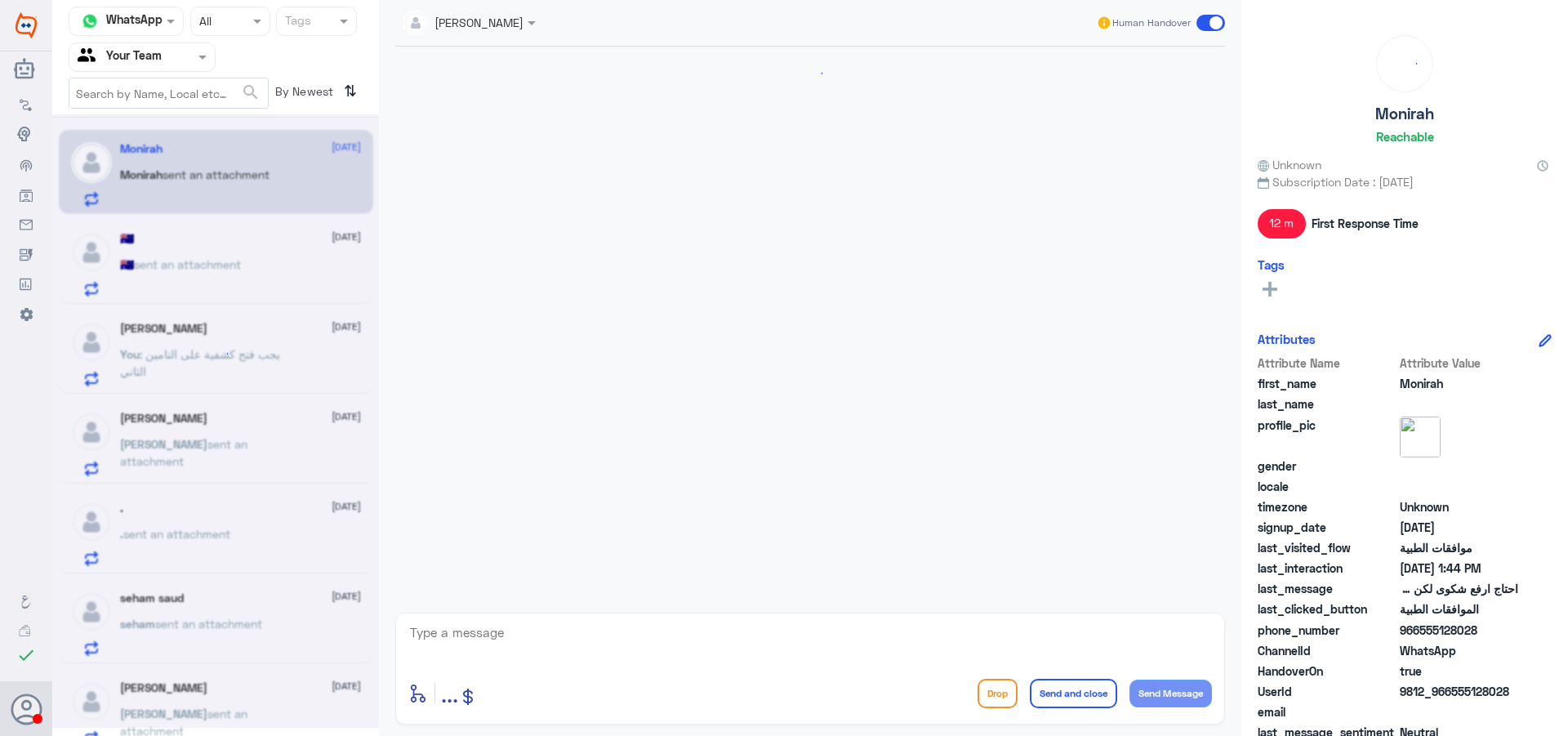
scroll to position [1388, 0]
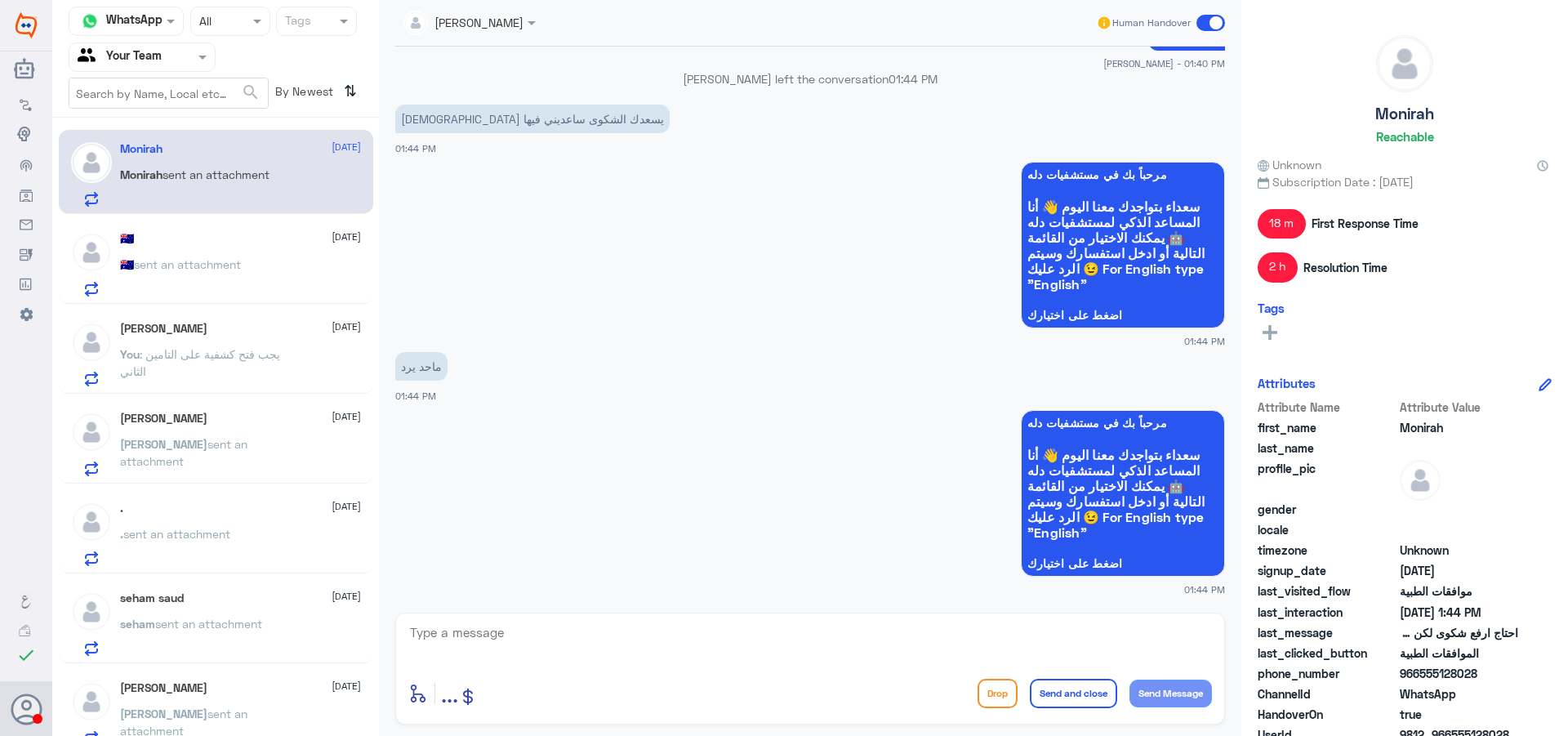
click at [234, 257] on span "sent an attachment" at bounding box center [187, 264] width 107 height 14
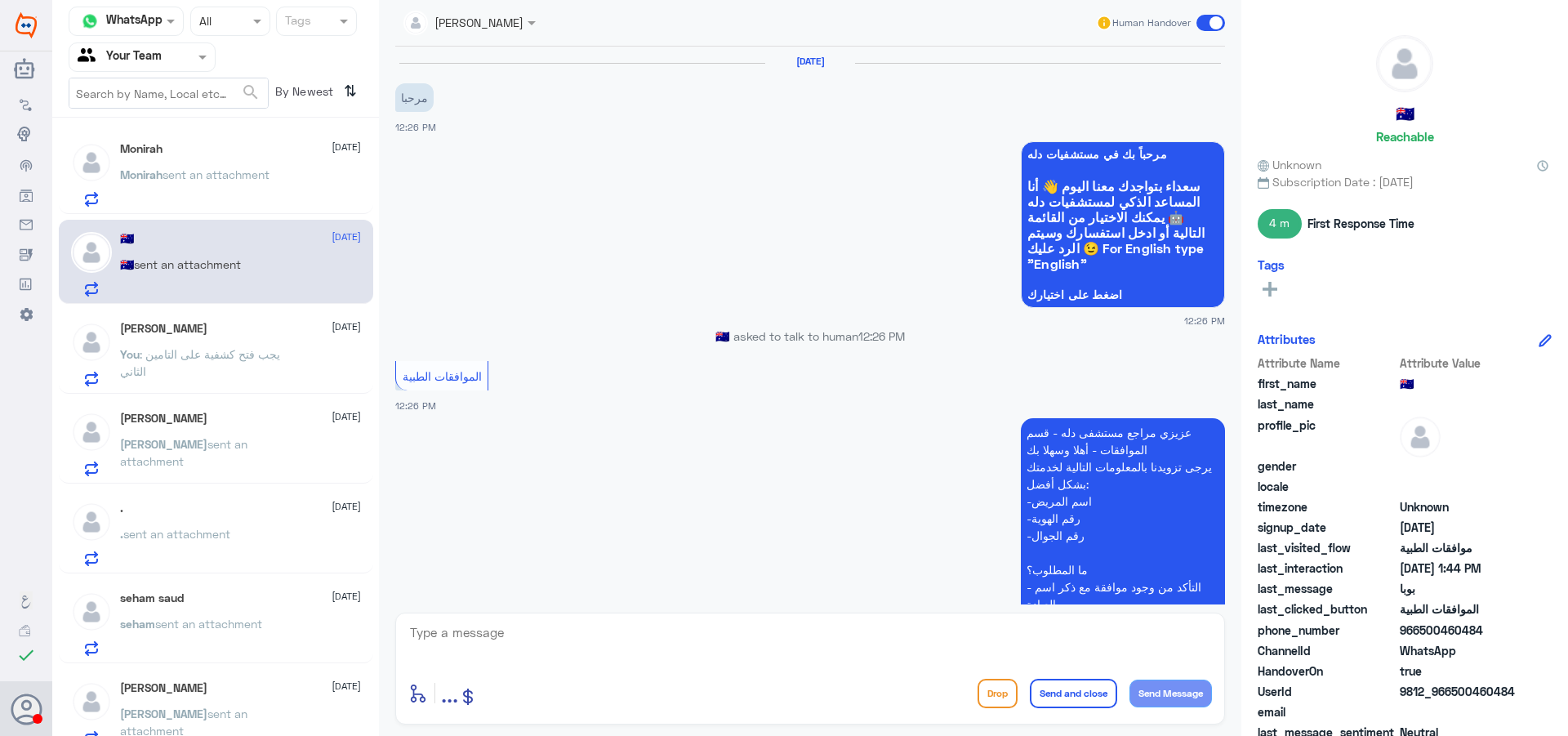
scroll to position [706, 0]
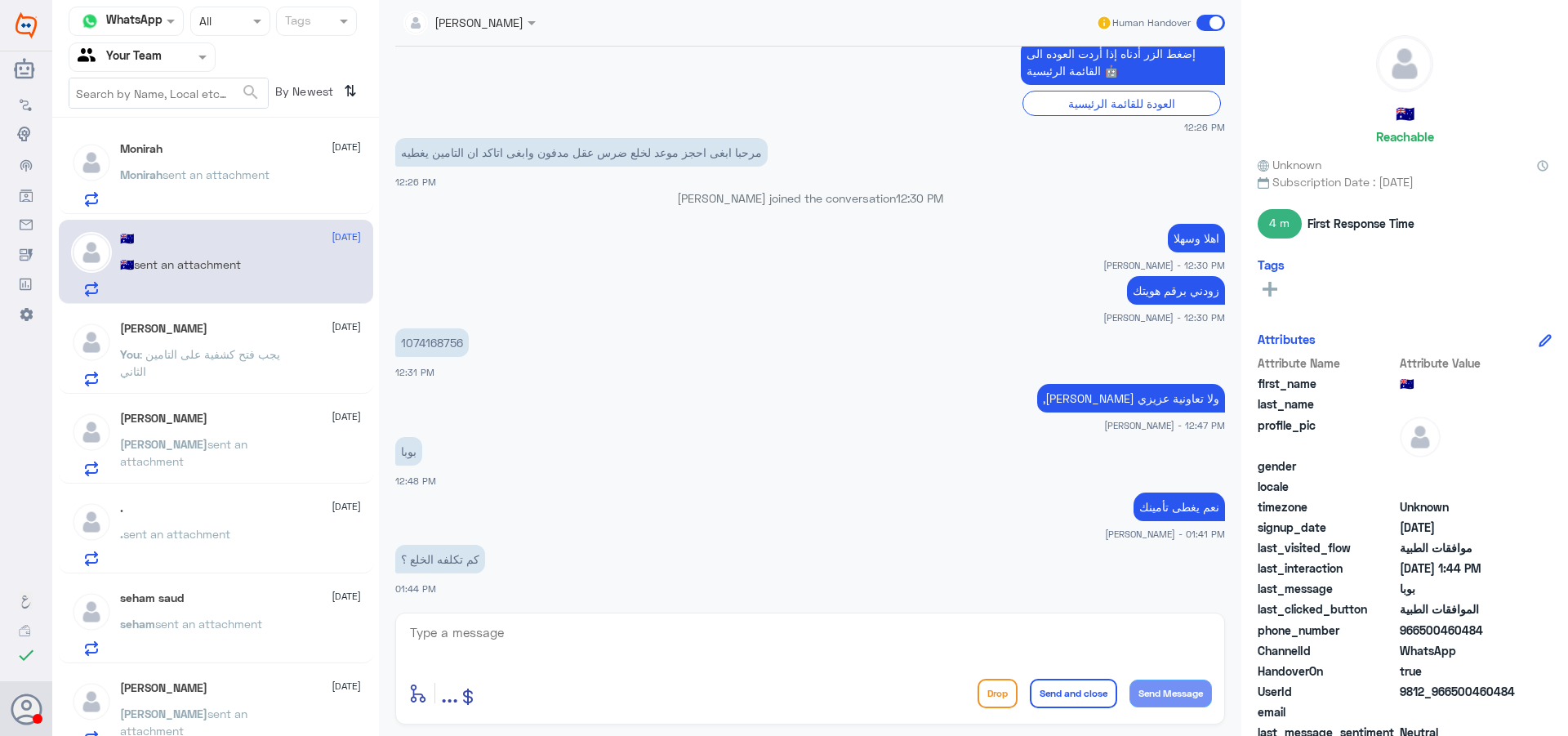
click at [261, 349] on span ": يجب فتح كشفية على التامين الثاني" at bounding box center [201, 363] width 160 height 31
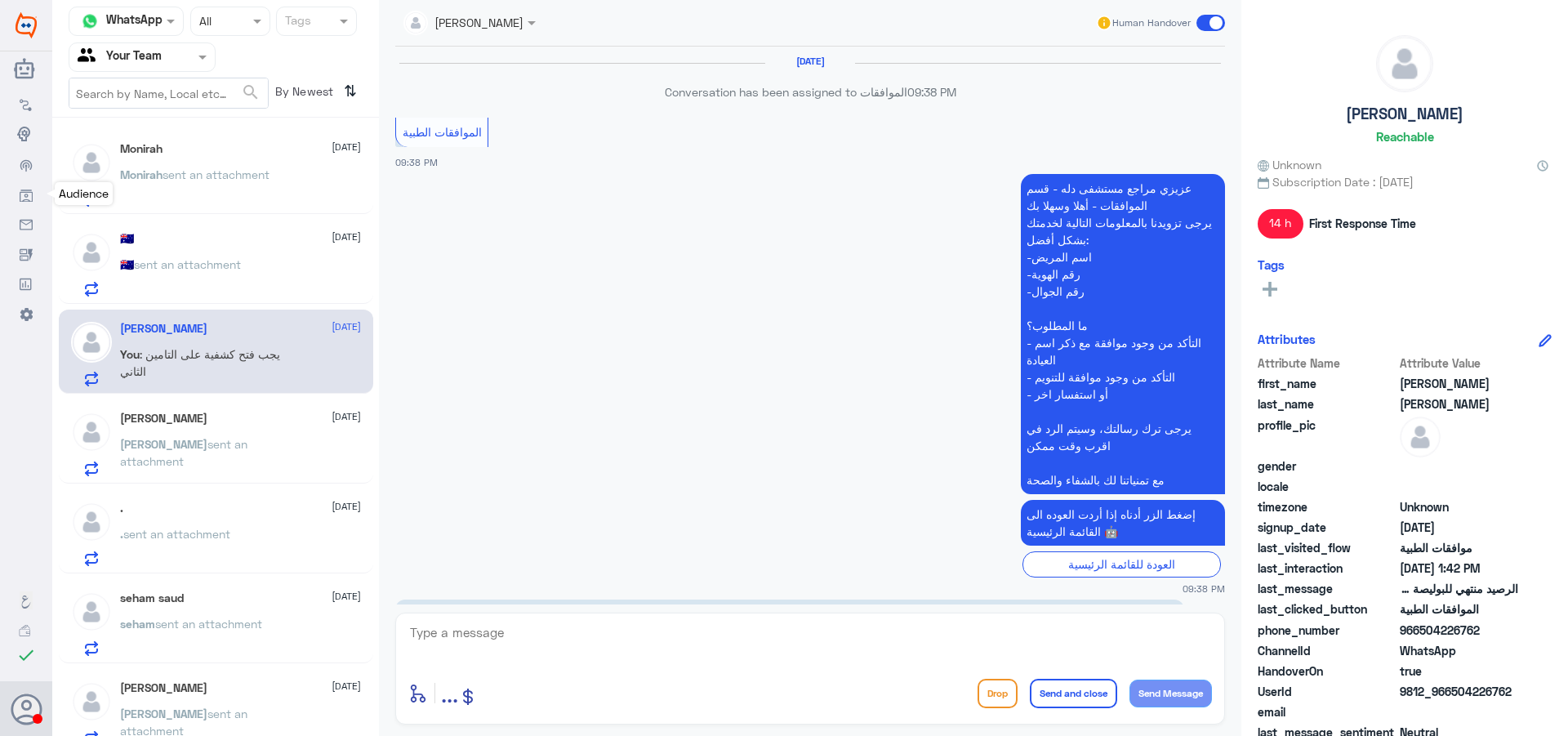
scroll to position [2117, 0]
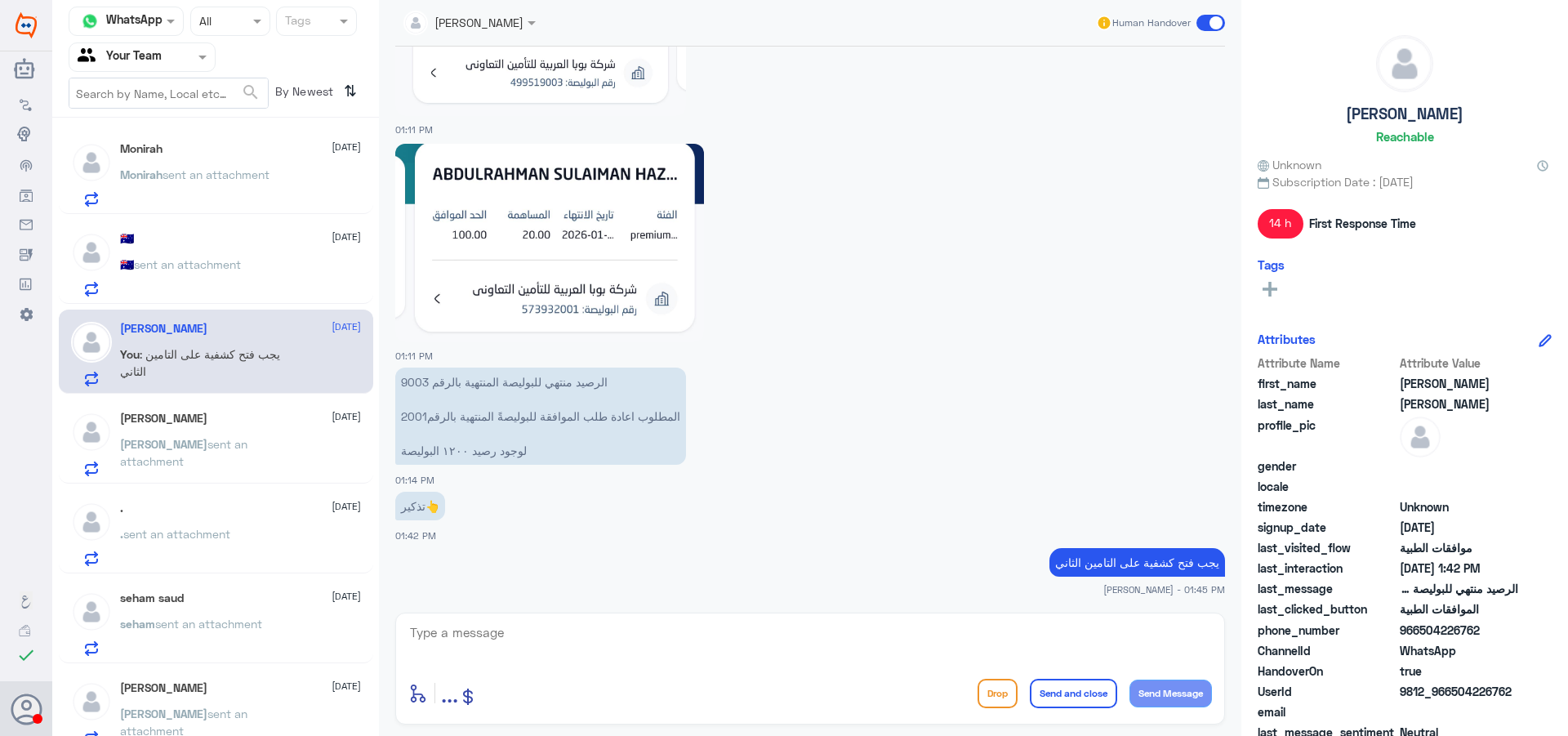
click at [176, 453] on p "[PERSON_NAME] sent an attachment" at bounding box center [212, 456] width 184 height 41
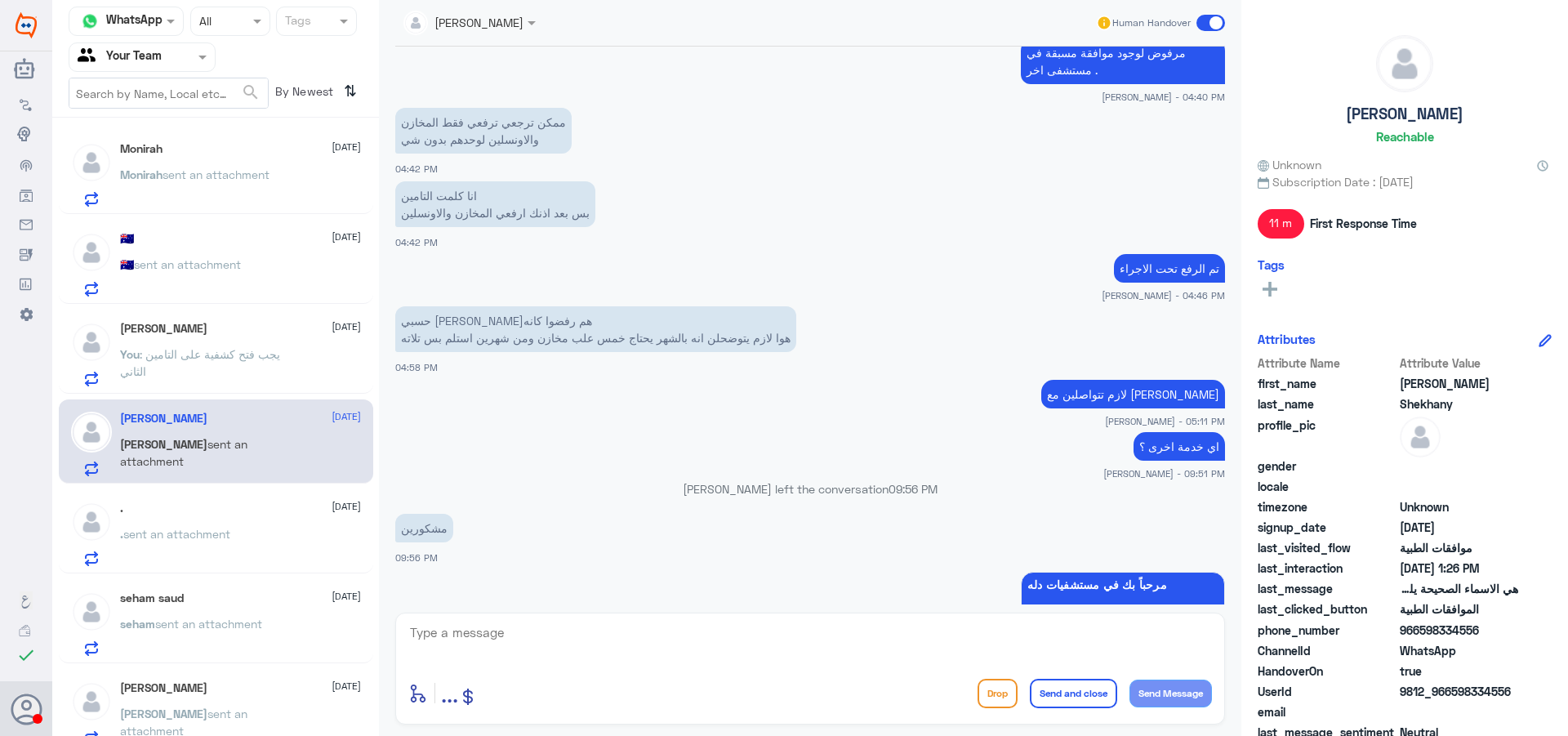
scroll to position [654, 0]
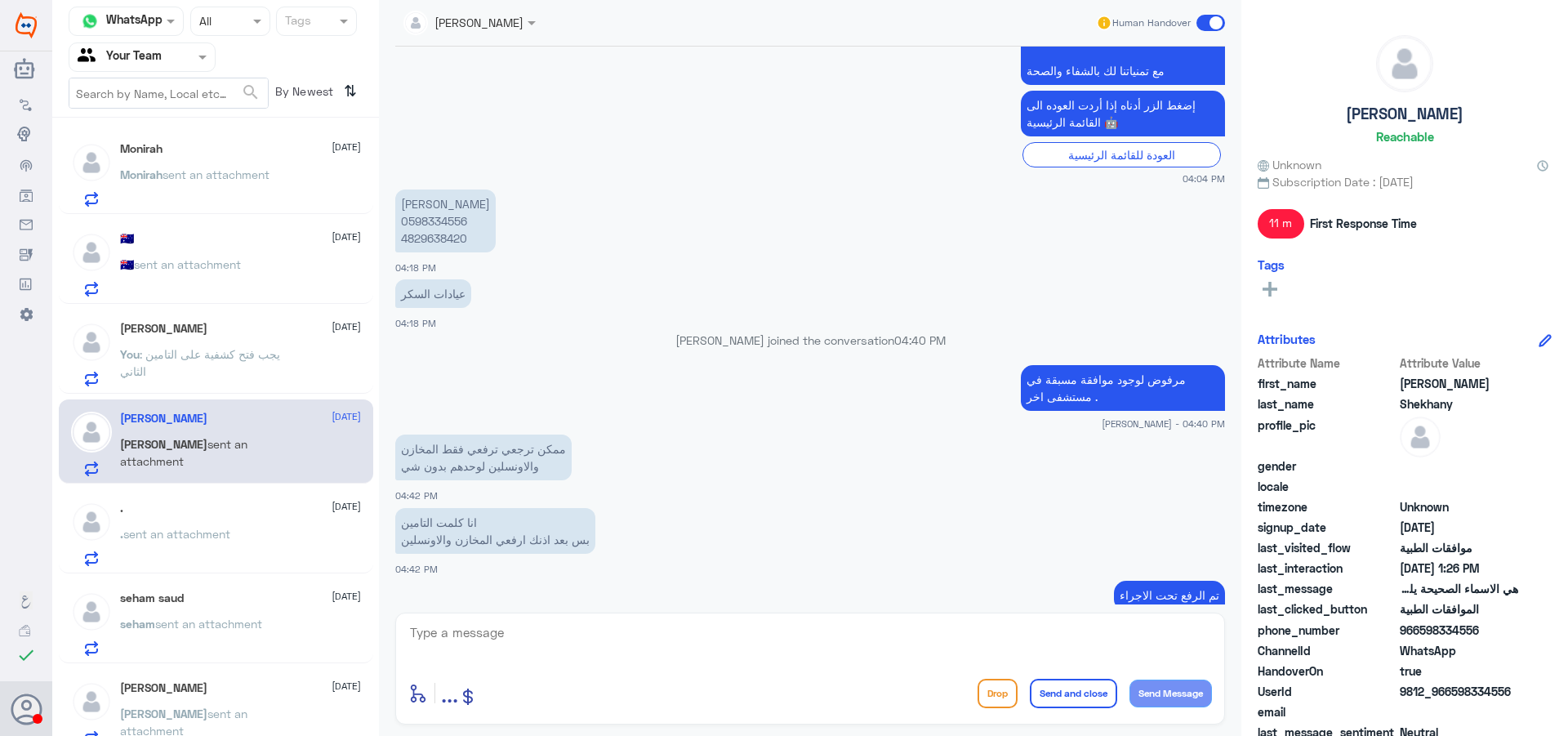
click at [439, 224] on p "[PERSON_NAME] 0598334556 4829638420" at bounding box center [445, 221] width 101 height 63
click at [247, 175] on span "sent an attachment" at bounding box center [184, 183] width 127 height 31
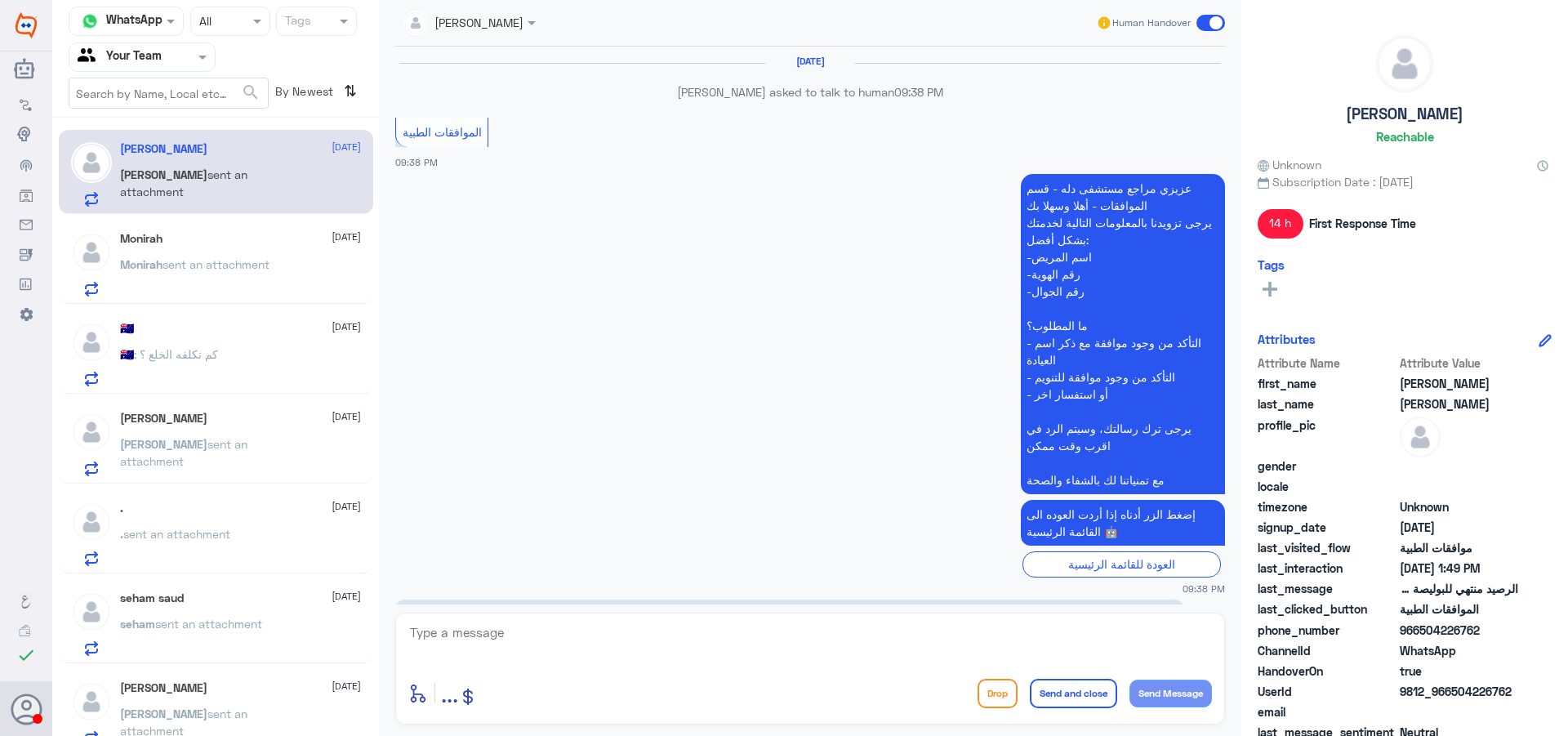
scroll to position [2189, 0]
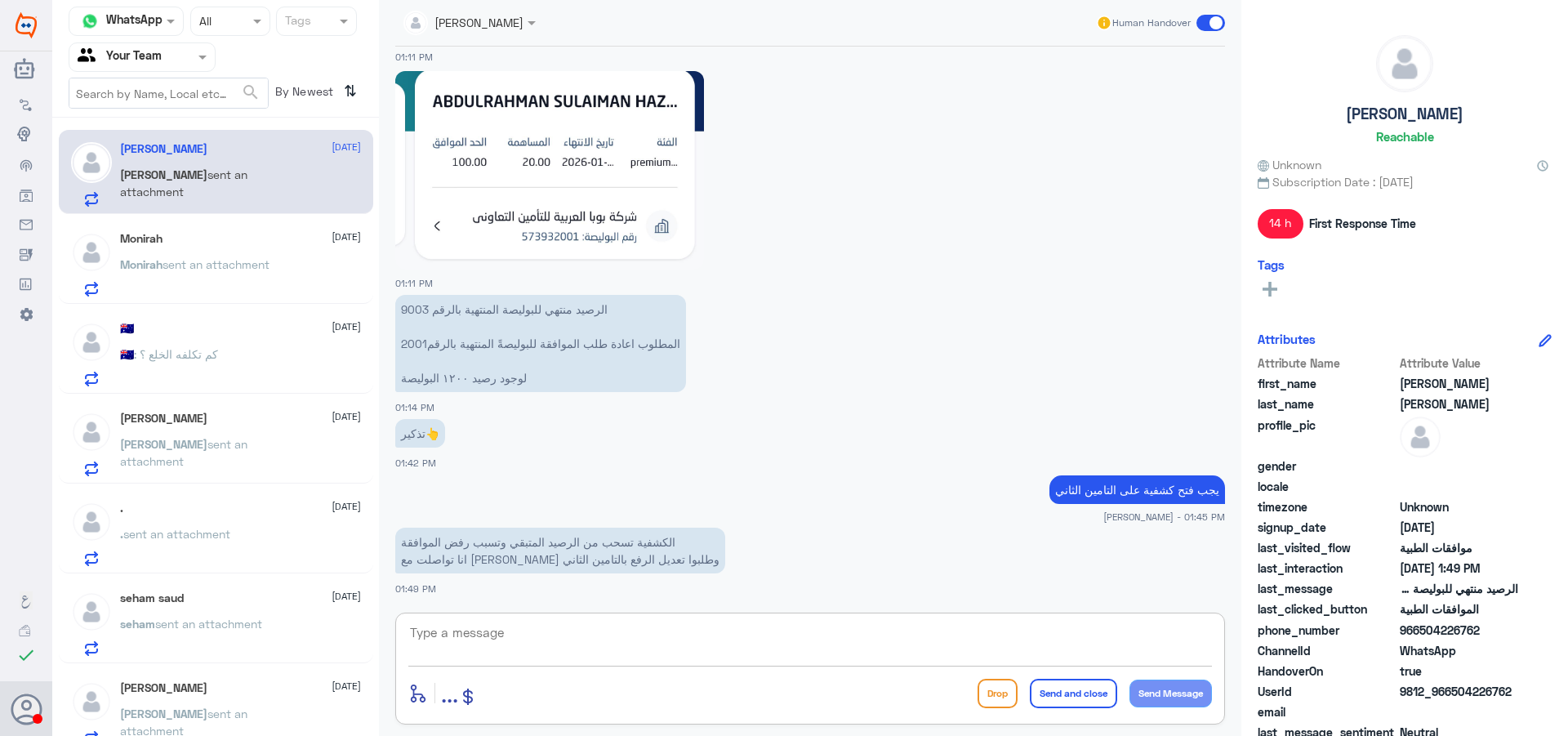
click at [622, 654] on textarea at bounding box center [811, 641] width 804 height 40
type textarea "عزيزي"
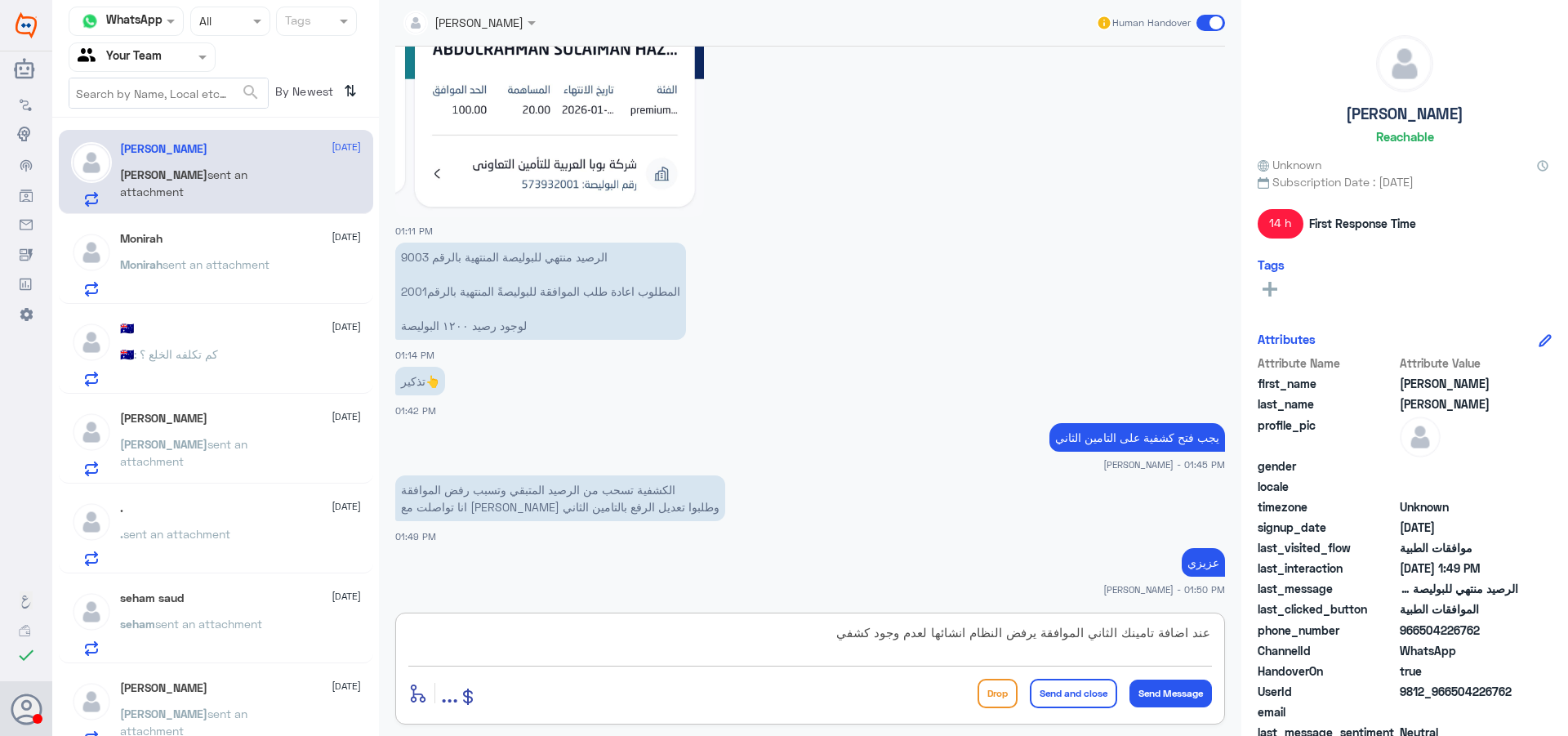
type textarea "عند اضافة تامينك الثاني الموافقة يرفض النظام انشائها لعدم وجود كشفية"
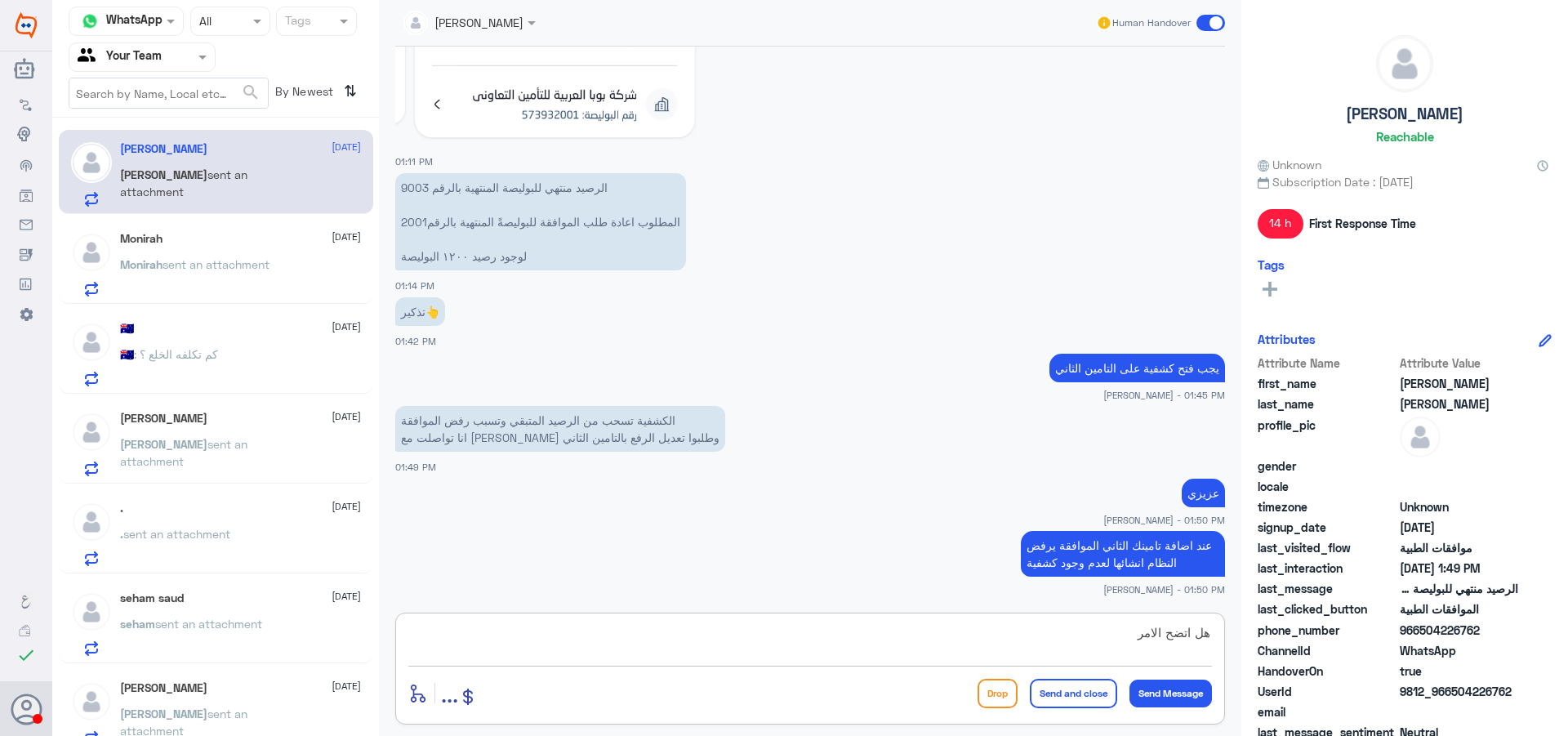
type textarea "هل اتضح الامر ؟"
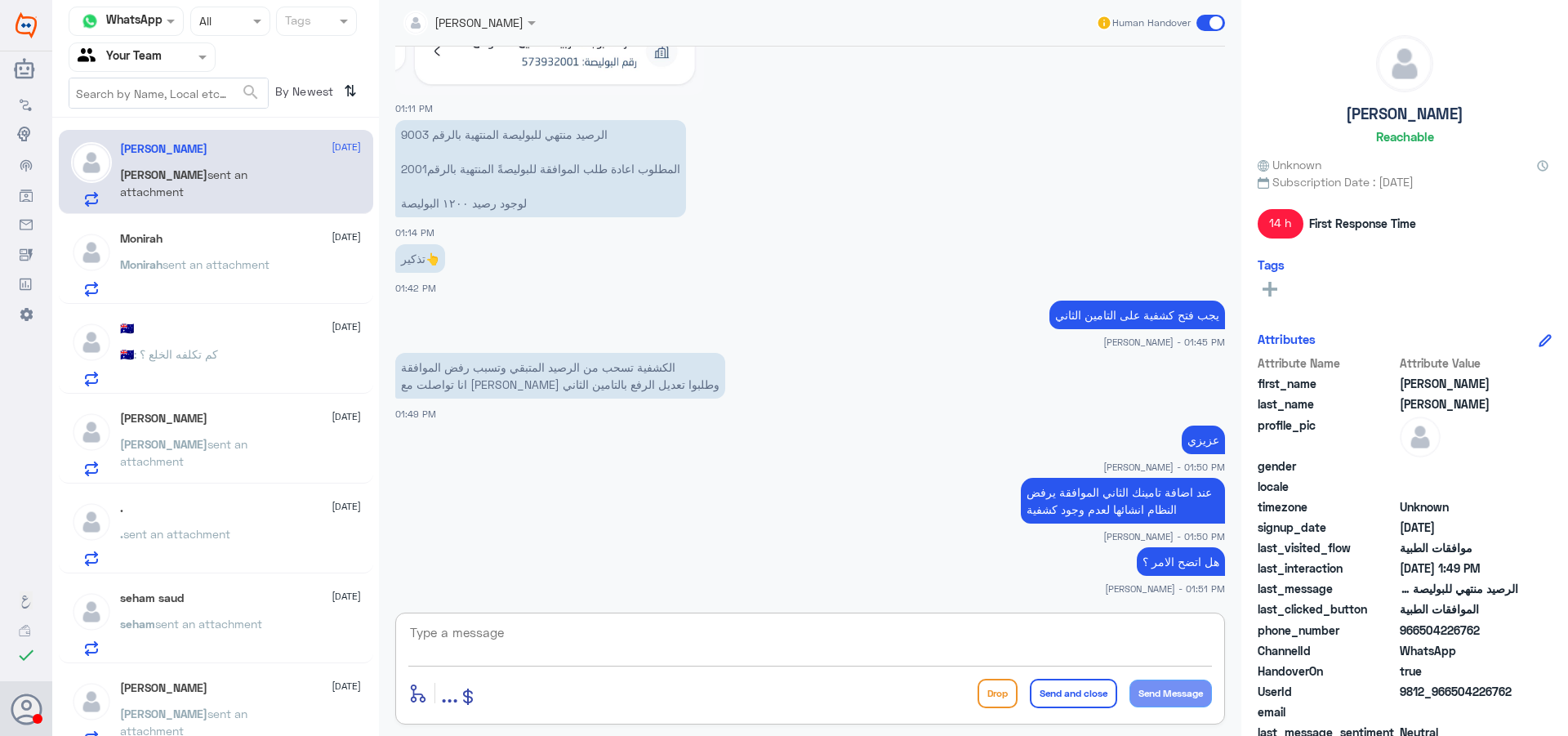
click at [157, 290] on p "Monirah sent an attachment" at bounding box center [195, 276] width 150 height 41
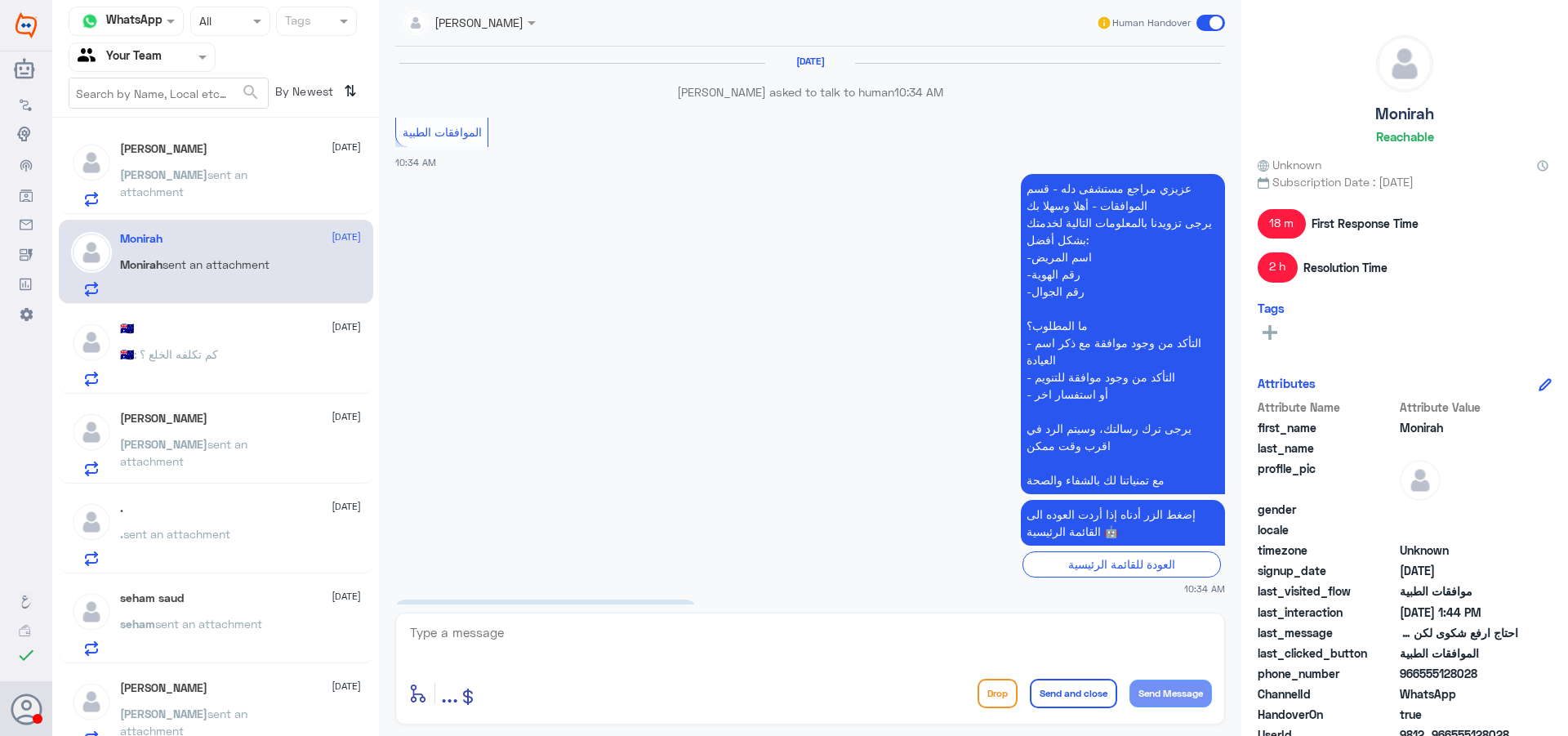
scroll to position [1388, 0]
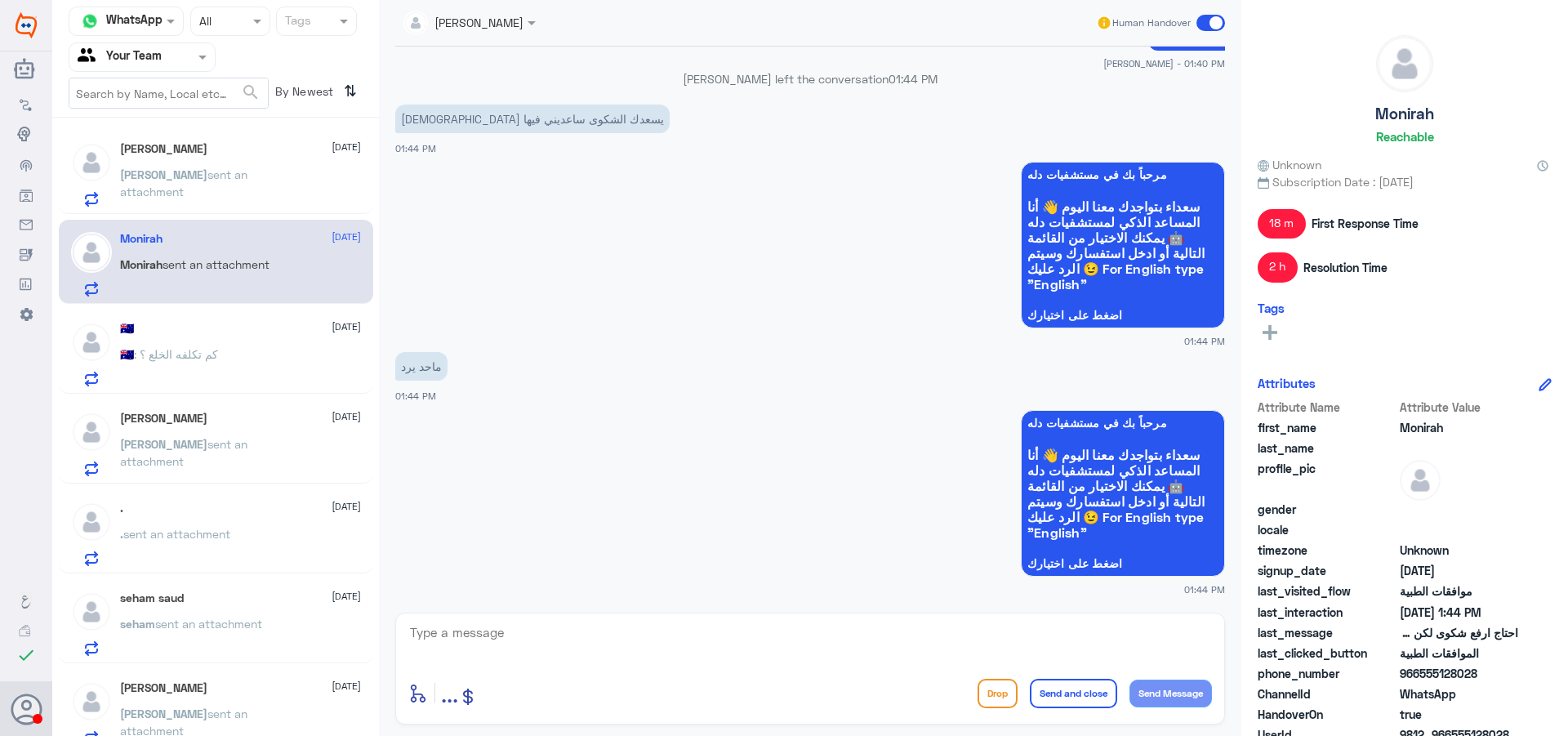
drag, startPoint x: 260, startPoint y: 393, endPoint x: 260, endPoint y: 403, distance: 10.0
click at [260, 399] on div "[PERSON_NAME] [DATE] [PERSON_NAME] sent an attachment Monirah [DATE] Monirah se…" at bounding box center [215, 433] width 327 height 618
click at [216, 388] on div "🇦🇺 [DATE] 🇦🇺 : كم تكلفه الخلع ؟" at bounding box center [215, 351] width 314 height 84
click at [205, 377] on p "🇦🇺 : كم تكلفه الخلع ؟" at bounding box center [169, 366] width 98 height 41
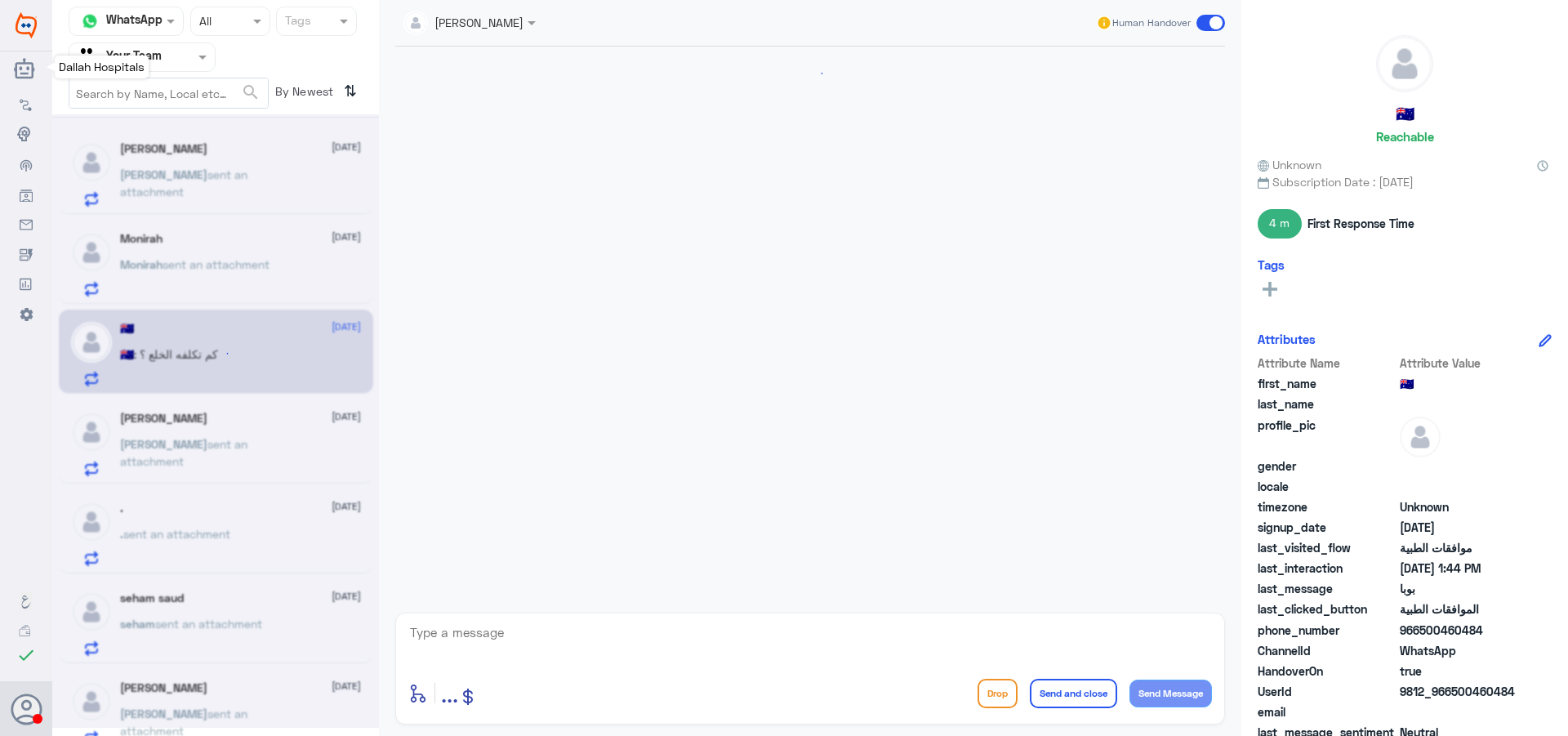
scroll to position [706, 0]
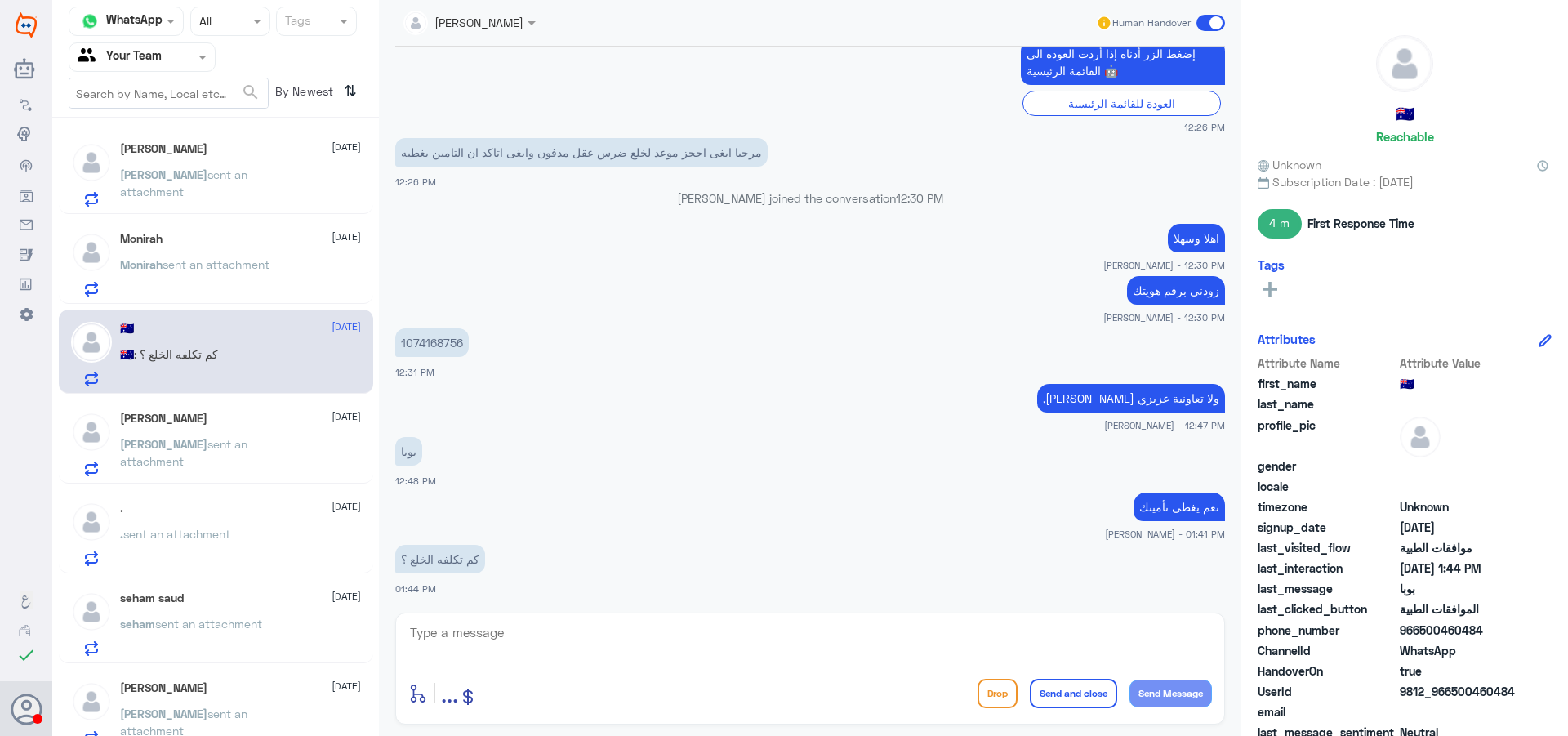
click at [201, 182] on p "[PERSON_NAME] sent an attachment" at bounding box center [212, 187] width 184 height 41
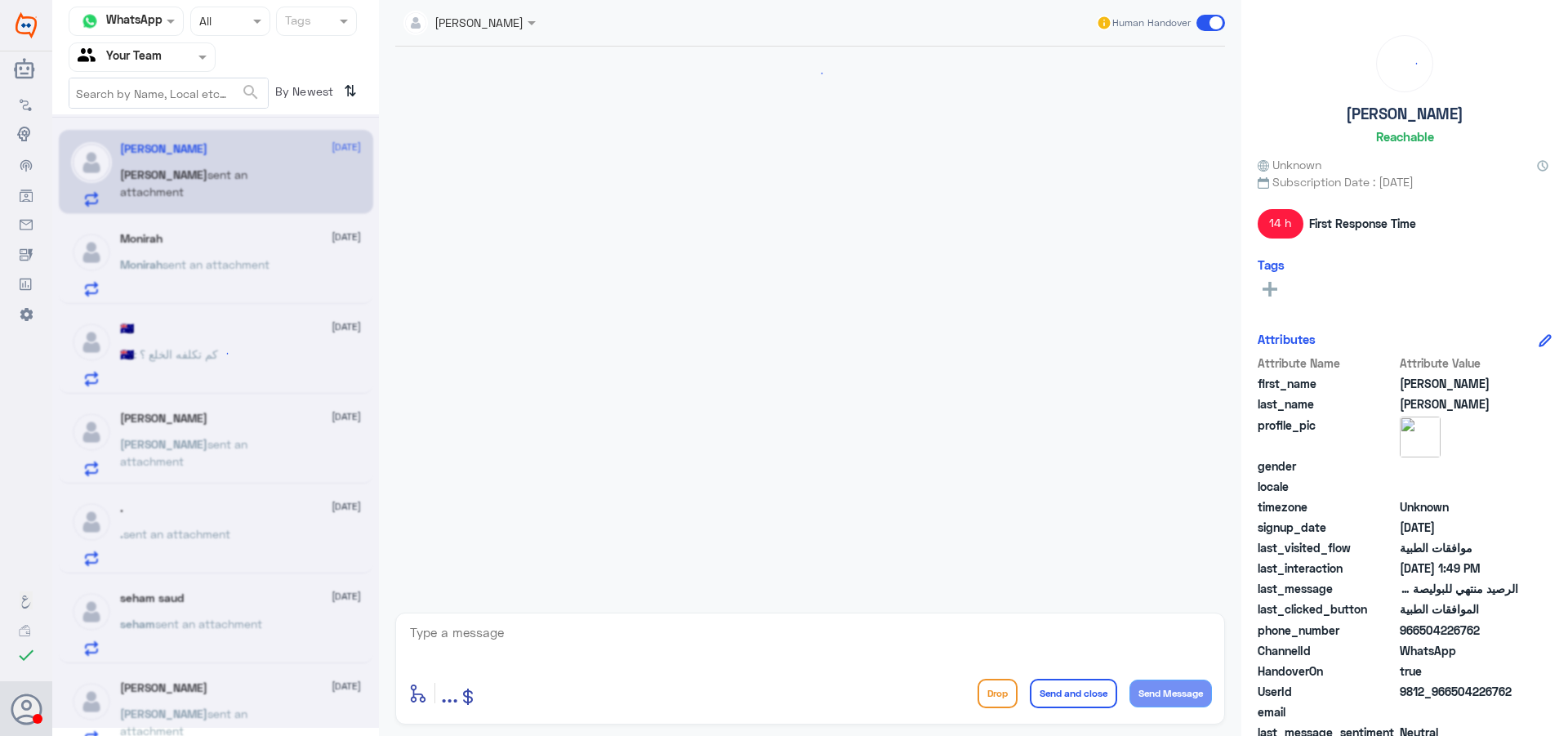
scroll to position [1848, 0]
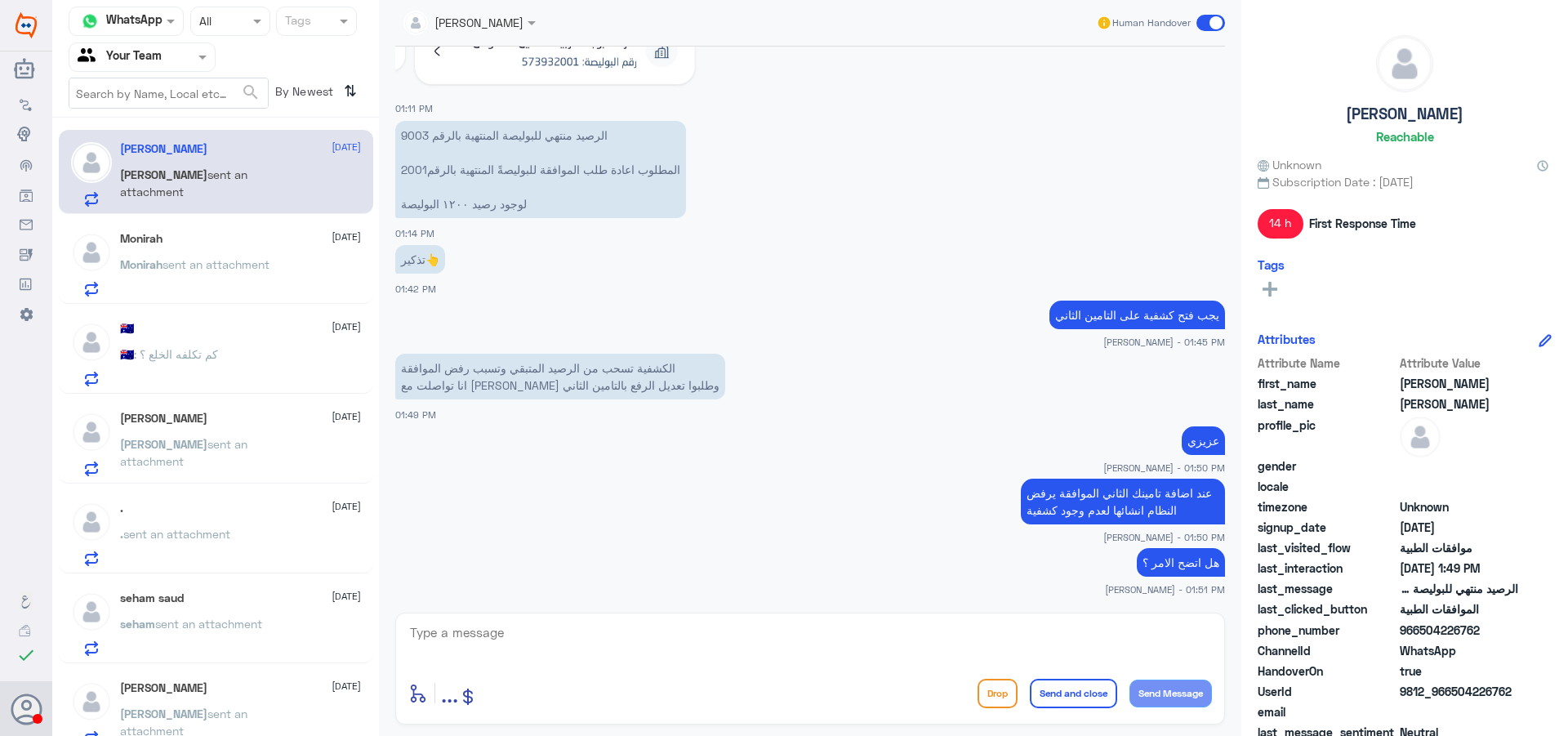
click at [220, 454] on p "[PERSON_NAME] sent an attachment" at bounding box center [212, 456] width 184 height 41
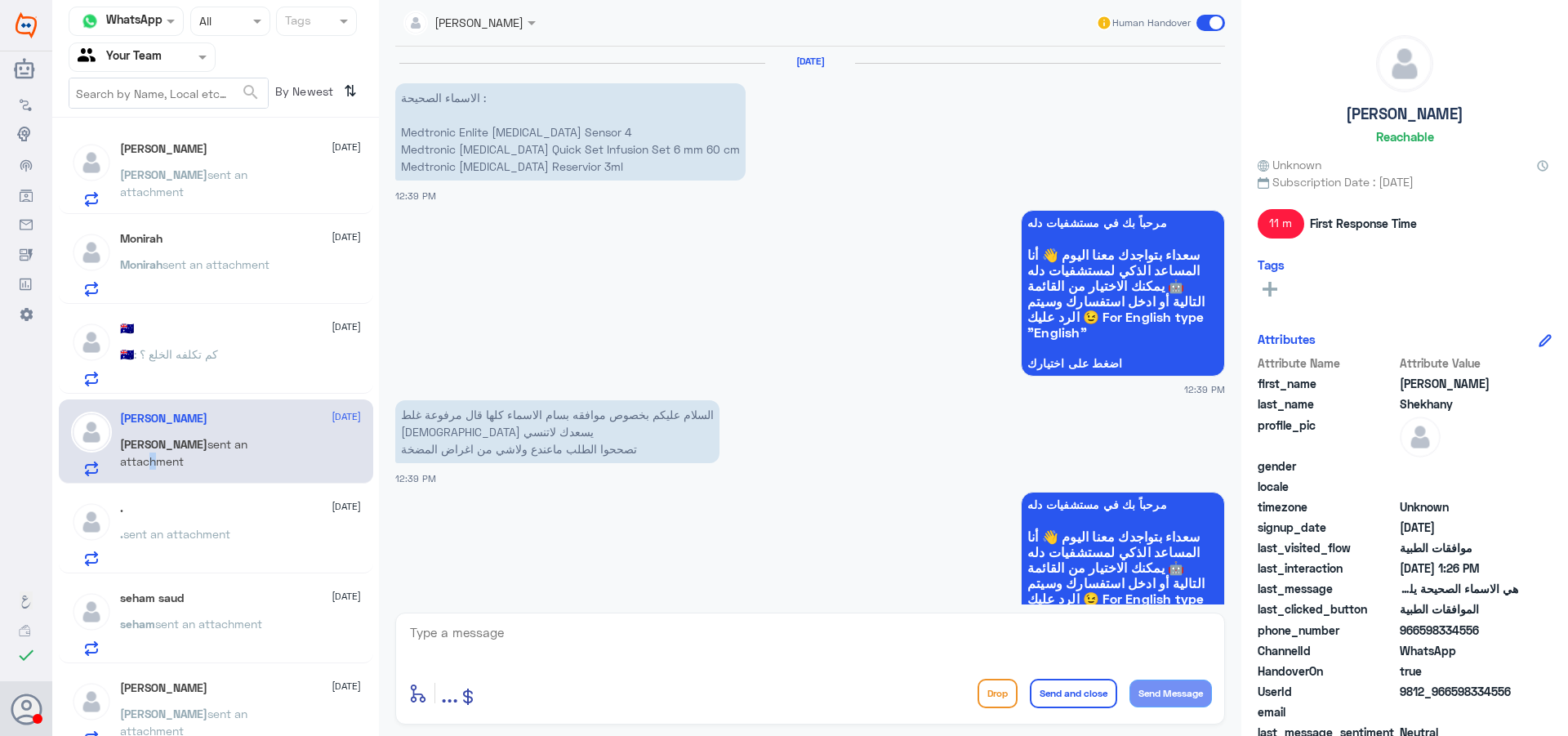
scroll to position [1382, 0]
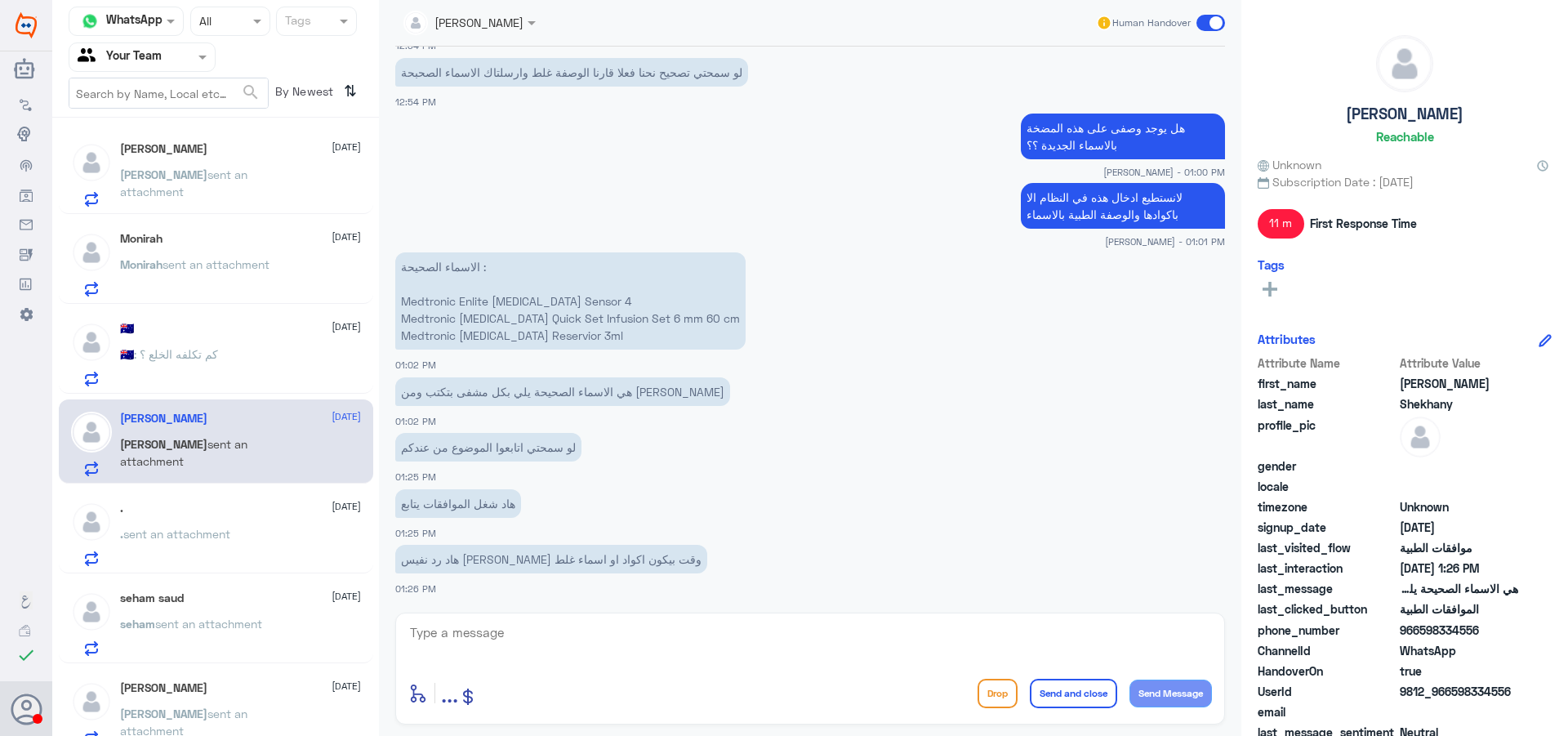
click at [230, 285] on p "Monirah sent an attachment" at bounding box center [195, 276] width 150 height 41
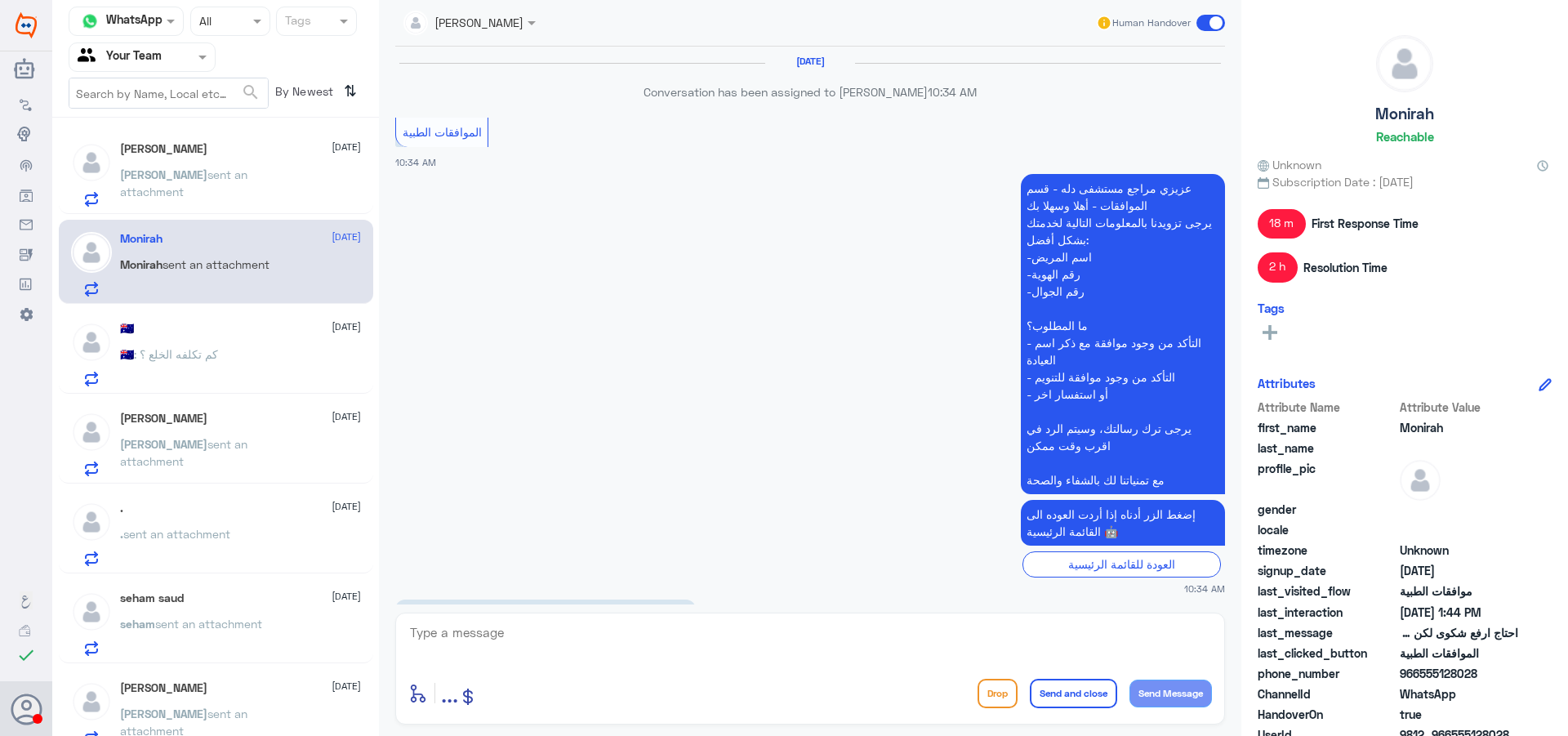
scroll to position [1388, 0]
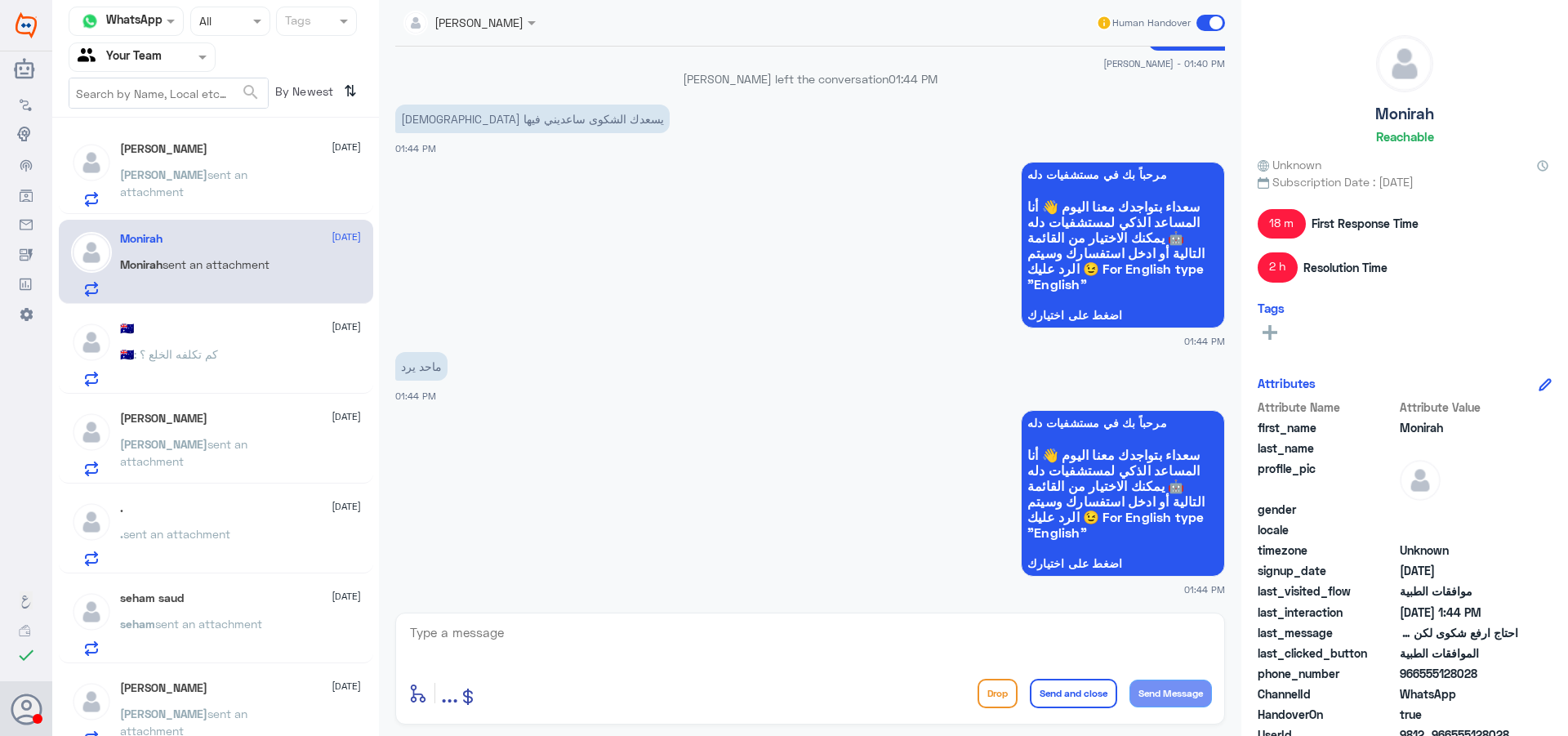
click at [232, 338] on div "🇦🇺 [DATE] 🇦🇺 : كم تكلفه الخلع ؟" at bounding box center [241, 354] width 241 height 65
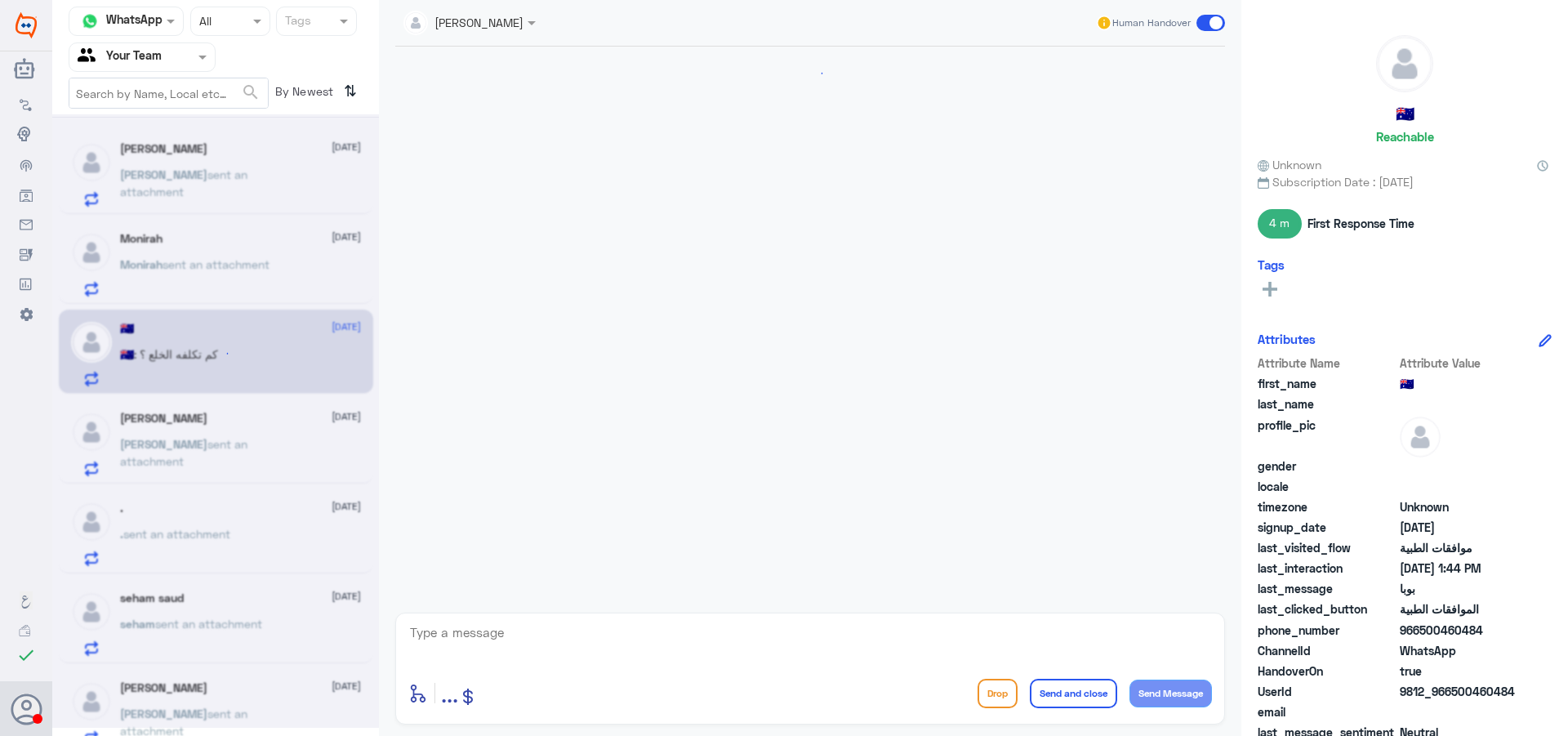
scroll to position [706, 0]
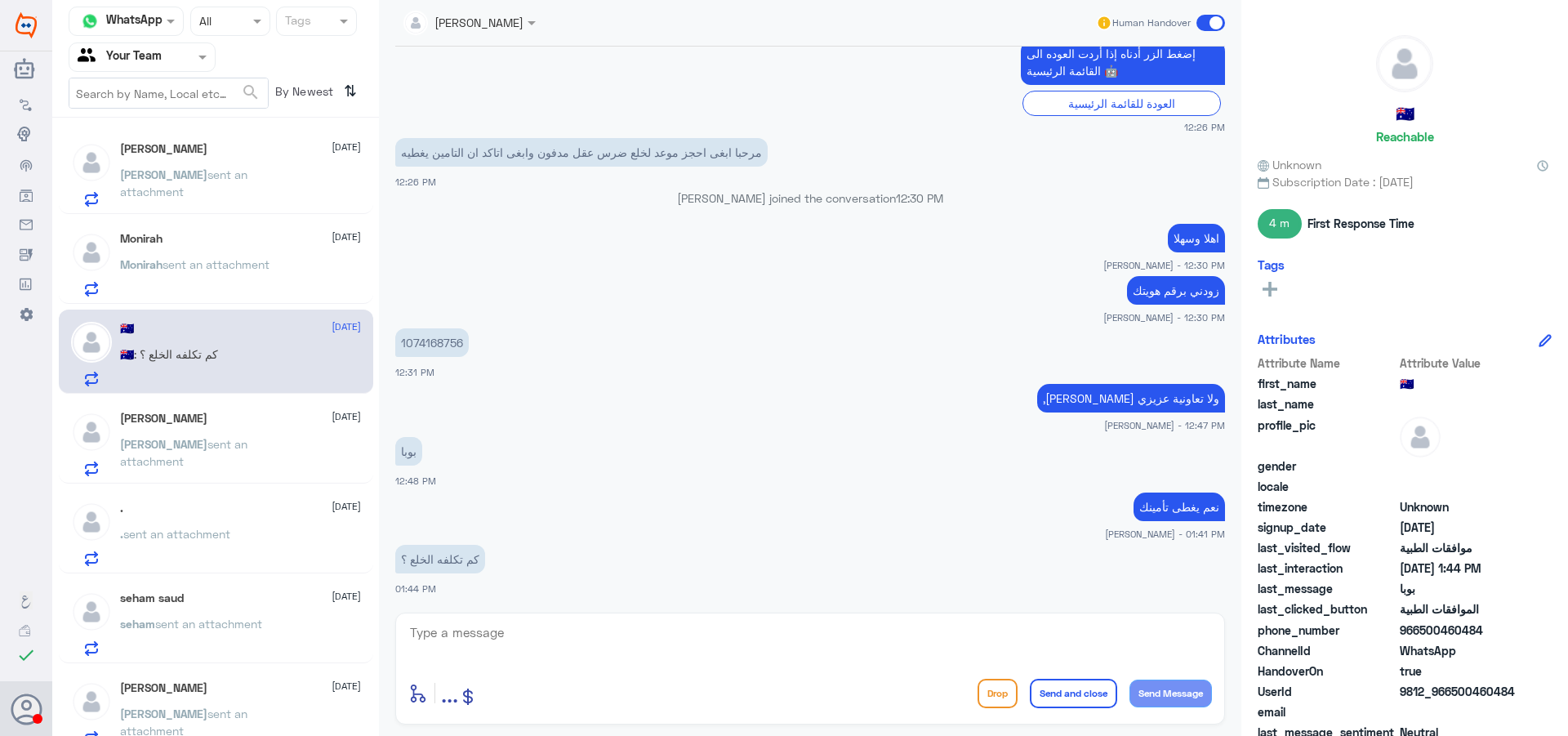
click at [244, 186] on p "[PERSON_NAME] sent an attachment" at bounding box center [212, 187] width 184 height 41
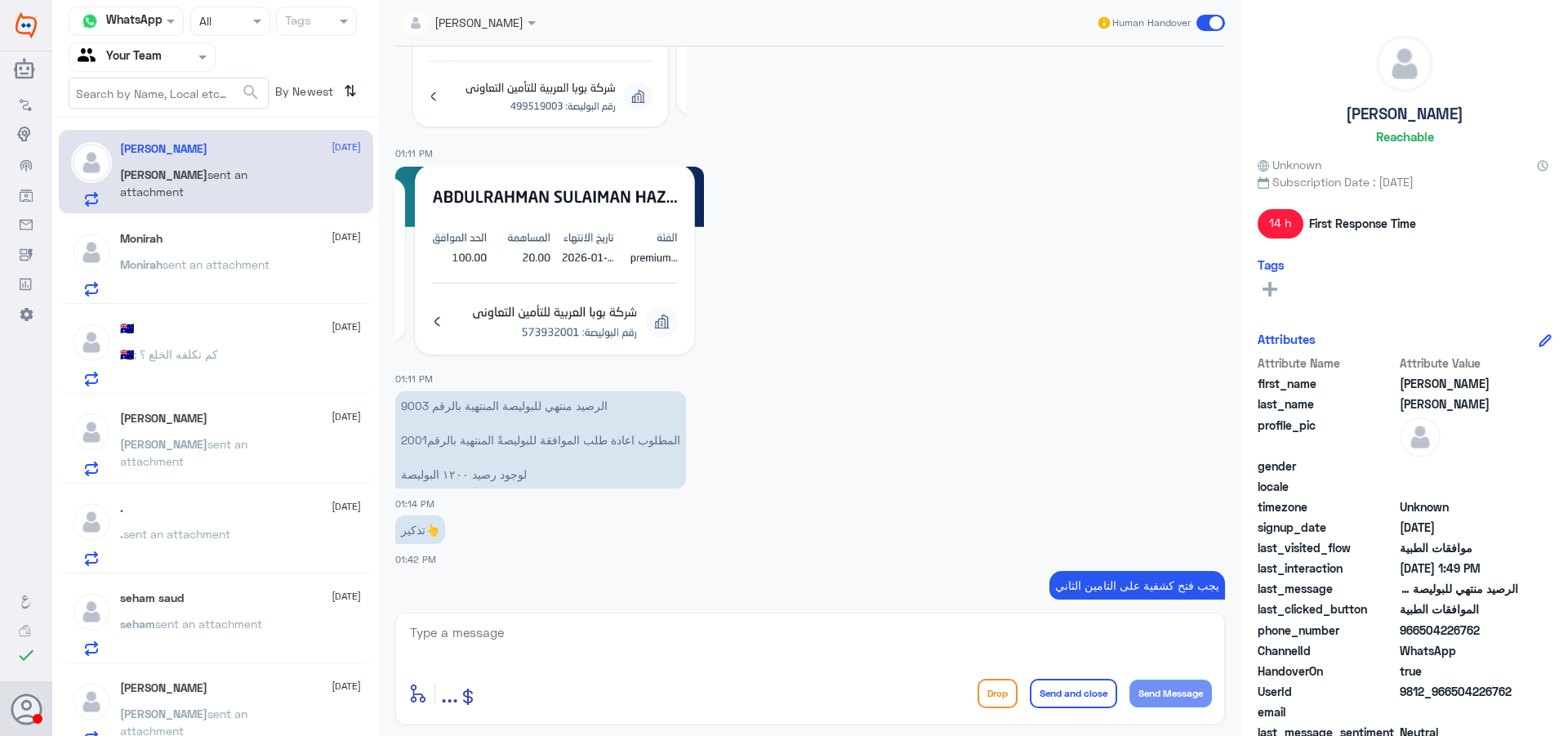
scroll to position [1905, 0]
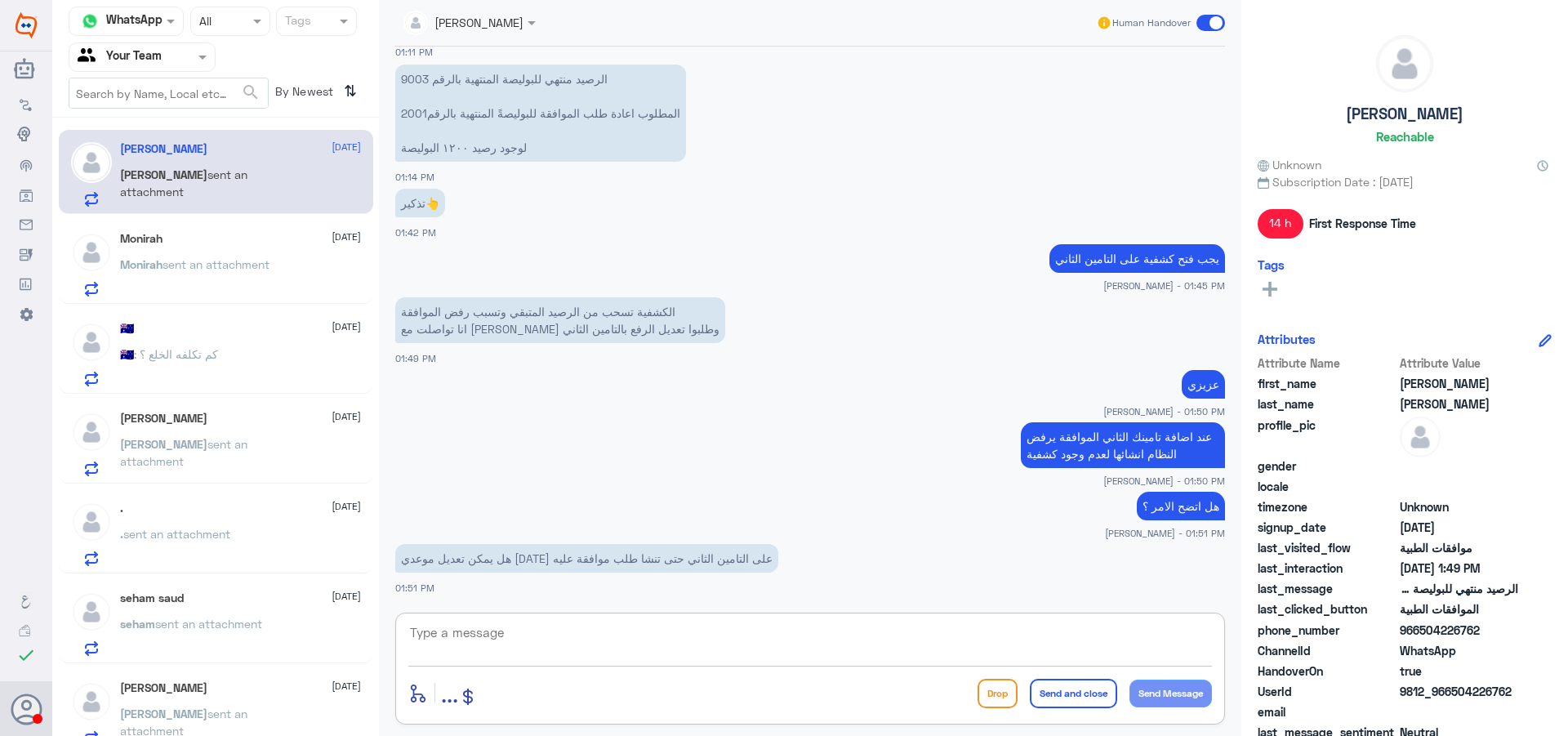
click at [447, 652] on textarea at bounding box center [811, 641] width 804 height 40
type textarea "يرجى التواصل مع المواعيد عن طريق الرقم الموحد لحجز موعد"
click at [1022, 691] on div "Drop Send and close Send Message" at bounding box center [1096, 694] width 235 height 29
click at [1068, 696] on button "Send and close" at bounding box center [1073, 694] width 87 height 29
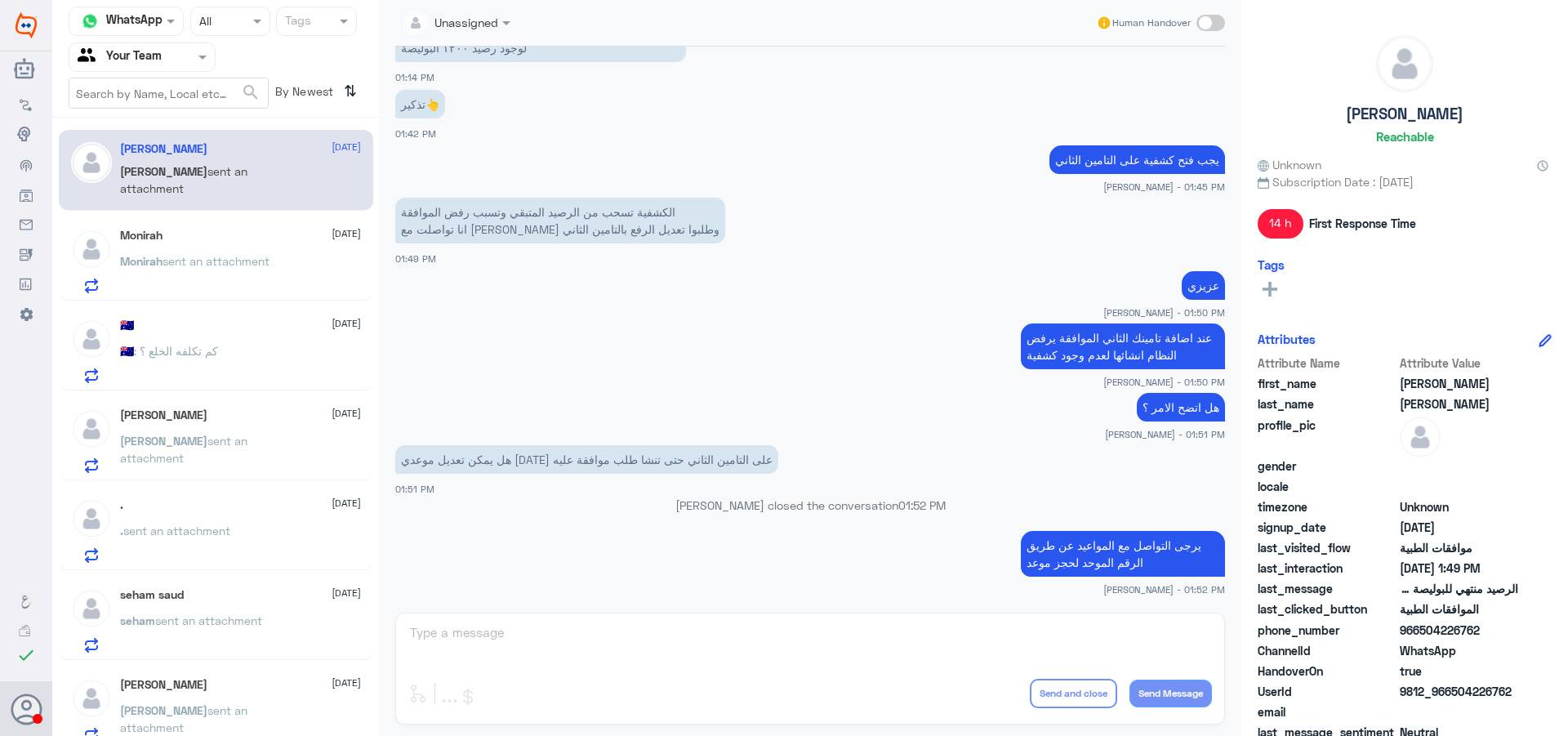
click at [151, 274] on p "Monirah sent an attachment" at bounding box center [195, 273] width 150 height 41
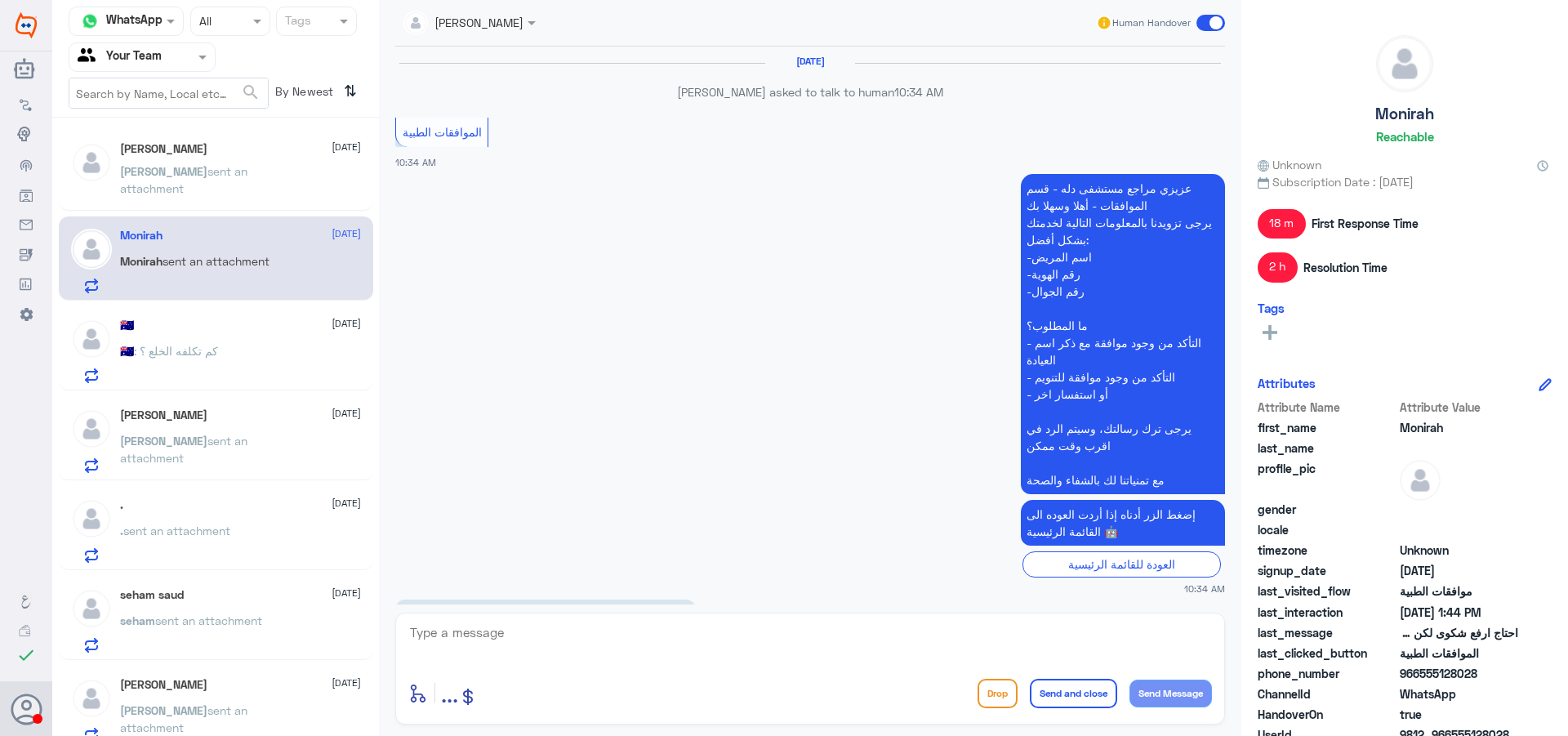
scroll to position [1388, 0]
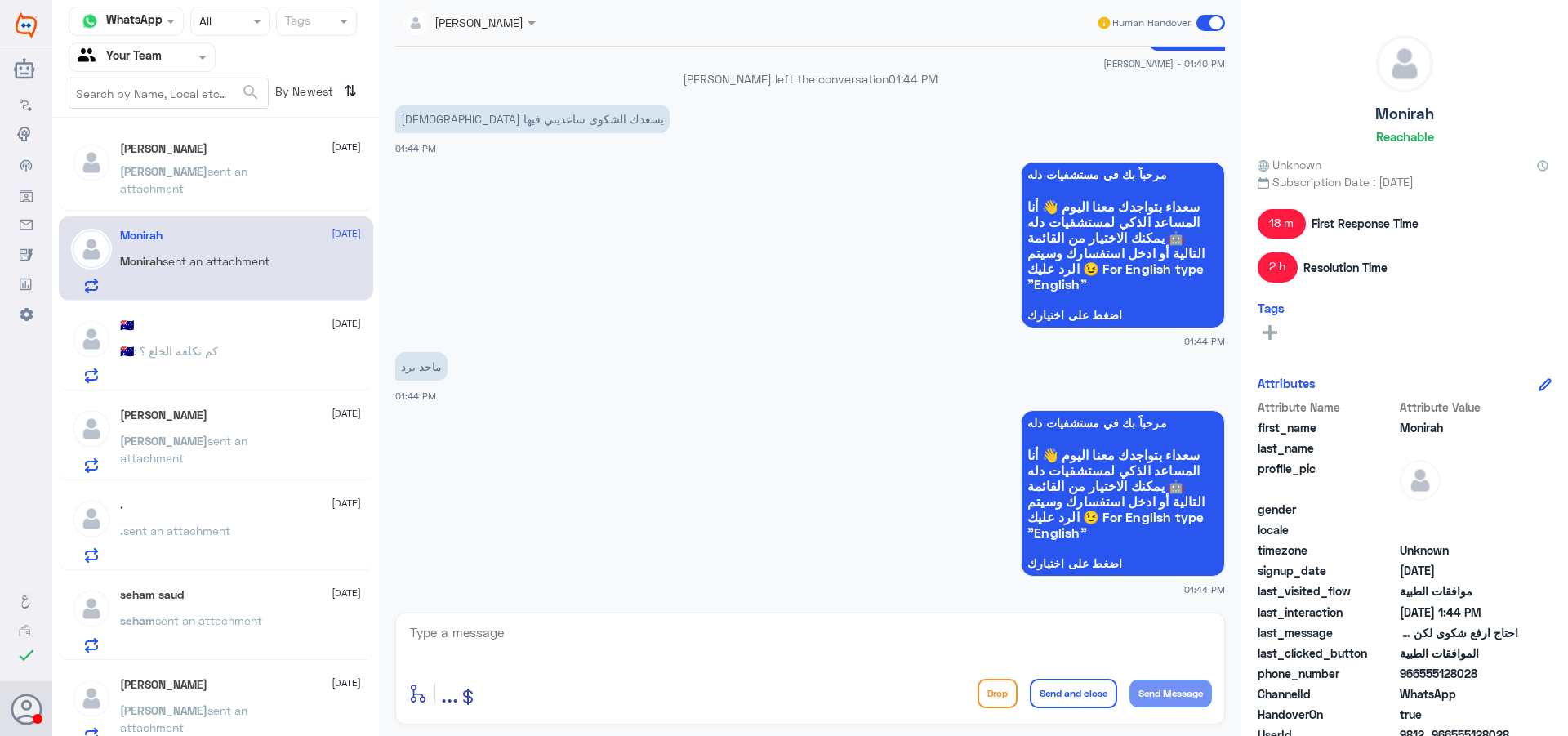
click at [207, 695] on div "[PERSON_NAME] [DATE] [PERSON_NAME] sent an attachment" at bounding box center [241, 711] width 241 height 65
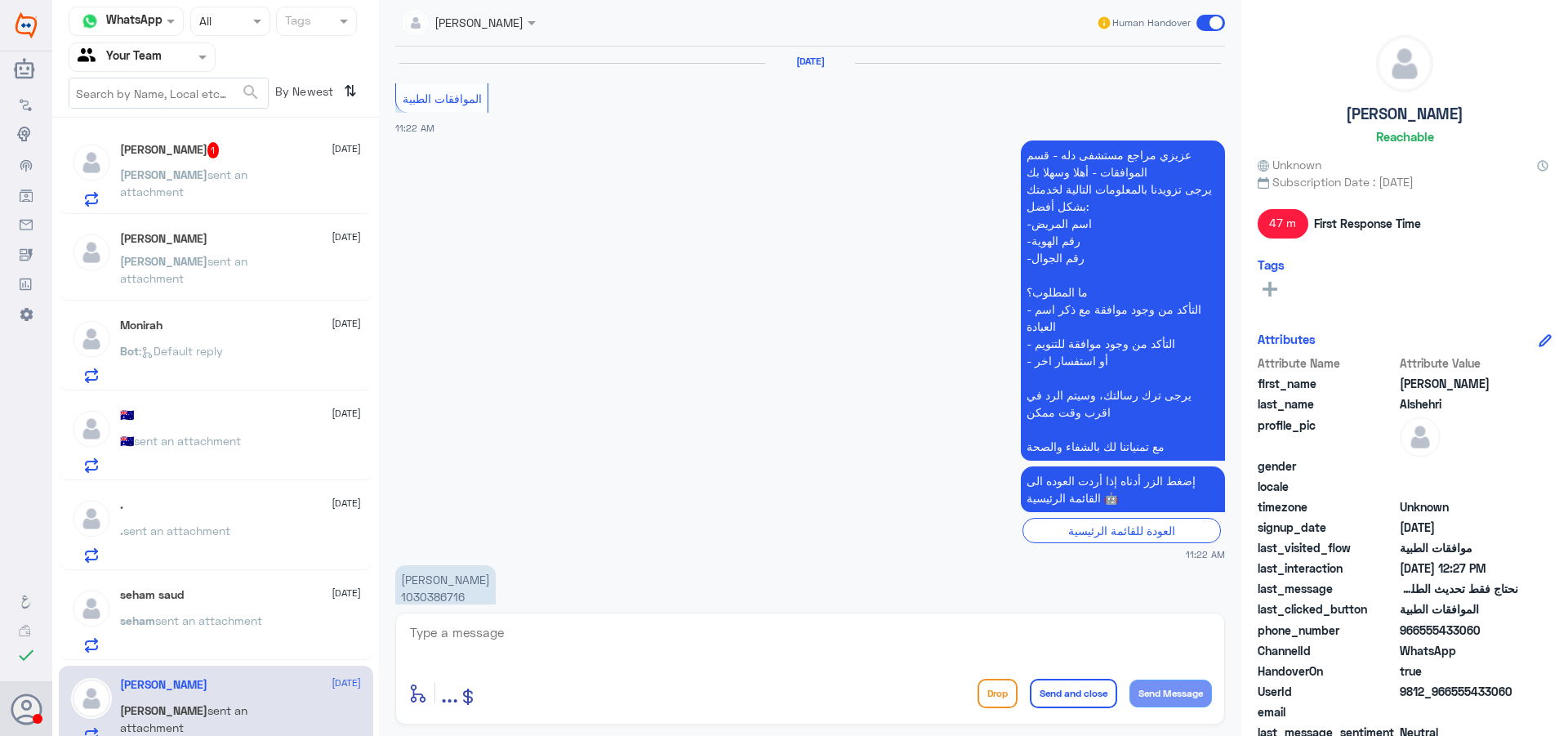
scroll to position [1167, 0]
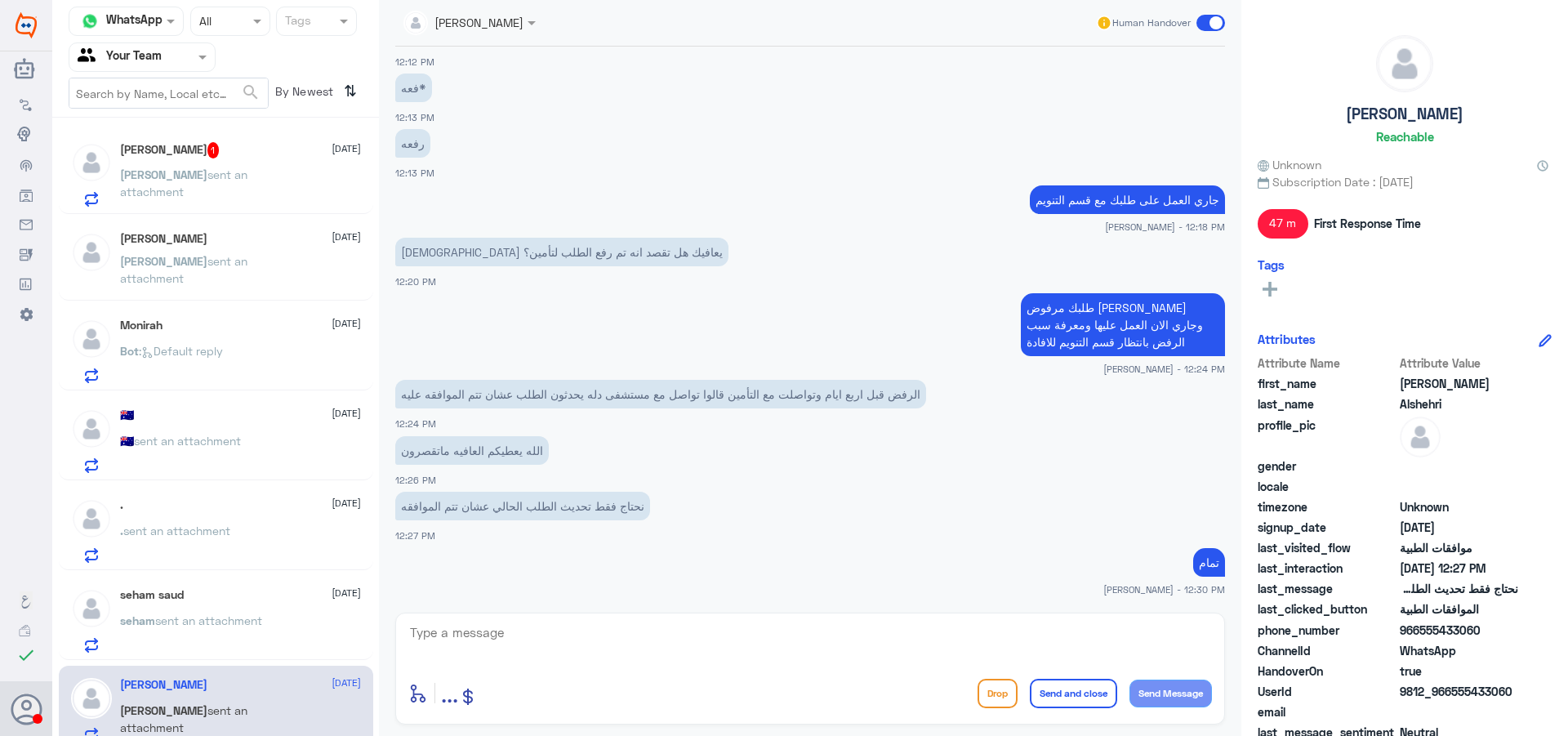
click at [204, 161] on div "[PERSON_NAME] 1 [DATE] [PERSON_NAME] sent an attachment" at bounding box center [241, 174] width 241 height 65
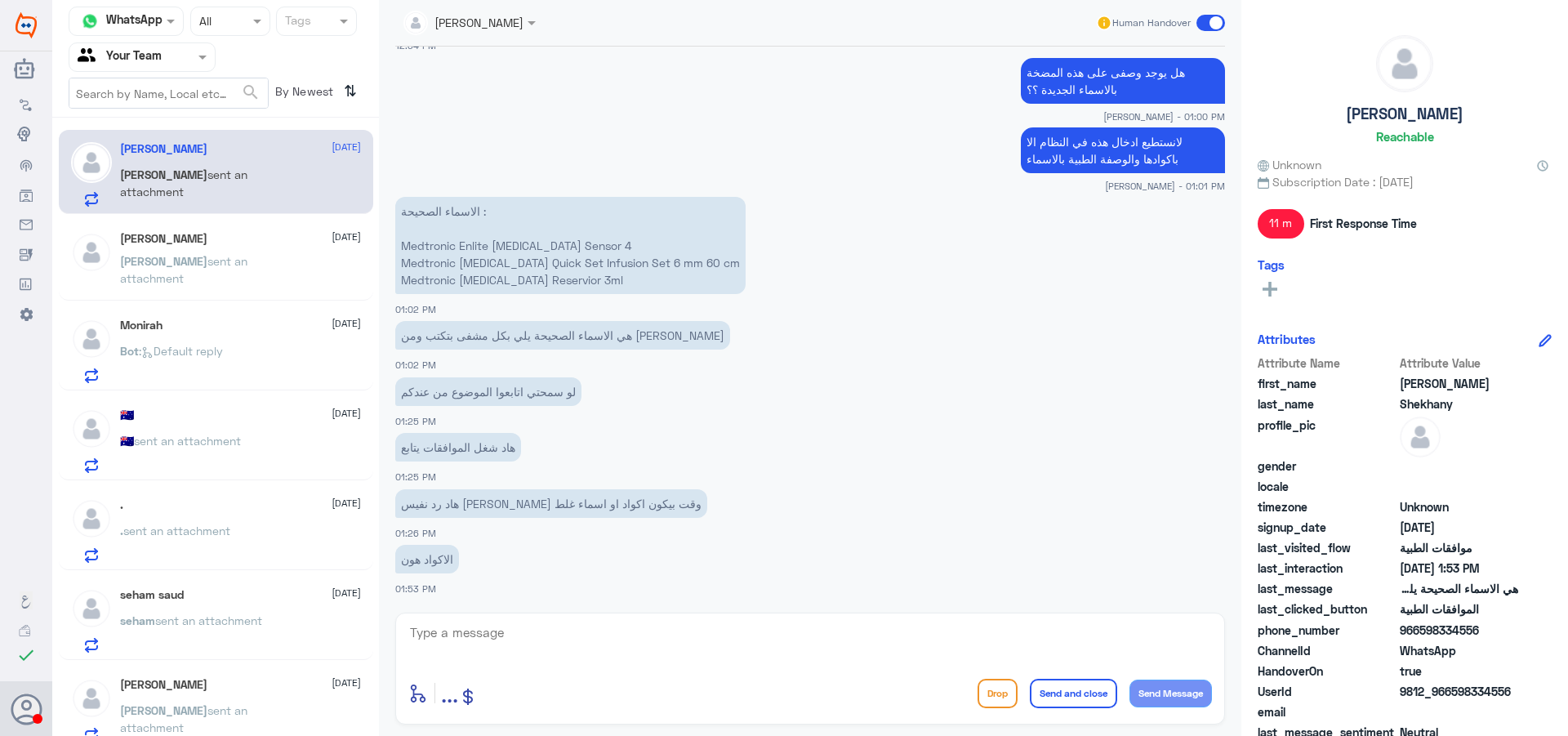
scroll to position [1398, 0]
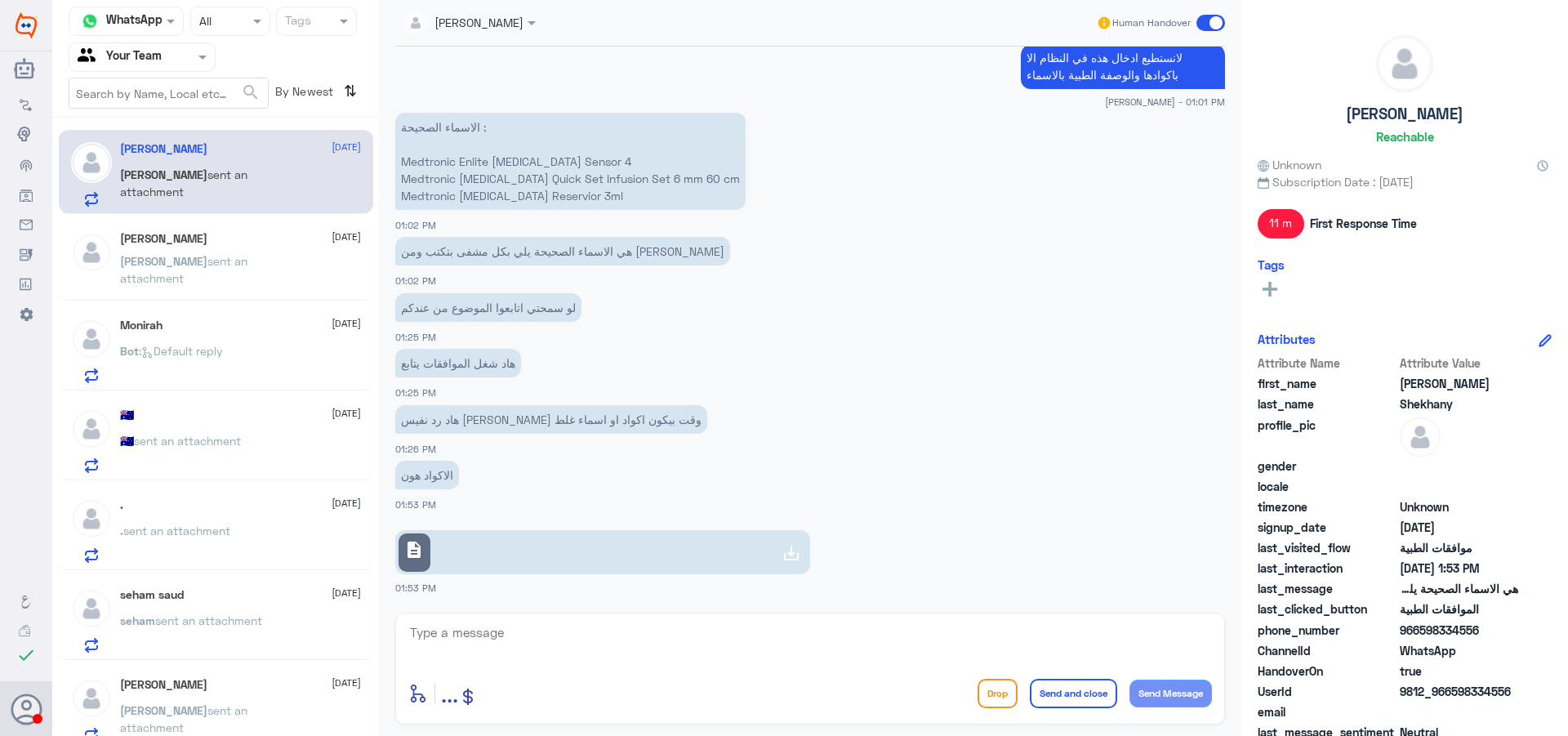
click at [512, 542] on link "description" at bounding box center [603, 552] width 415 height 44
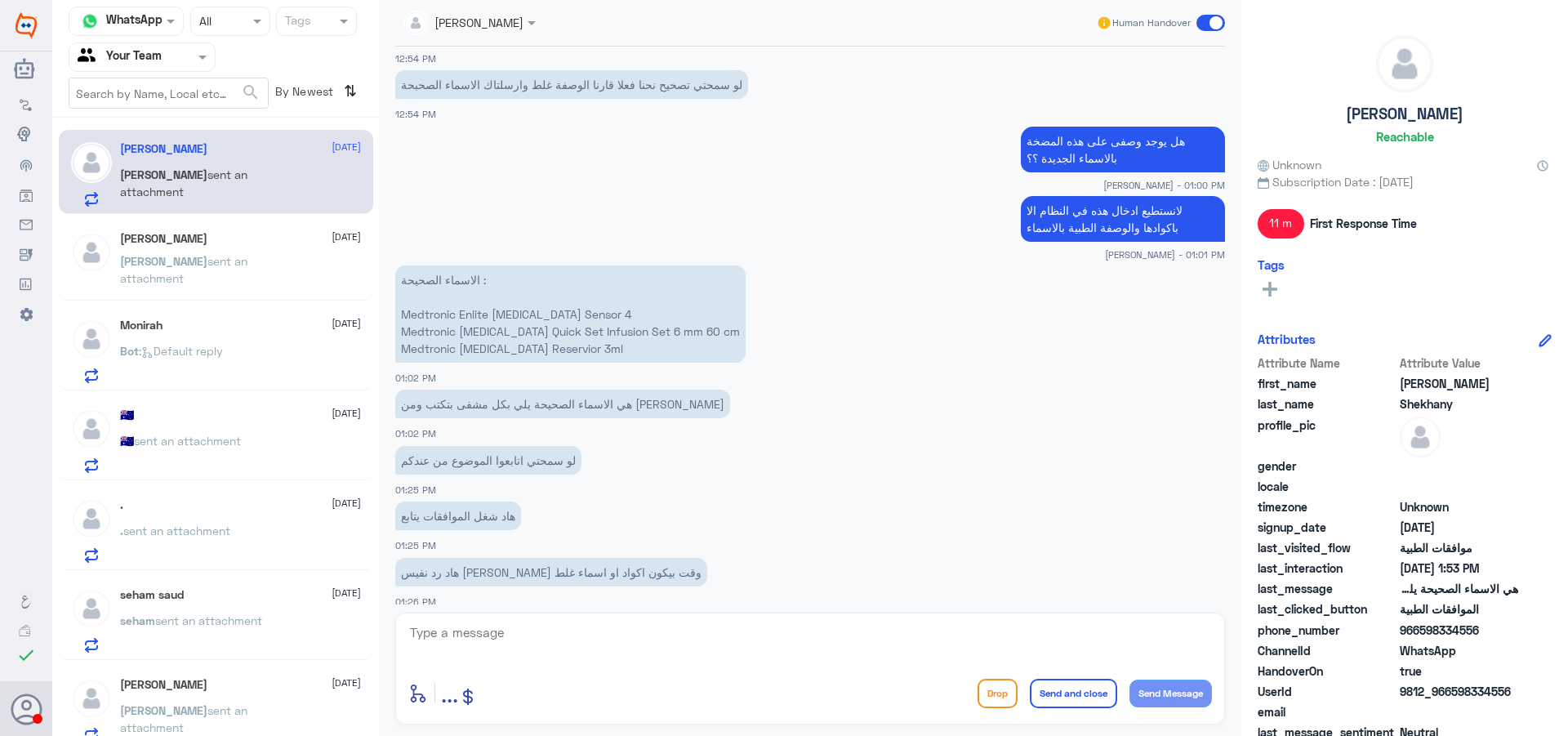
scroll to position [1234, 0]
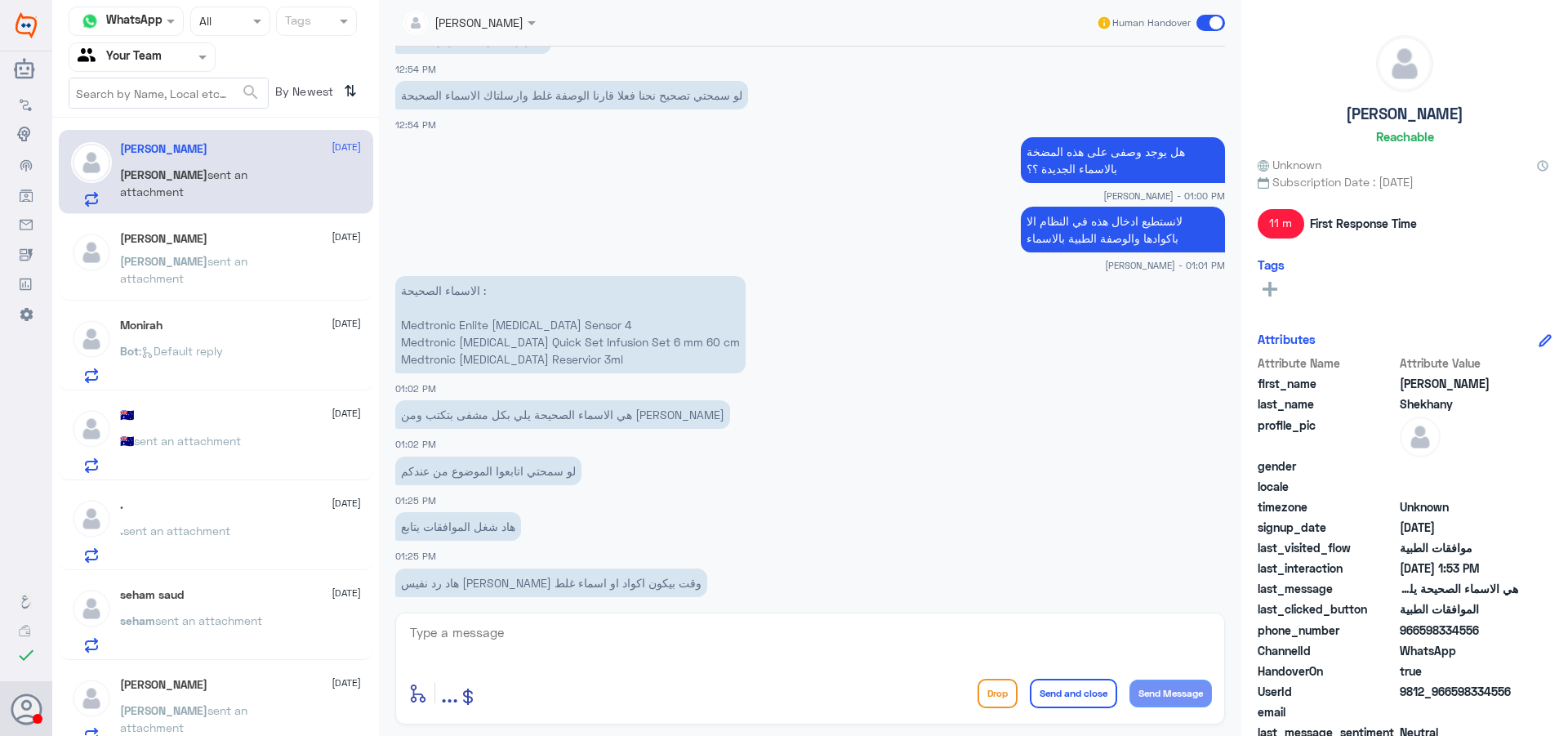
click at [202, 337] on div "Monirah [DATE] Bot : Default reply" at bounding box center [241, 351] width 241 height 65
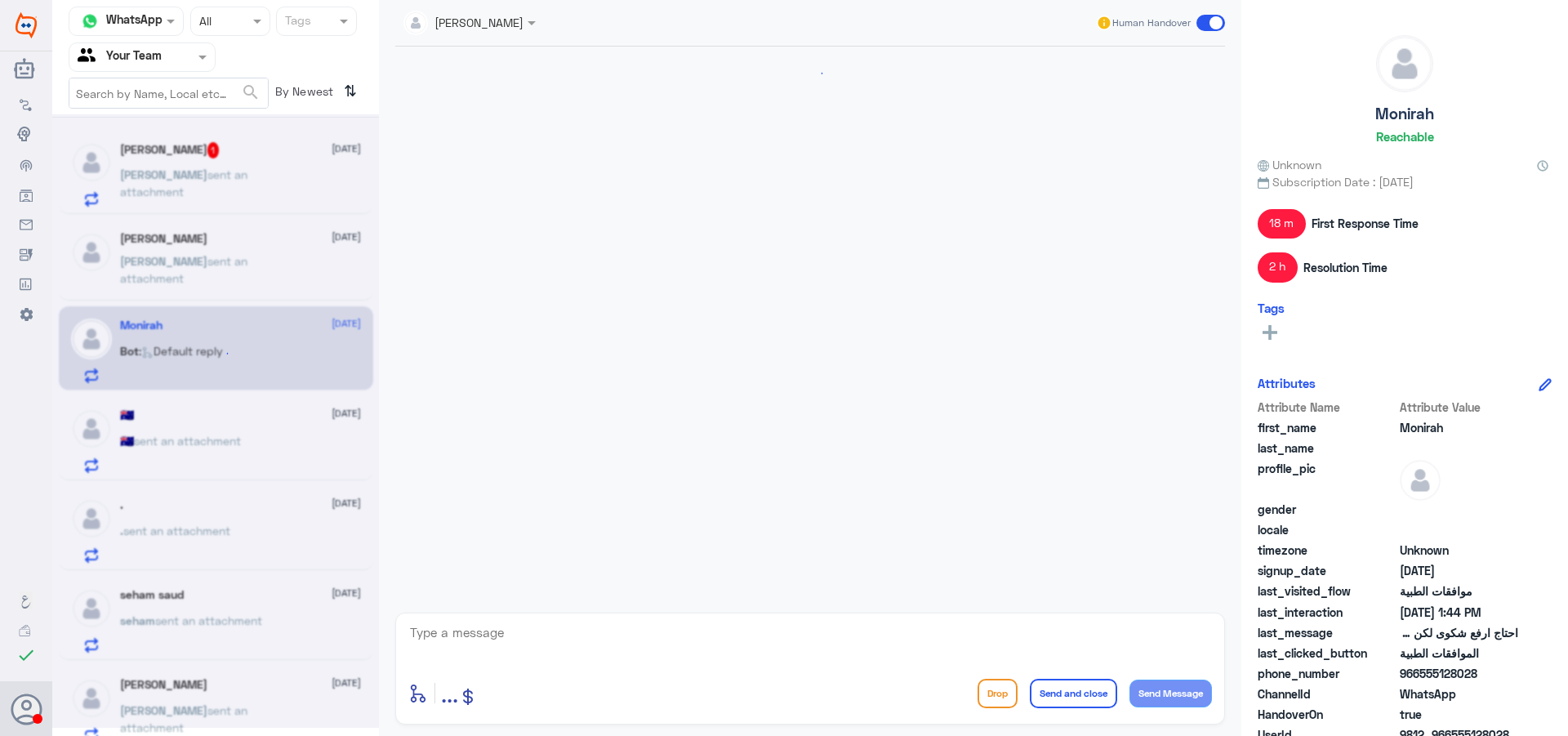
scroll to position [1388, 0]
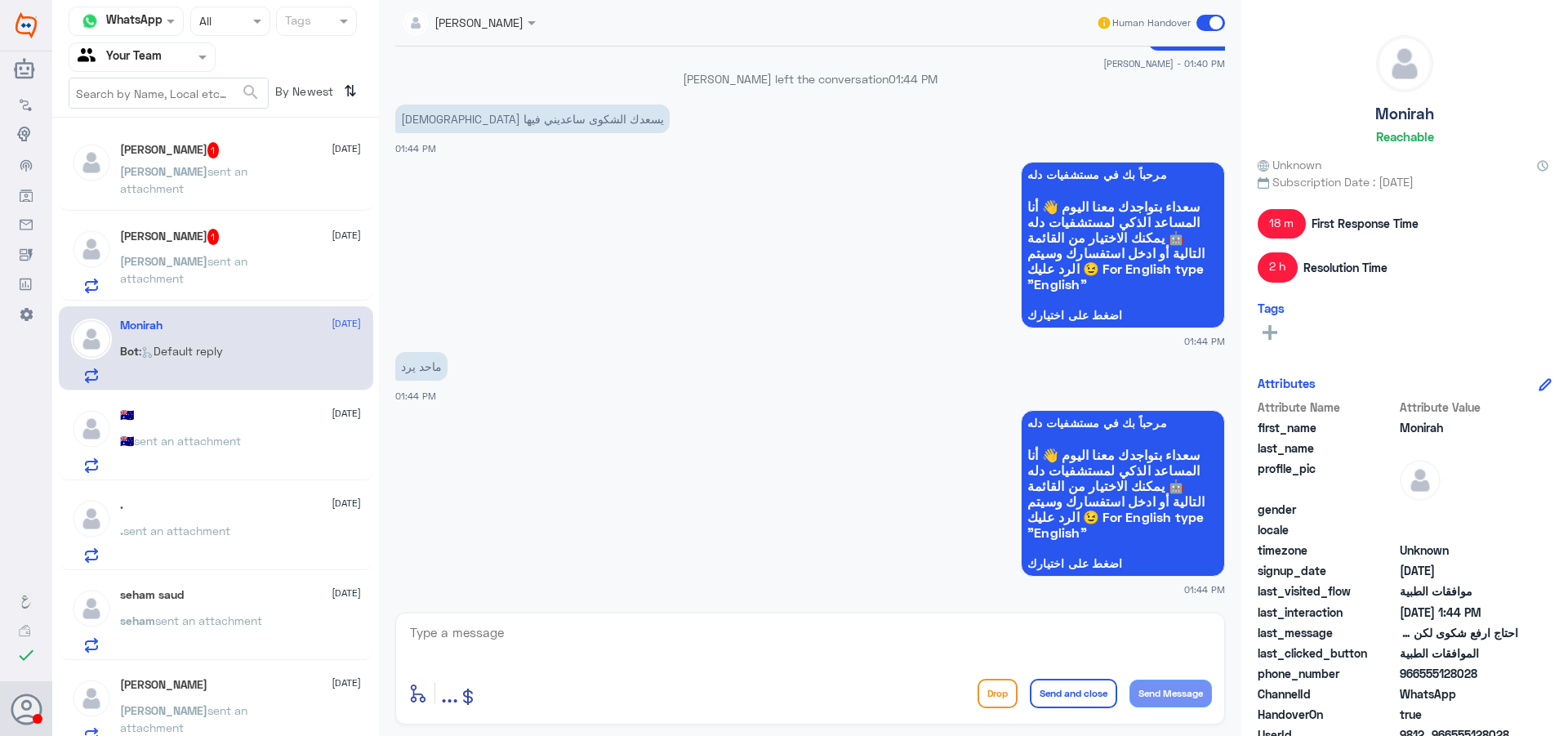
click at [165, 235] on h5 "[PERSON_NAME] 1" at bounding box center [170, 237] width 100 height 17
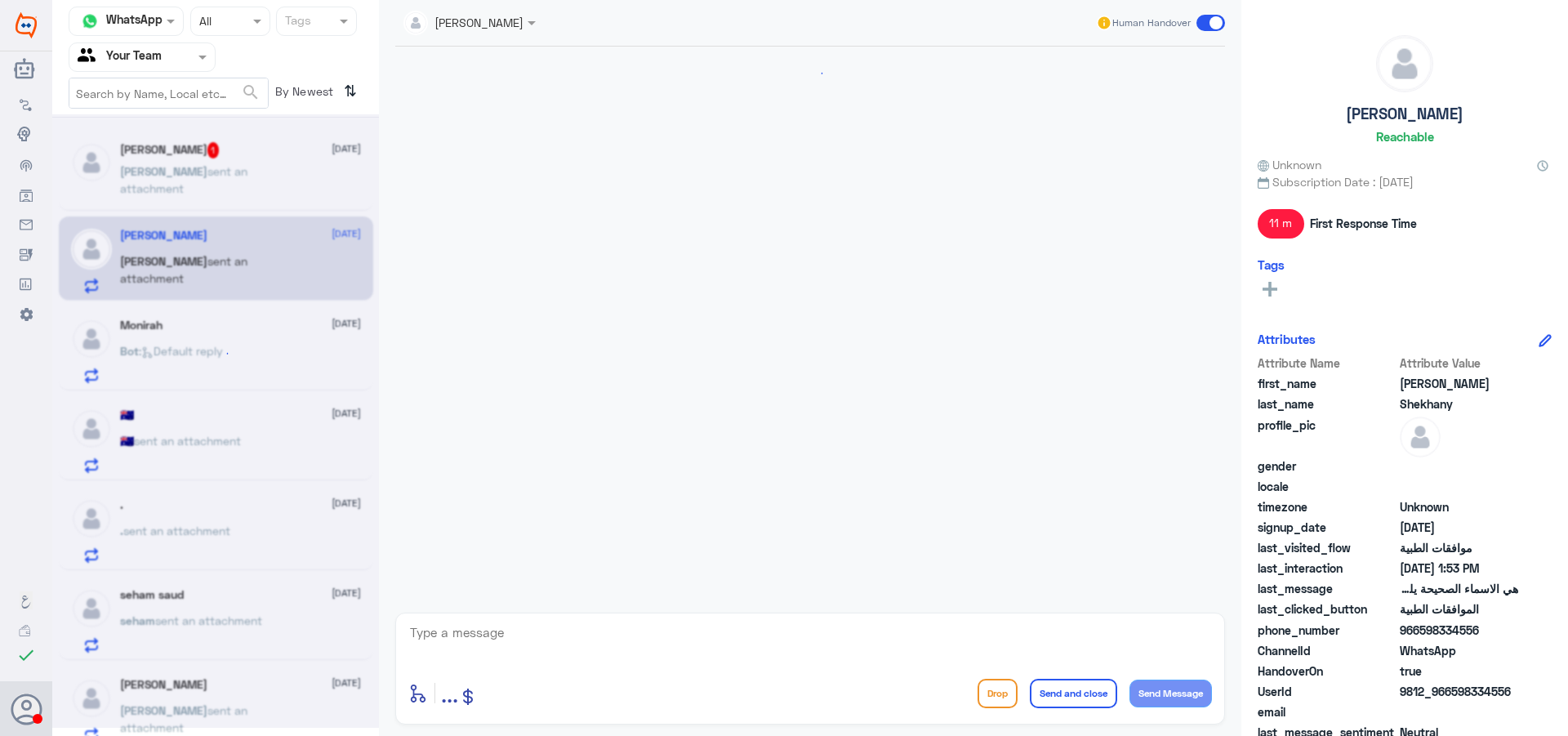
scroll to position [1206, 0]
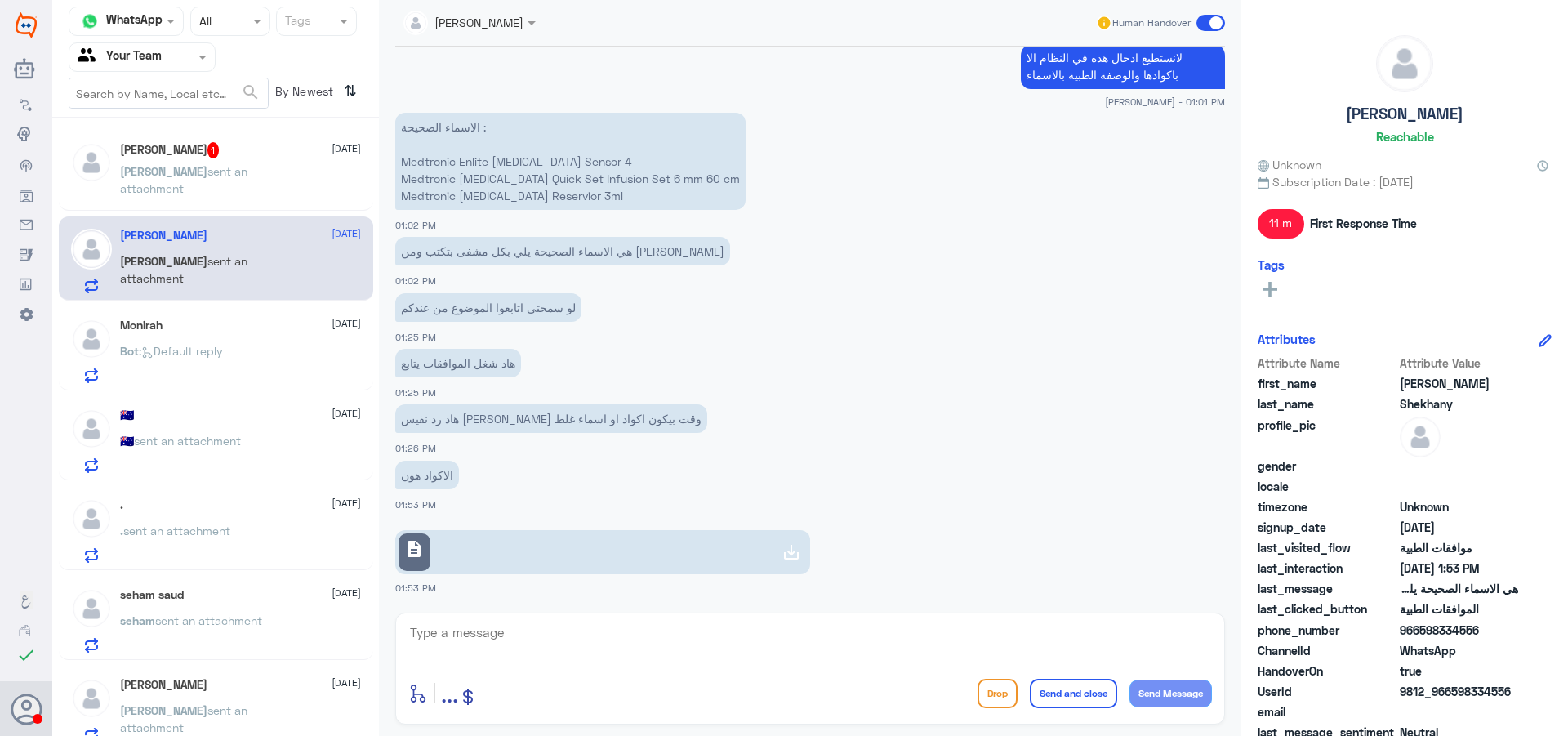
click at [266, 185] on p "[PERSON_NAME] sent an attachment" at bounding box center [212, 183] width 184 height 41
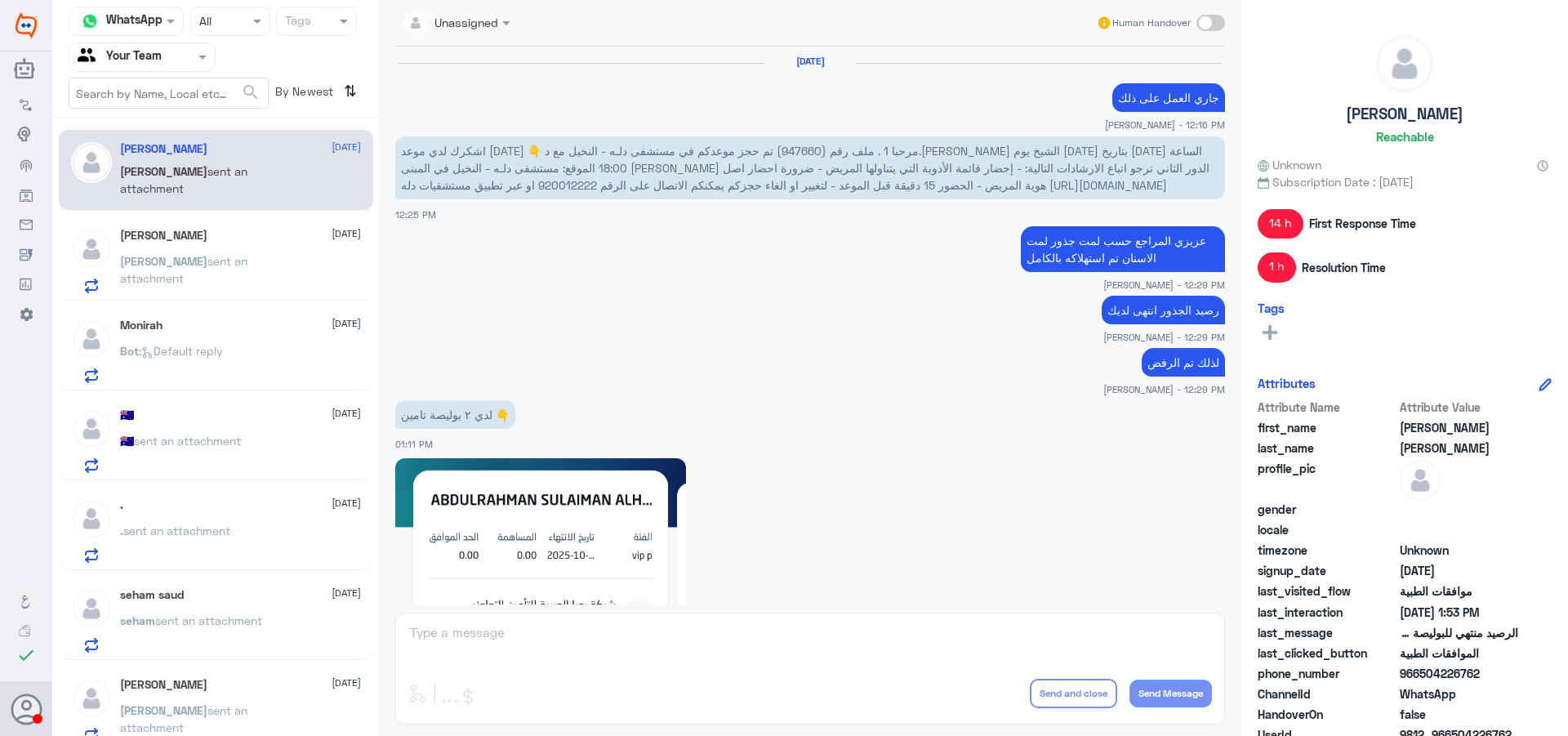
scroll to position [1225, 0]
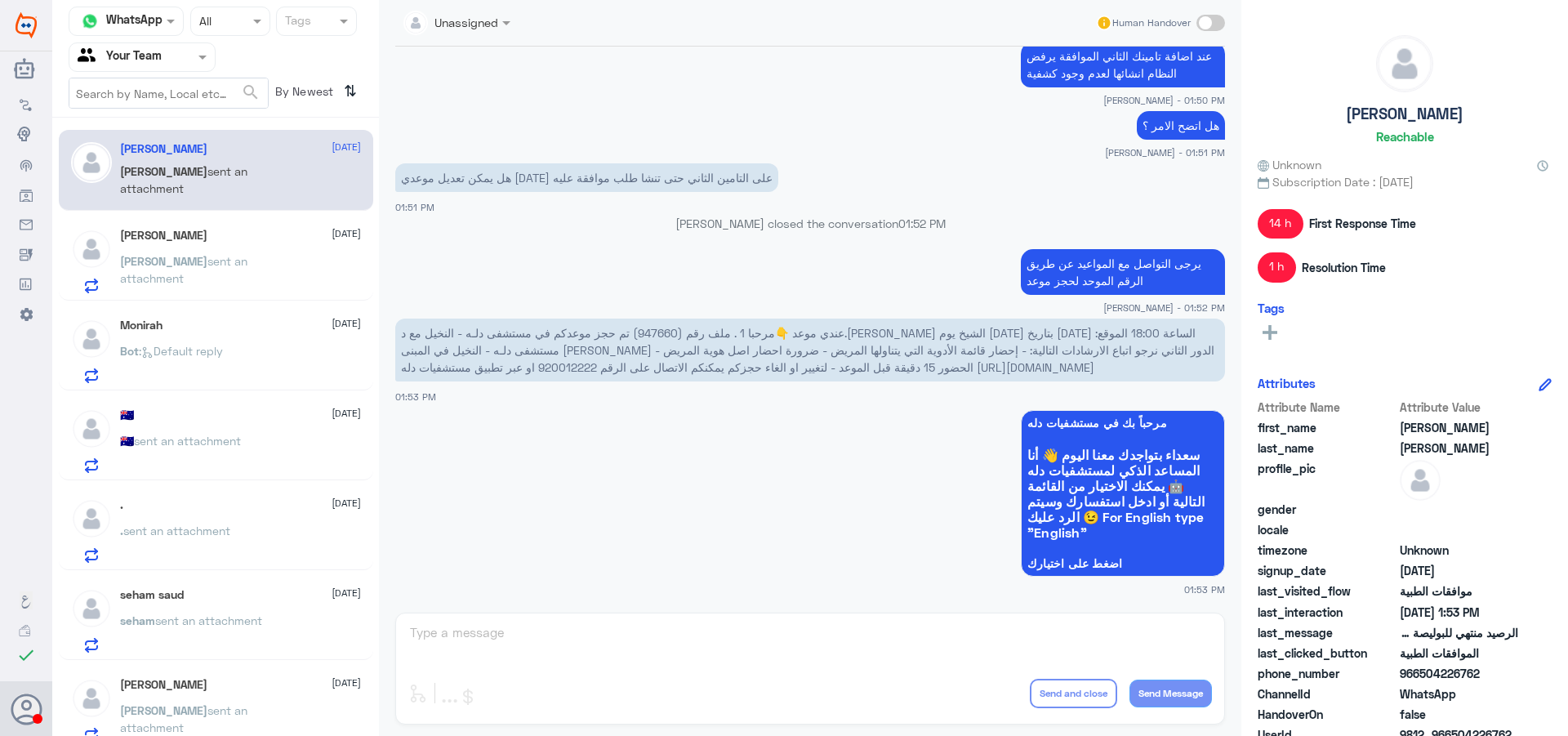
click at [1012, 333] on span "عندي موعد 👇مرحبا 1 . ملف رقم (947660) تم حجز موعدكم في مستشفى دلـه - النخيل مع …" at bounding box center [808, 349] width 814 height 48
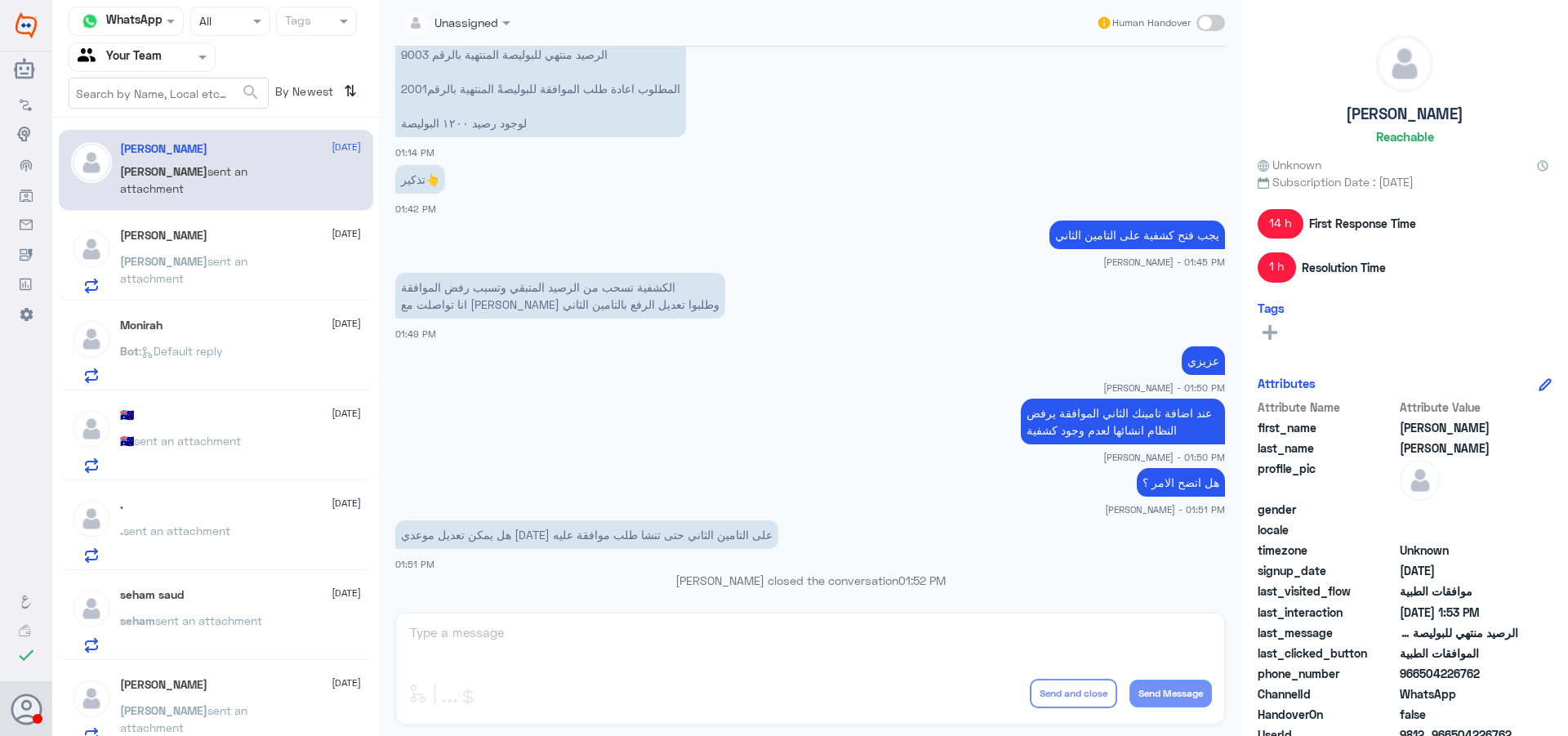
scroll to position [1822, 0]
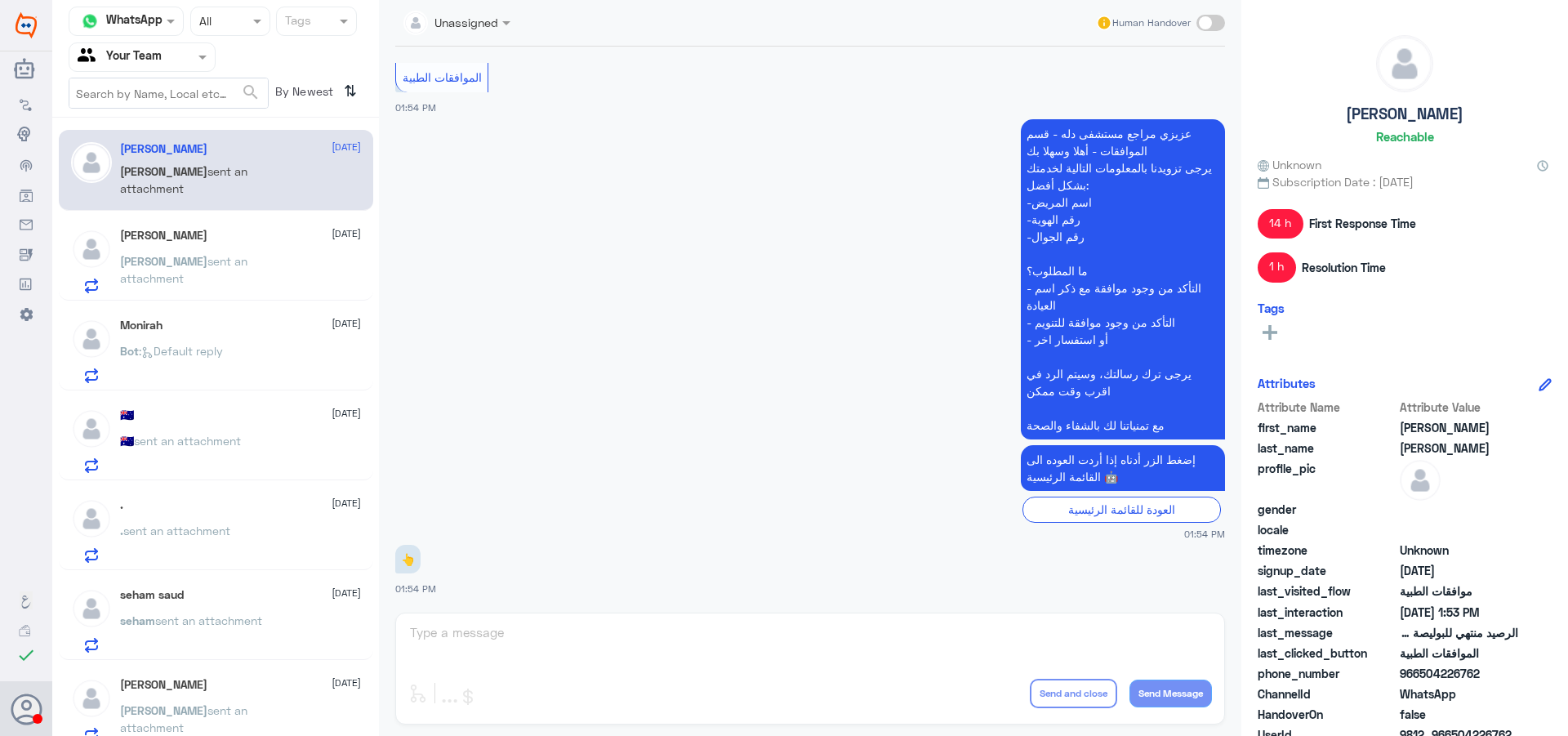
click at [216, 283] on p "[PERSON_NAME] sent an attachment" at bounding box center [212, 273] width 184 height 41
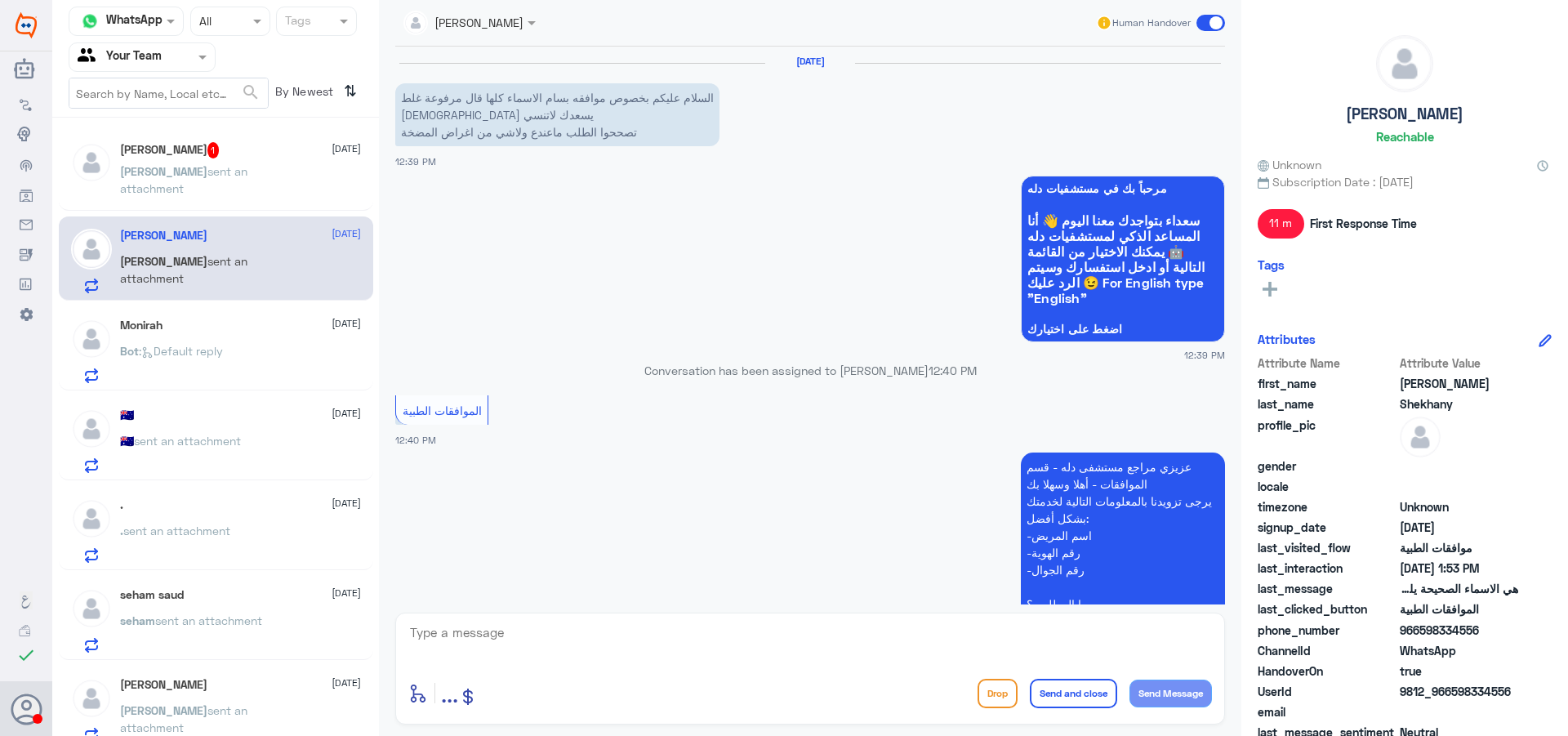
scroll to position [1206, 0]
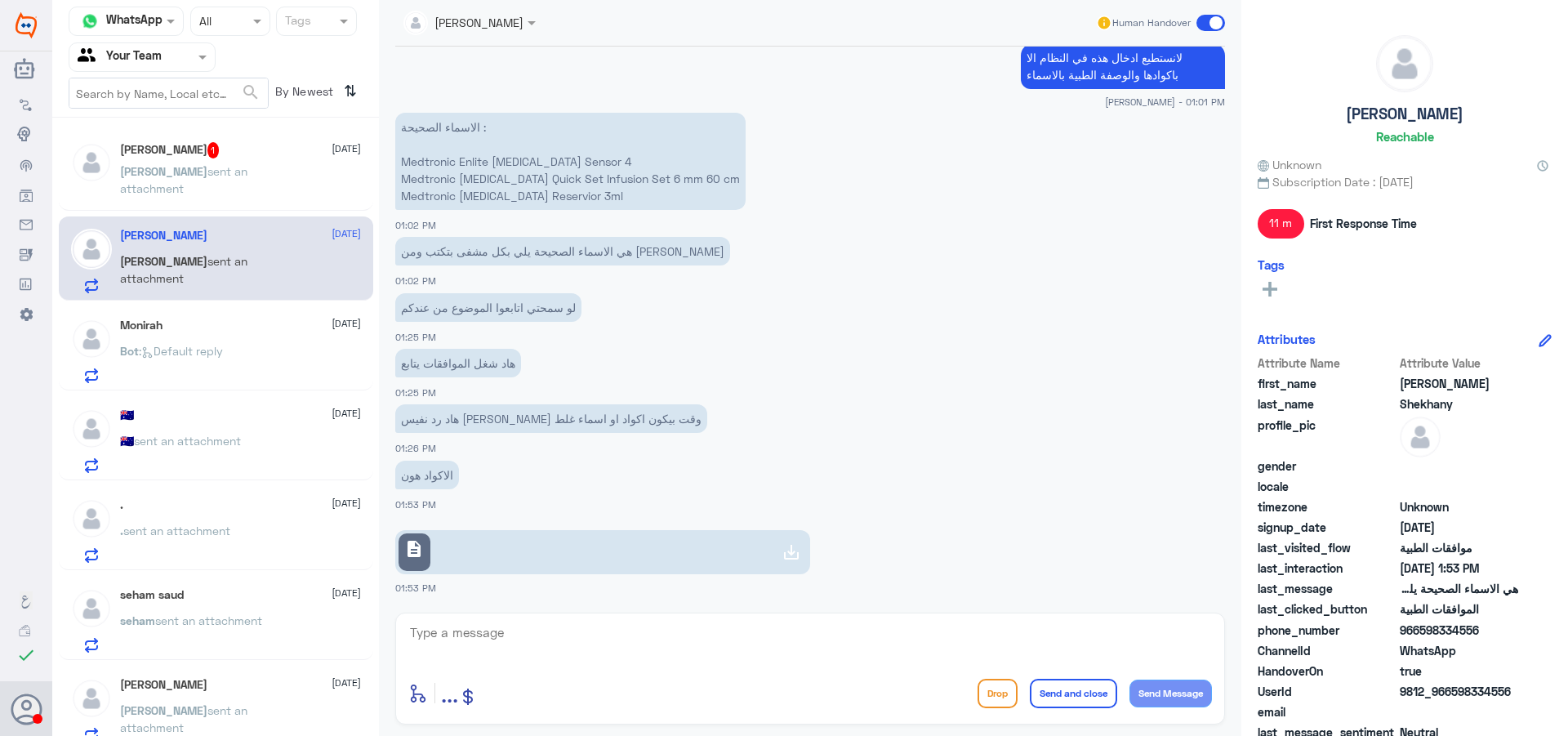
click at [196, 349] on span ": Default reply" at bounding box center [181, 351] width 84 height 14
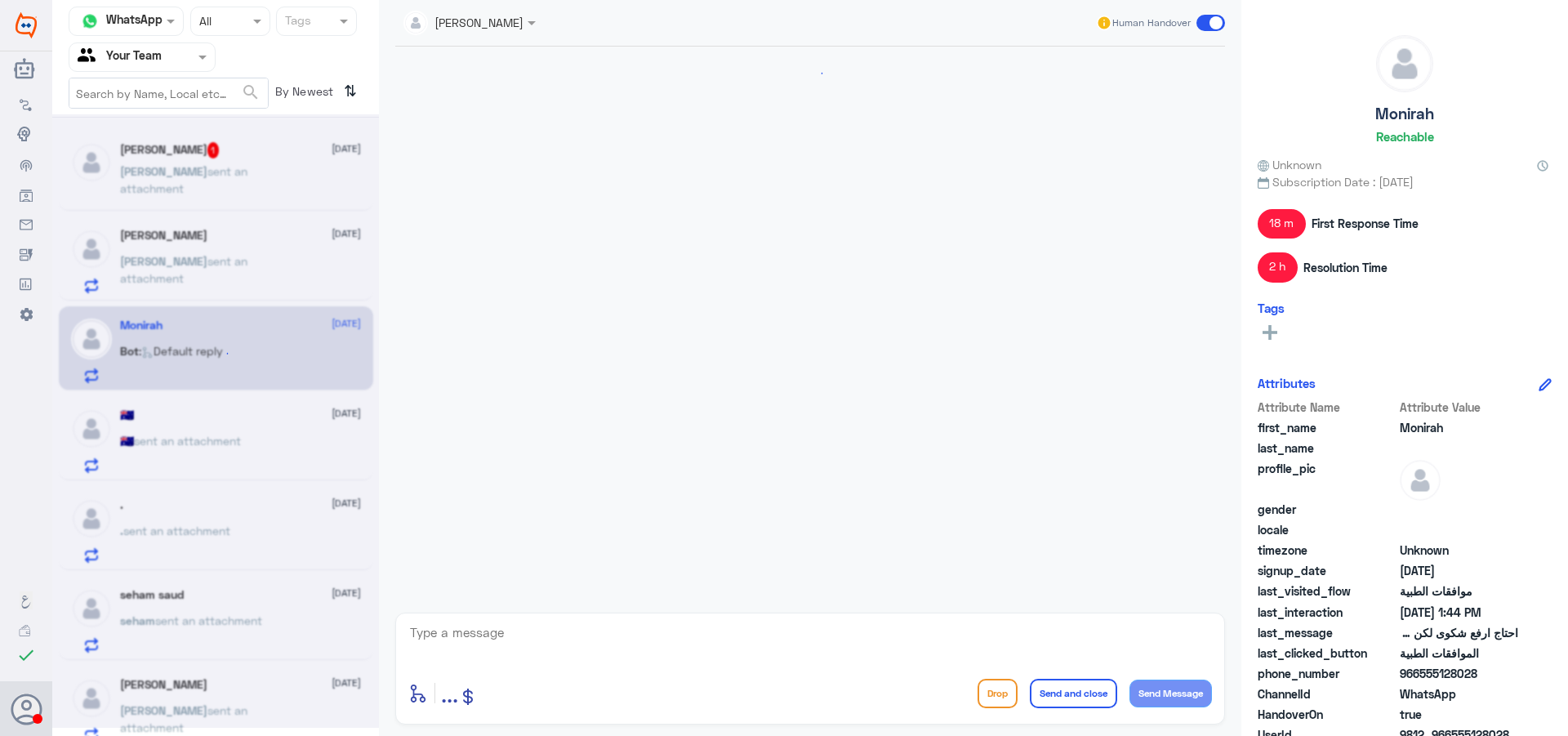
scroll to position [1388, 0]
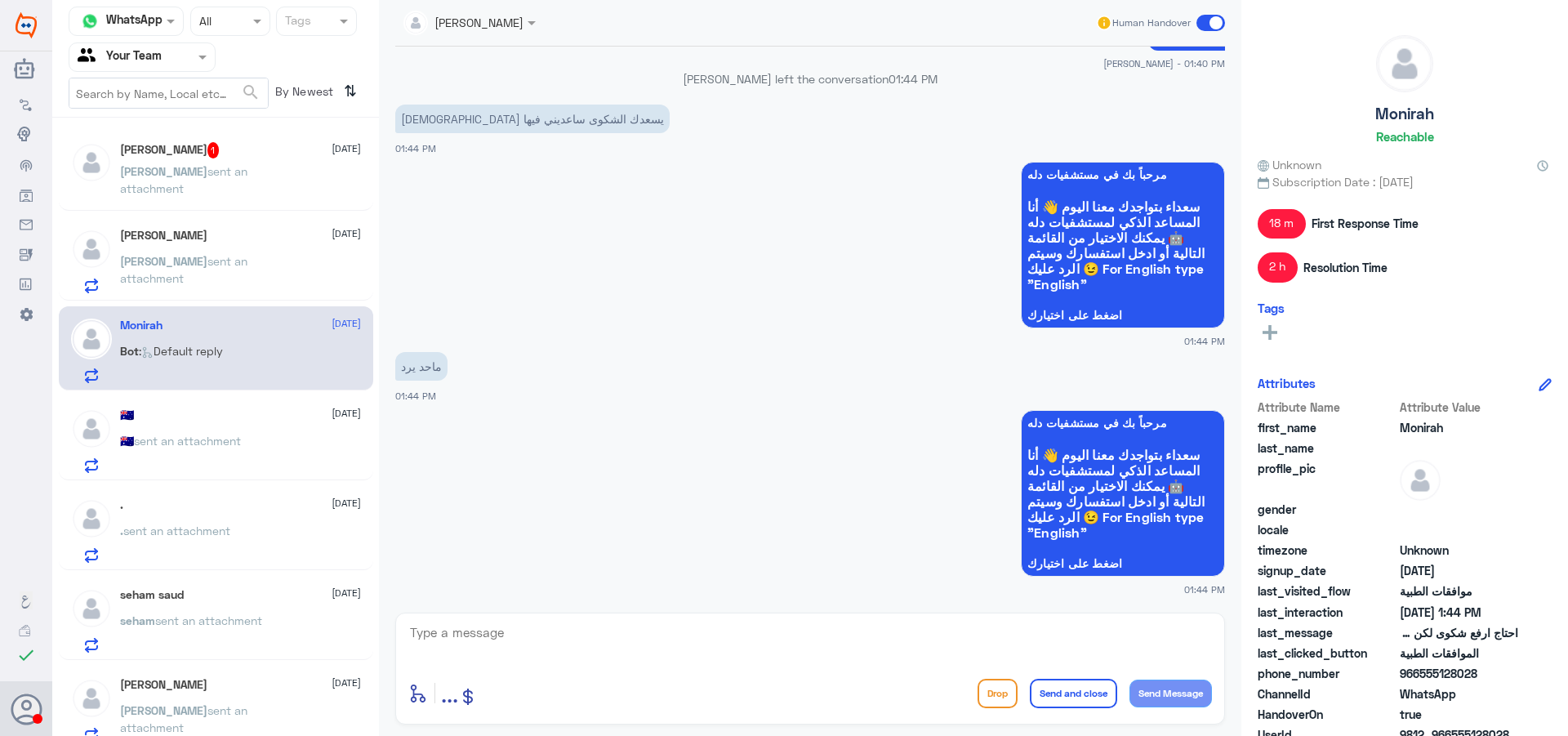
click at [254, 491] on div ". [DATE] . sent an attachment" at bounding box center [215, 529] width 314 height 84
click at [1211, 18] on span at bounding box center [1210, 23] width 28 height 17
click at [0, 0] on input "checkbox" at bounding box center [0, 0] width 0 height 0
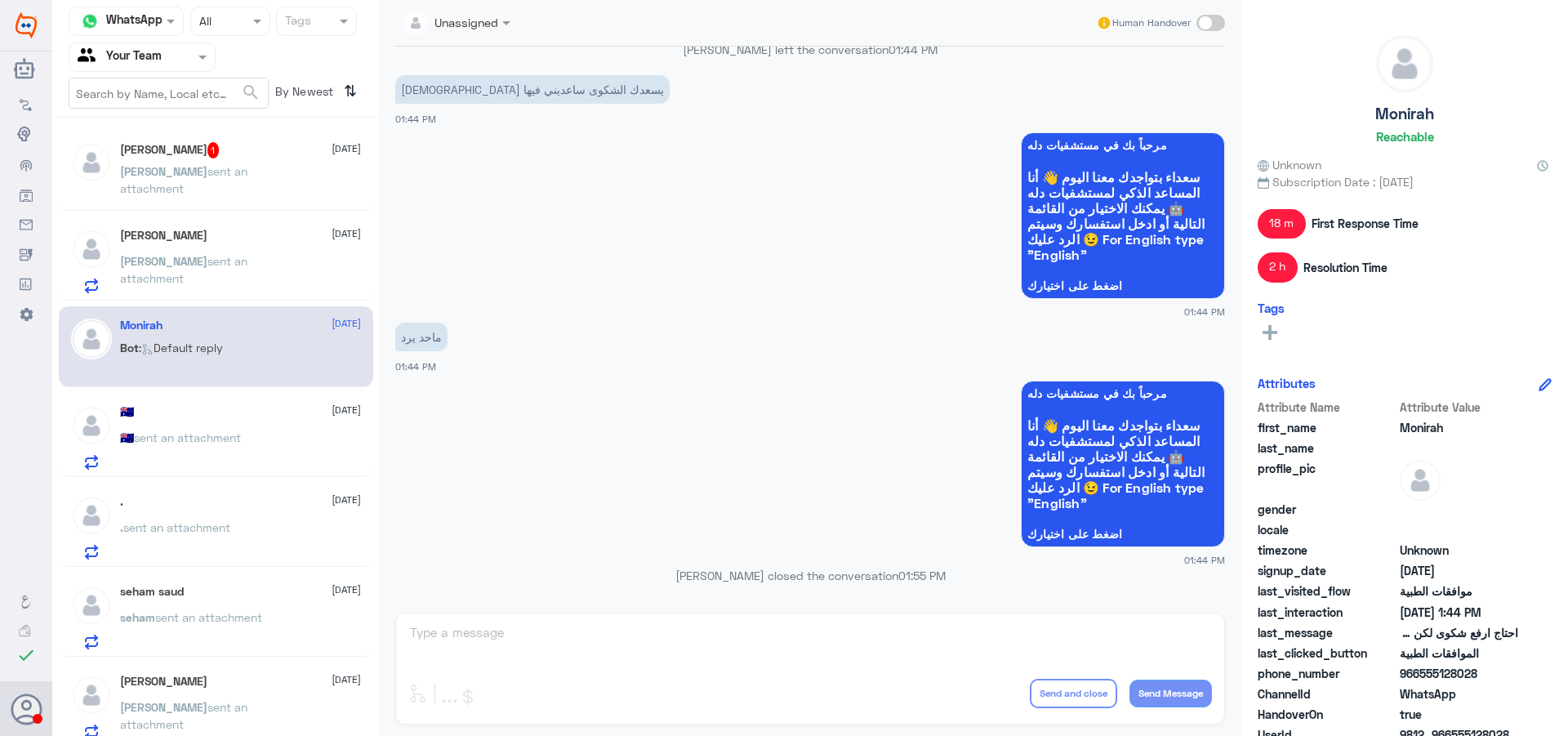
click at [241, 445] on p "🇦🇺 sent an attachment" at bounding box center [181, 449] width 121 height 41
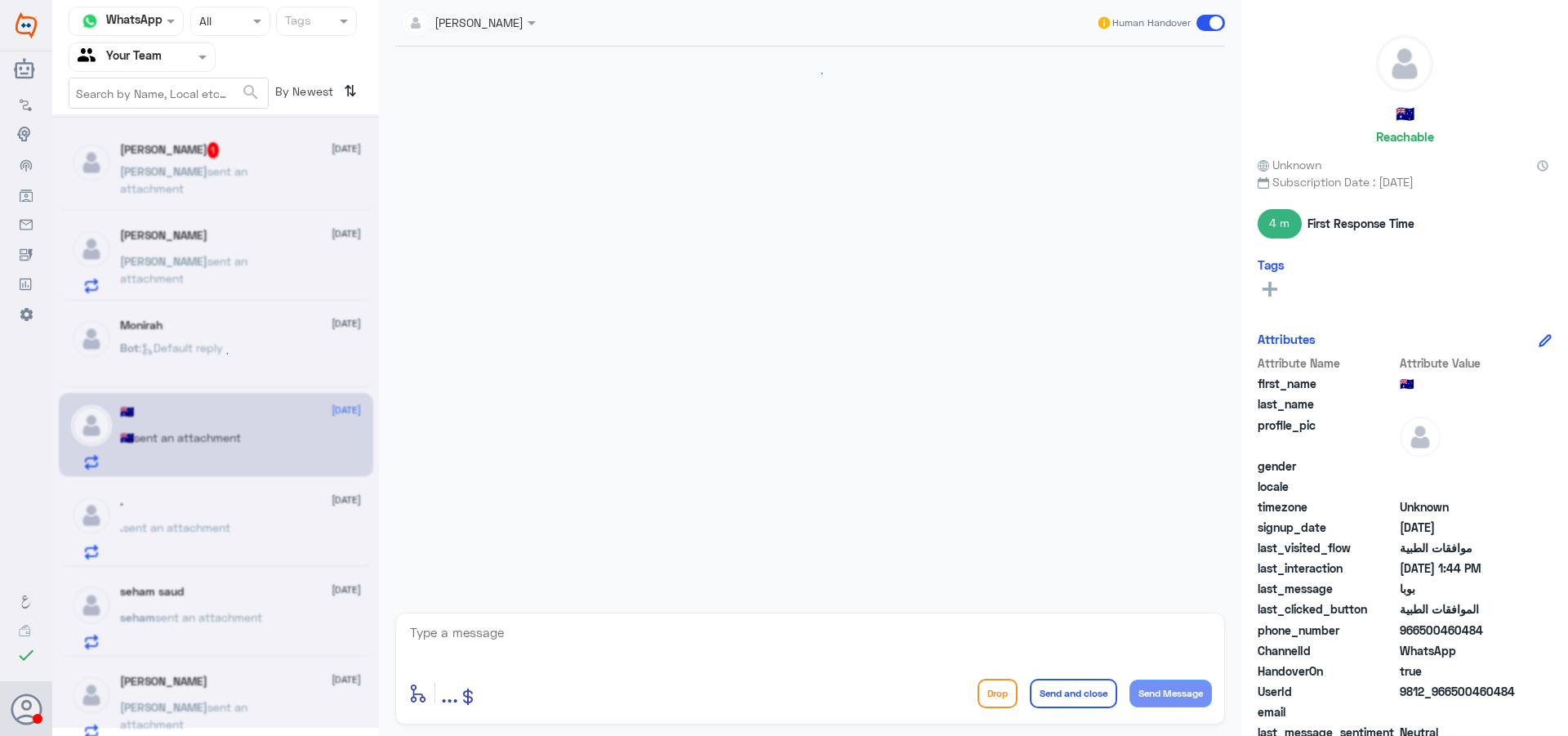
scroll to position [706, 0]
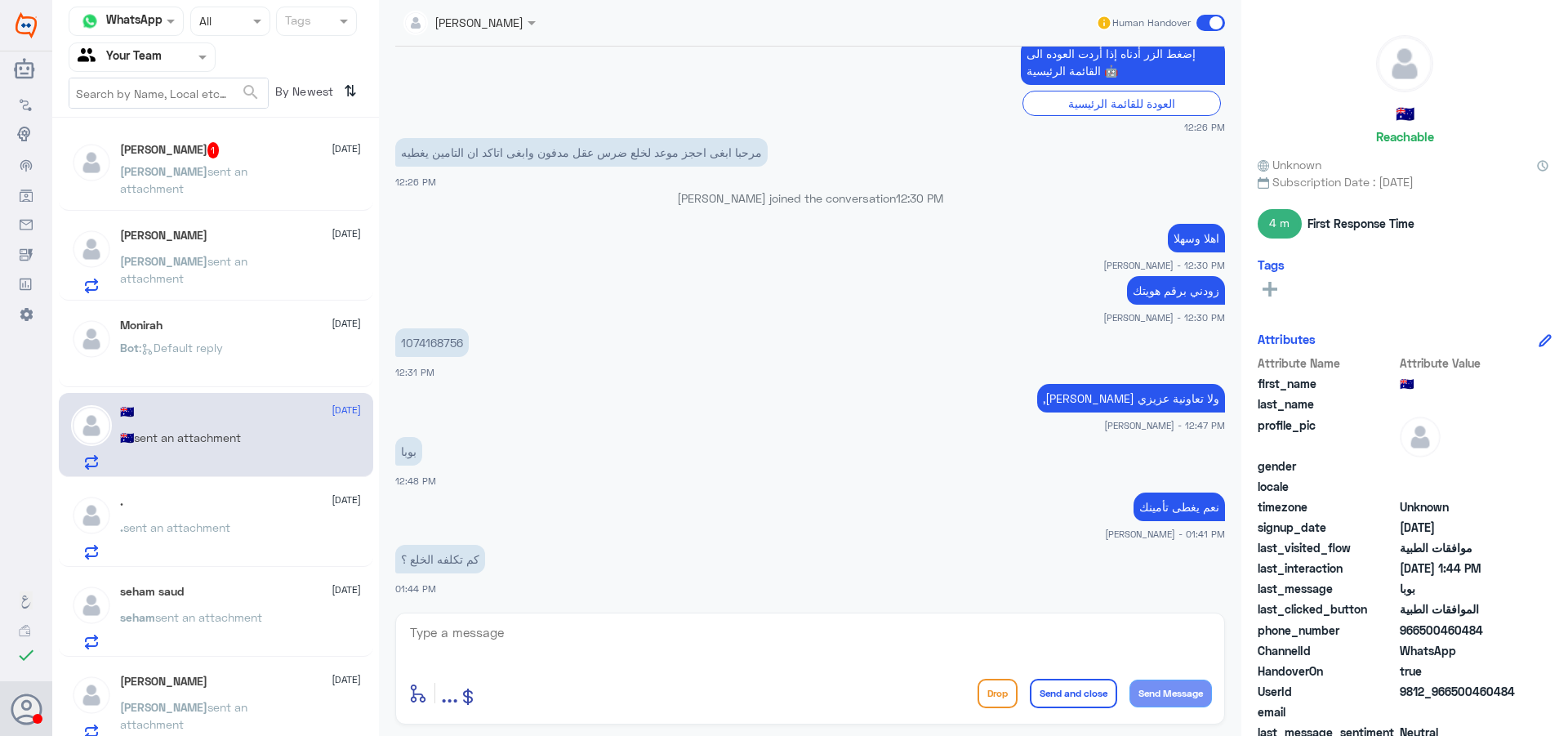
click at [275, 543] on div ". sent an attachment" at bounding box center [241, 541] width 241 height 37
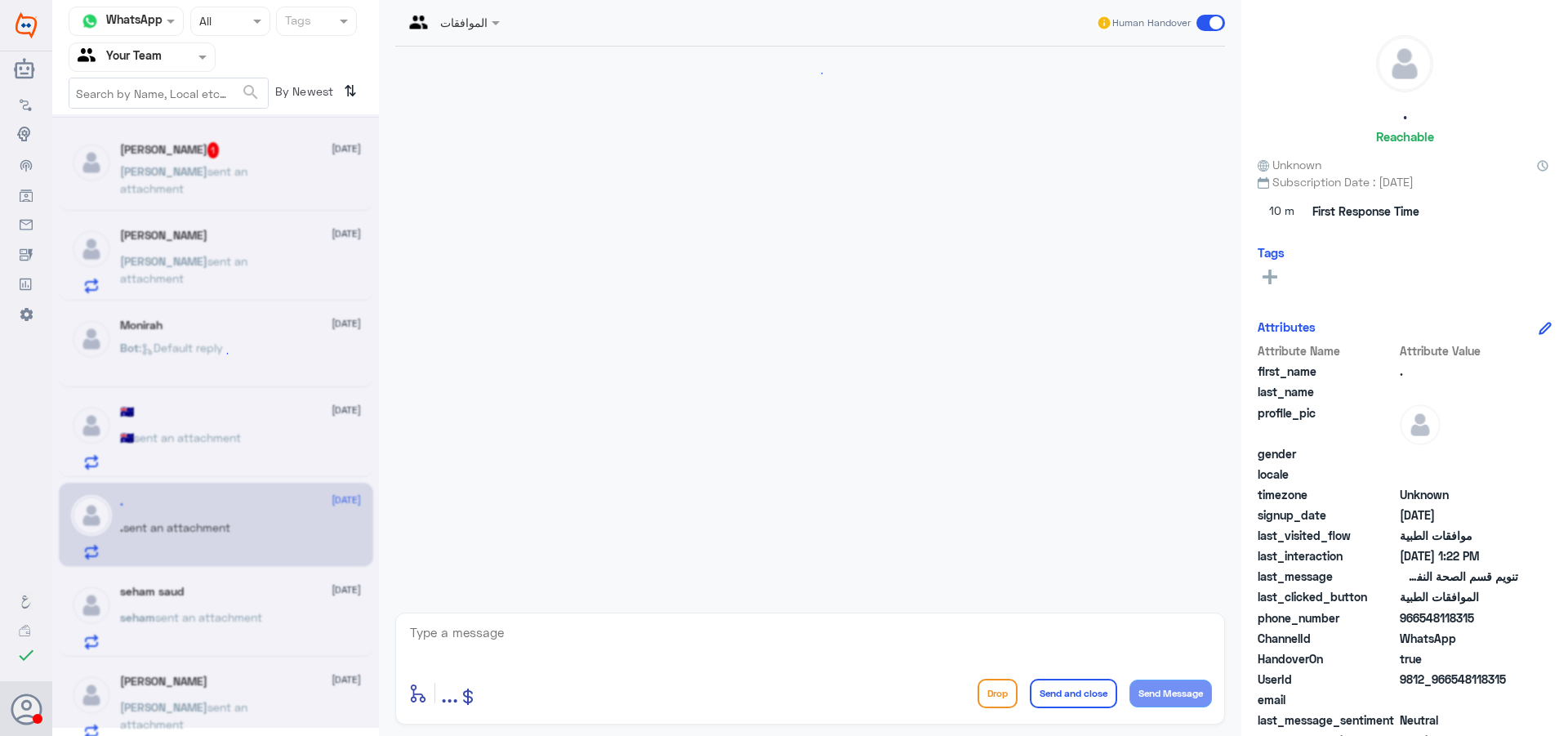
scroll to position [410, 0]
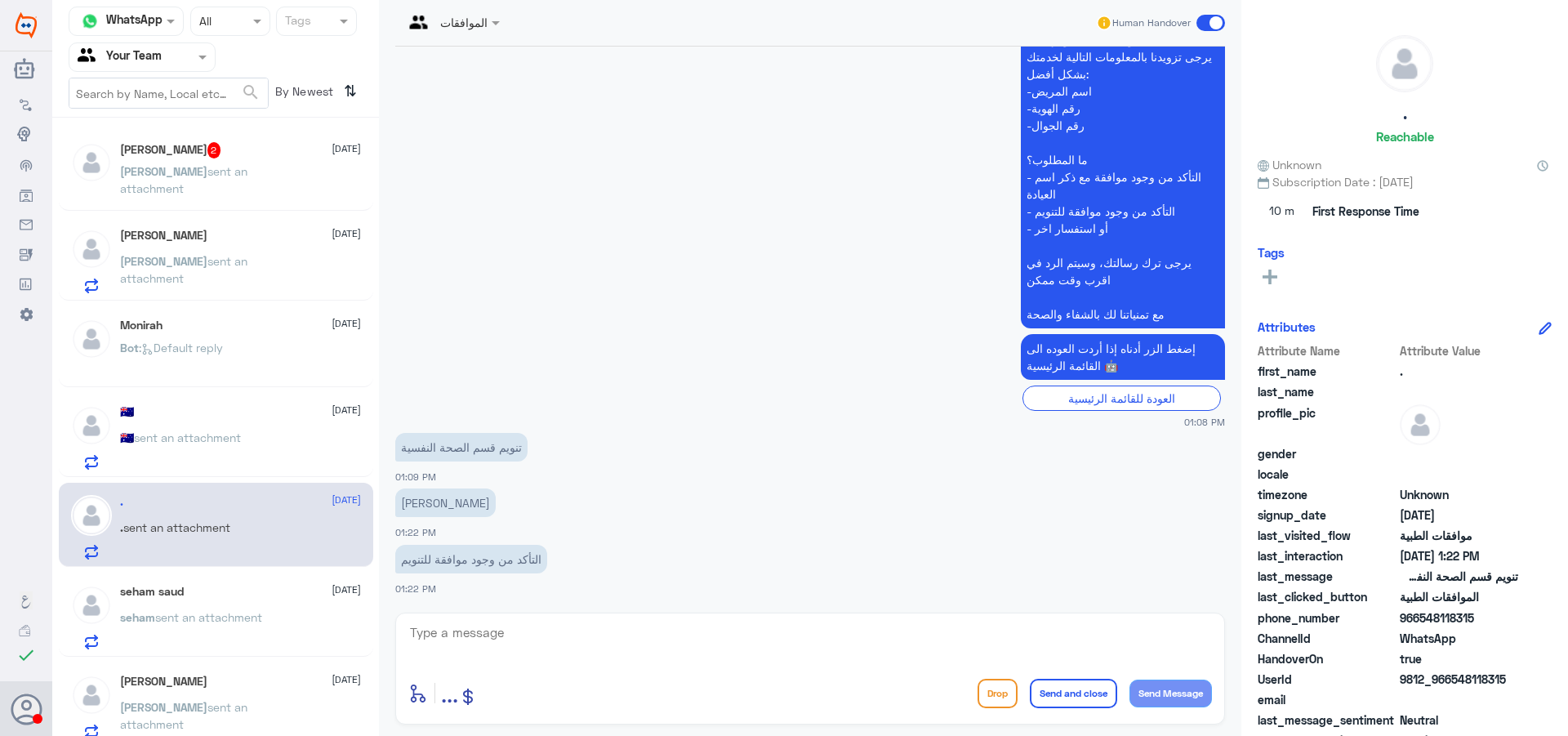
click at [193, 437] on span "sent an attachment" at bounding box center [187, 437] width 107 height 14
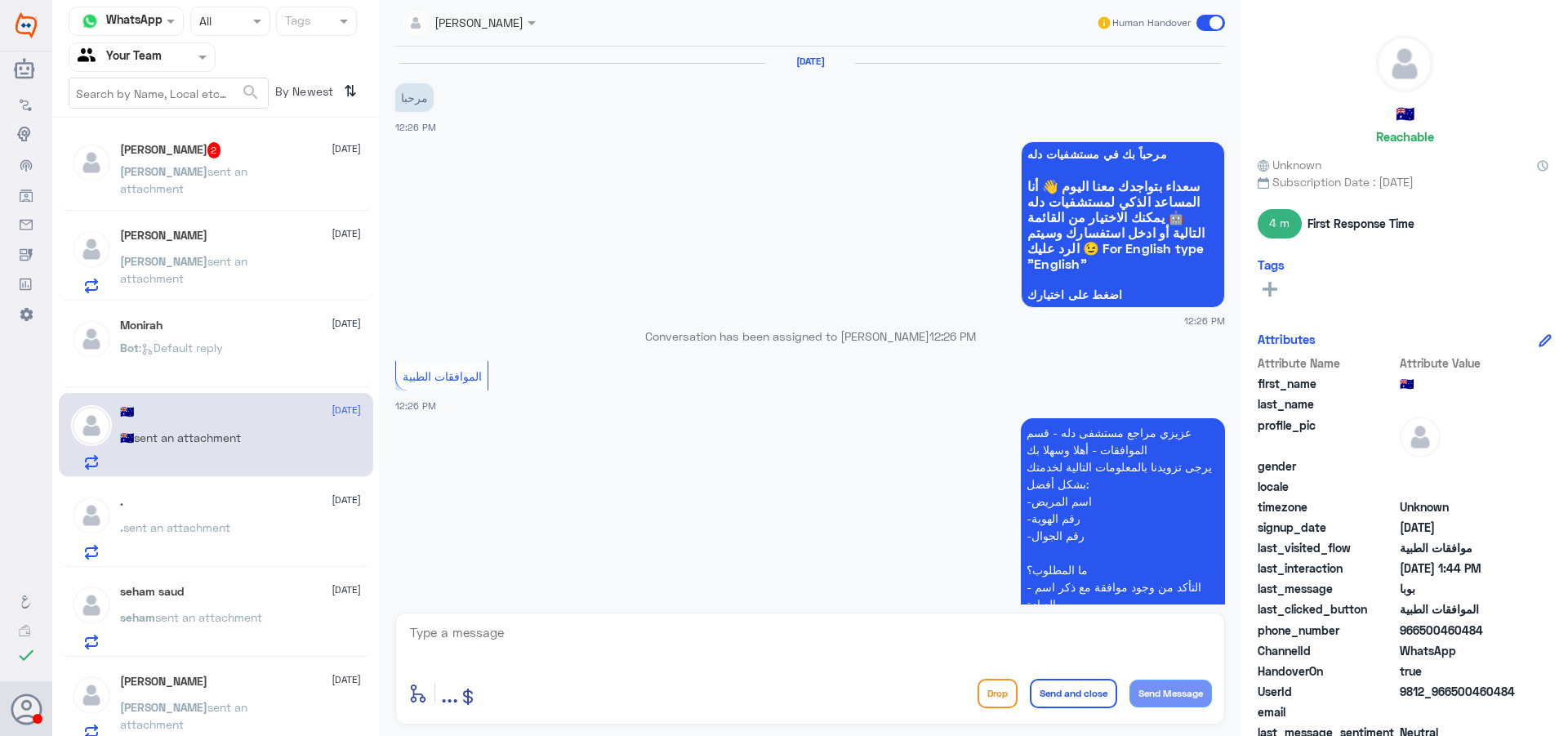
scroll to position [706, 0]
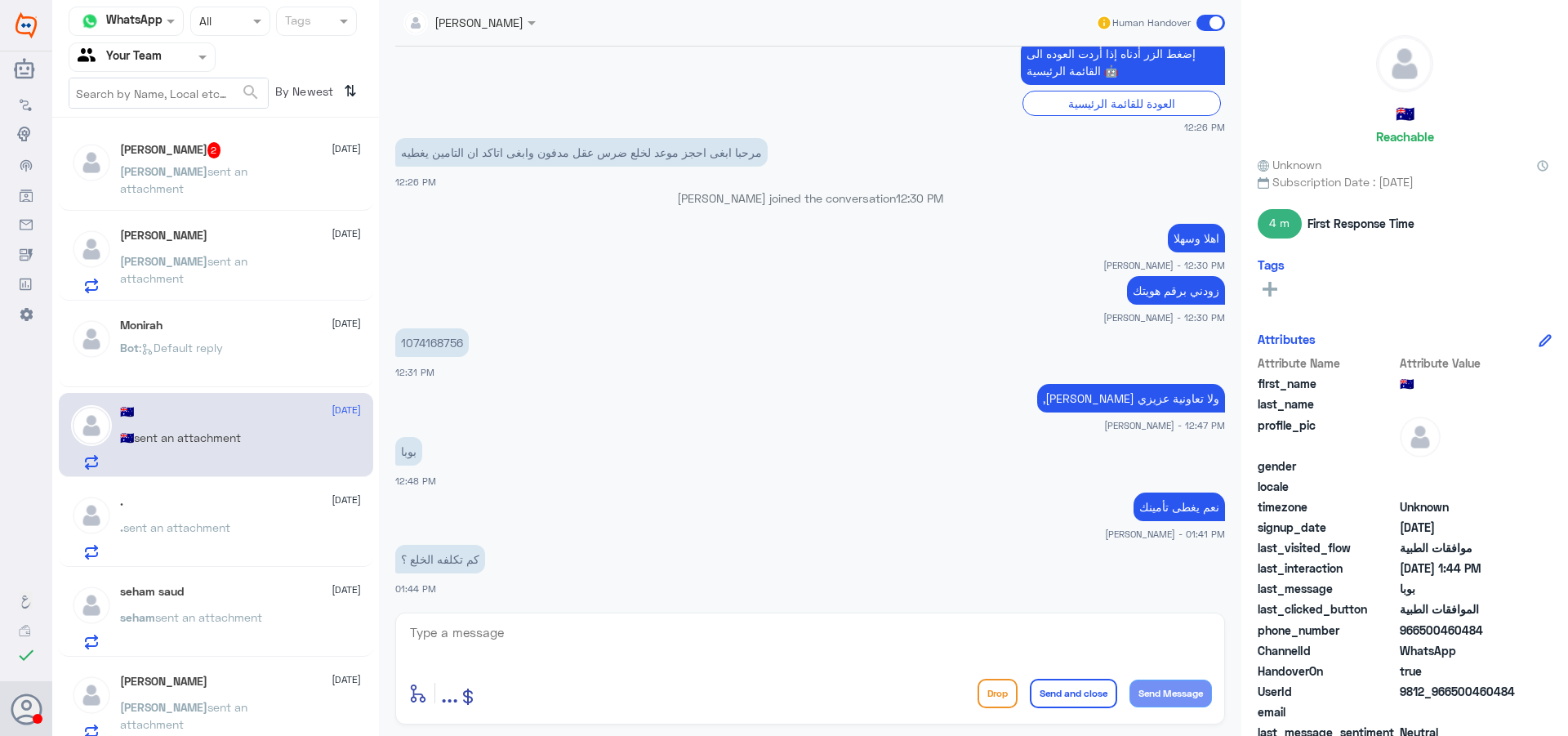
click at [230, 542] on p ". sent an attachment" at bounding box center [175, 539] width 111 height 41
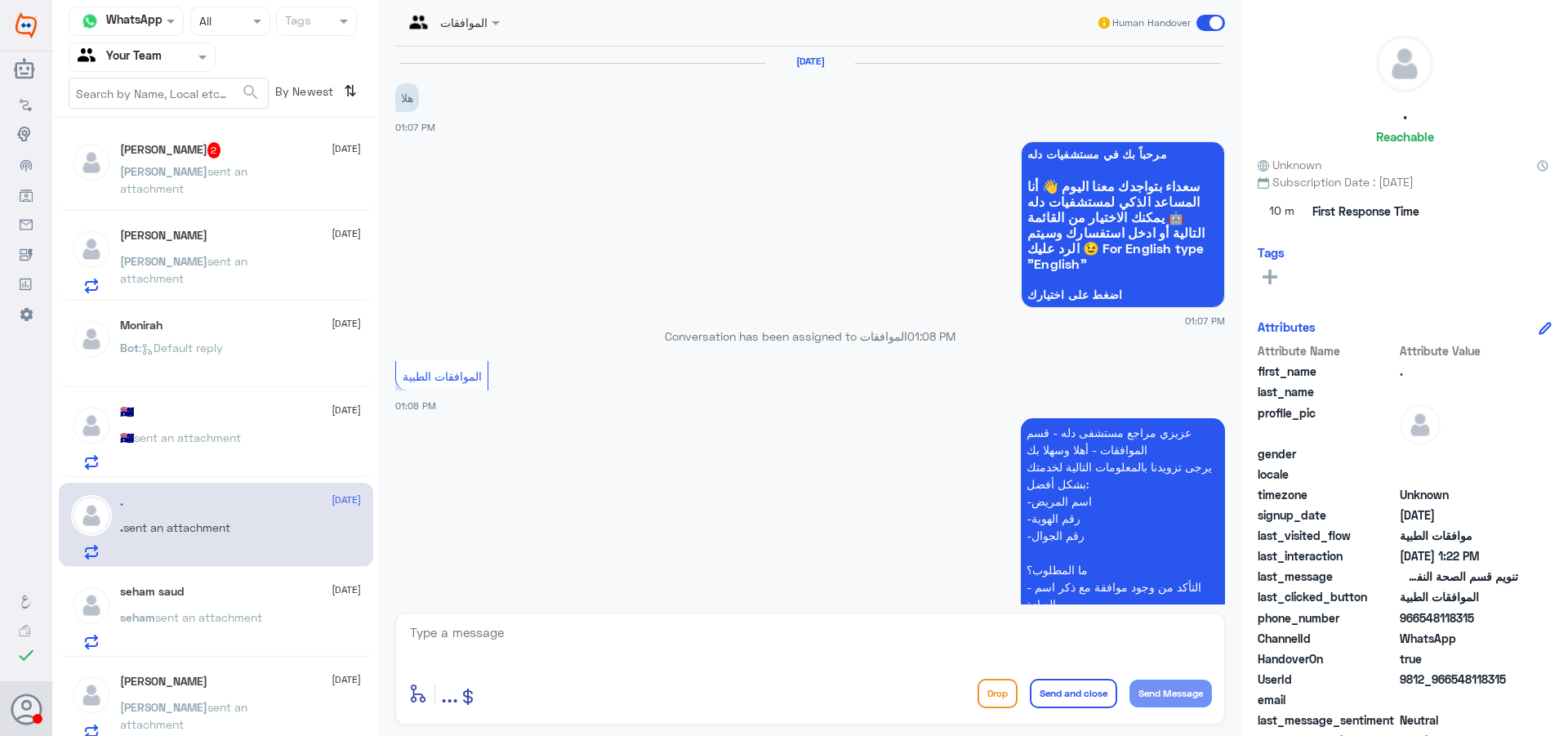
scroll to position [410, 0]
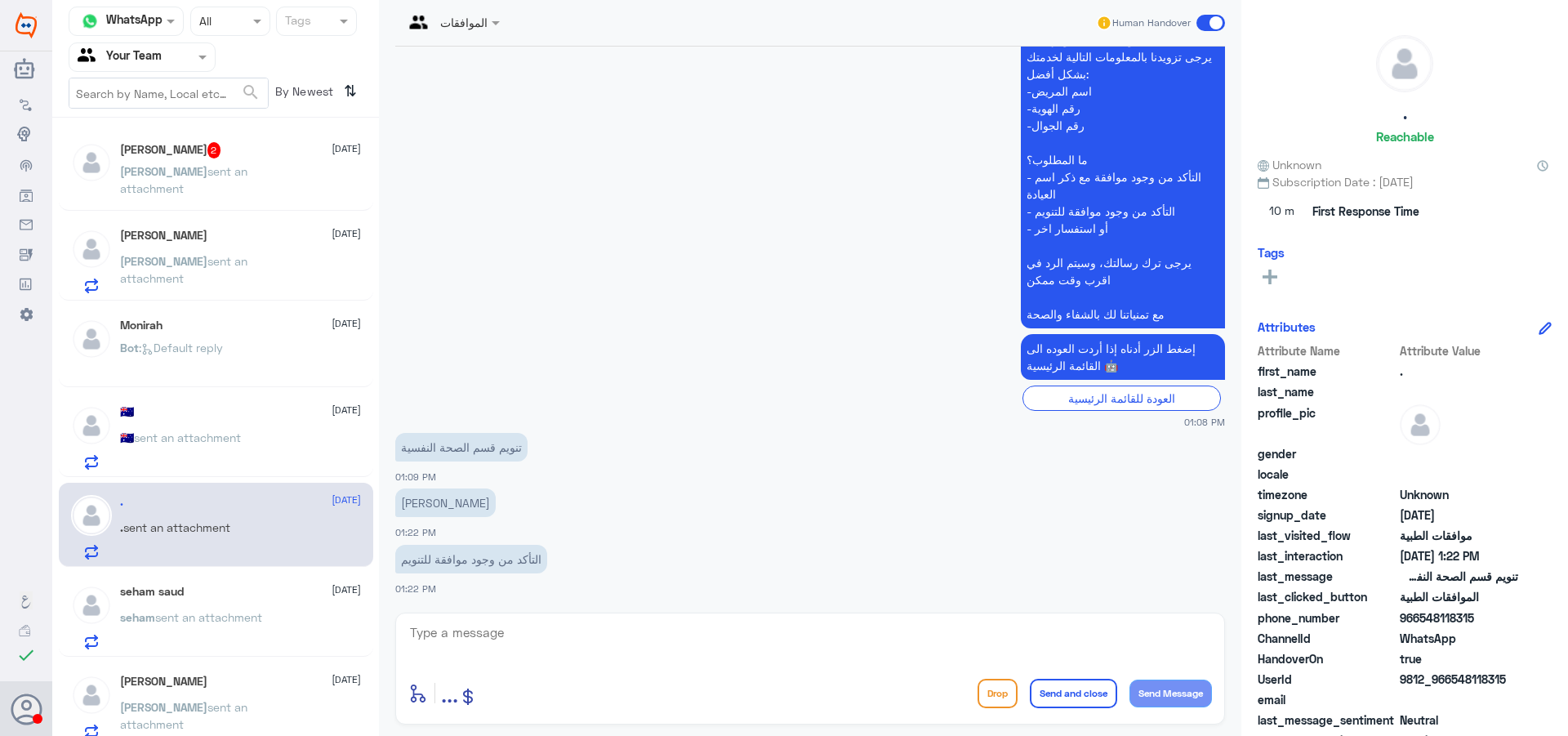
click at [166, 431] on div "🇦🇺 [DATE] 🇦🇺 sent an attachment" at bounding box center [241, 437] width 241 height 65
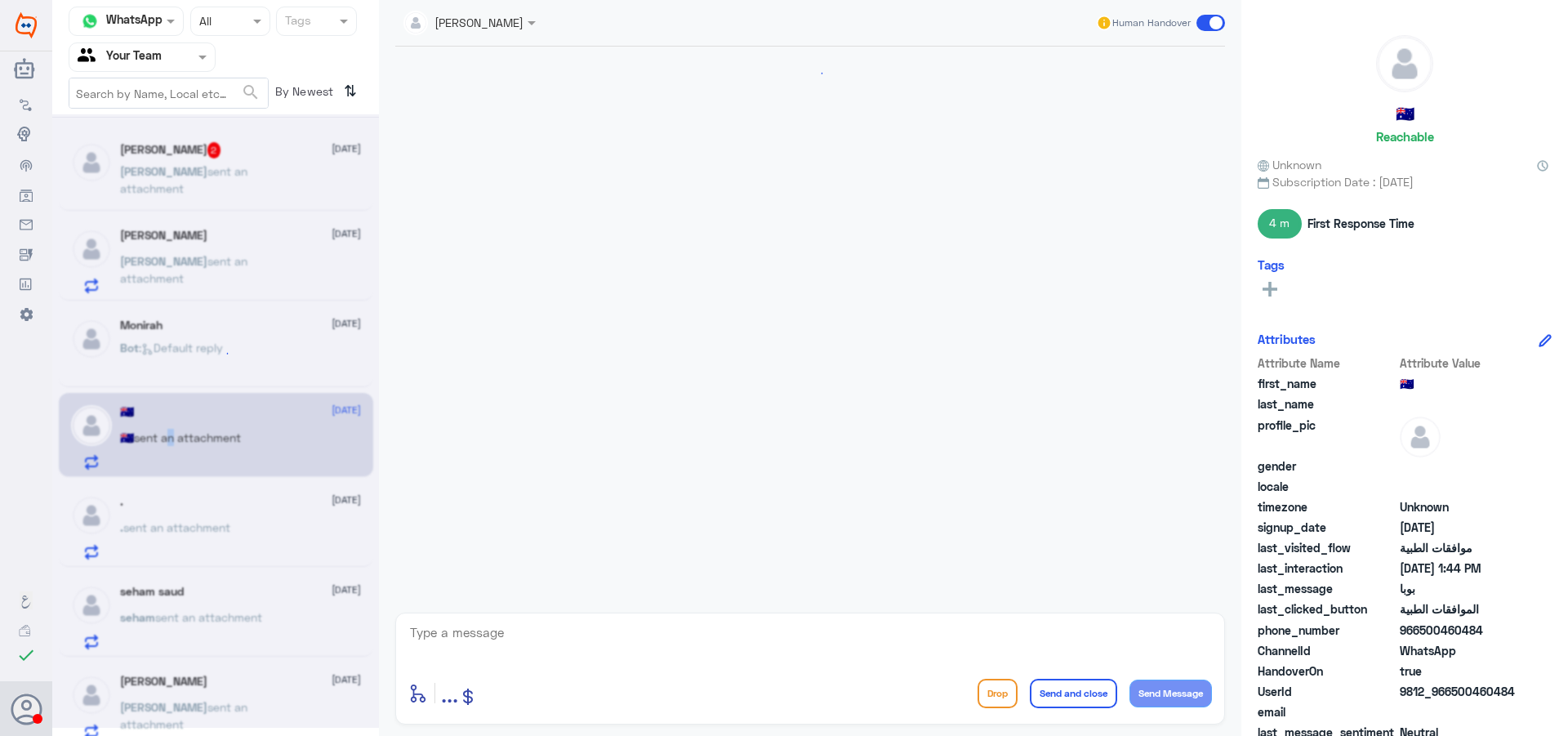
scroll to position [706, 0]
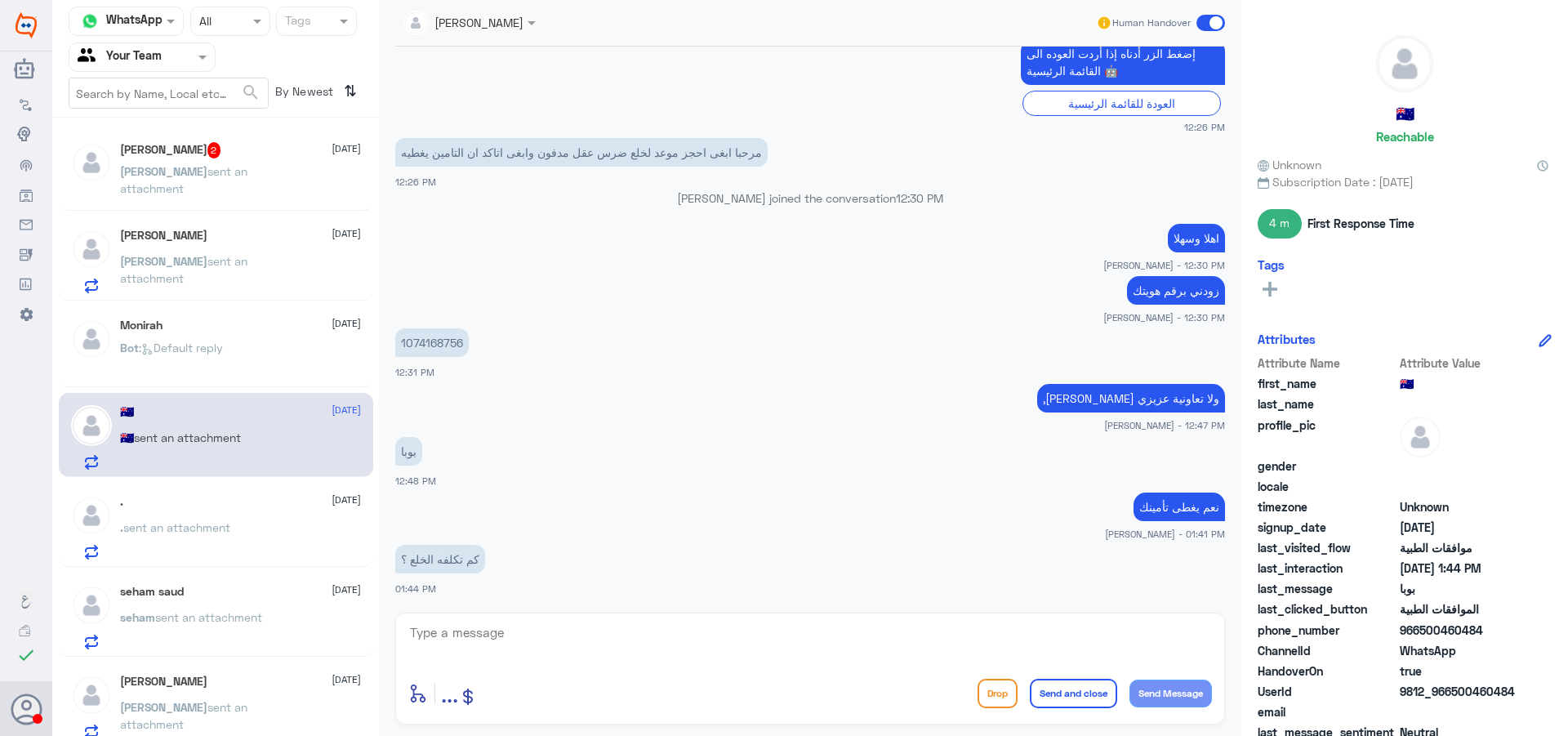
click at [247, 170] on span "sent an attachment" at bounding box center [184, 180] width 127 height 31
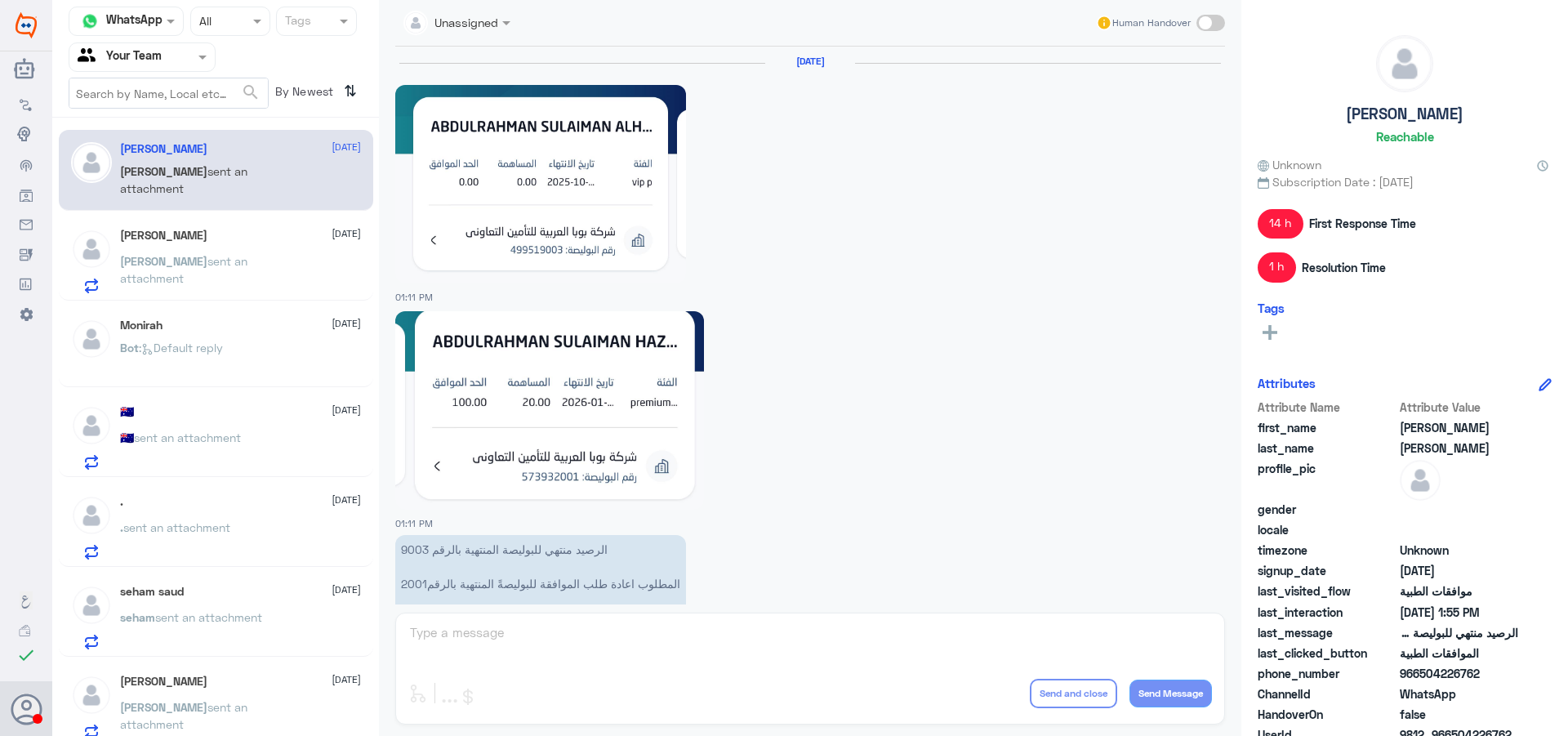
scroll to position [1681, 0]
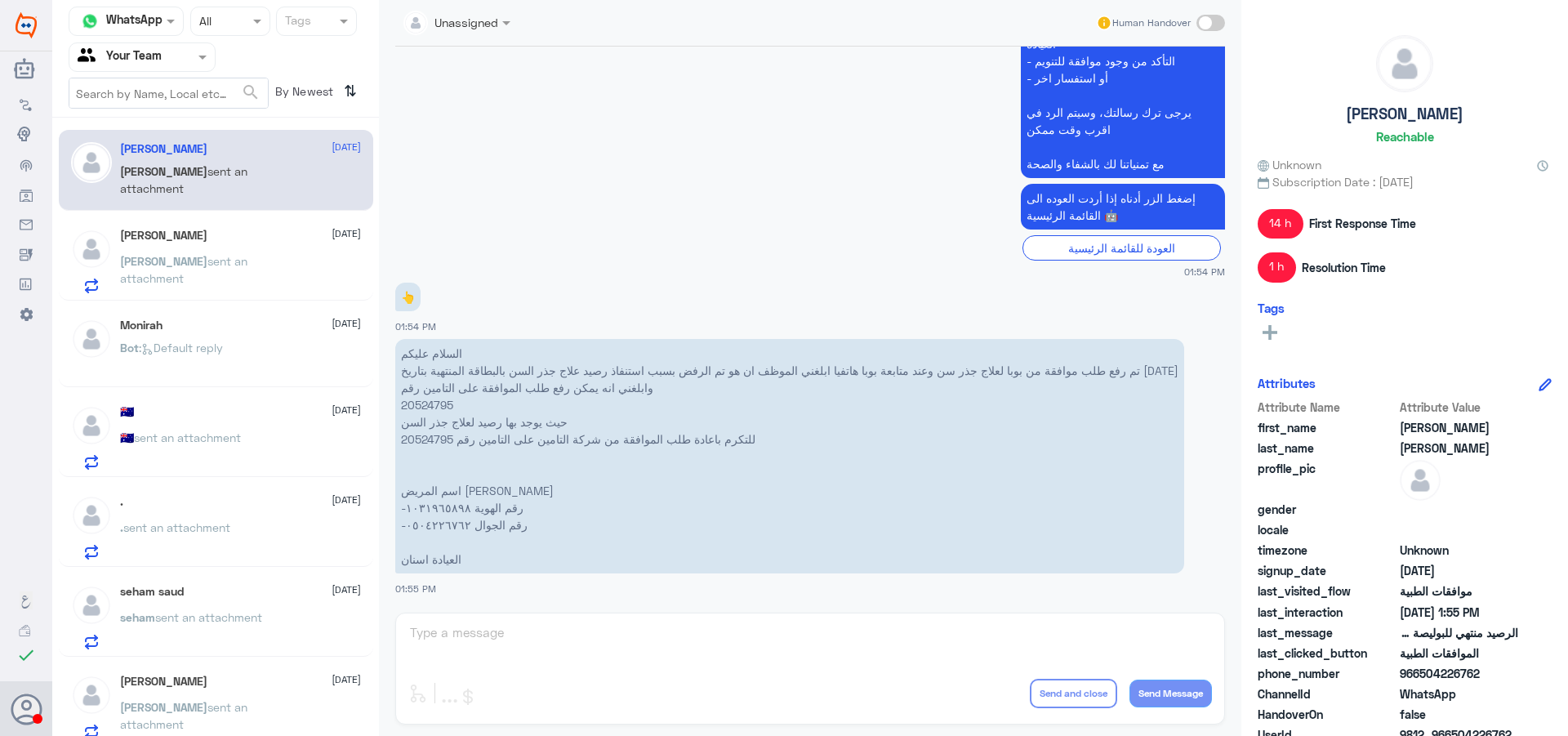
click at [246, 453] on div "🇦🇺 sent an attachment" at bounding box center [241, 452] width 241 height 37
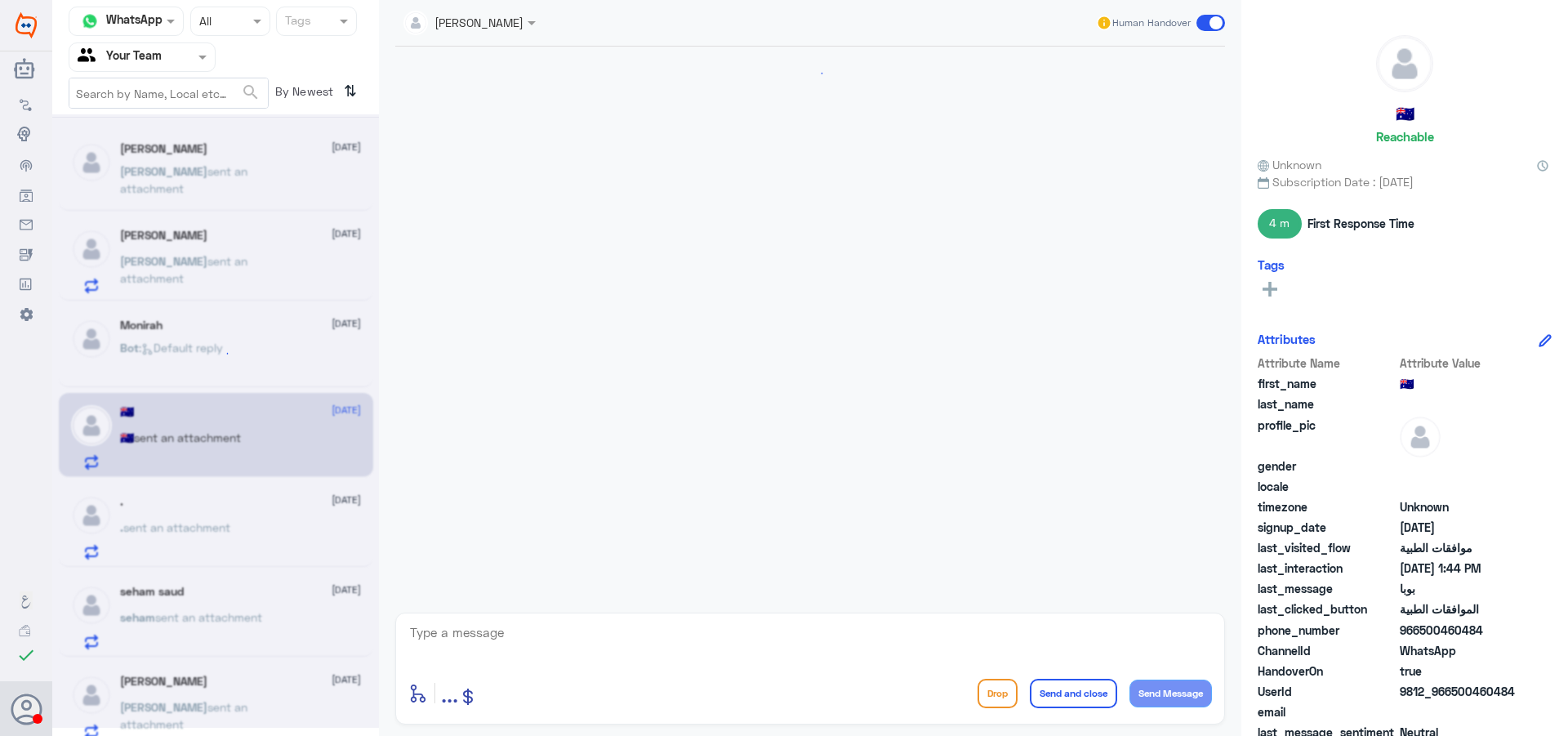
scroll to position [706, 0]
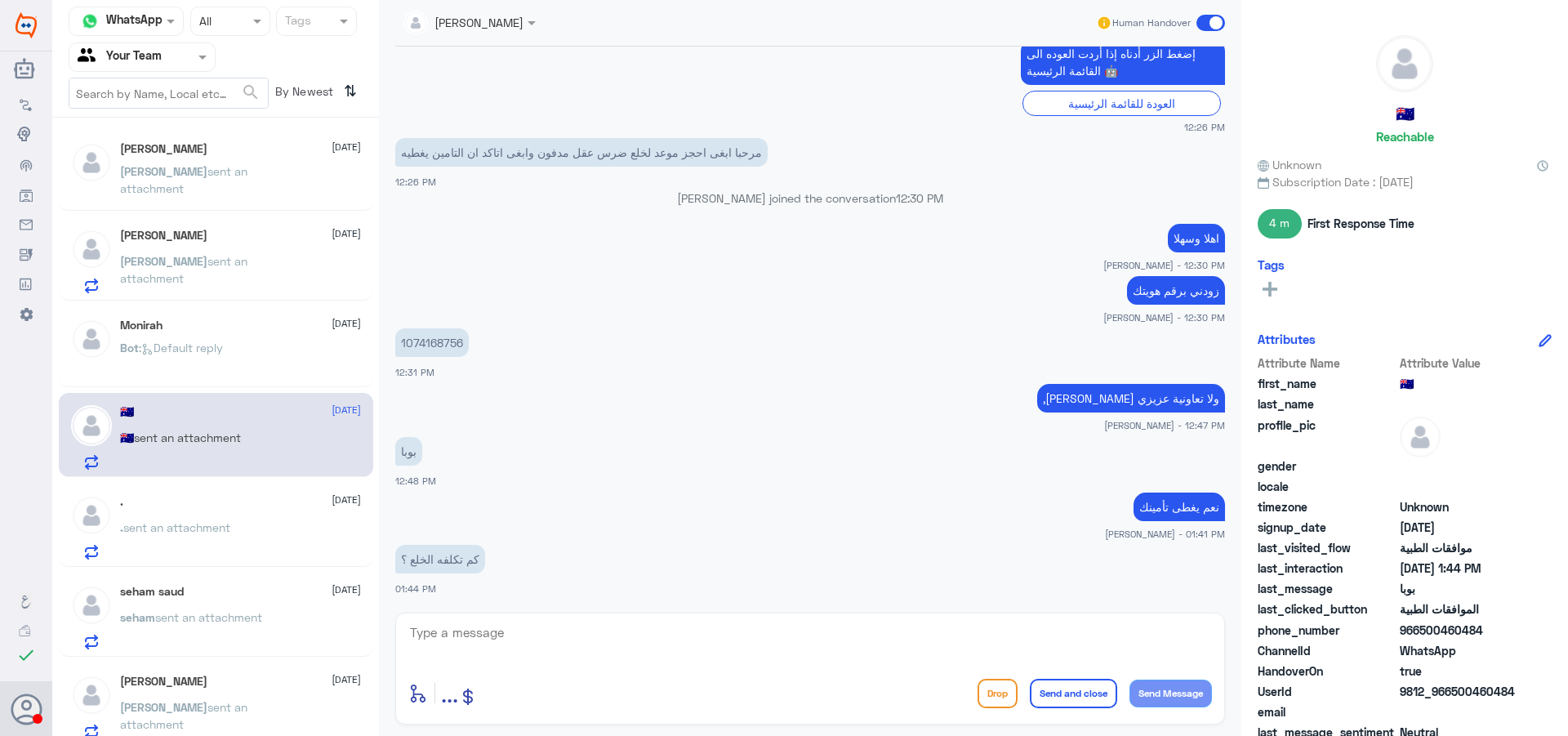
click at [332, 153] on span "[DATE]" at bounding box center [346, 147] width 29 height 15
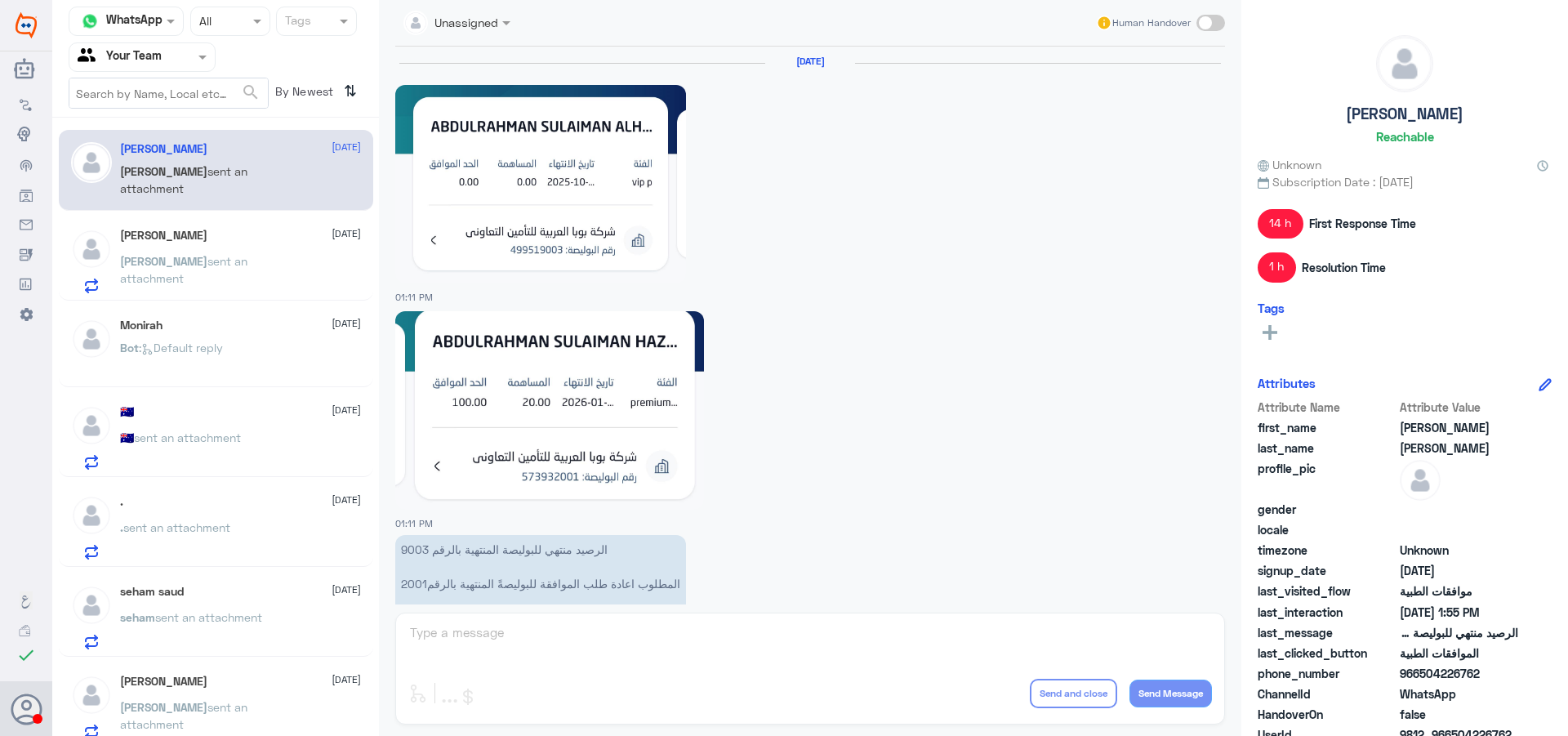
scroll to position [1681, 0]
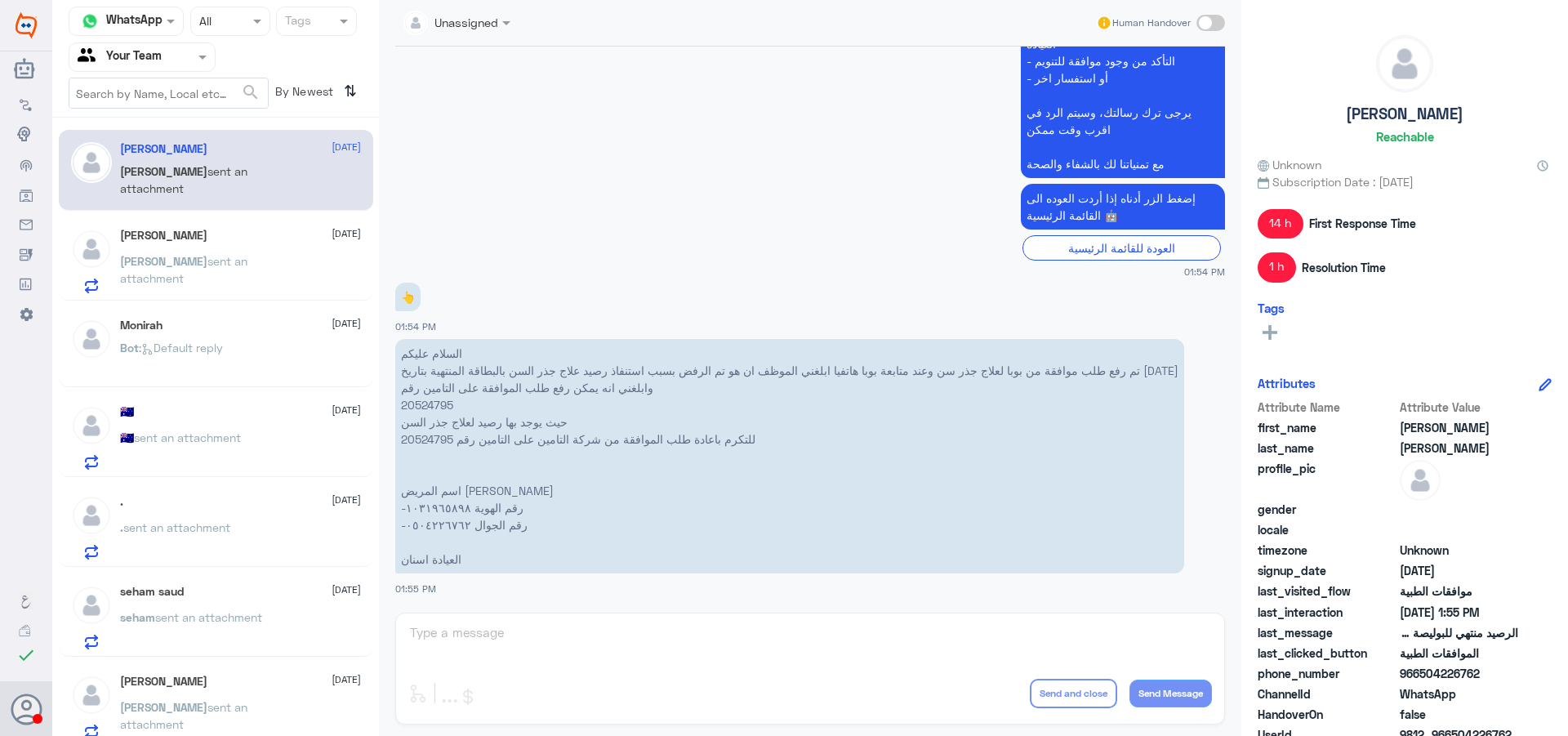
click at [231, 595] on div "seham saud [DATE]" at bounding box center [241, 592] width 241 height 14
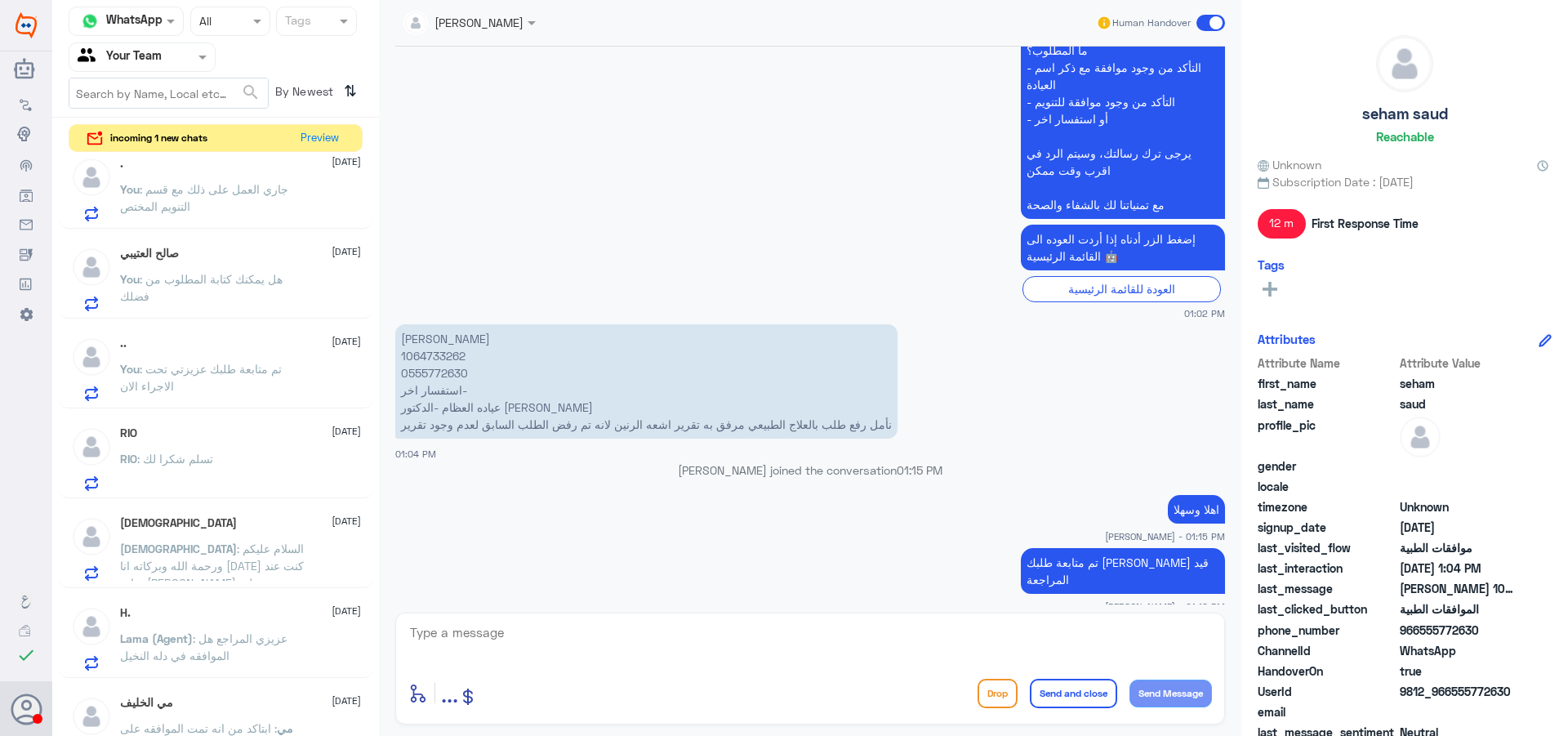
scroll to position [1158, 0]
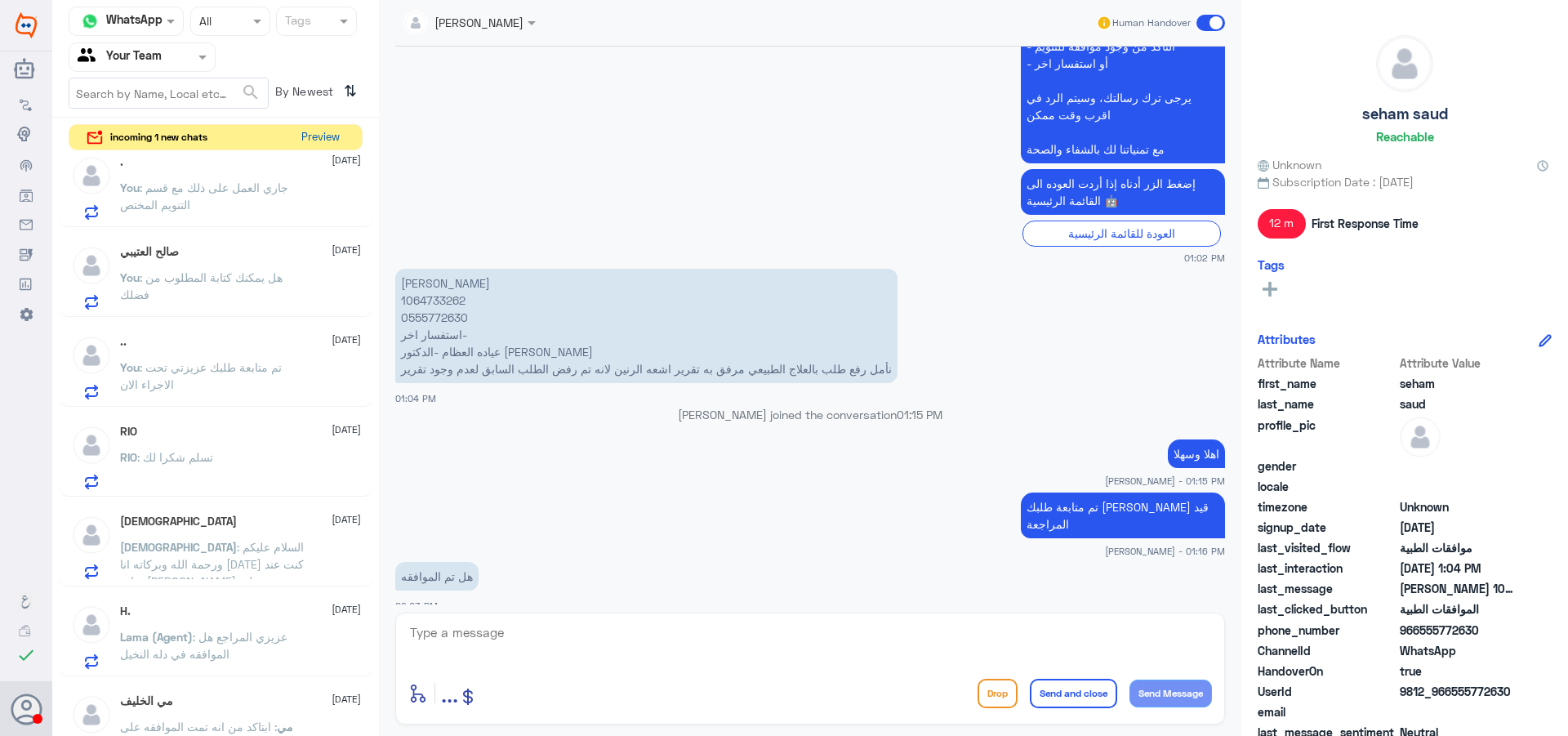
click at [299, 137] on button "Preview" at bounding box center [320, 138] width 51 height 25
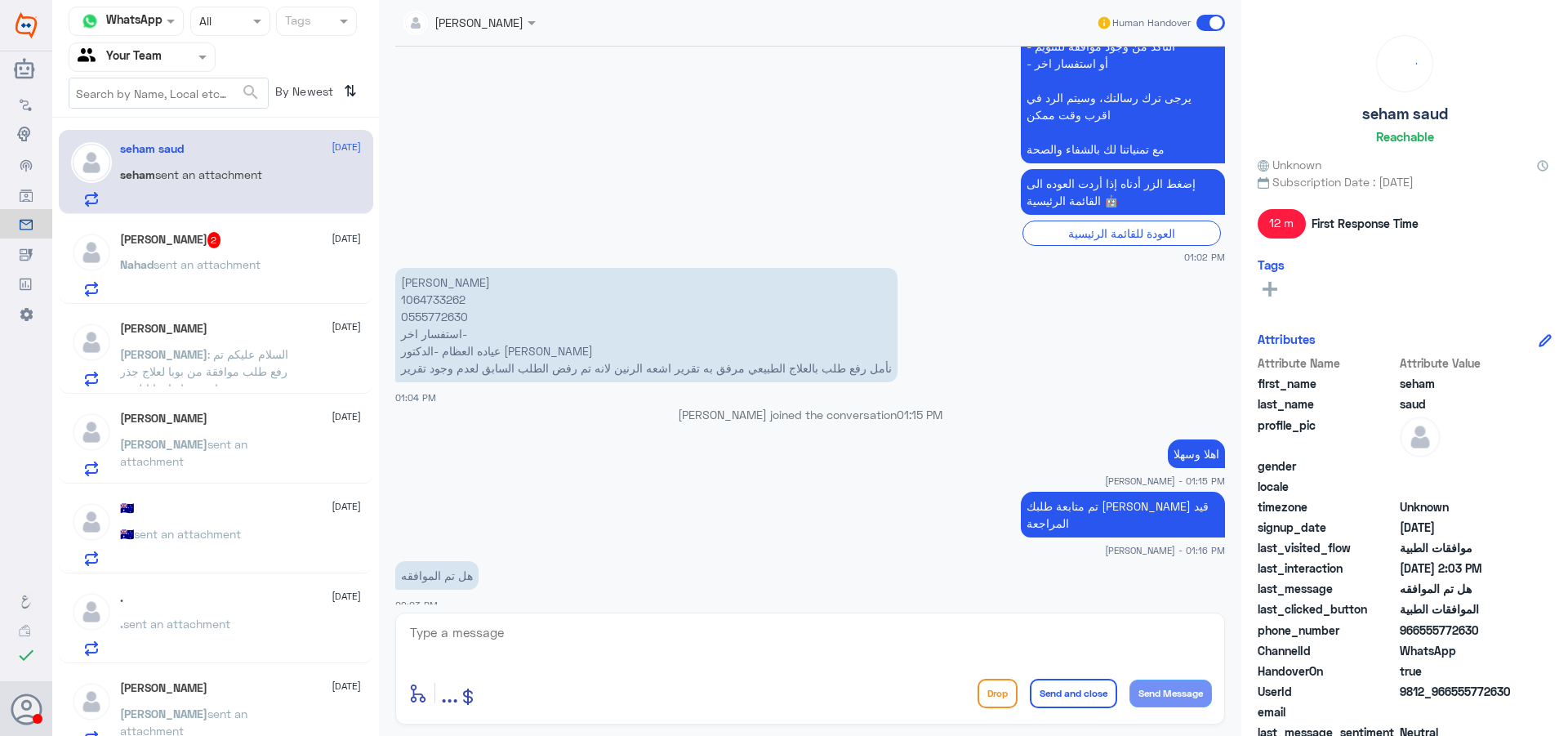
click at [217, 268] on span "sent an attachment" at bounding box center [206, 264] width 107 height 14
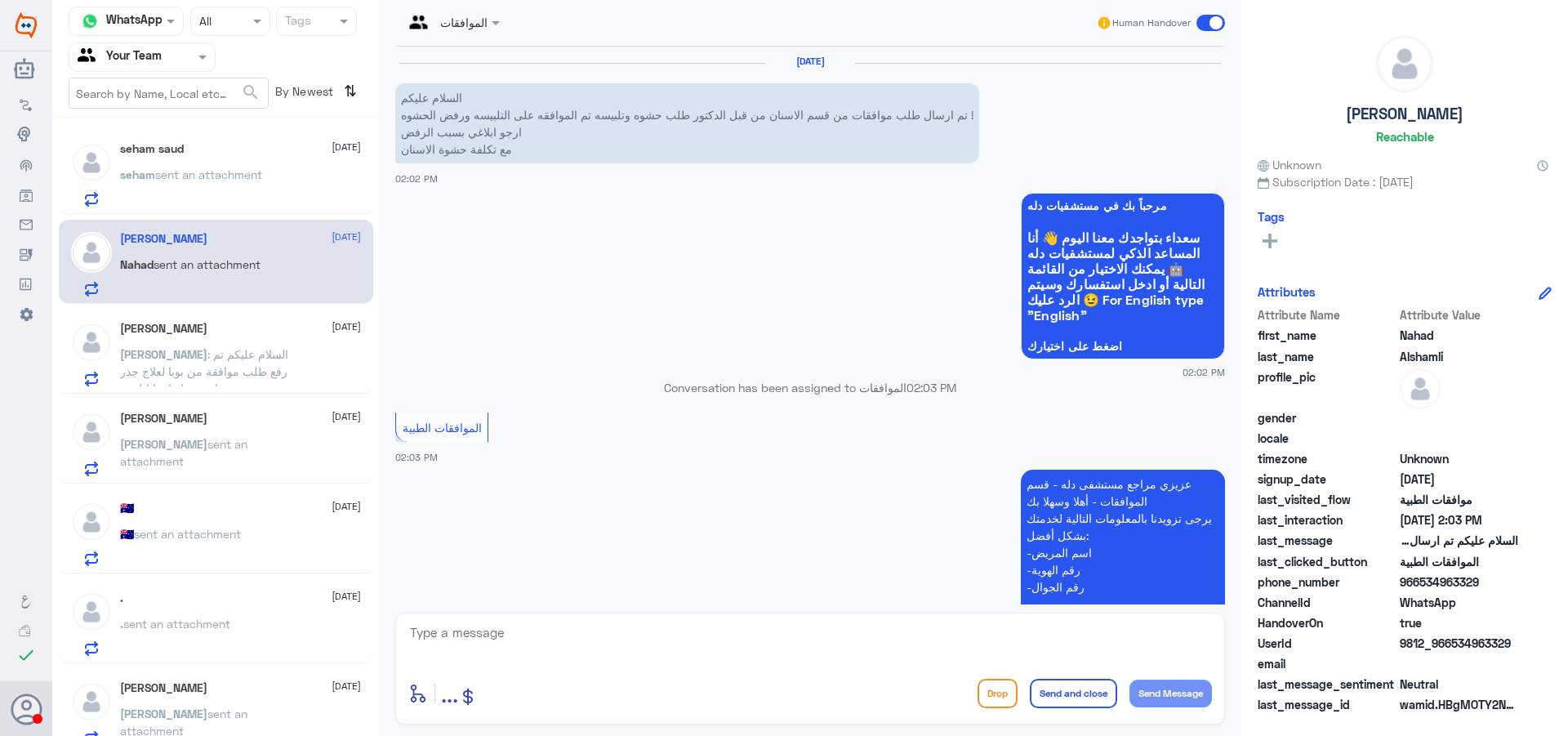
drag, startPoint x: 553, startPoint y: 646, endPoint x: 961, endPoint y: 727, distance: 416.0
click at [552, 646] on textarea at bounding box center [811, 641] width 804 height 40
type textarea "زودني بملفك عزيزي حتى اتمكن من خدمتك"
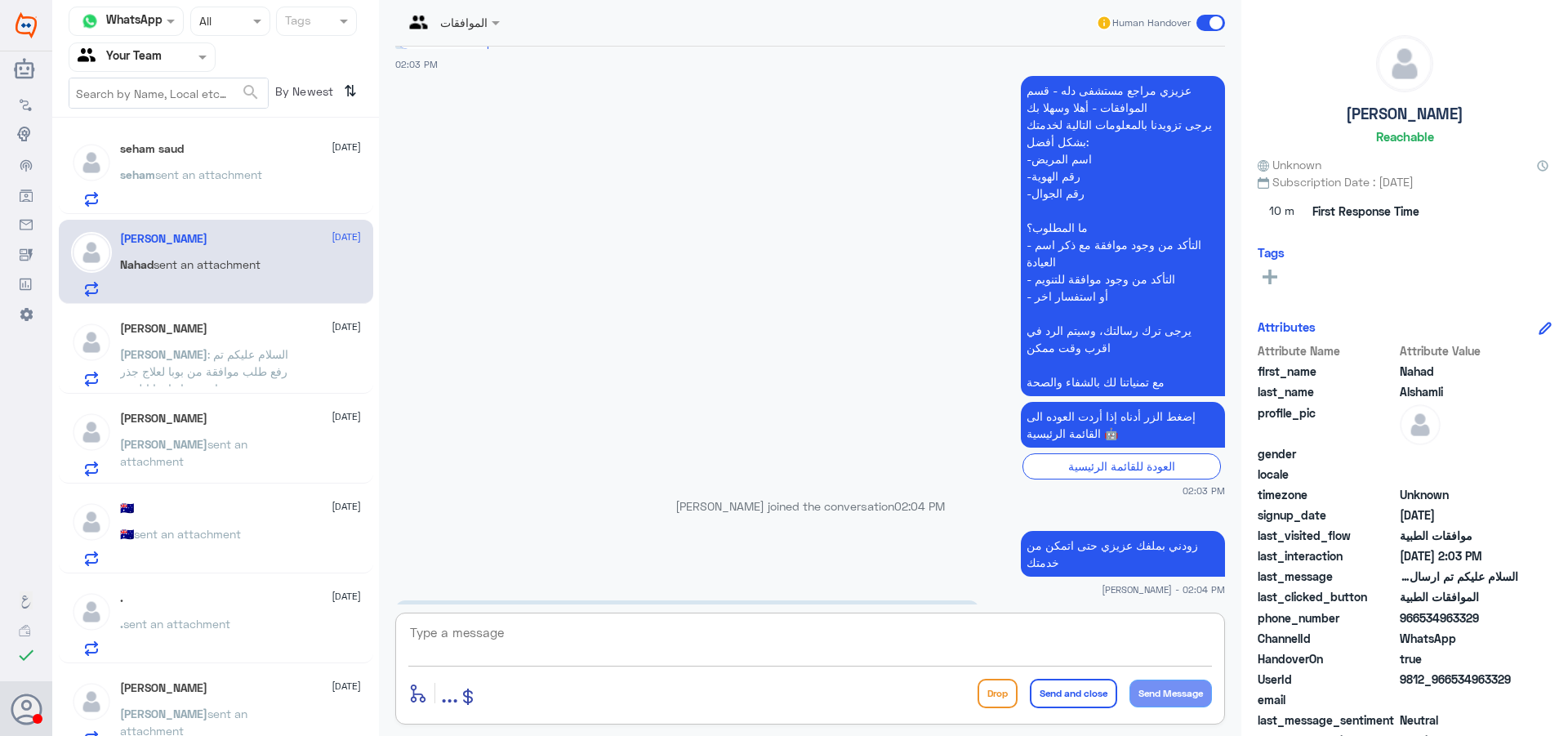
scroll to position [523, 0]
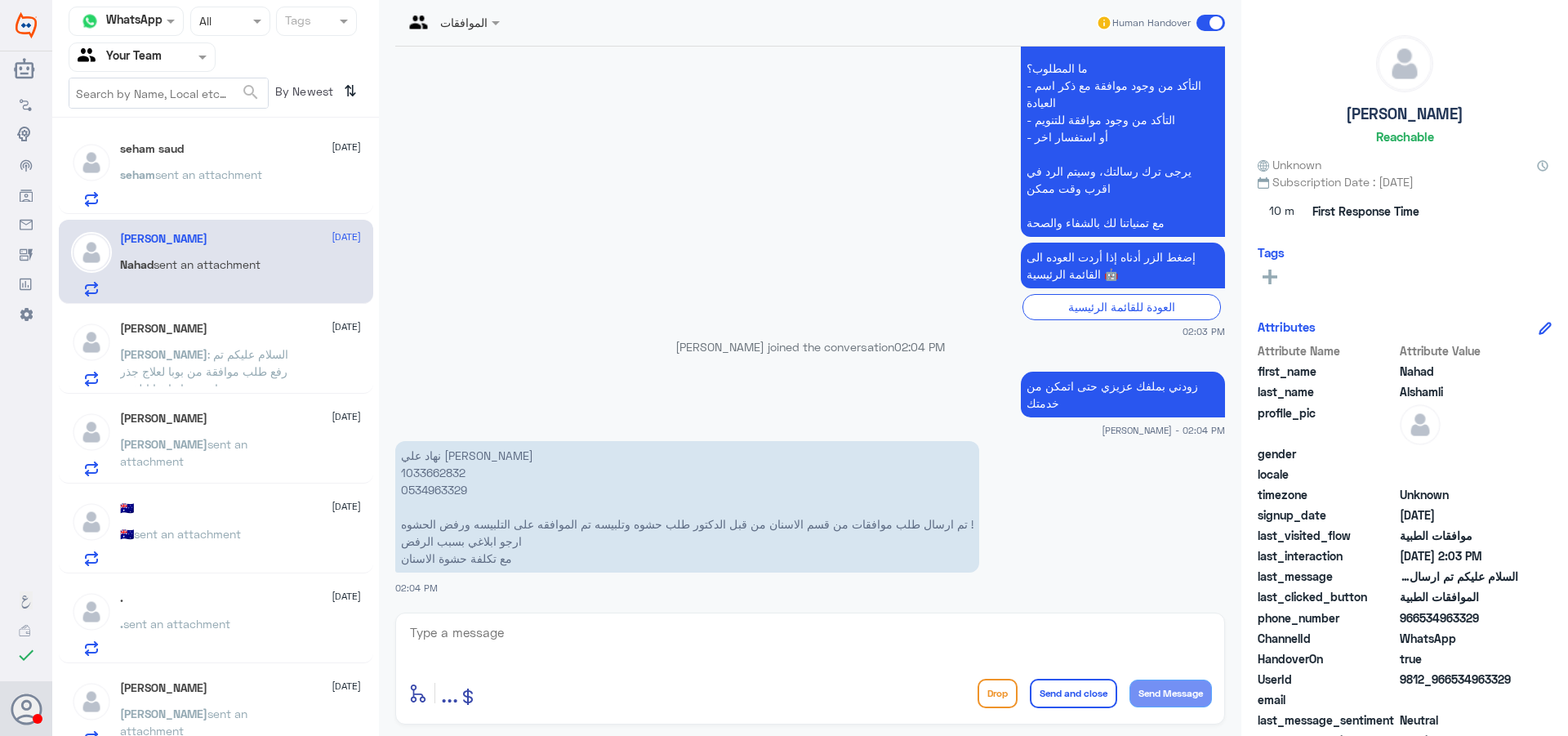
click at [437, 468] on p "نهاد علي [PERSON_NAME] 1033662832 0534963329 تم ارسال طلب موافقات من قسم الاسنا…" at bounding box center [687, 507] width 584 height 131
click at [487, 631] on textarea at bounding box center [811, 641] width 804 height 40
type textarea "ع"
type textarea "تمت الموافقة الجزيئة بسبب انتهاء لمت الاسنان لديك"
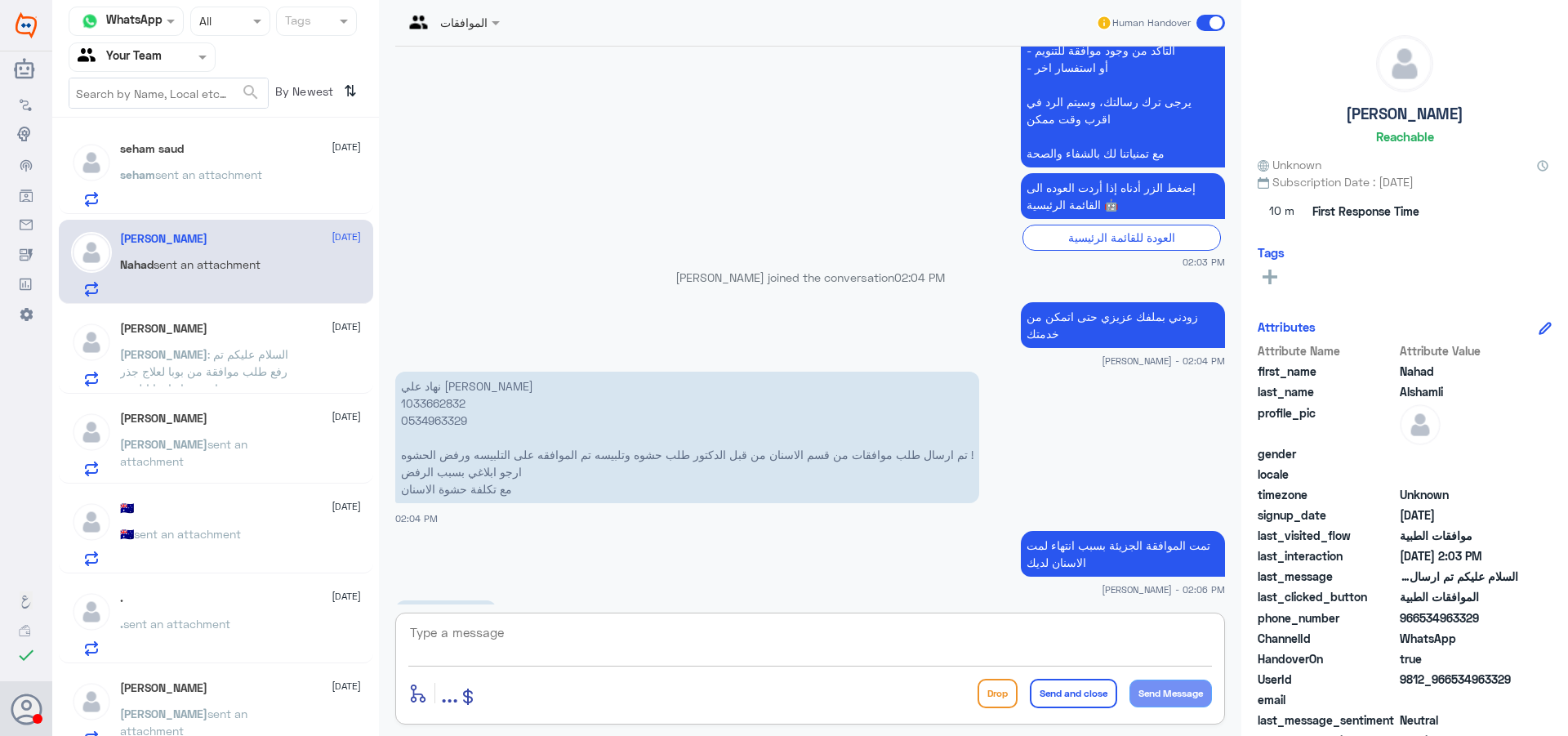
scroll to position [648, 0]
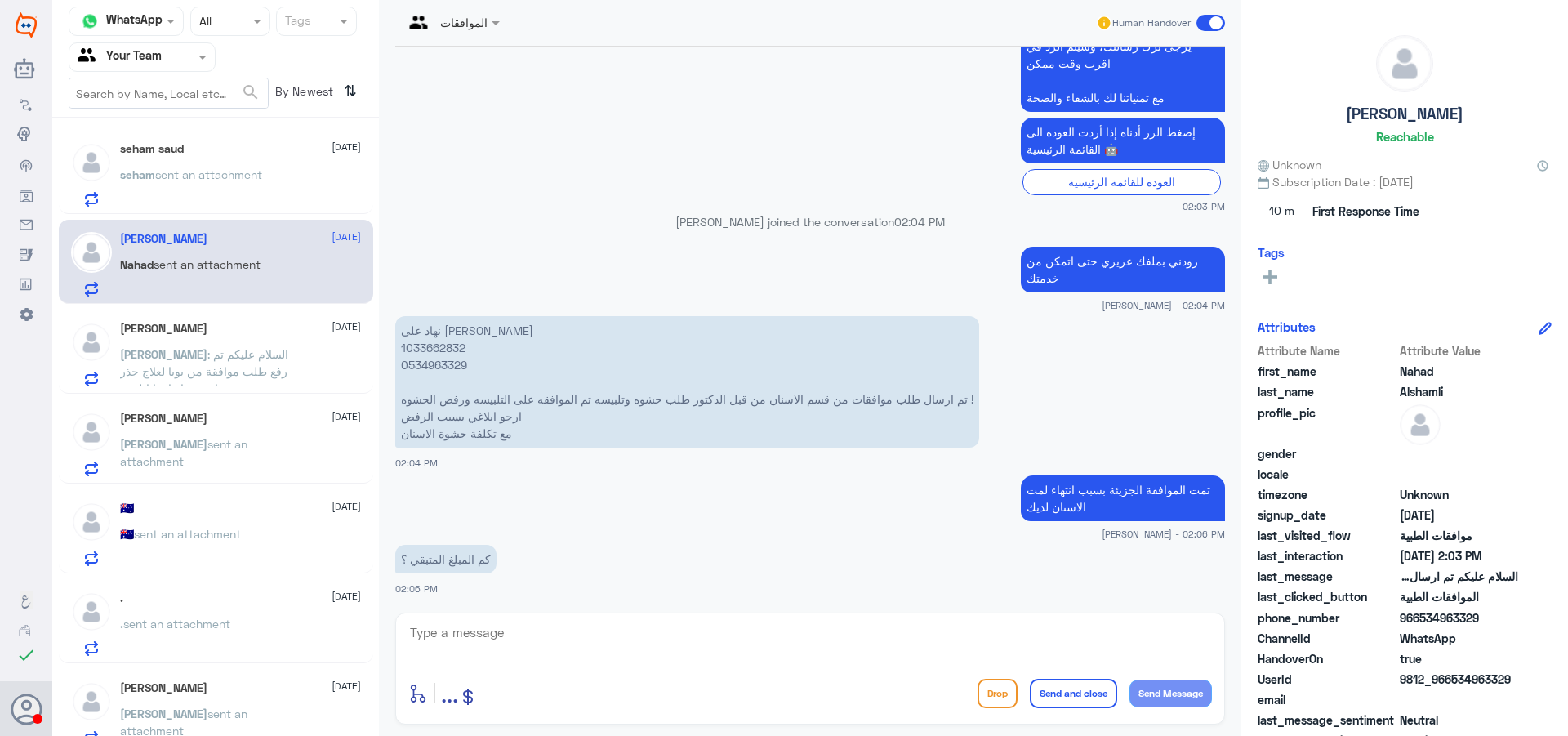
click at [1205, 21] on span at bounding box center [1210, 23] width 28 height 17
click at [0, 0] on input "checkbox" at bounding box center [0, 0] width 0 height 0
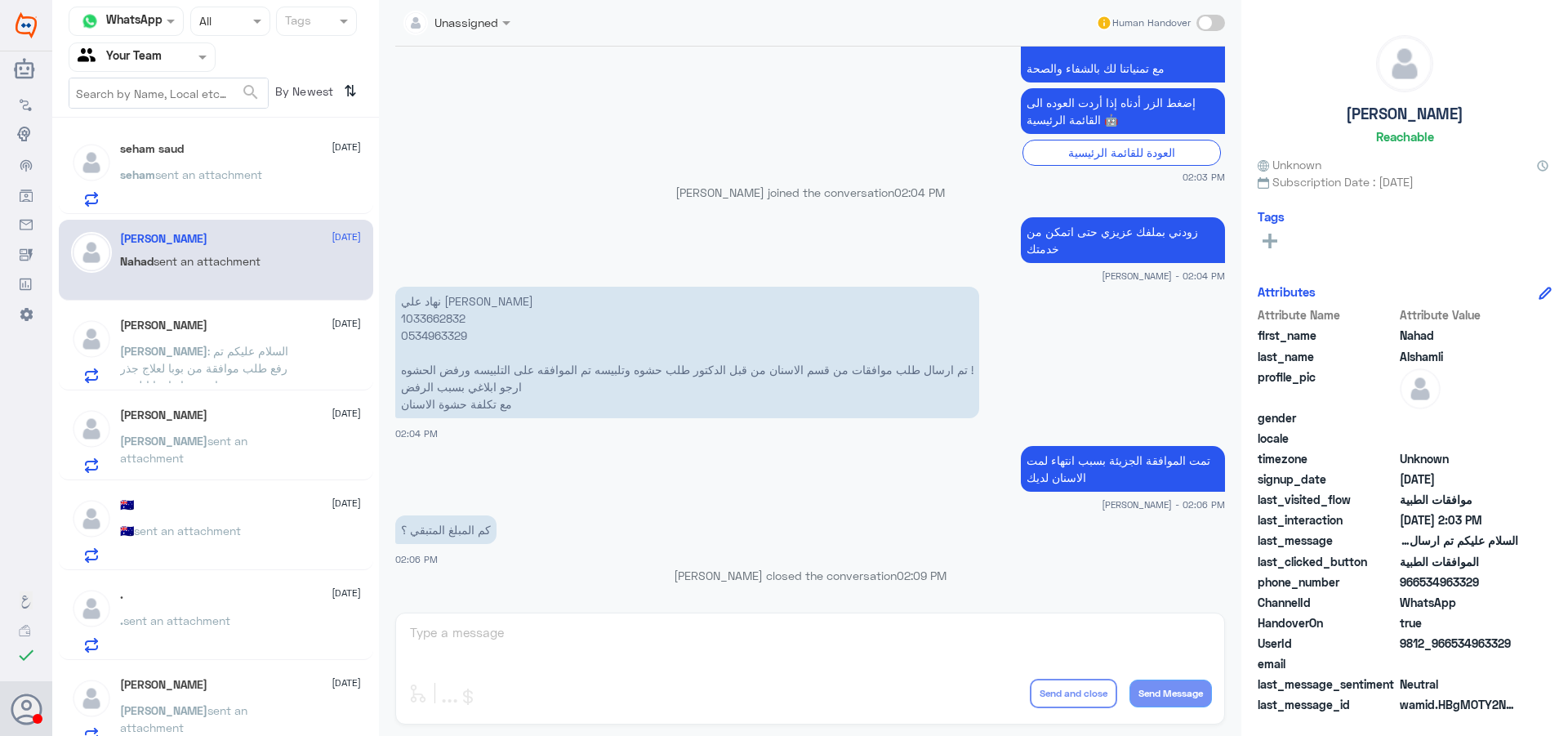
click at [173, 153] on h5 "seham saud" at bounding box center [152, 149] width 64 height 14
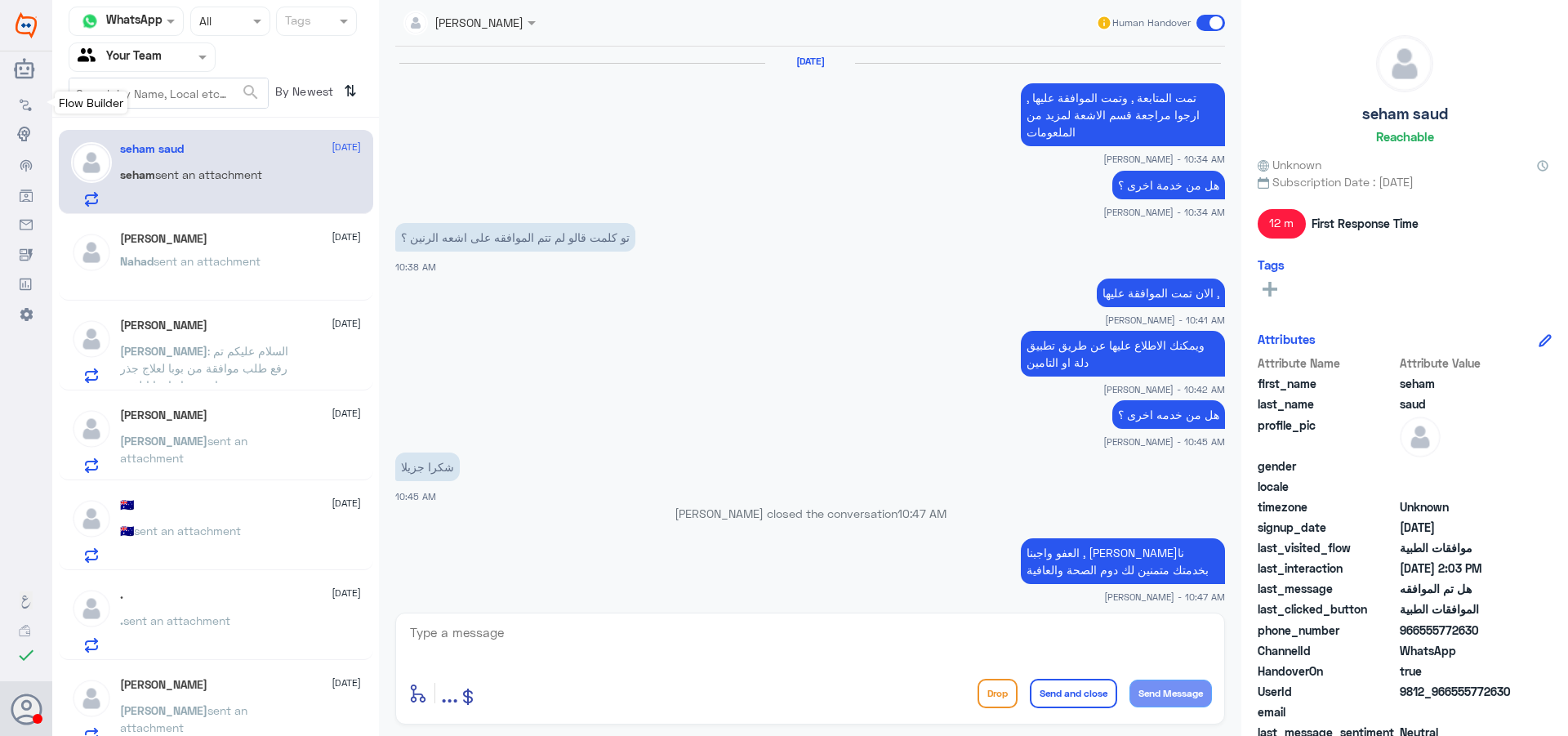
scroll to position [1125, 0]
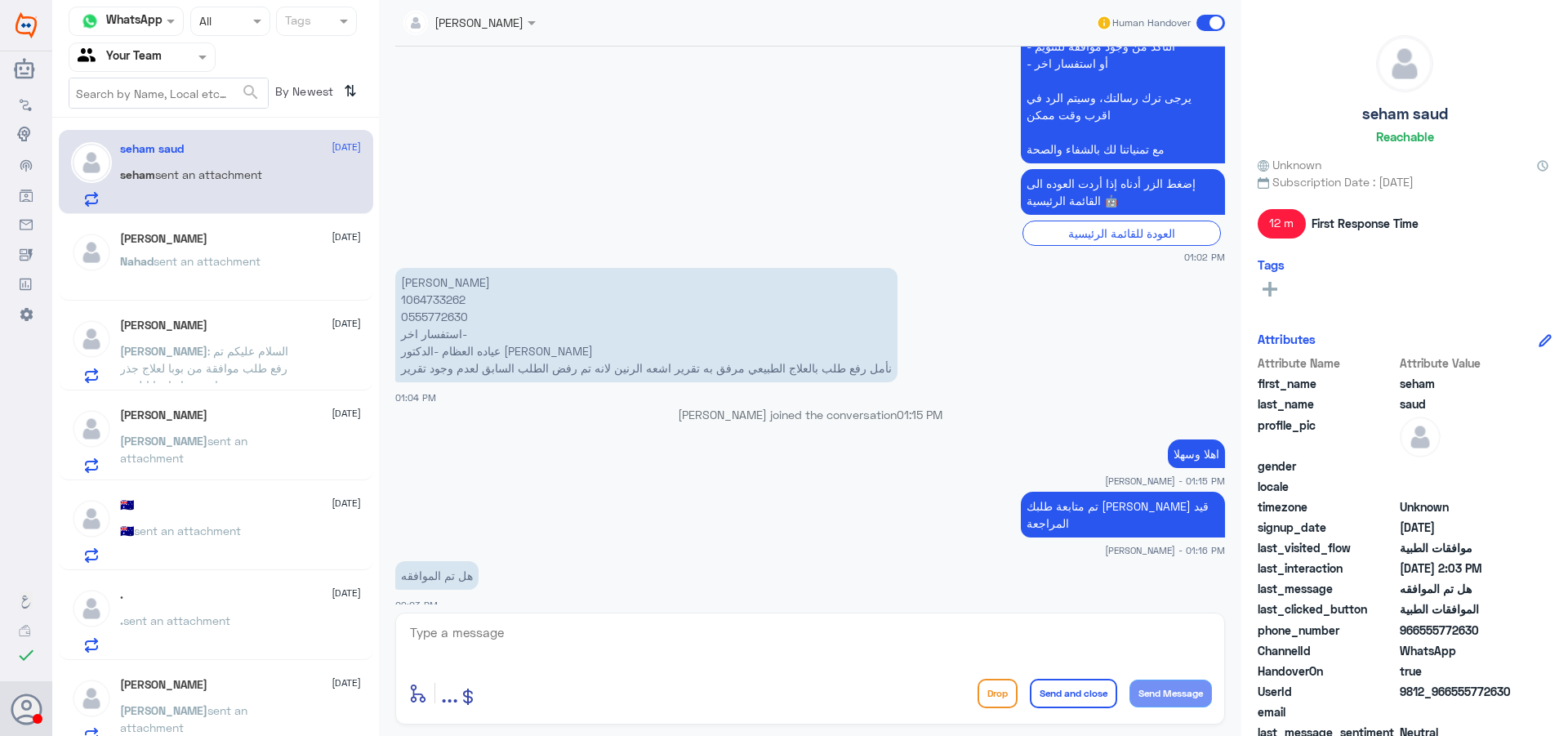
click at [439, 300] on p "[PERSON_NAME] 1064733262 0555772630 استفسار اخر- عياده العظام -[PERSON_NAME] رف…" at bounding box center [647, 325] width 503 height 115
click at [622, 606] on div "[PERSON_NAME] Human Handover [DATE] تمت المتابعة , وتمت الموافقة عليها , ارجوا …" at bounding box center [810, 370] width 863 height 741
click at [624, 614] on div "enter flow name ... Drop Send and close Send Message" at bounding box center [810, 668] width 829 height 112
click at [635, 646] on textarea at bounding box center [811, 641] width 804 height 40
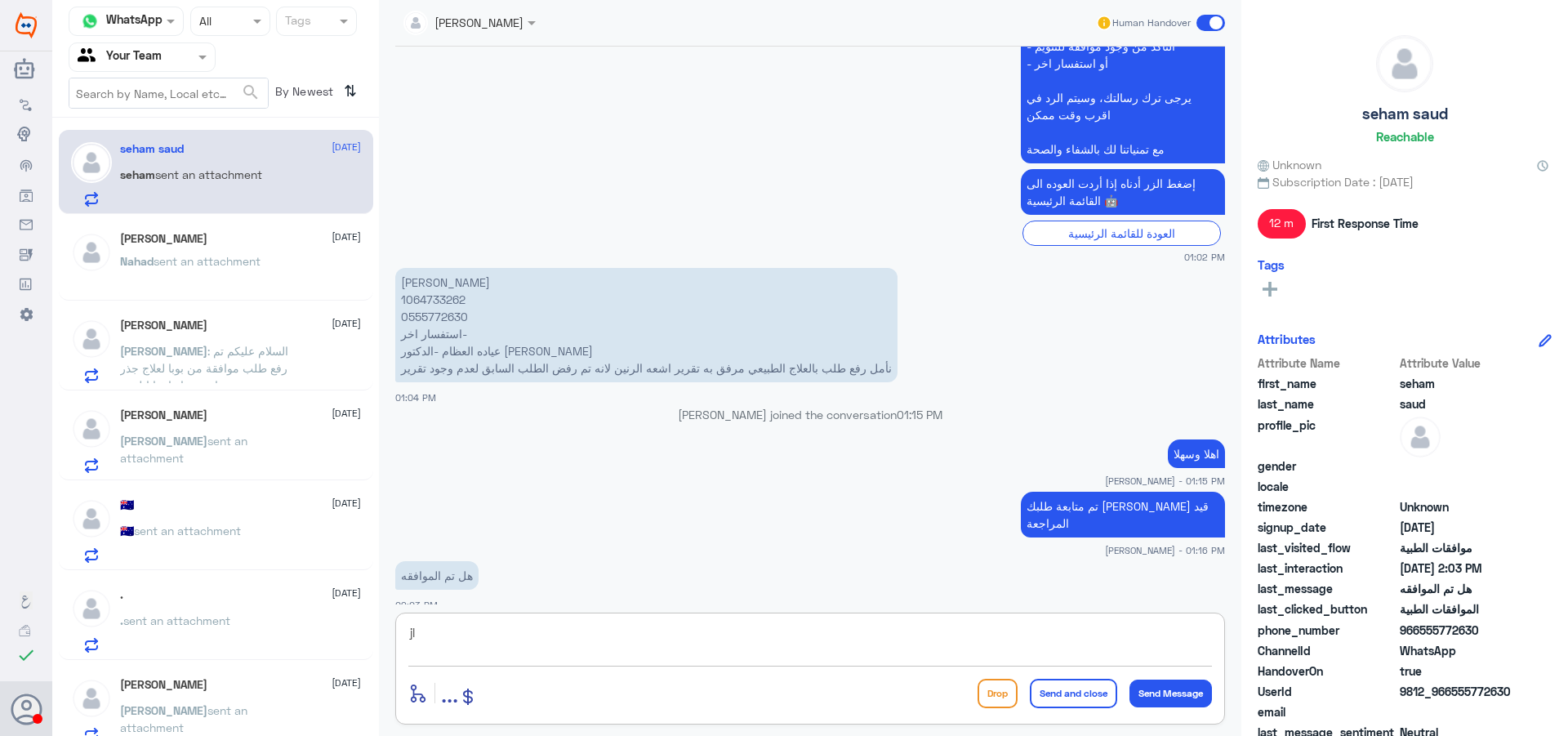
type textarea "j"
type textarea "تمت الموافقة"
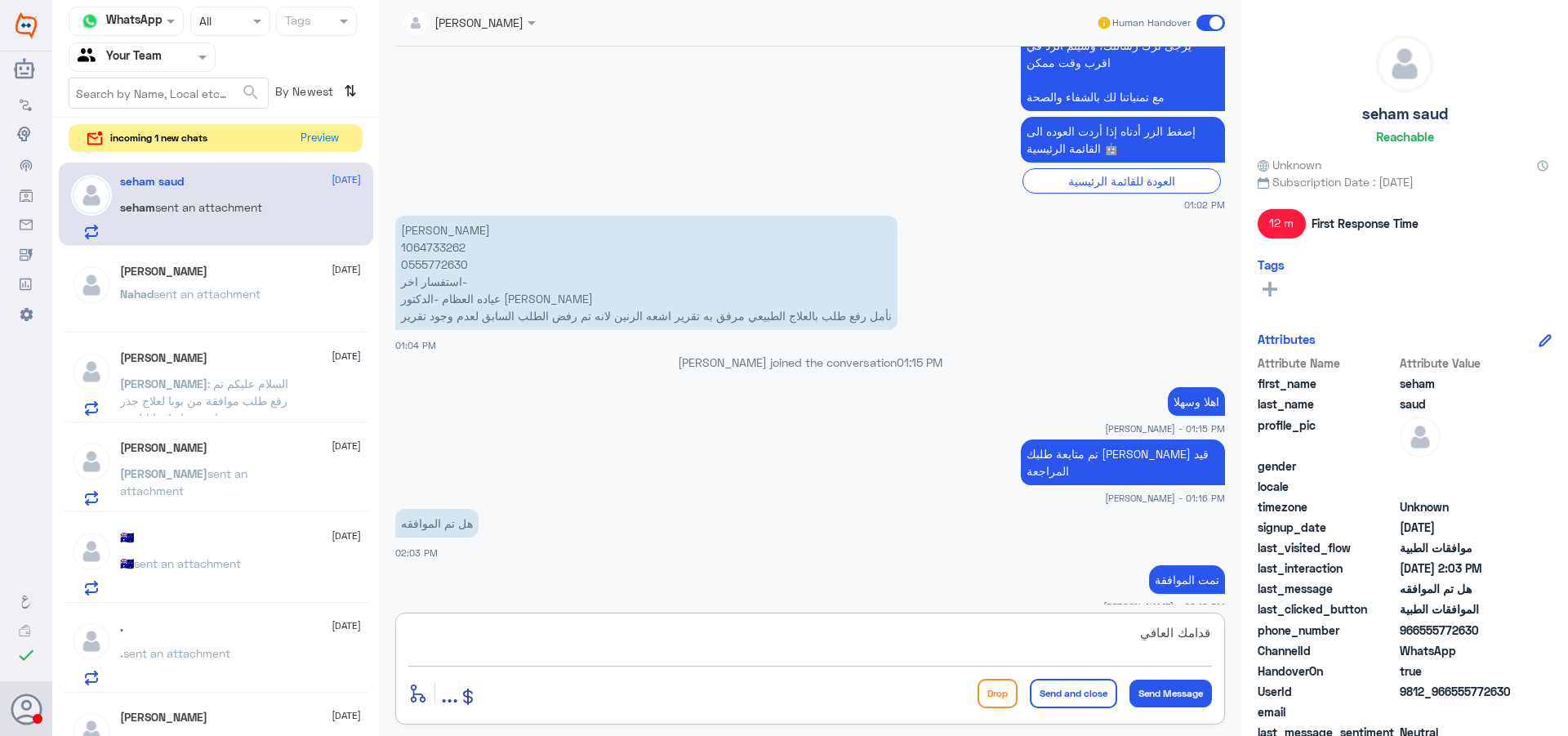
type textarea "قدامك العافية"
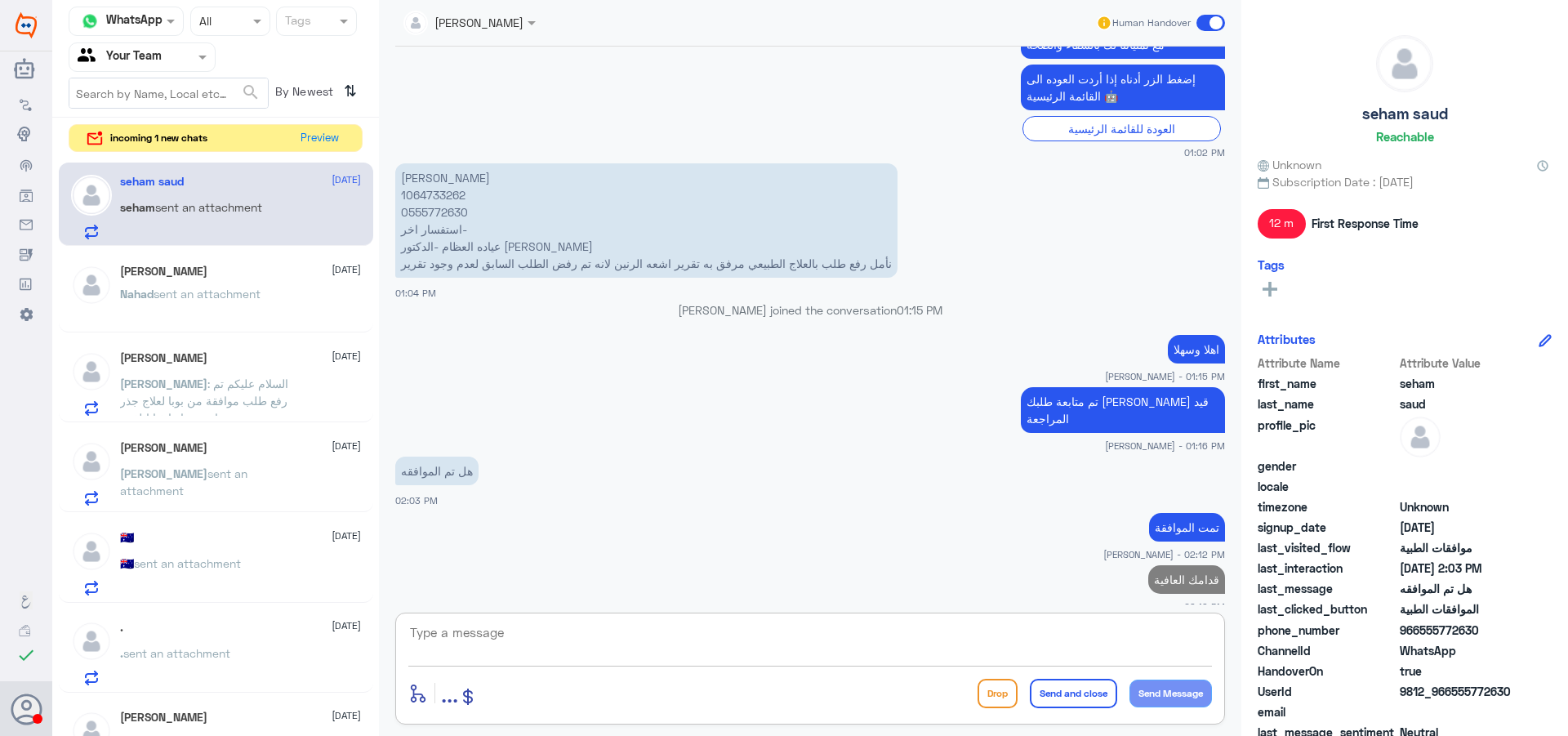
click at [1209, 17] on span at bounding box center [1210, 23] width 28 height 17
click at [0, 0] on input "checkbox" at bounding box center [0, 0] width 0 height 0
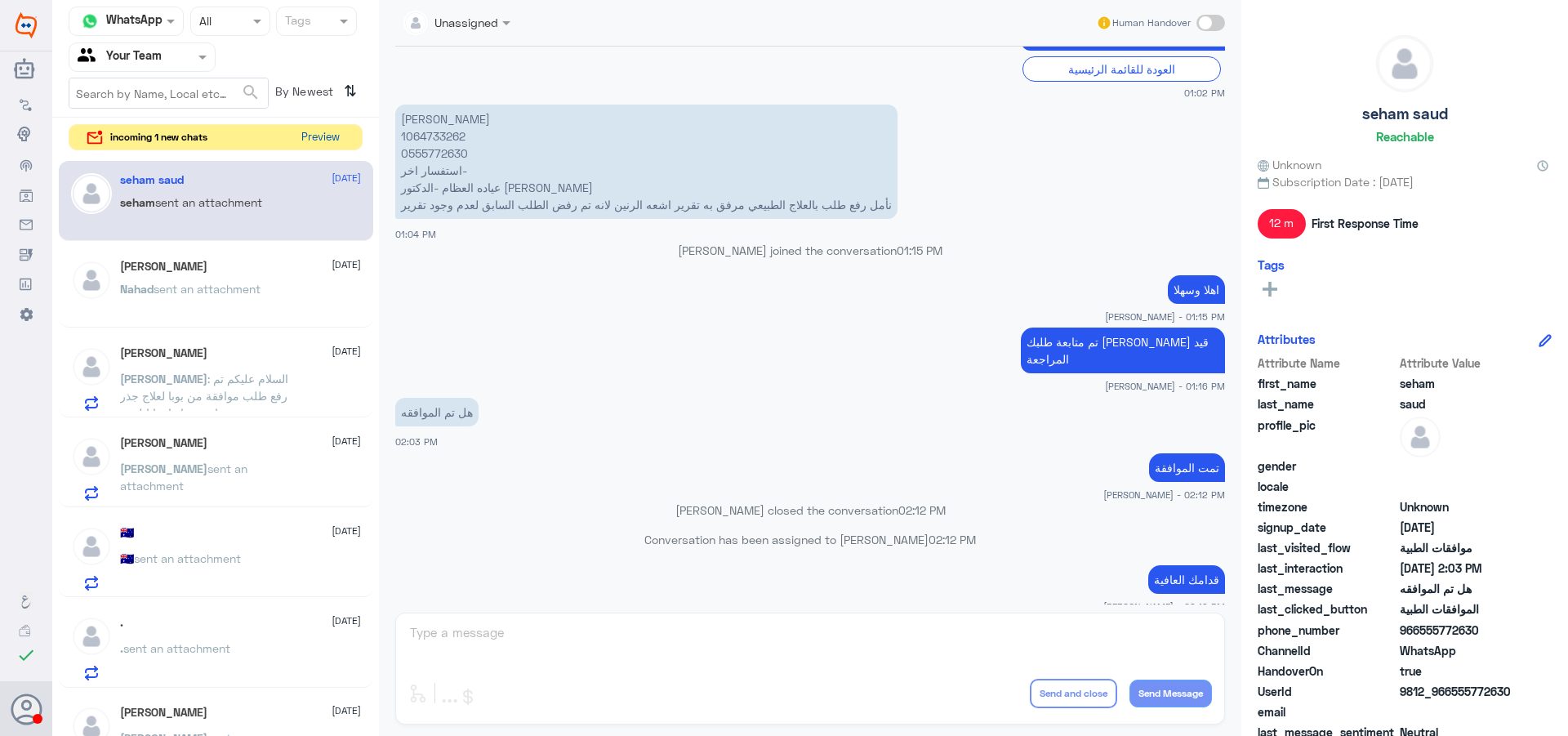
click at [319, 136] on button "Preview" at bounding box center [320, 138] width 51 height 25
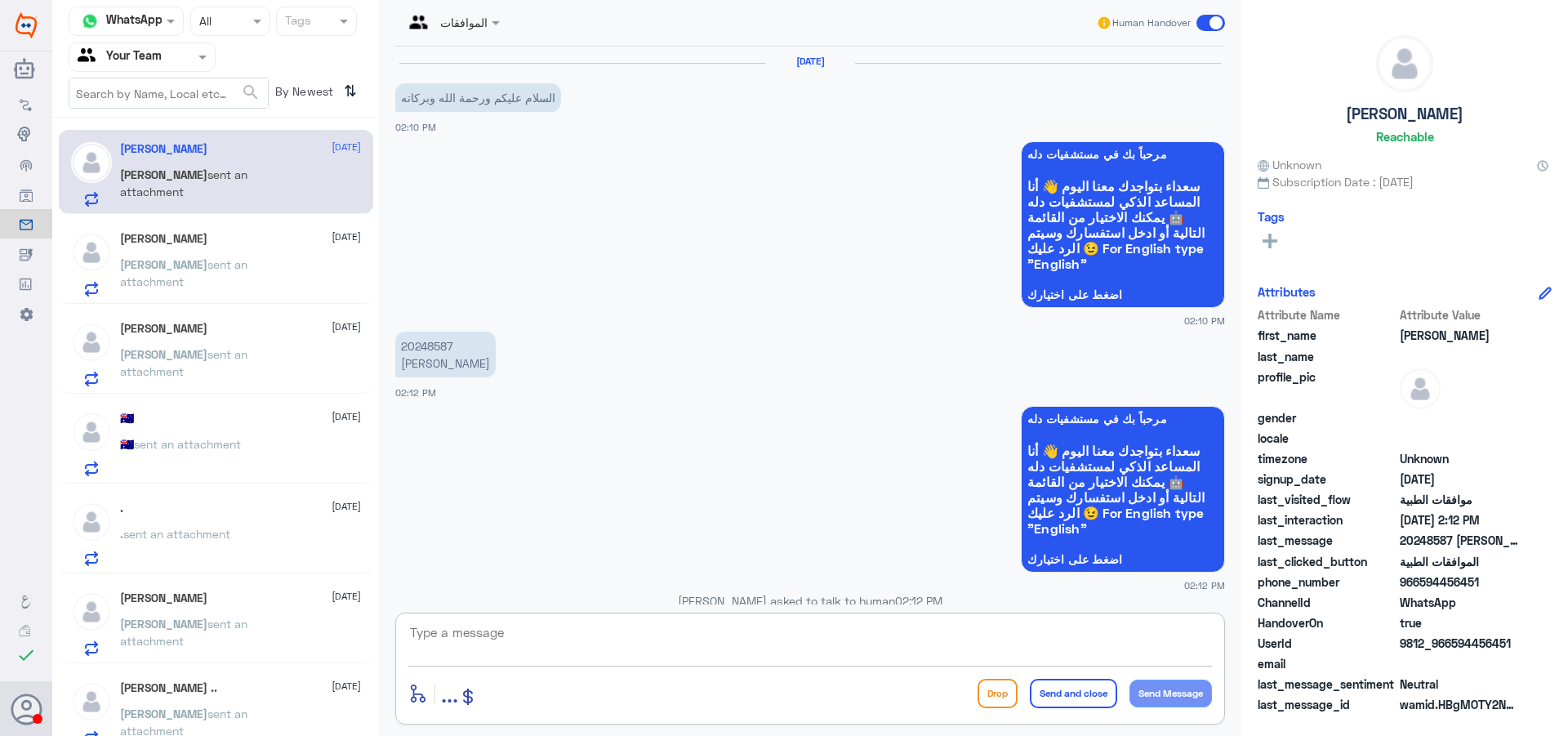
click at [589, 647] on textarea at bounding box center [811, 641] width 804 height 40
type textarea "وعليكم السلام"
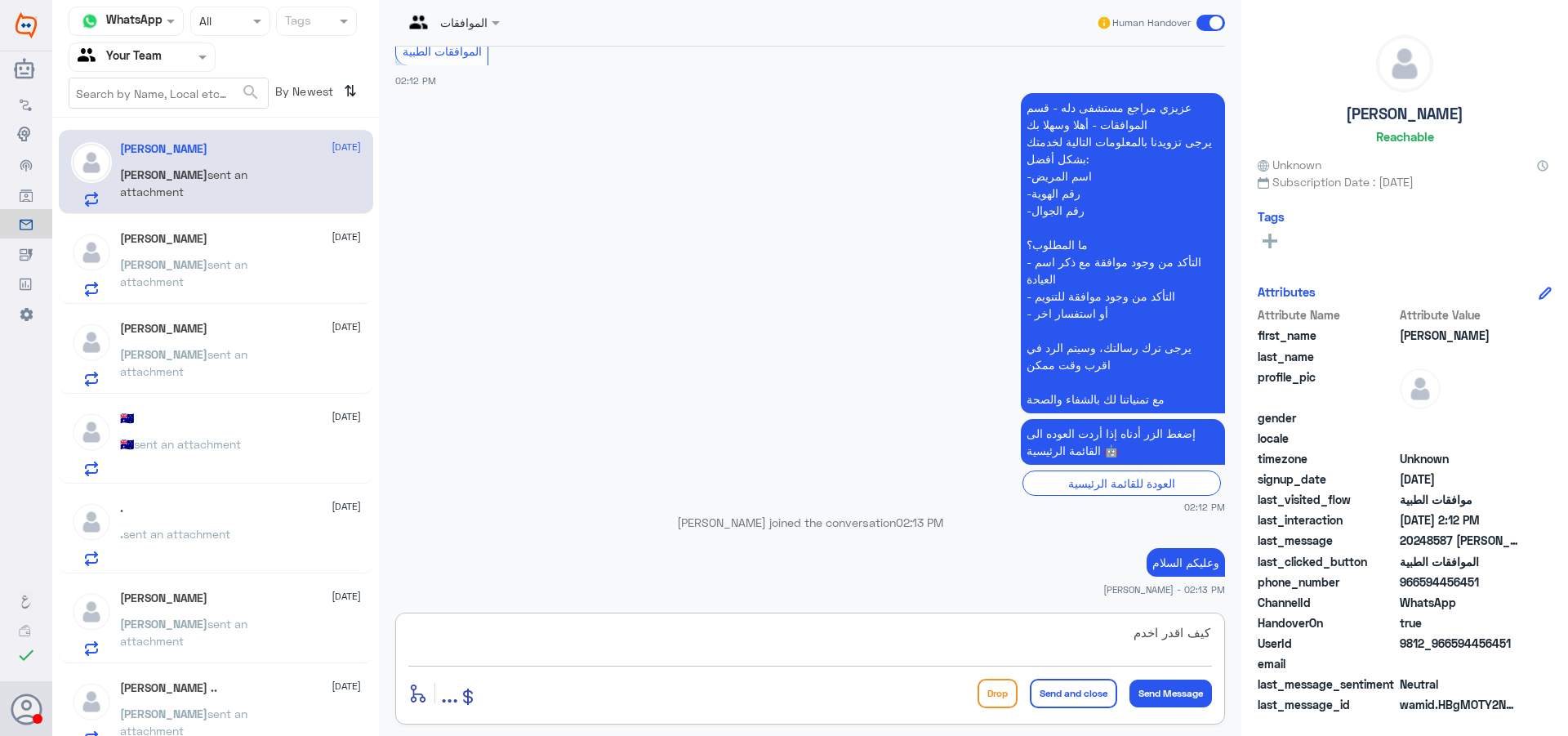
type textarea "كيف اقدر اخدمك"
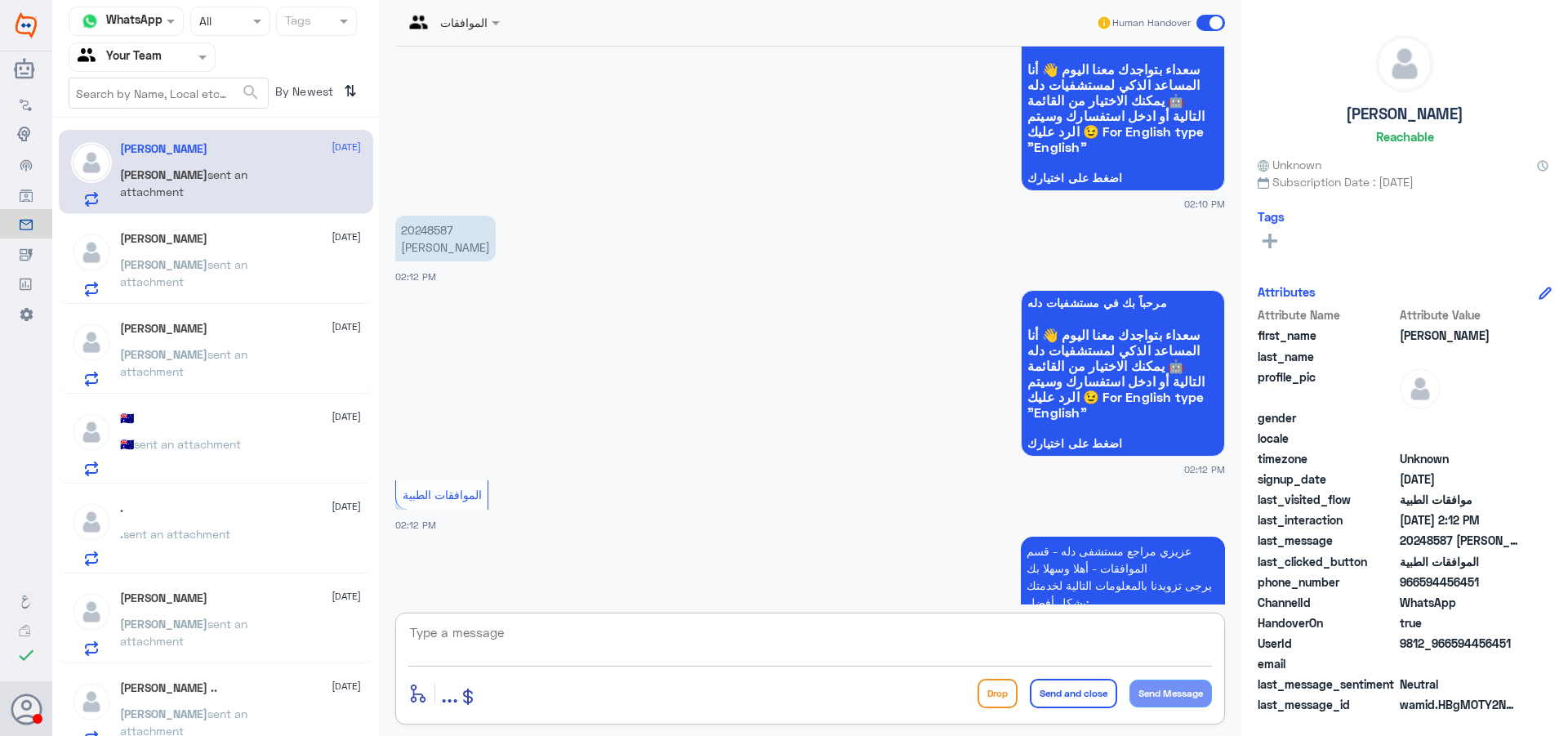
scroll to position [41, 0]
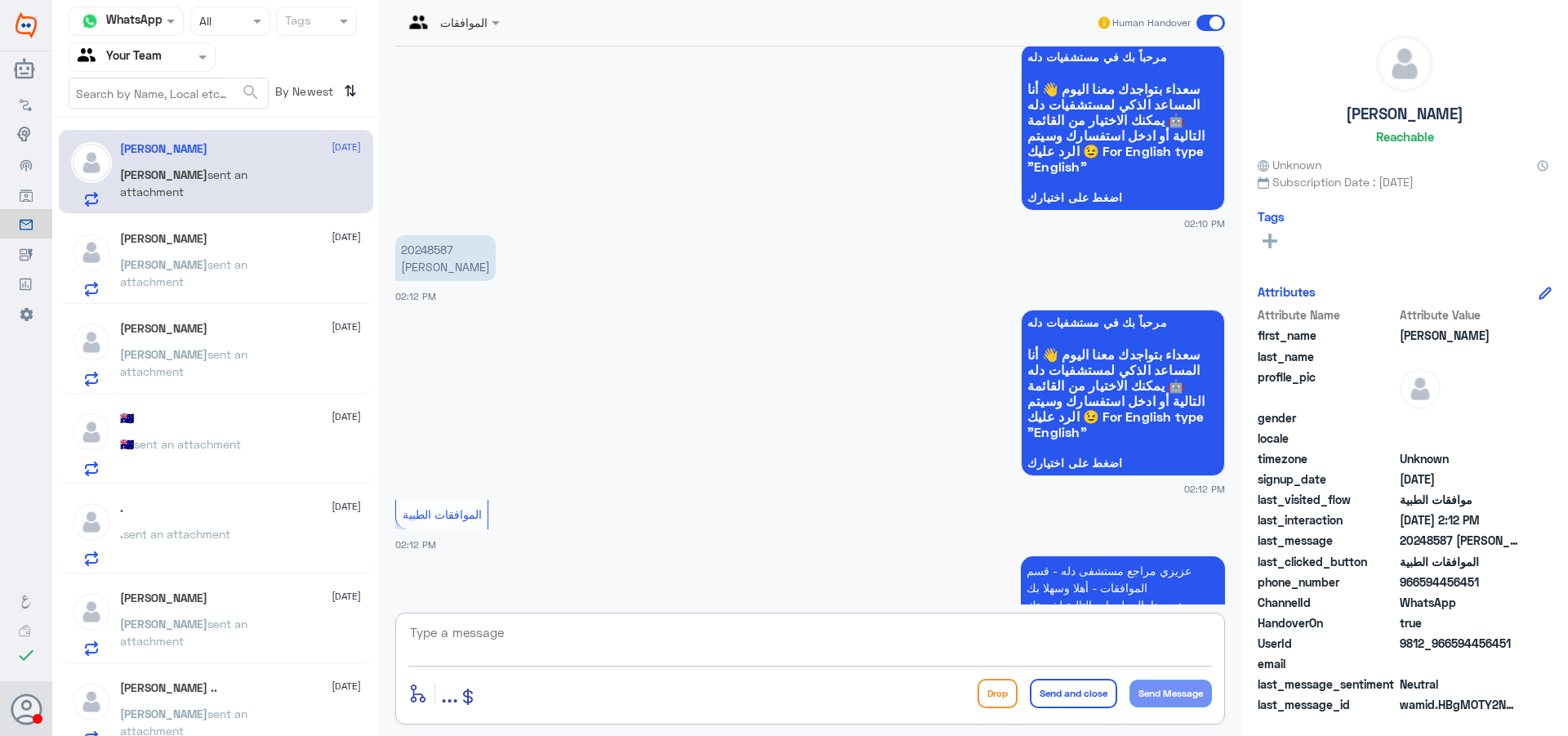
click at [432, 246] on p "20248587 [PERSON_NAME]" at bounding box center [445, 257] width 101 height 46
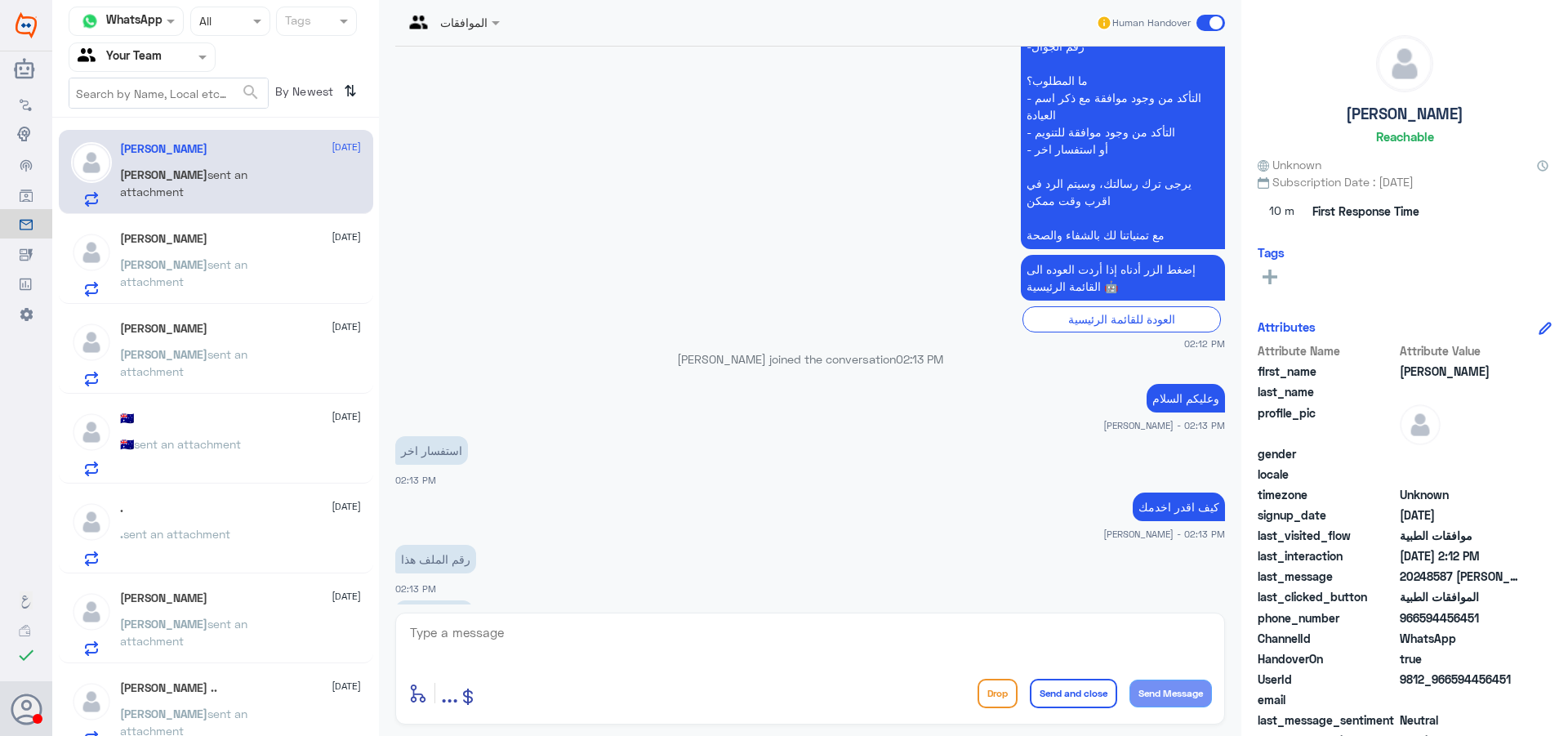
scroll to position [725, 0]
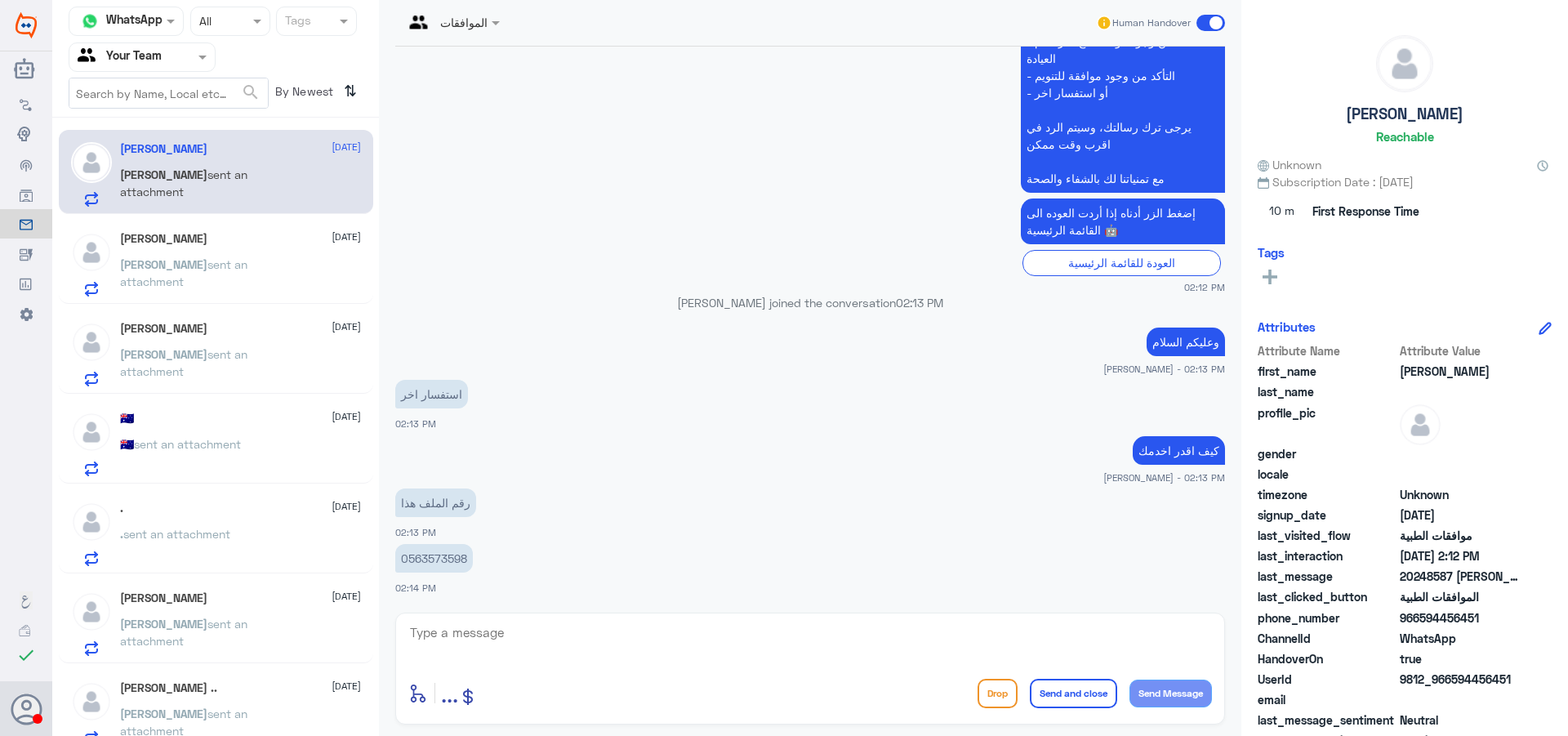
click at [270, 247] on div "[PERSON_NAME] [DATE] [PERSON_NAME] sent an attachment" at bounding box center [241, 264] width 241 height 65
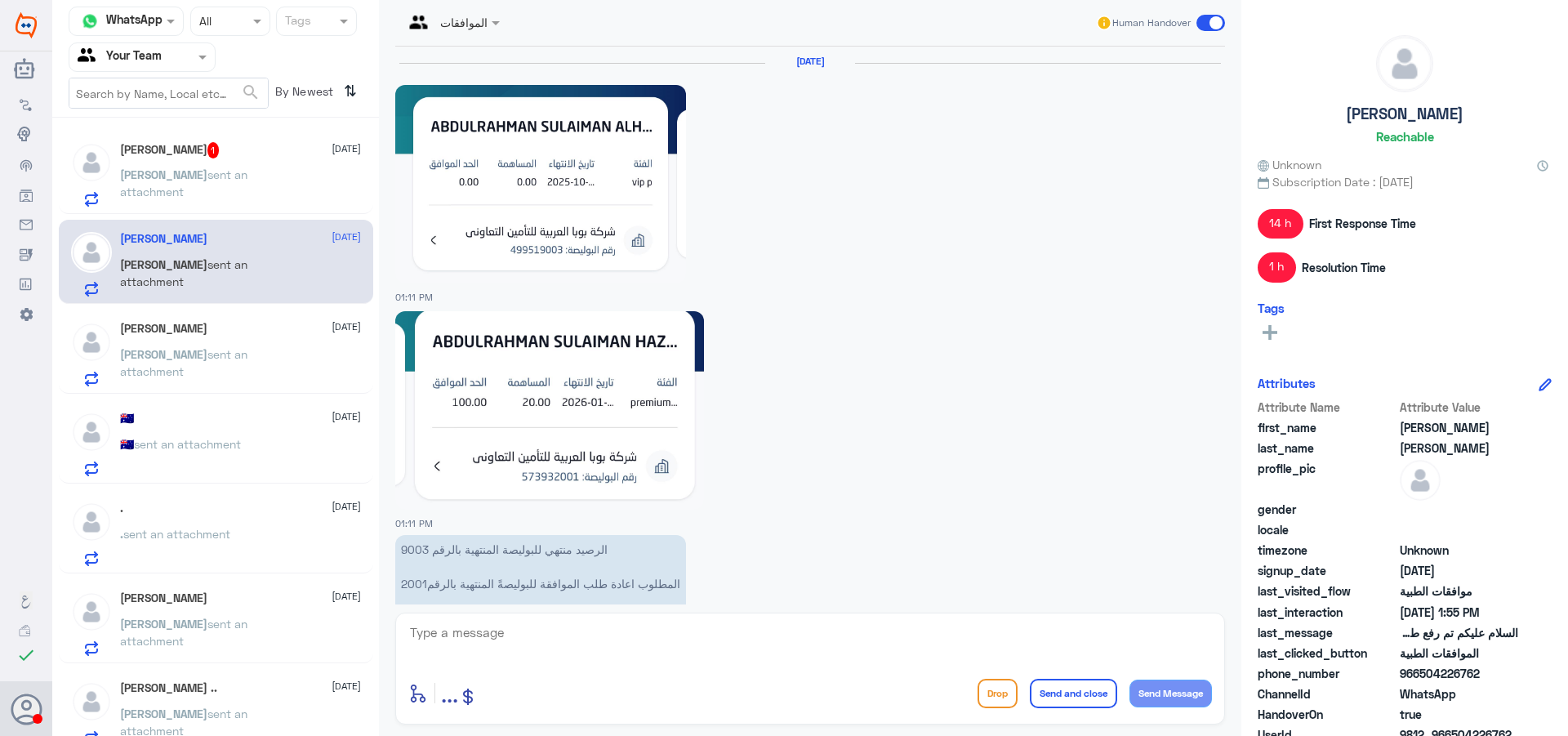
scroll to position [1681, 0]
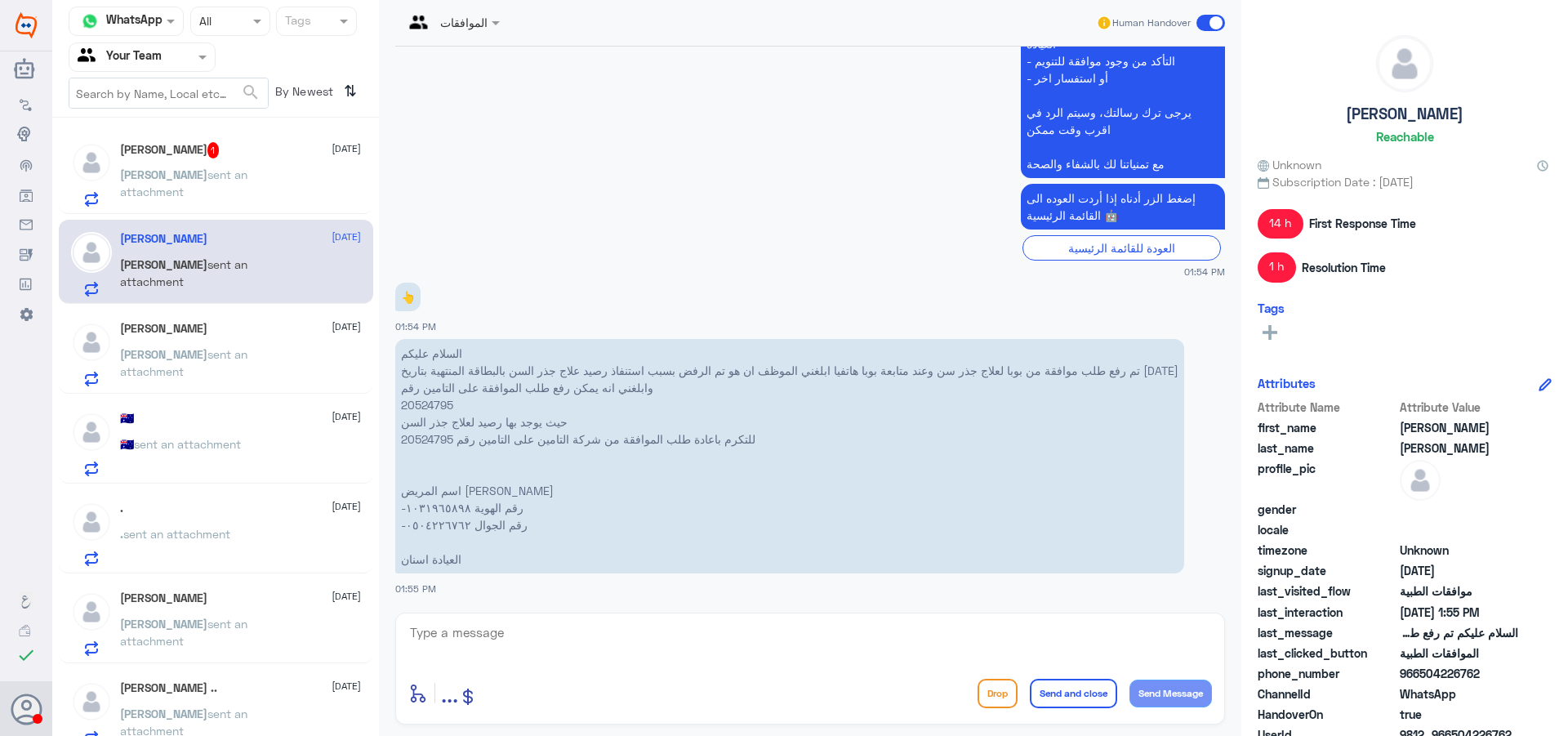
click at [202, 156] on div "[PERSON_NAME] 1 [DATE]" at bounding box center [241, 150] width 241 height 17
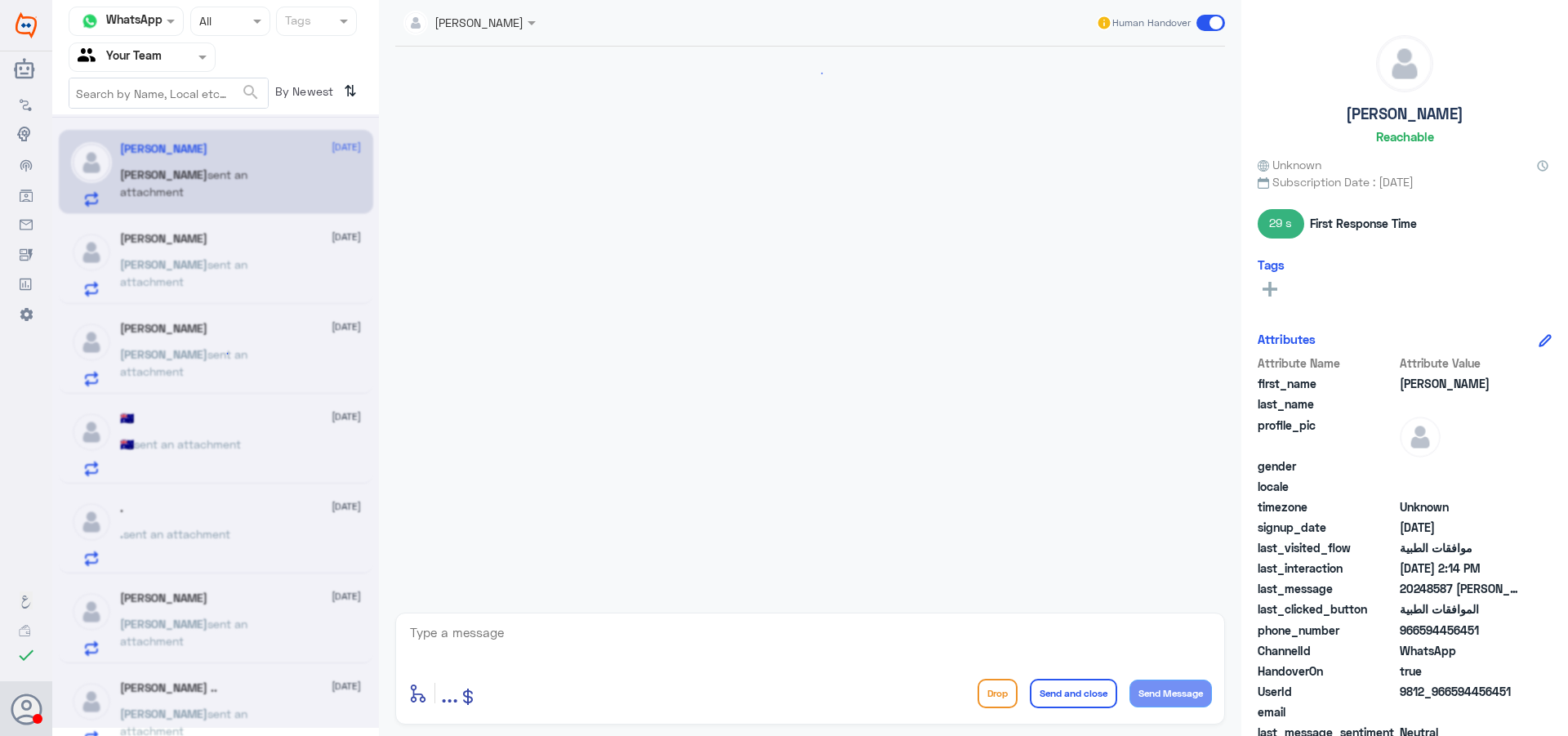
scroll to position [810, 0]
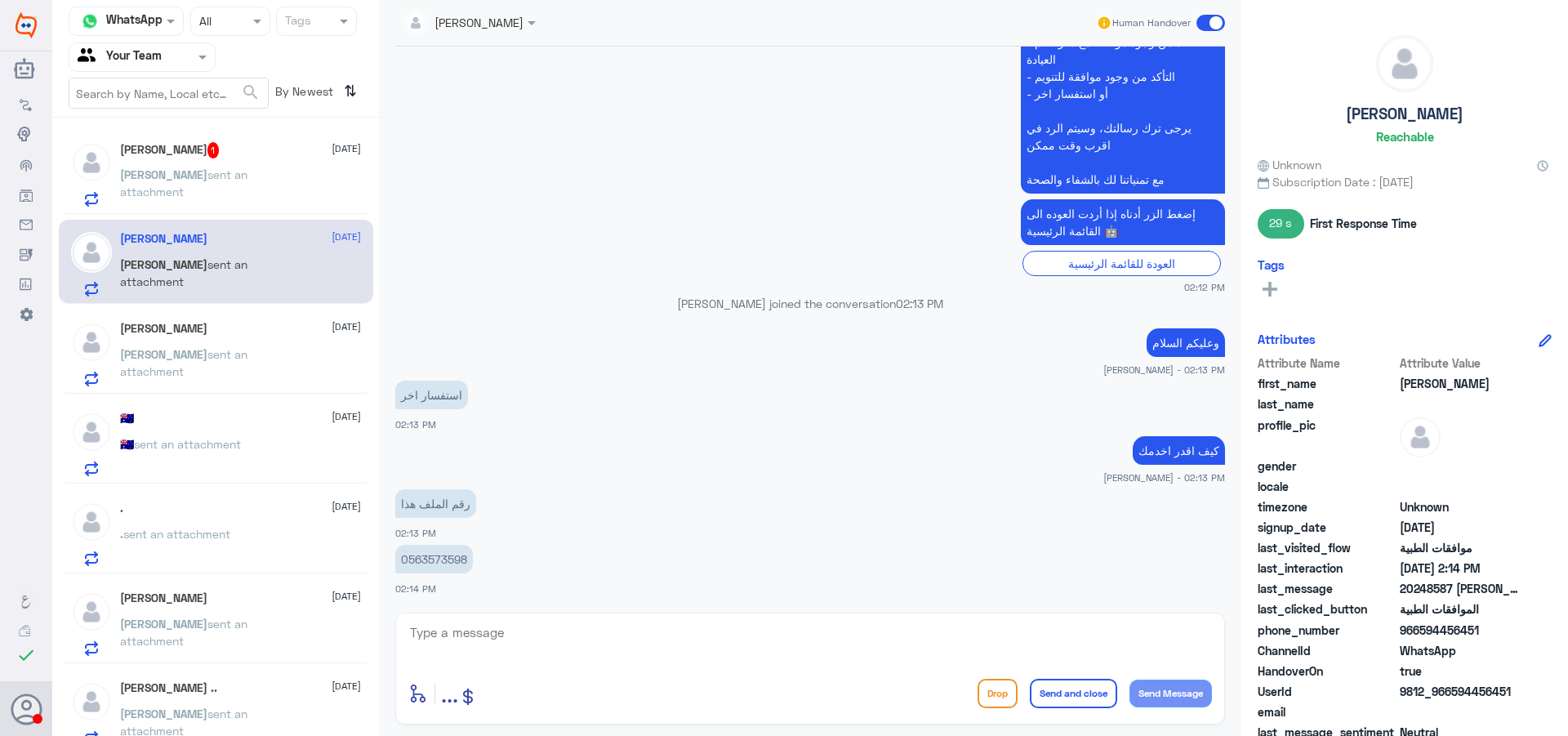
click at [201, 173] on span "sent an attachment" at bounding box center [184, 183] width 127 height 31
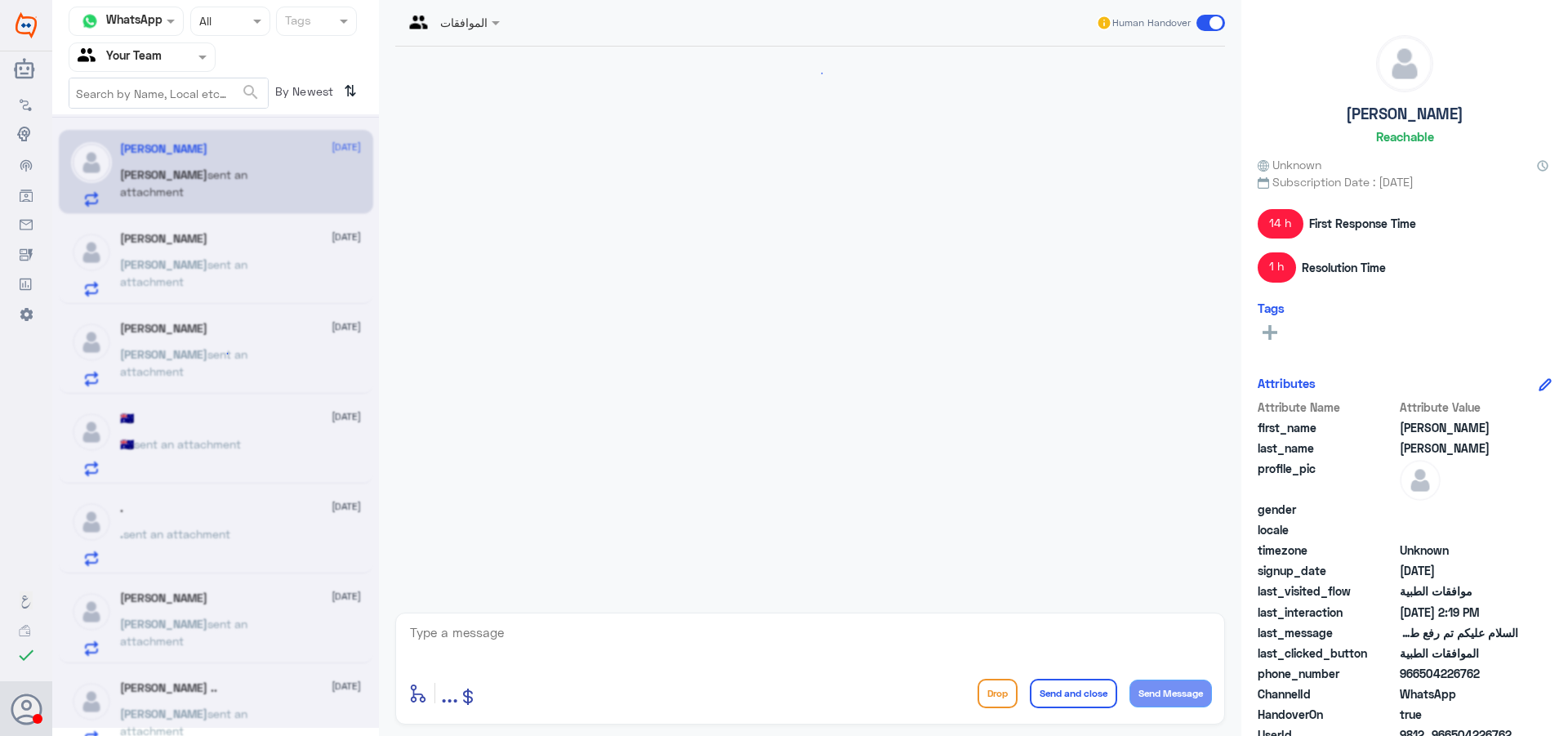
scroll to position [1512, 0]
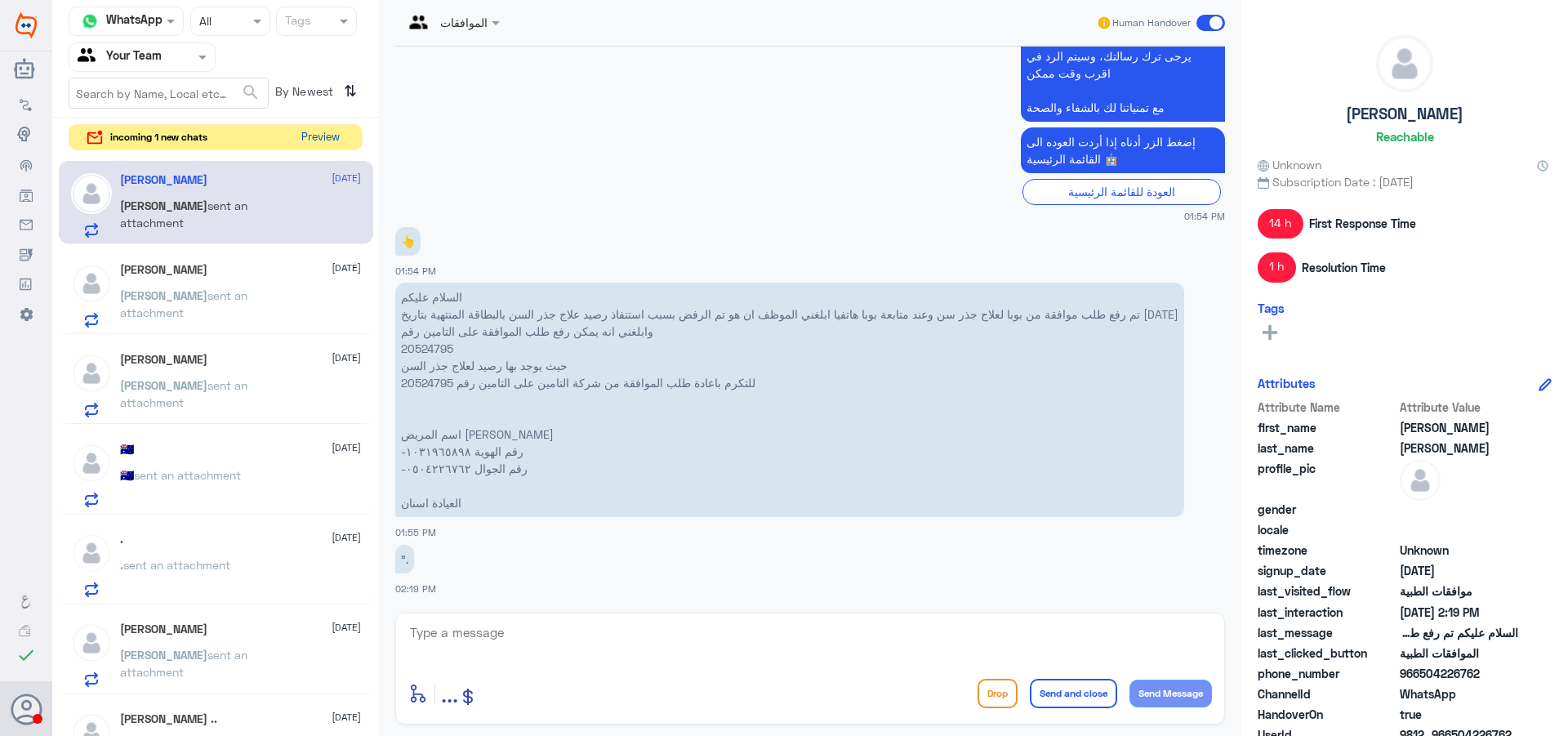
click at [323, 133] on button "Preview" at bounding box center [320, 138] width 51 height 25
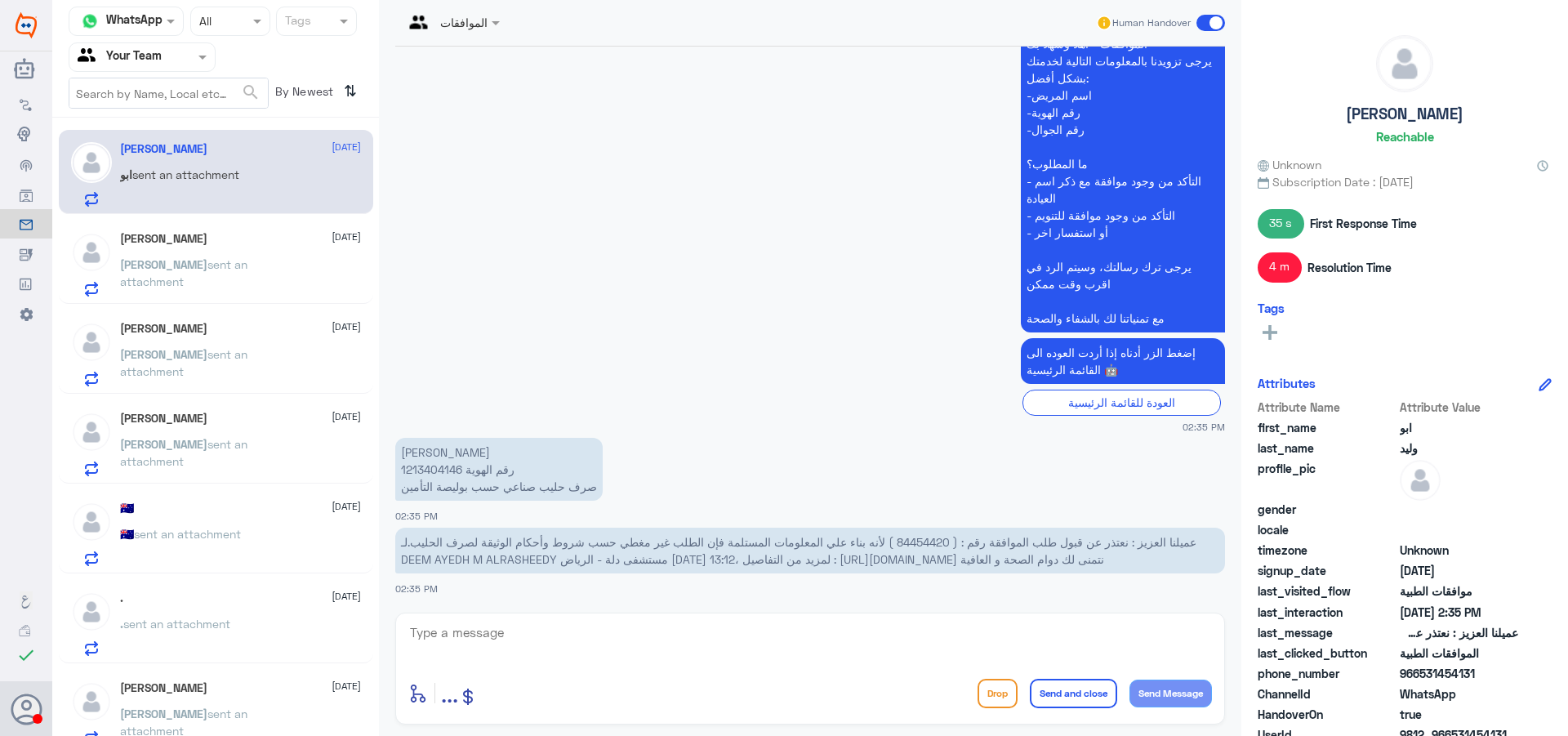
scroll to position [1652, 0]
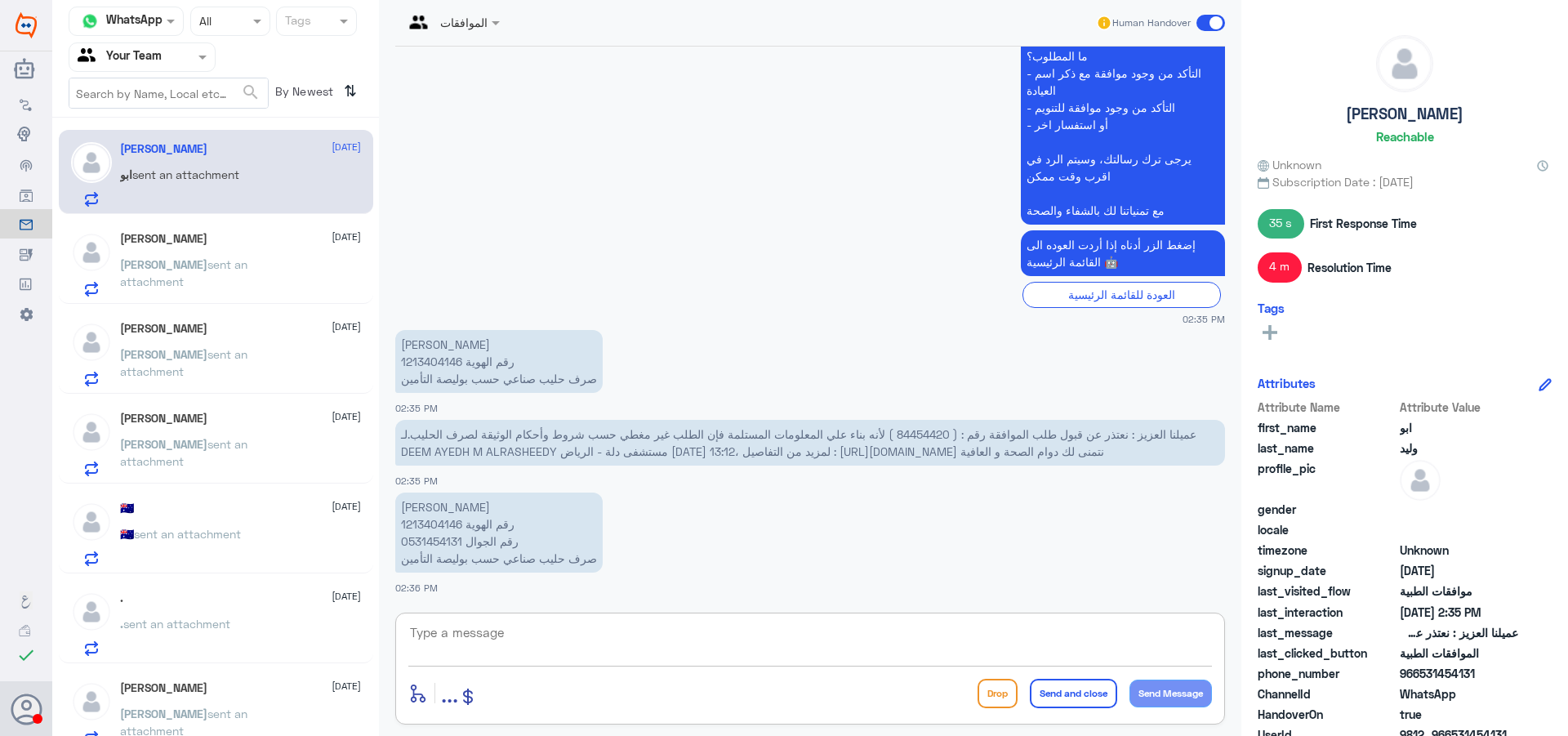
click at [888, 641] on textarea at bounding box center [811, 641] width 804 height 40
type textarea "H"
type textarea "اهلا وسهلا"
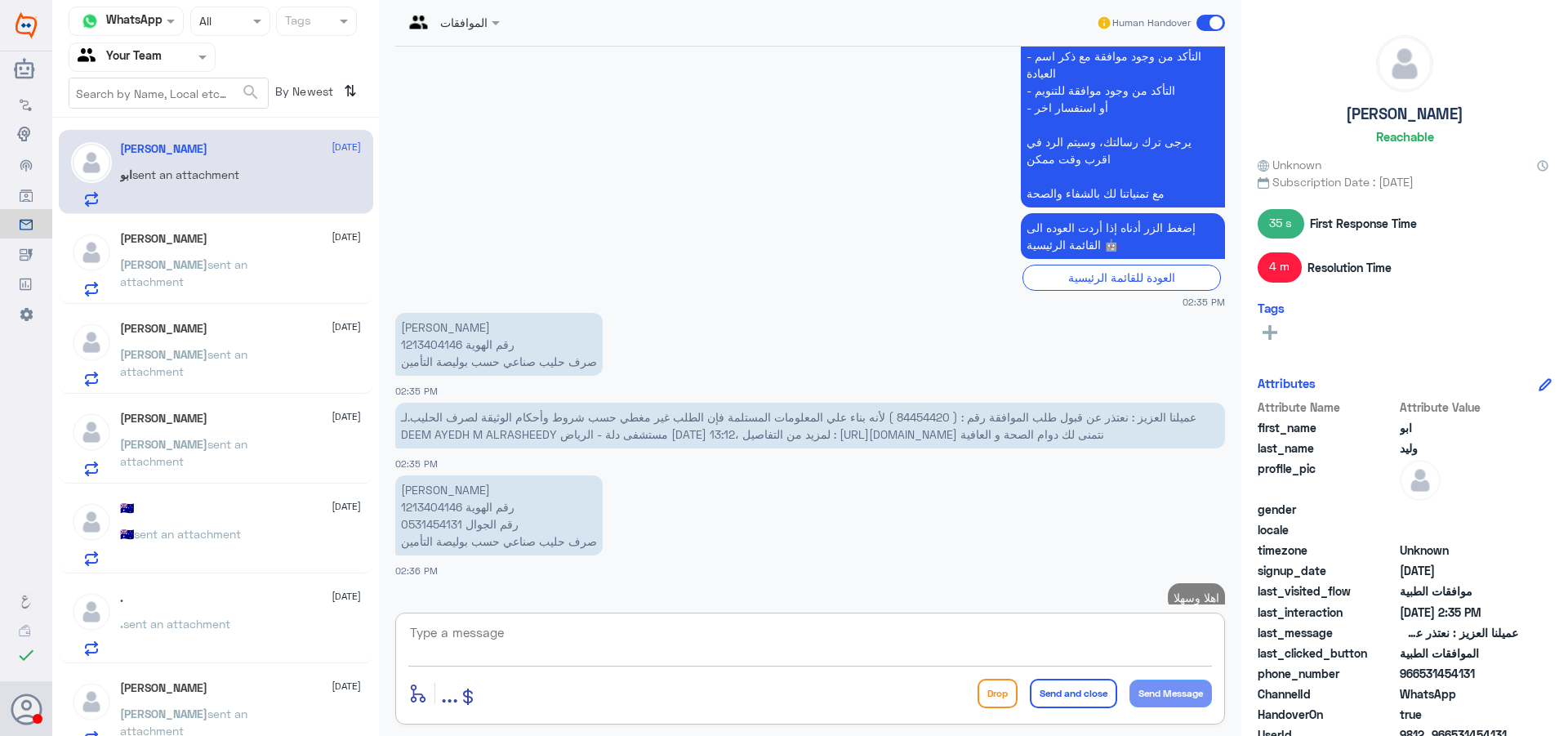
scroll to position [1704, 0]
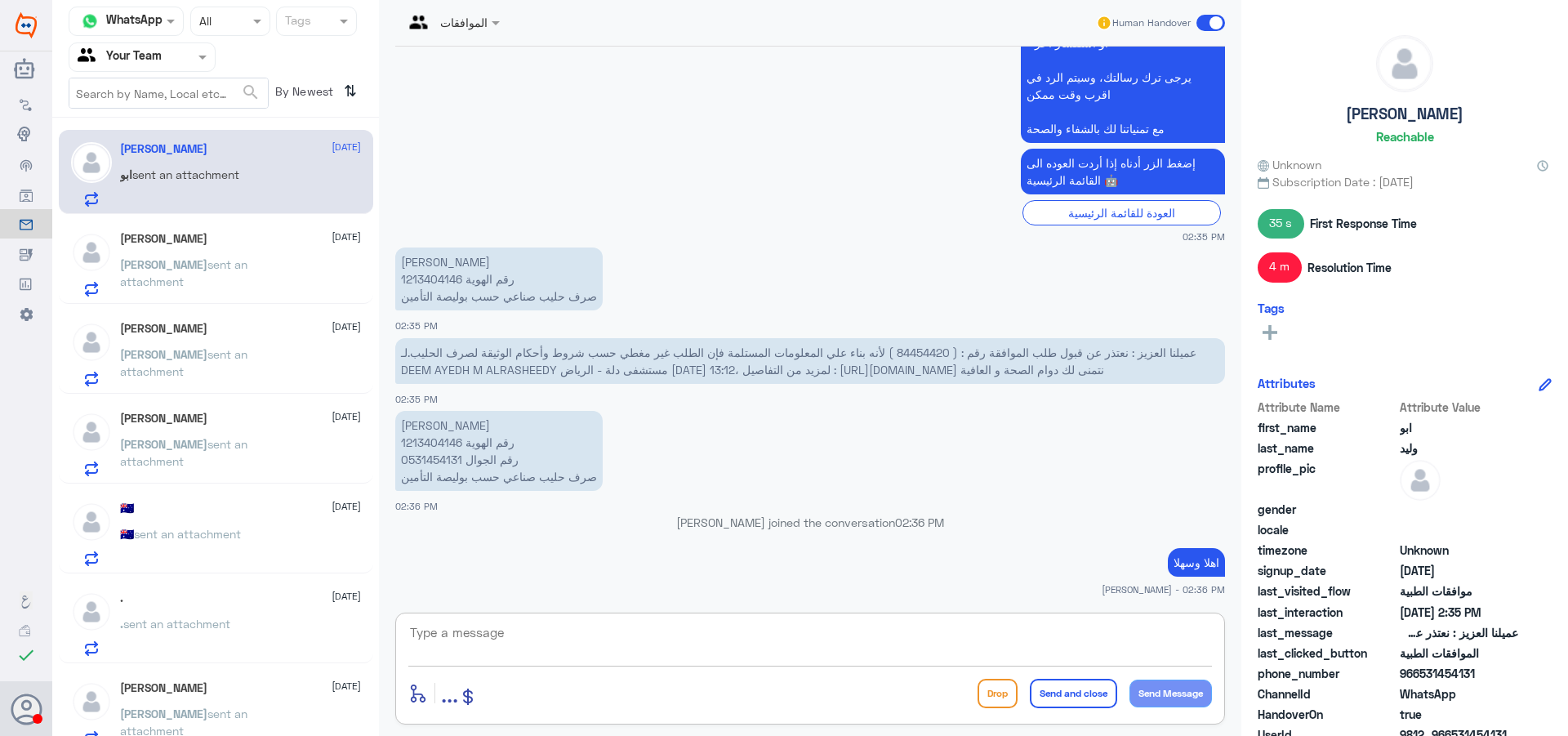
drag, startPoint x: 854, startPoint y: 379, endPoint x: 882, endPoint y: 371, distance: 29.1
click at [879, 372] on span "عميلنا العزيز : نعتذر عن قبول طلب الموافقة رقم : ( 84454420 ) لأنه بناء علي الم…" at bounding box center [798, 361] width 795 height 31
click at [903, 354] on span "عميلنا العزيز : نعتذر عن قبول طلب الموافقة رقم : ( 84454420 ) لأنه بناء علي الم…" at bounding box center [798, 361] width 795 height 31
drag, startPoint x: 532, startPoint y: 631, endPoint x: 553, endPoint y: 631, distance: 21.0
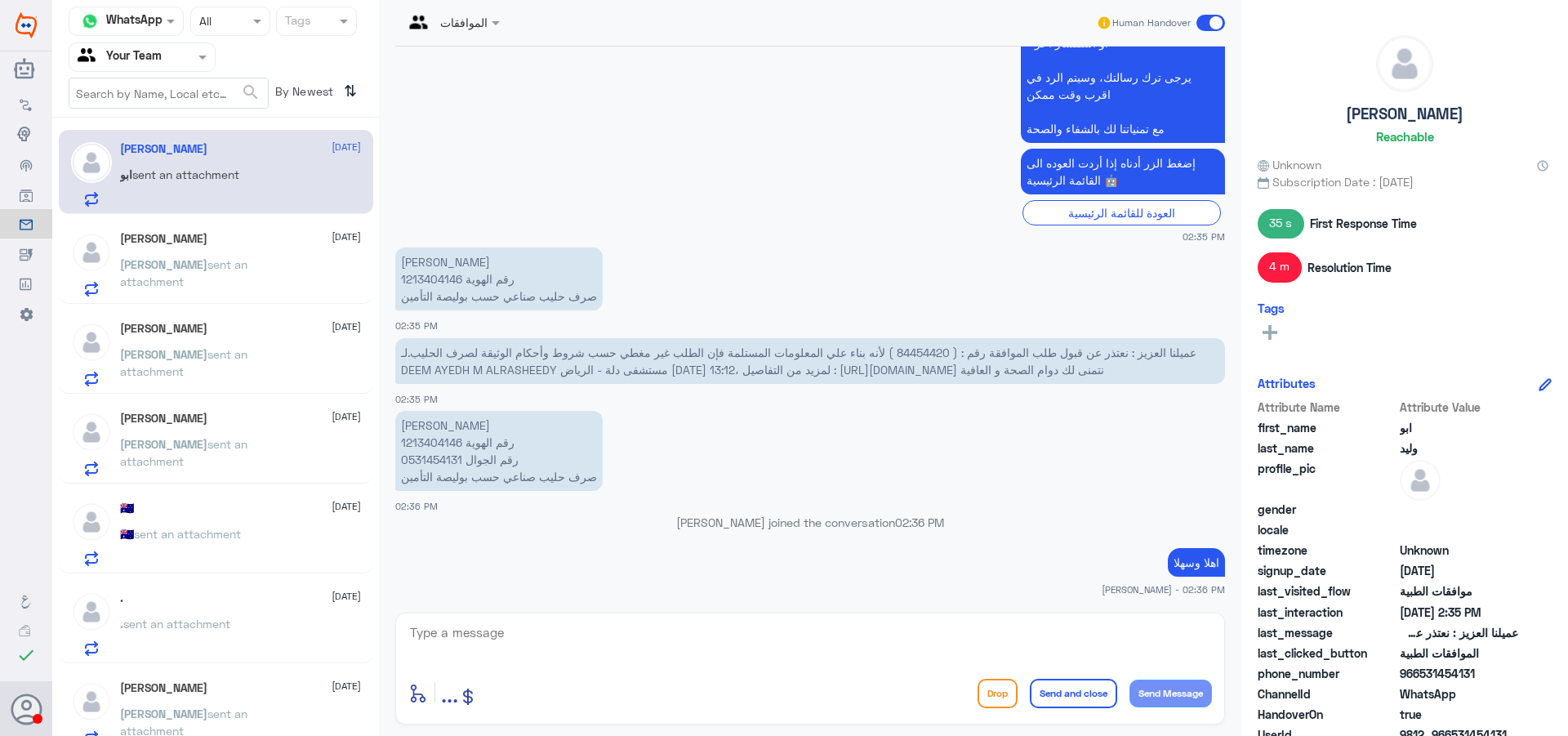
click at [535, 631] on textarea at bounding box center [811, 641] width 804 height 40
type textarea "'"
type textarea "طلبك قيد المعالجة"
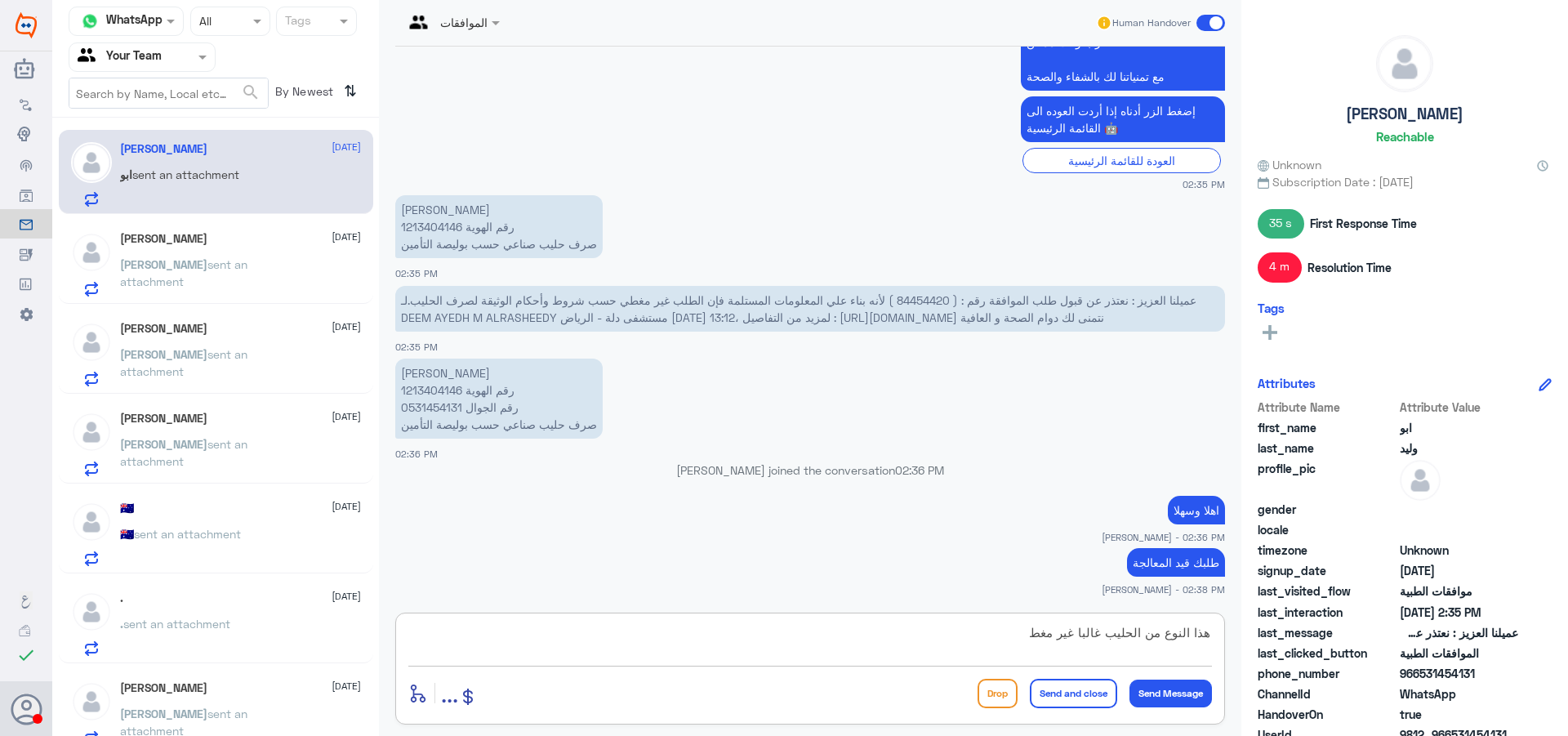
type textarea "هذا النوع من الحليب غالبا غير مغطى"
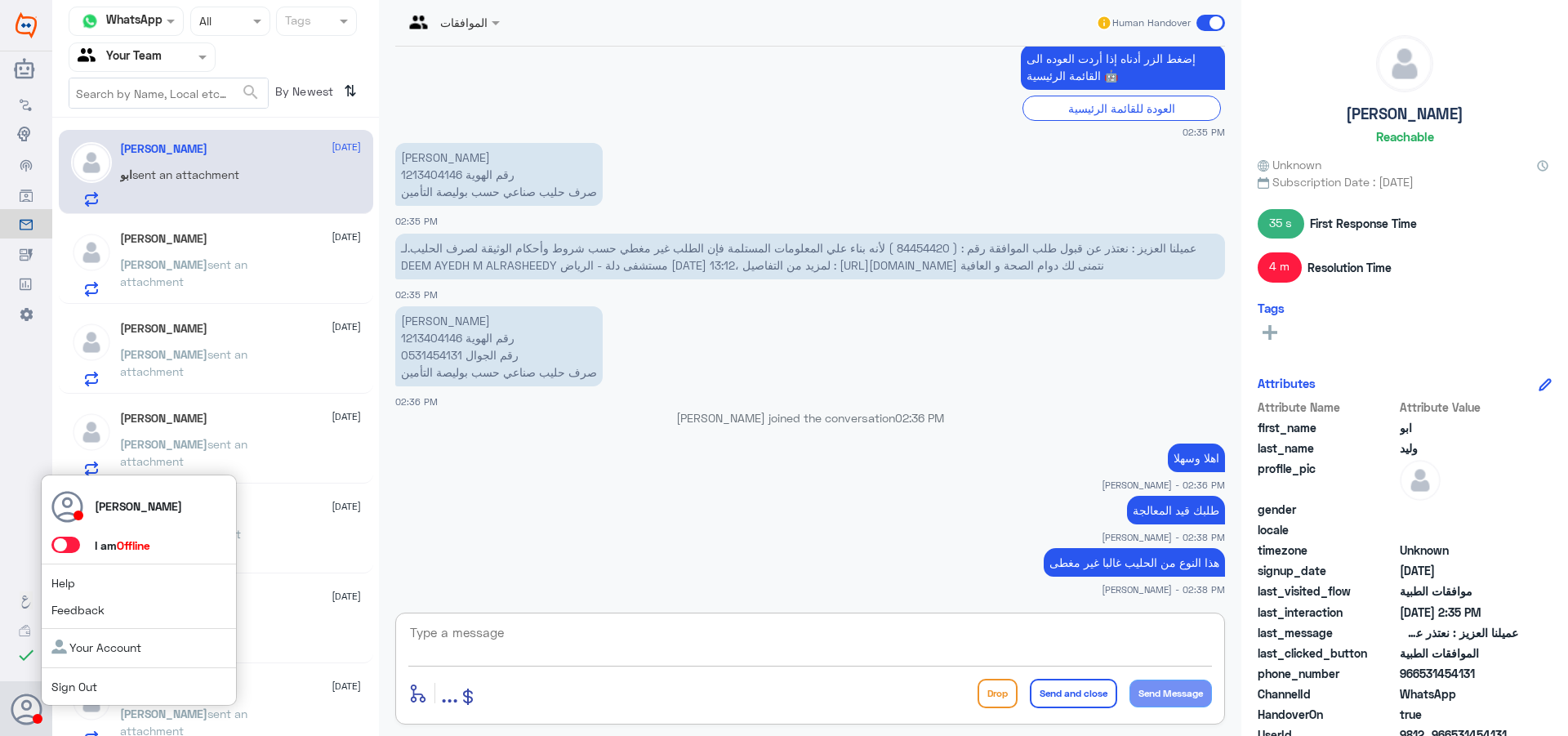
click at [76, 542] on span at bounding box center [66, 545] width 28 height 17
click at [0, 0] on input "checkbox" at bounding box center [0, 0] width 0 height 0
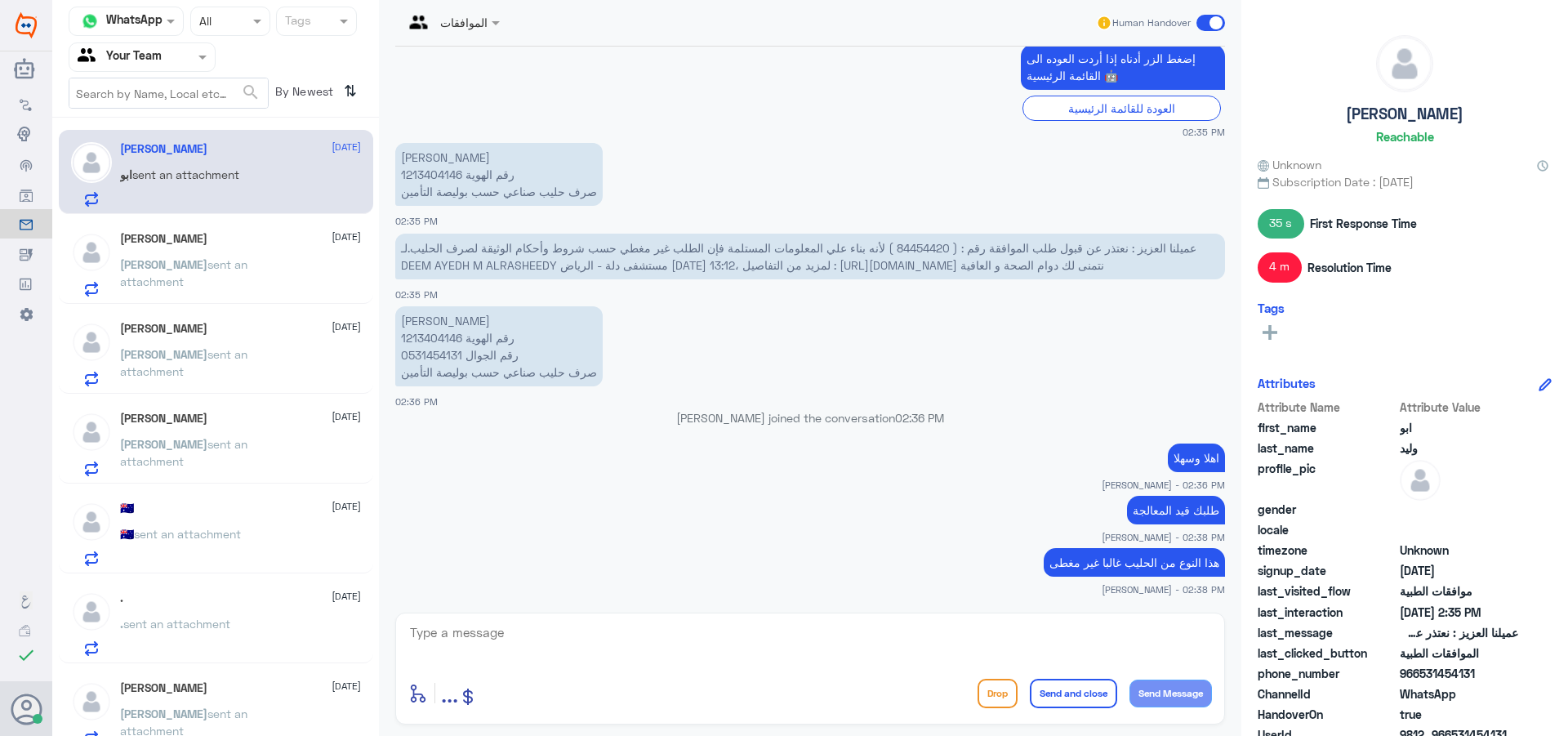
scroll to position [1865, 0]
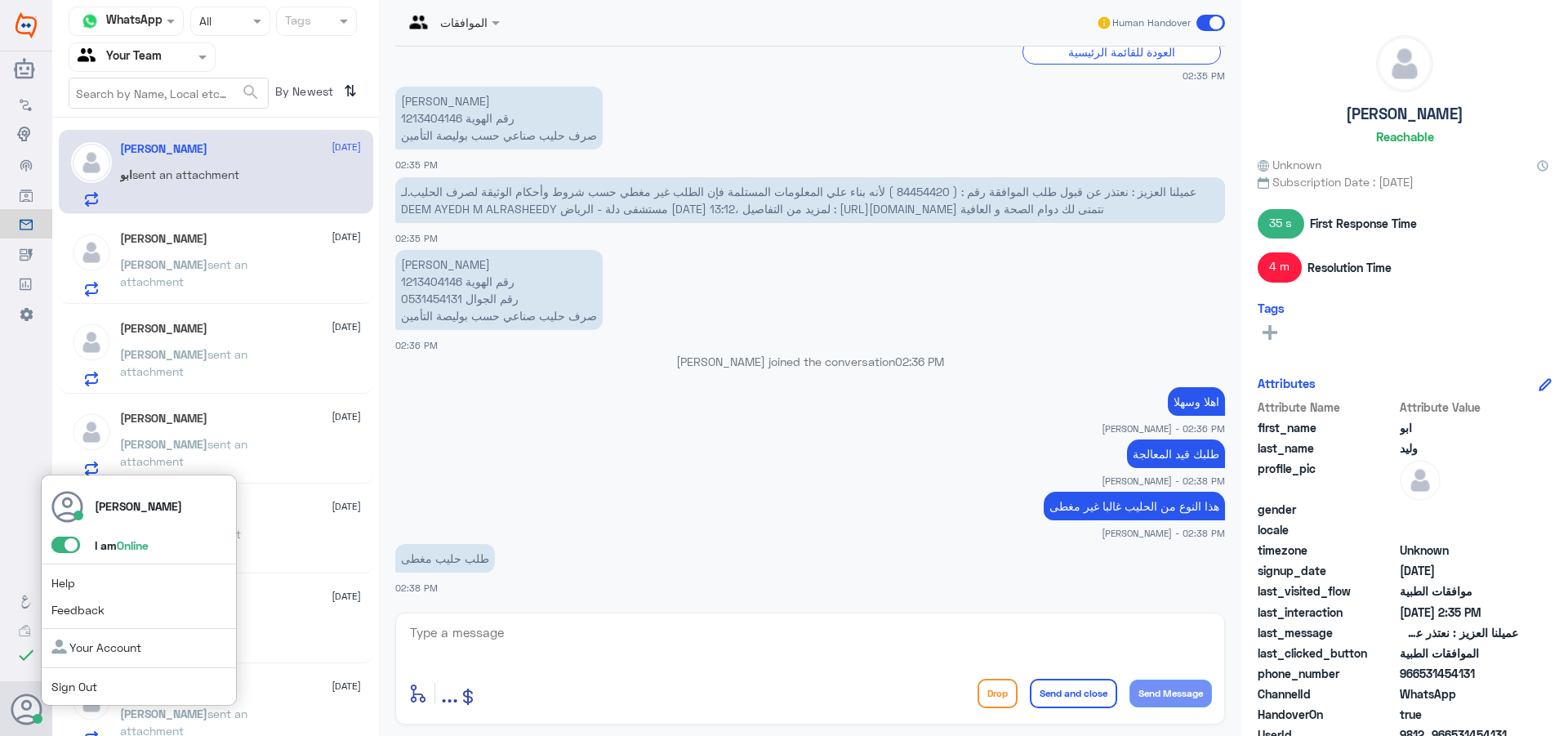
click at [68, 547] on span at bounding box center [66, 545] width 28 height 17
click at [0, 0] on input "checkbox" at bounding box center [0, 0] width 0 height 0
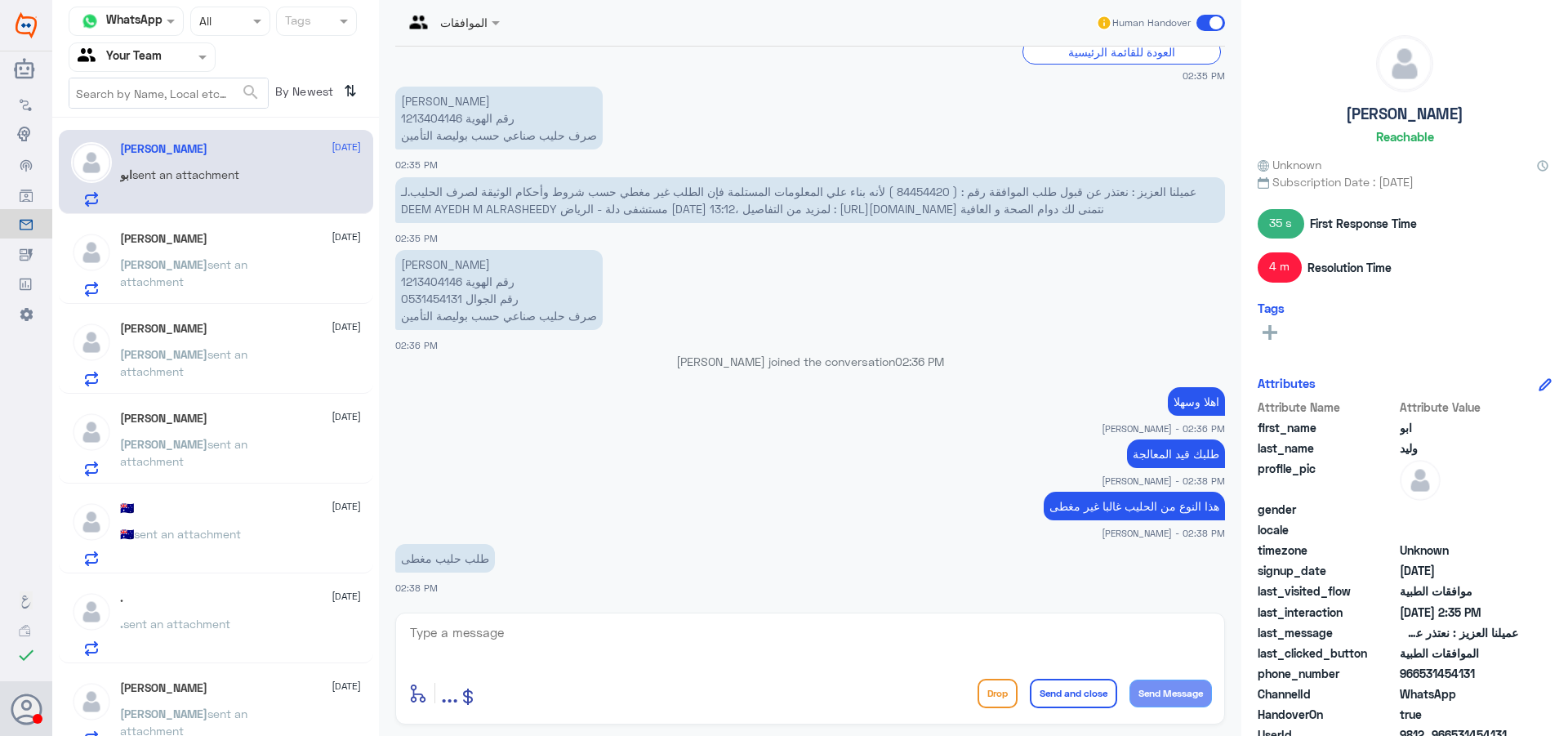
click at [205, 240] on div "[PERSON_NAME] [DATE]" at bounding box center [241, 239] width 241 height 14
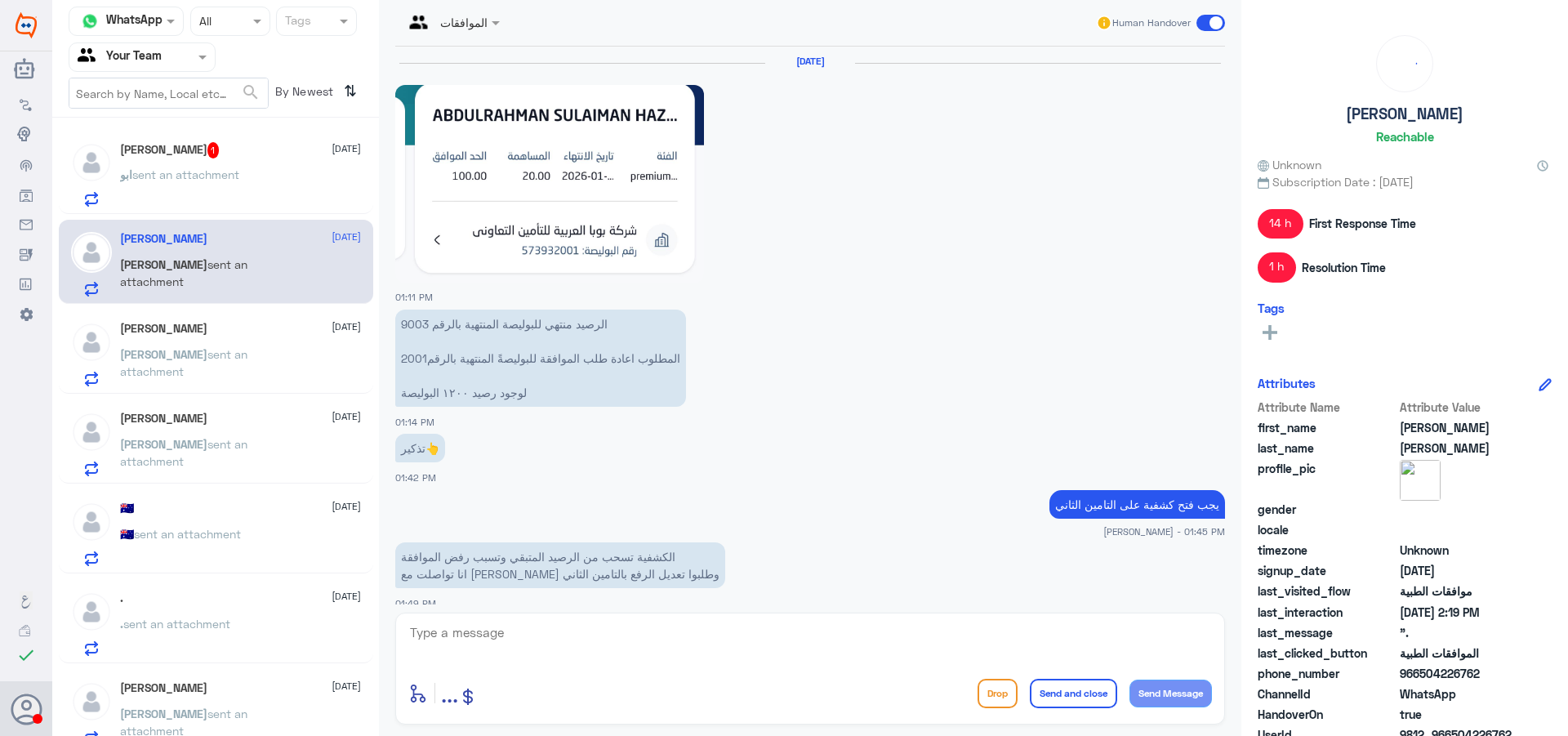
scroll to position [1512, 0]
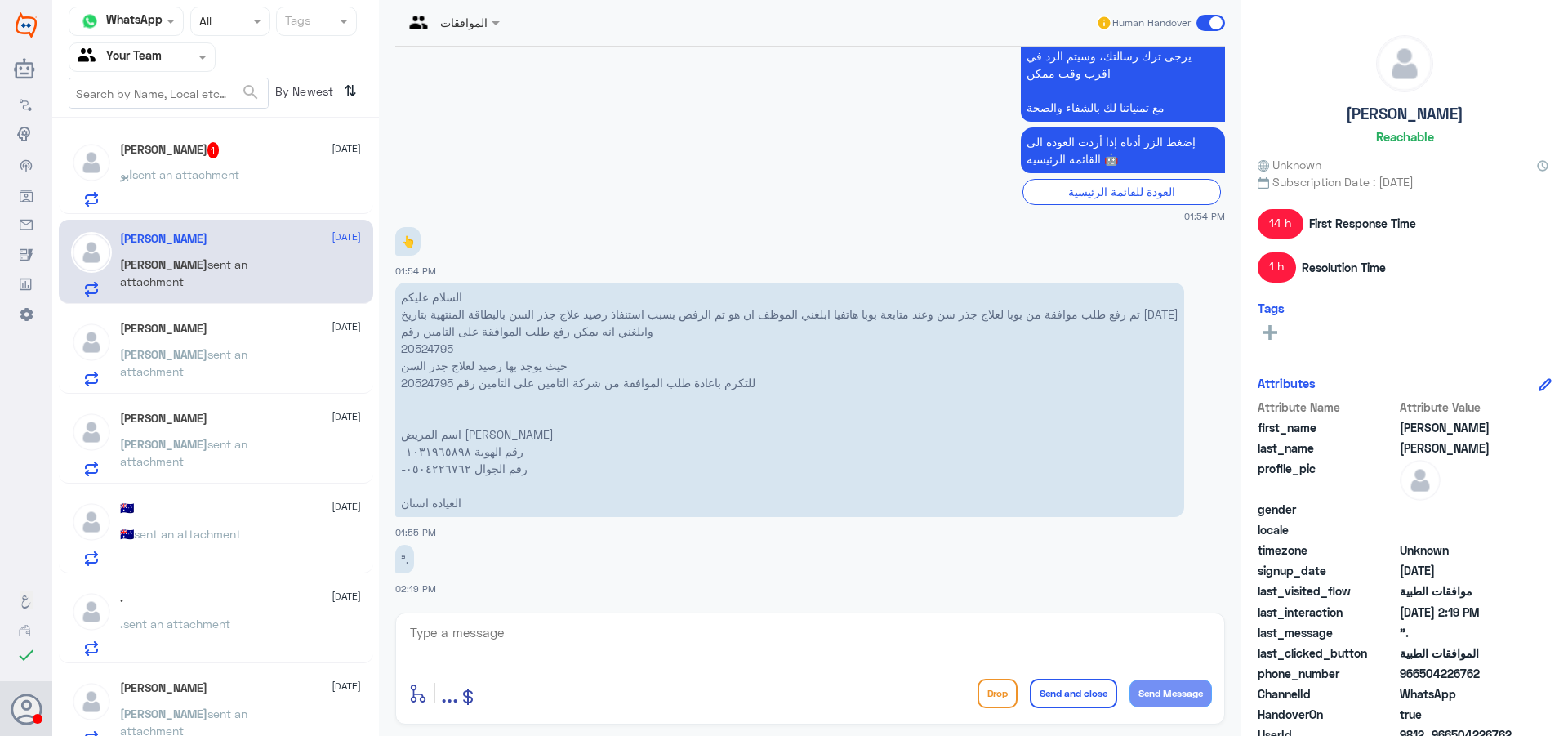
click at [220, 165] on div "[PERSON_NAME] 1 [DATE] ابو sent an attachment" at bounding box center [241, 174] width 241 height 65
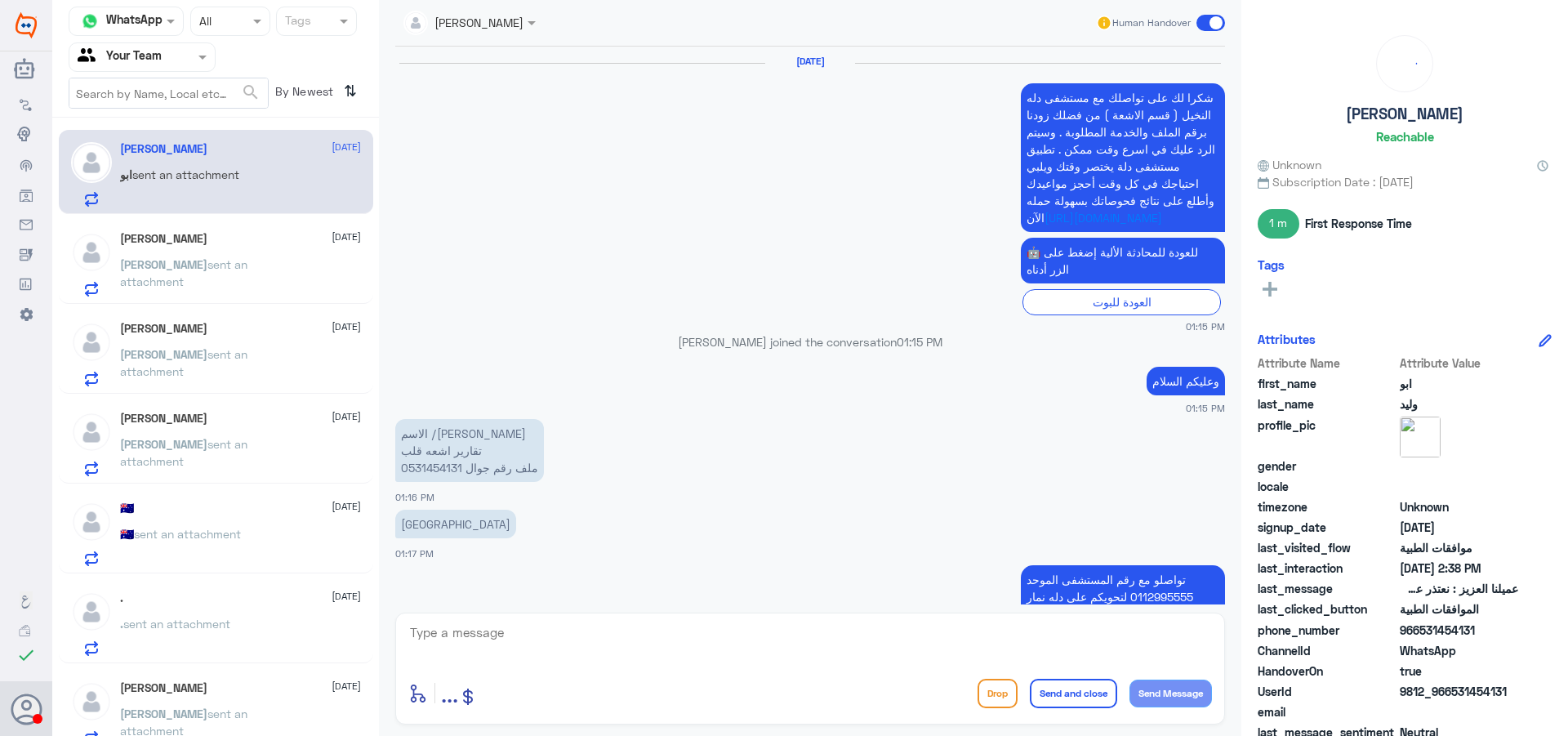
scroll to position [1367, 0]
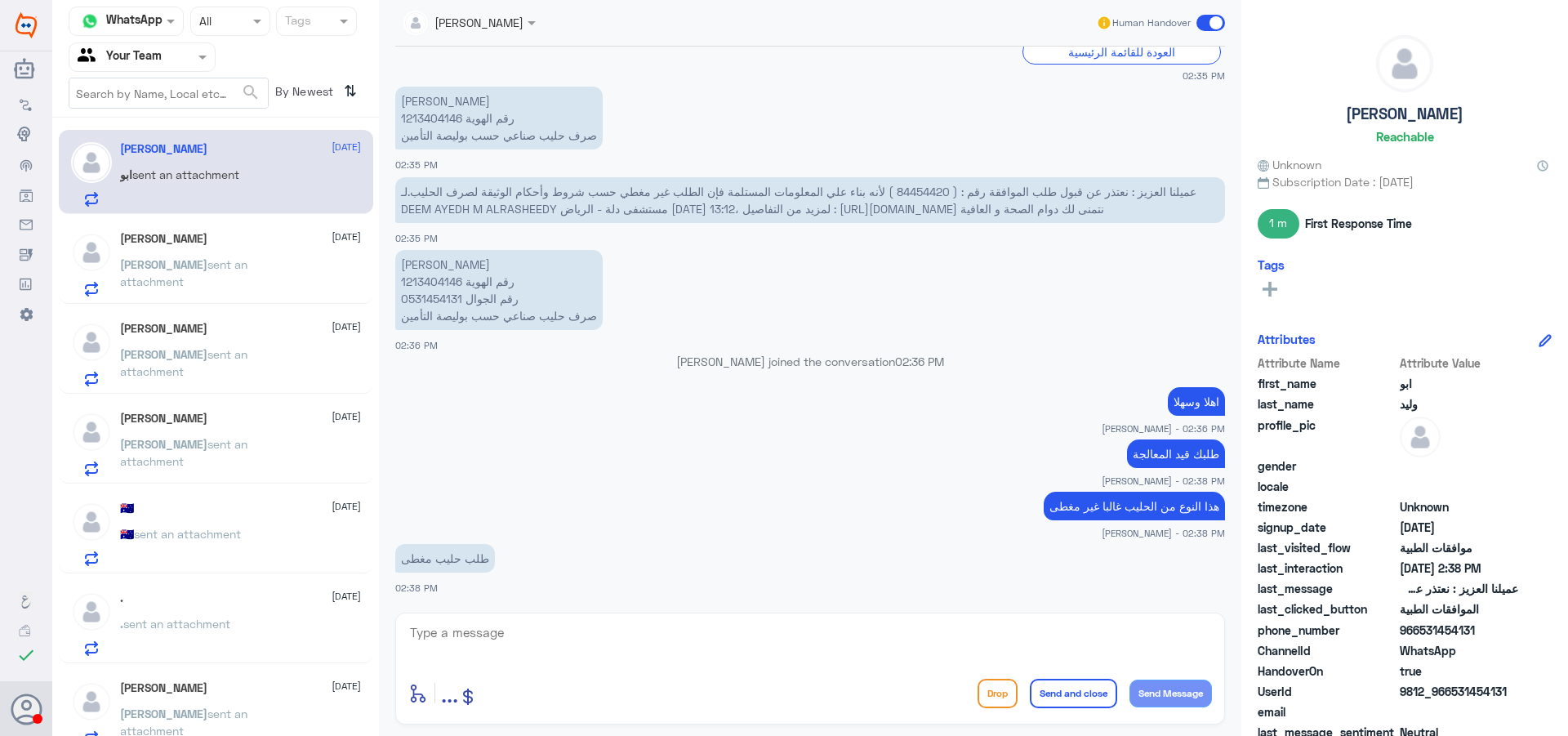
click at [225, 605] on div ". [DATE]" at bounding box center [241, 599] width 241 height 14
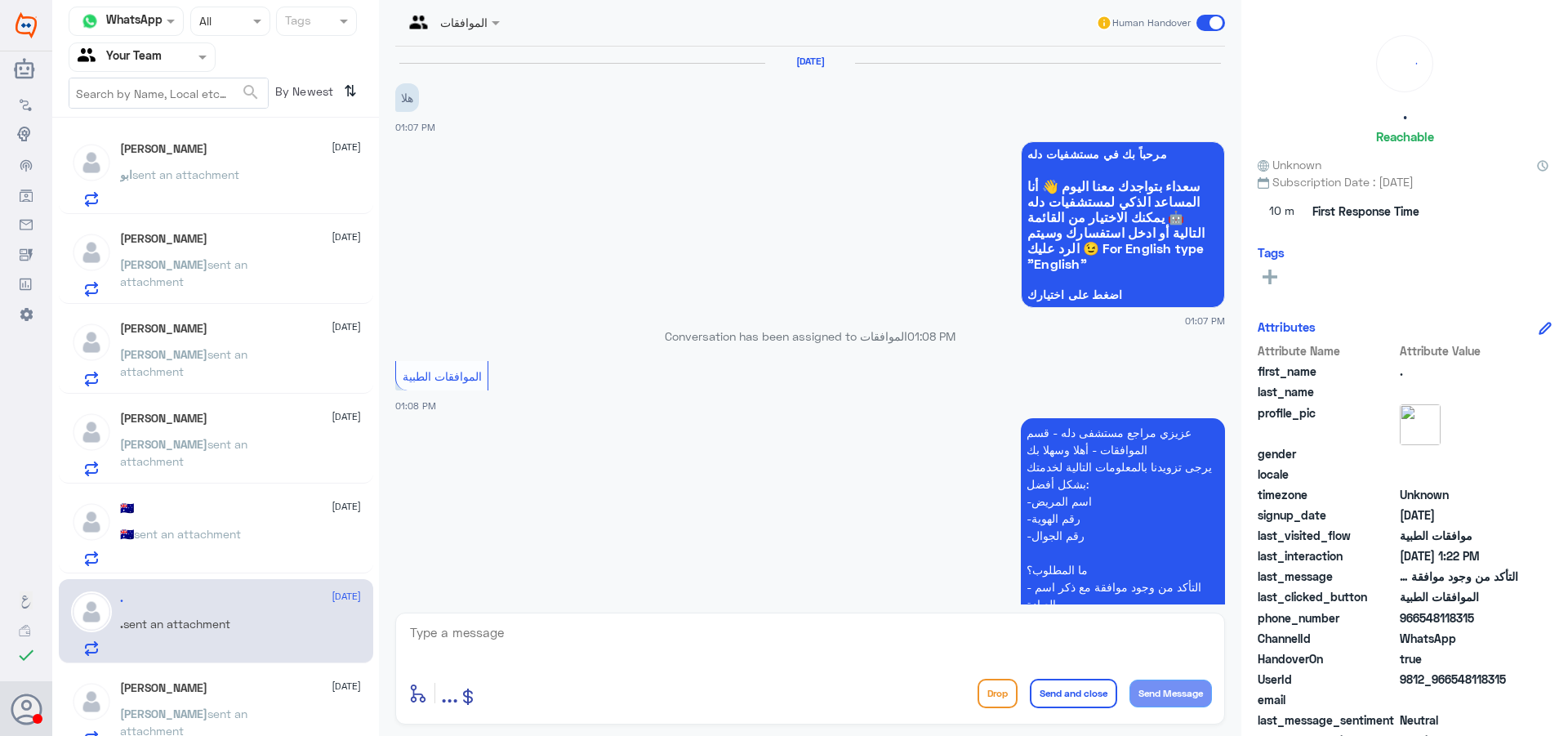
scroll to position [410, 0]
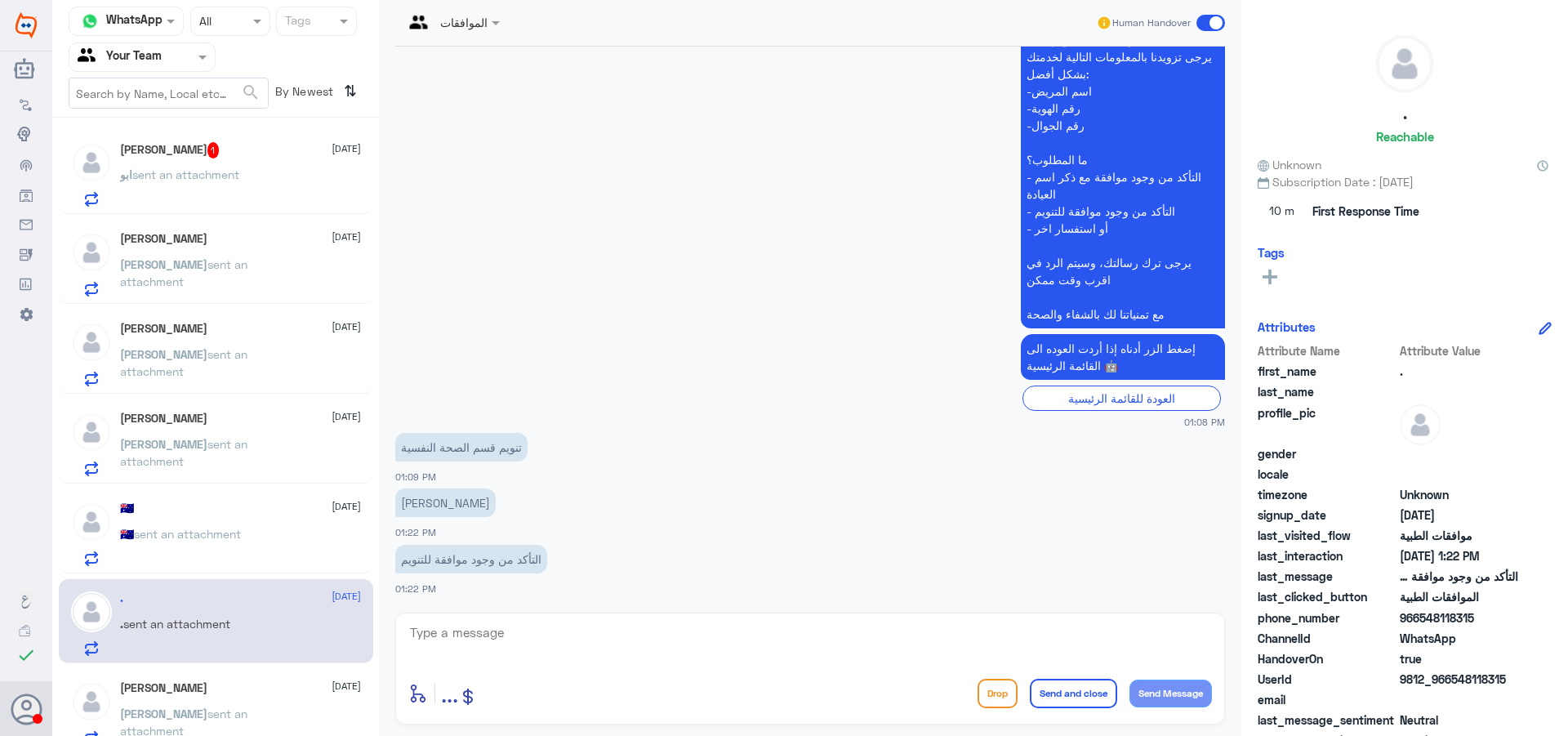
click at [260, 155] on div "[PERSON_NAME] 1 [DATE]" at bounding box center [241, 150] width 241 height 17
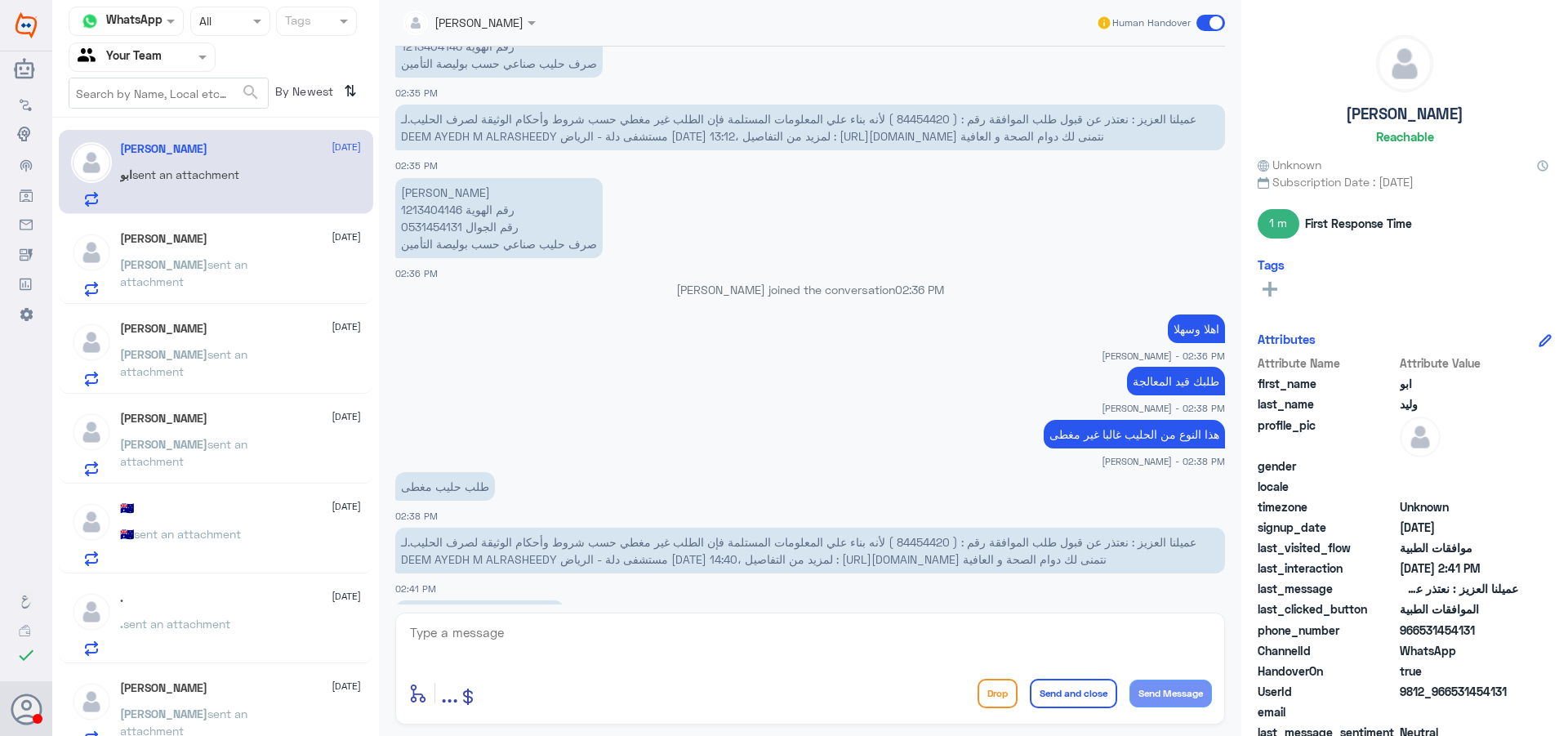
scroll to position [1229, 0]
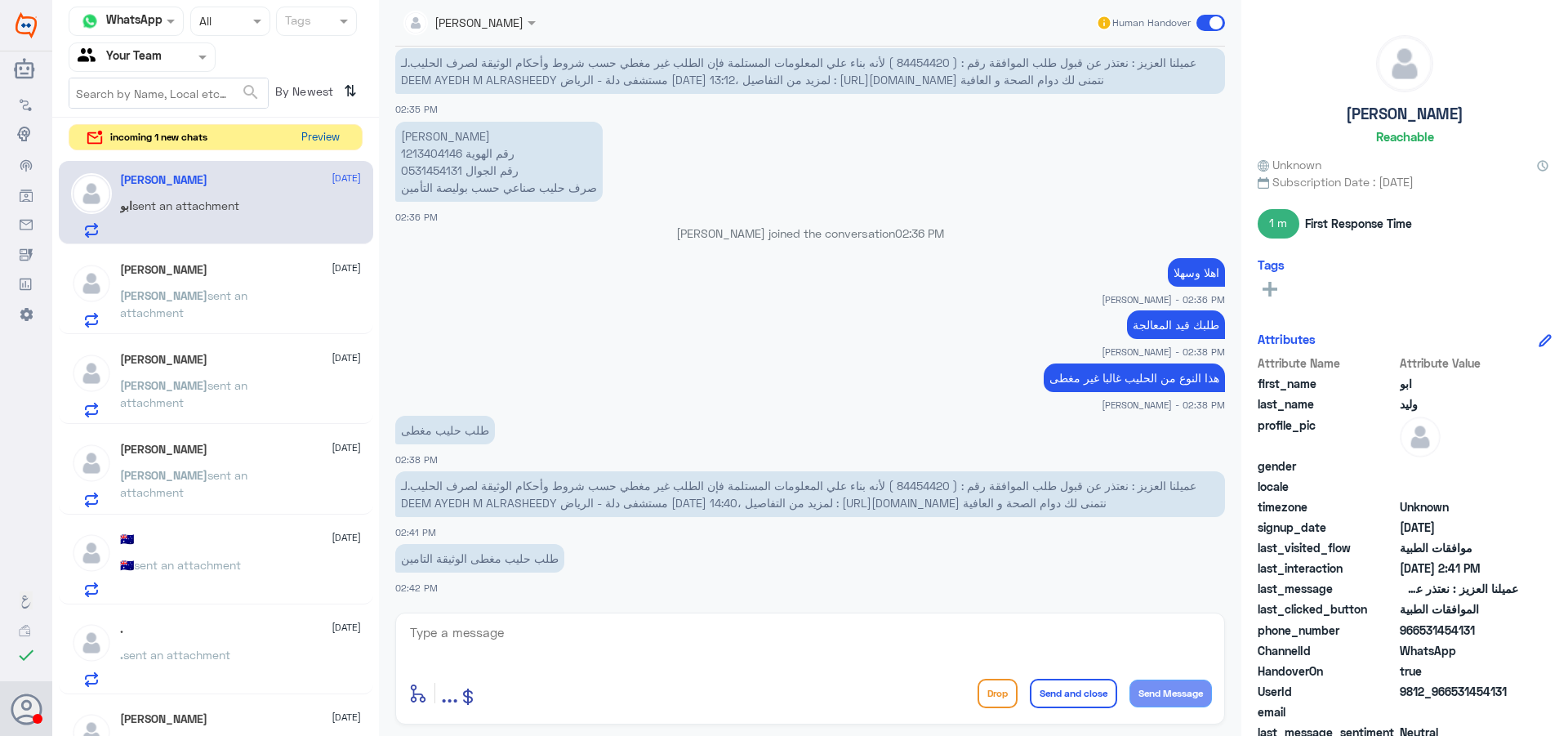
click at [301, 142] on button "Preview" at bounding box center [320, 138] width 51 height 25
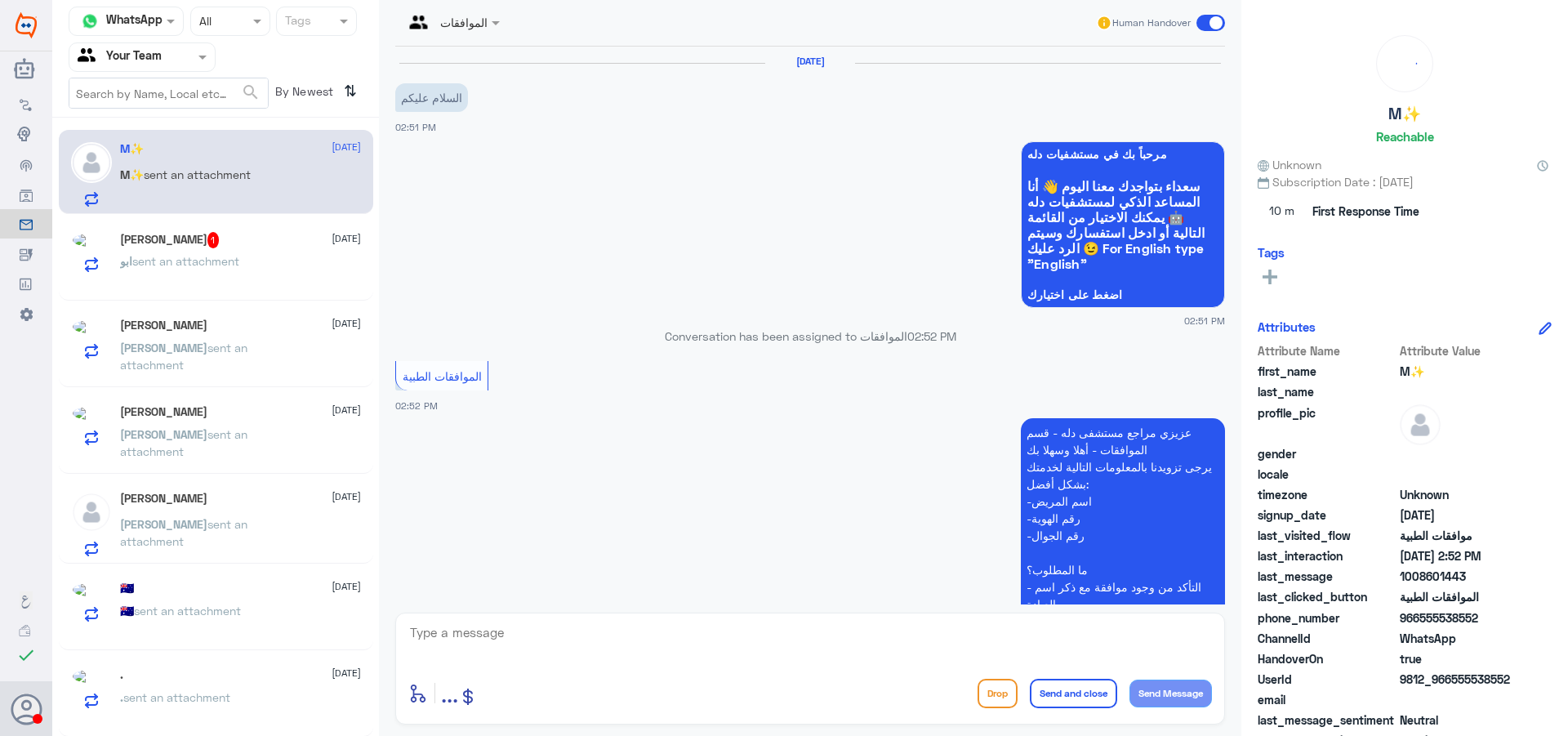
scroll to position [354, 0]
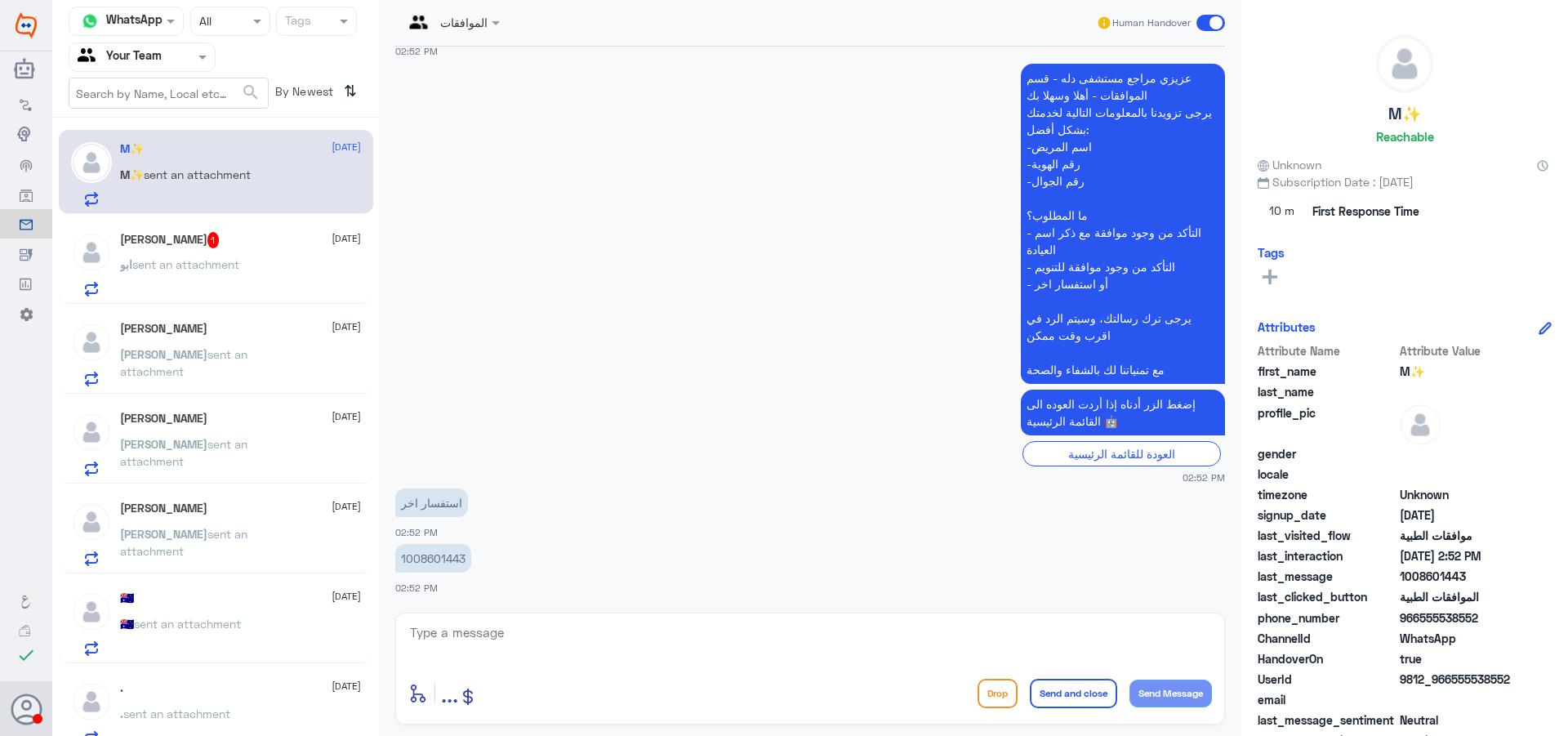
click at [266, 259] on div "[PERSON_NAME] 1 [DATE] ابو sent an attachment" at bounding box center [241, 264] width 241 height 65
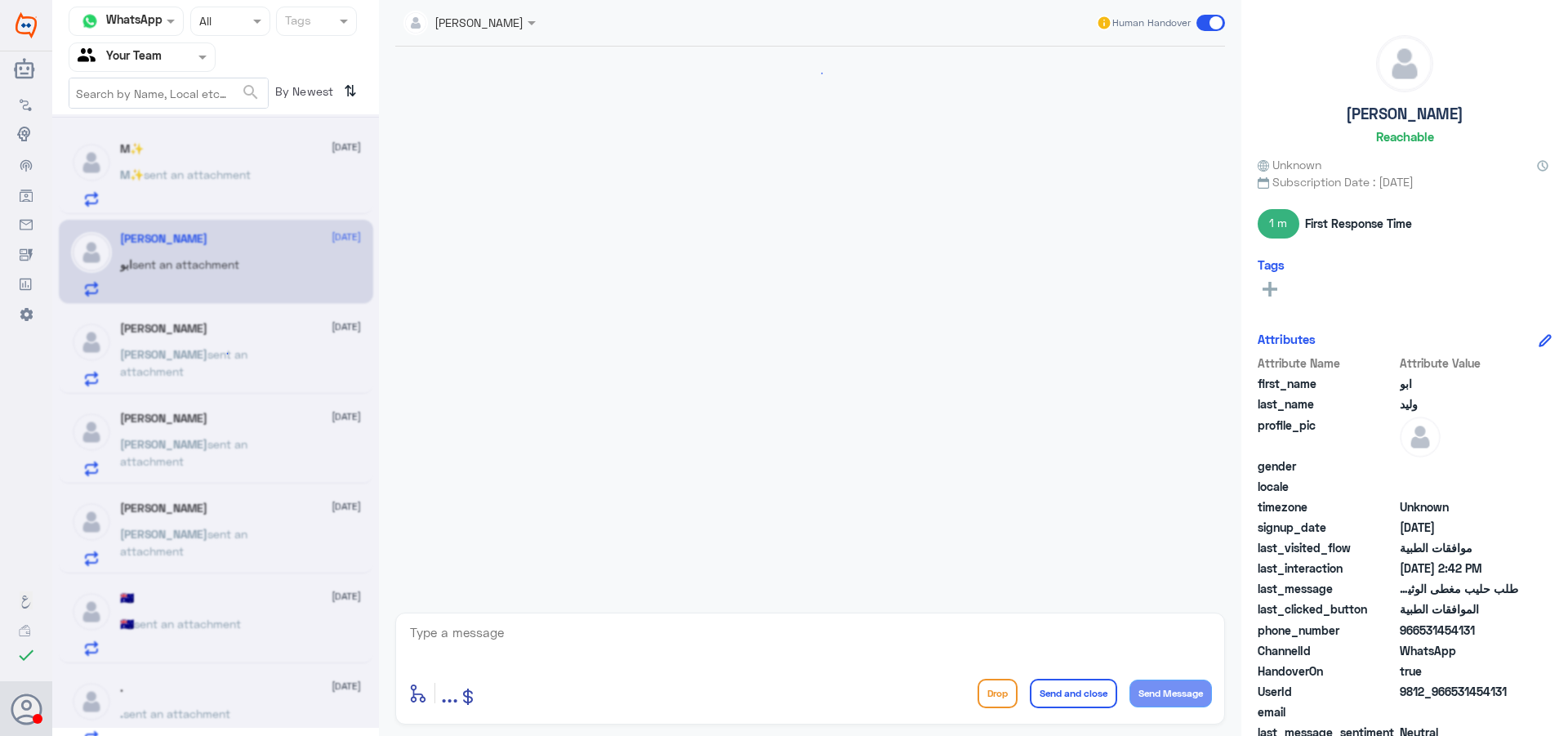
scroll to position [1195, 0]
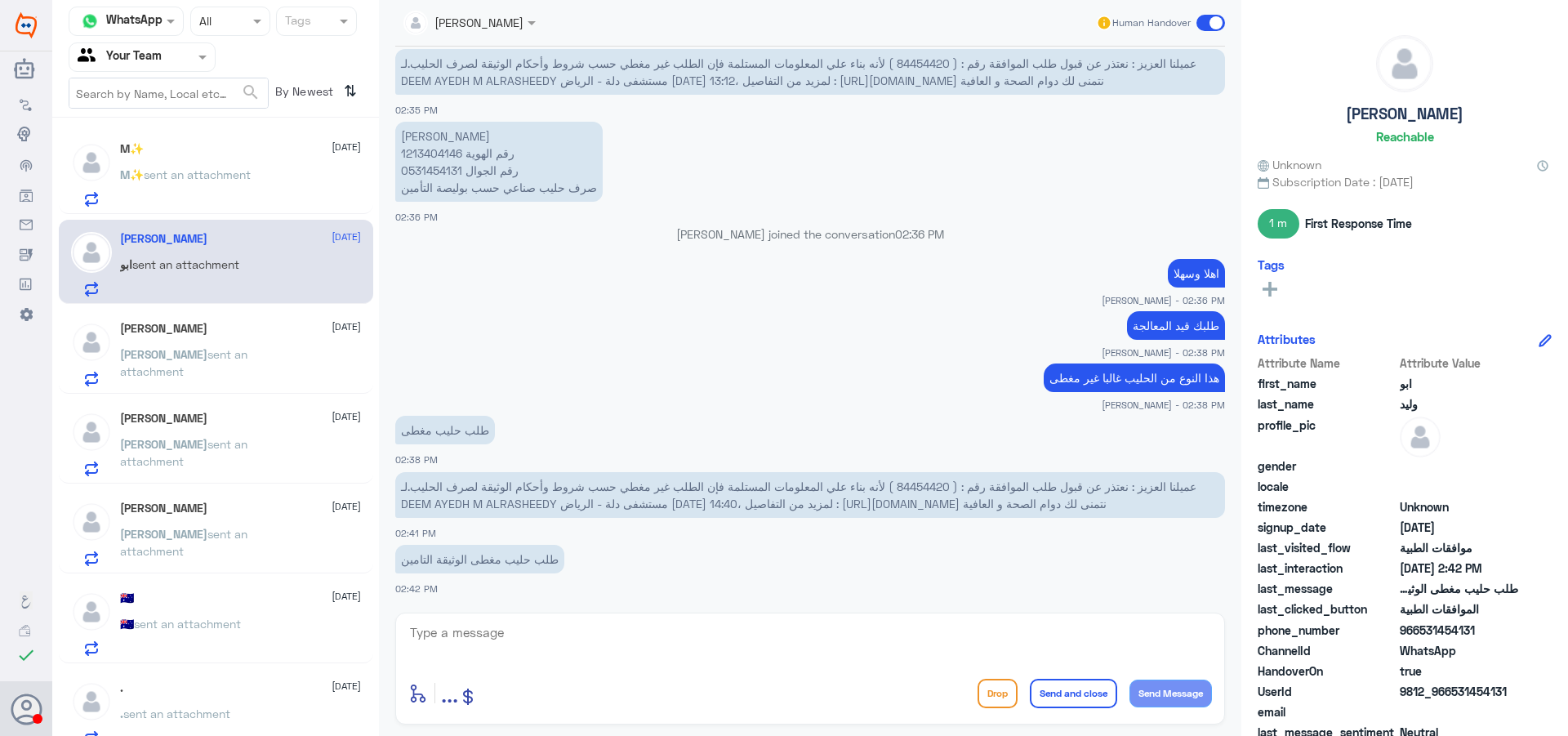
click at [246, 172] on span "sent an attachment" at bounding box center [197, 174] width 107 height 14
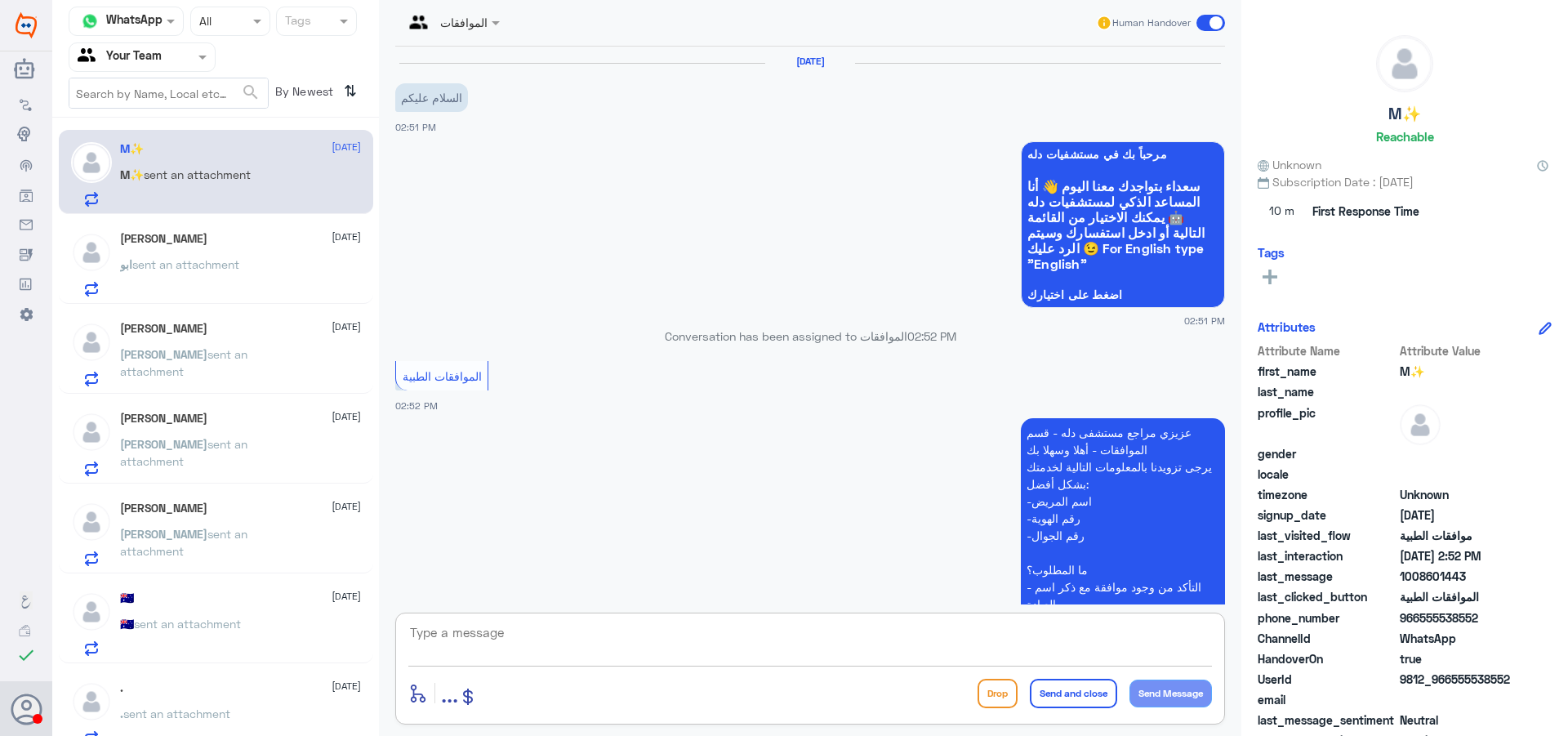
click at [667, 630] on textarea at bounding box center [811, 641] width 804 height 40
type textarea "وعليكم السلام"
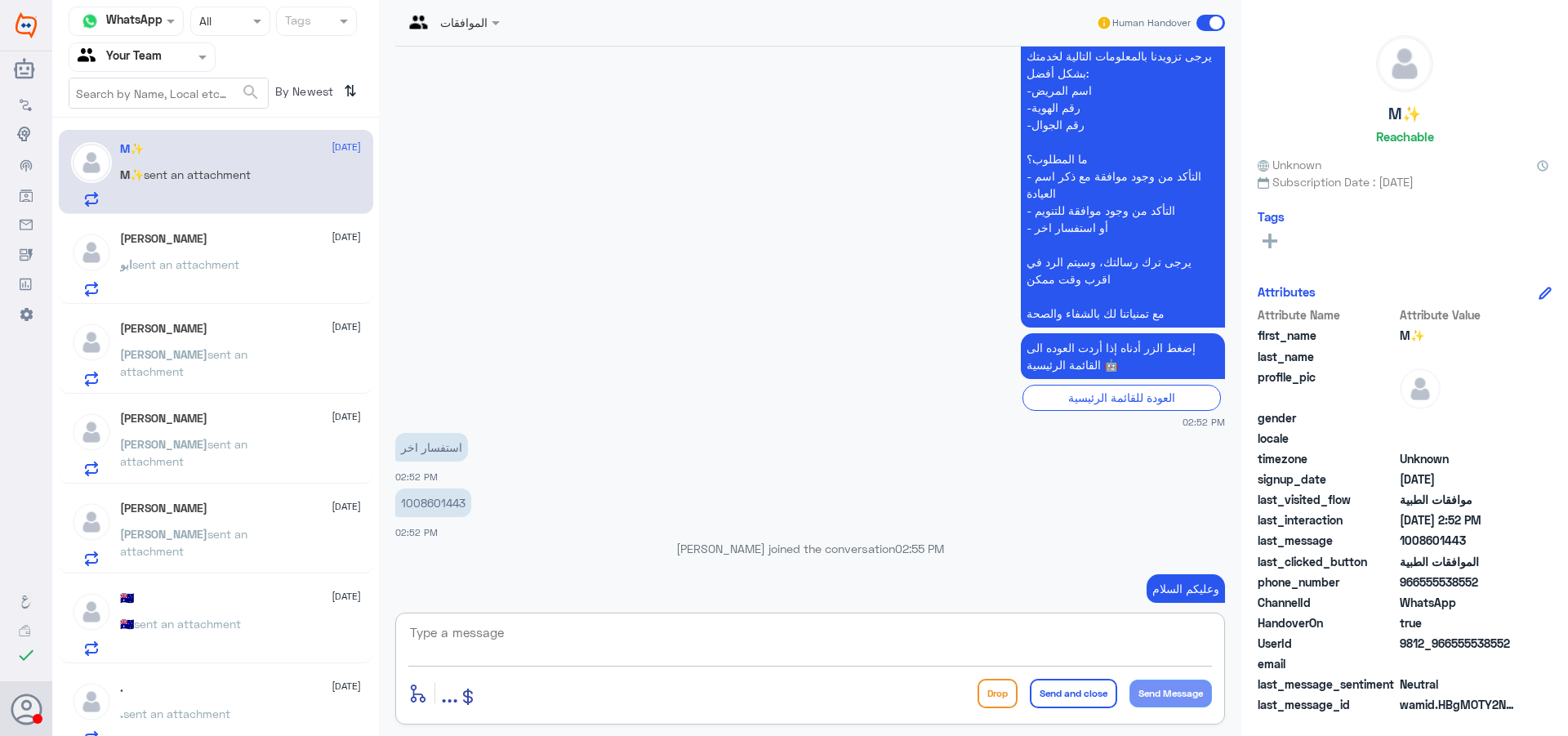
scroll to position [407, 0]
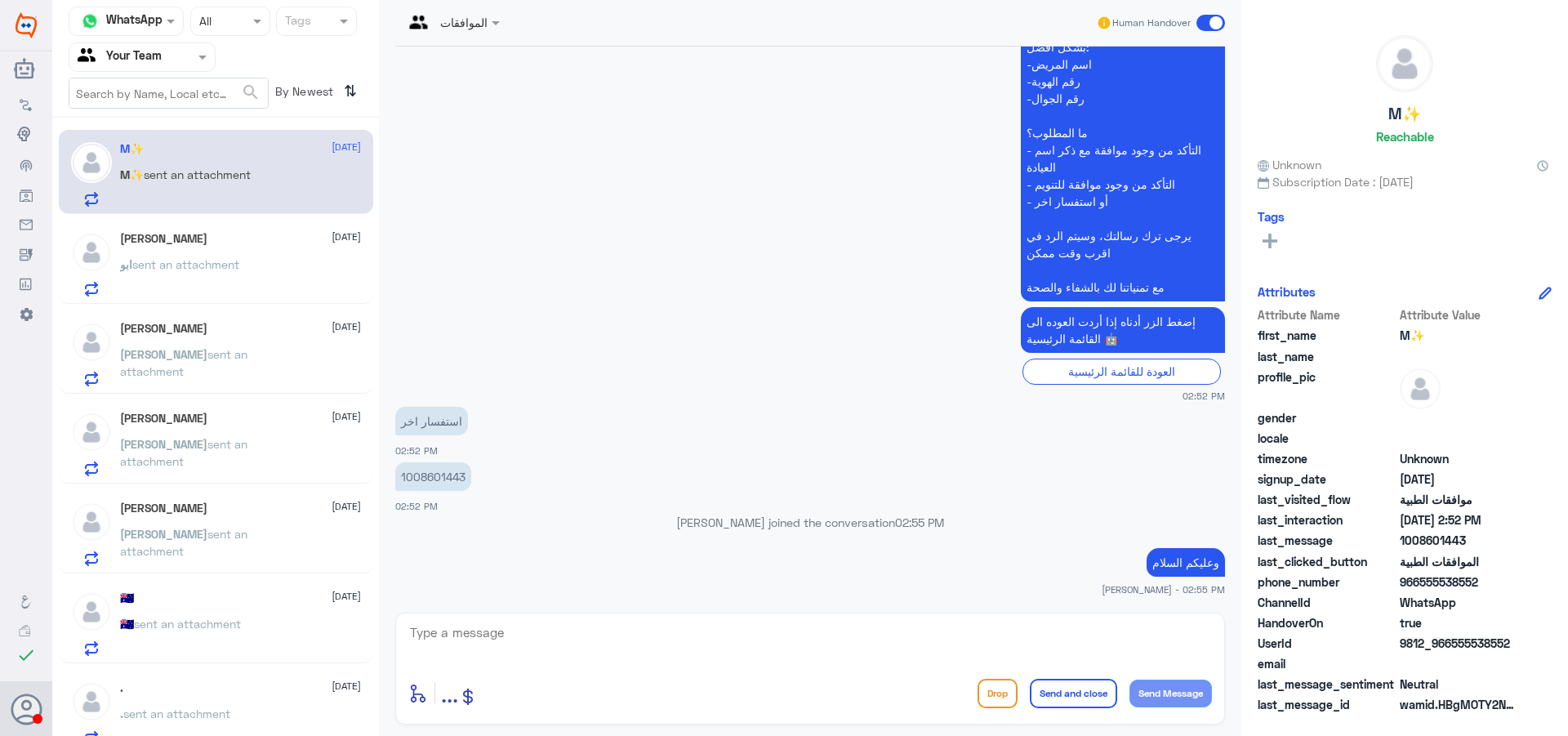
click at [434, 478] on p "1008601443" at bounding box center [433, 477] width 76 height 28
click at [436, 476] on p "1008601443" at bounding box center [433, 477] width 76 height 28
drag, startPoint x: 574, startPoint y: 629, endPoint x: 582, endPoint y: 658, distance: 30.1
click at [574, 635] on div "enter flow name ... Drop Send and close Send Message" at bounding box center [810, 668] width 829 height 112
click at [594, 682] on div "enter flow name ... Drop Send and close Send Message" at bounding box center [811, 694] width 804 height 37
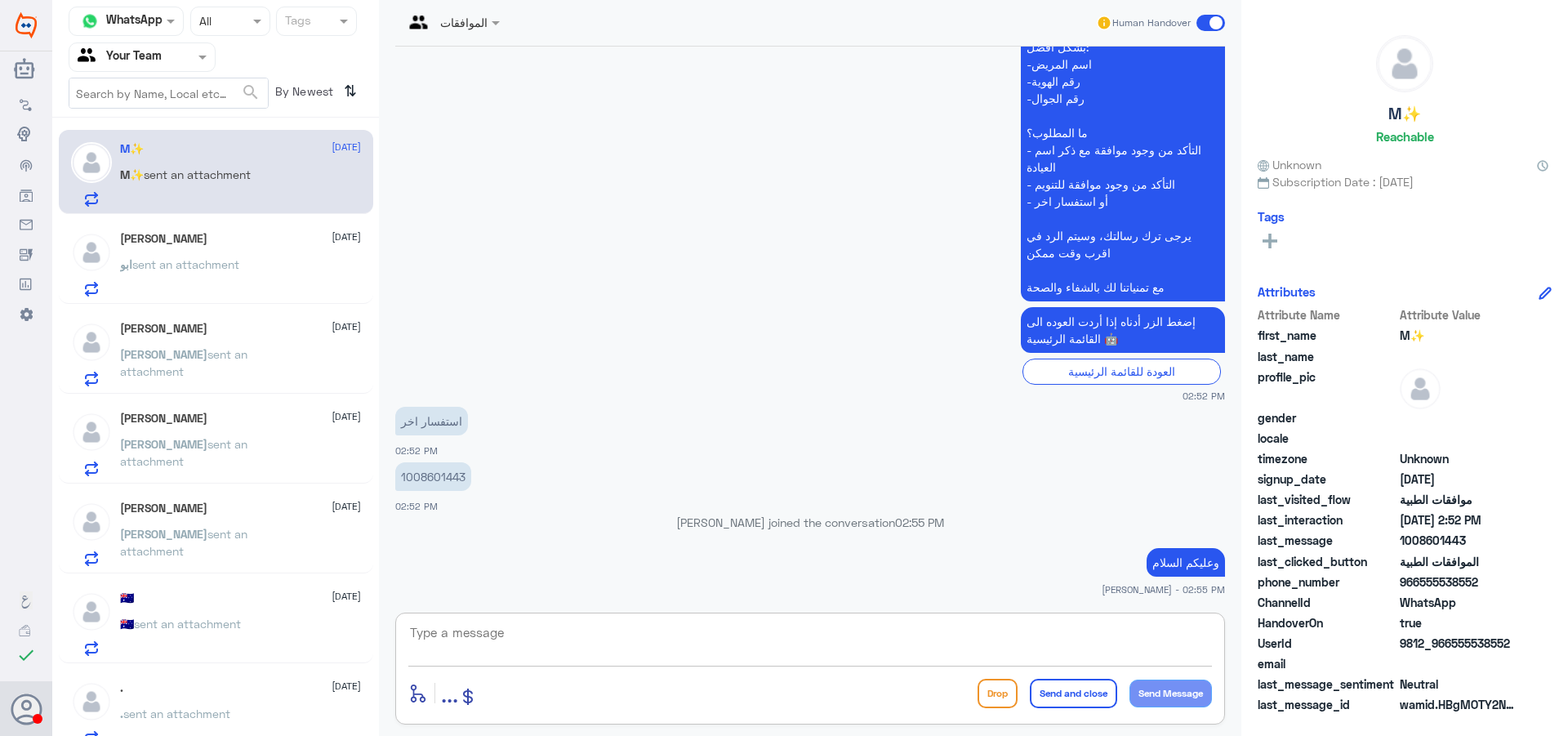
click at [597, 643] on textarea at bounding box center [811, 641] width 804 height 40
type textarea ";"
type textarea "كيف اقدر اخدمك"
